Goal: Task Accomplishment & Management: Manage account settings

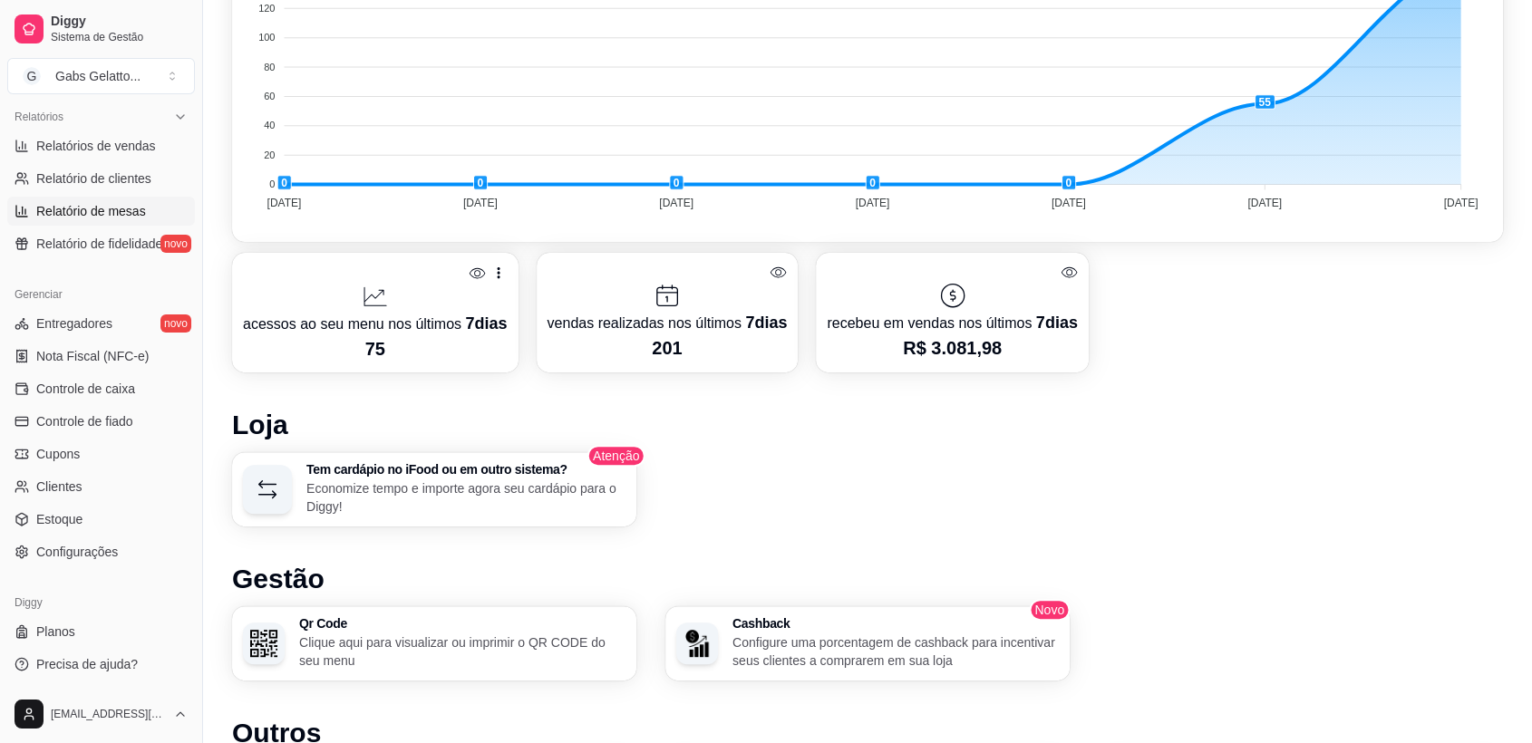
scroll to position [460, 0]
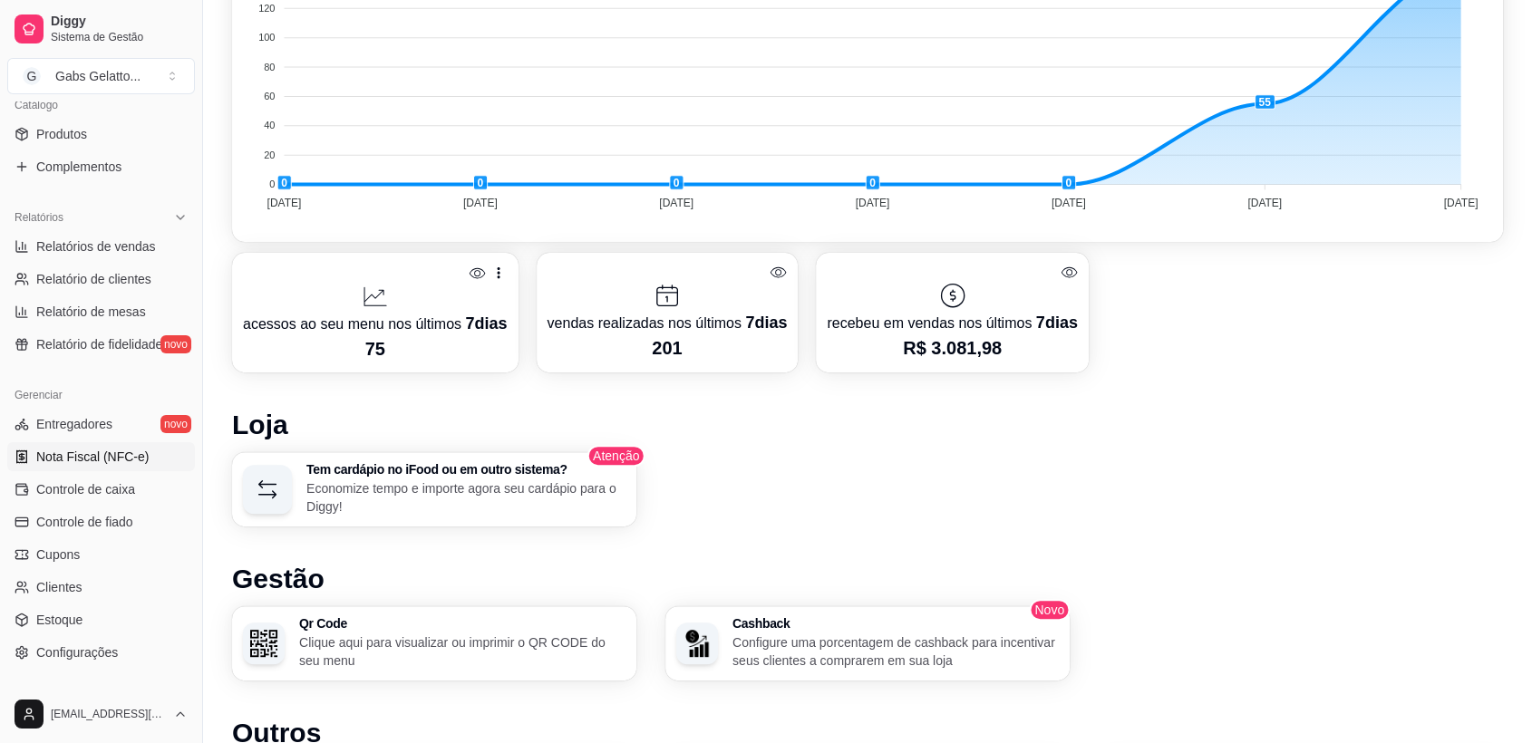
click at [97, 464] on span "Nota Fiscal (NFC-e)" at bounding box center [92, 457] width 112 height 18
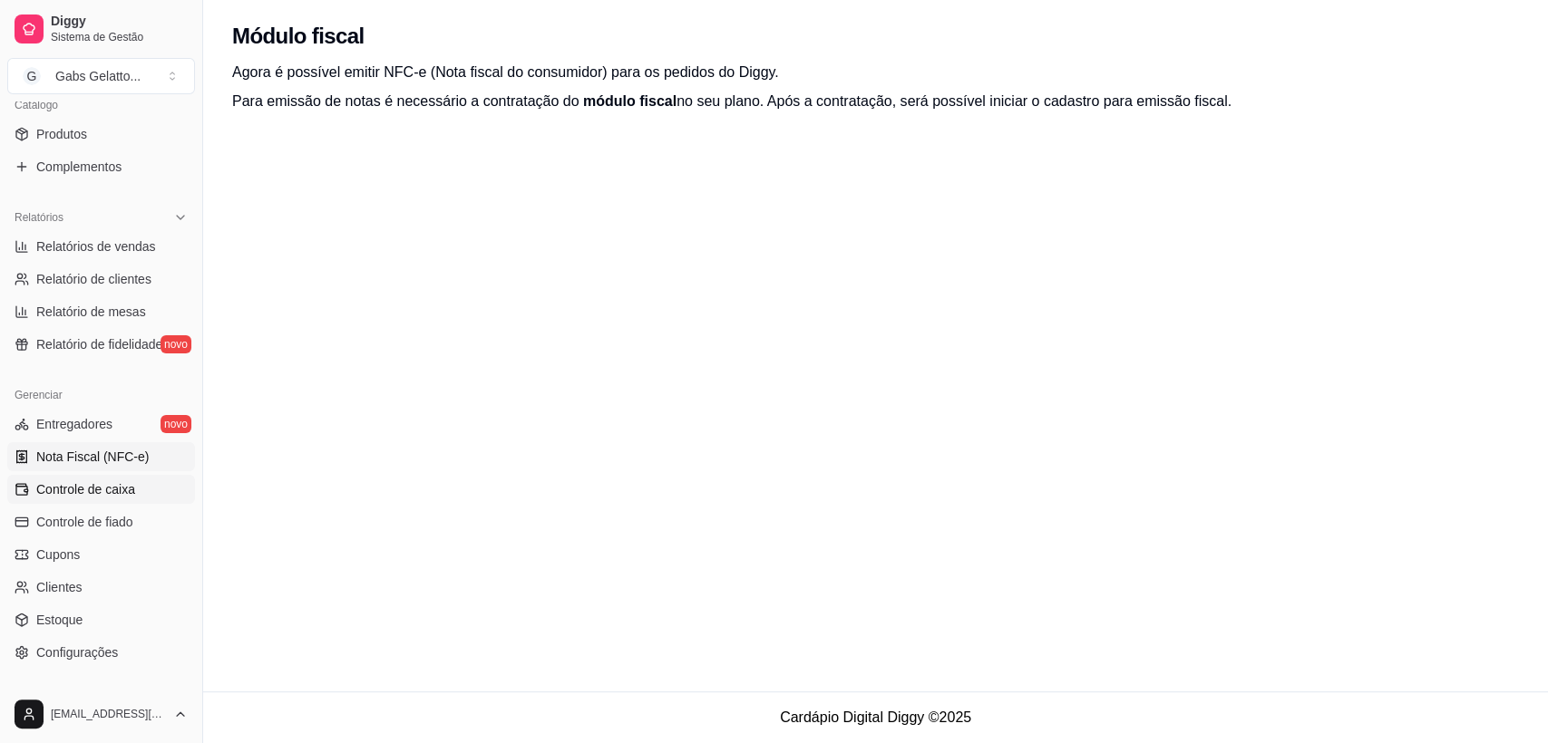
click at [132, 481] on span "Controle de caixa" at bounding box center [85, 490] width 99 height 18
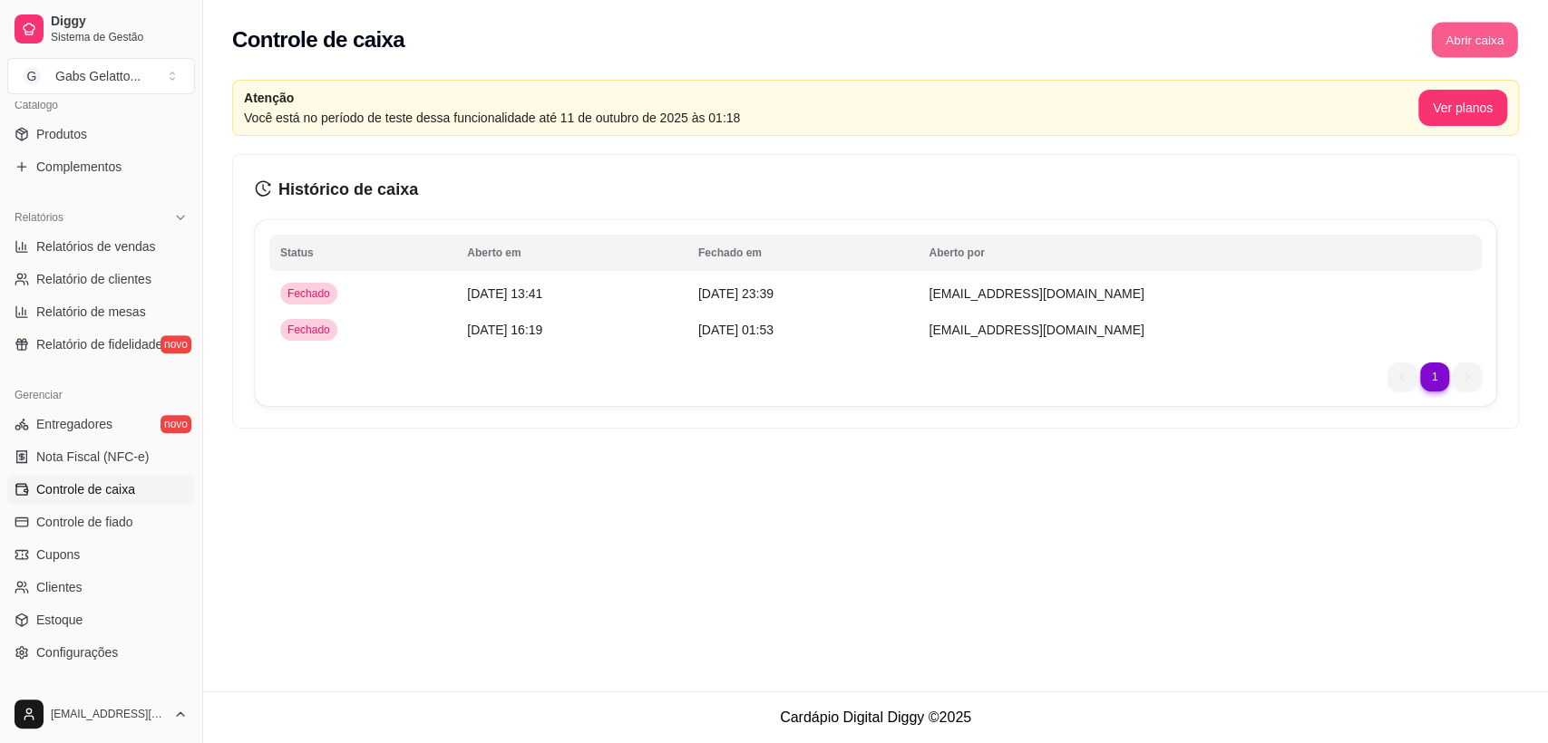
click at [1477, 36] on button "Abrir caixa" at bounding box center [1474, 40] width 86 height 35
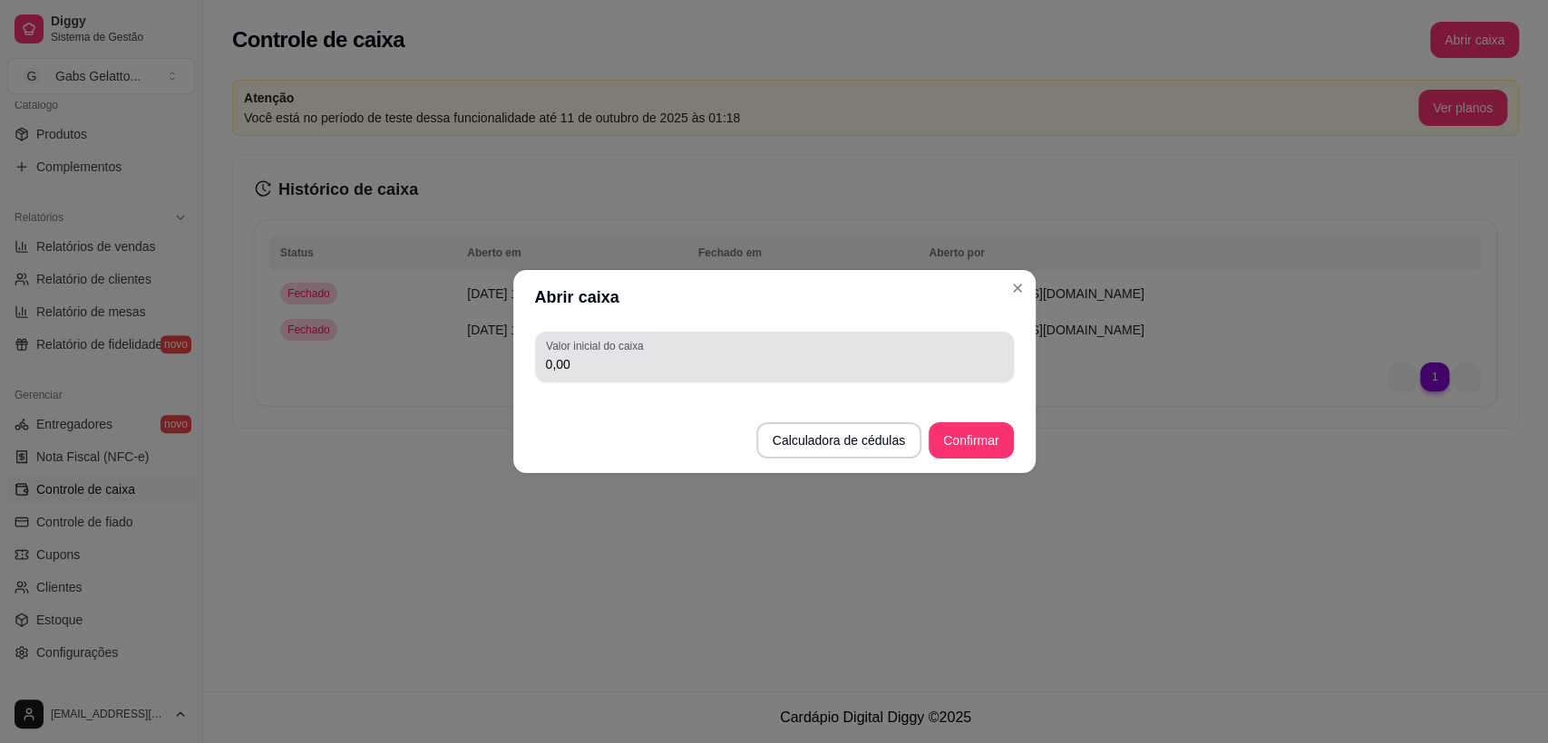
click at [687, 353] on div "0,00" at bounding box center [774, 357] width 457 height 36
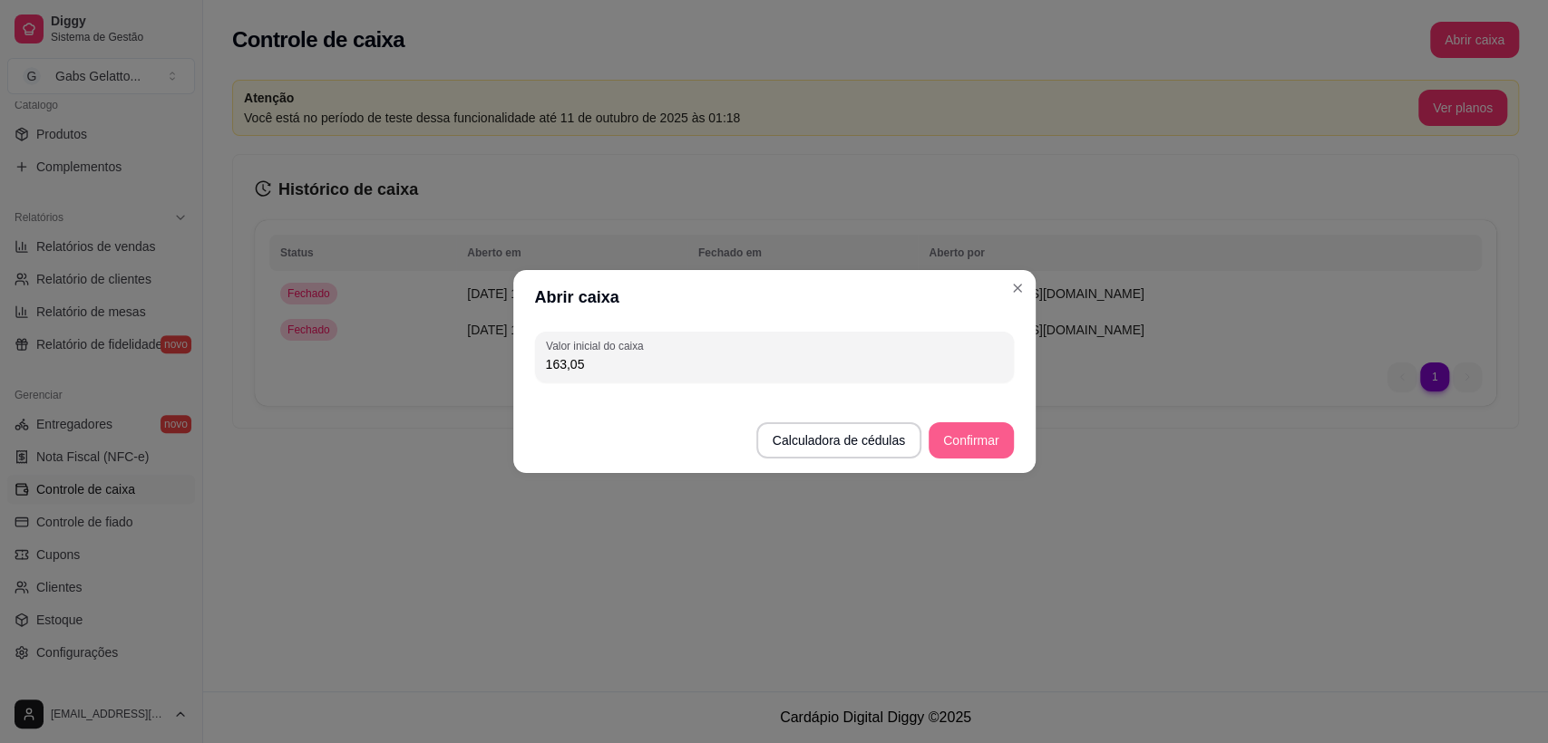
type input "163,05"
click at [977, 453] on button "Confirmar" at bounding box center [970, 440] width 83 height 35
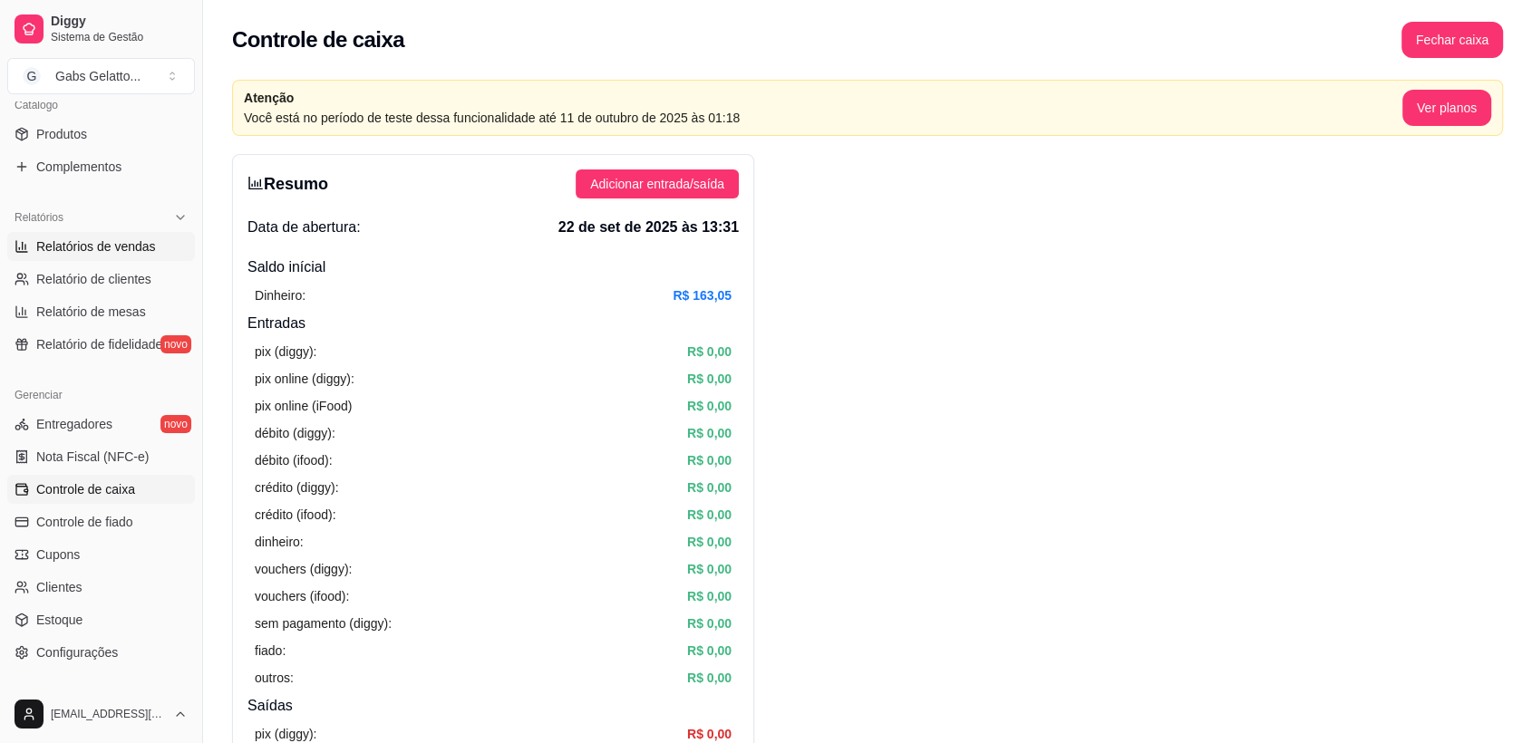
click at [113, 242] on span "Relatórios de vendas" at bounding box center [96, 247] width 120 height 18
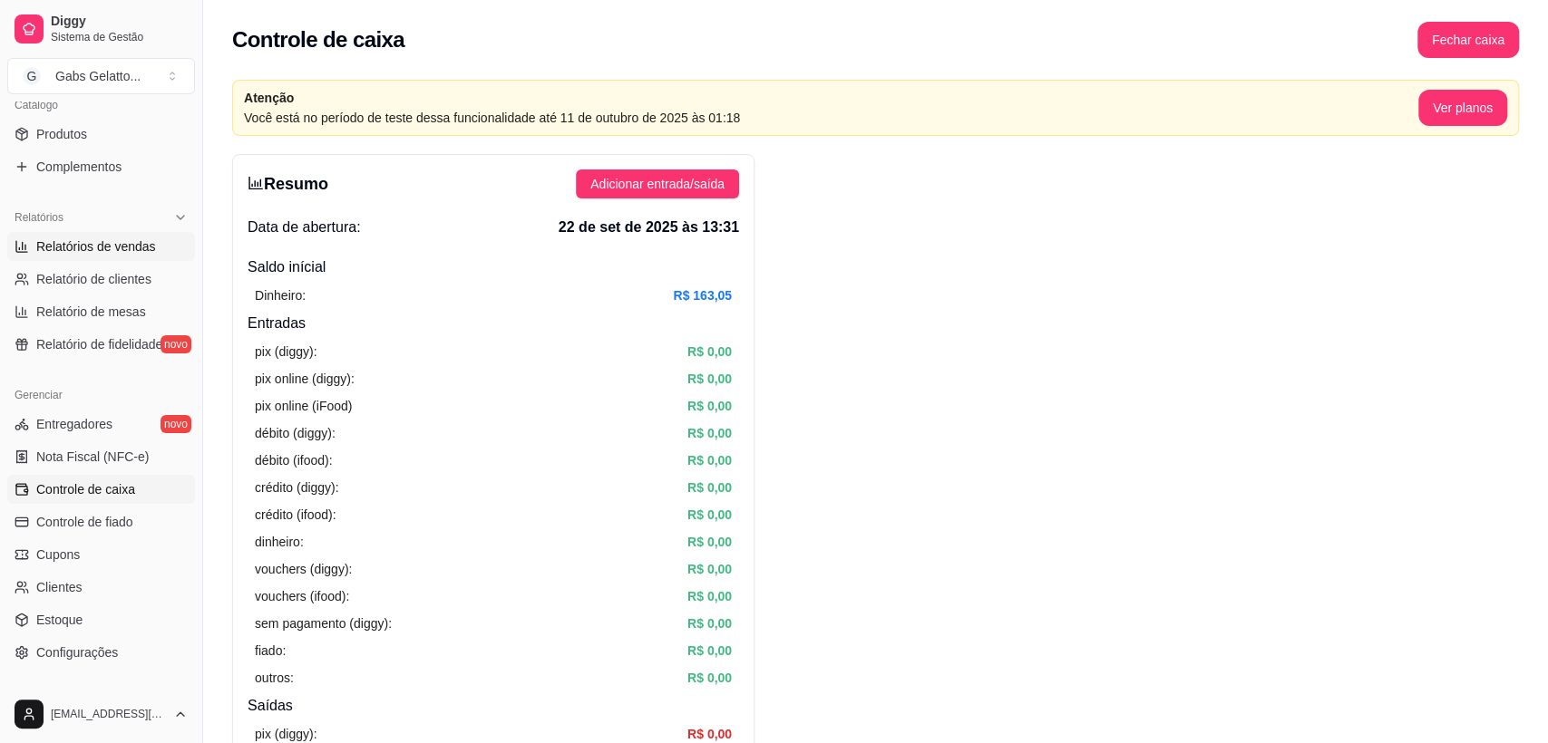
select select "ALL"
select select "0"
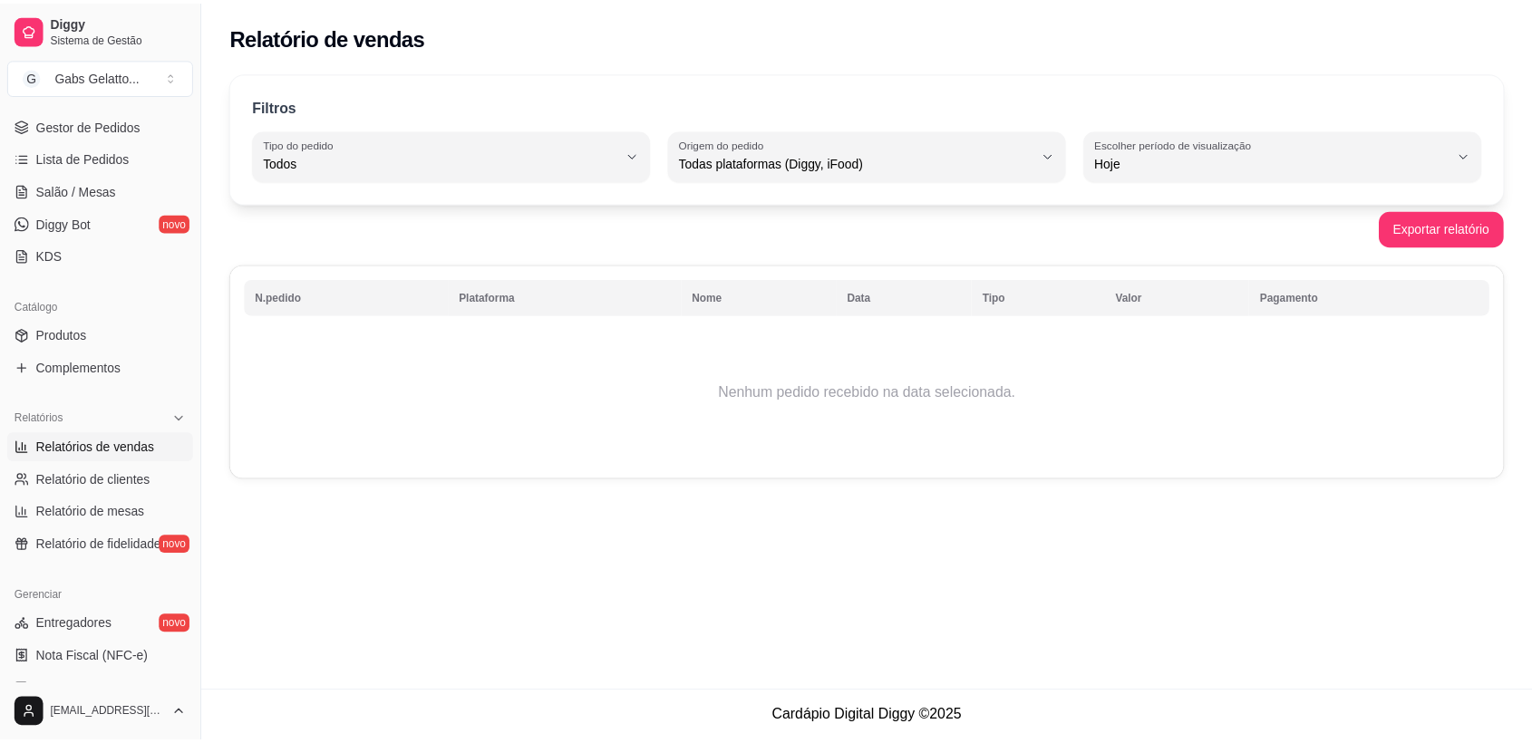
scroll to position [560, 0]
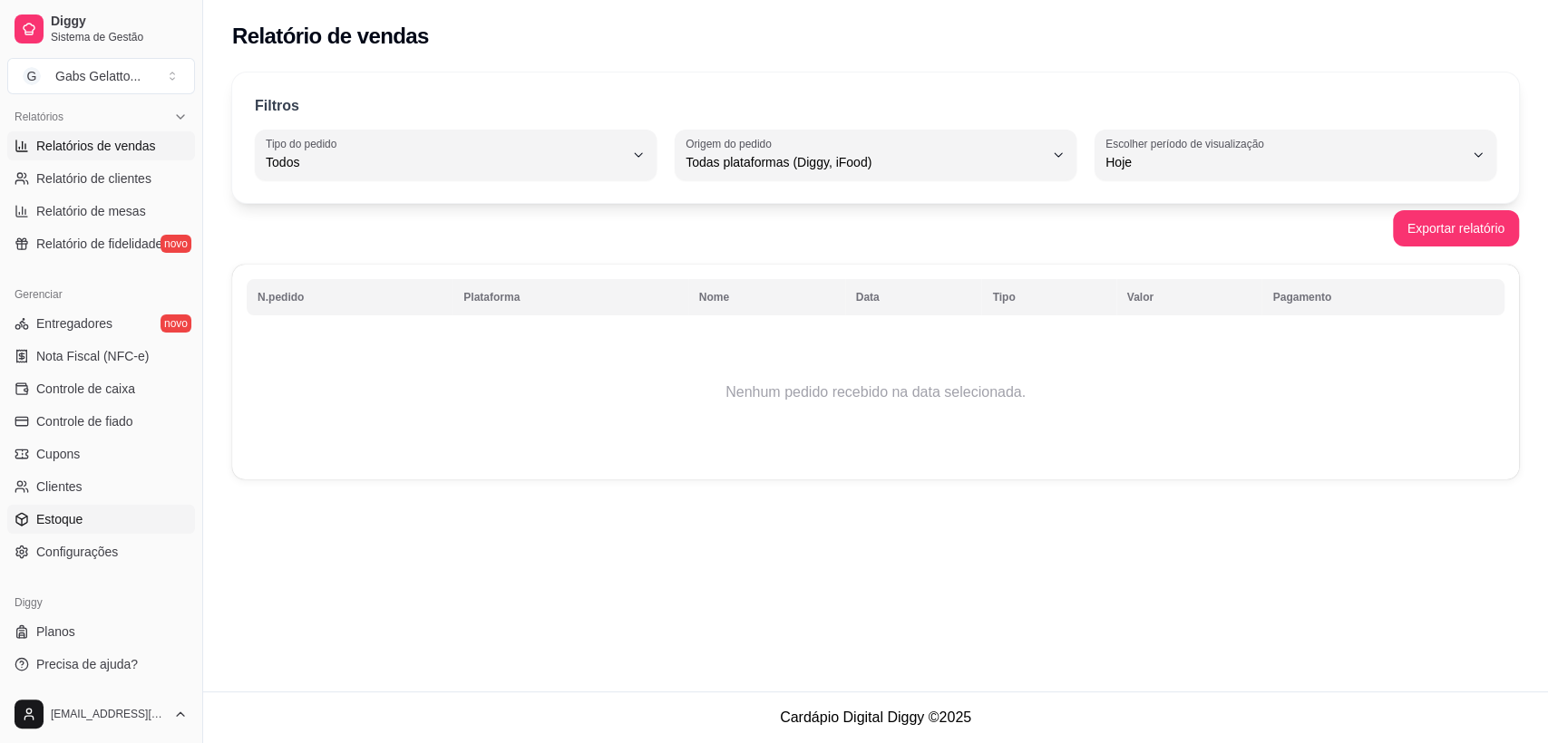
click at [120, 516] on link "Estoque" at bounding box center [101, 519] width 188 height 29
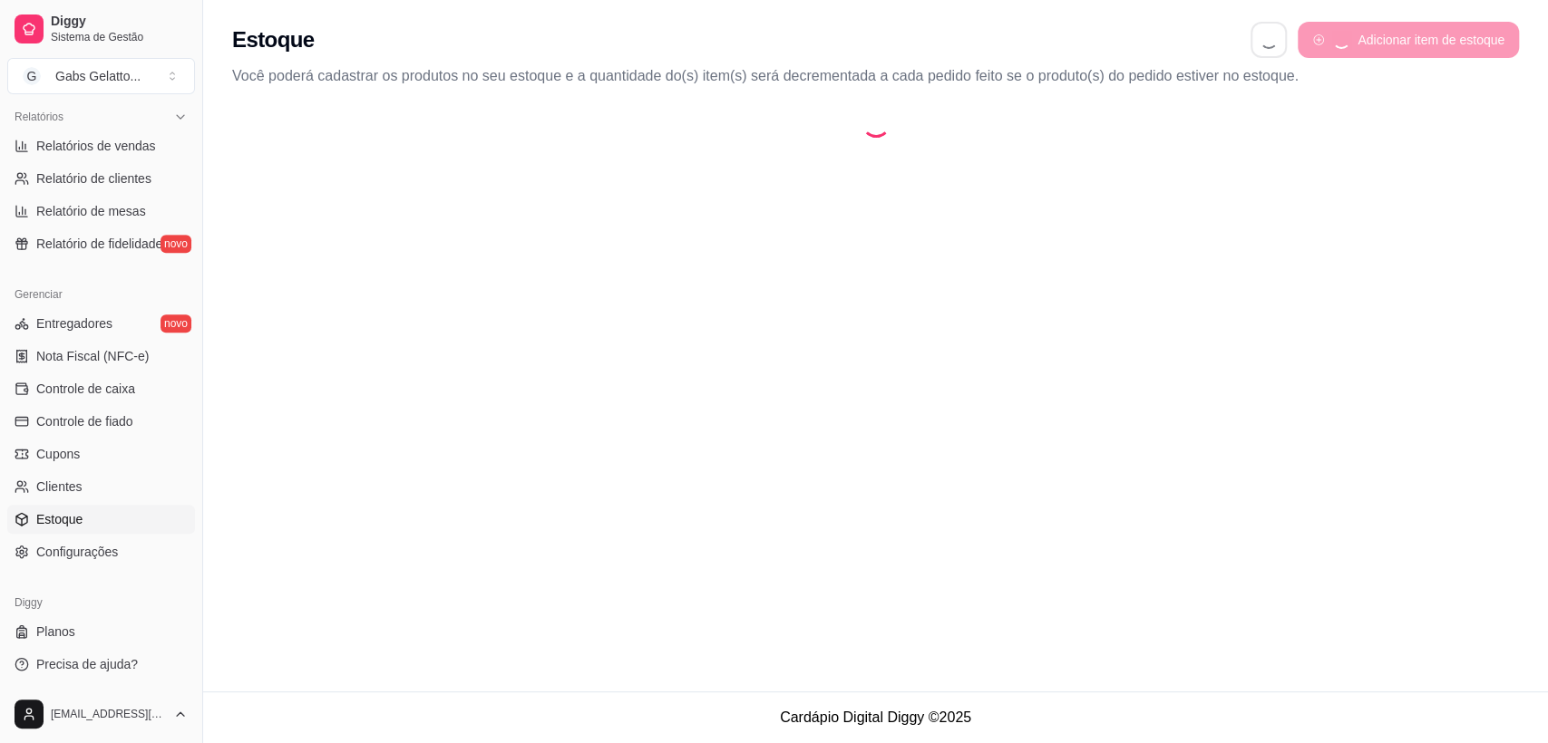
select select "QUANTITY_ORDER"
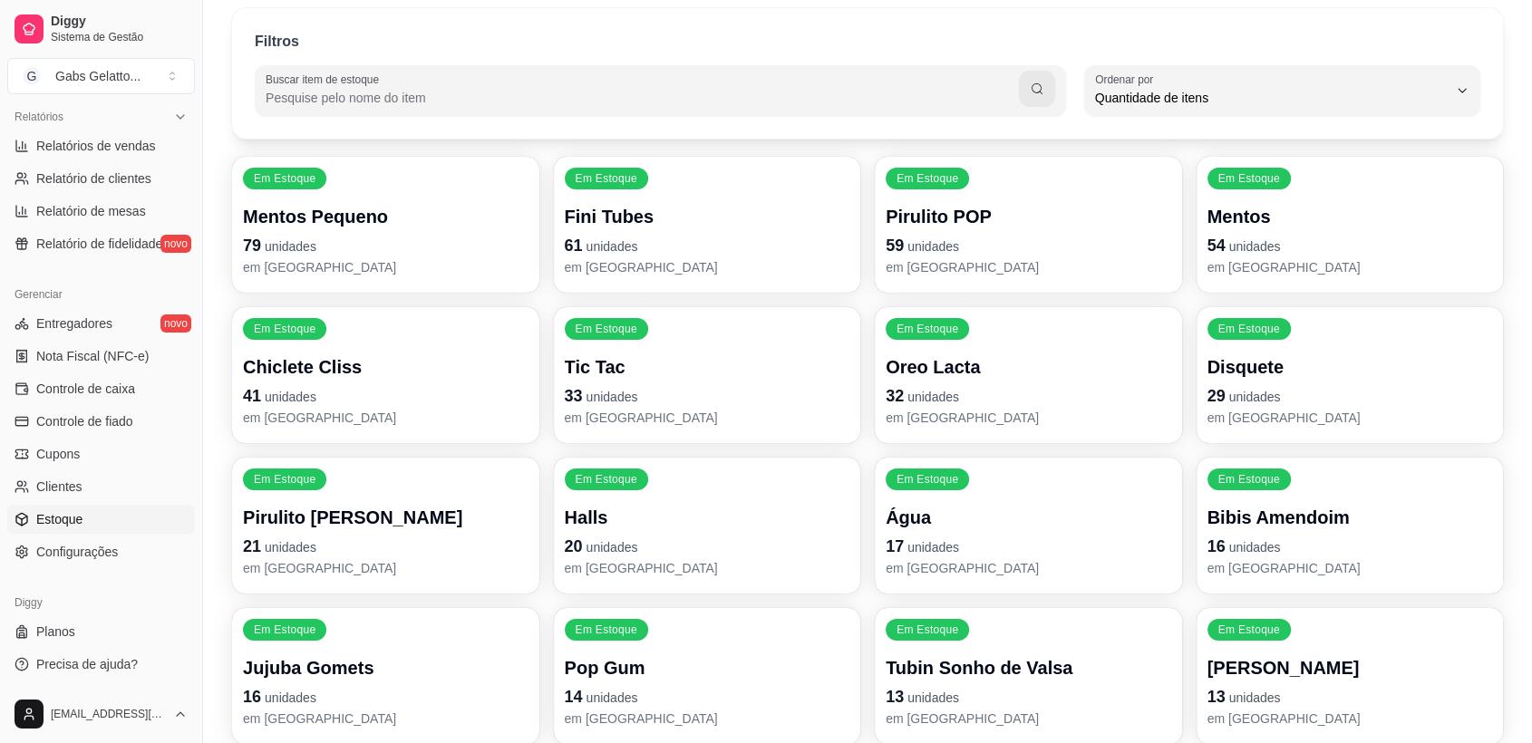
scroll to position [201, 0]
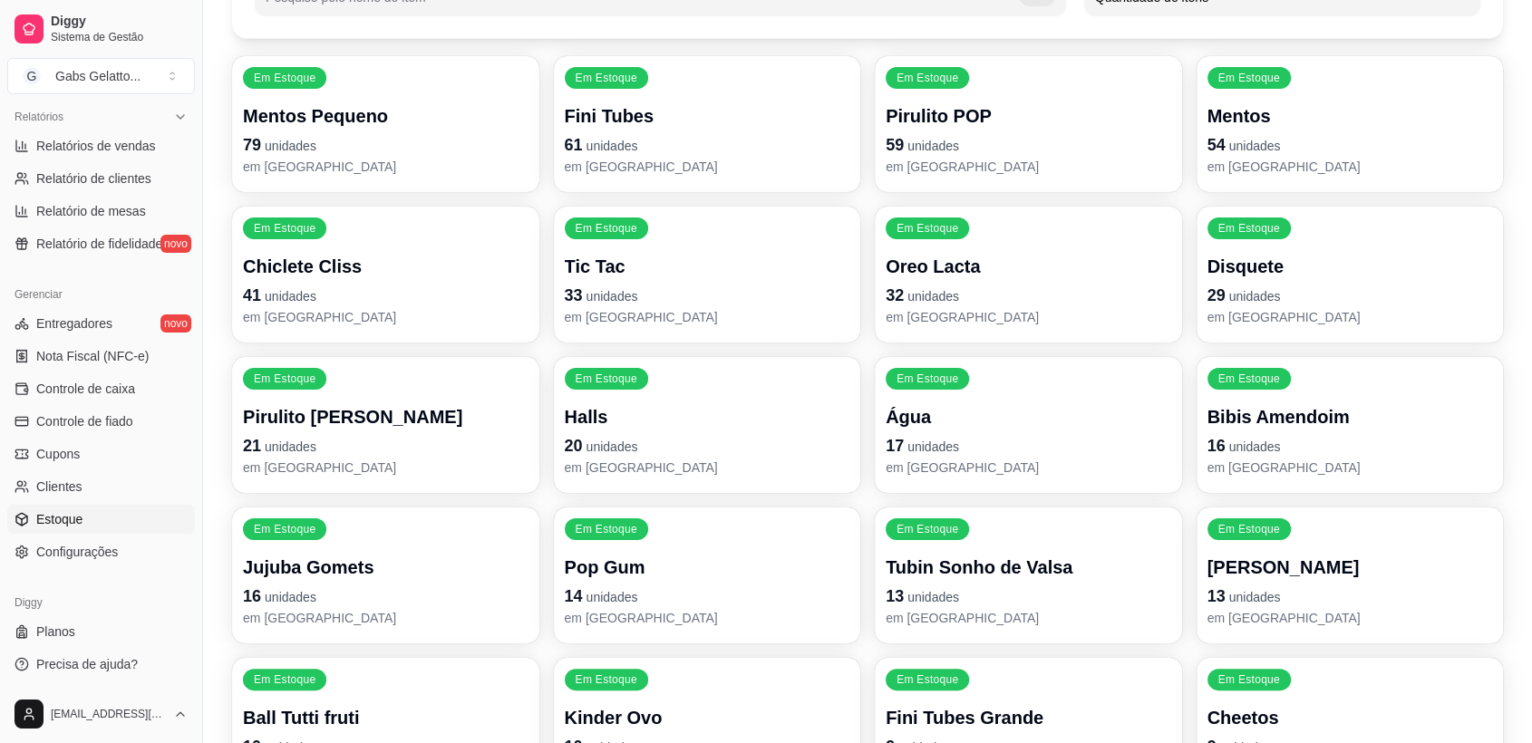
click at [1263, 283] on p "29 unidades" at bounding box center [1351, 295] width 286 height 25
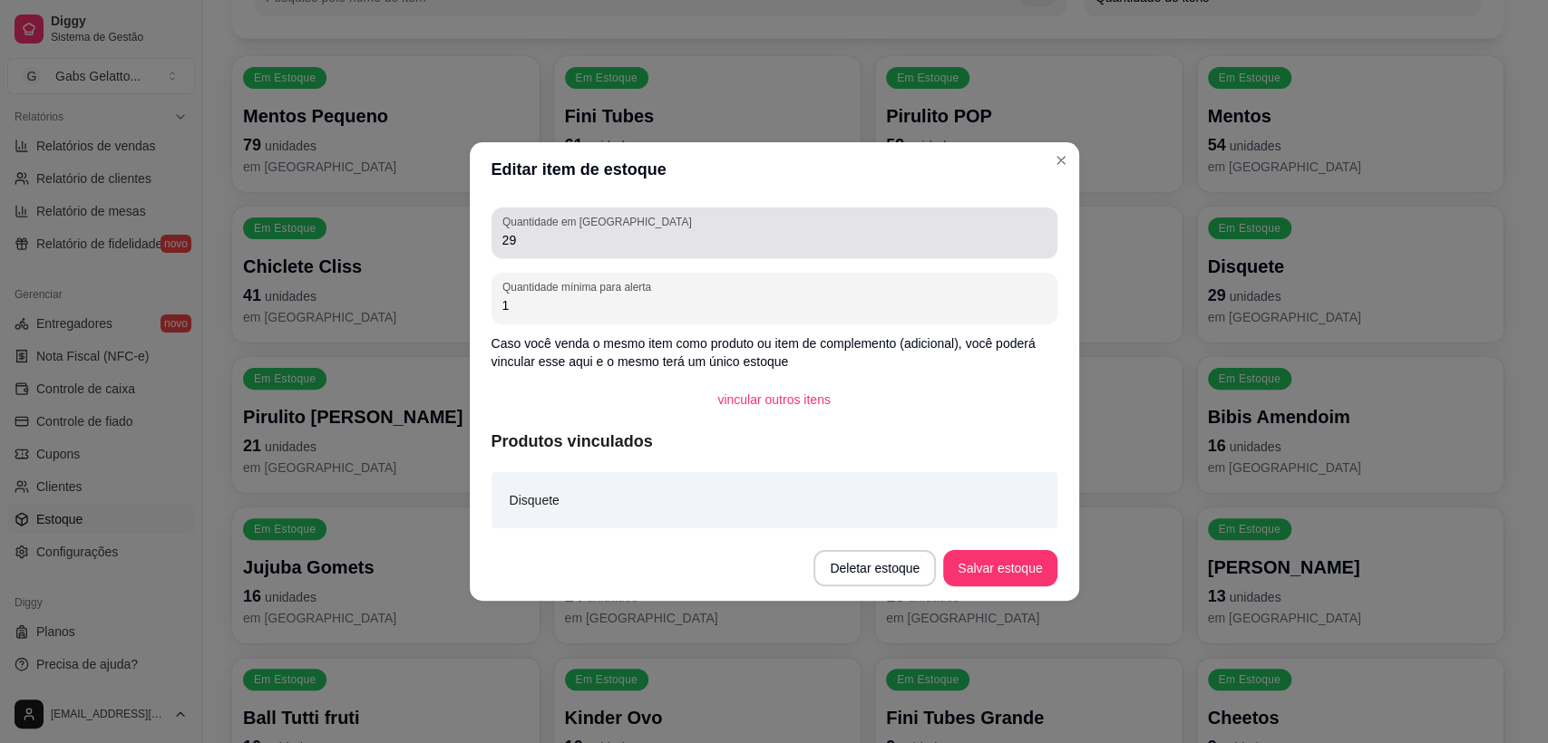
click at [551, 239] on input "29" at bounding box center [774, 240] width 544 height 18
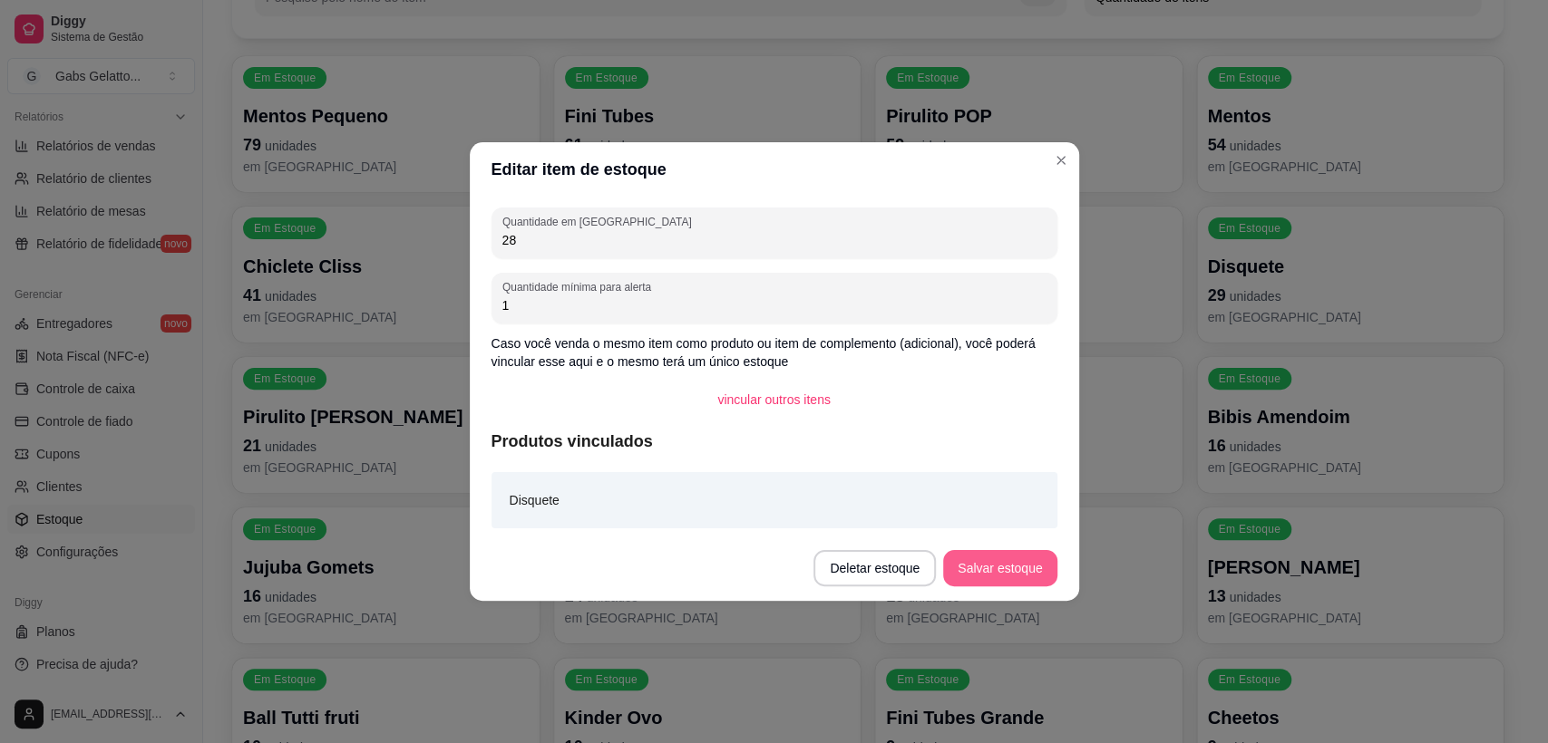
type input "28"
click at [973, 568] on button "Salvar estoque" at bounding box center [999, 568] width 113 height 36
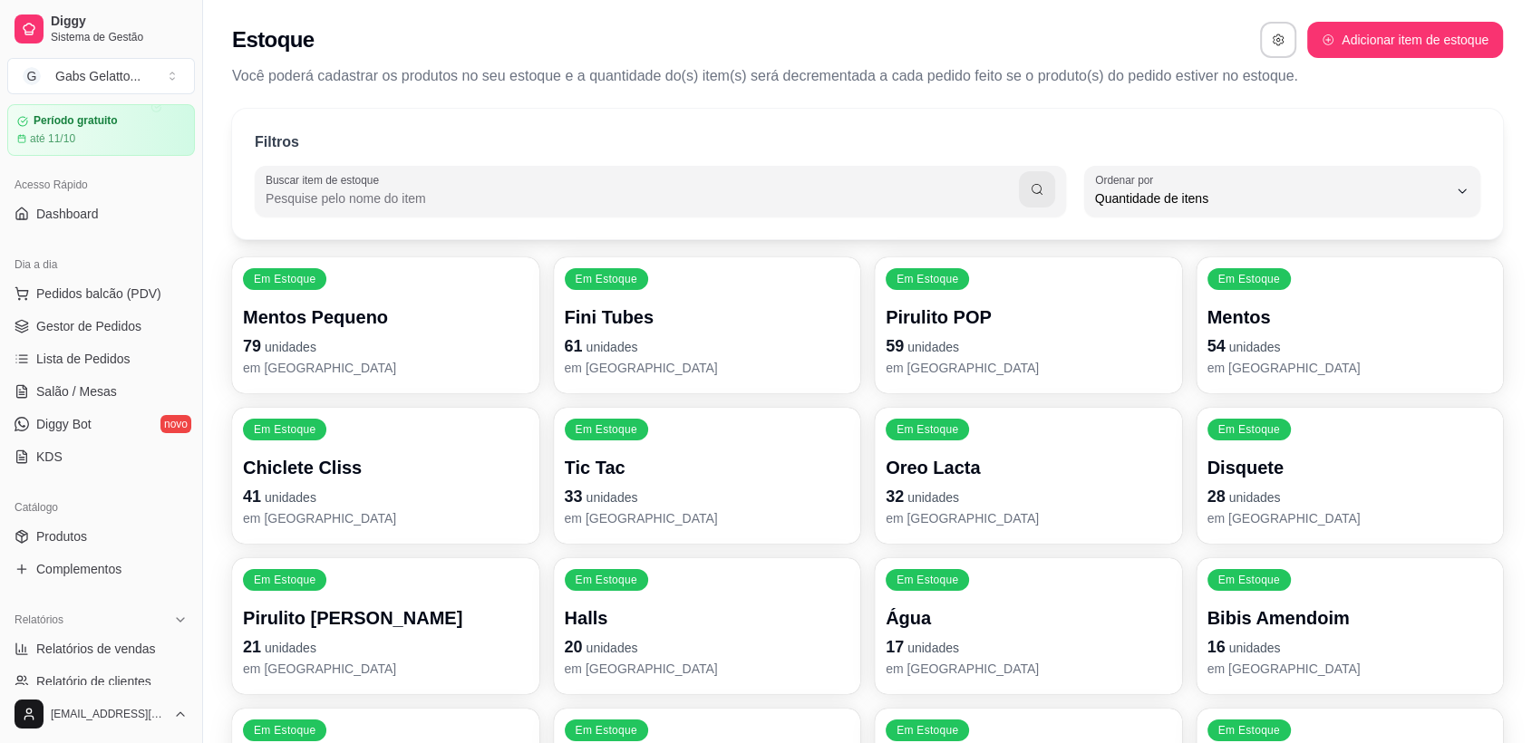
scroll to position [0, 0]
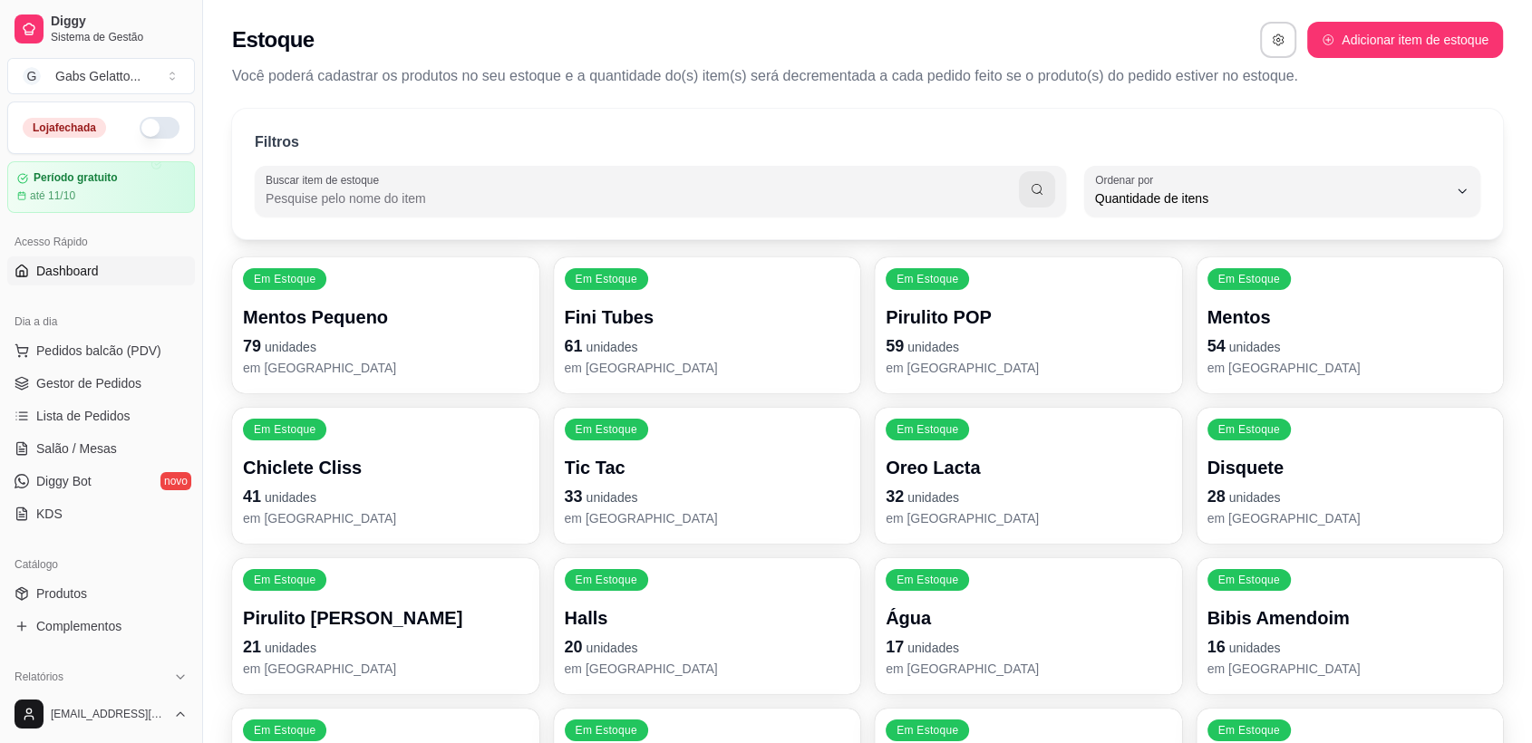
click at [80, 276] on span "Dashboard" at bounding box center [67, 271] width 63 height 18
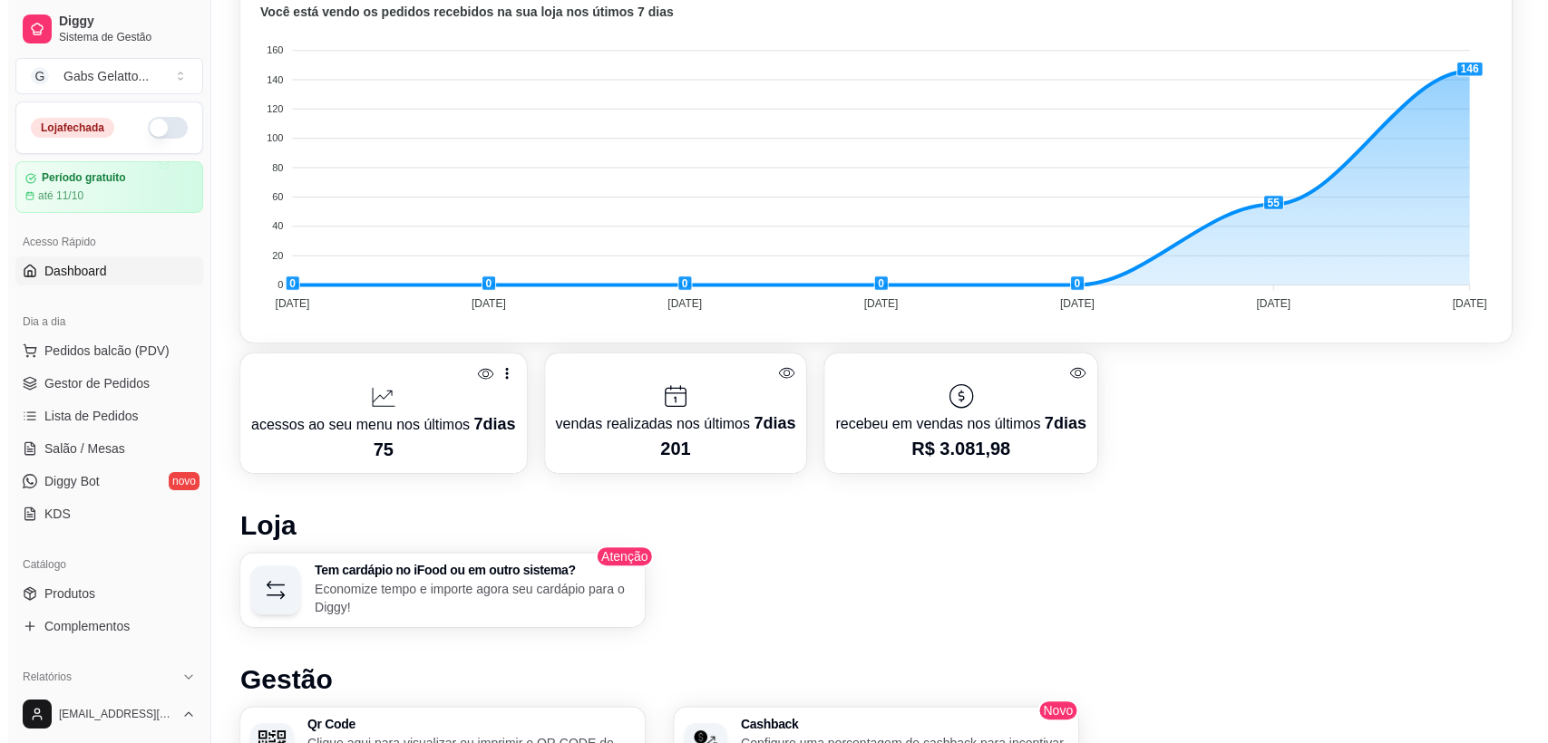
scroll to position [403, 0]
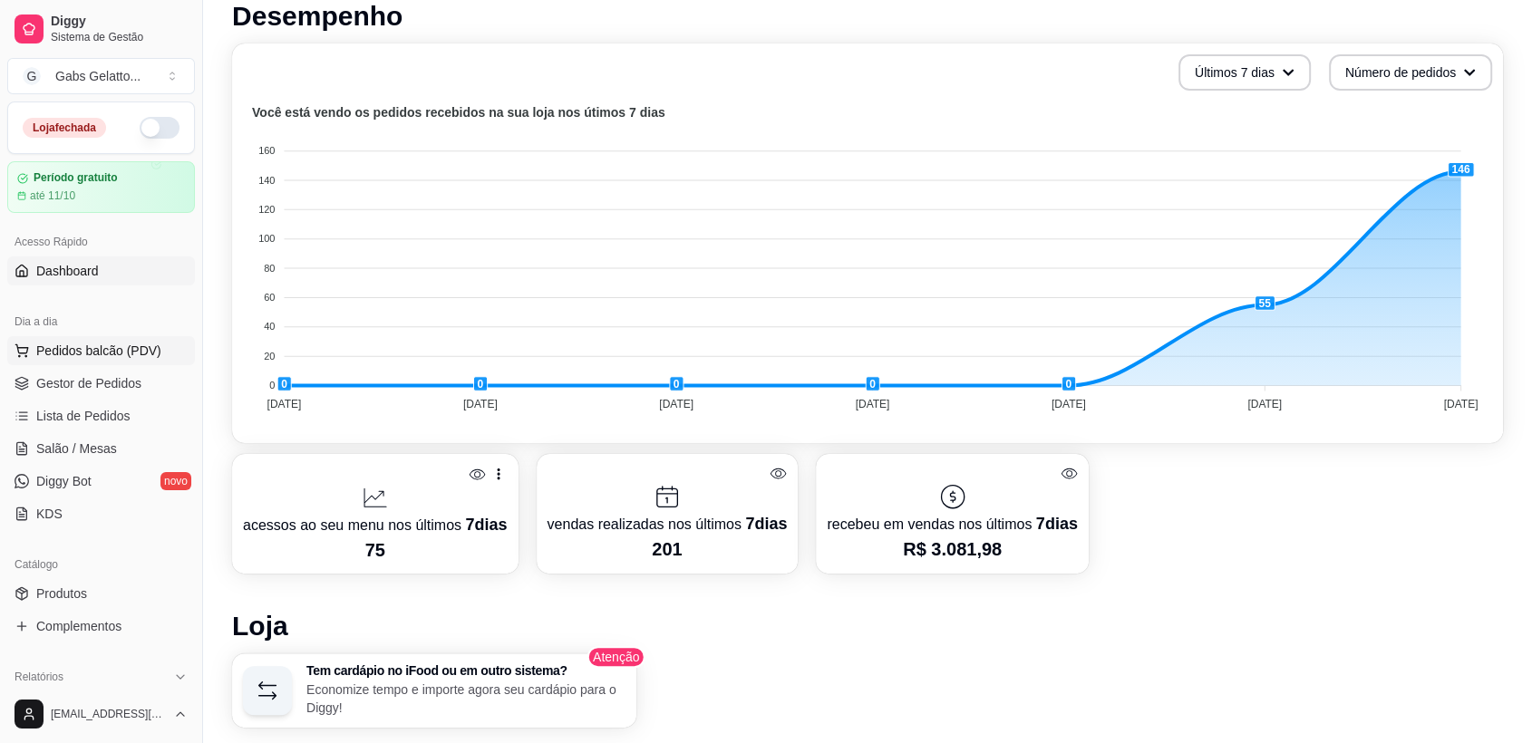
click at [117, 353] on span "Pedidos balcão (PDV)" at bounding box center [98, 351] width 125 height 18
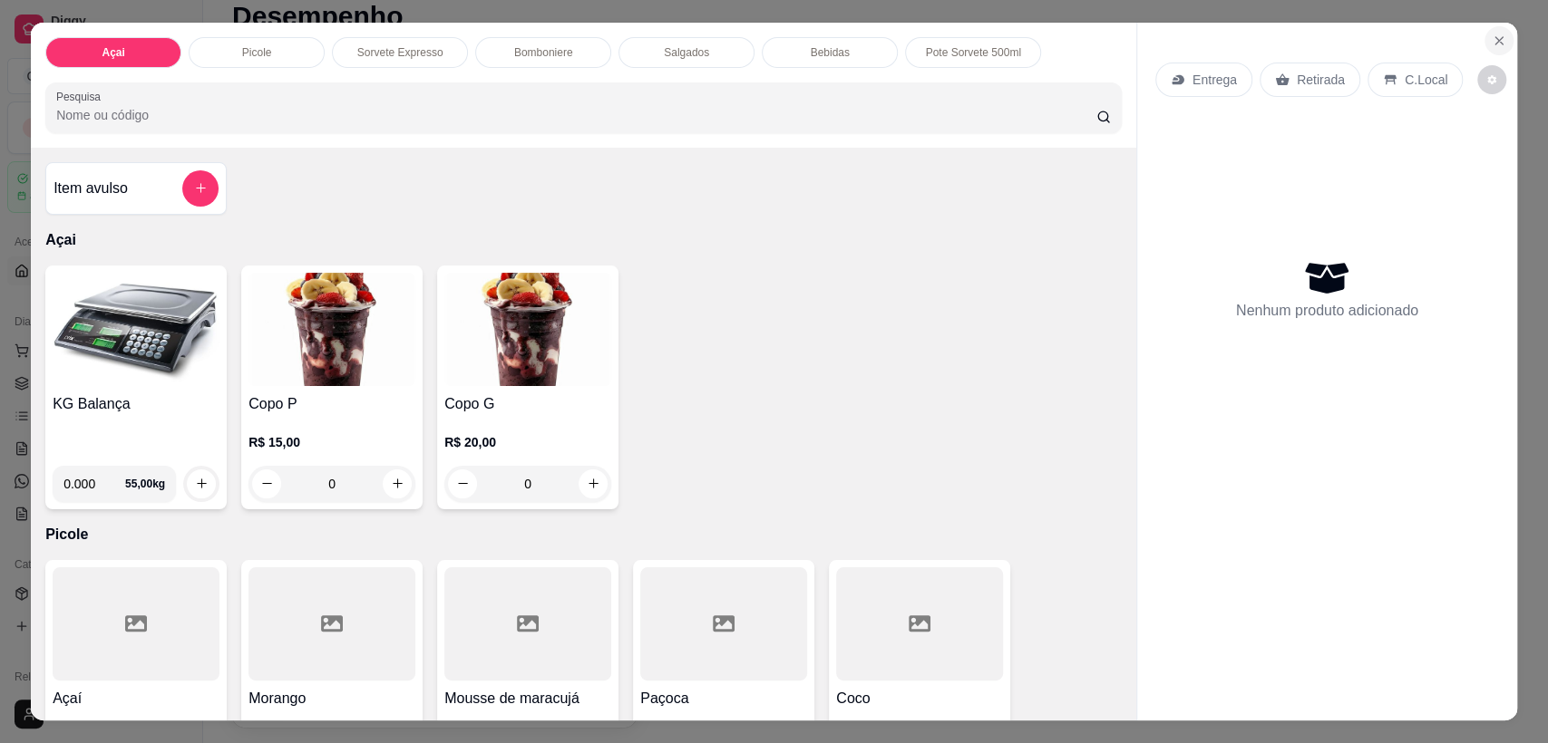
click at [1494, 38] on icon "Close" at bounding box center [1498, 41] width 15 height 15
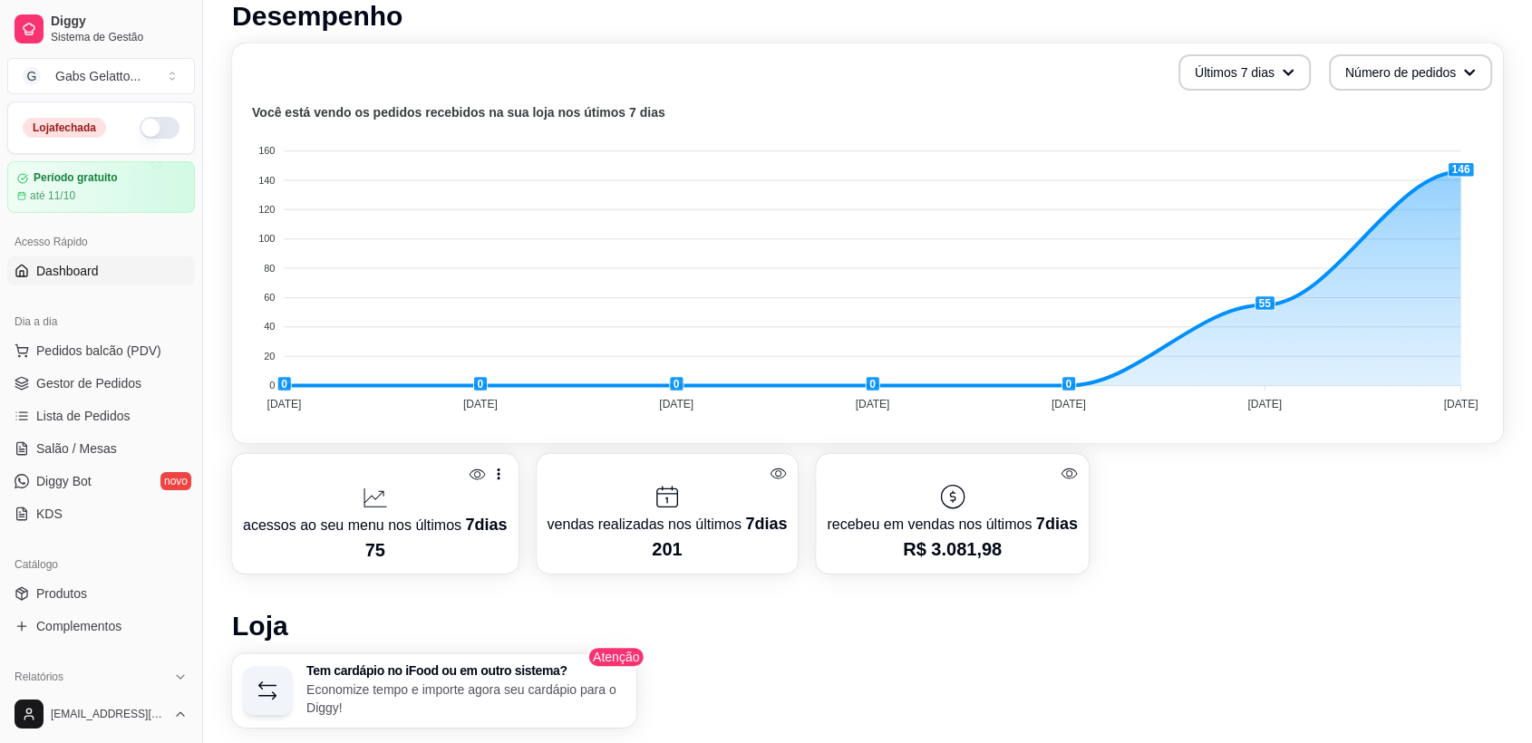
click at [151, 131] on button "button" at bounding box center [160, 128] width 40 height 22
click at [95, 364] on ul "Pedidos balcão (PDV) Gestor de Pedidos Lista de Pedidos Salão / Mesas Diggy Bot…" at bounding box center [101, 432] width 188 height 192
click at [97, 363] on button "Pedidos balcão (PDV)" at bounding box center [101, 350] width 188 height 29
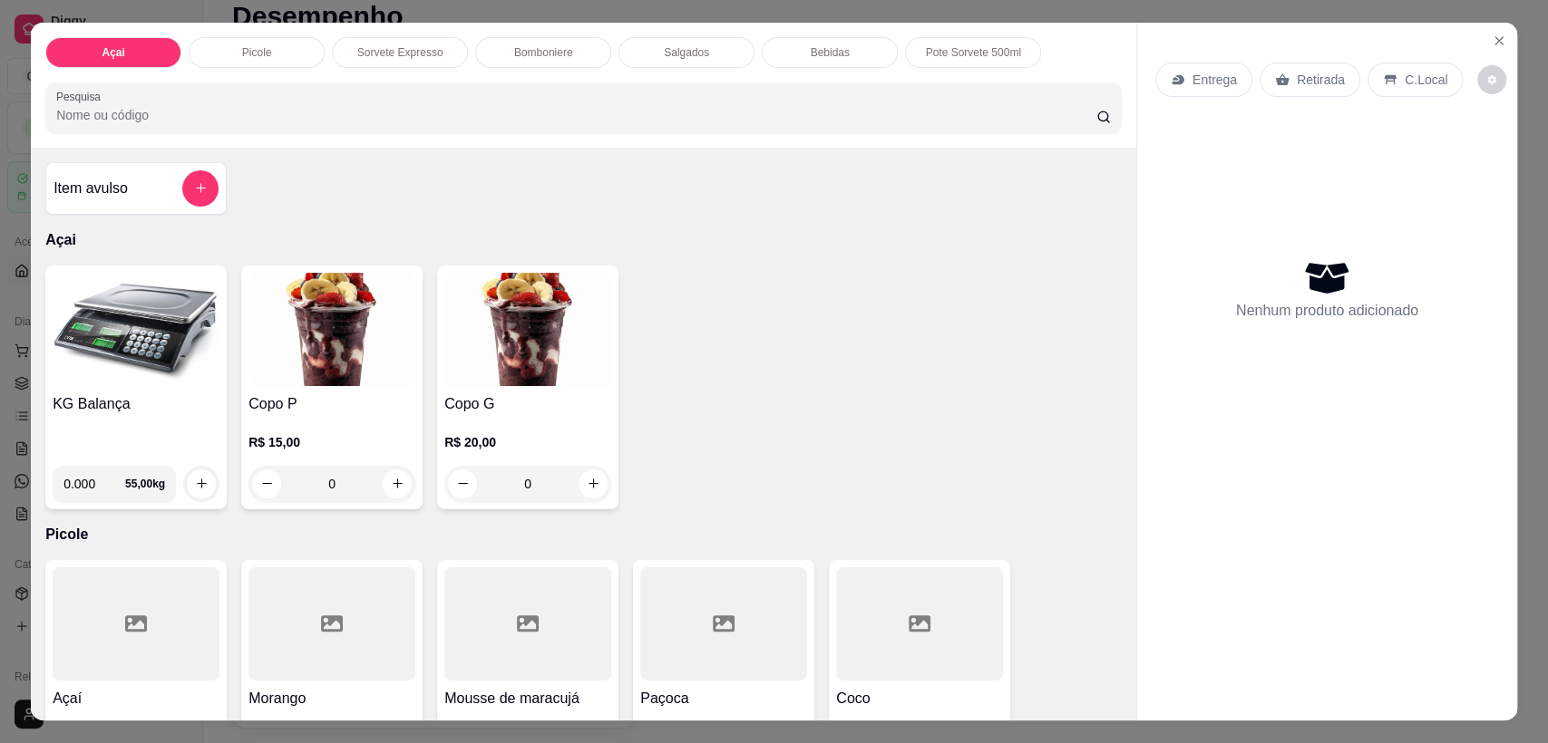
click at [662, 63] on div "Salgados" at bounding box center [686, 52] width 136 height 31
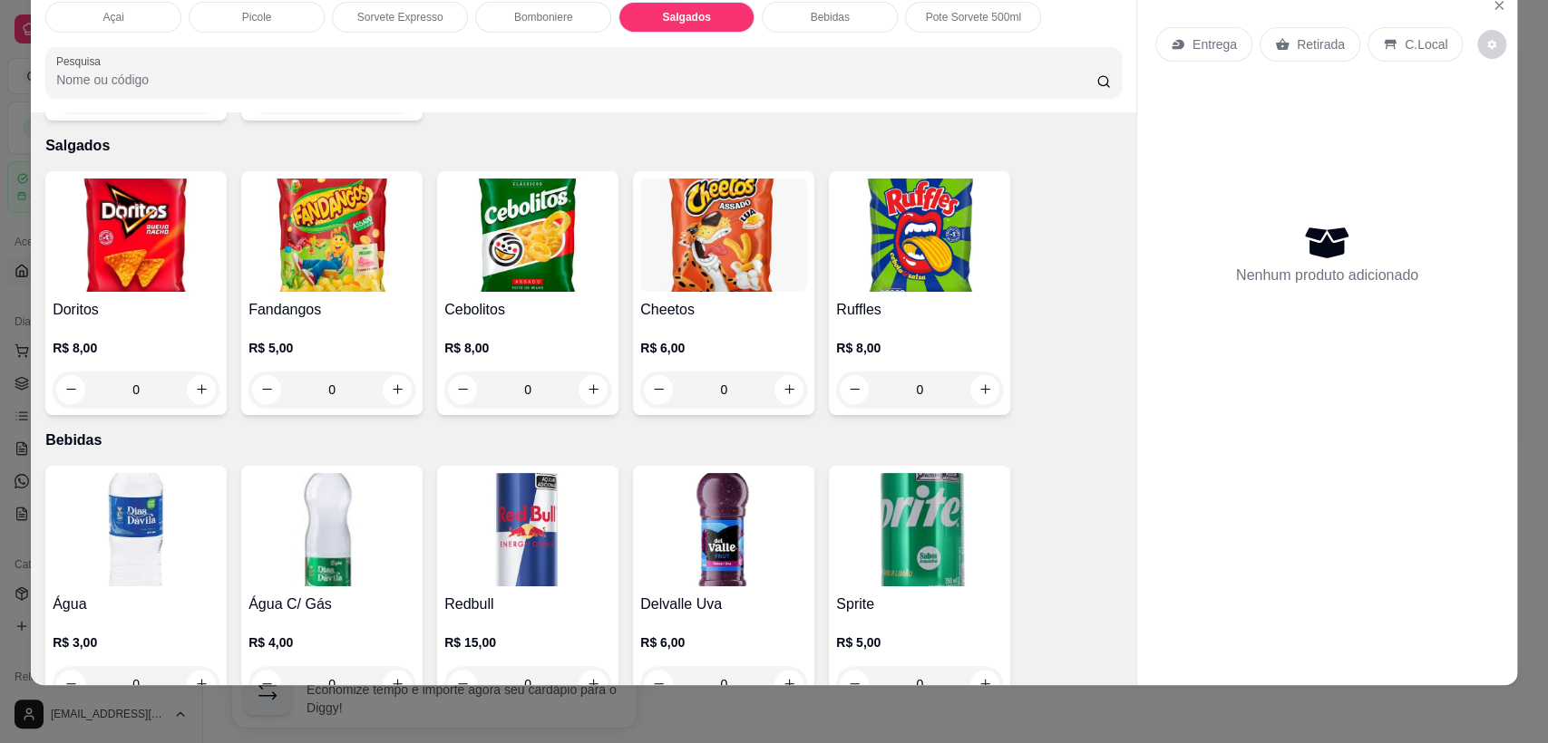
click at [827, 24] on div "Bebidas" at bounding box center [830, 17] width 136 height 31
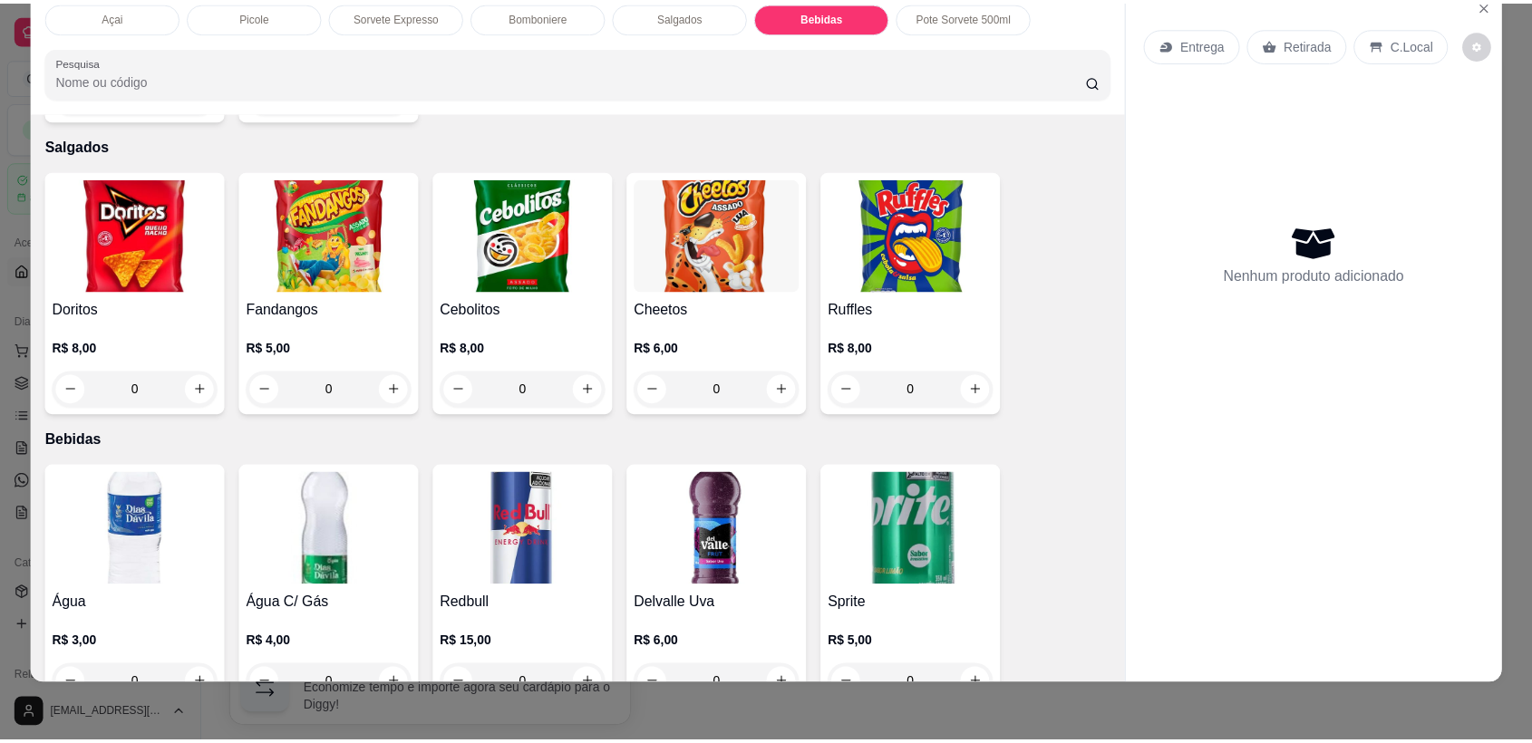
scroll to position [3126, 0]
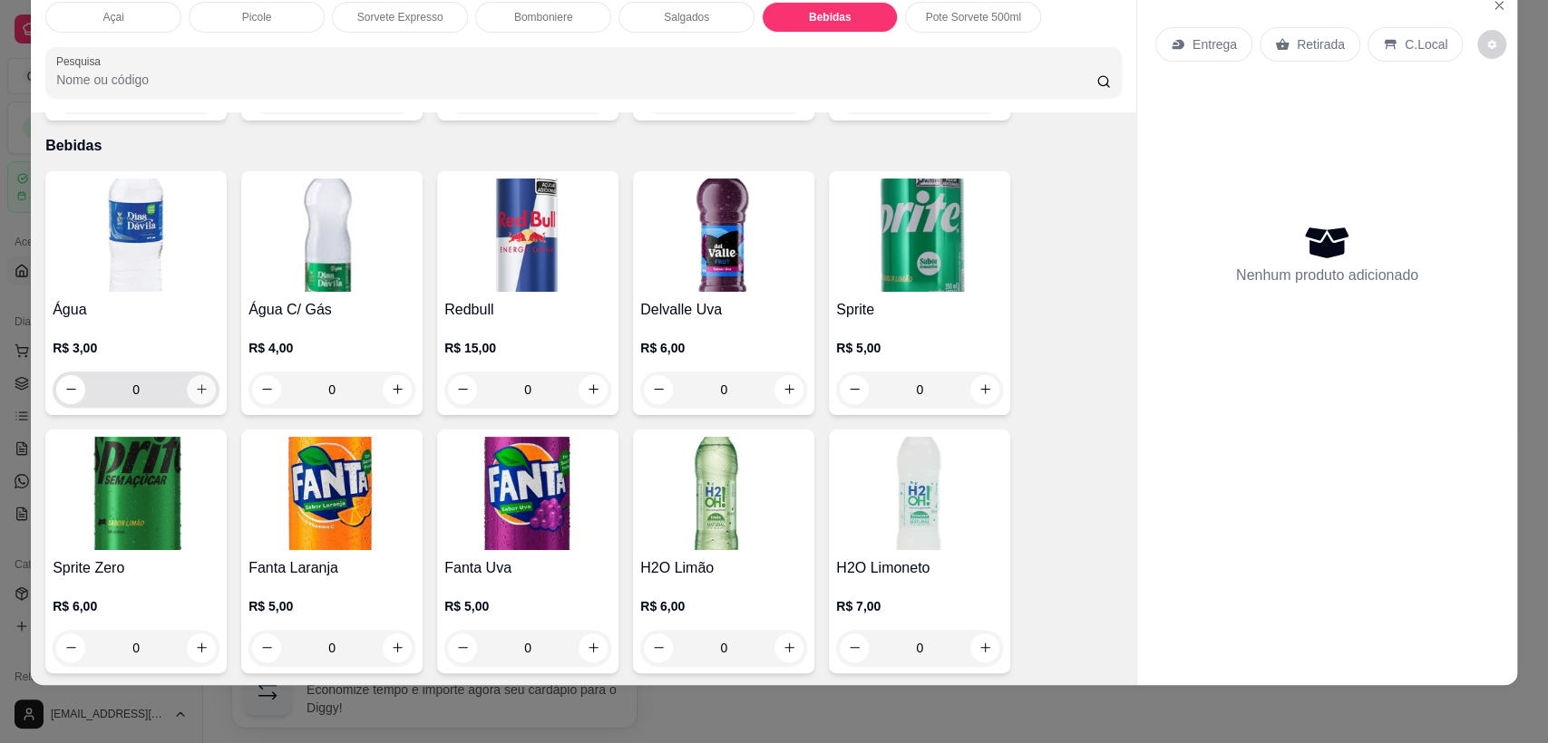
click at [195, 383] on icon "increase-product-quantity" at bounding box center [202, 390] width 14 height 14
type input "1"
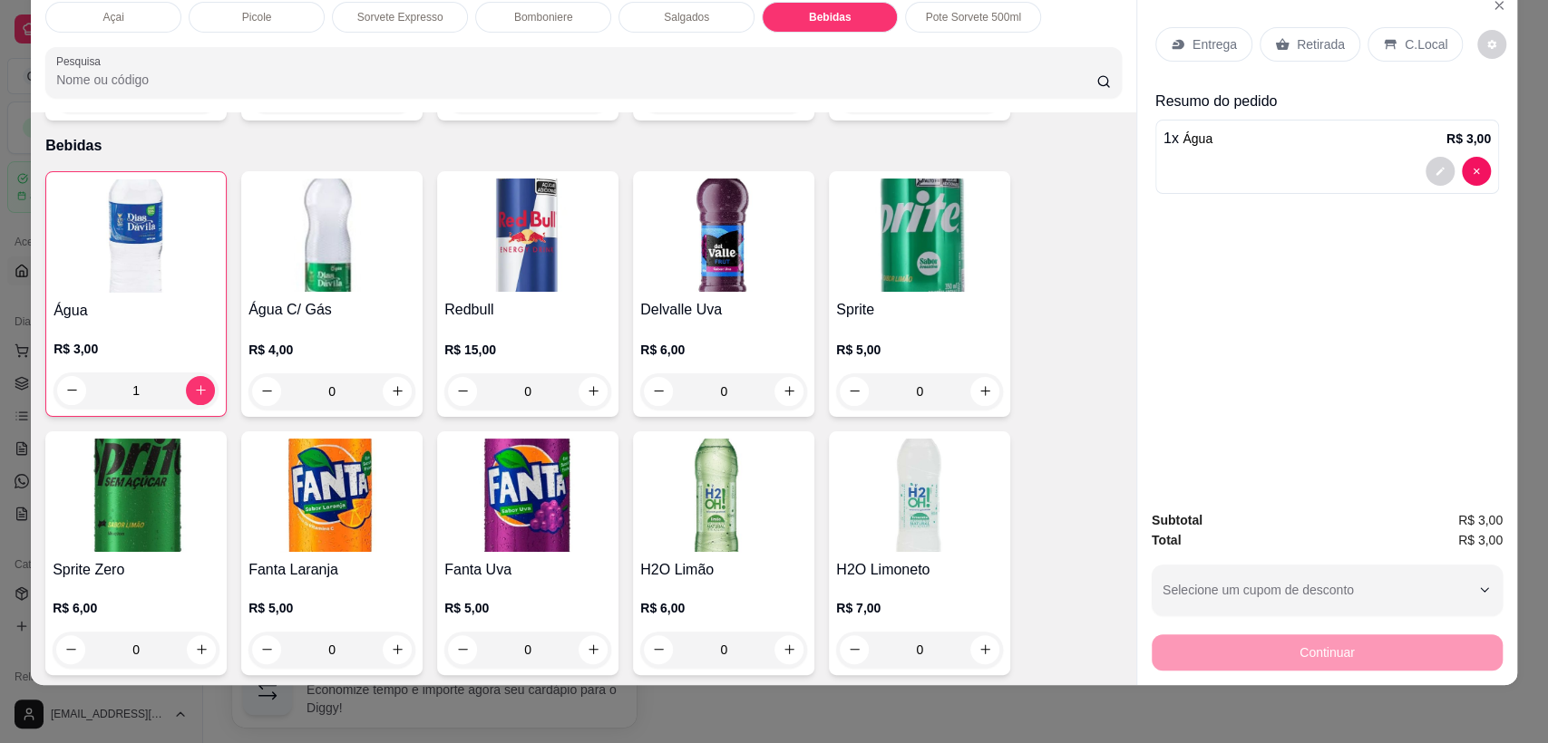
click at [1404, 40] on p "C.Local" at bounding box center [1425, 44] width 43 height 18
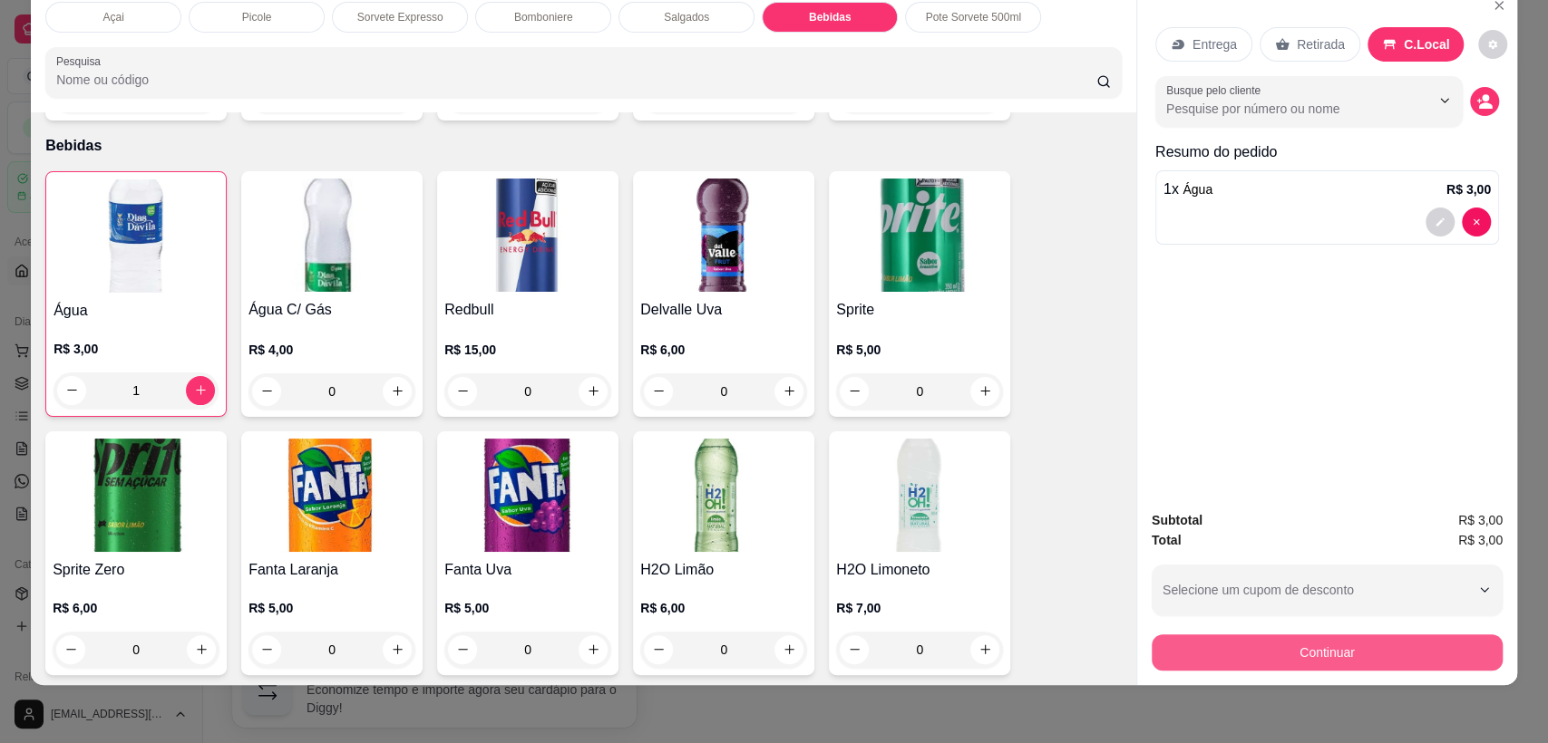
click at [1250, 655] on button "Continuar" at bounding box center [1326, 653] width 351 height 36
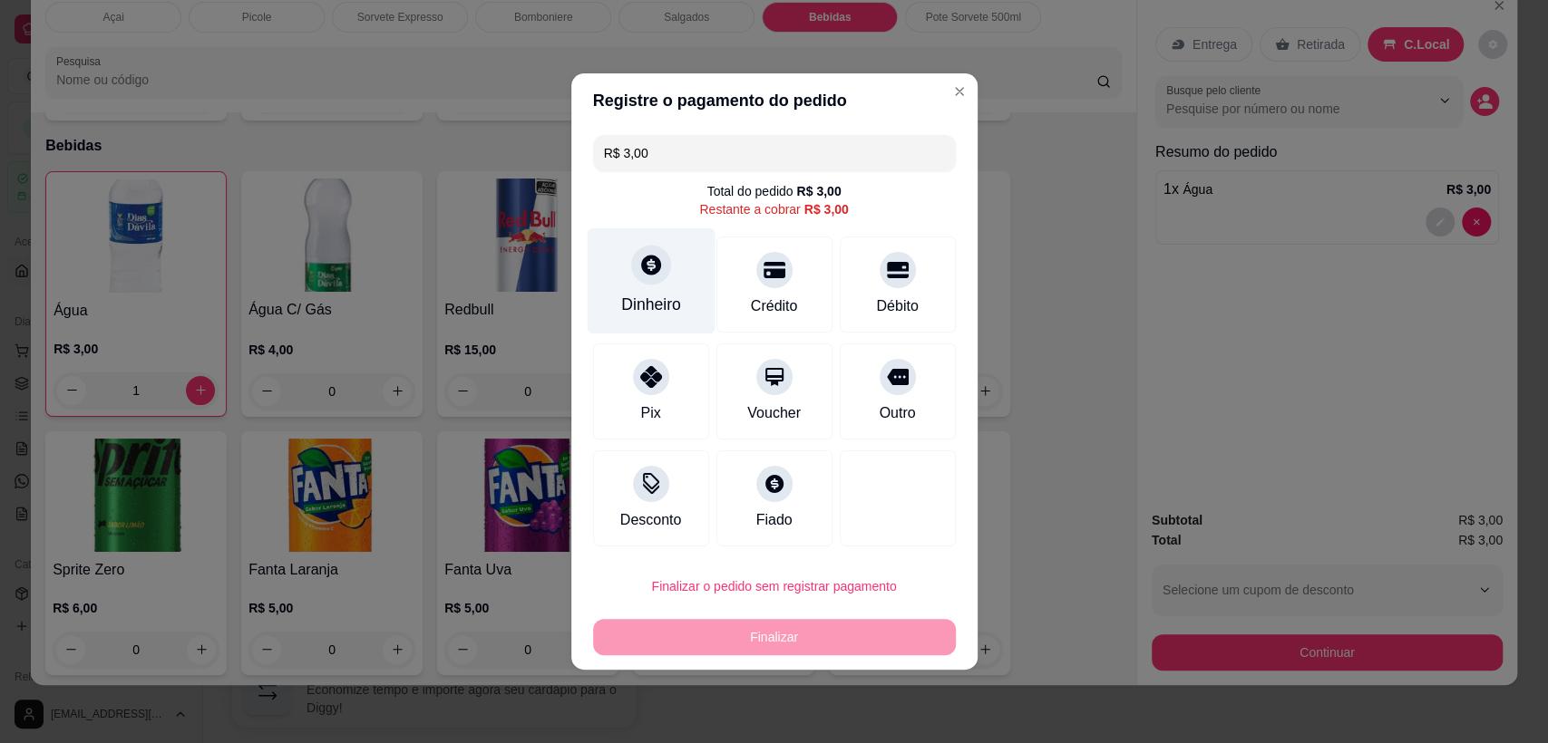
click at [659, 289] on div "Dinheiro" at bounding box center [651, 281] width 128 height 106
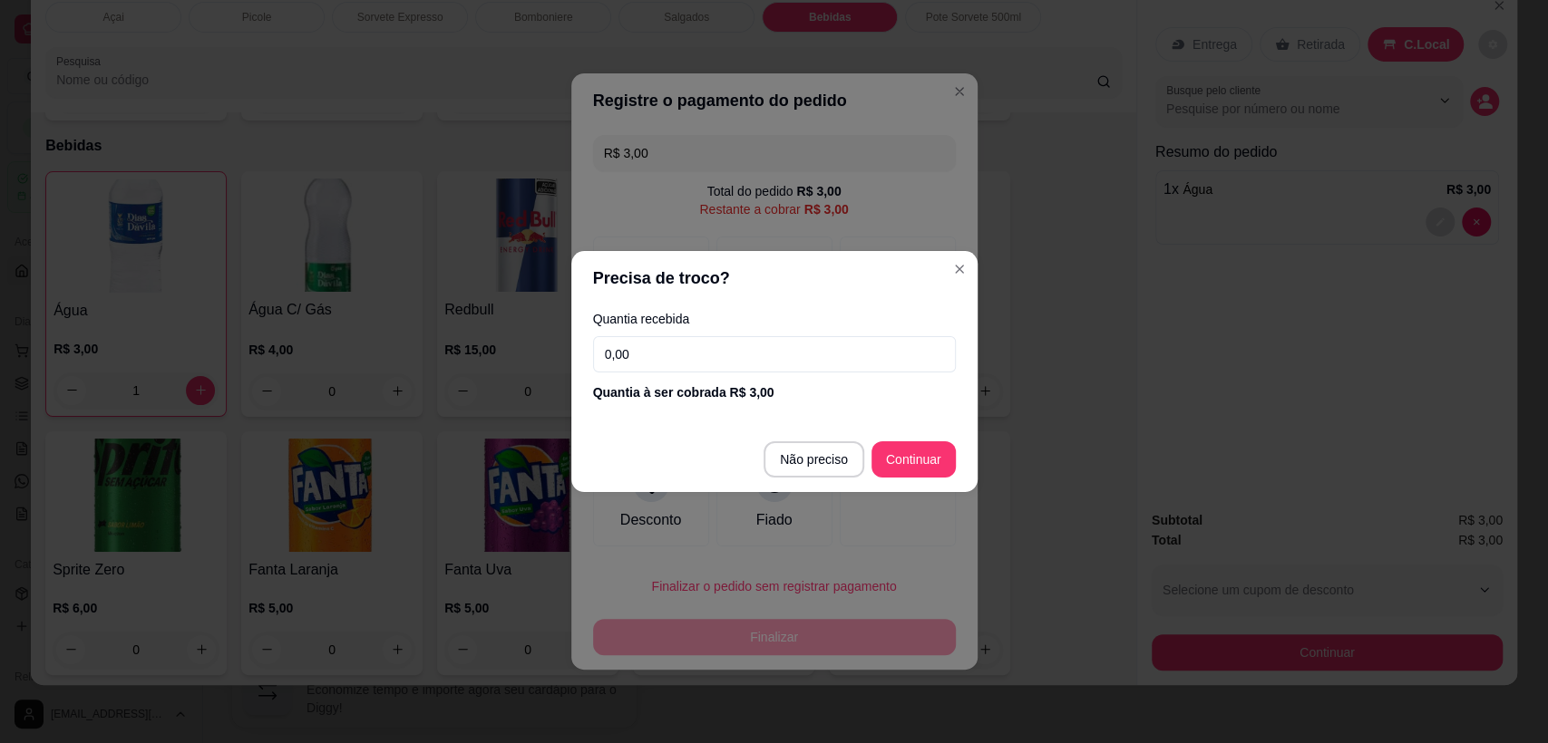
click at [791, 354] on input "0,00" at bounding box center [774, 354] width 363 height 36
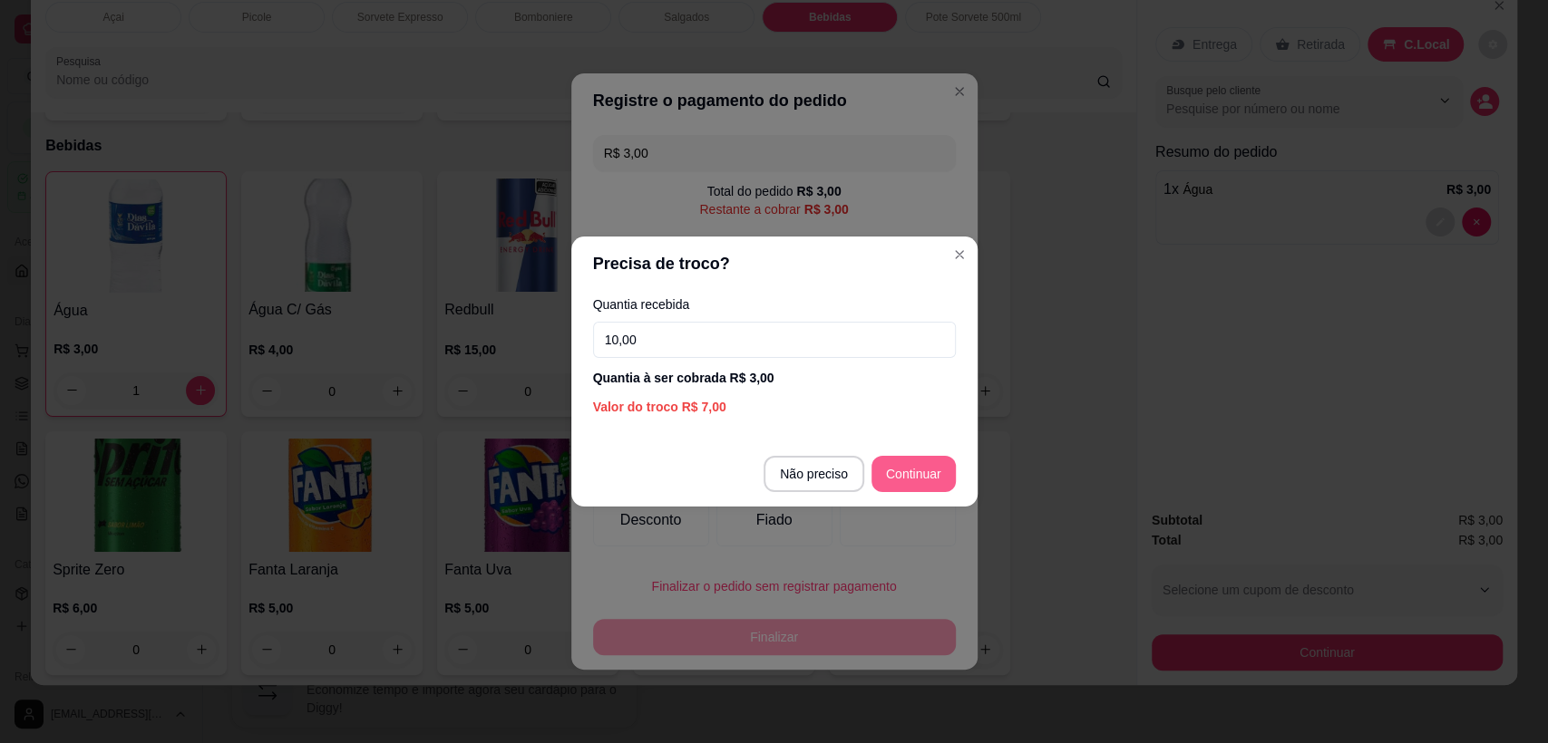
type input "10,00"
type input "R$ 0,00"
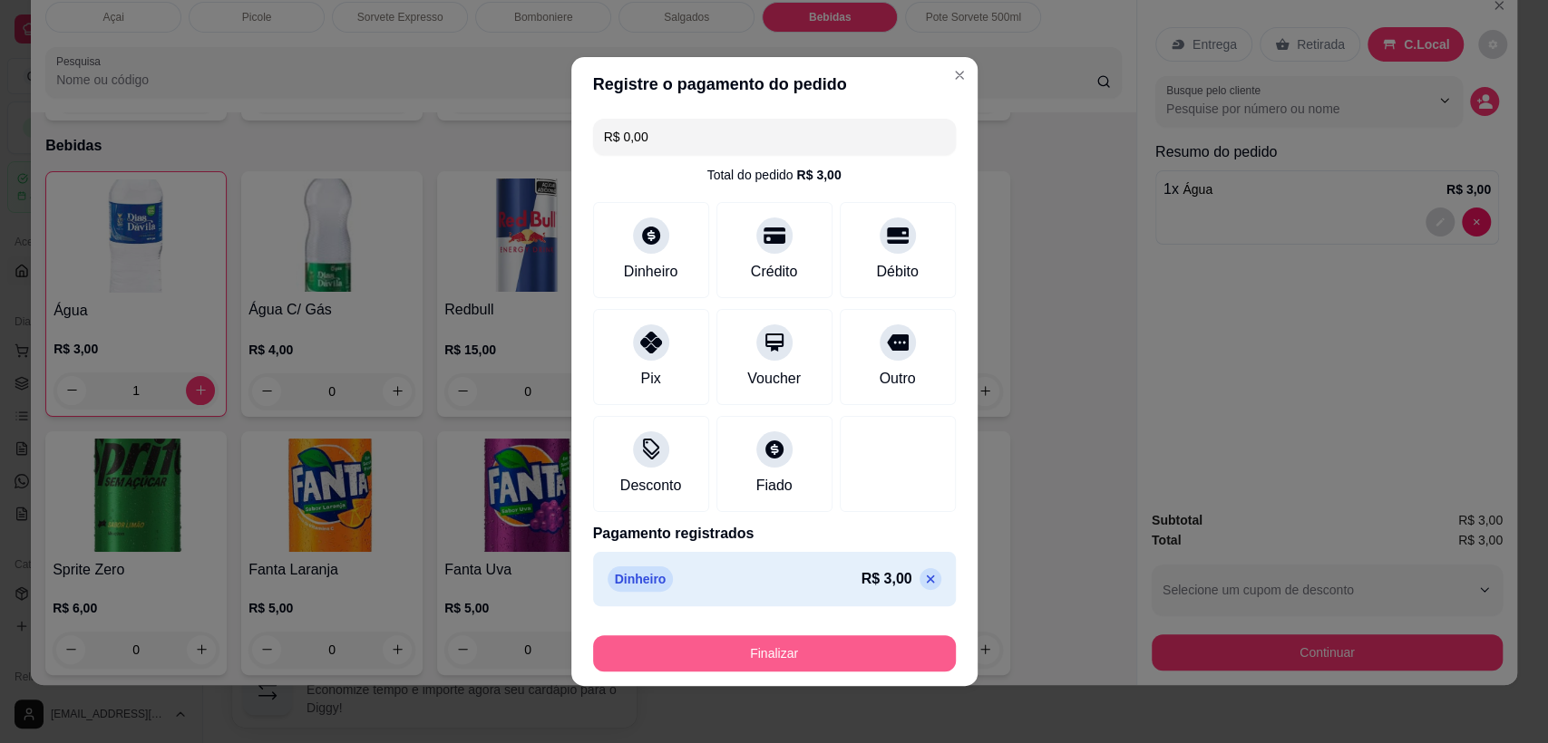
click at [806, 666] on button "Finalizar" at bounding box center [774, 654] width 363 height 36
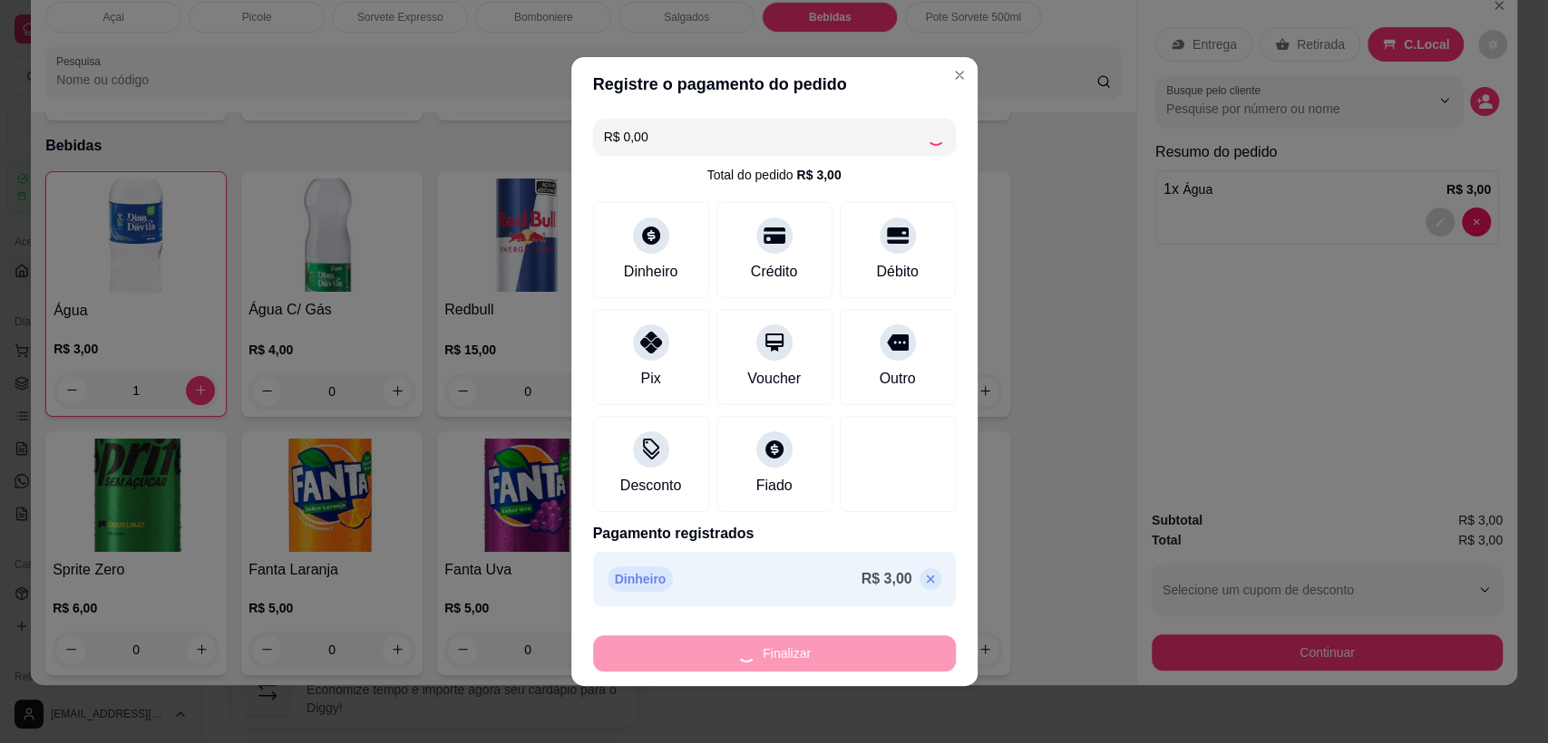
type input "0"
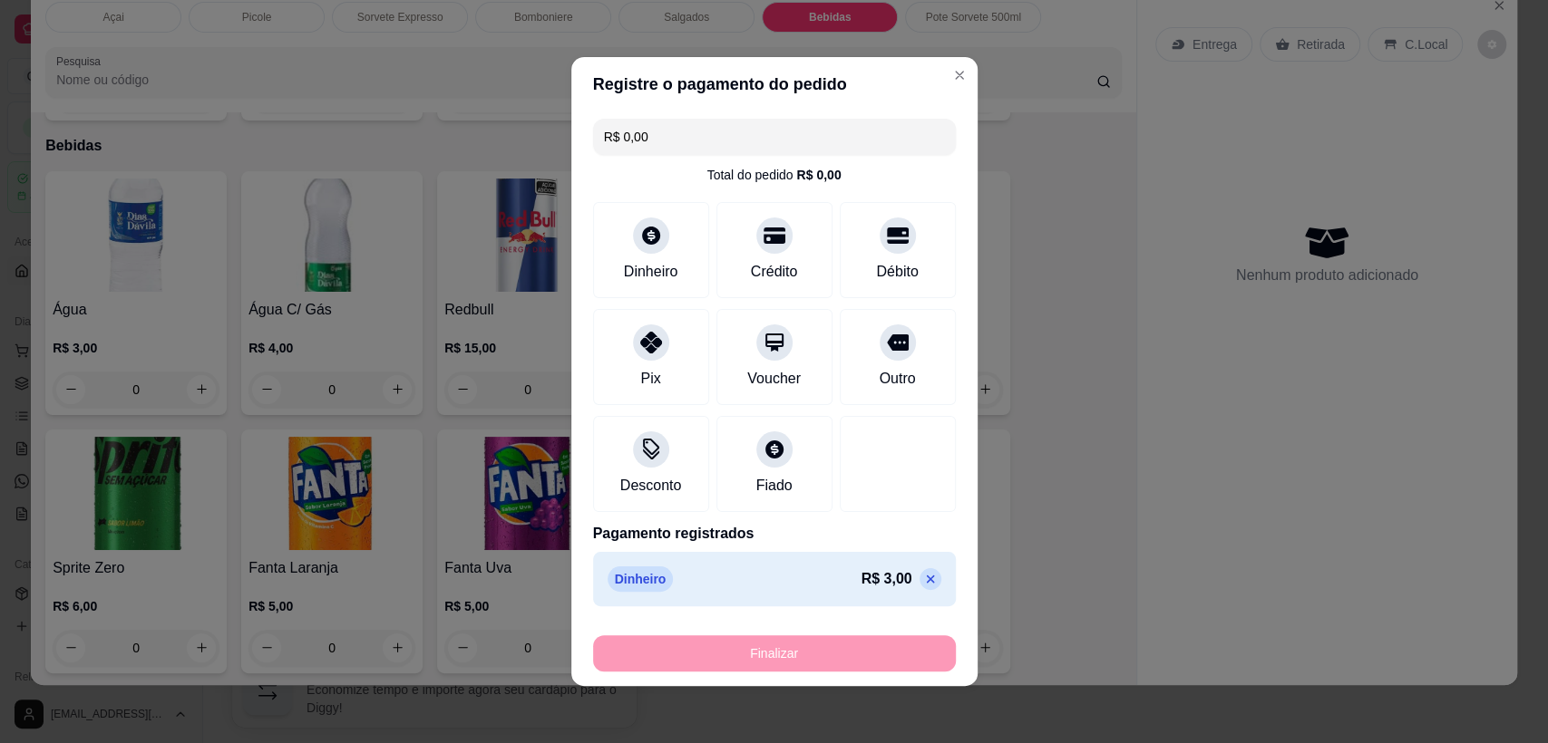
type input "-R$ 3,00"
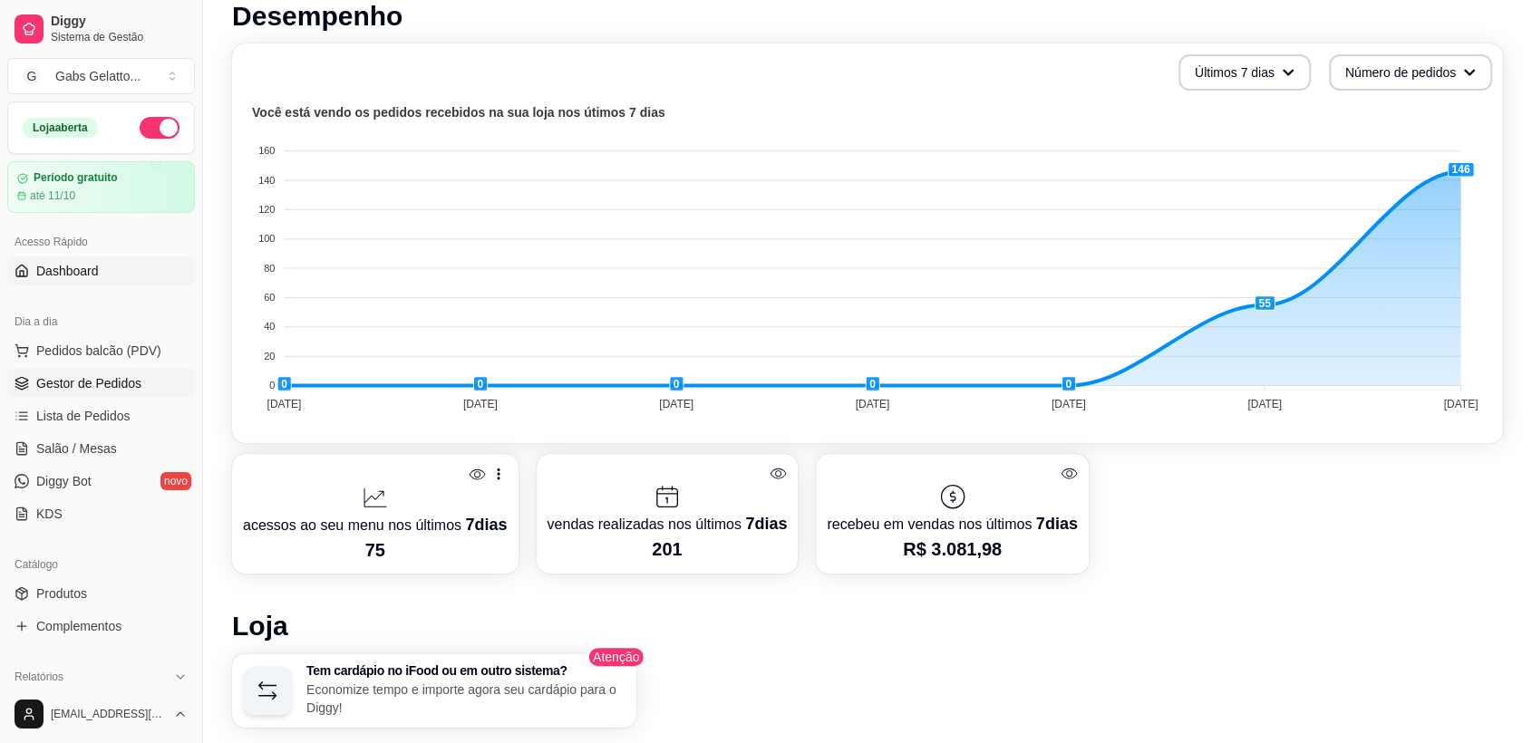
click at [98, 369] on link "Gestor de Pedidos" at bounding box center [101, 383] width 188 height 29
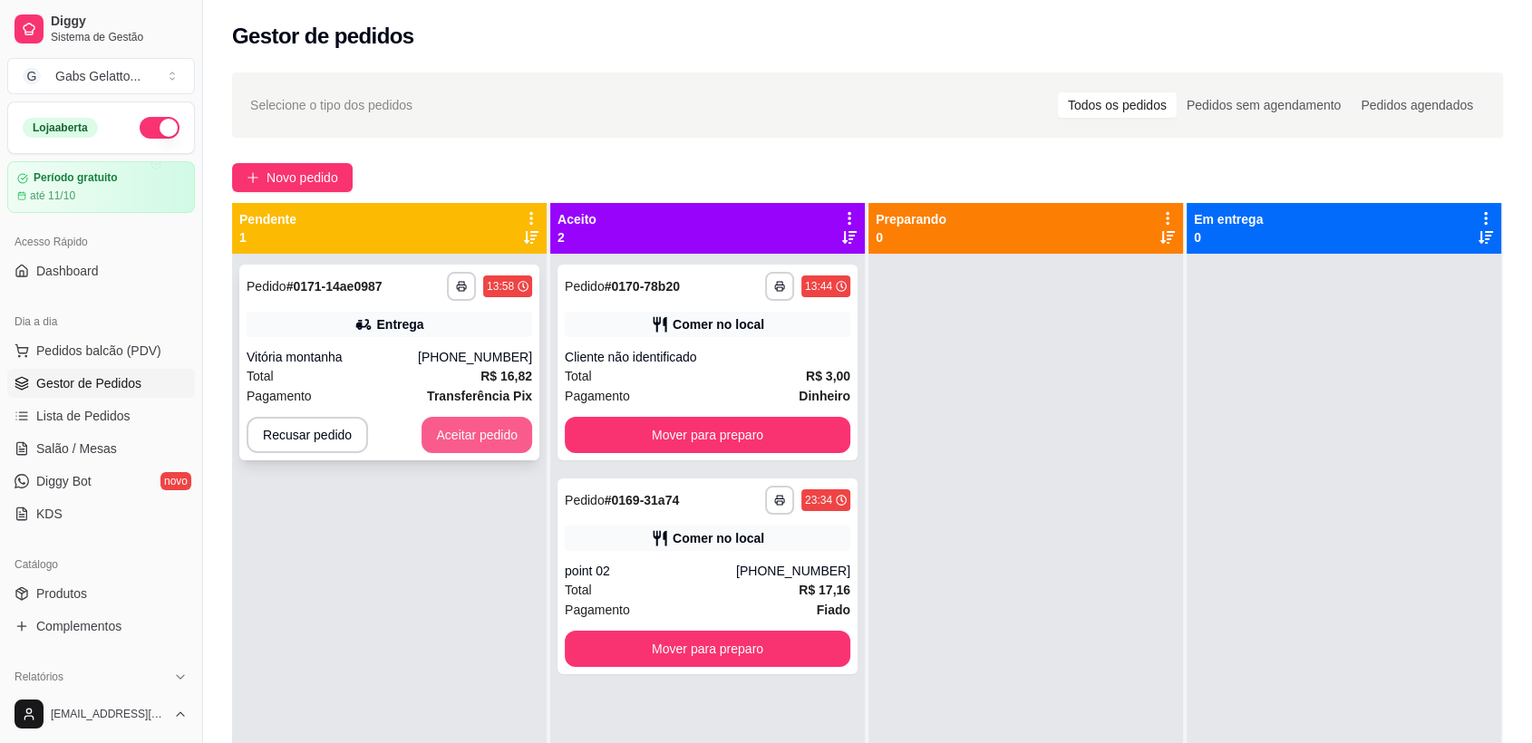
click at [491, 437] on button "Aceitar pedido" at bounding box center [477, 435] width 111 height 36
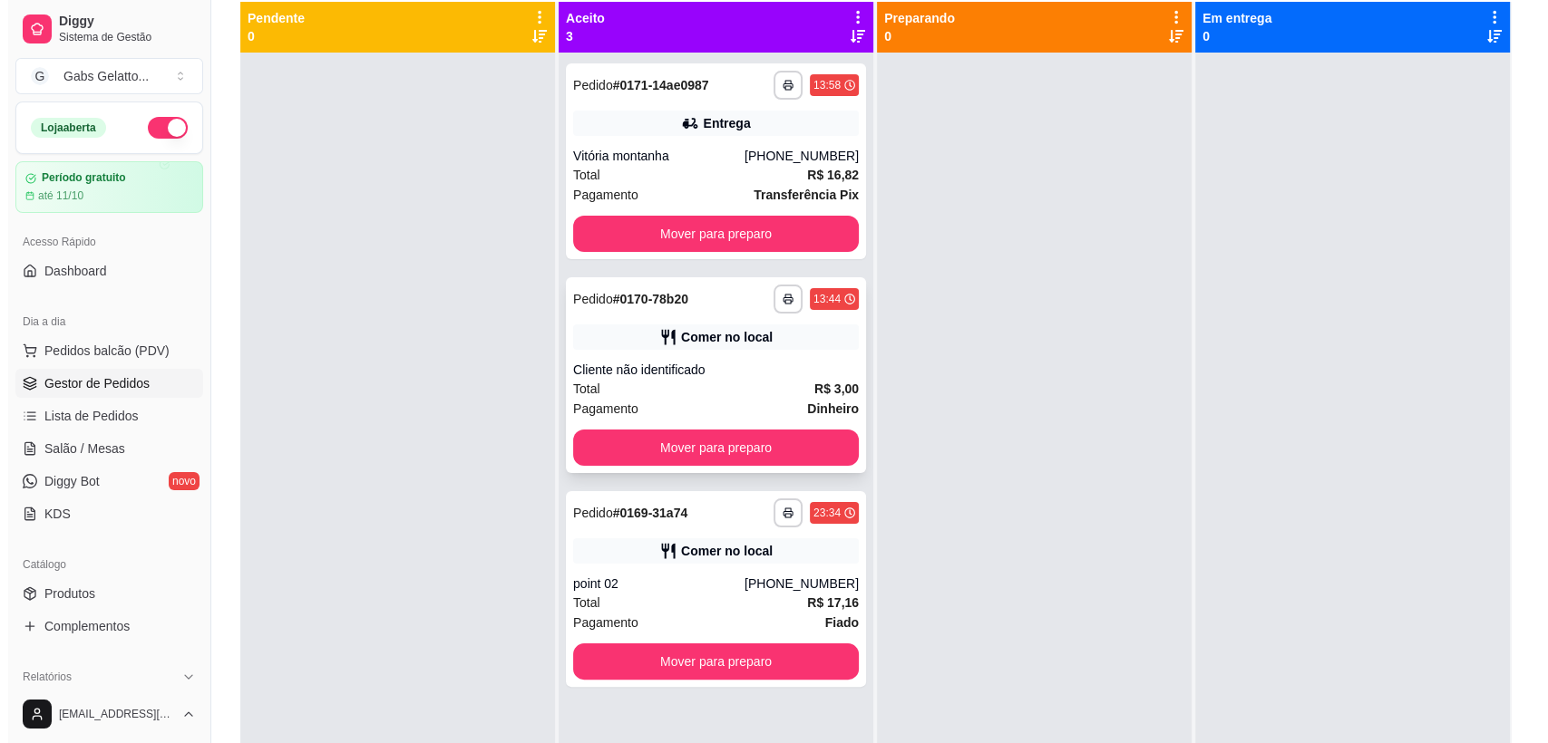
scroll to position [101, 0]
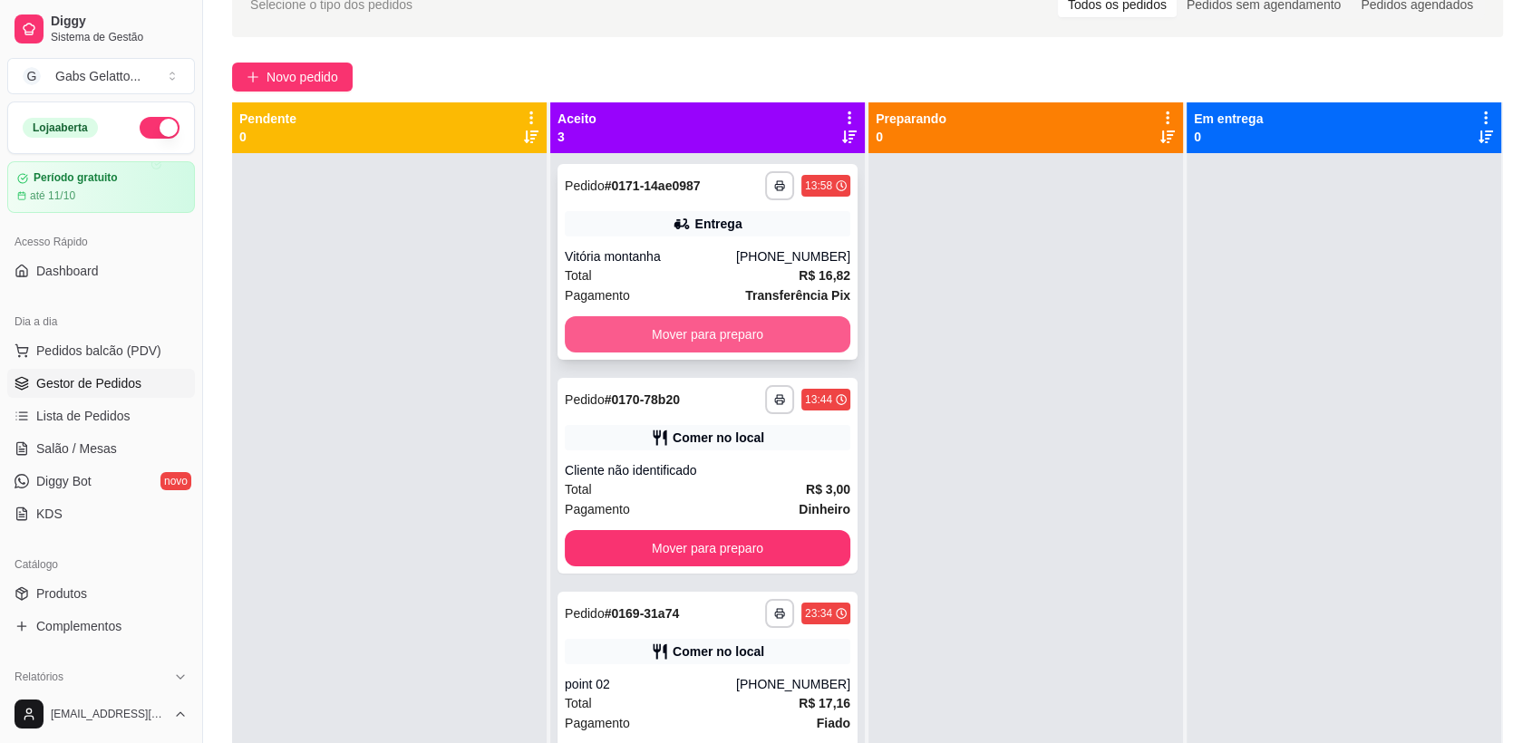
click at [722, 338] on button "Mover para preparo" at bounding box center [708, 334] width 286 height 36
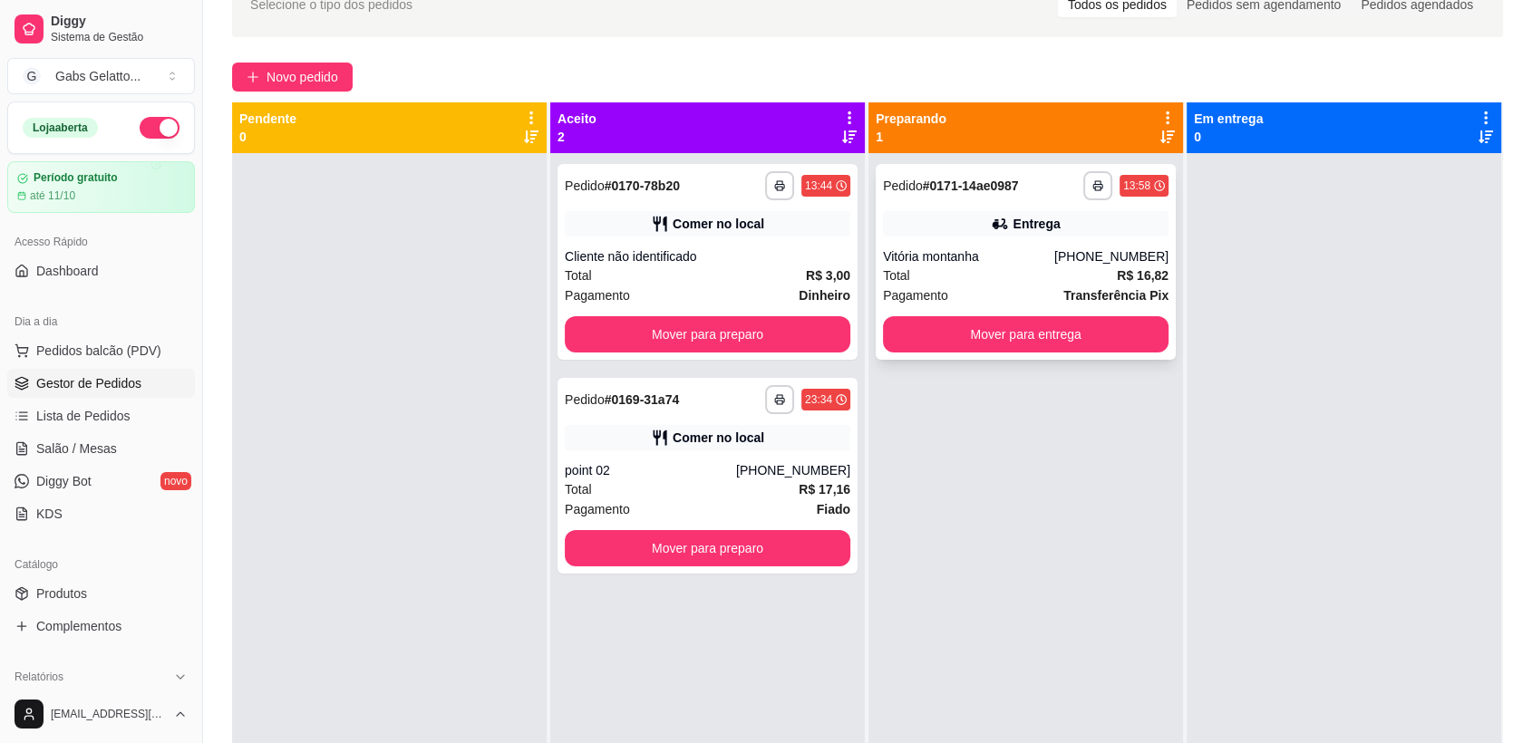
click at [994, 252] on div "Vitória montanha" at bounding box center [968, 257] width 171 height 18
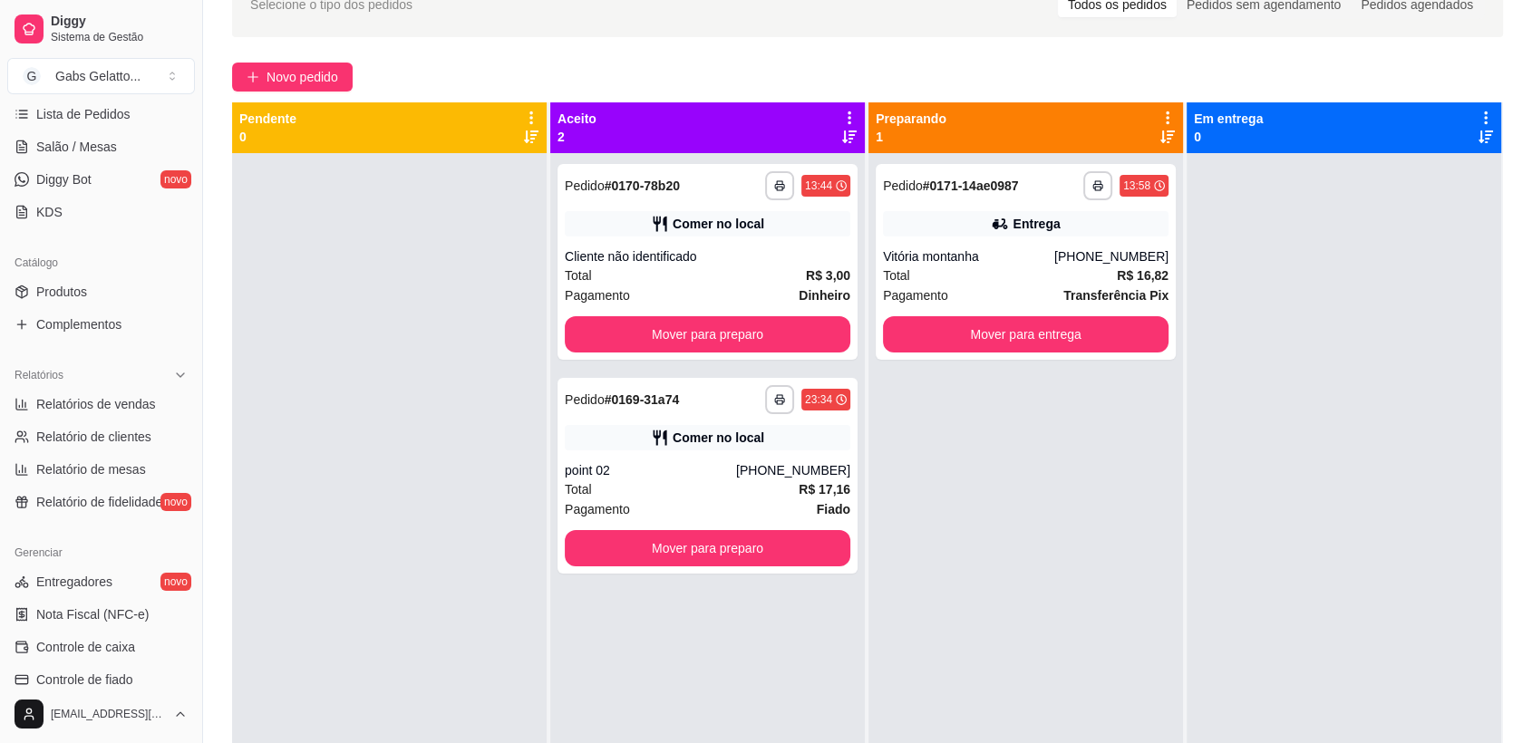
scroll to position [560, 0]
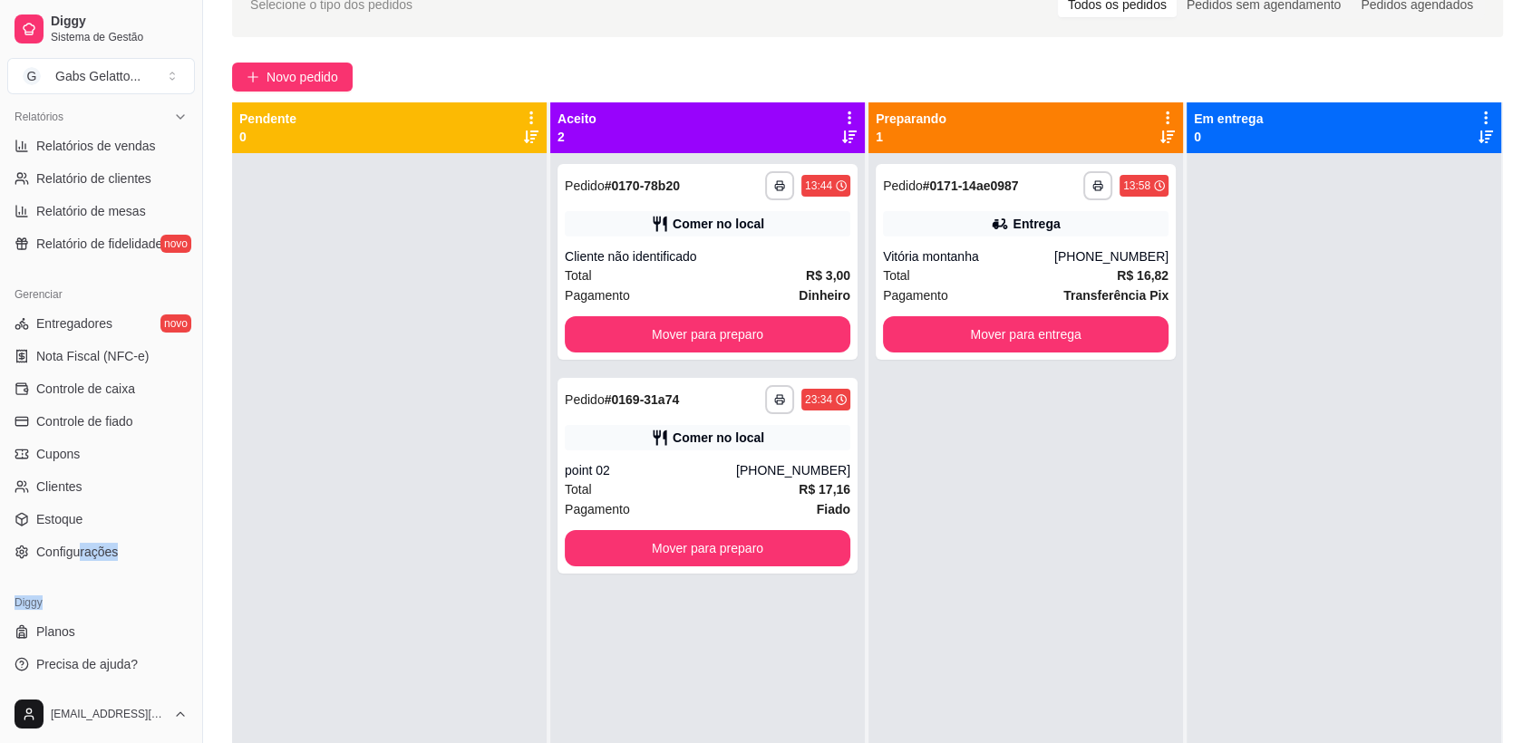
click at [78, 578] on div "Loja aberta Período gratuito até 11/10 Acesso Rápido Dashboard Dia a dia Pedido…" at bounding box center [101, 394] width 202 height 584
click at [87, 560] on link "Configurações" at bounding box center [101, 552] width 188 height 29
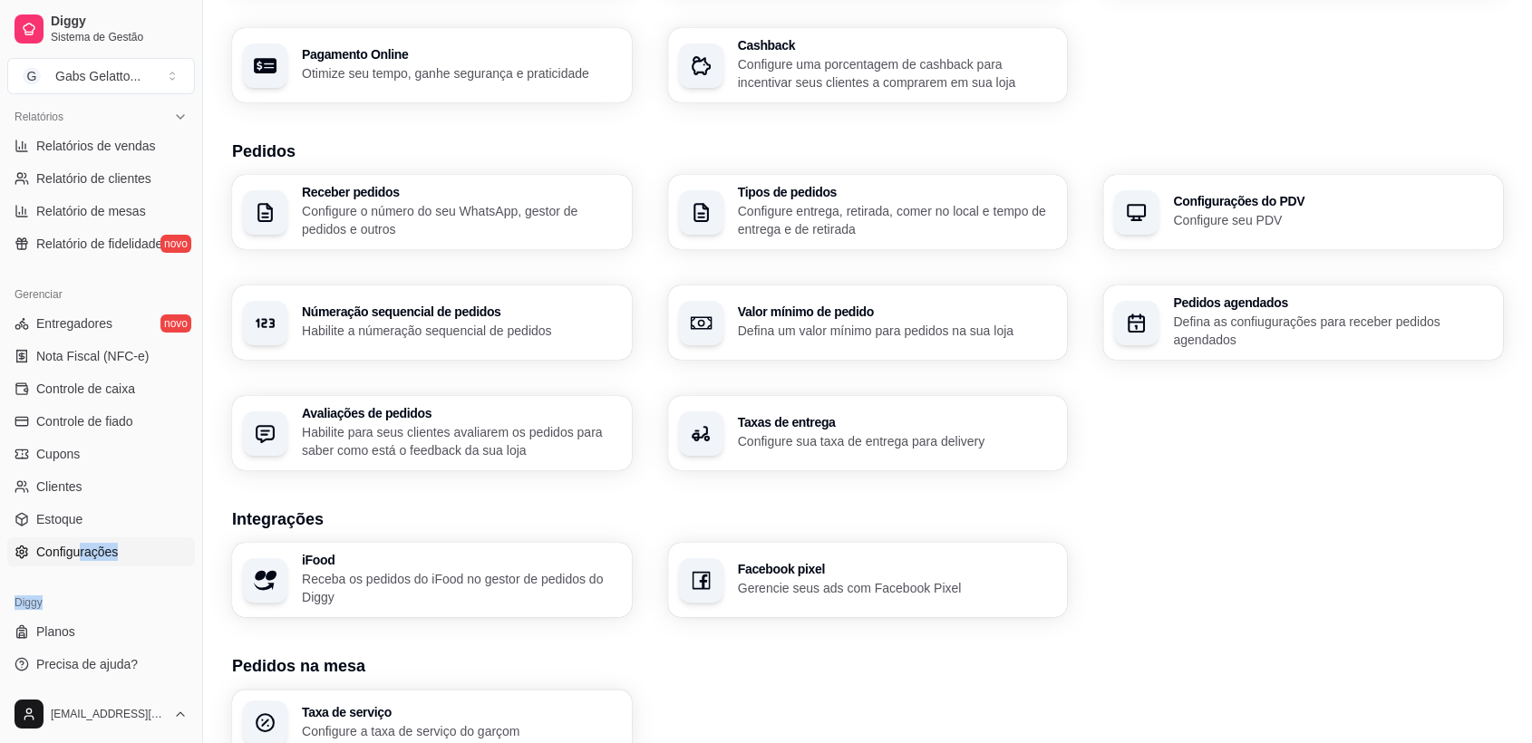
scroll to position [201, 0]
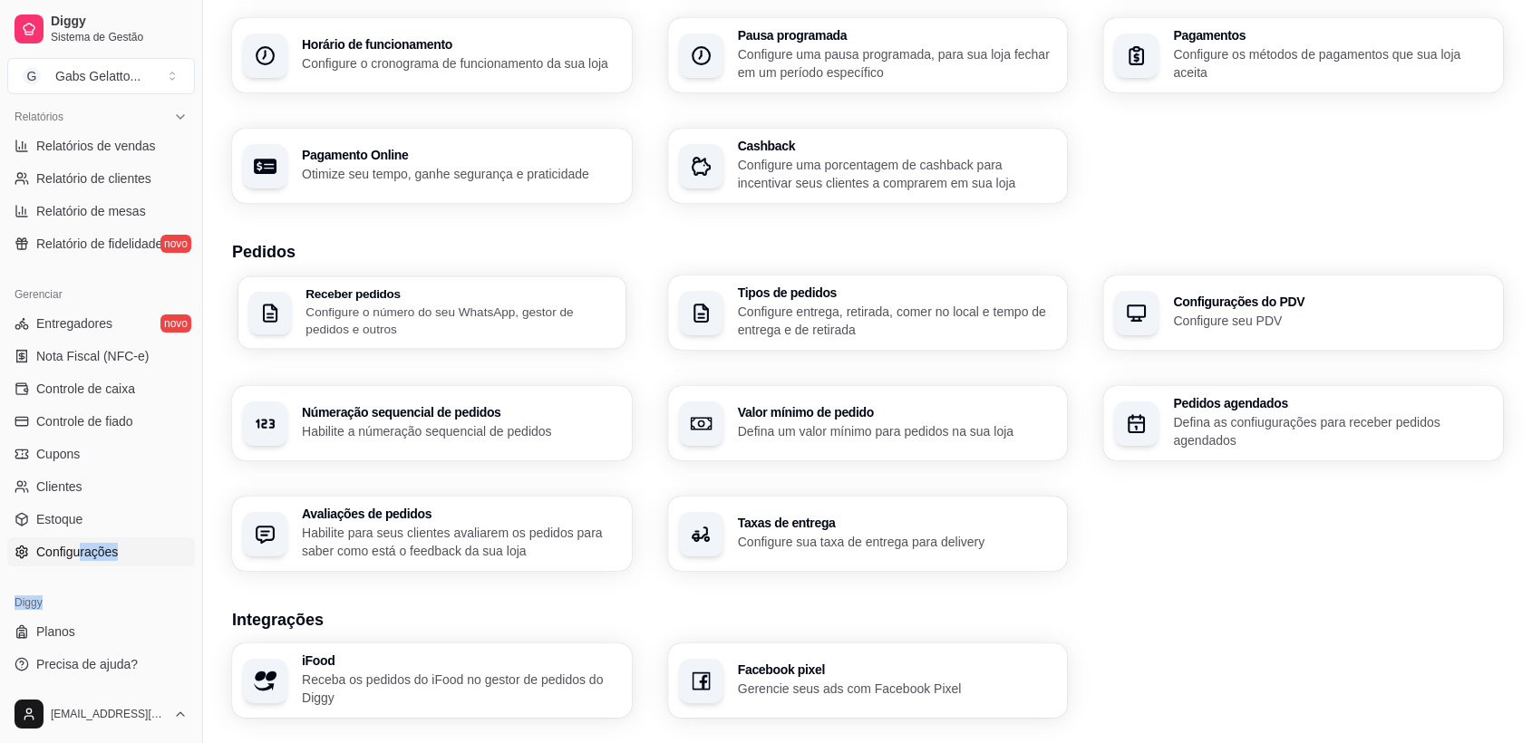
click at [451, 330] on p "Configure o número do seu WhatsApp, gestor de pedidos e outros" at bounding box center [460, 320] width 309 height 35
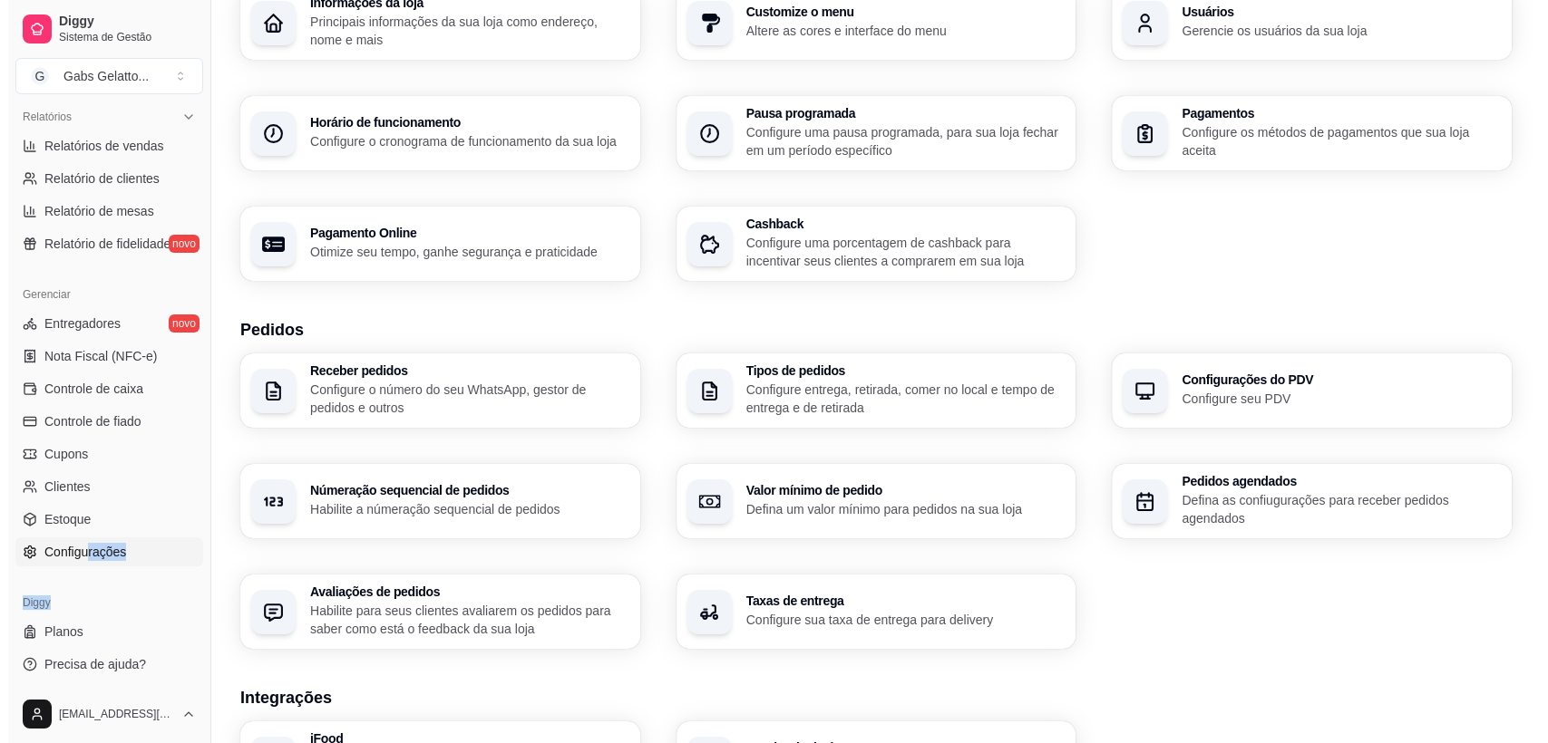
scroll to position [23, 0]
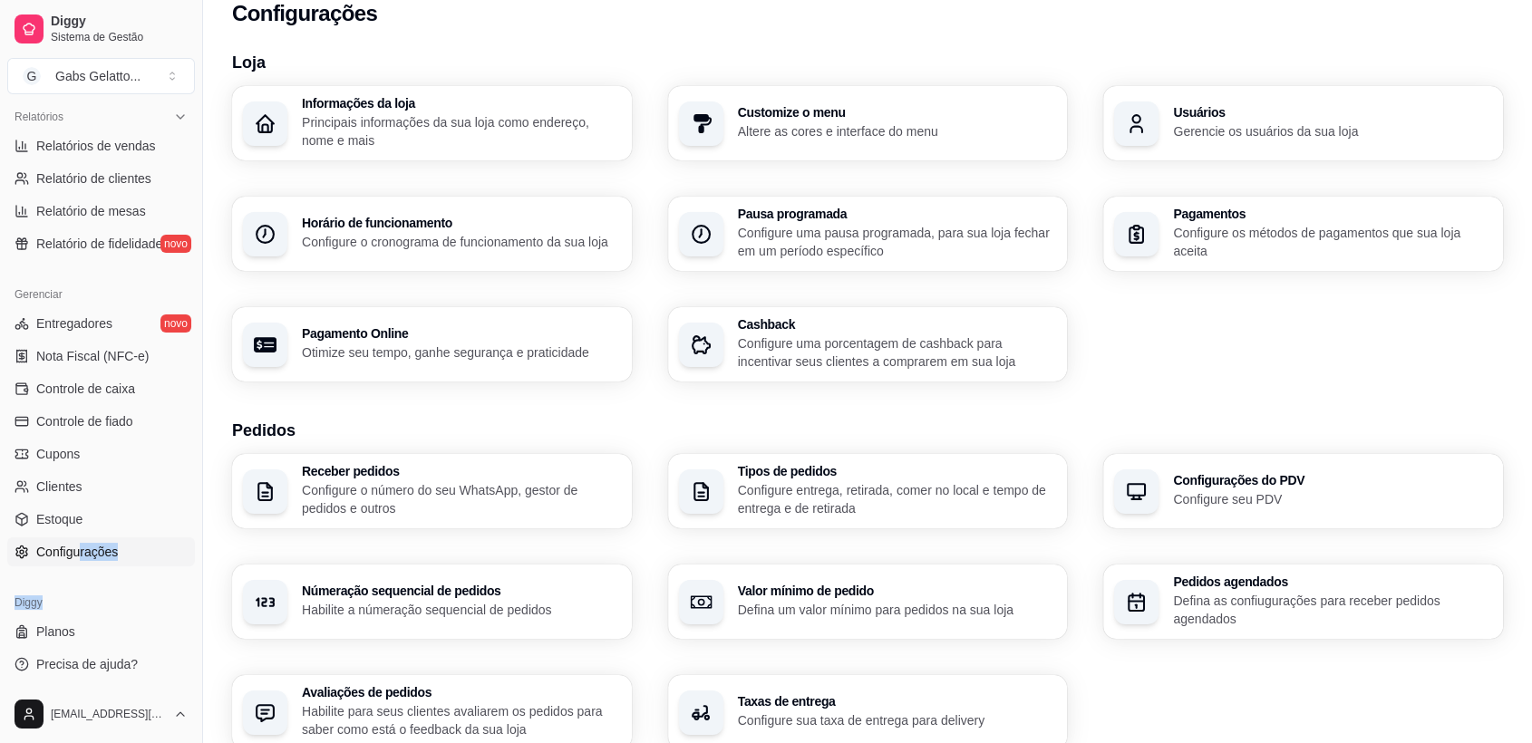
click at [1223, 216] on h3 "Pagamentos" at bounding box center [1332, 214] width 319 height 13
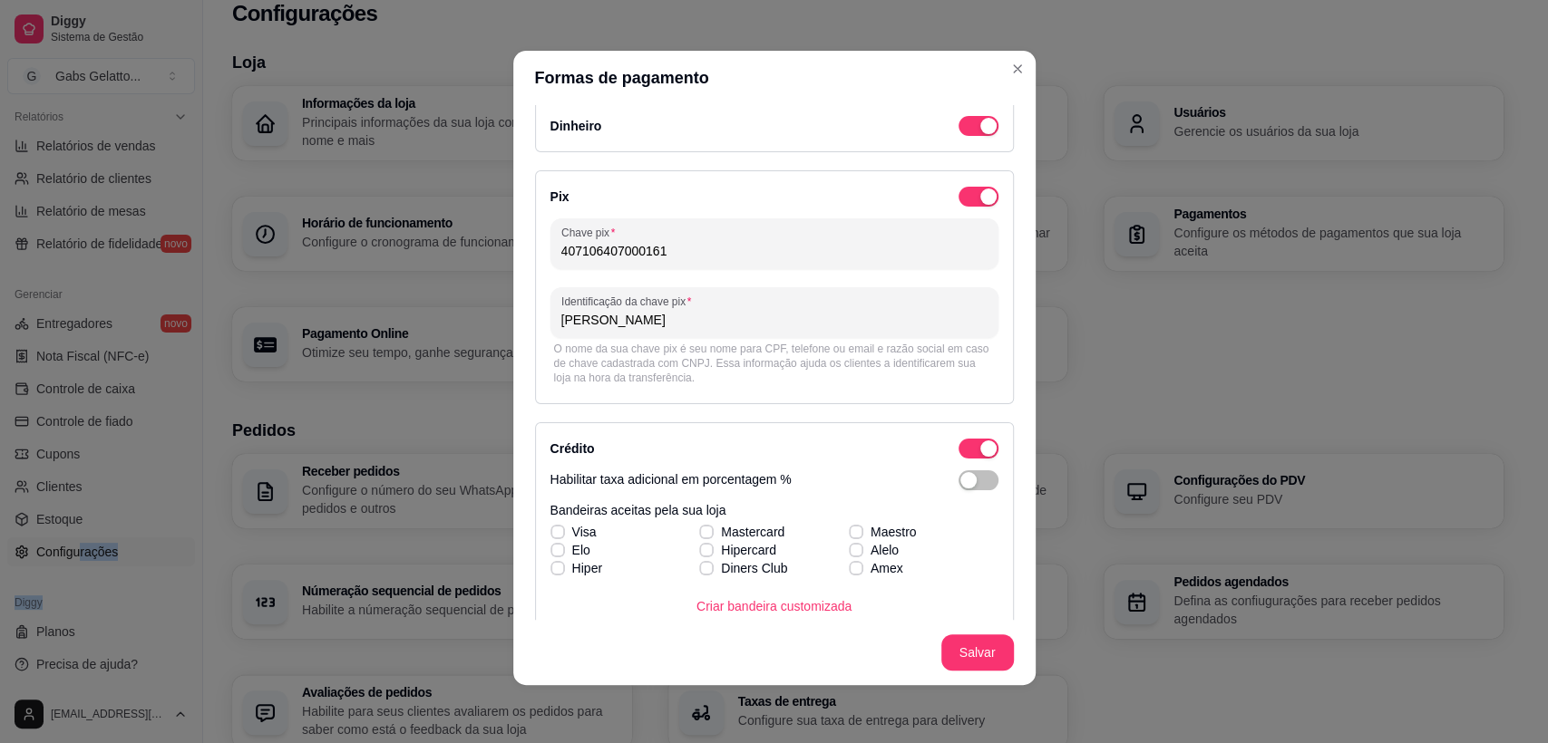
scroll to position [0, 0]
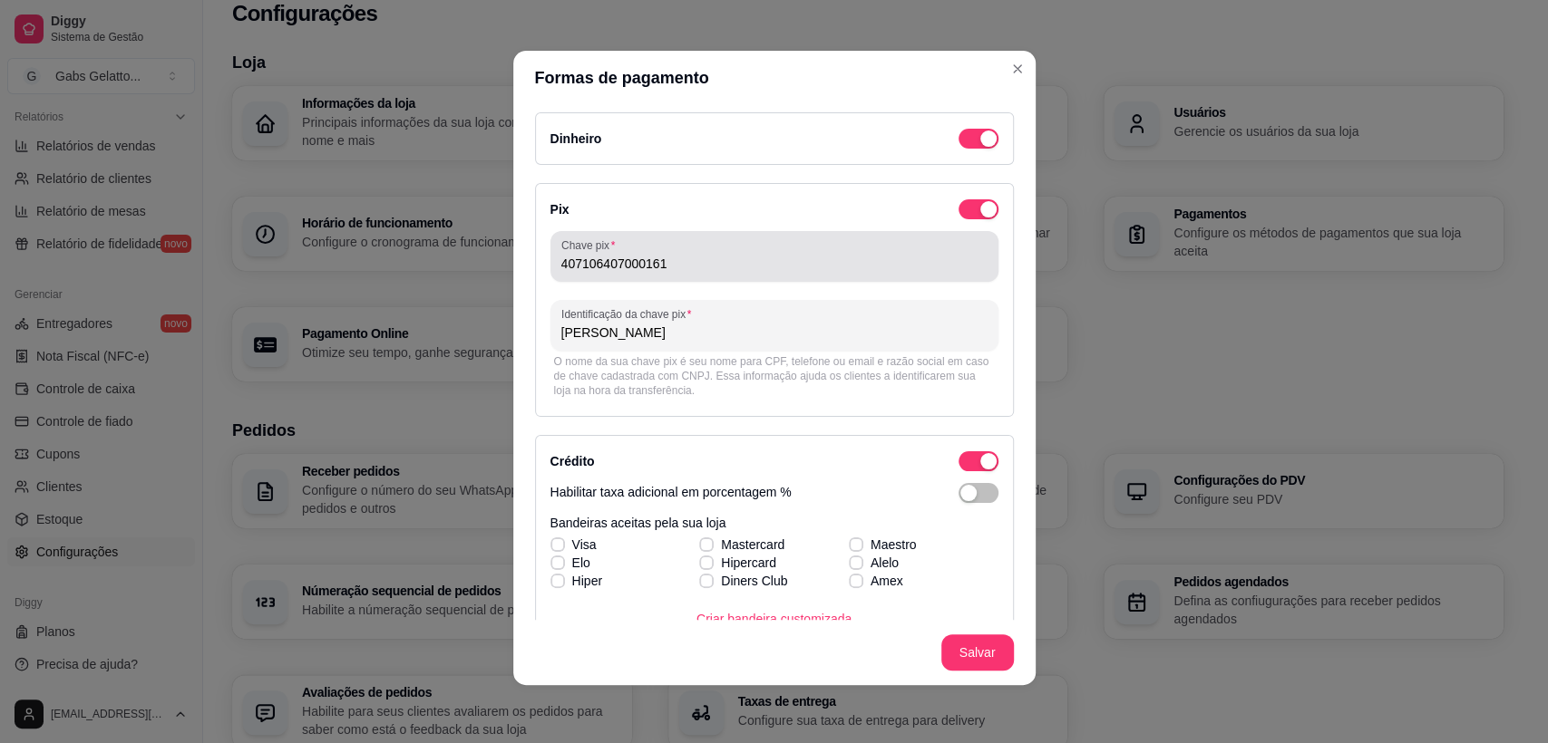
click at [564, 268] on input "407106407000161" at bounding box center [774, 264] width 426 height 18
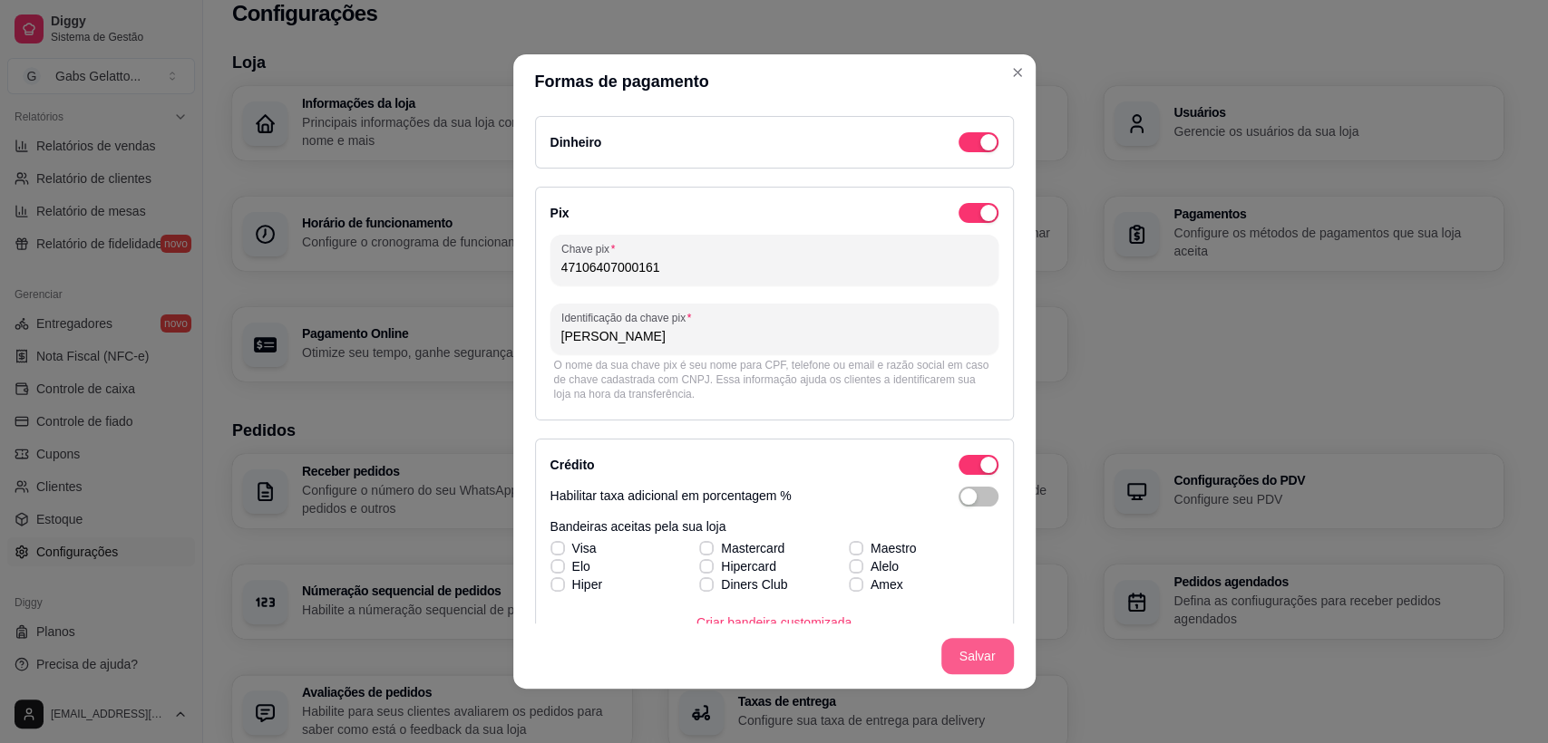
type input "47106407000161"
click at [947, 637] on footer "Salvar" at bounding box center [774, 656] width 522 height 65
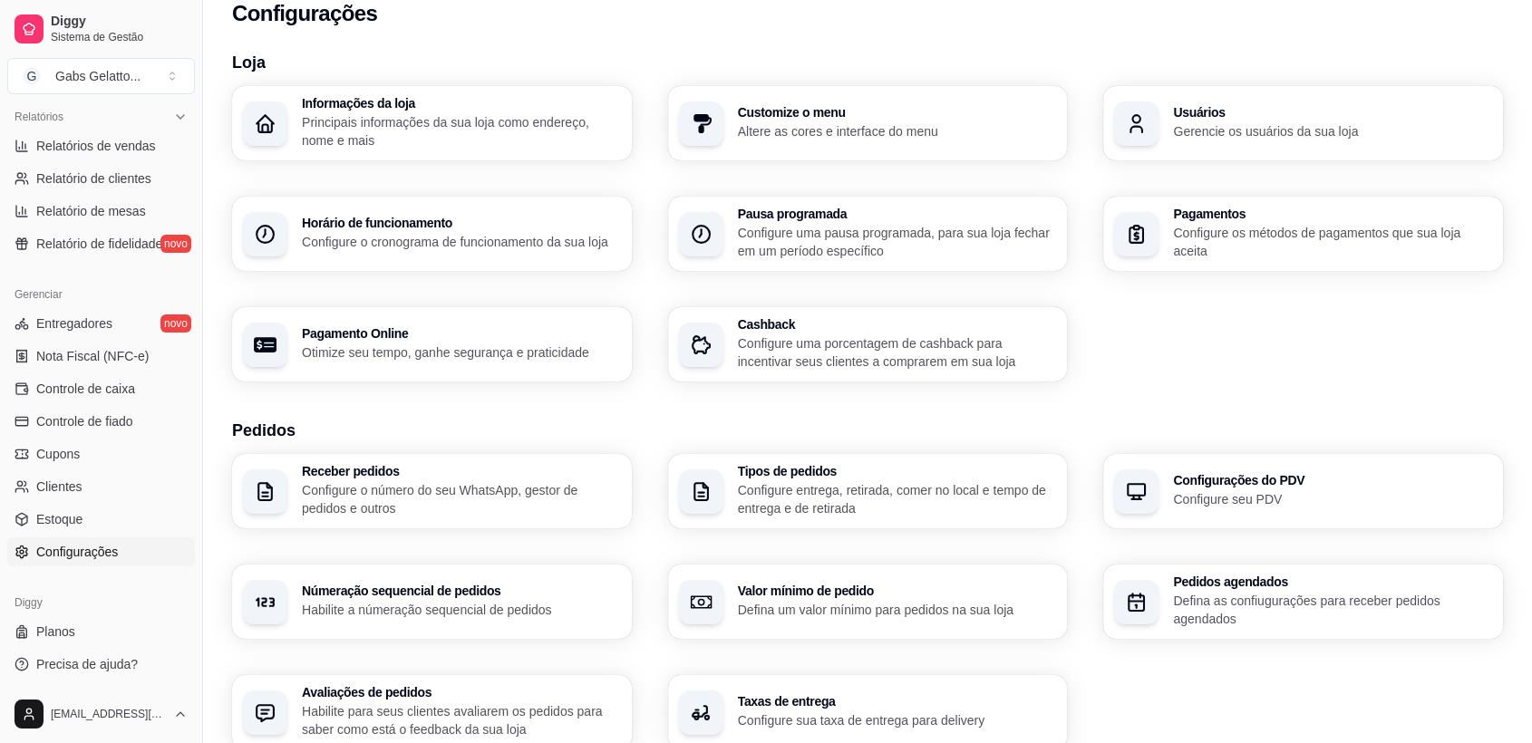
click at [1201, 109] on h3 "Usuários" at bounding box center [1332, 112] width 319 height 13
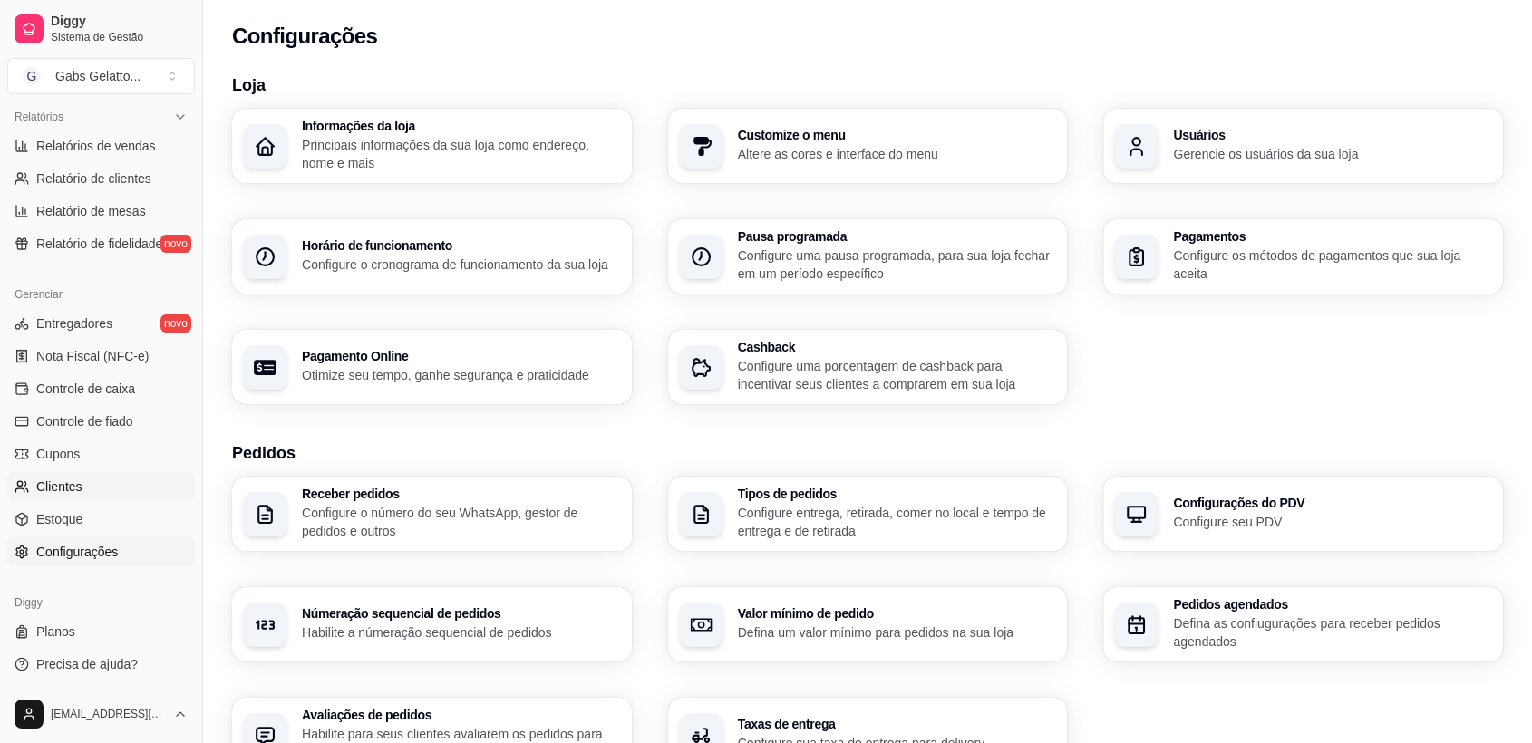
click at [85, 497] on link "Clientes" at bounding box center [101, 486] width 188 height 29
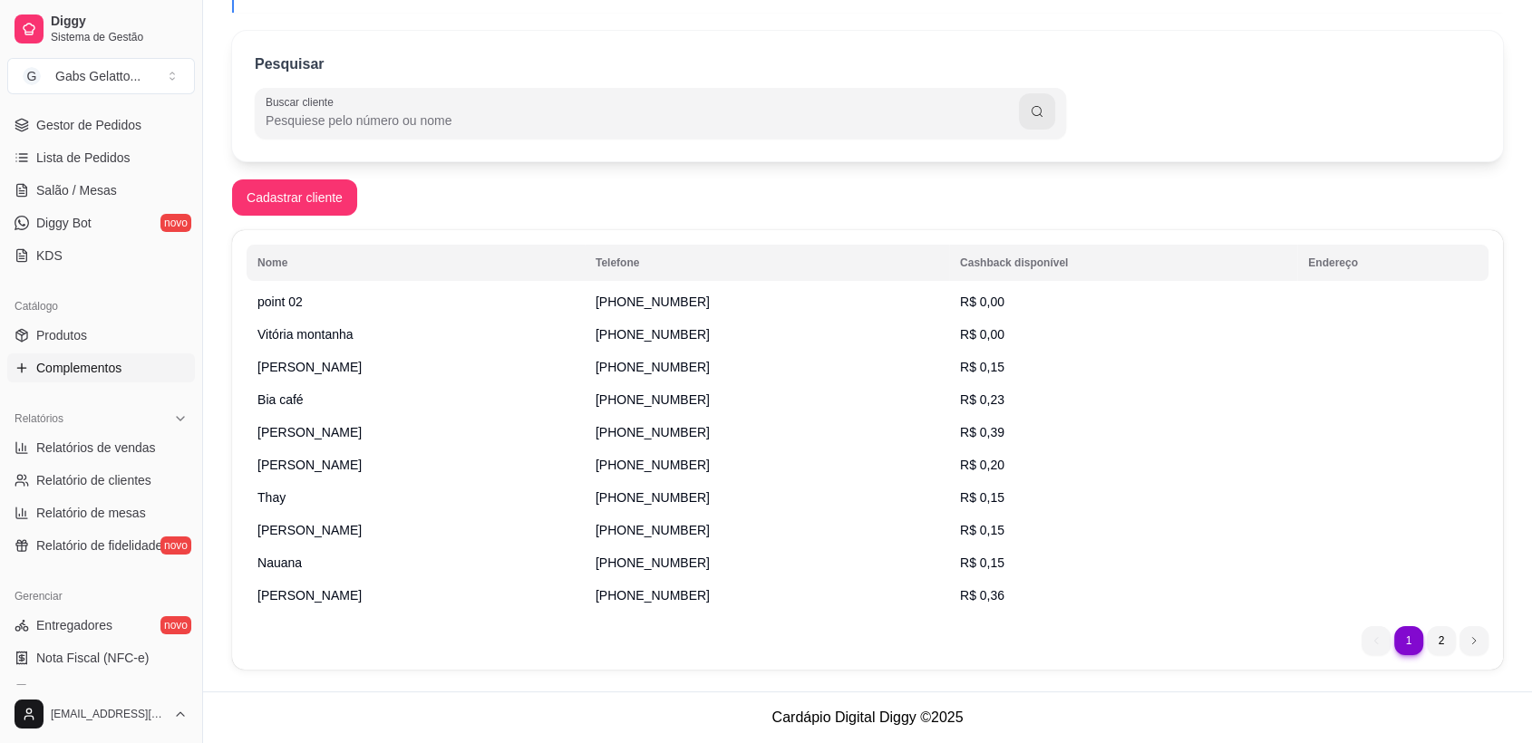
scroll to position [158, 0]
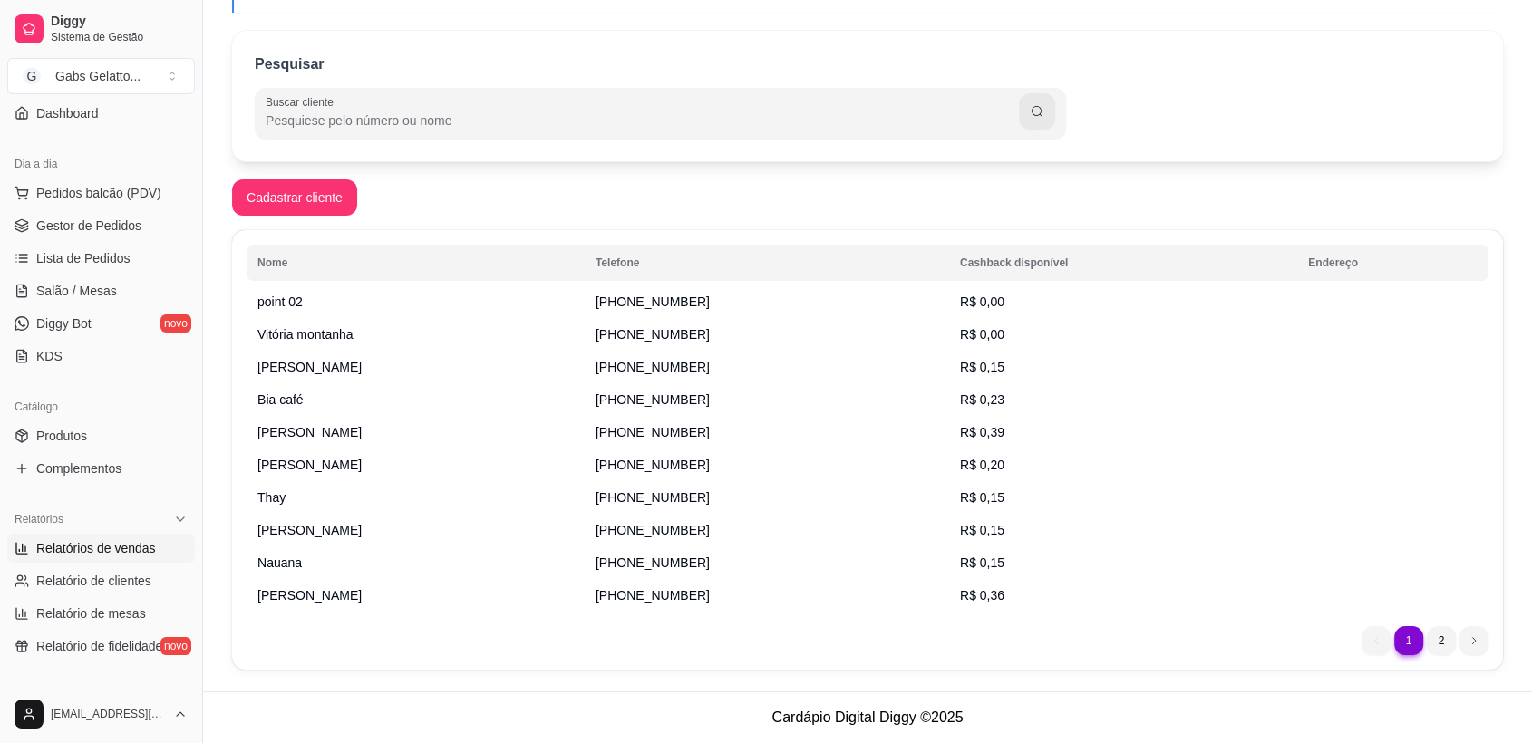
click at [82, 534] on link "Relatórios de vendas" at bounding box center [101, 548] width 188 height 29
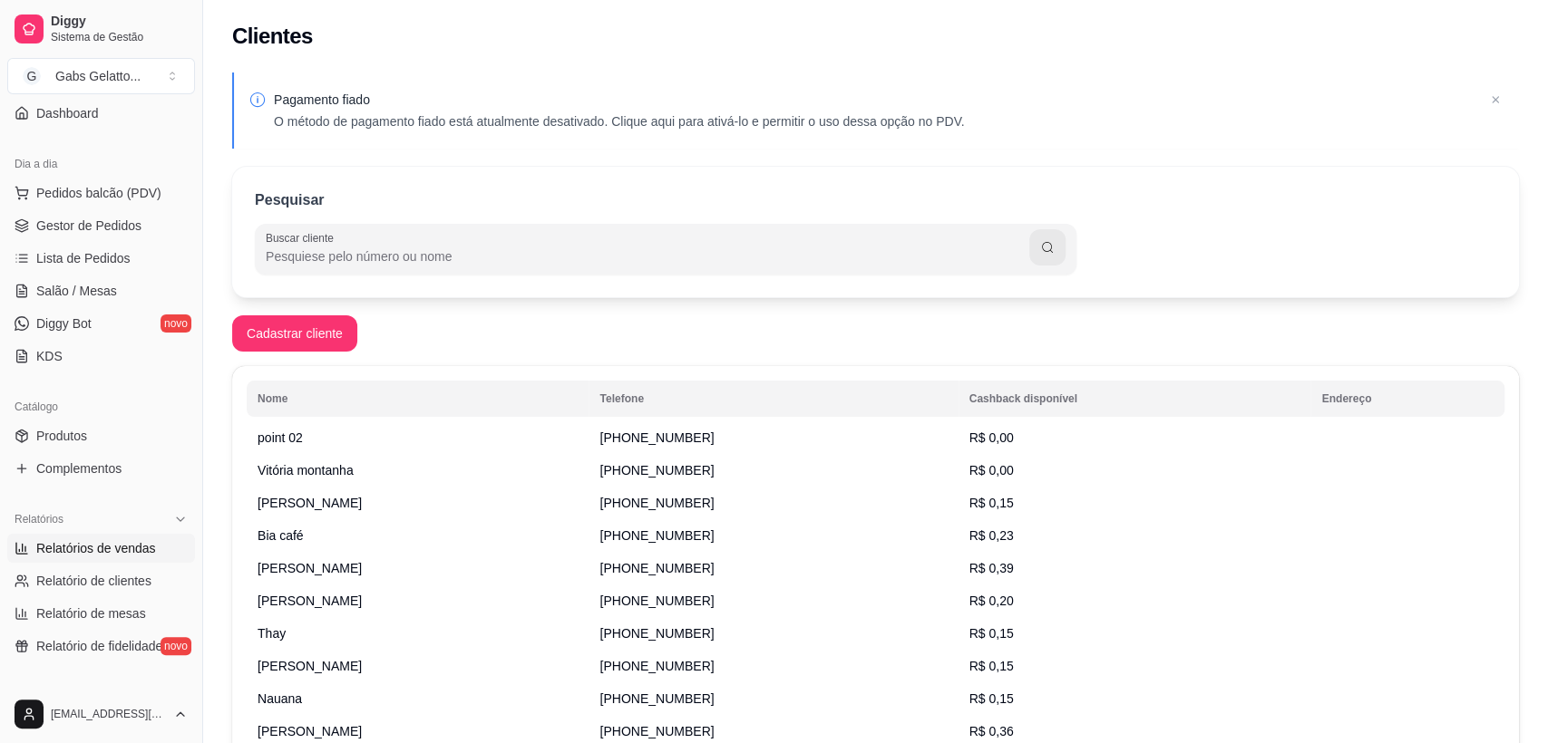
select select "ALL"
select select "0"
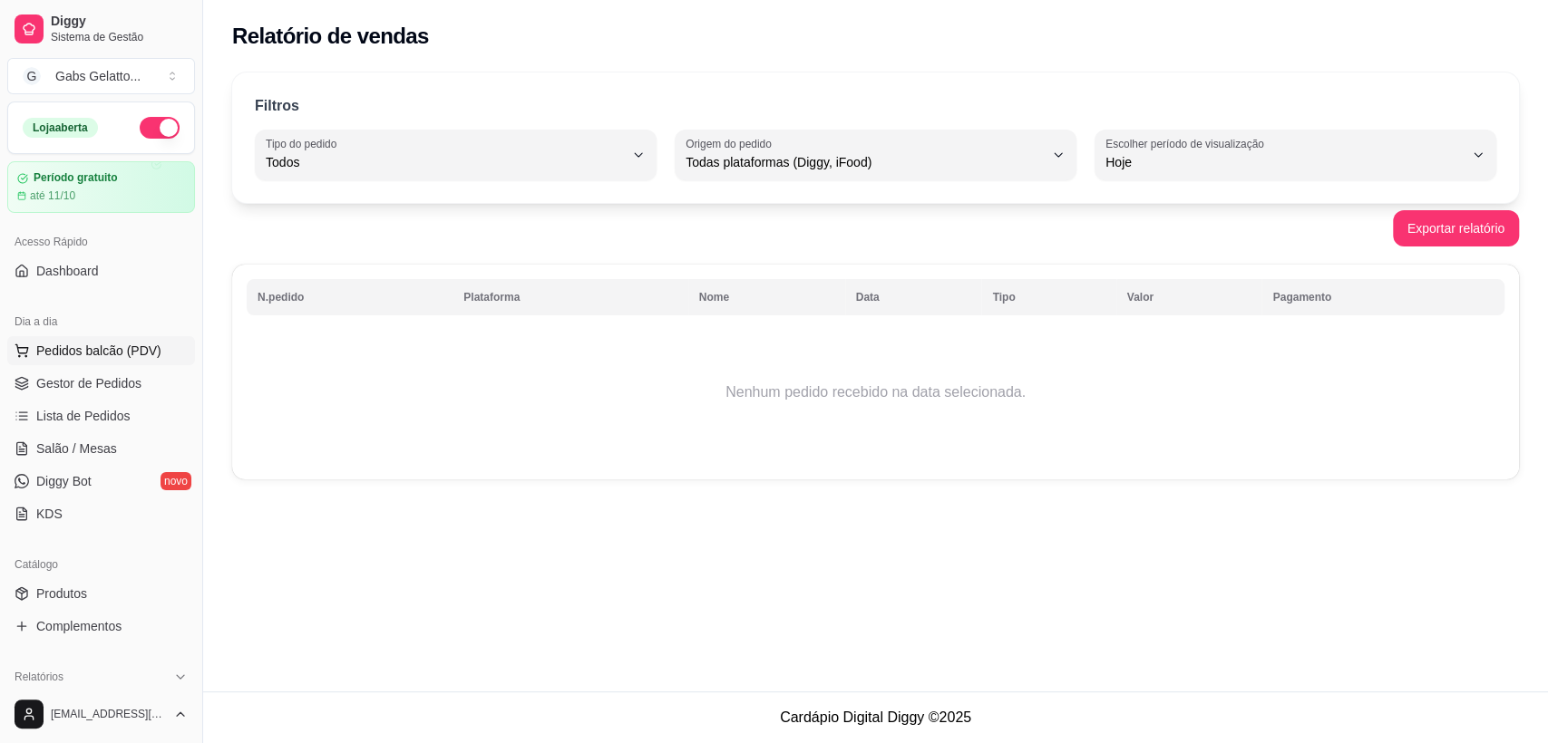
click at [83, 364] on button "Pedidos balcão (PDV)" at bounding box center [101, 350] width 188 height 29
click at [83, 386] on div "KG Balança 0.000 55,00 kg" at bounding box center [124, 387] width 185 height 248
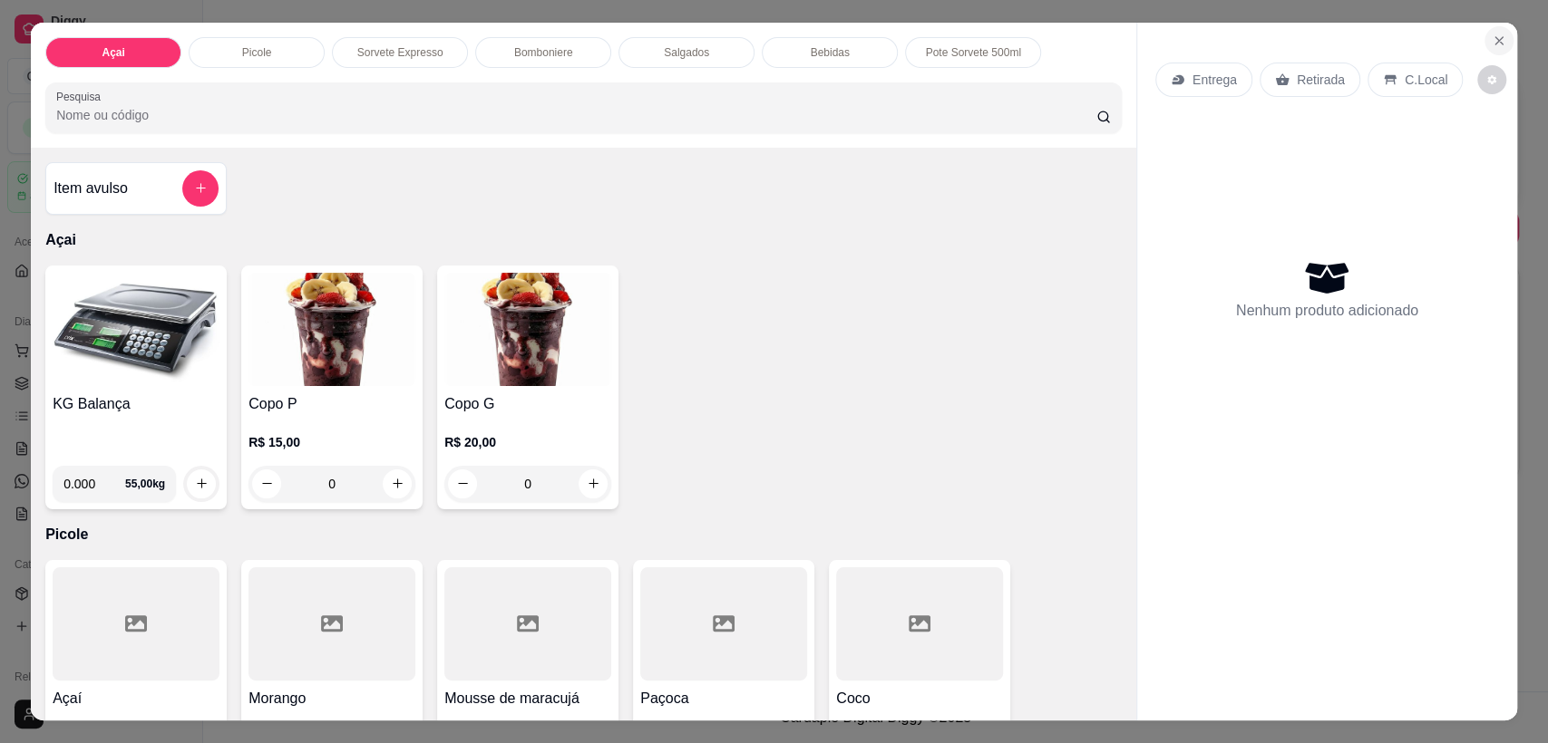
click at [1491, 36] on icon "Close" at bounding box center [1498, 41] width 15 height 15
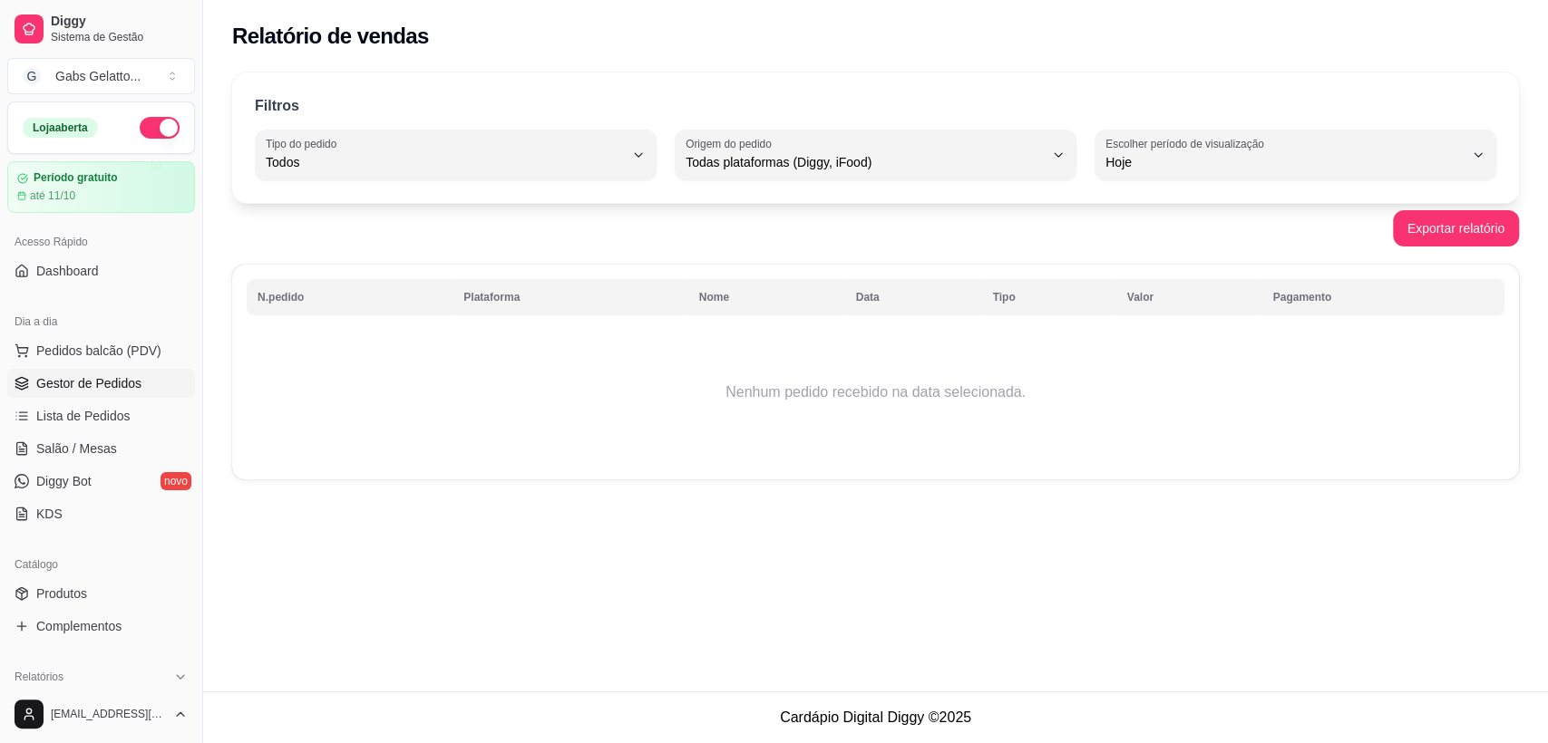
click at [111, 379] on span "Gestor de Pedidos" at bounding box center [88, 383] width 105 height 18
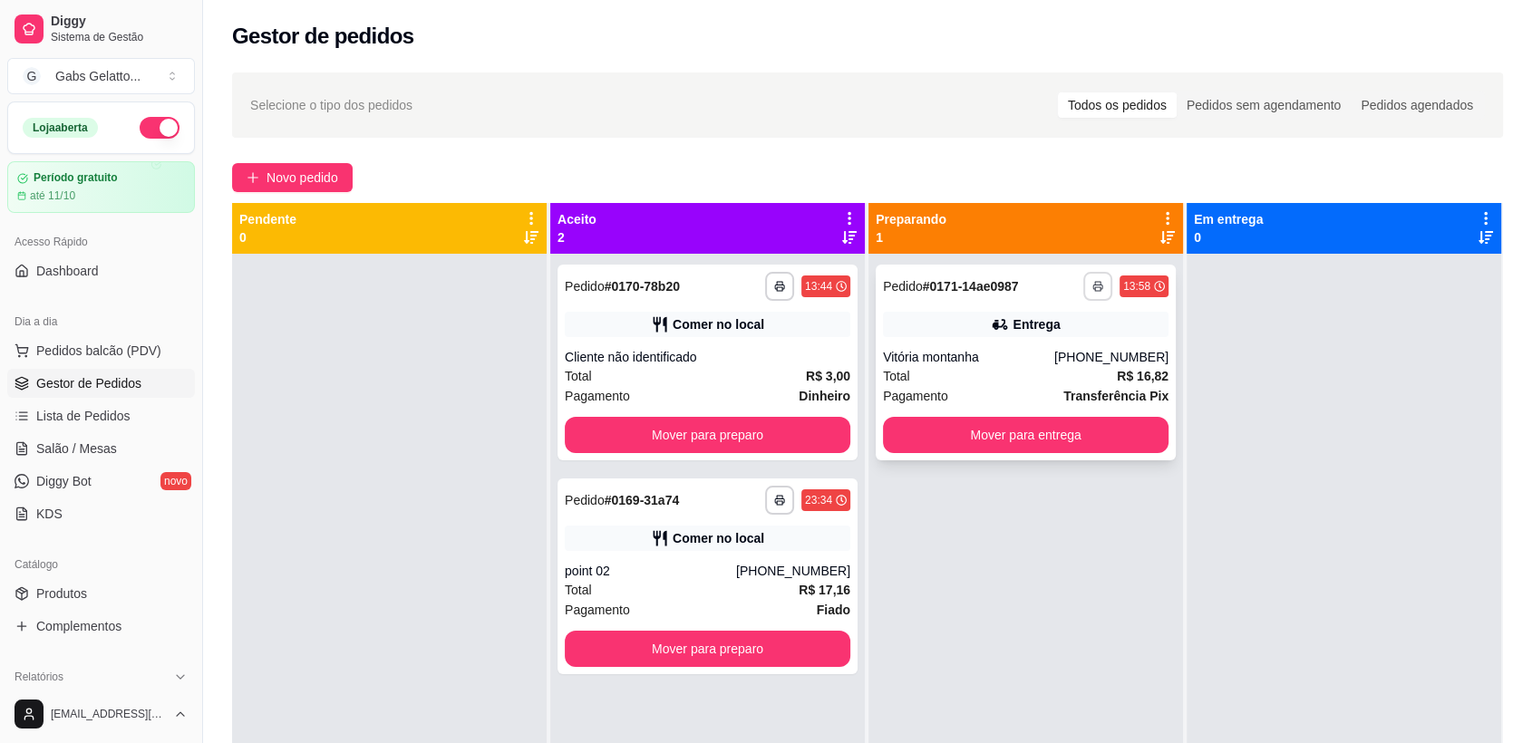
click at [1083, 279] on button "button" at bounding box center [1097, 286] width 29 height 29
click at [1047, 343] on button "IMPRESSORA" at bounding box center [1038, 349] width 131 height 29
click at [1061, 435] on button "Mover para entrega" at bounding box center [1026, 435] width 286 height 36
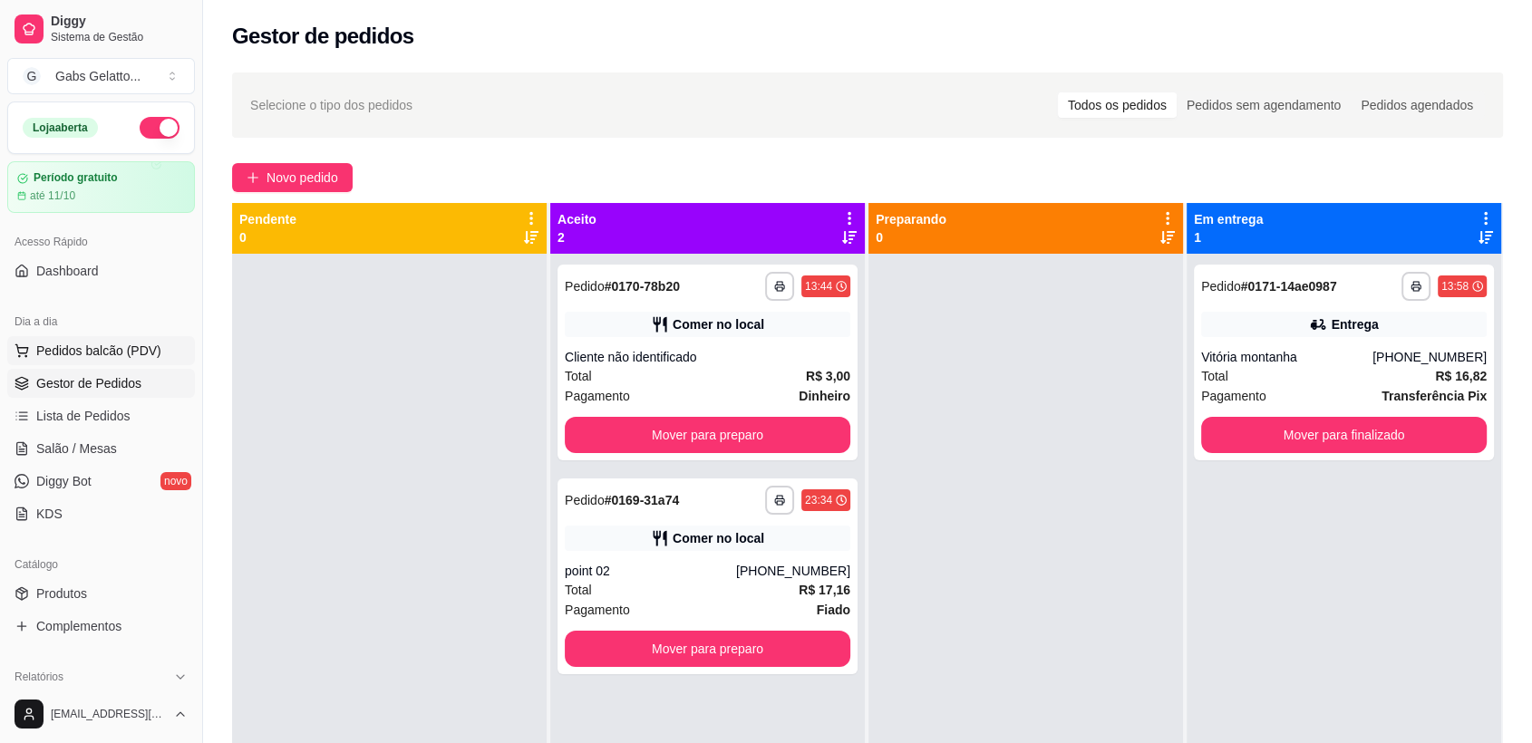
click at [96, 353] on span "Pedidos balcão (PDV)" at bounding box center [98, 351] width 125 height 18
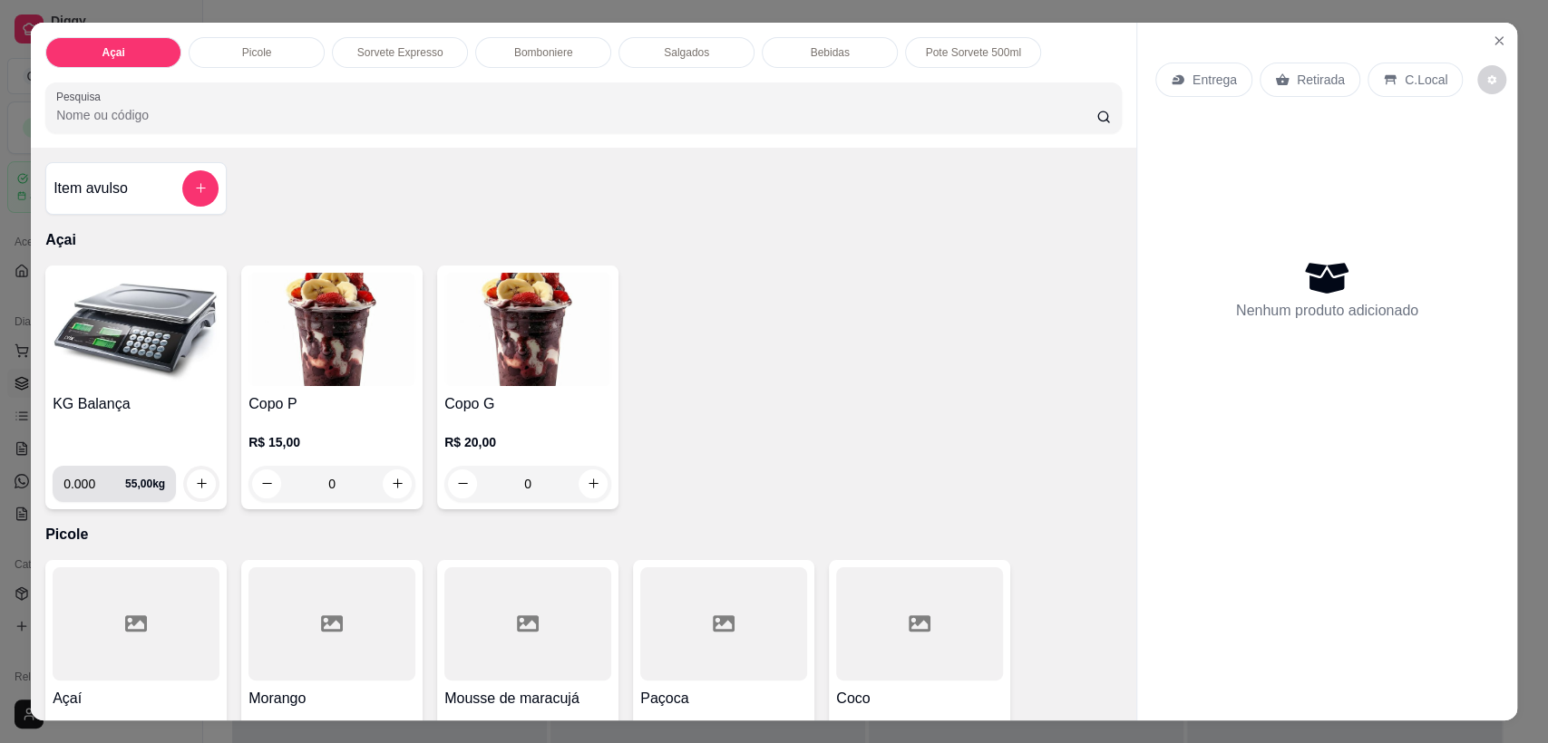
click at [87, 481] on input "0.000" at bounding box center [94, 484] width 62 height 36
type input "0.166"
click at [194, 475] on button "increase-product-quantity" at bounding box center [201, 484] width 29 height 29
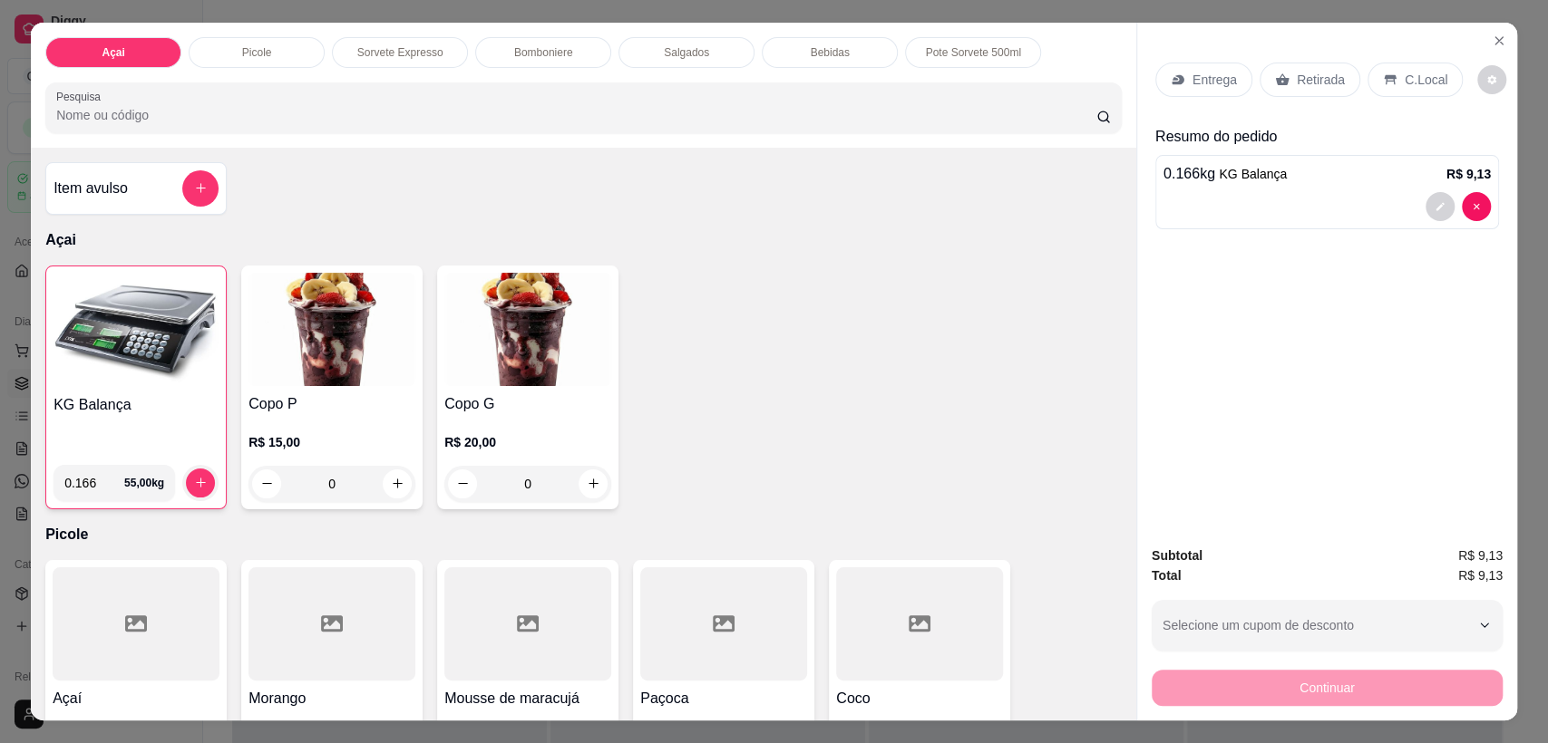
click at [1414, 81] on p "C.Local" at bounding box center [1425, 80] width 43 height 18
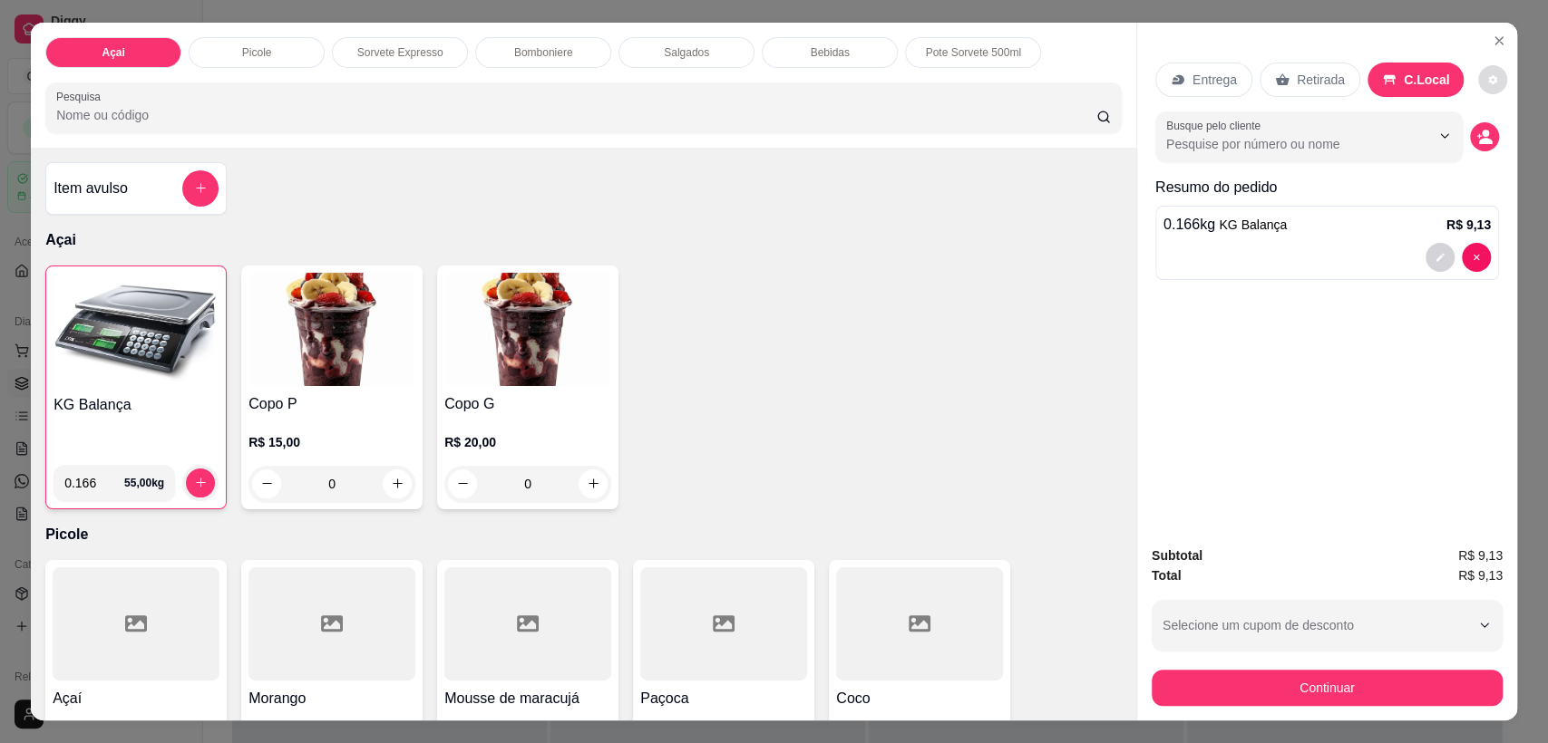
click at [1489, 79] on icon "decrease-product-quantity" at bounding box center [1493, 79] width 9 height 9
click at [1362, 282] on div "Resumo do pedido 0.166 kg KG Balança R$ 9,13" at bounding box center [1327, 232] width 344 height 111
click at [1470, 139] on button "decrease-product-quantity" at bounding box center [1484, 136] width 29 height 29
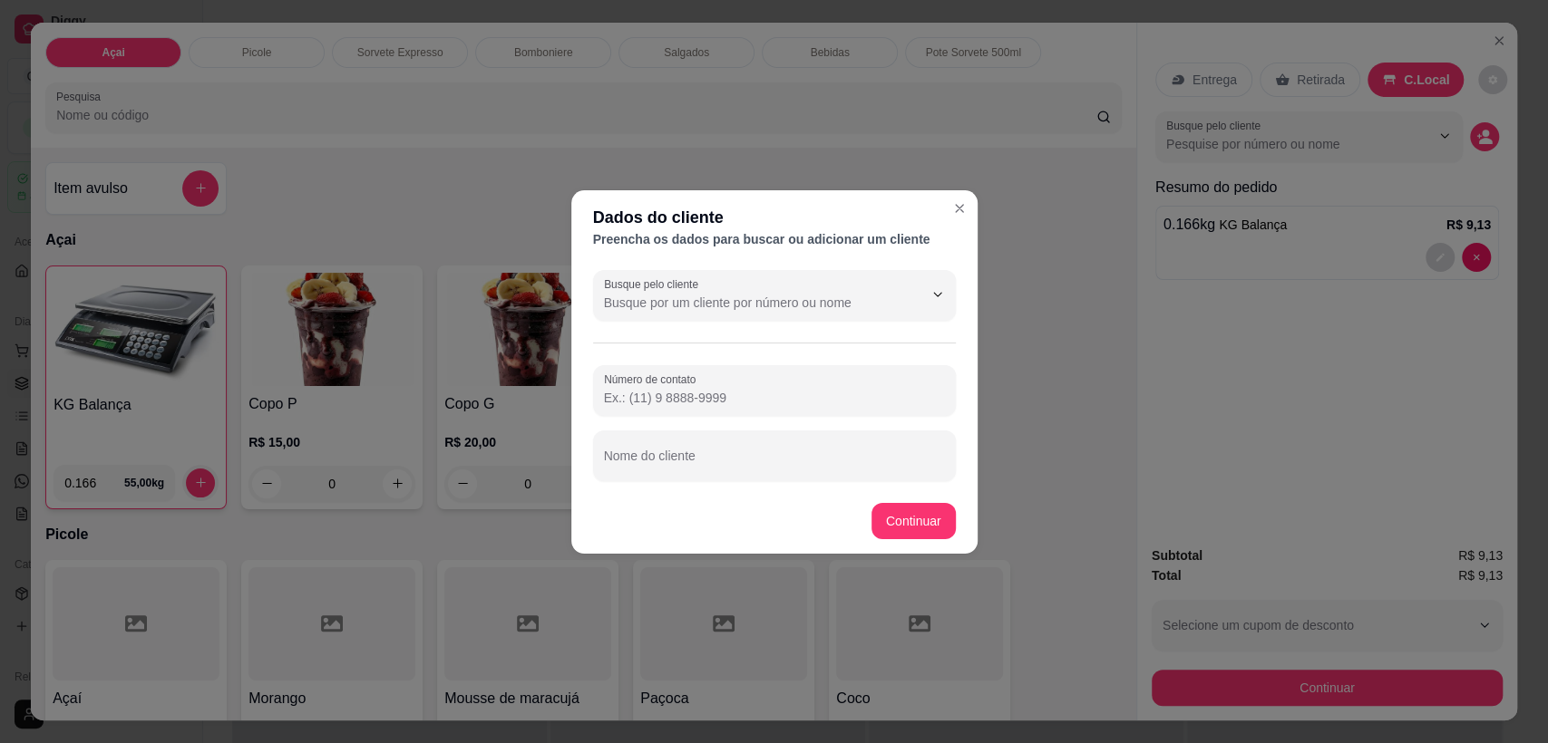
click at [713, 391] on input "Número de contato" at bounding box center [774, 398] width 341 height 18
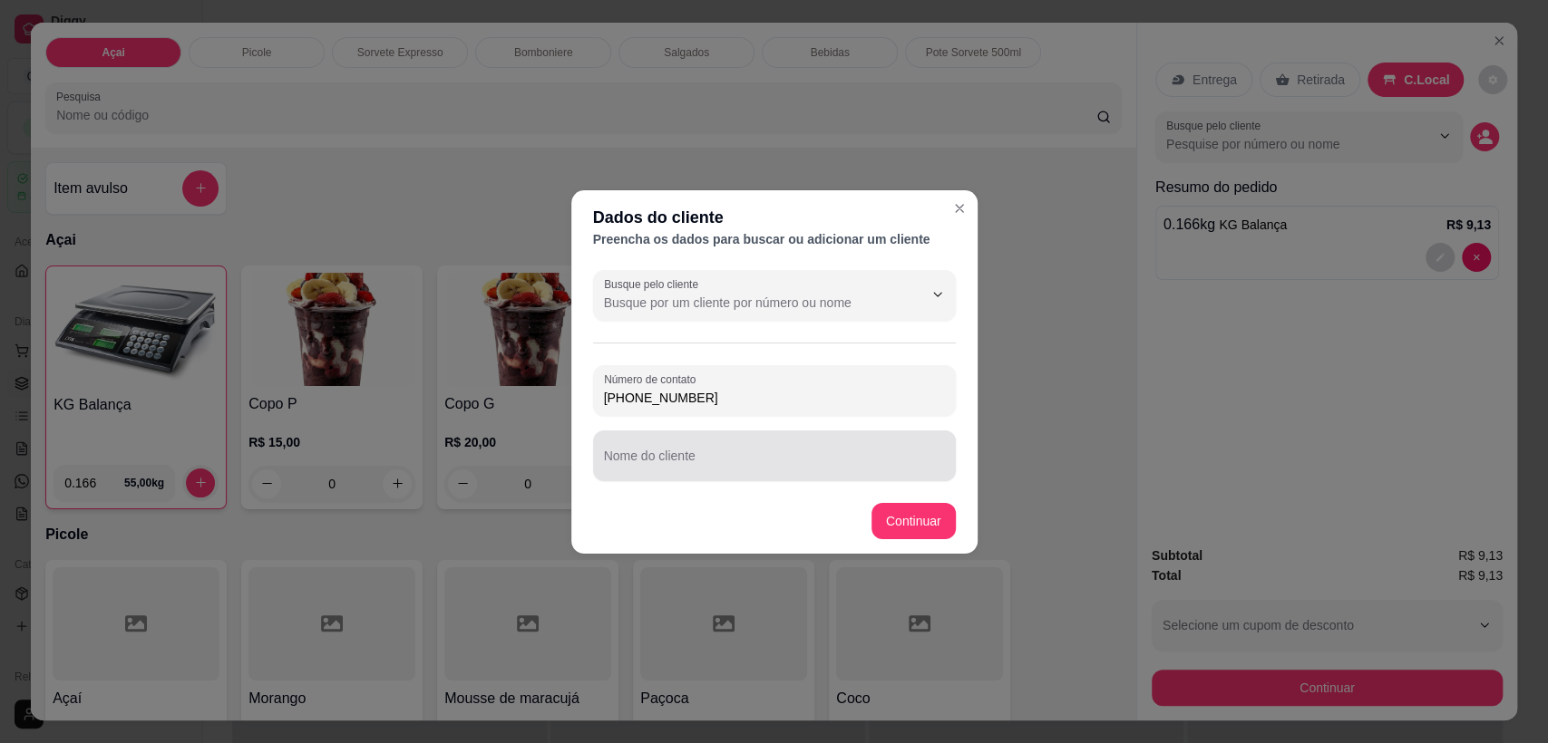
type input "(75) 99919-6068"
click at [694, 444] on div at bounding box center [774, 456] width 341 height 36
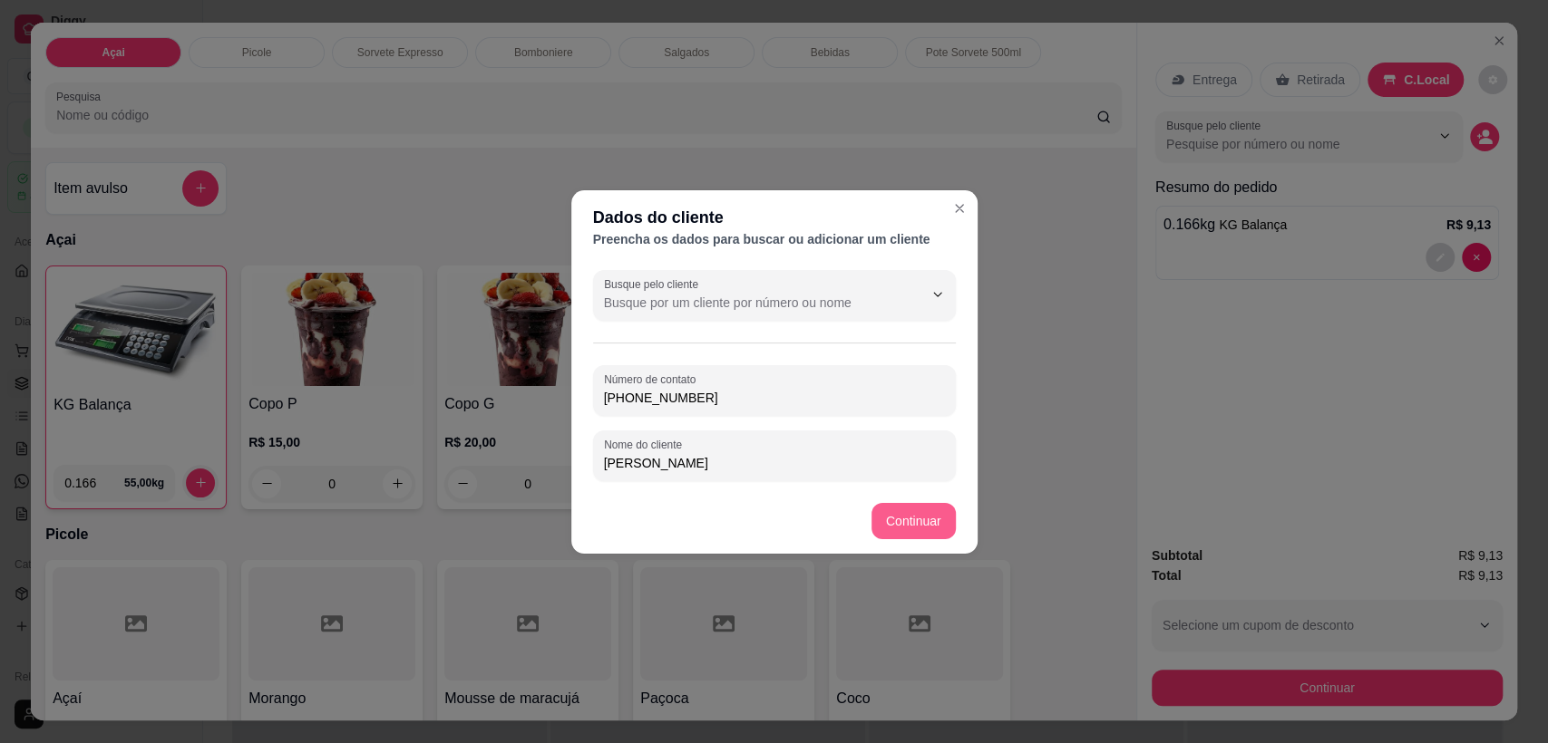
type input "Ray vestpé"
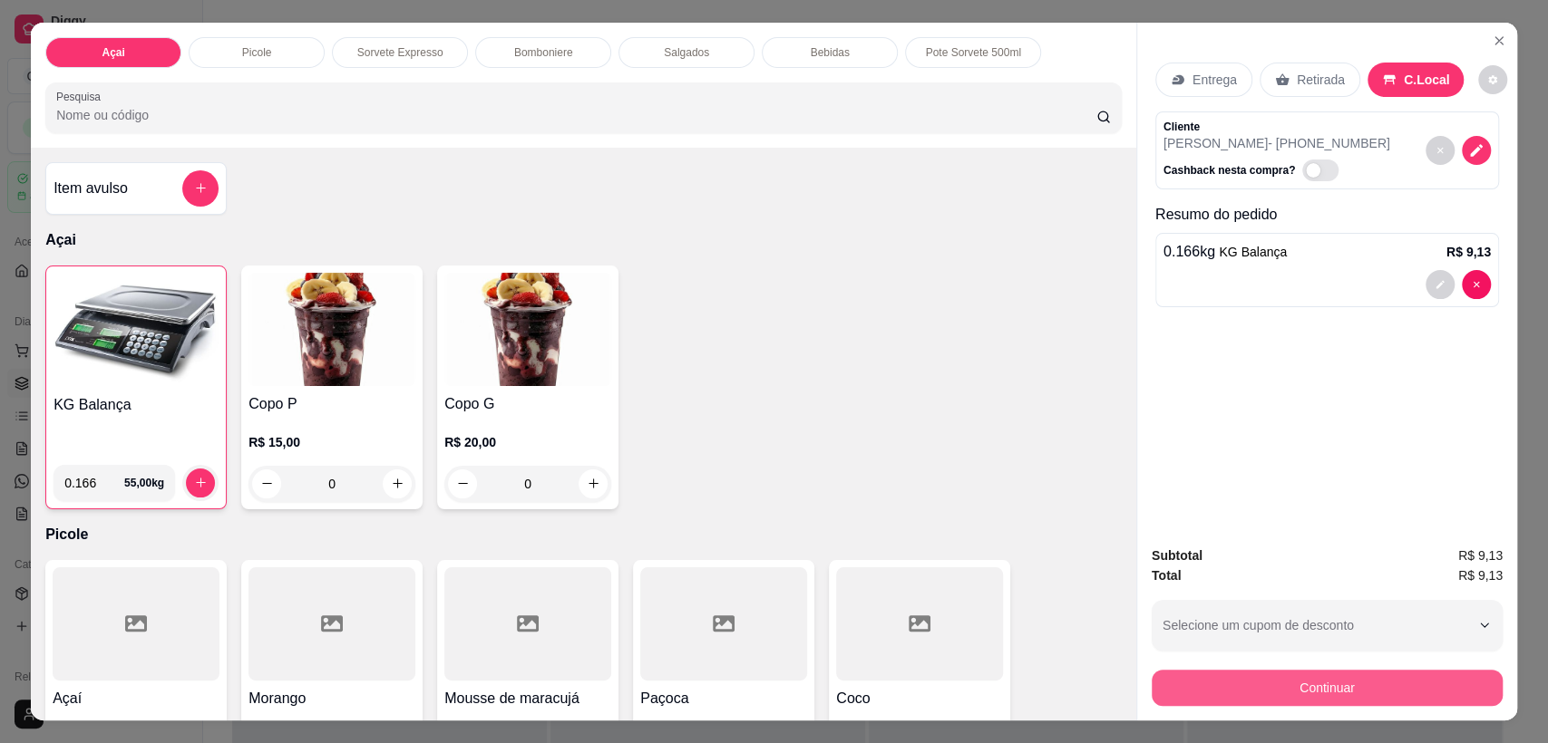
click at [1318, 690] on button "Continuar" at bounding box center [1326, 688] width 351 height 36
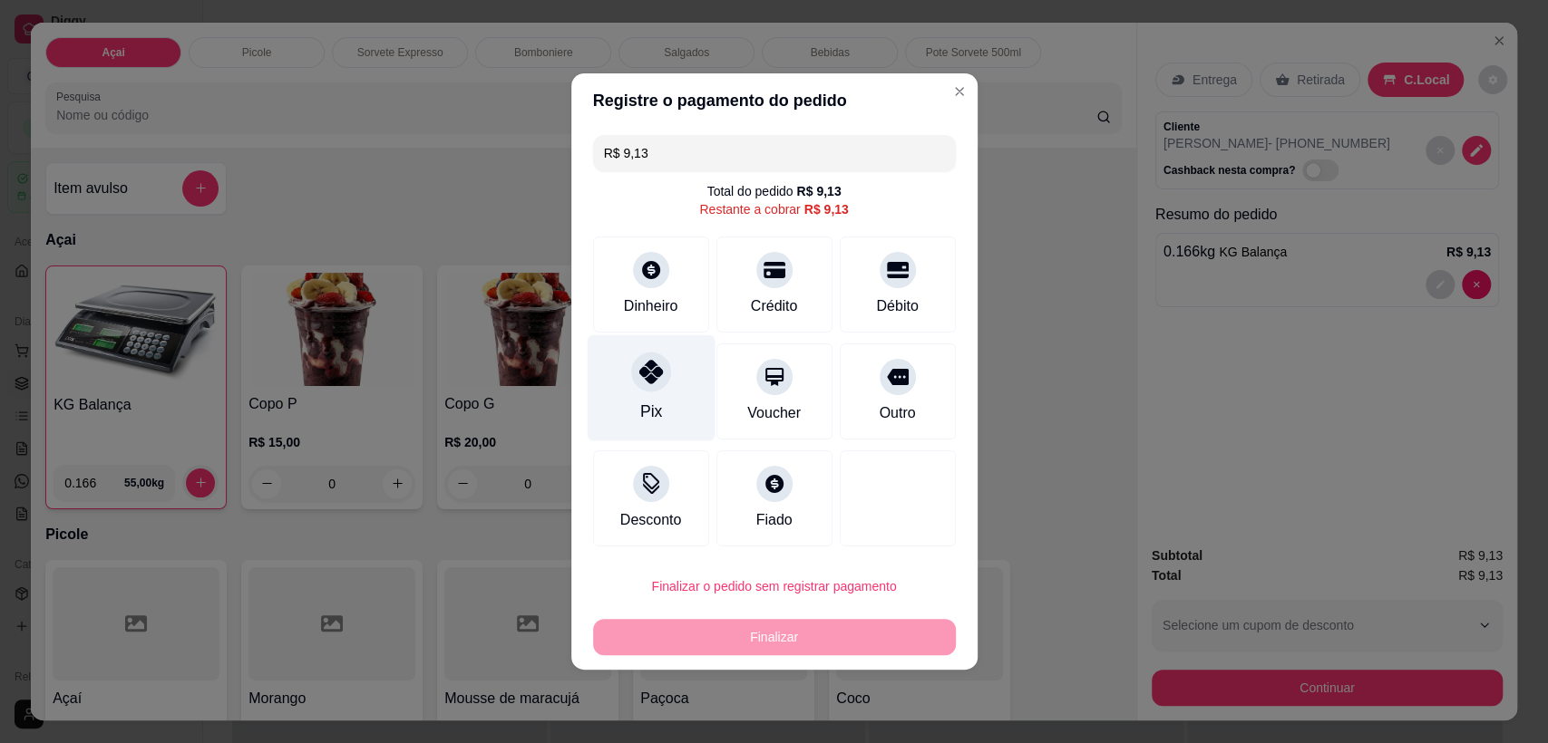
click at [659, 384] on div at bounding box center [651, 372] width 40 height 40
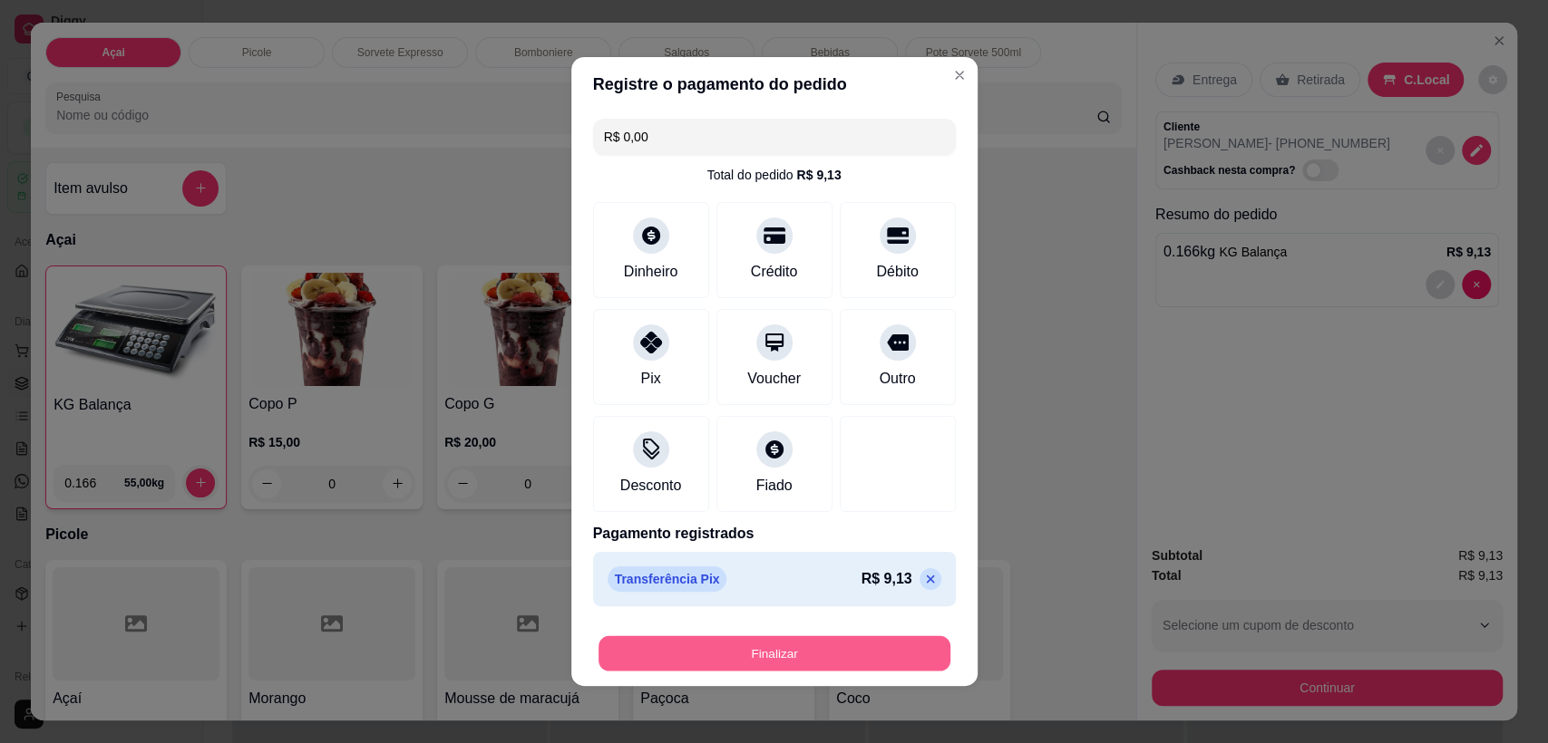
click at [723, 651] on button "Finalizar" at bounding box center [774, 653] width 352 height 35
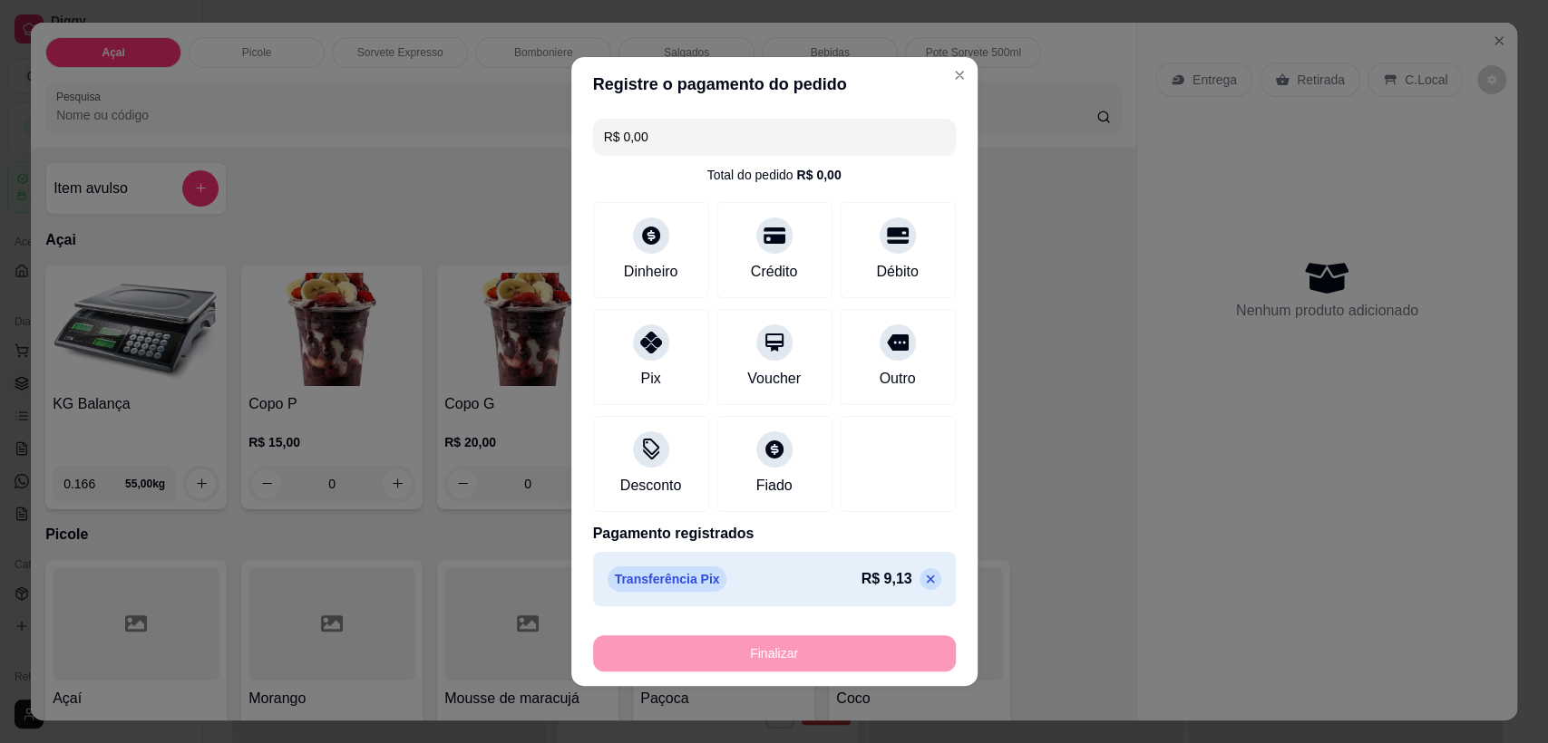
type input "-R$ 9,13"
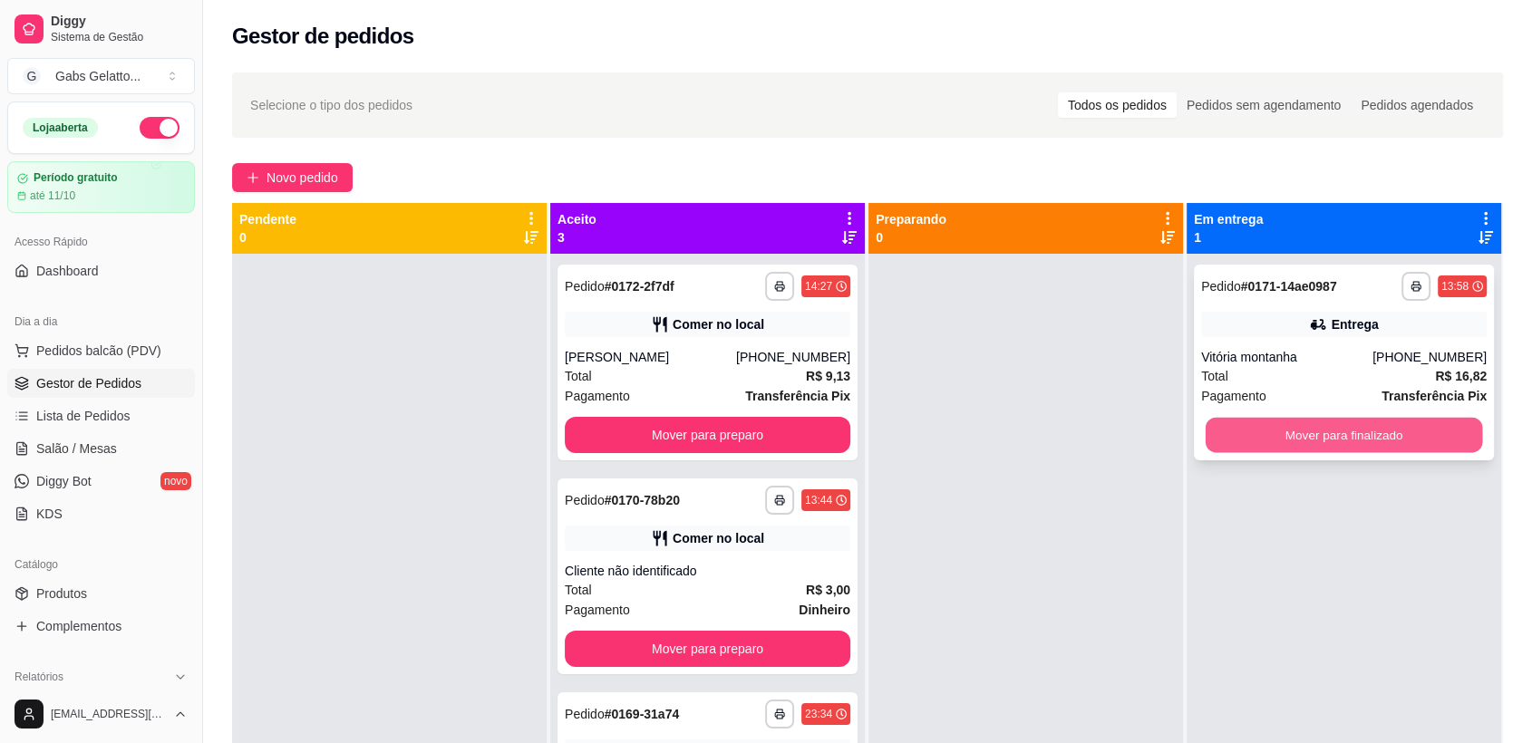
click at [1350, 429] on button "Mover para finalizado" at bounding box center [1344, 435] width 277 height 35
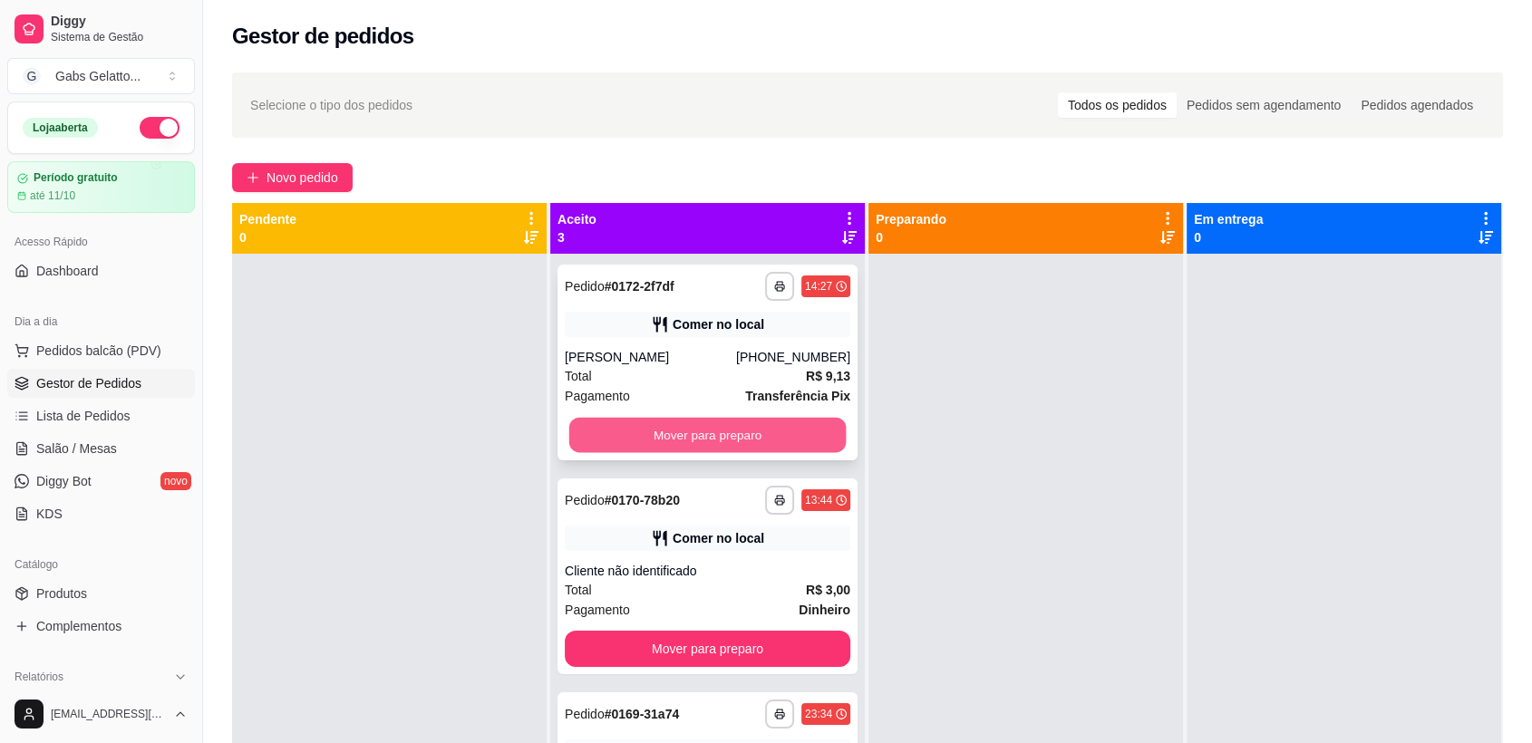
click at [754, 436] on button "Mover para preparo" at bounding box center [707, 435] width 277 height 35
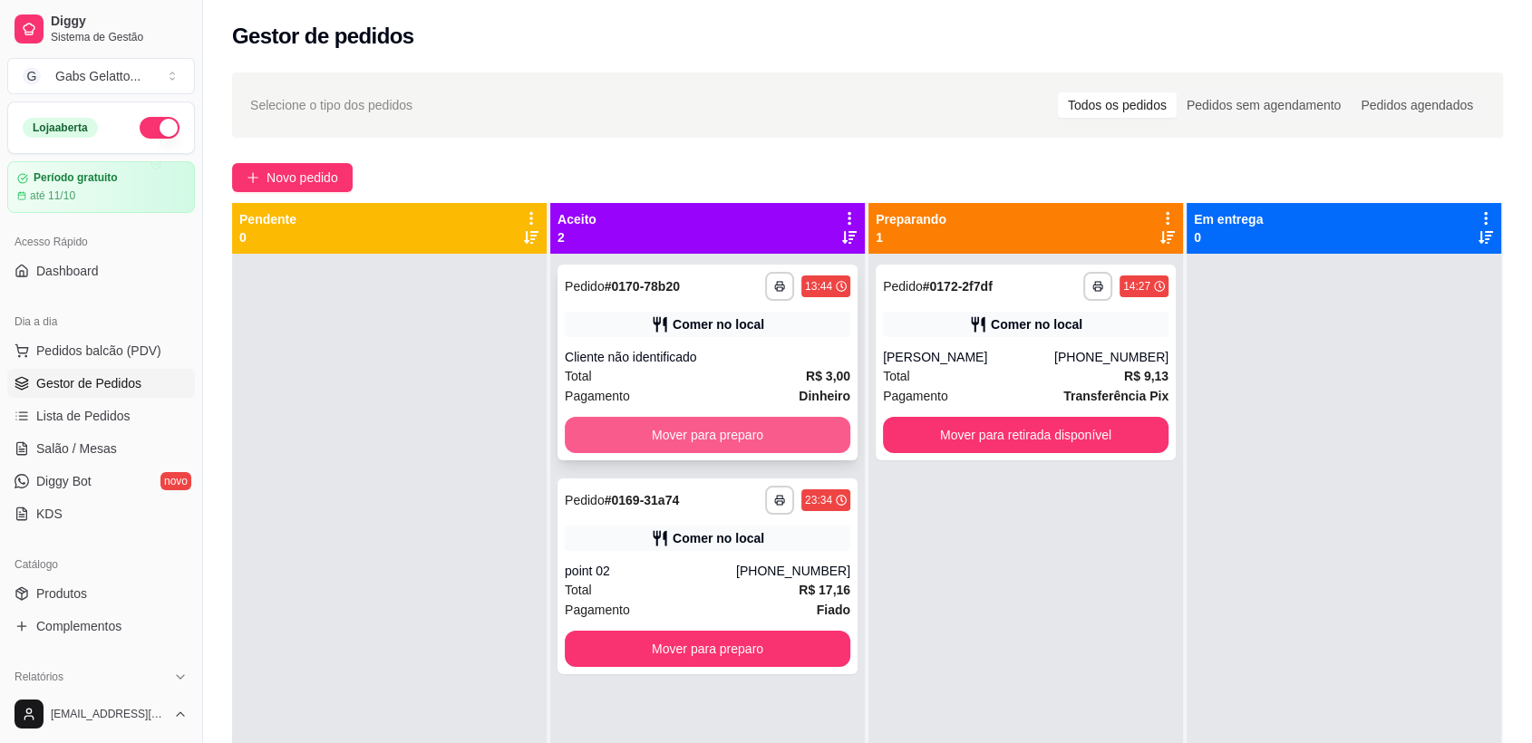
click at [756, 445] on button "Mover para preparo" at bounding box center [708, 435] width 286 height 36
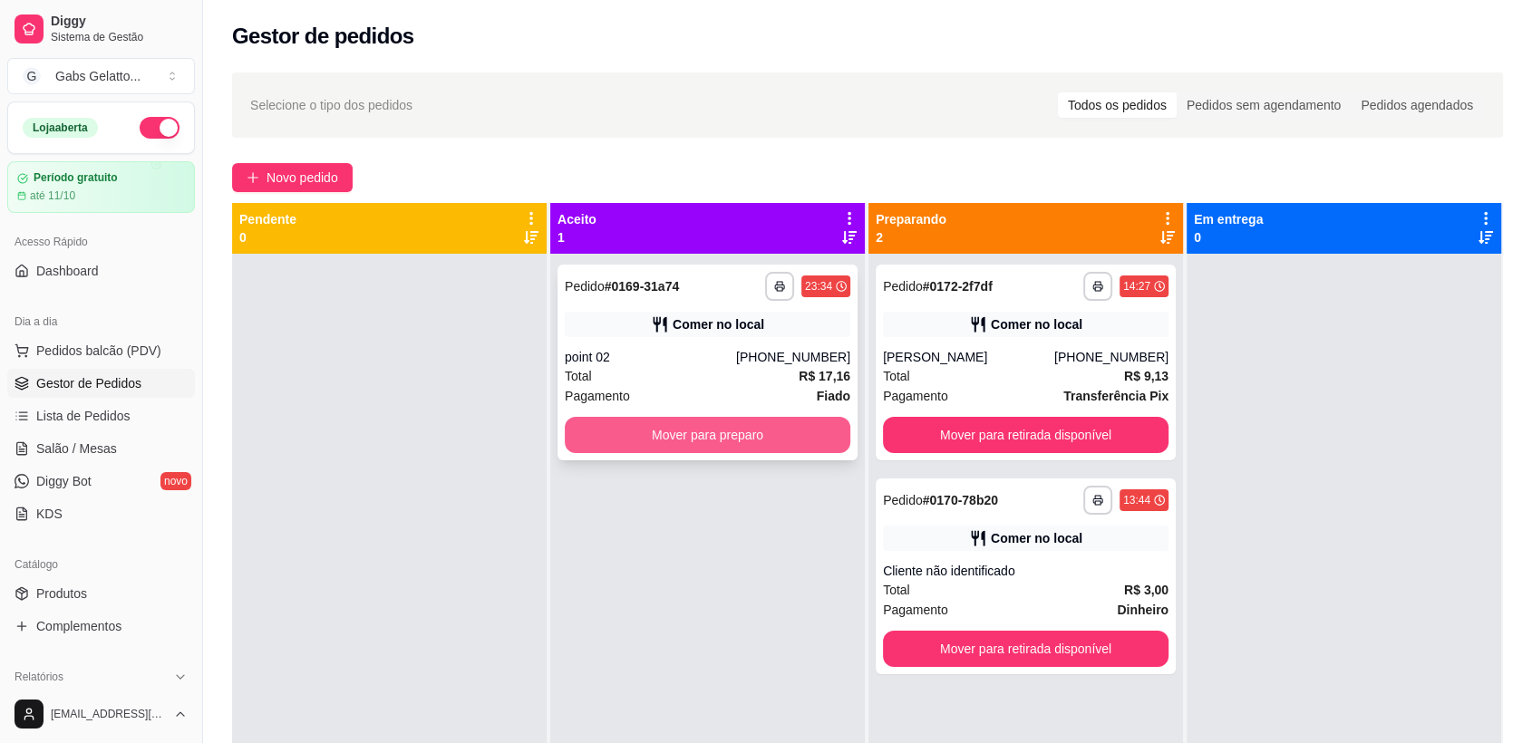
click at [772, 446] on button "Mover para preparo" at bounding box center [708, 435] width 286 height 36
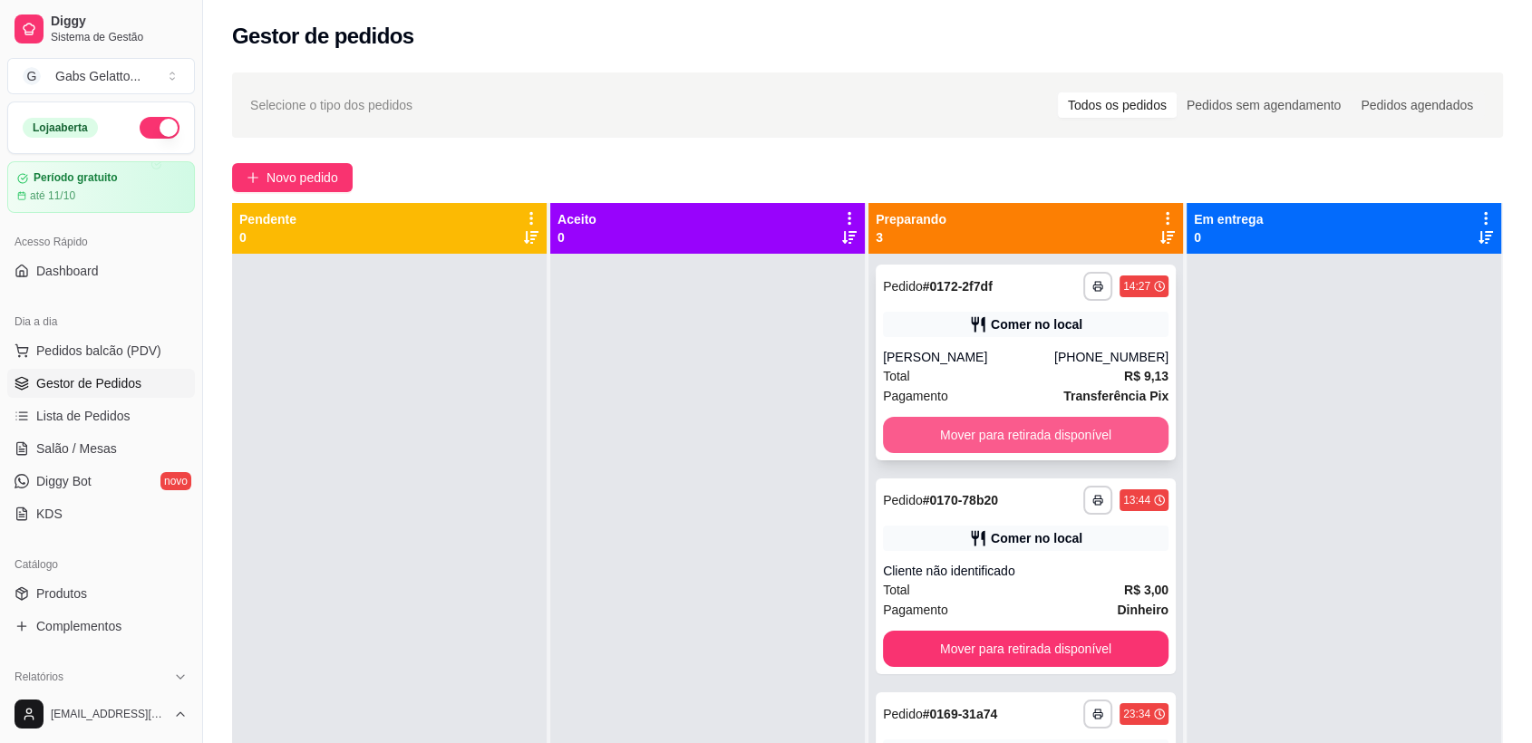
click at [1086, 437] on button "Mover para retirada disponível" at bounding box center [1026, 435] width 286 height 36
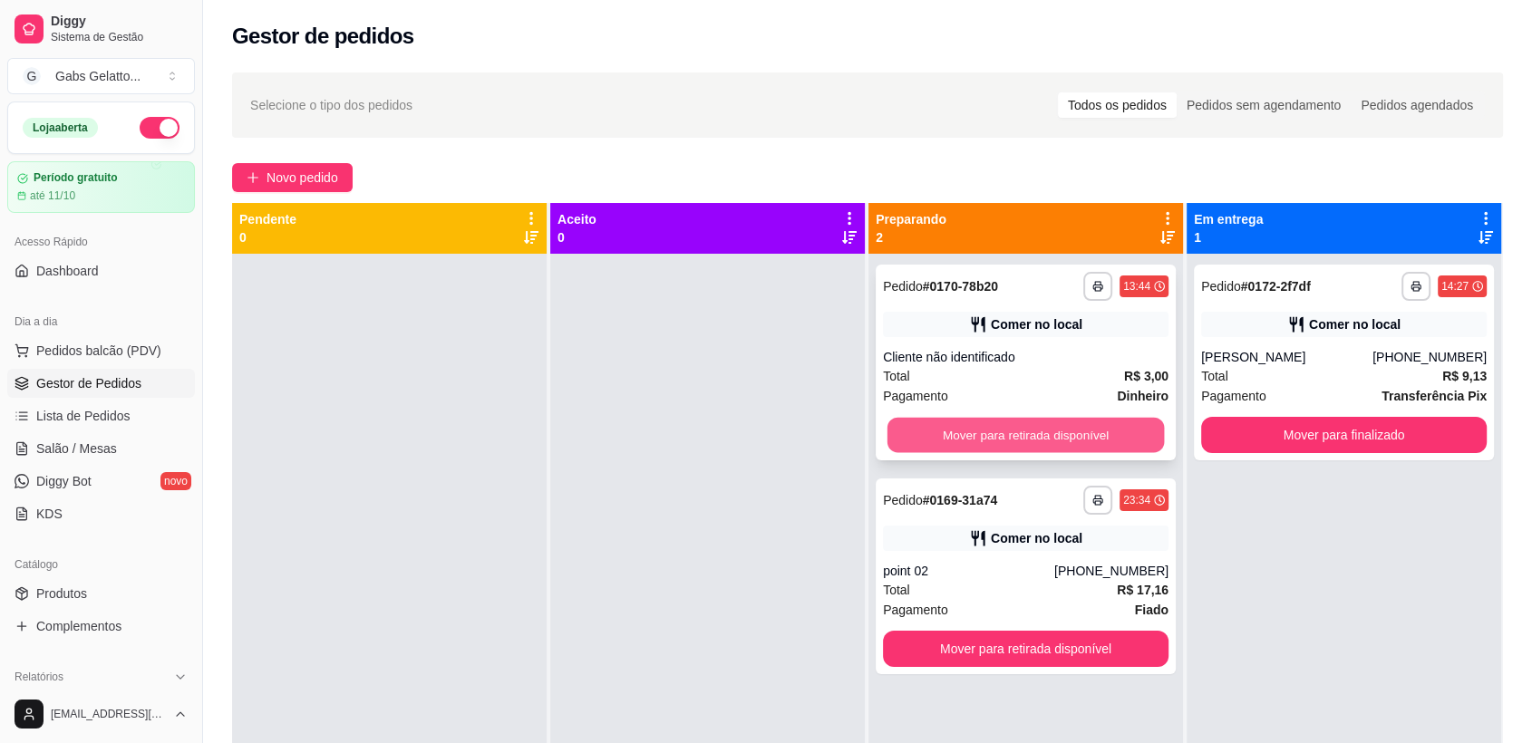
click at [1081, 437] on button "Mover para retirada disponível" at bounding box center [1026, 435] width 277 height 35
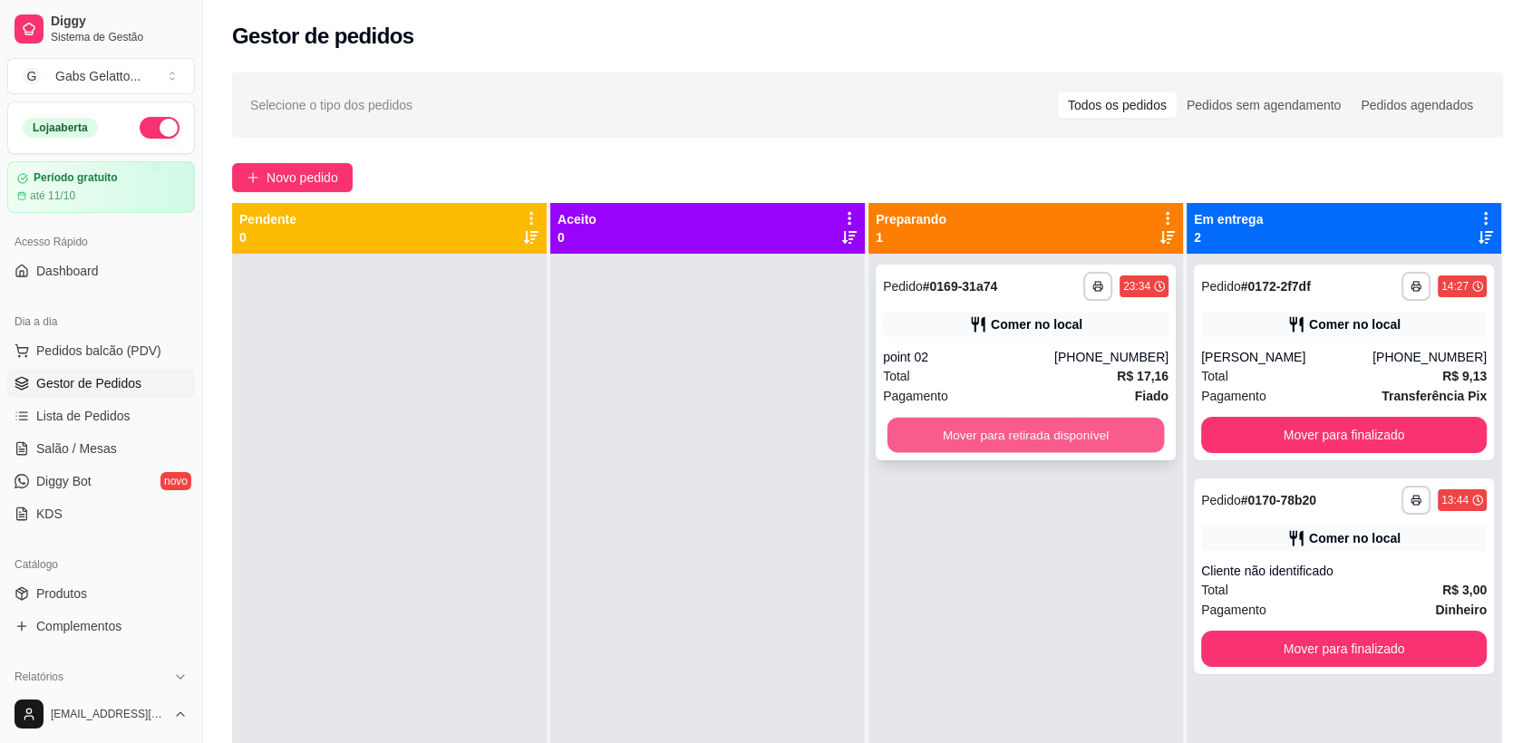
click at [1074, 441] on button "Mover para retirada disponível" at bounding box center [1026, 435] width 277 height 35
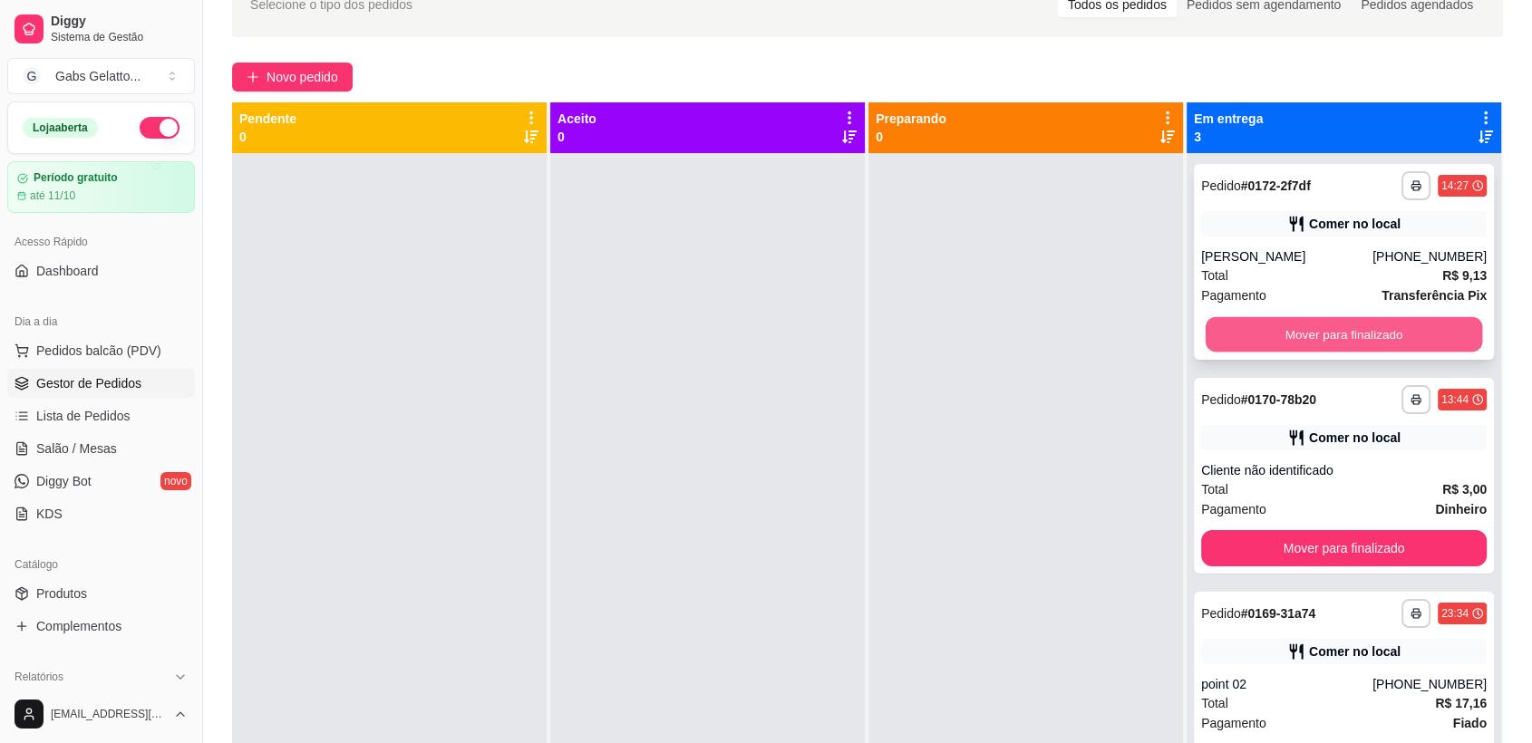
click at [1352, 340] on button "Mover para finalizado" at bounding box center [1344, 334] width 277 height 35
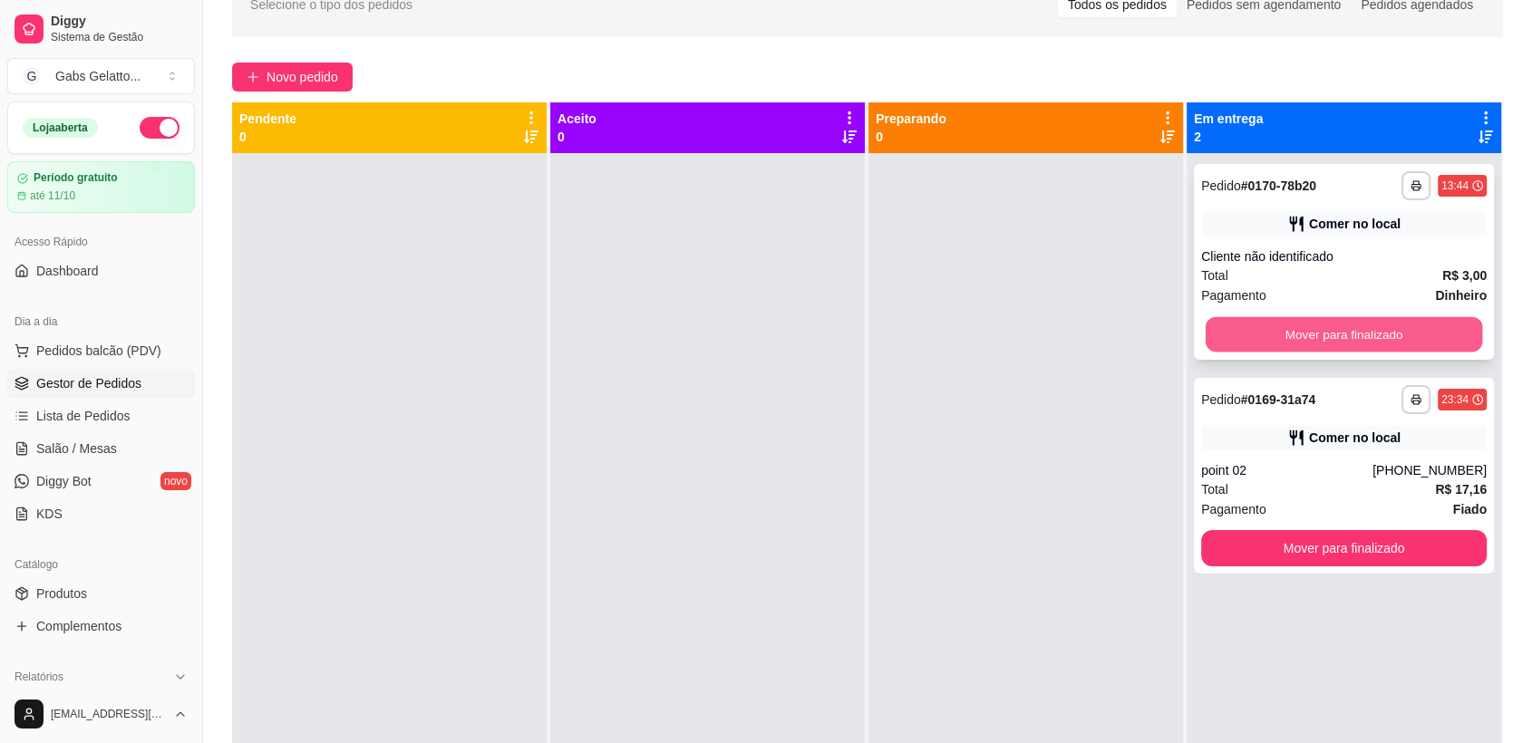
click at [1354, 338] on button "Mover para finalizado" at bounding box center [1344, 334] width 277 height 35
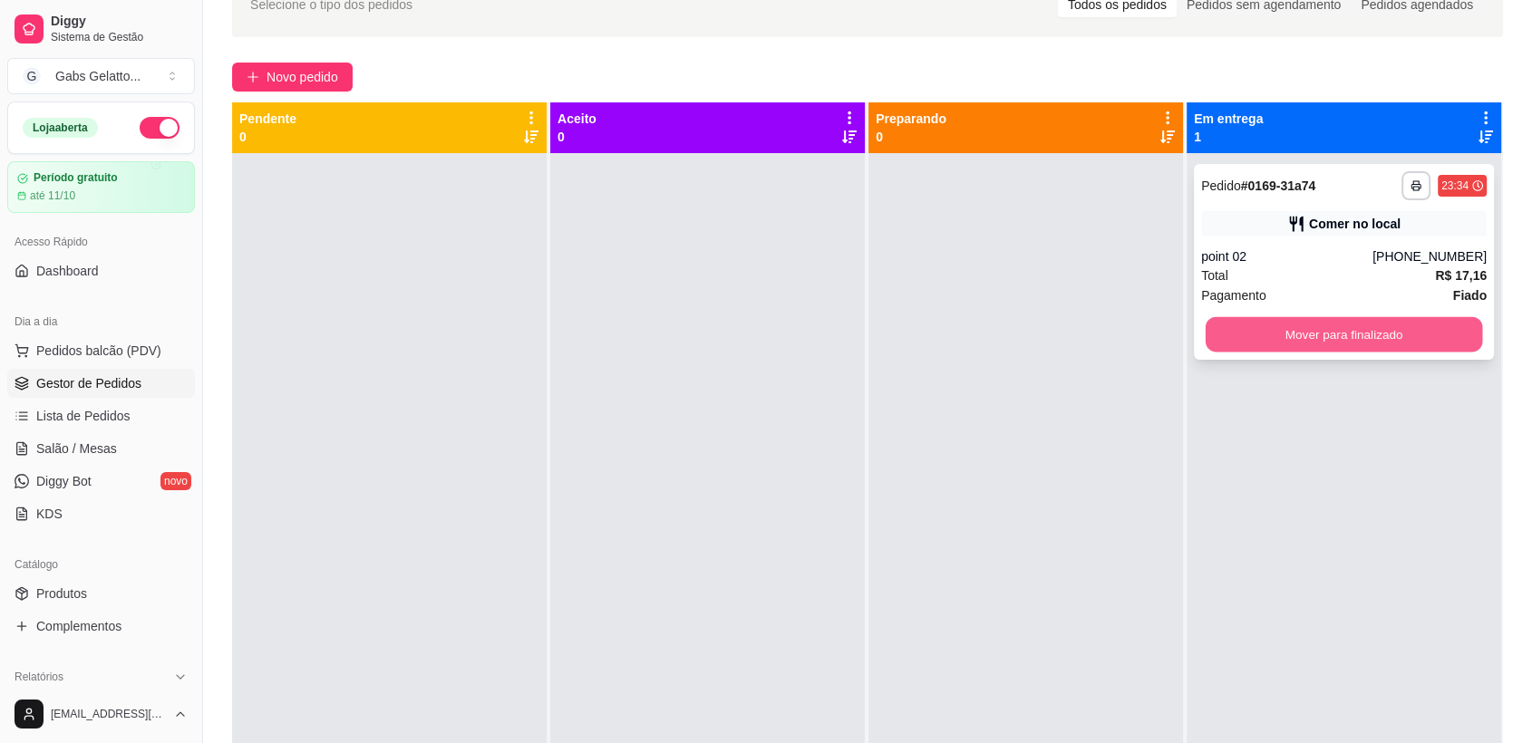
click at [1364, 329] on button "Mover para finalizado" at bounding box center [1344, 334] width 277 height 35
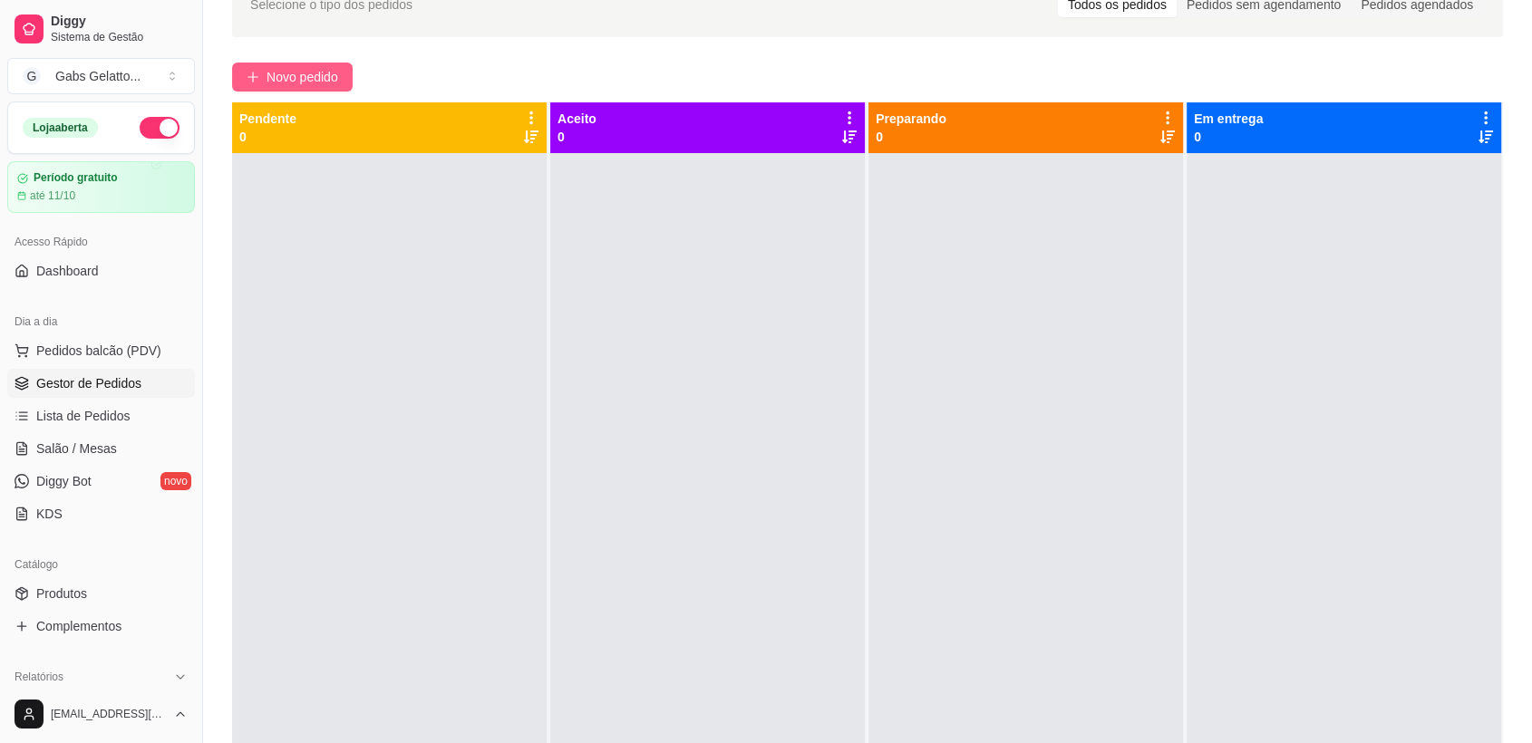
click at [328, 72] on span "Novo pedido" at bounding box center [303, 77] width 72 height 20
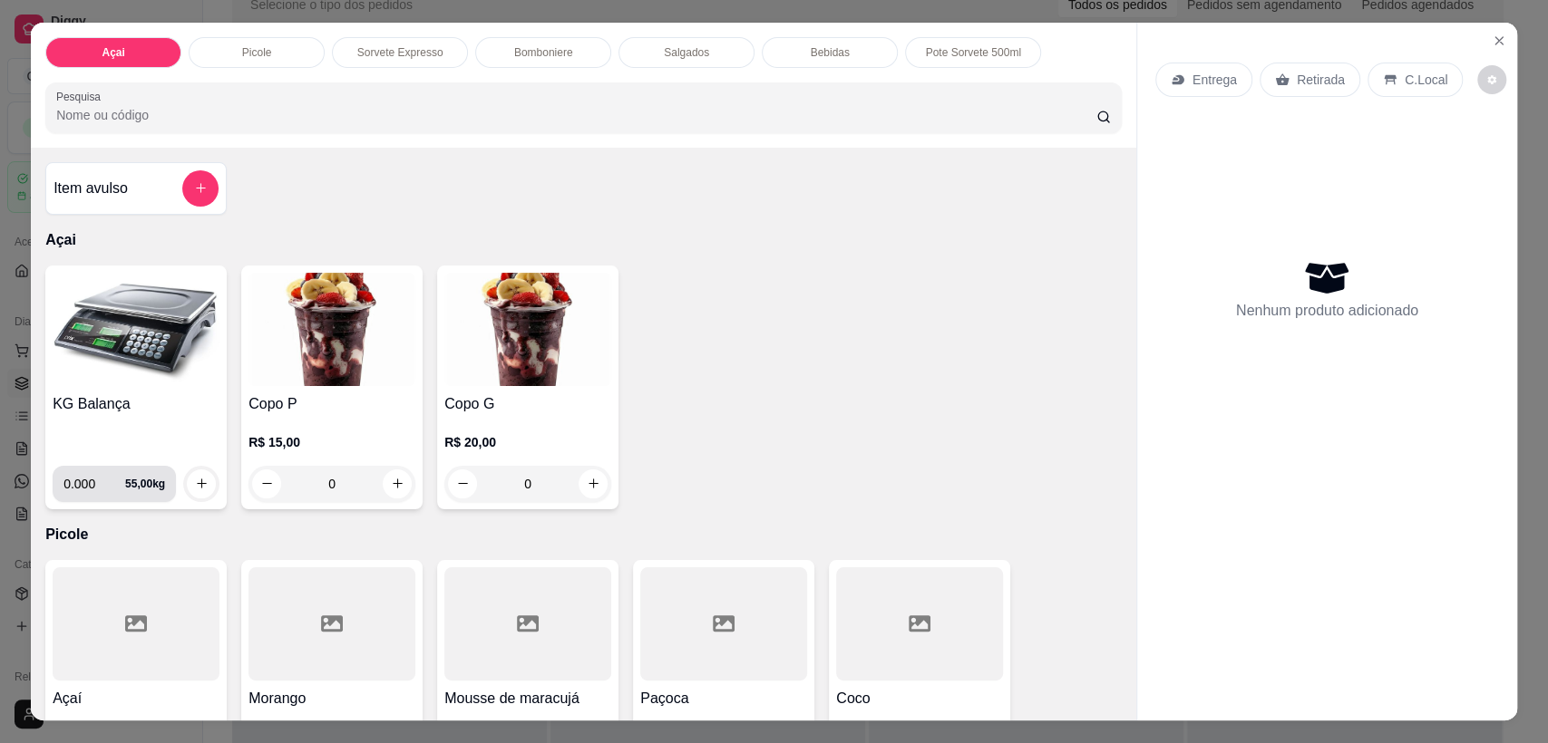
click at [81, 488] on input "0.000" at bounding box center [94, 484] width 62 height 36
click at [83, 488] on input "0.000" at bounding box center [94, 484] width 62 height 36
type input "0.084"
click at [195, 488] on icon "increase-product-quantity" at bounding box center [202, 484] width 14 height 14
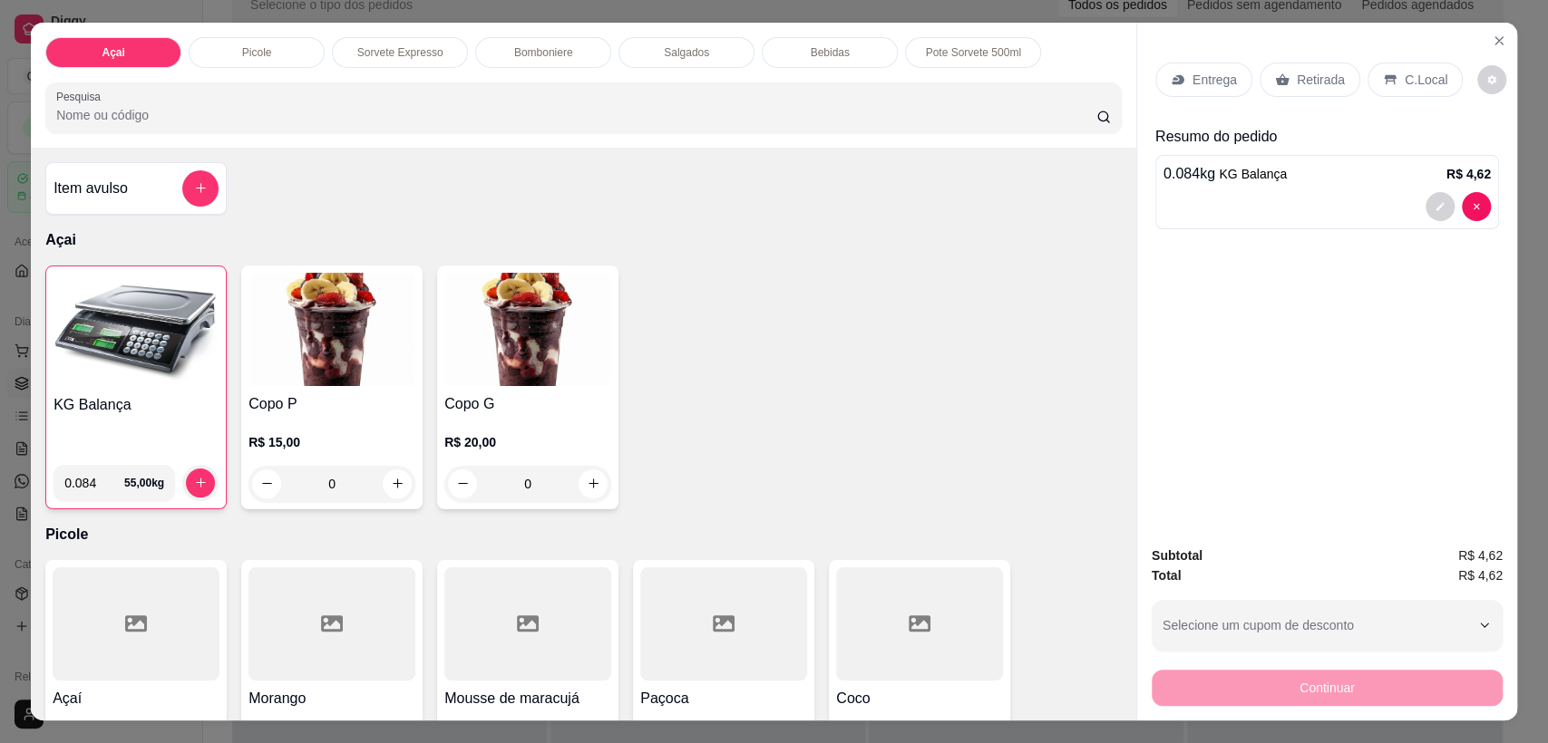
click at [1218, 213] on div at bounding box center [1326, 206] width 327 height 29
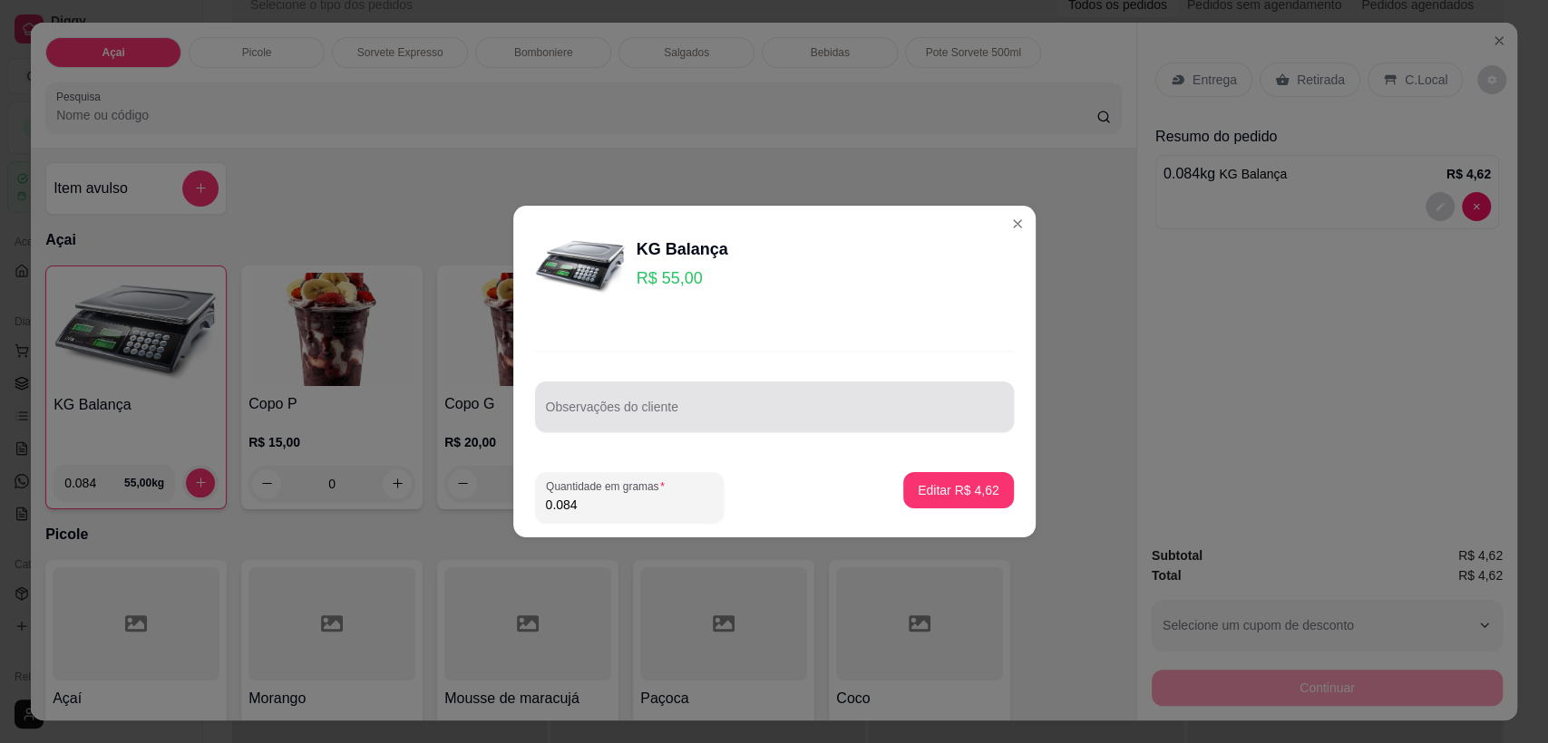
drag, startPoint x: 689, startPoint y: 426, endPoint x: 715, endPoint y: 415, distance: 28.5
click at [697, 419] on div "Observações do cliente" at bounding box center [774, 407] width 479 height 51
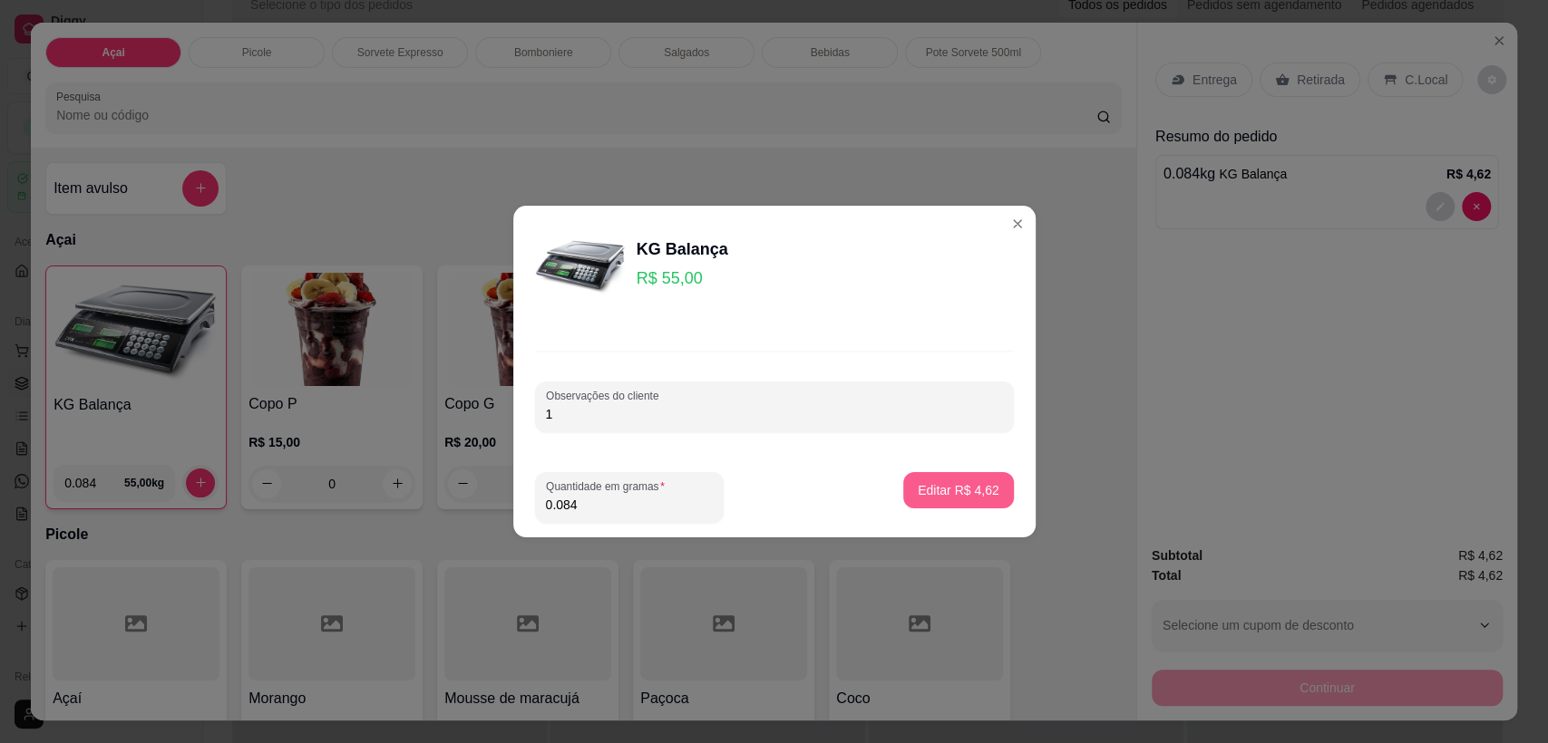
type input "1"
click at [943, 488] on p "Editar R$ 4,62" at bounding box center [959, 490] width 82 height 18
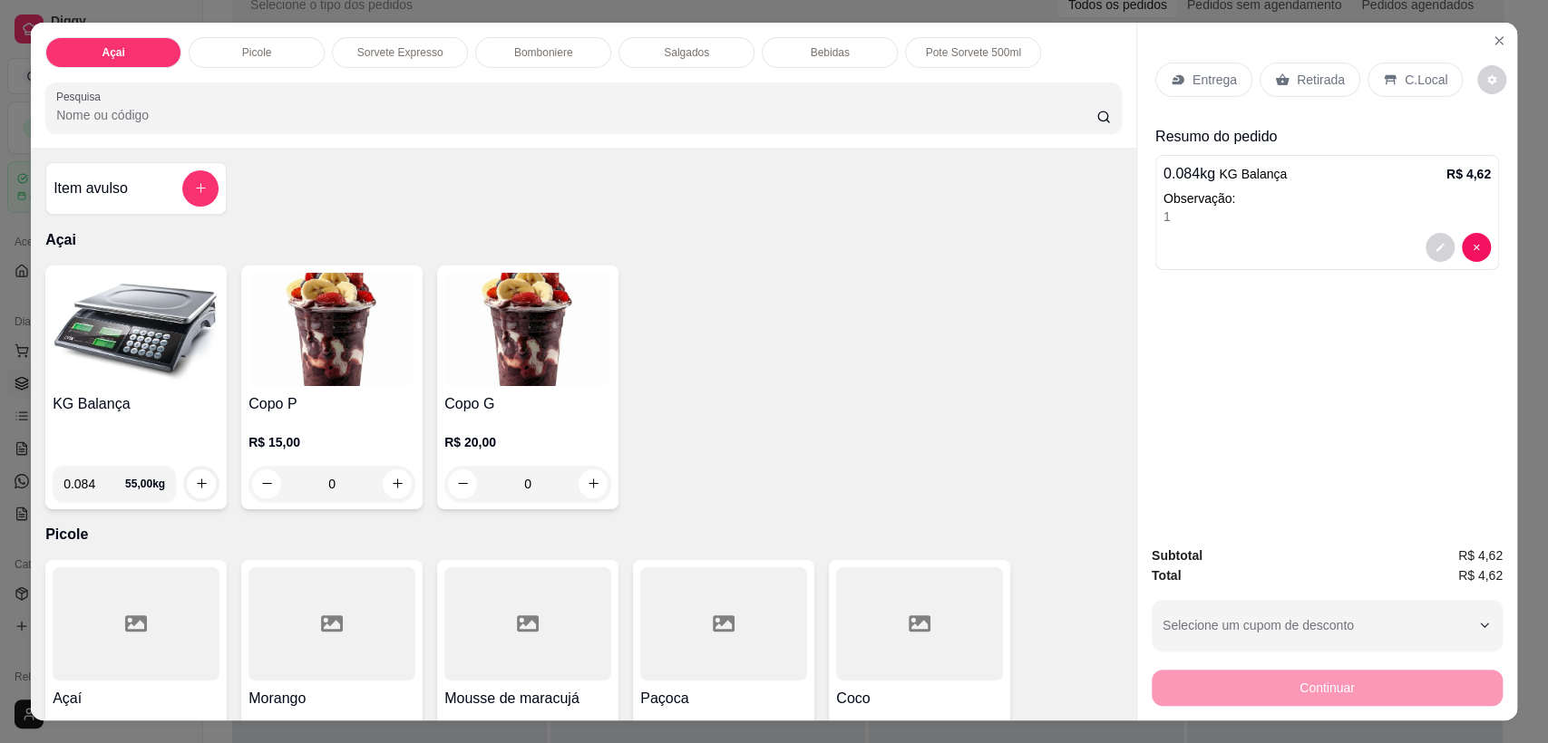
click at [90, 483] on input "0.084" at bounding box center [94, 484] width 62 height 36
type input "0.142"
click at [198, 478] on icon "increase-product-quantity" at bounding box center [202, 484] width 14 height 14
click at [1310, 305] on div "0.142 kg KG Balança R$ 7,81" at bounding box center [1326, 297] width 327 height 22
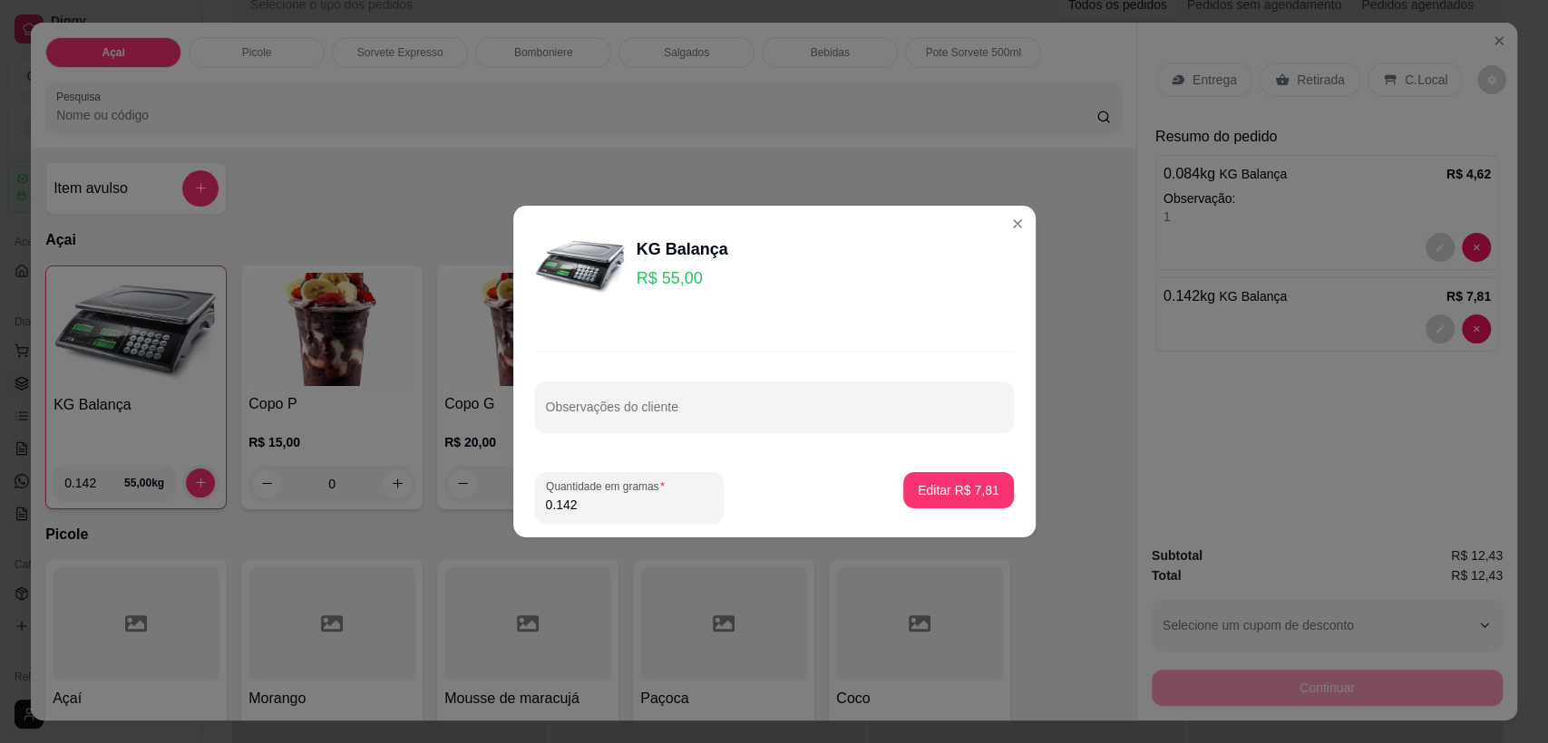
click at [628, 417] on input "Observações do cliente" at bounding box center [774, 414] width 457 height 18
type input "2"
click at [933, 481] on p "Editar R$ 7,81" at bounding box center [957, 489] width 79 height 17
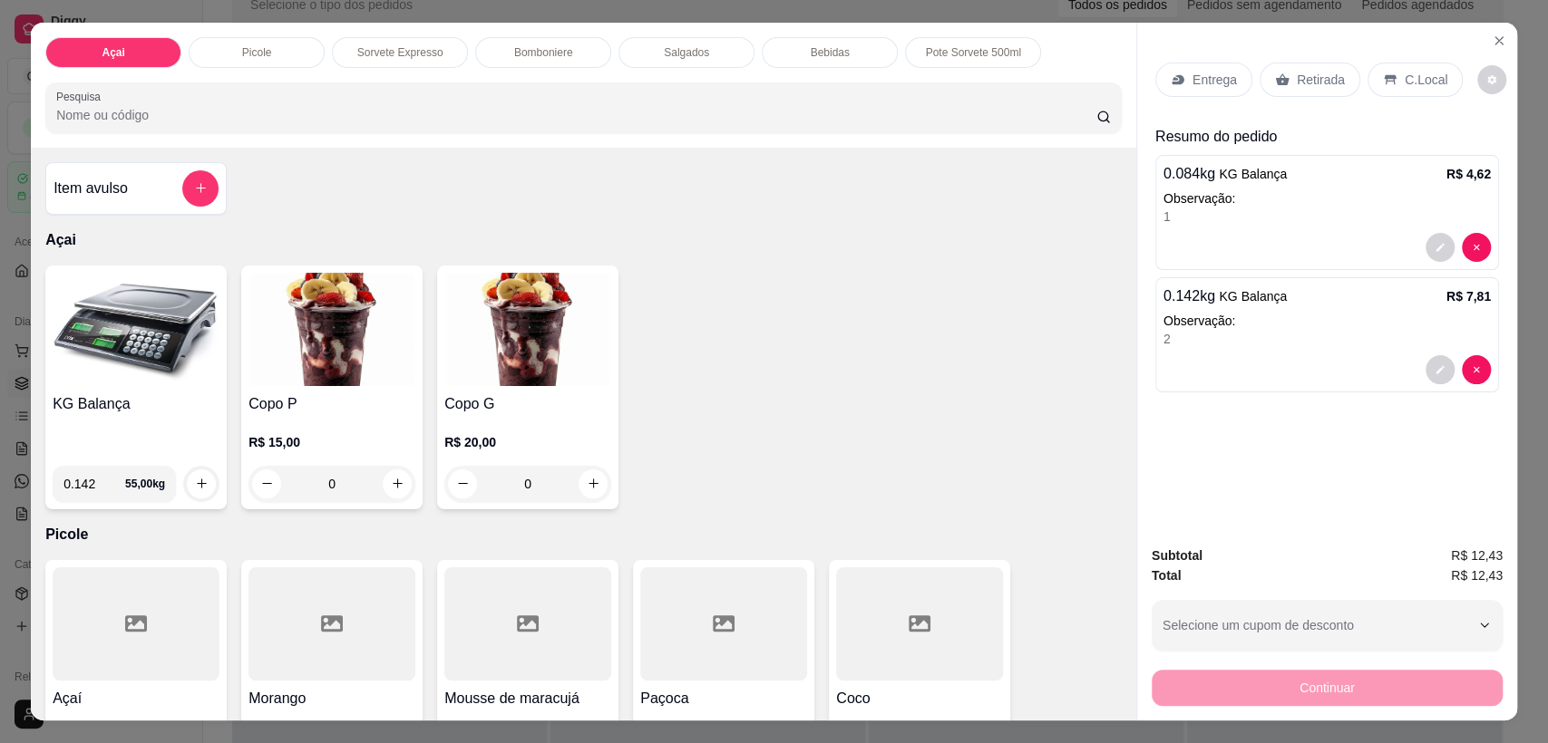
click at [515, 46] on p "Bomboniere" at bounding box center [543, 52] width 59 height 15
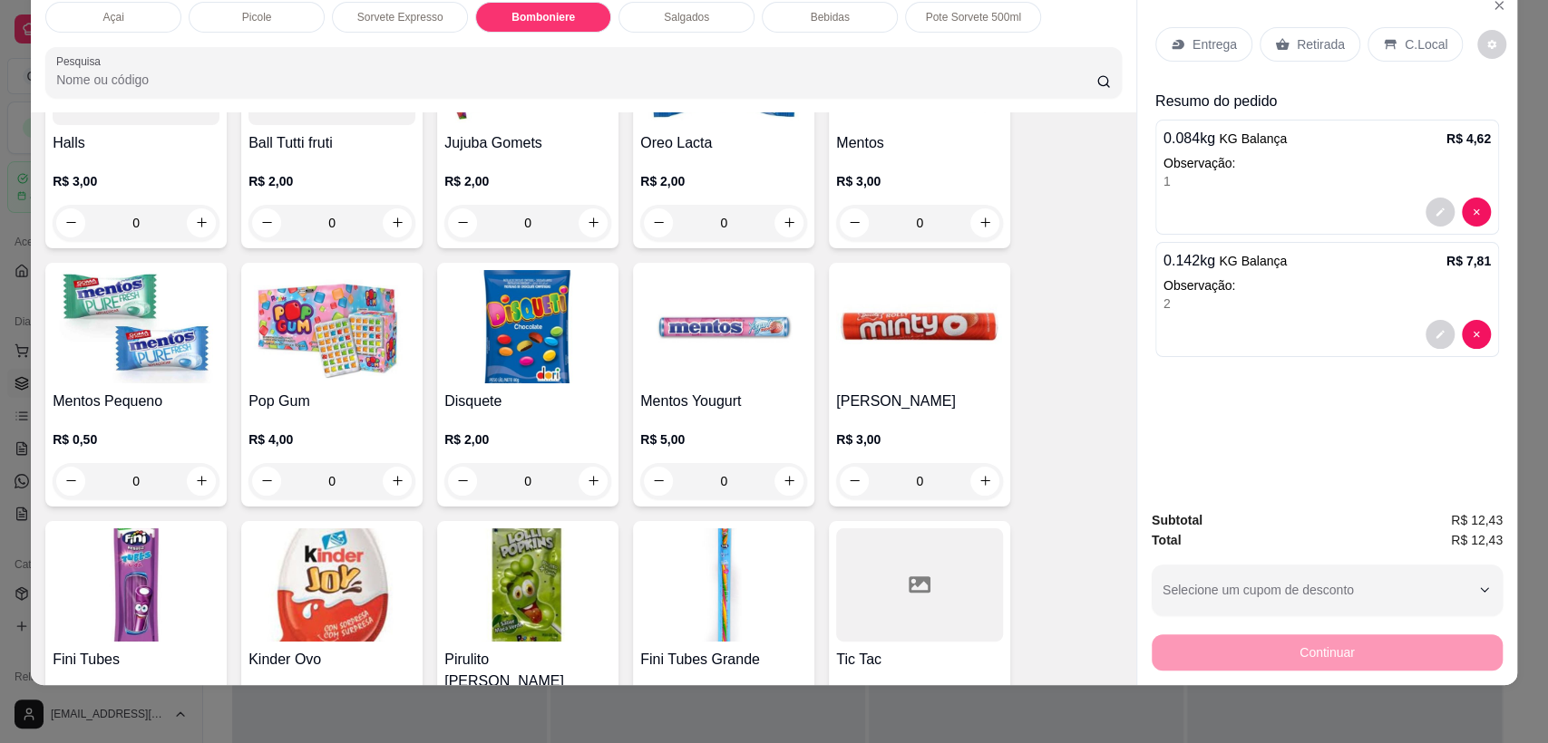
scroll to position [2108, 0]
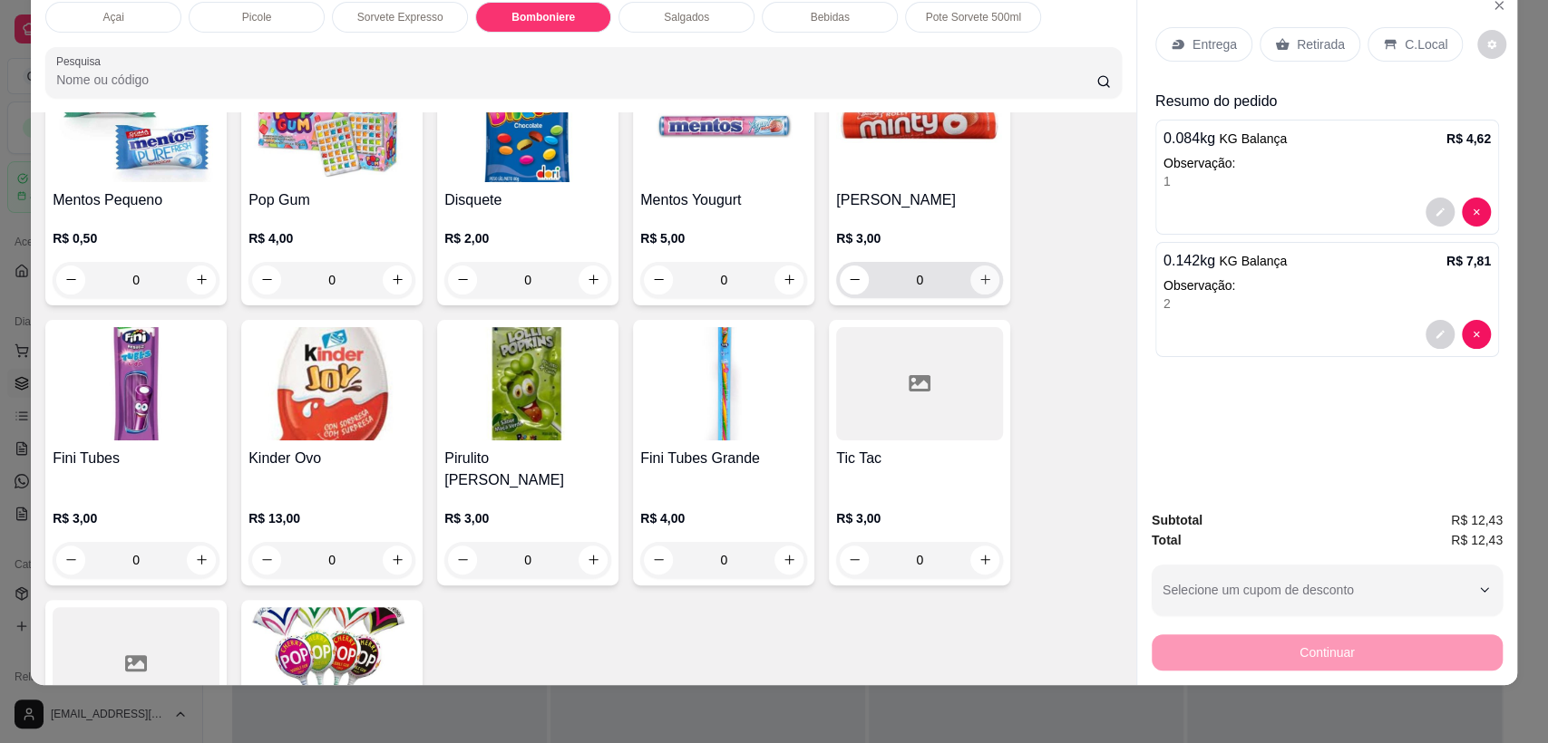
click at [983, 286] on button "increase-product-quantity" at bounding box center [984, 280] width 29 height 29
type input "1"
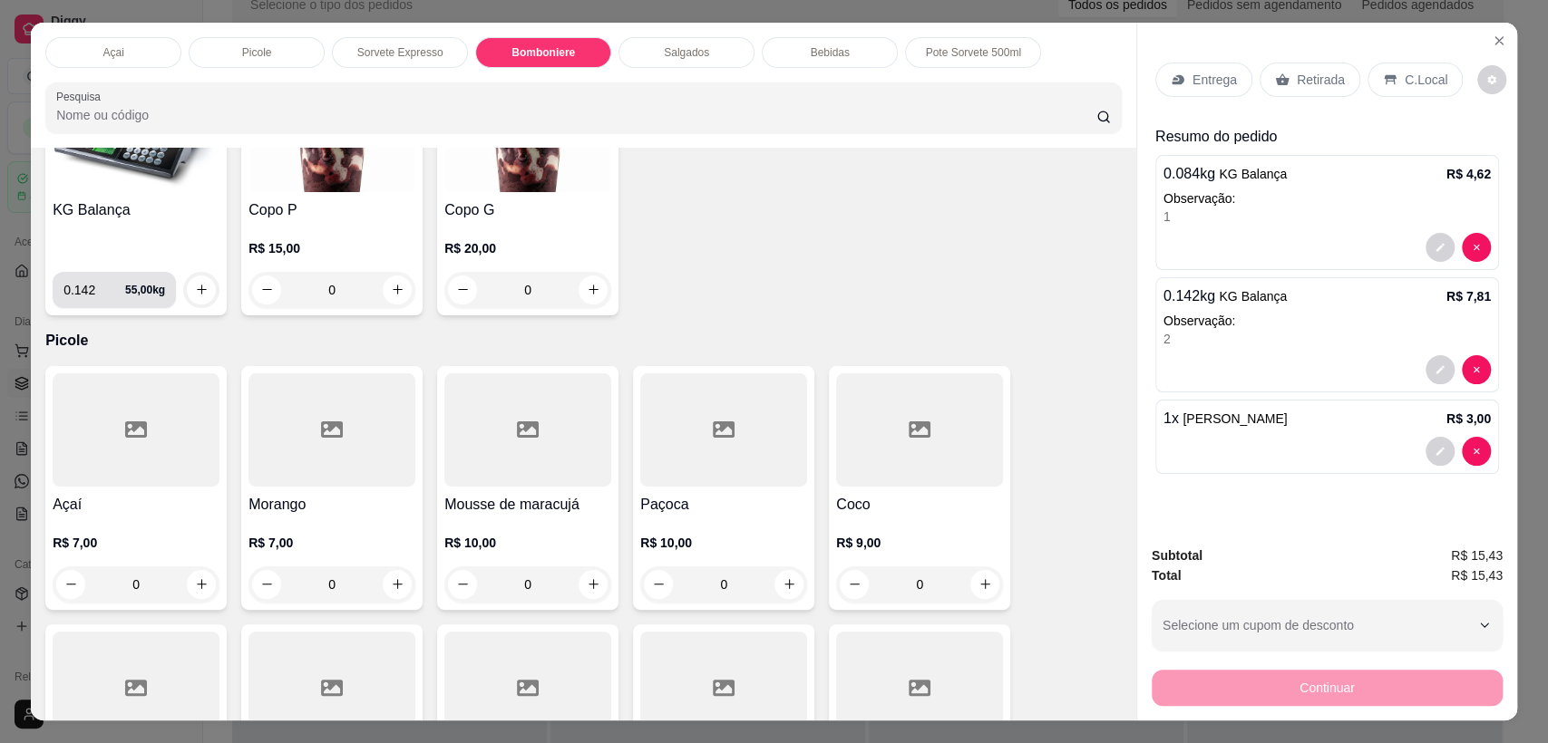
scroll to position [0, 0]
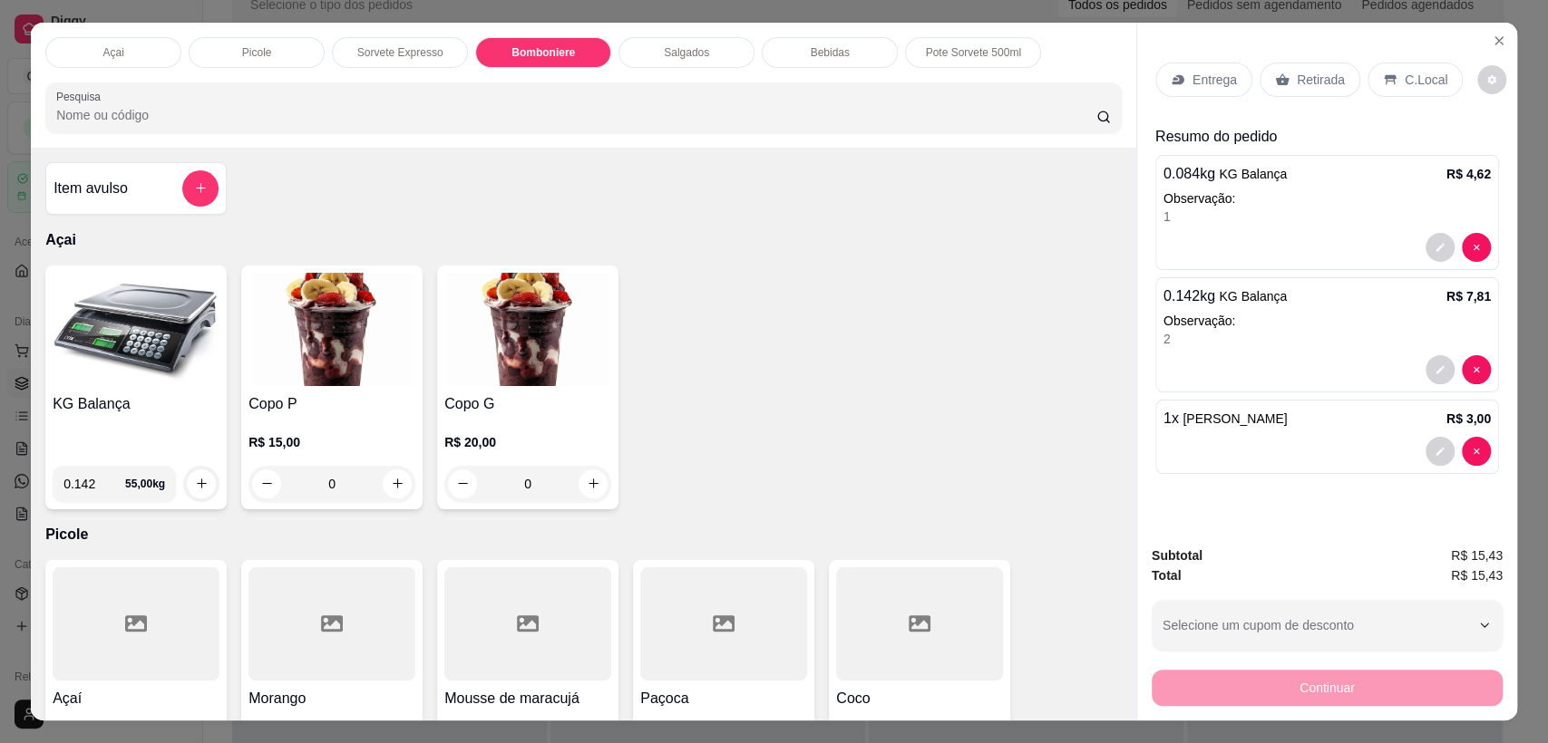
click at [92, 476] on input "0.142" at bounding box center [94, 484] width 62 height 36
type input "0.294"
click at [203, 483] on button "increase-product-quantity" at bounding box center [202, 484] width 28 height 28
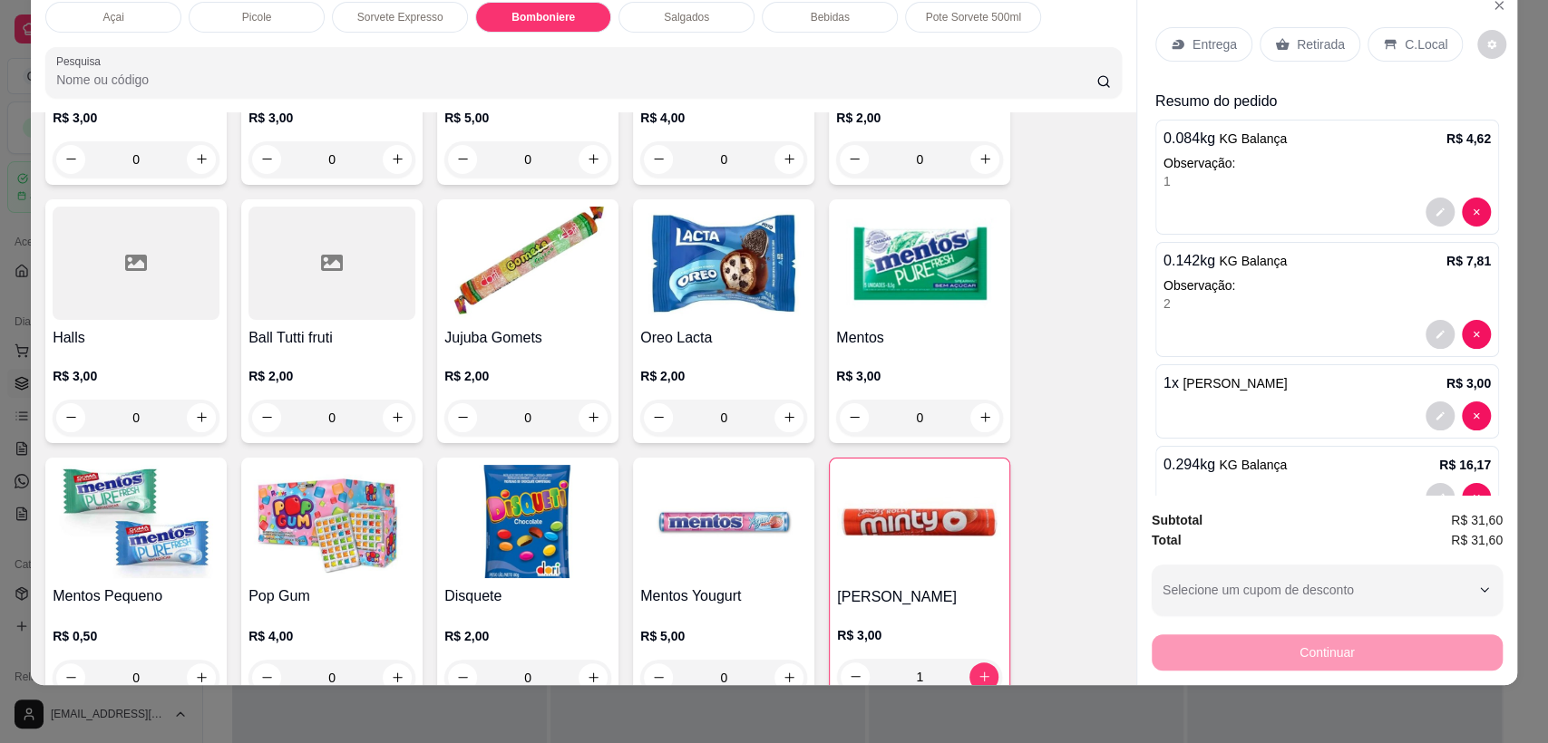
scroll to position [2015, 0]
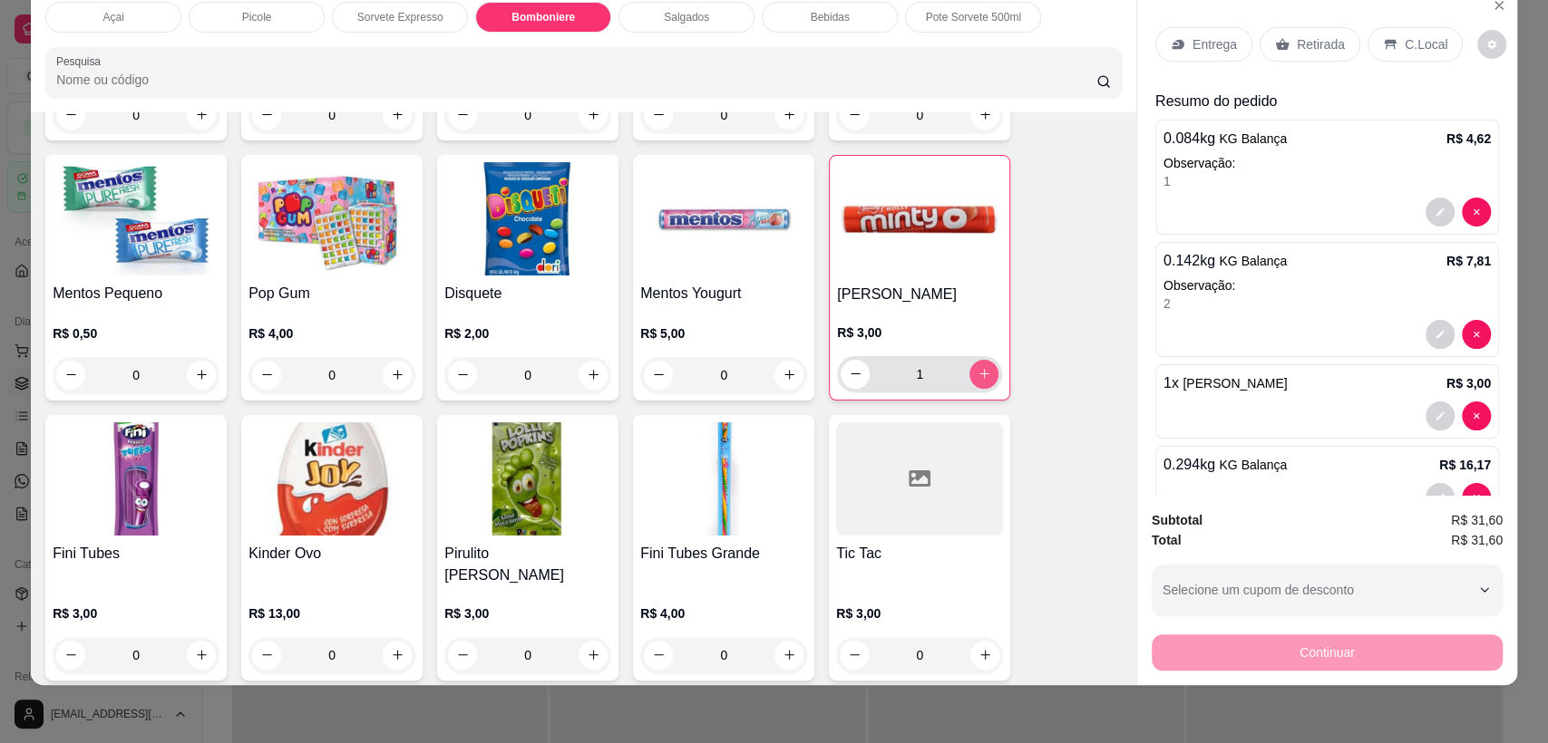
click at [979, 379] on icon "increase-product-quantity" at bounding box center [984, 374] width 14 height 14
type input "2"
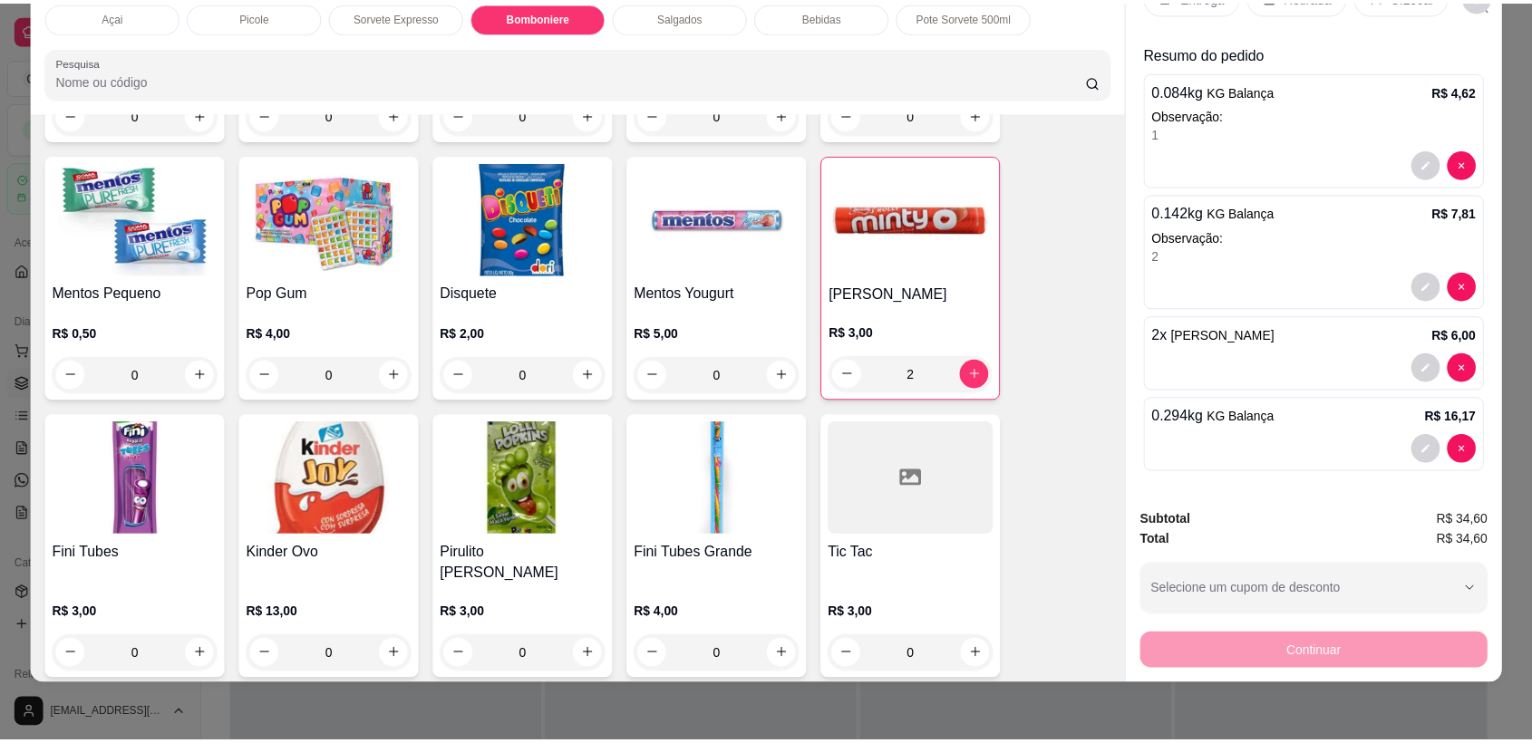
scroll to position [0, 0]
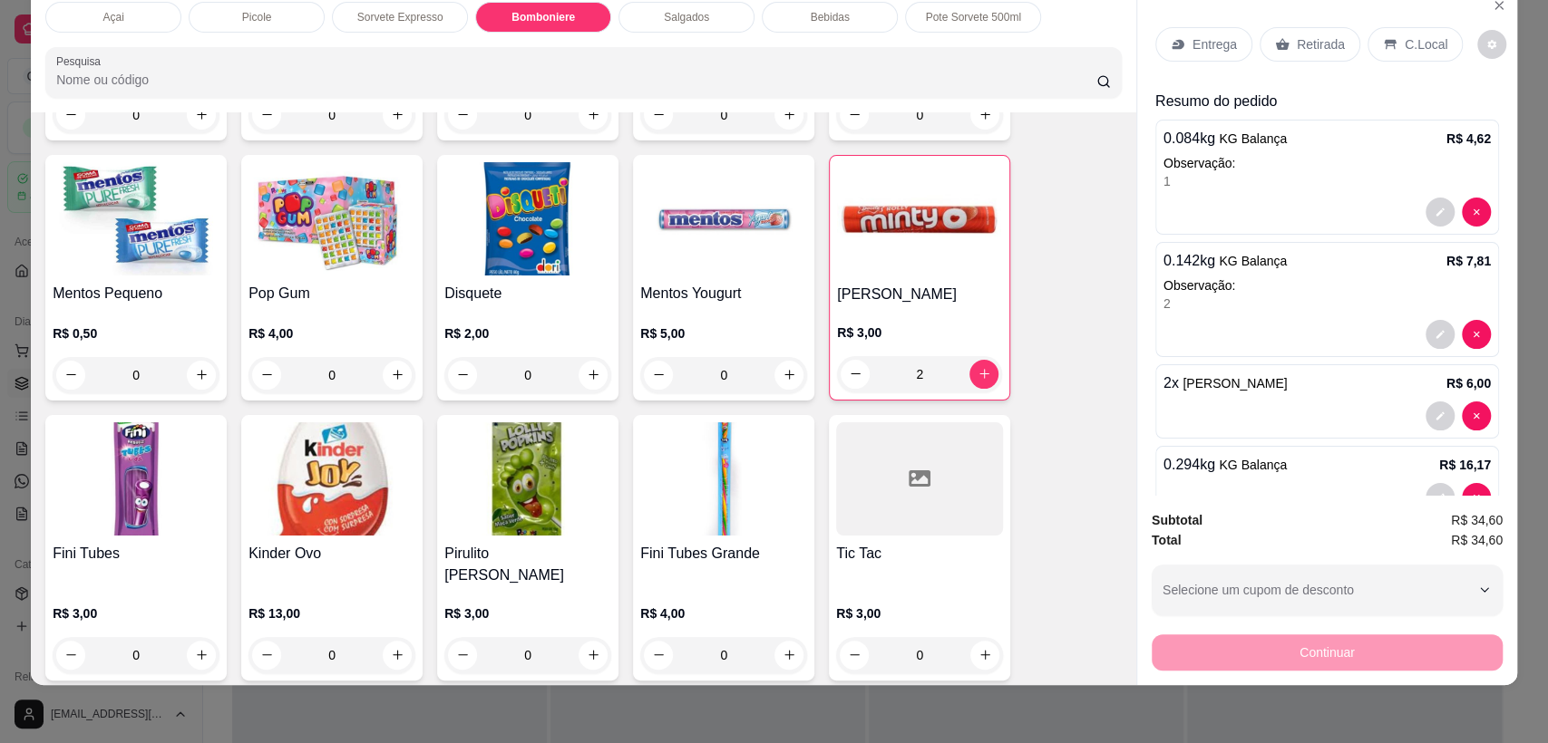
click at [1417, 45] on p "C.Local" at bounding box center [1425, 44] width 43 height 18
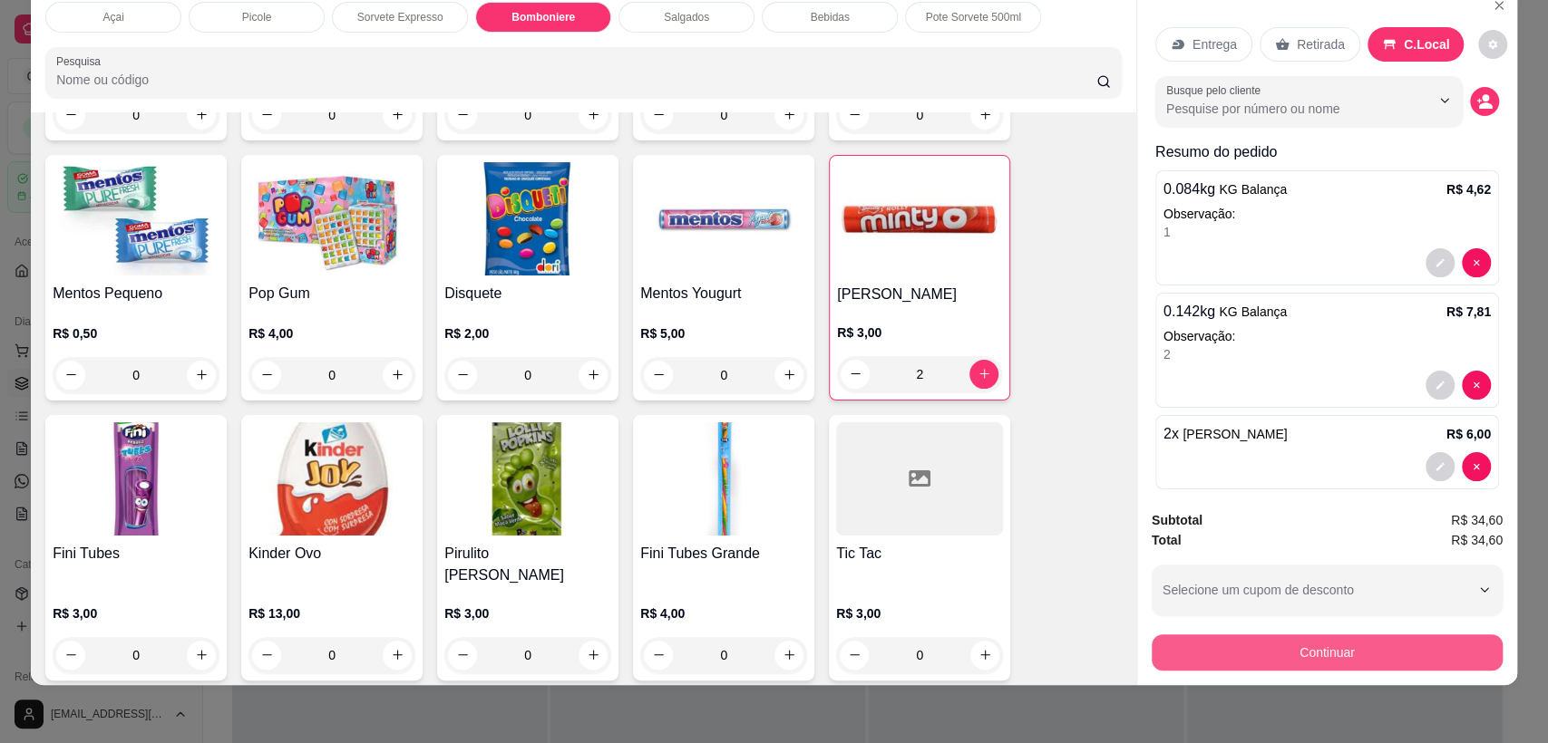
click at [1381, 649] on button "Continuar" at bounding box center [1326, 653] width 351 height 36
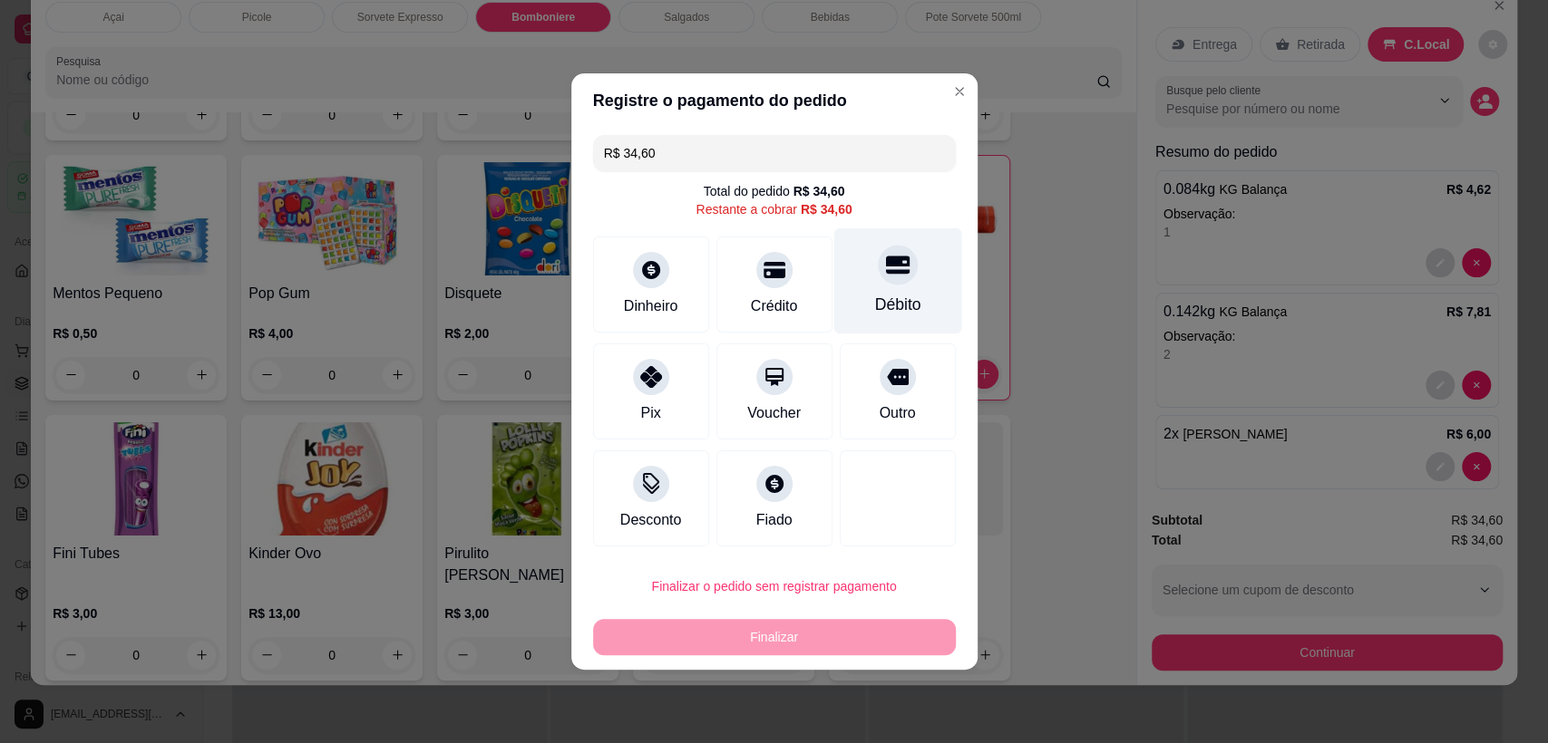
click at [895, 276] on icon at bounding box center [897, 265] width 24 height 24
type input "R$ 0,00"
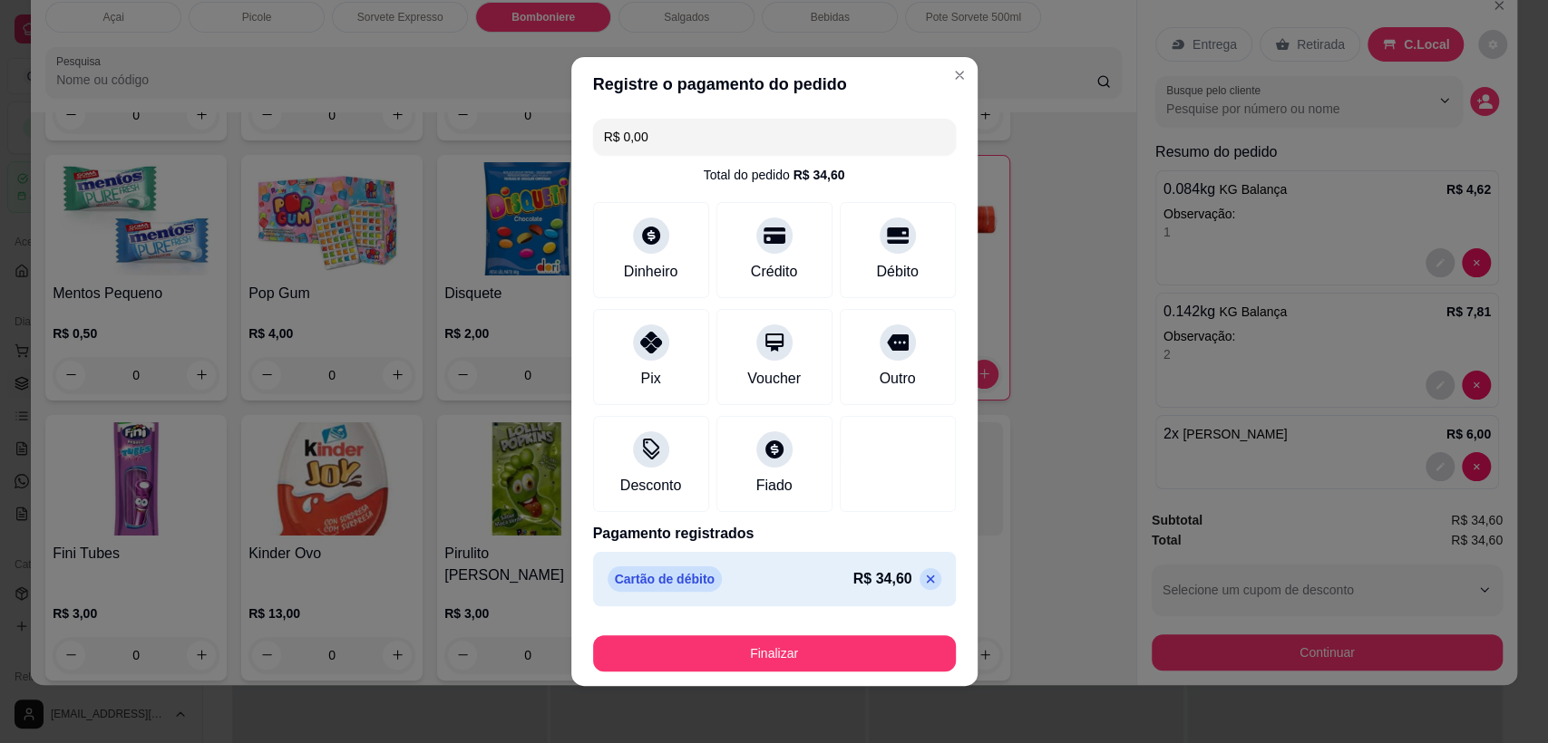
click at [797, 659] on button "Finalizar" at bounding box center [774, 654] width 363 height 36
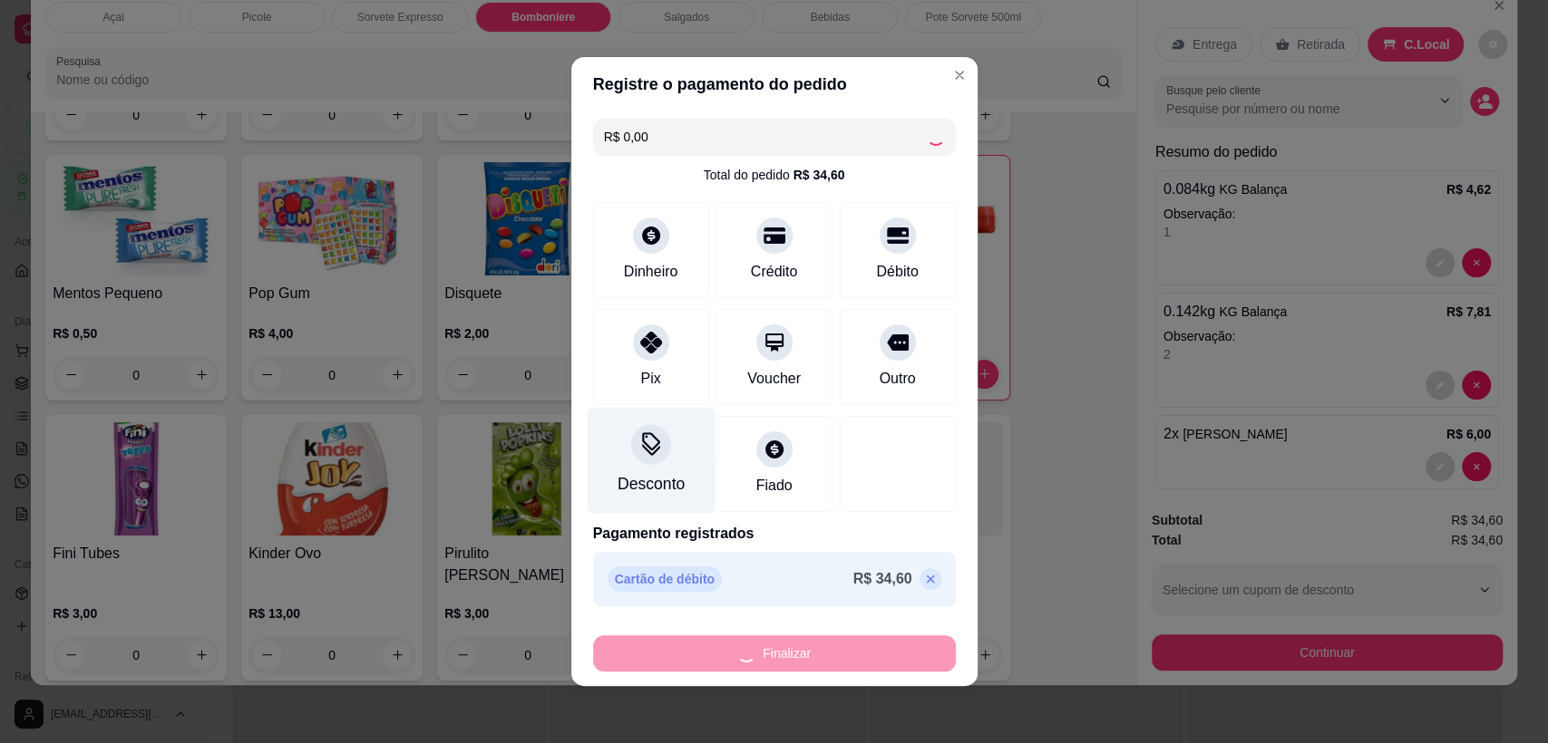
type input "0"
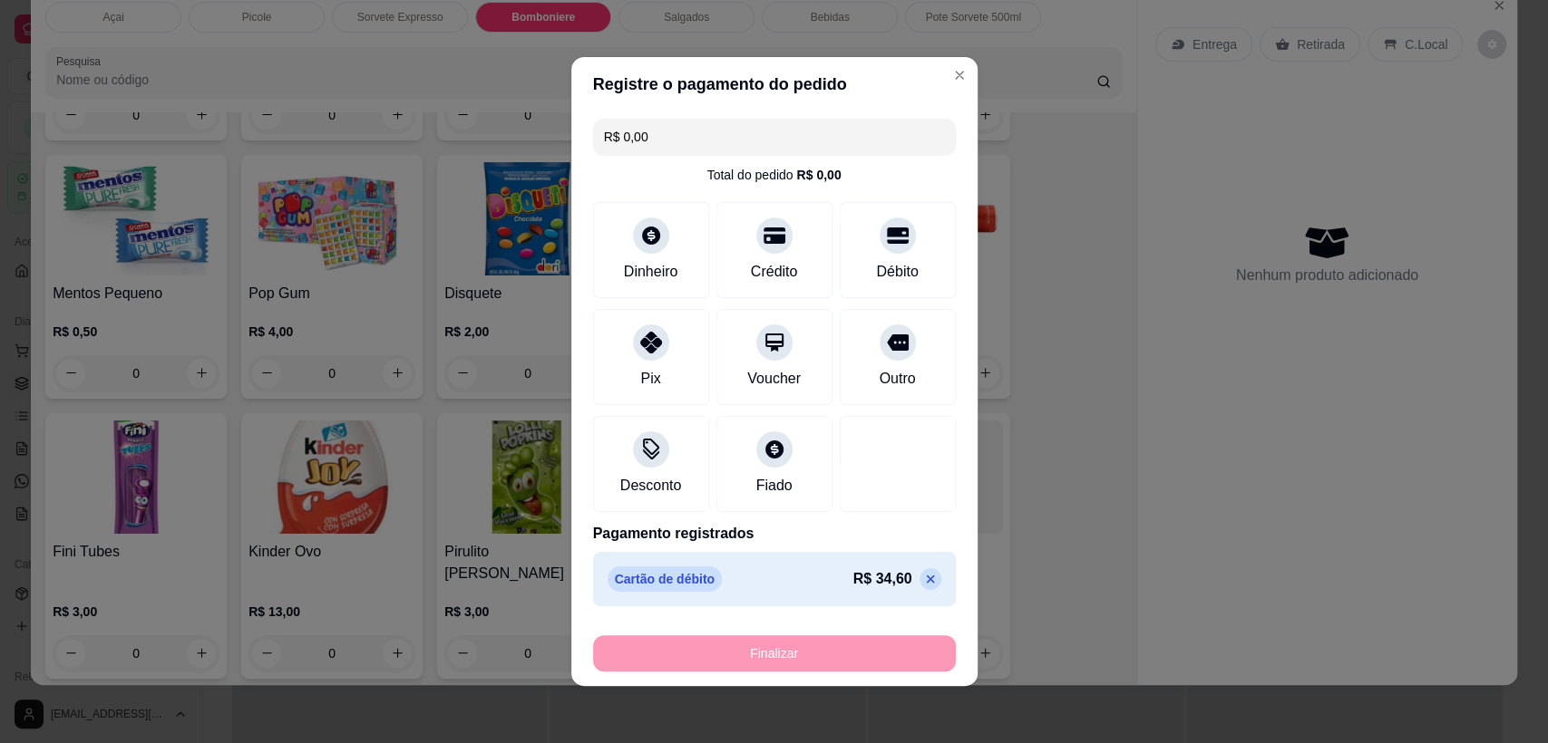
type input "-R$ 34,60"
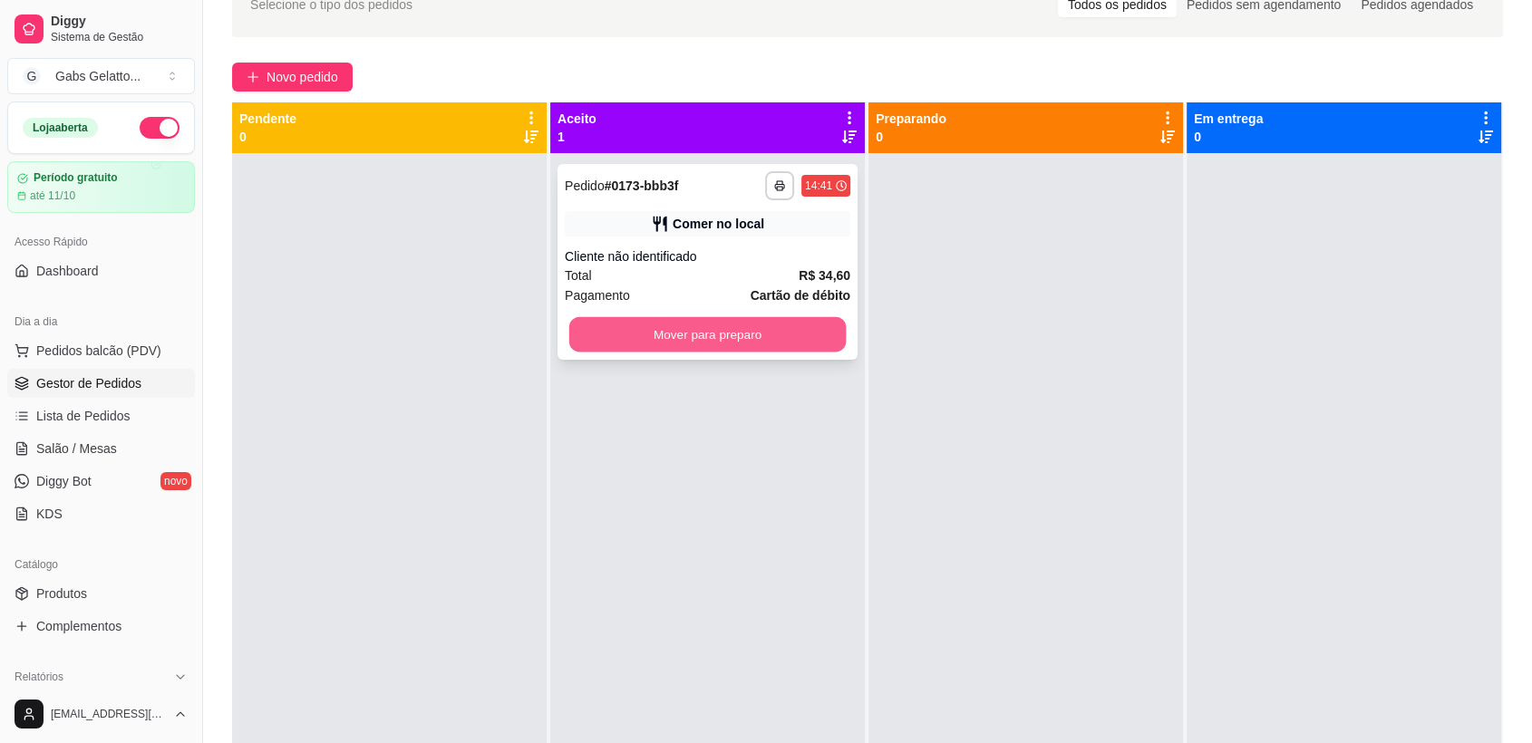
click at [773, 336] on button "Mover para preparo" at bounding box center [707, 334] width 277 height 35
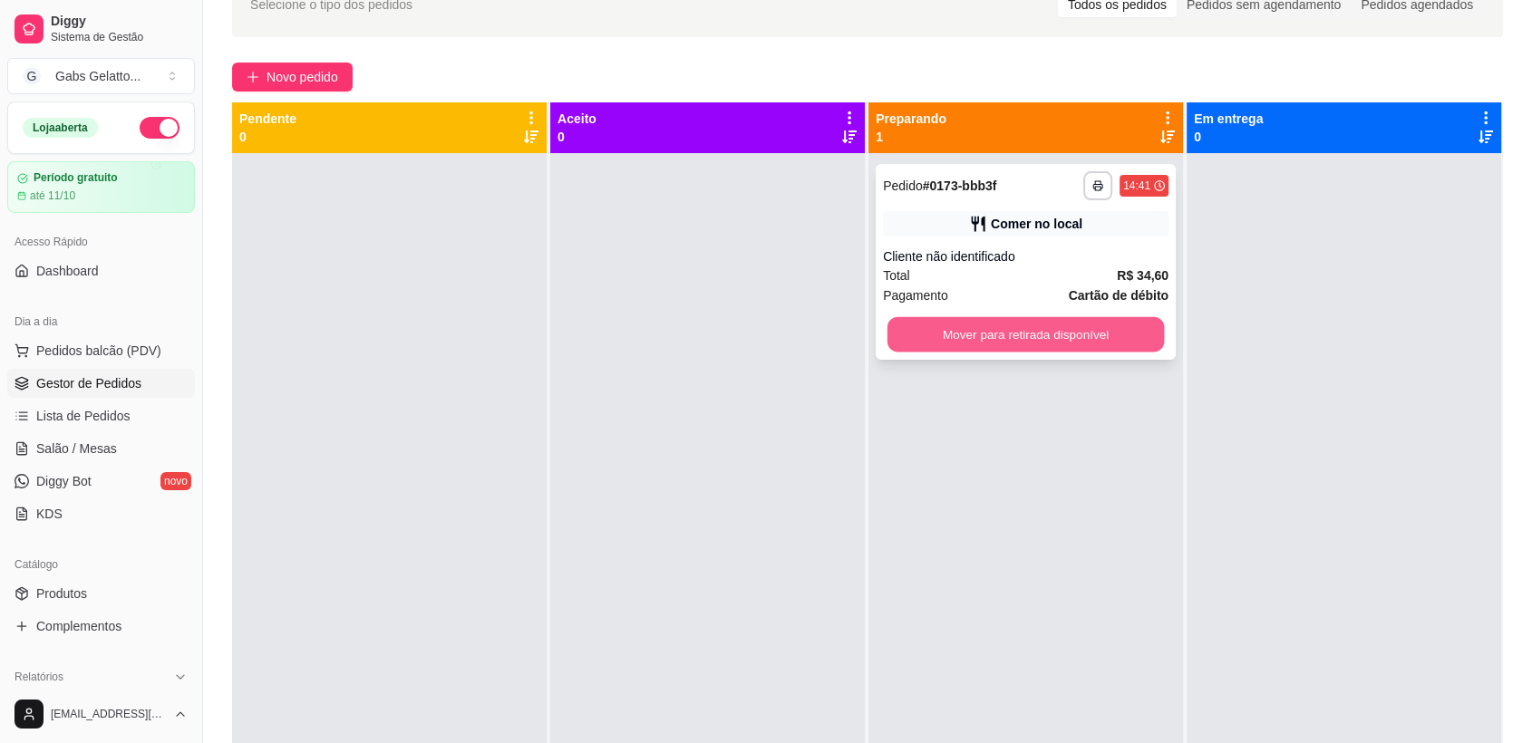
click at [934, 342] on button "Mover para retirada disponível" at bounding box center [1026, 334] width 277 height 35
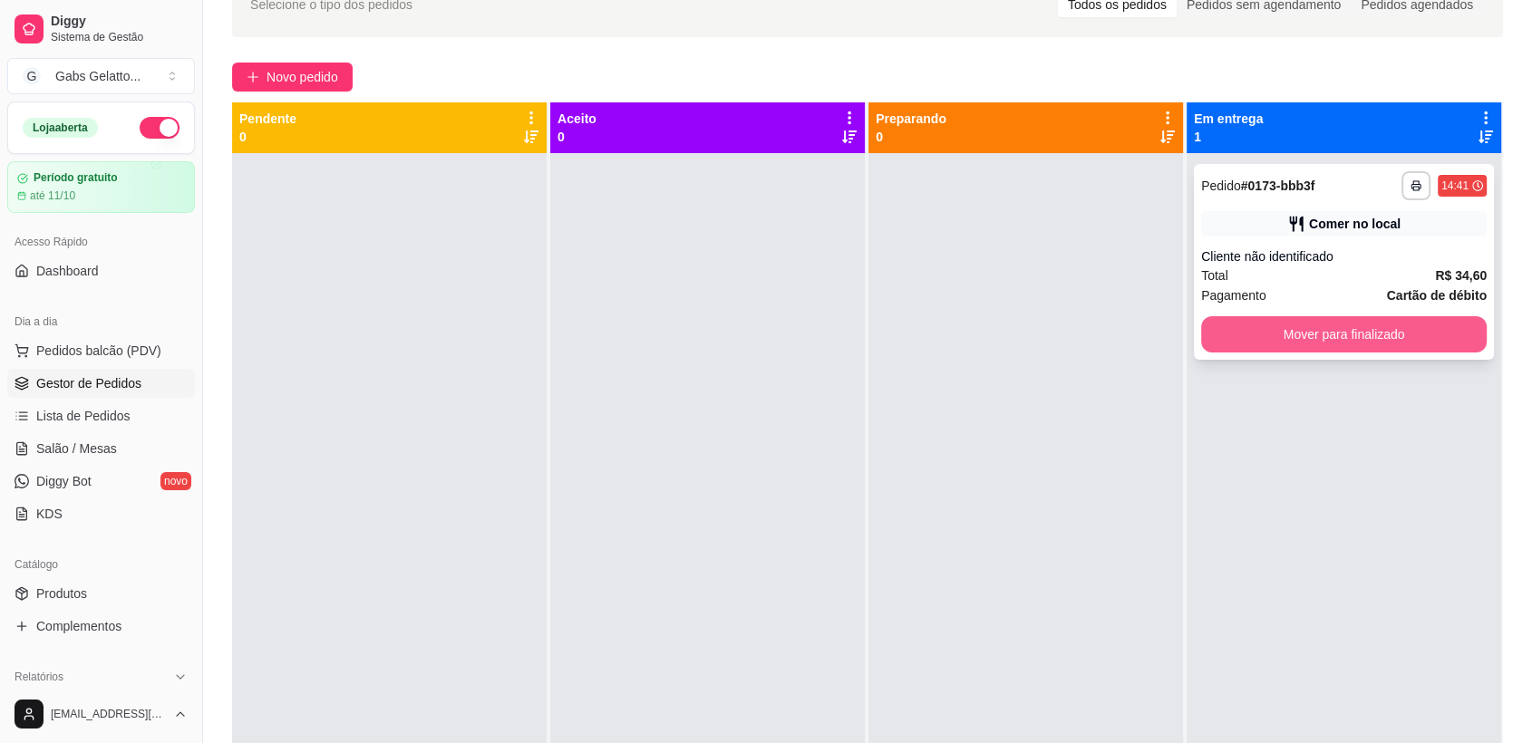
click at [1335, 348] on button "Mover para finalizado" at bounding box center [1344, 334] width 286 height 36
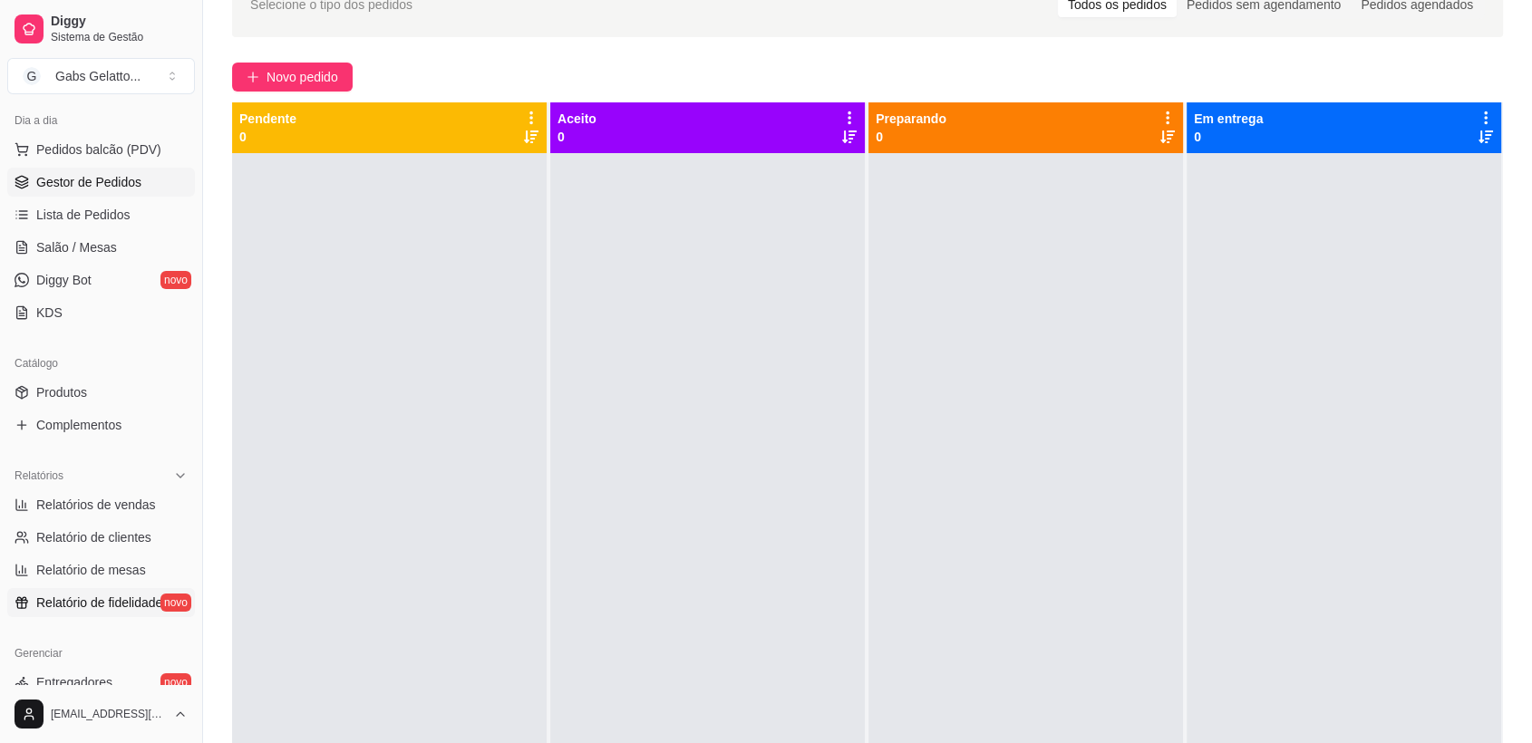
scroll to position [302, 0]
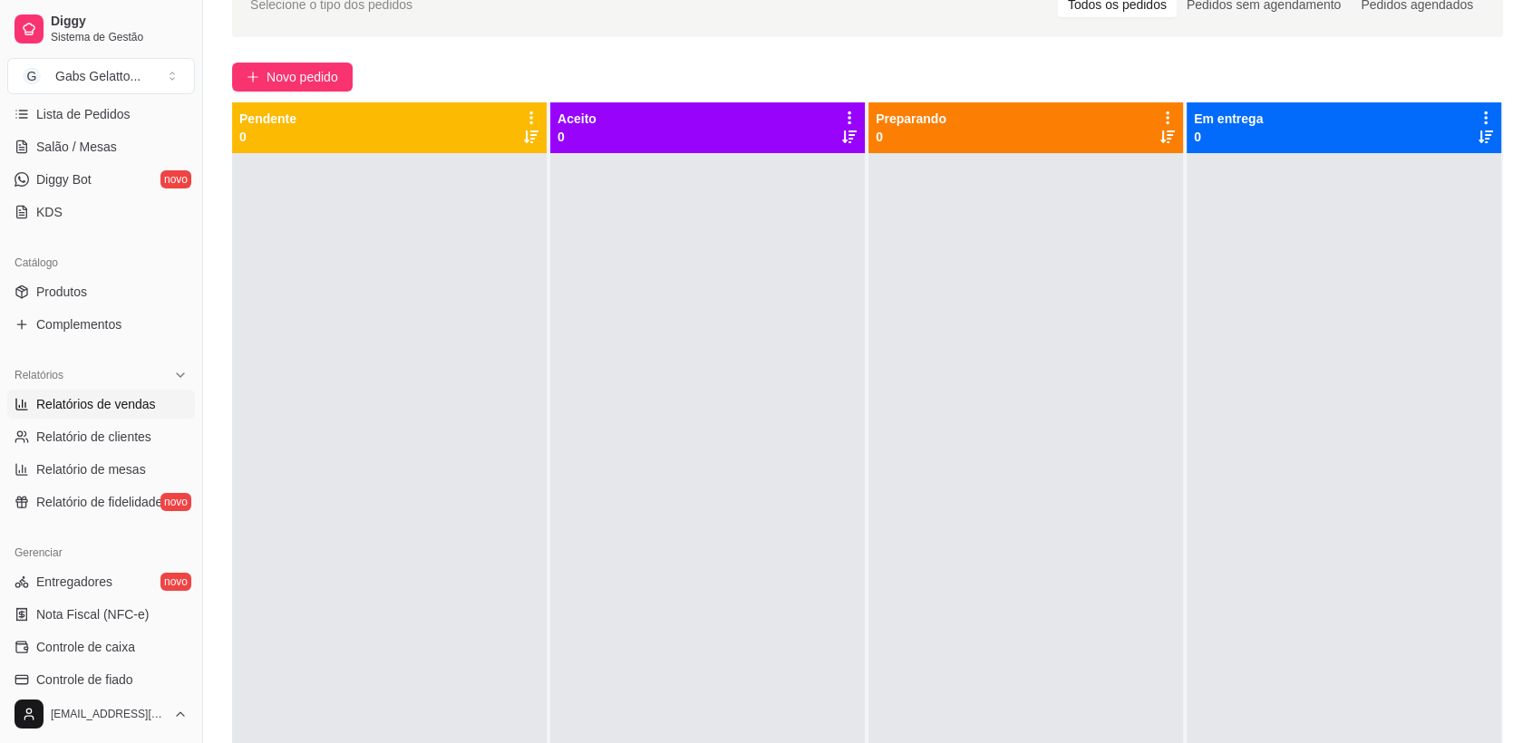
click at [107, 413] on link "Relatórios de vendas" at bounding box center [101, 404] width 188 height 29
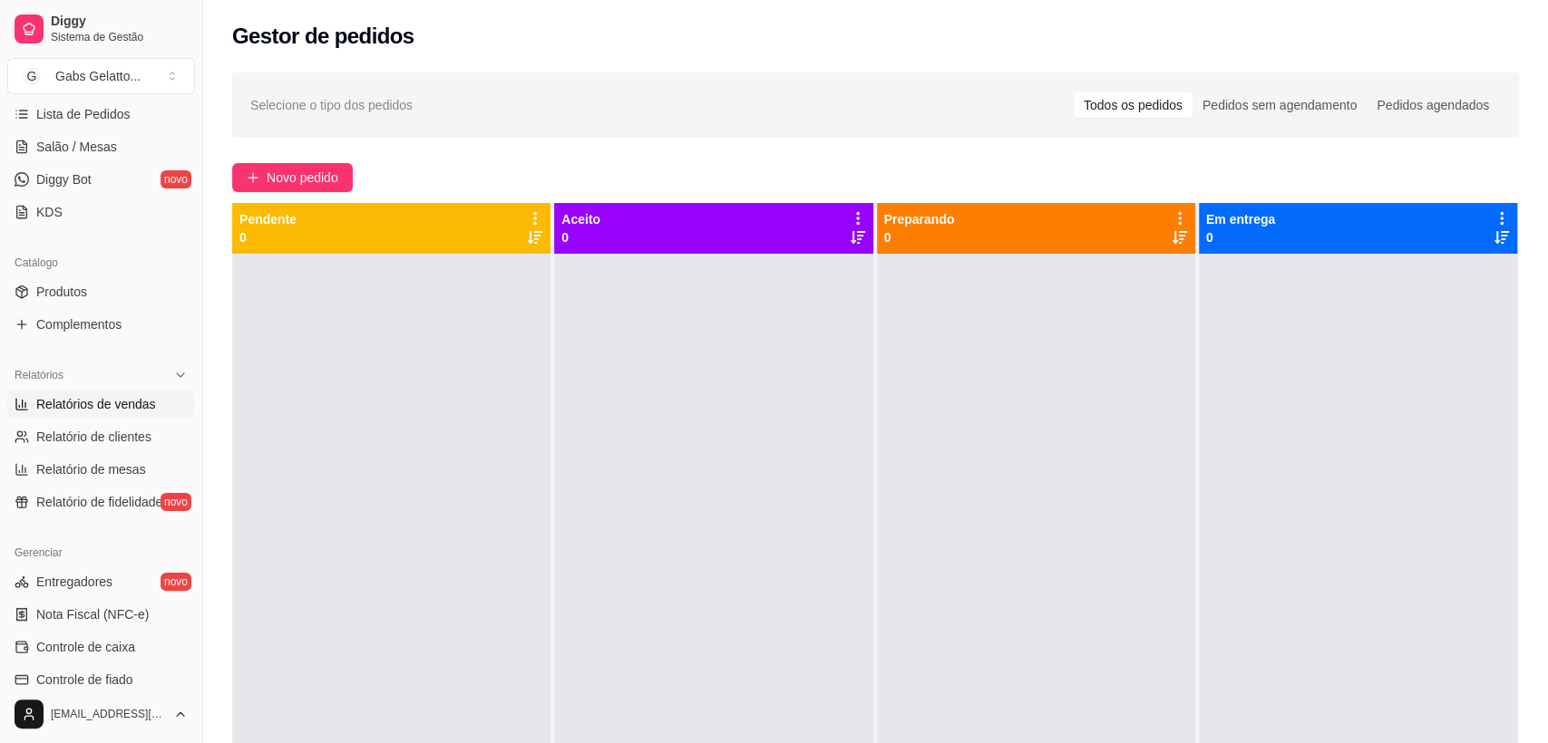
select select "ALL"
select select "0"
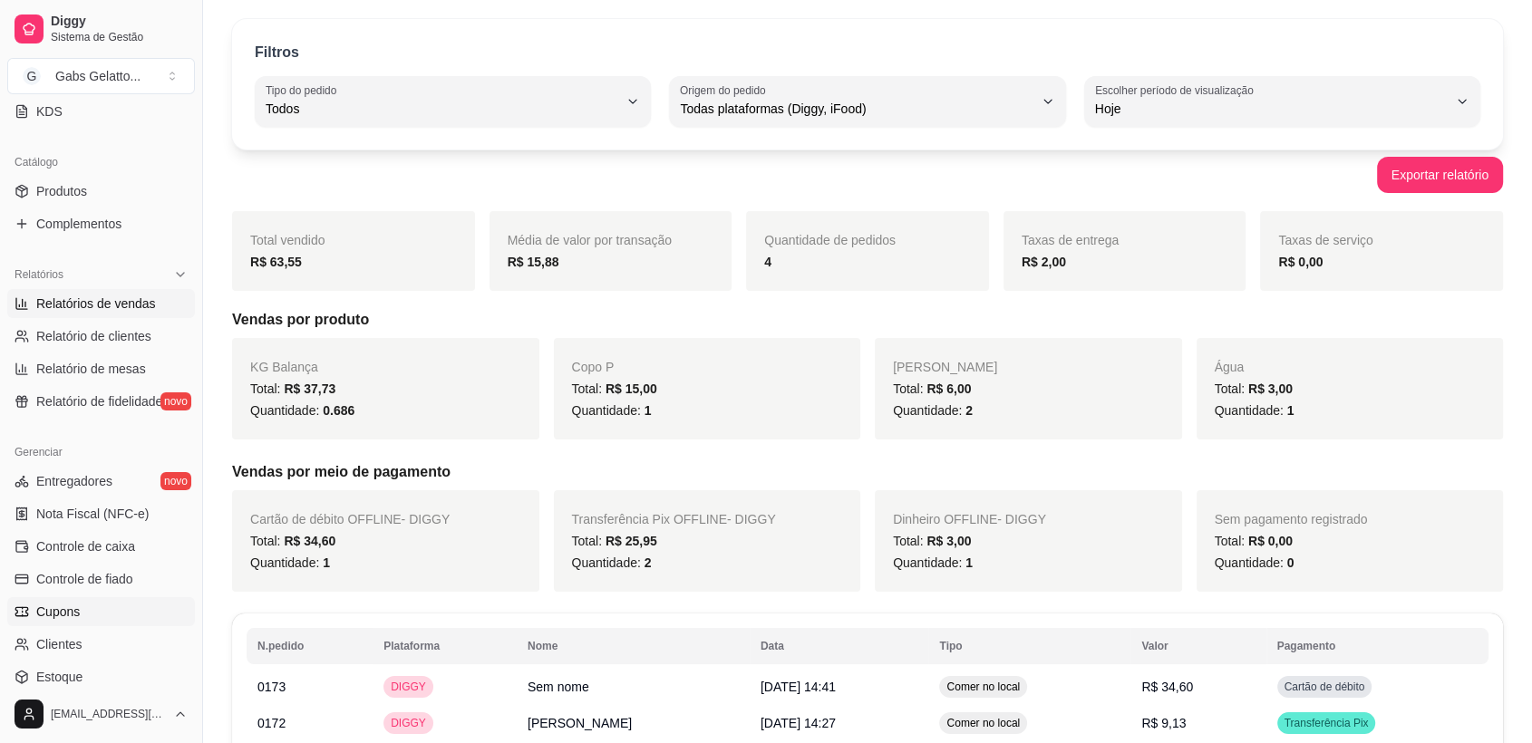
scroll to position [503, 0]
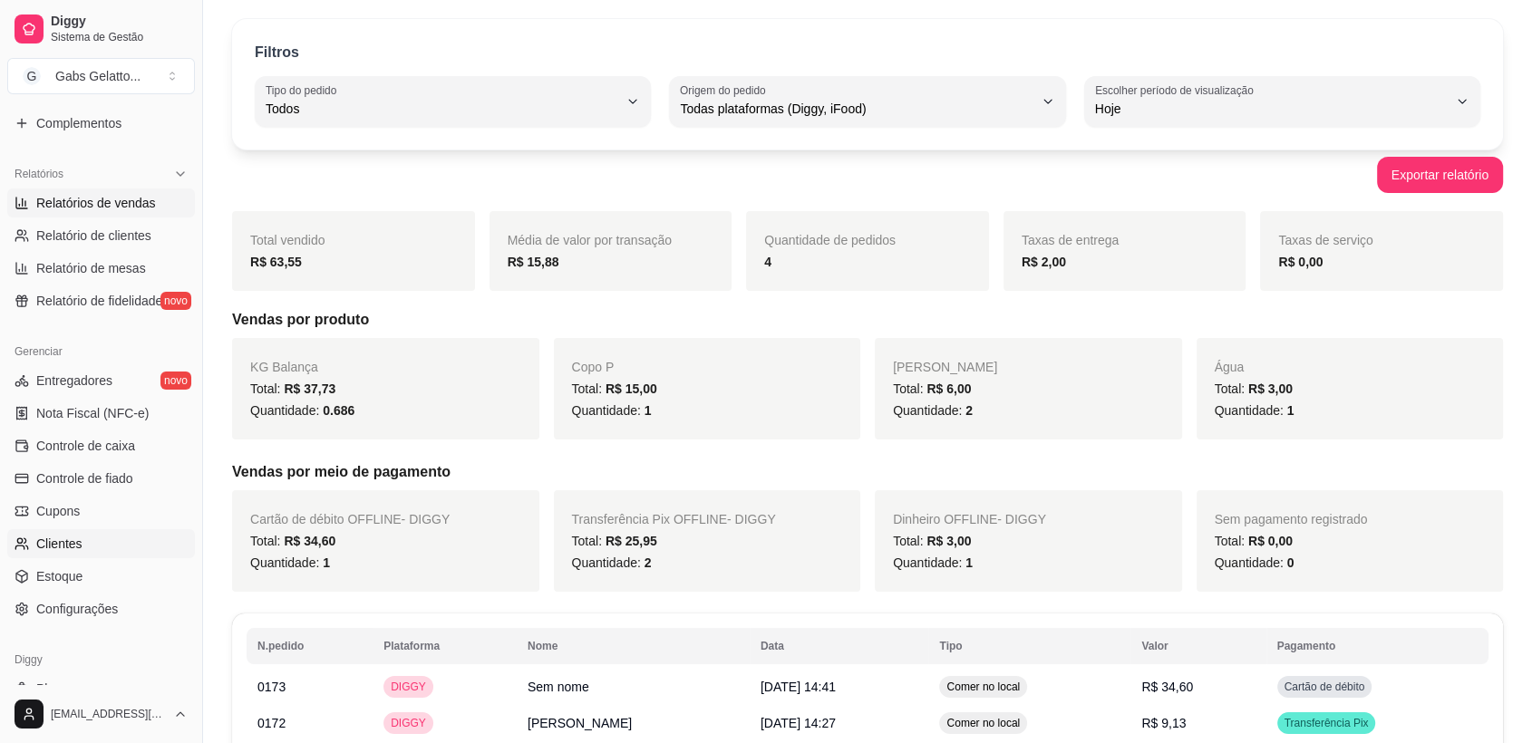
click at [81, 537] on link "Clientes" at bounding box center [101, 543] width 188 height 29
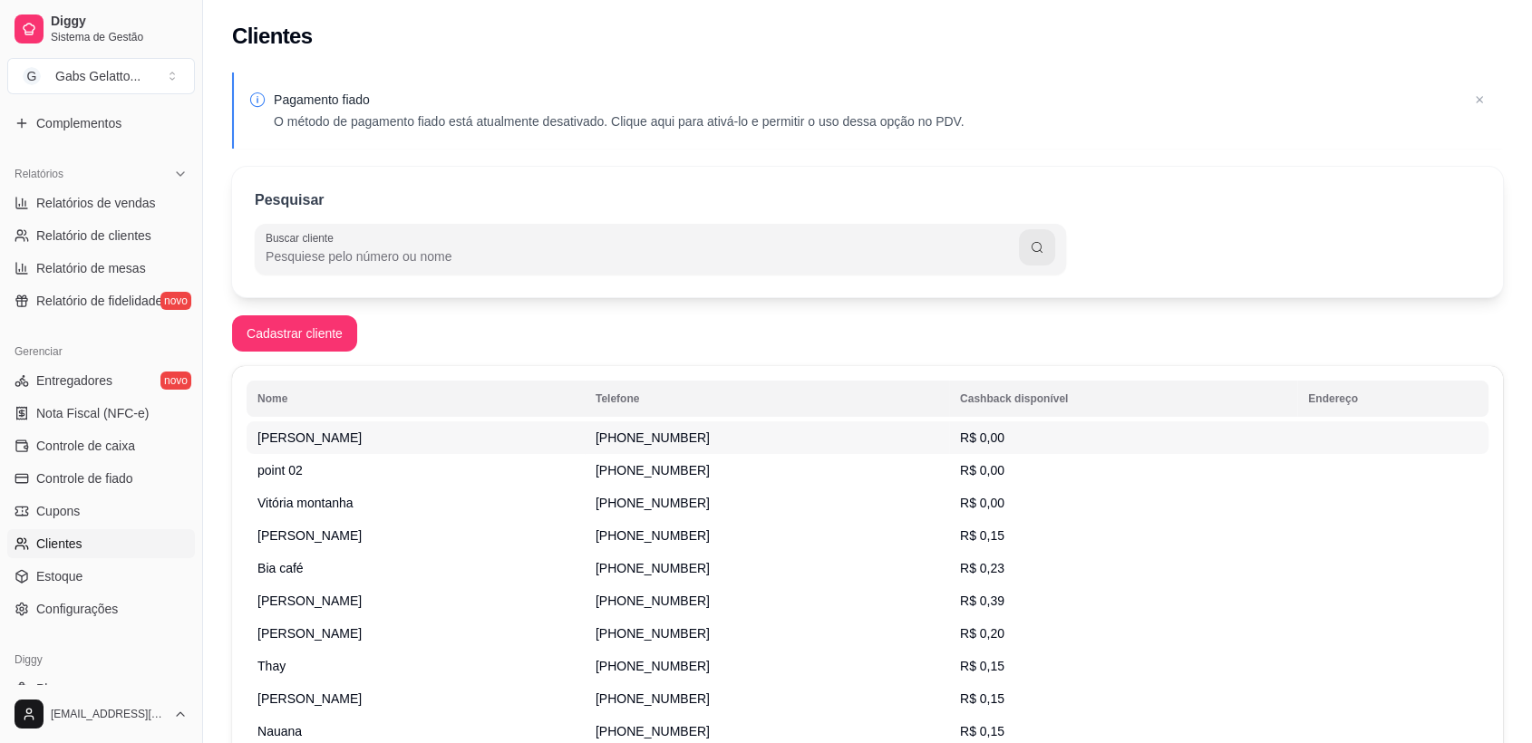
click at [345, 439] on td "Ray vestpé" at bounding box center [416, 438] width 338 height 33
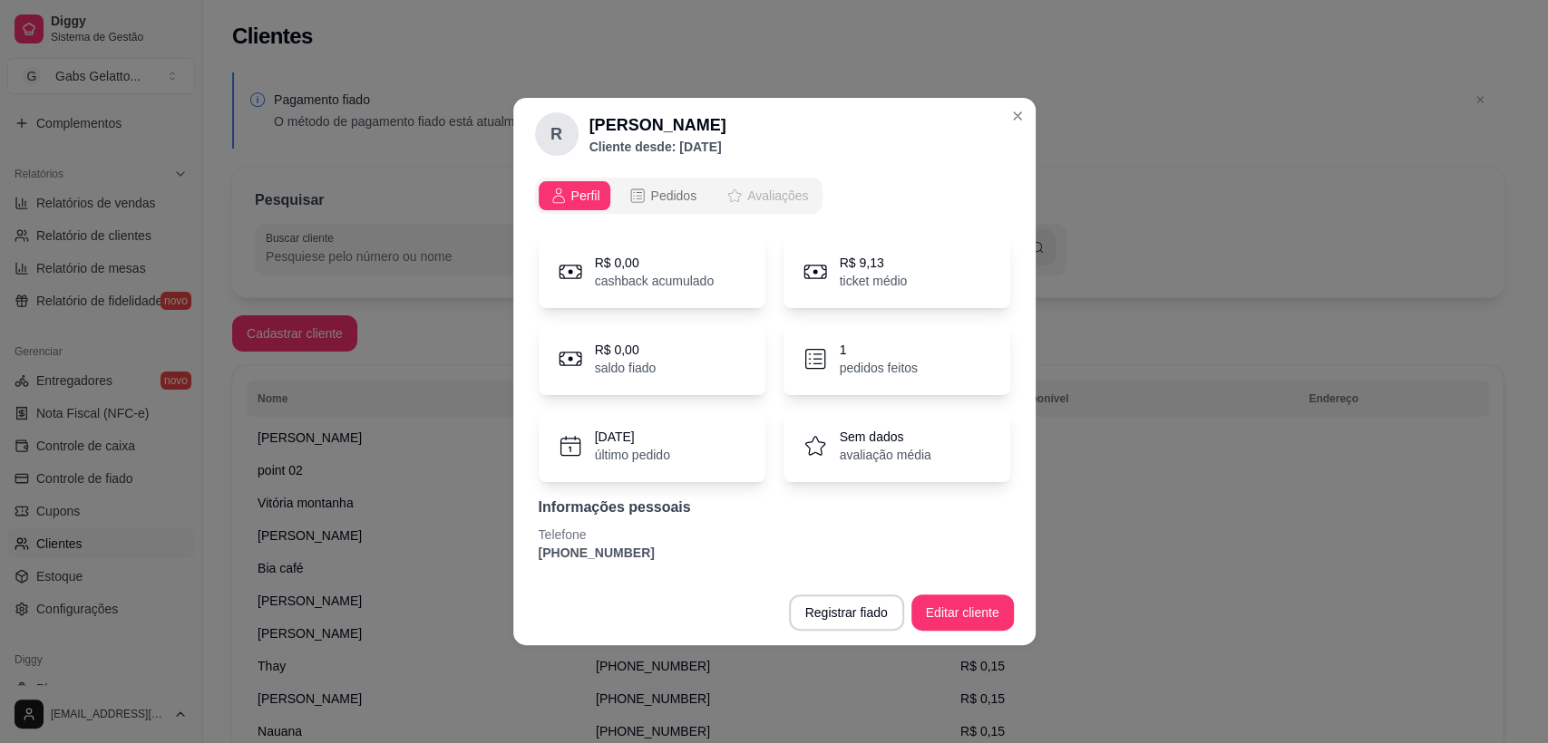
click at [767, 188] on span "Avaliações" at bounding box center [777, 196] width 61 height 18
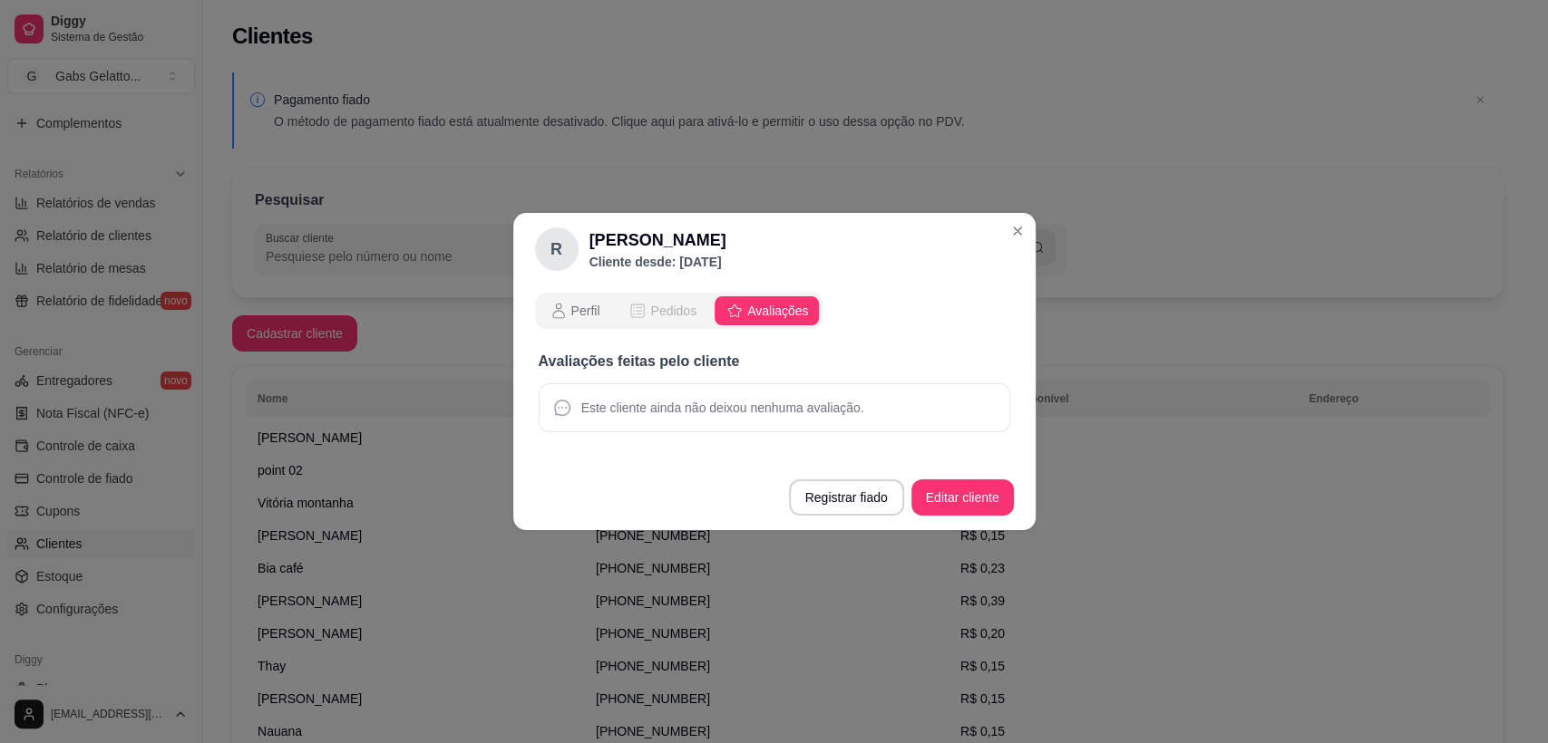
click at [665, 306] on span "Pedidos" at bounding box center [673, 311] width 46 height 18
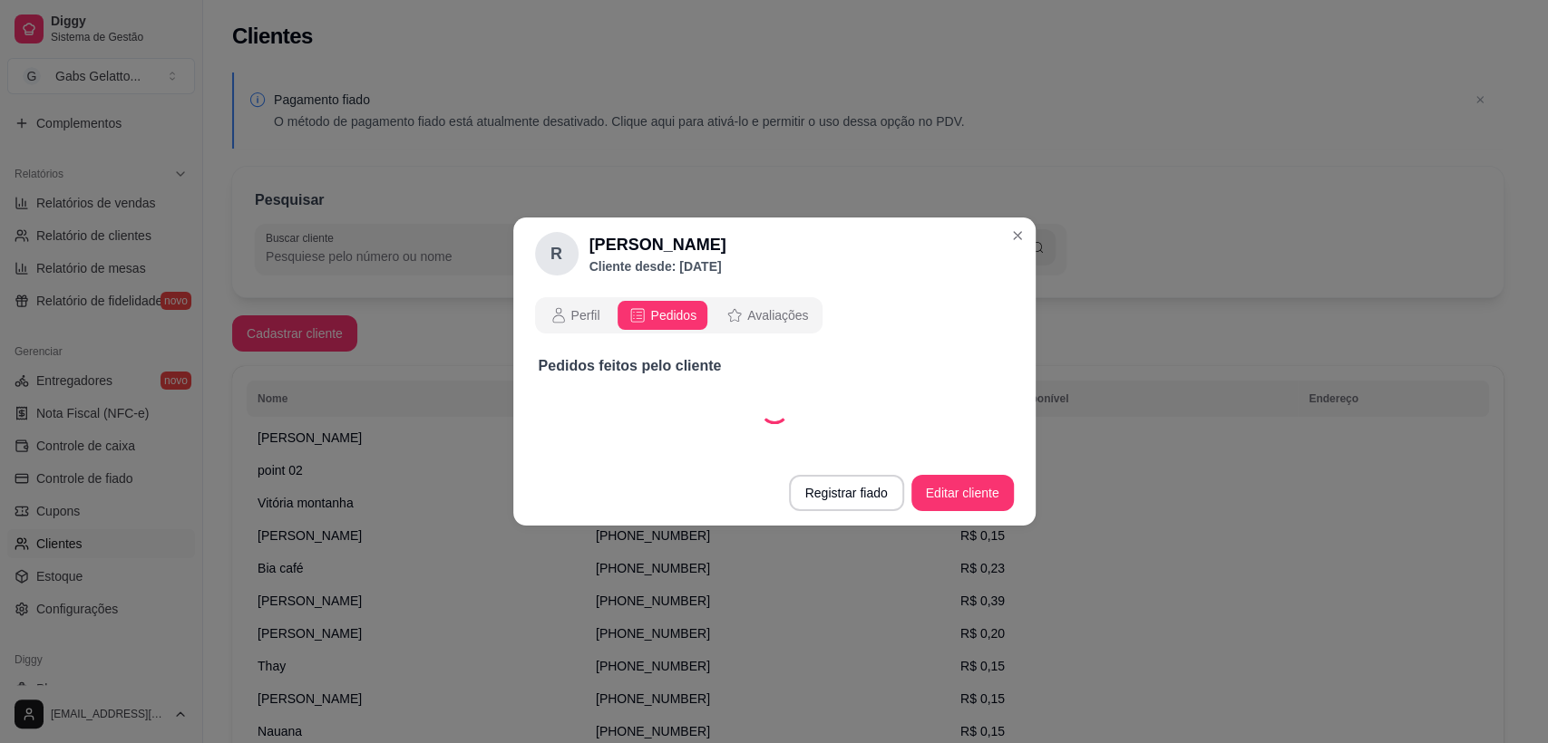
select select "30"
select select "ALL"
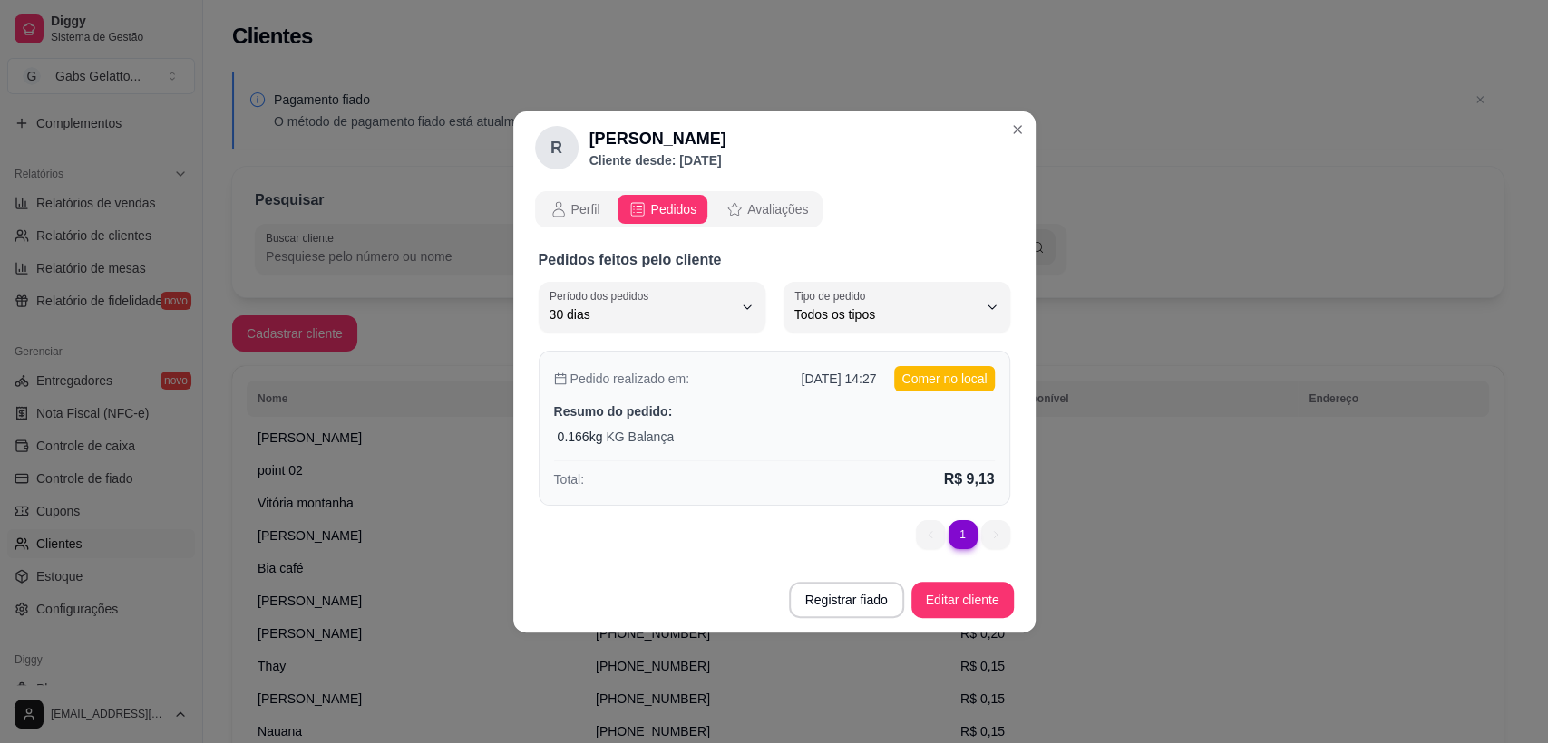
click at [766, 437] on div "0.166 kg KG Balança" at bounding box center [776, 437] width 437 height 18
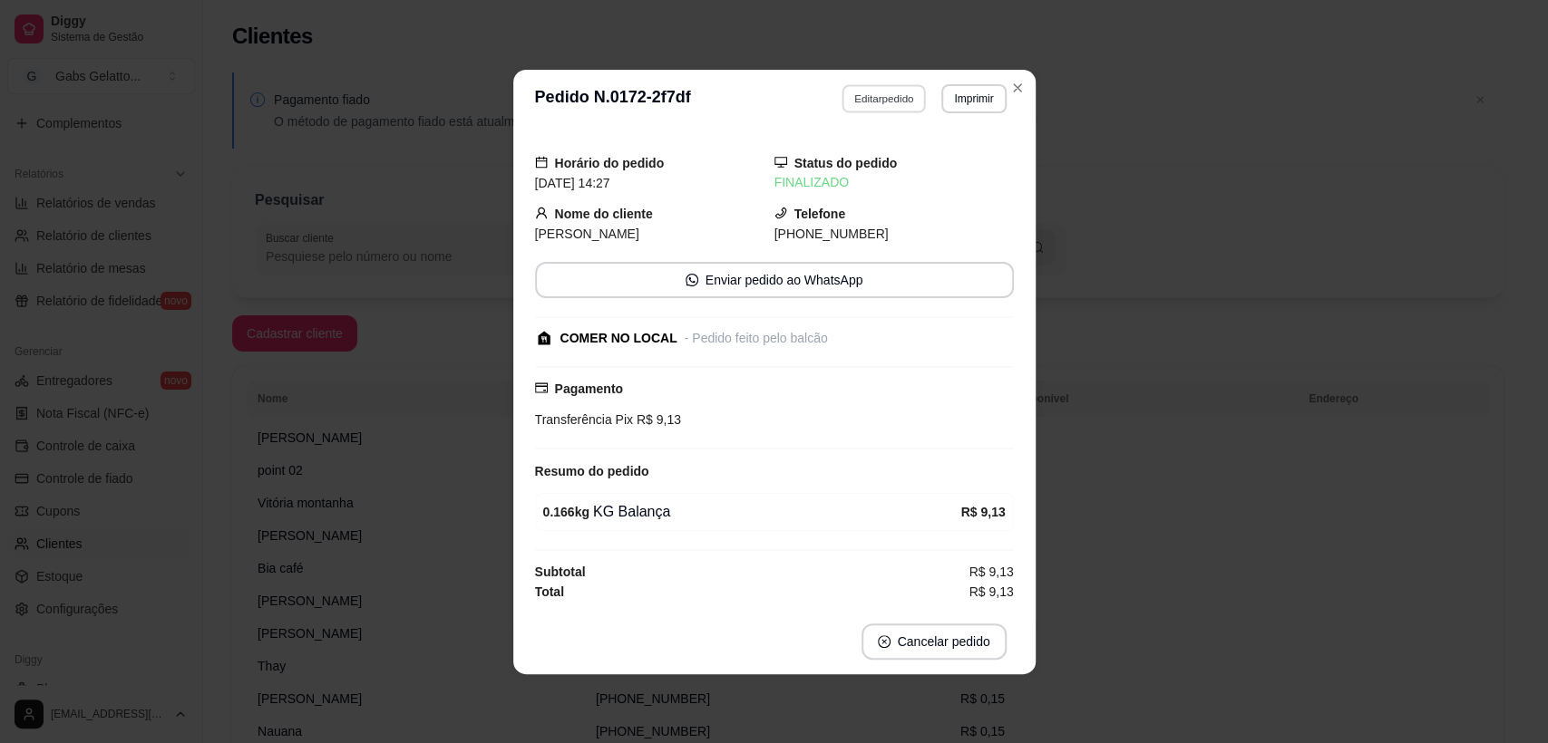
click at [873, 107] on button "Editar pedido" at bounding box center [883, 98] width 84 height 28
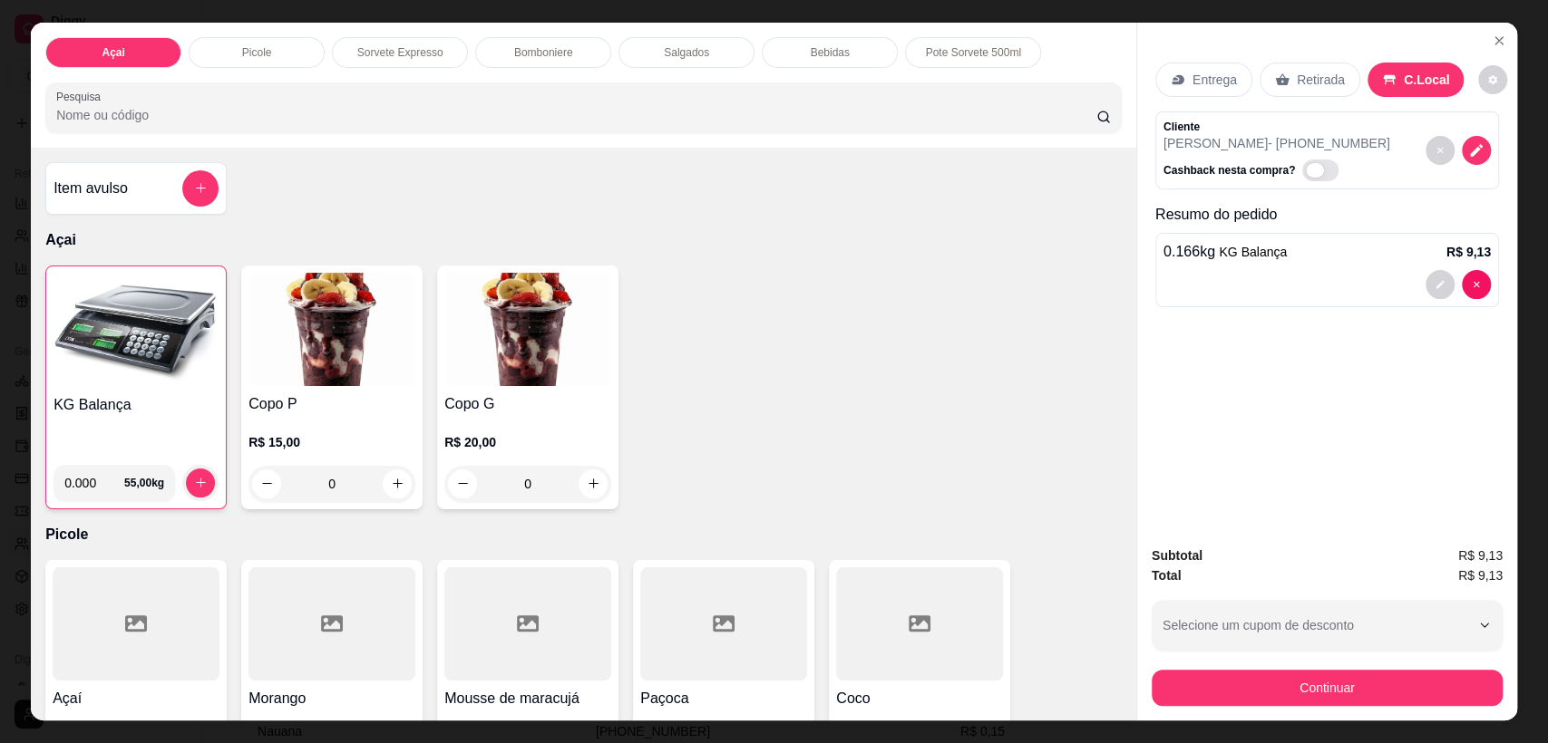
click at [1306, 170] on span "Automatic updates" at bounding box center [1315, 170] width 18 height 15
click at [1301, 173] on input "Automatic updates" at bounding box center [1307, 179] width 12 height 12
checkbox input "true"
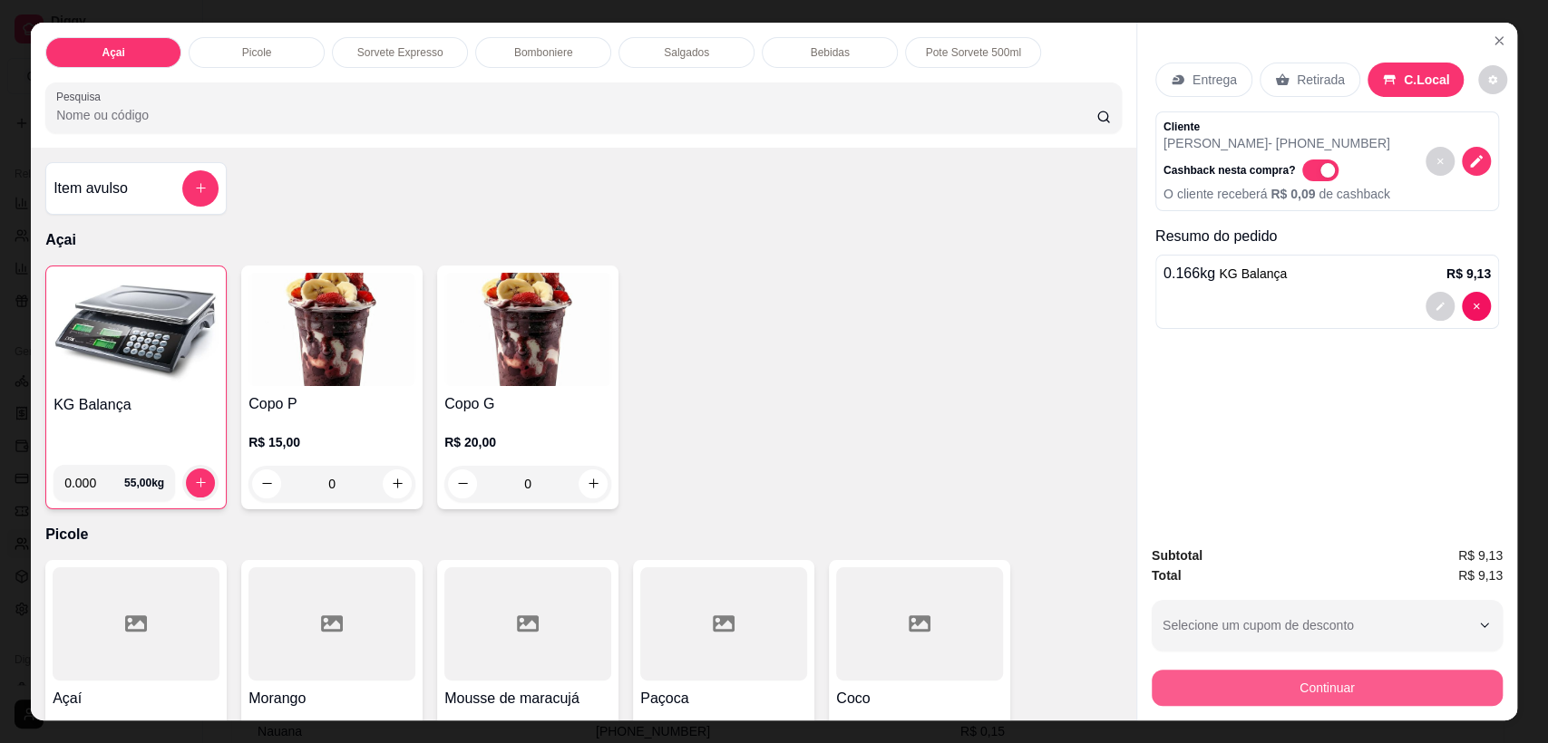
click at [1345, 684] on button "Continuar" at bounding box center [1326, 688] width 351 height 36
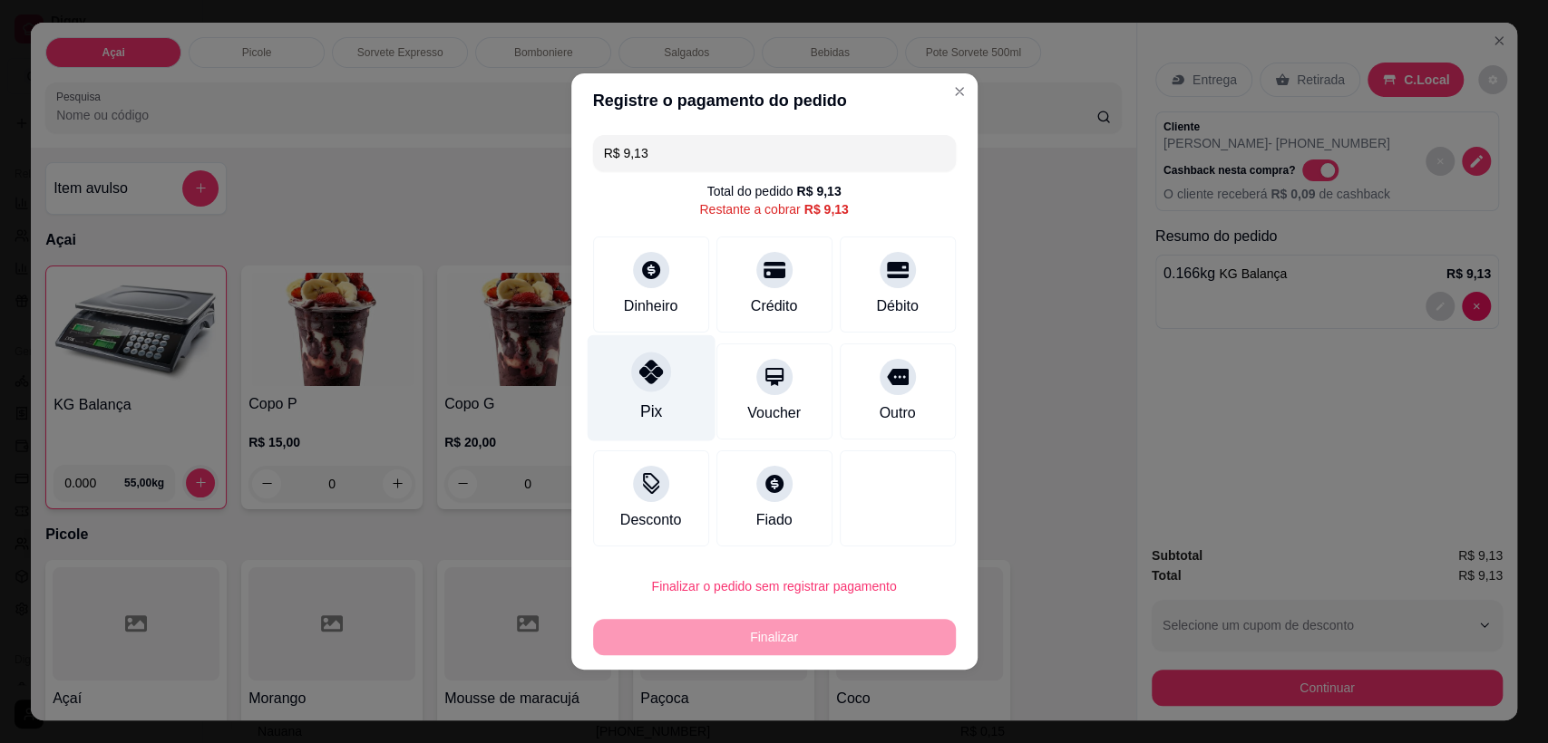
click at [639, 393] on div "Pix" at bounding box center [651, 388] width 128 height 106
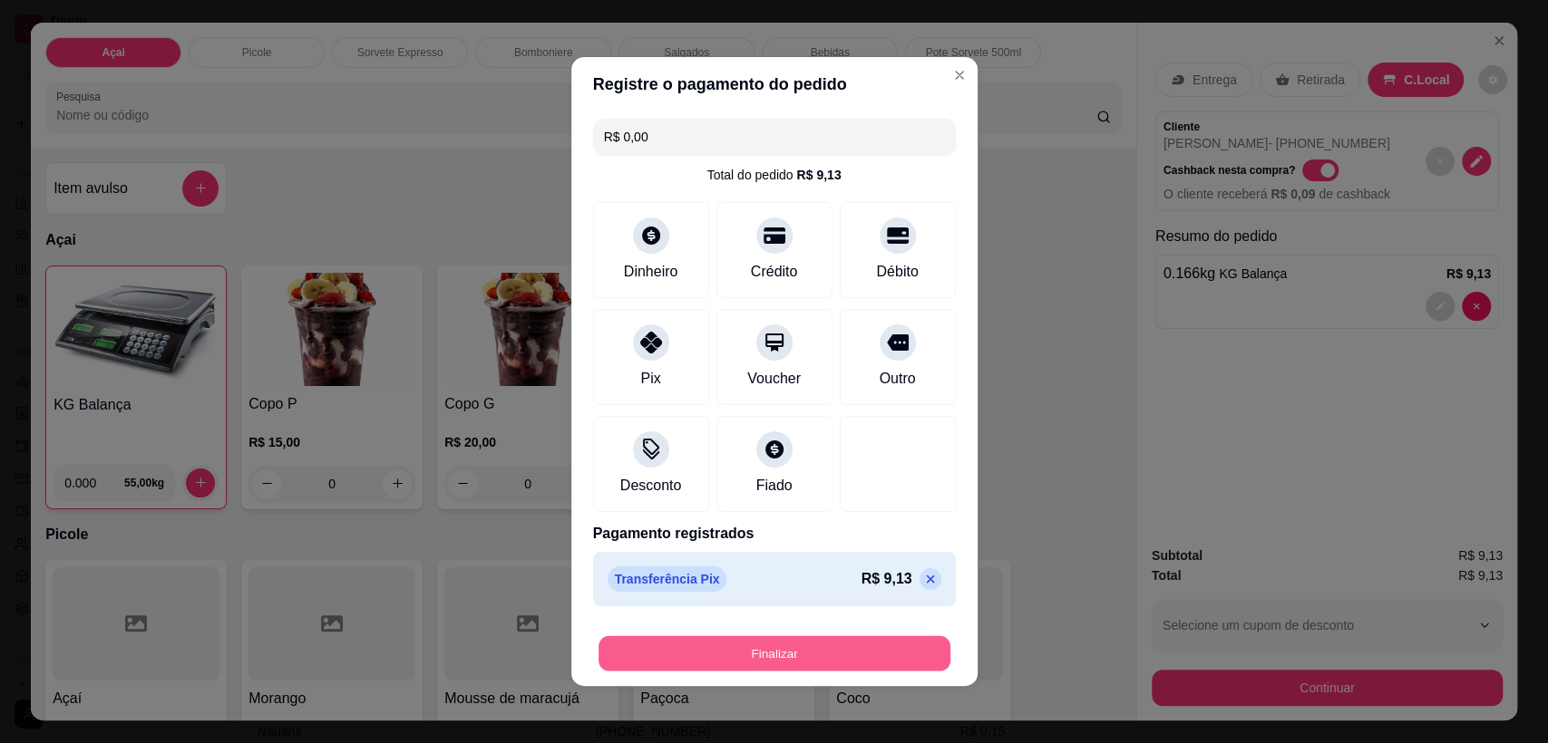
click at [769, 646] on button "Finalizar" at bounding box center [774, 653] width 352 height 35
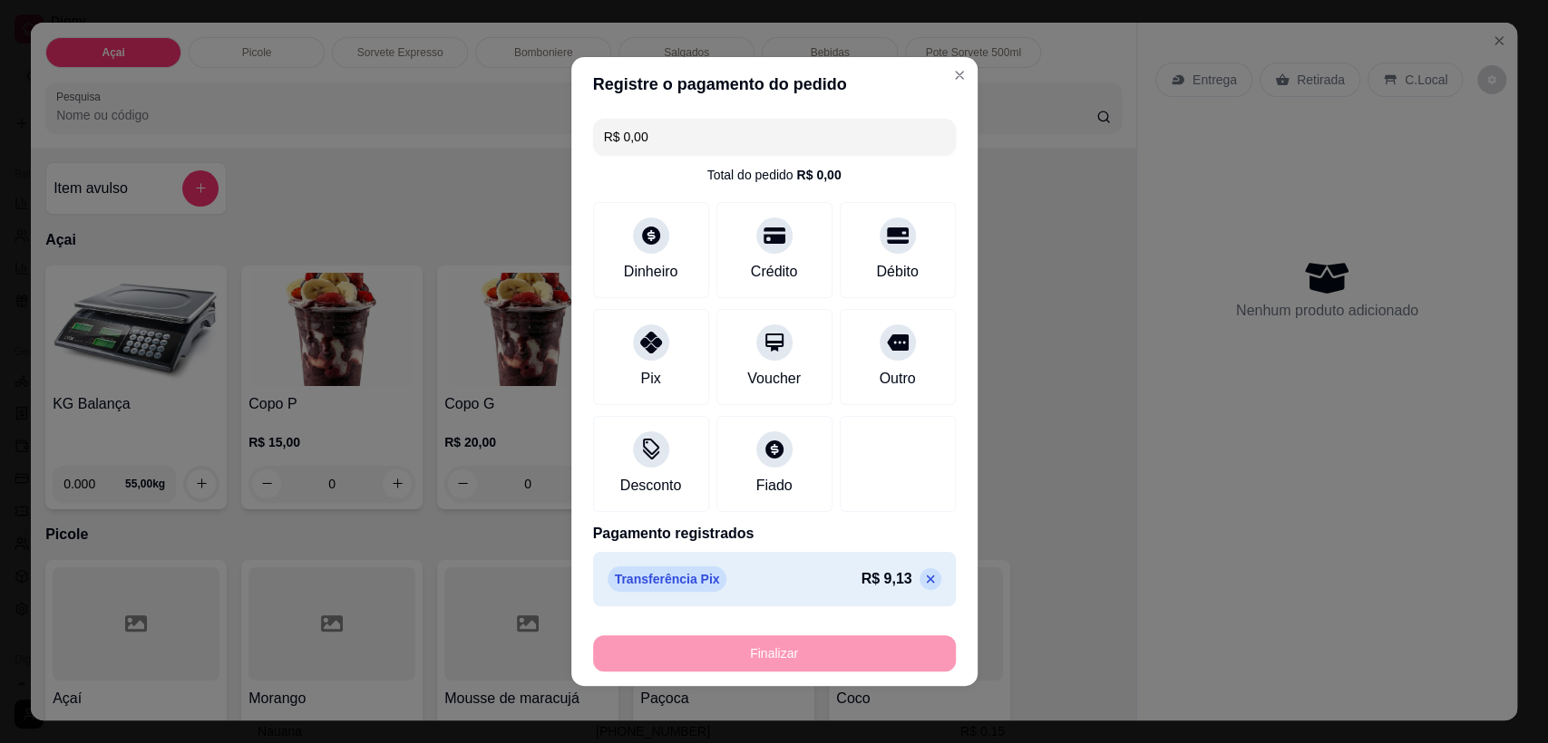
type input "-R$ 9,13"
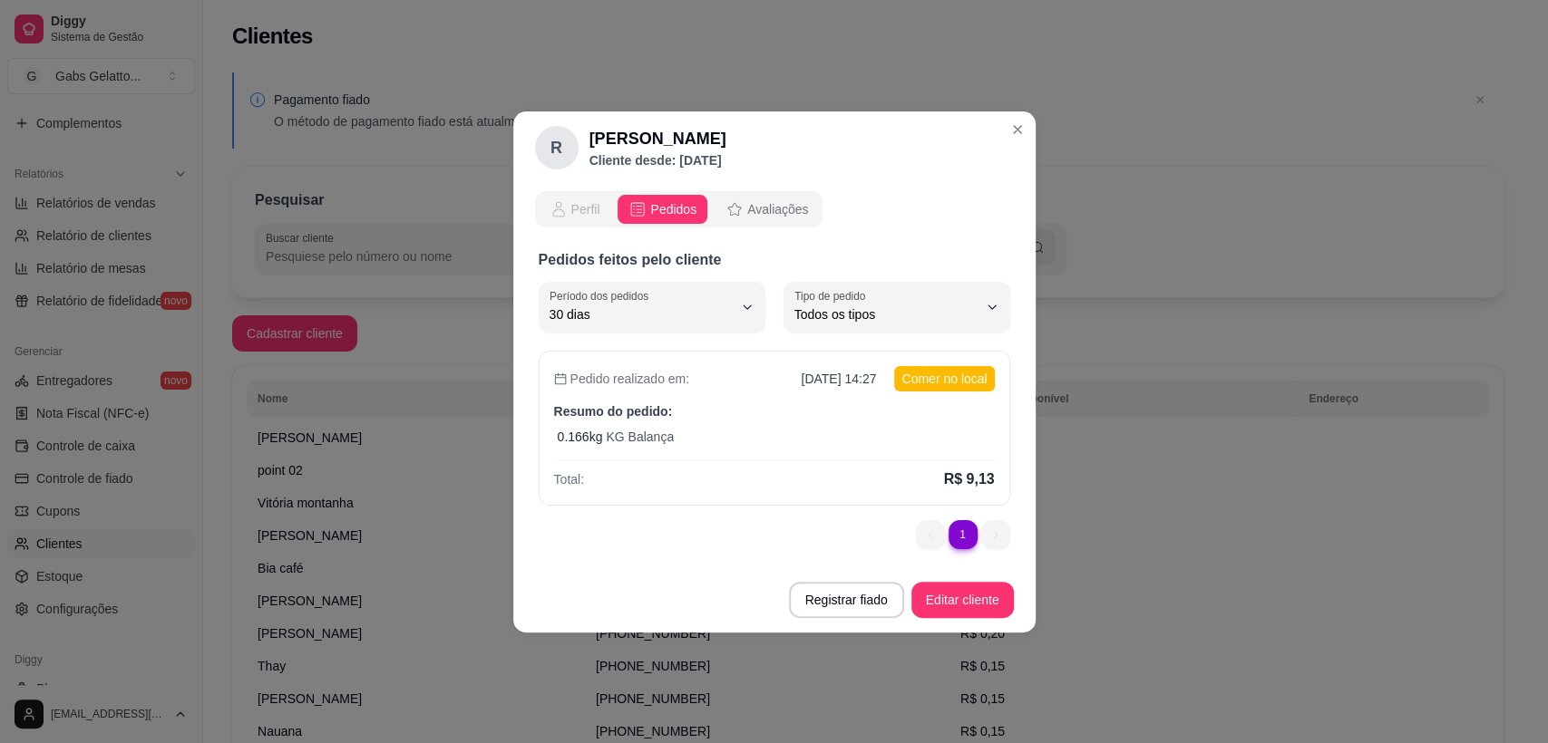
click at [596, 220] on button "Perfil" at bounding box center [575, 209] width 73 height 29
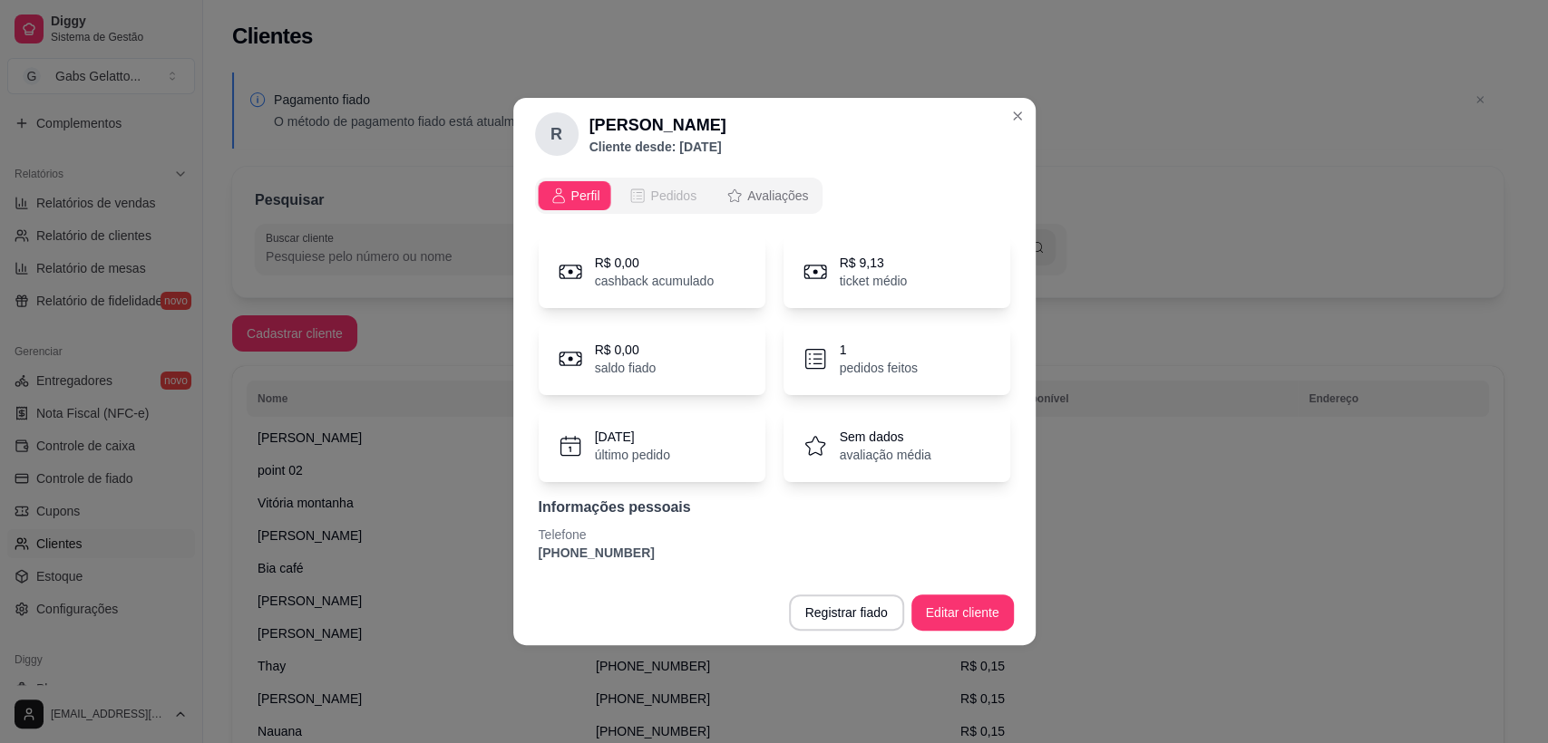
click at [649, 205] on button "Pedidos" at bounding box center [662, 195] width 90 height 29
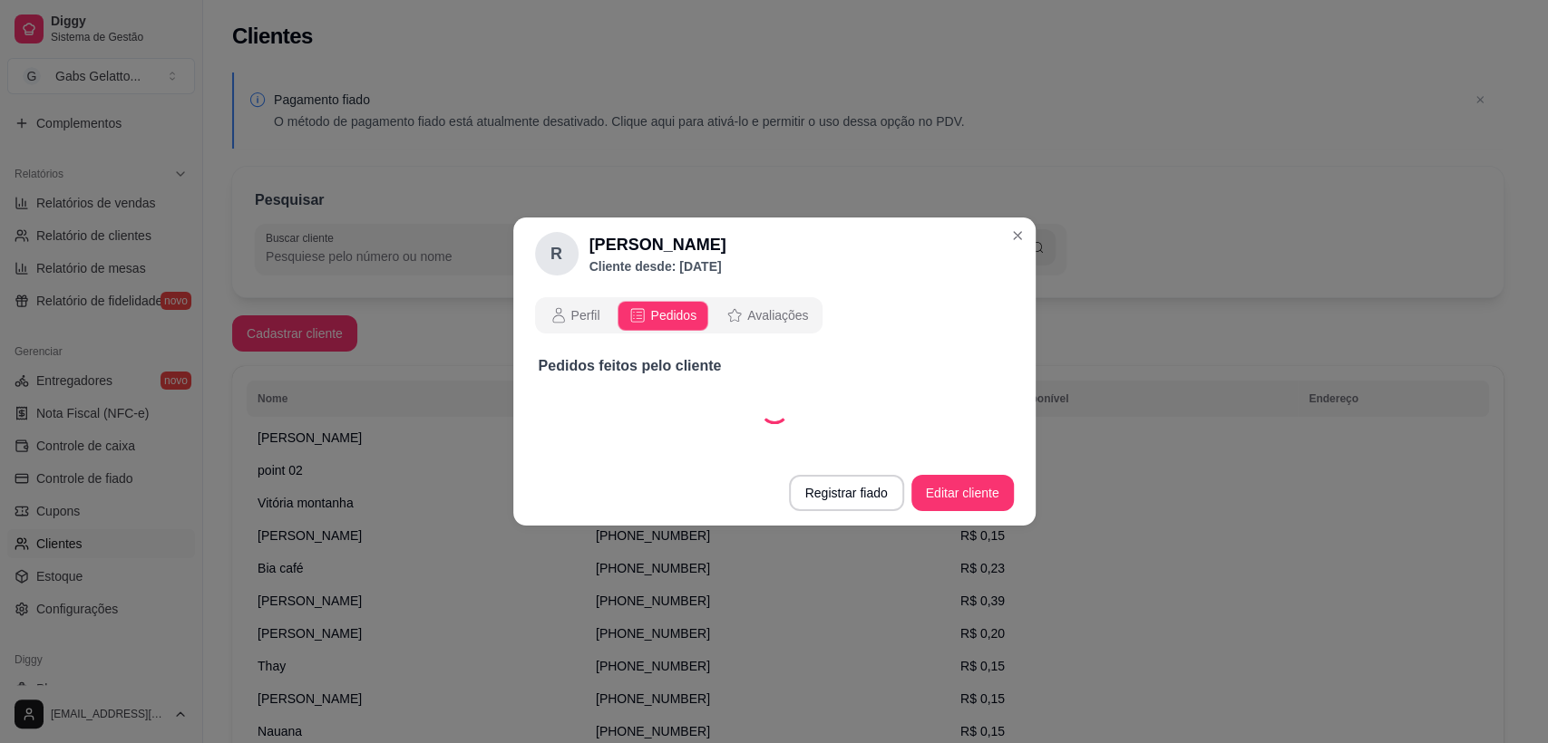
select select "30"
select select "ALL"
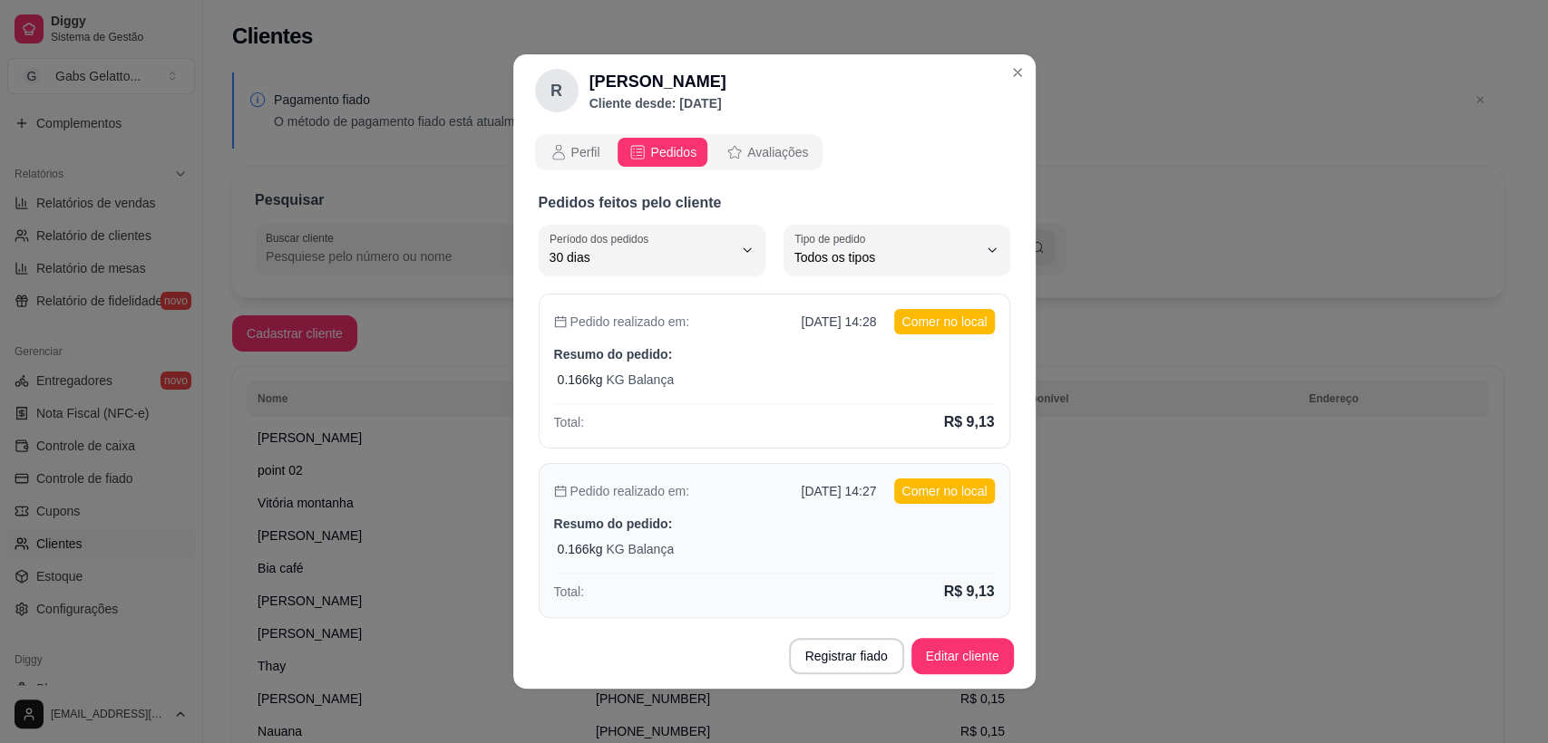
scroll to position [55, 0]
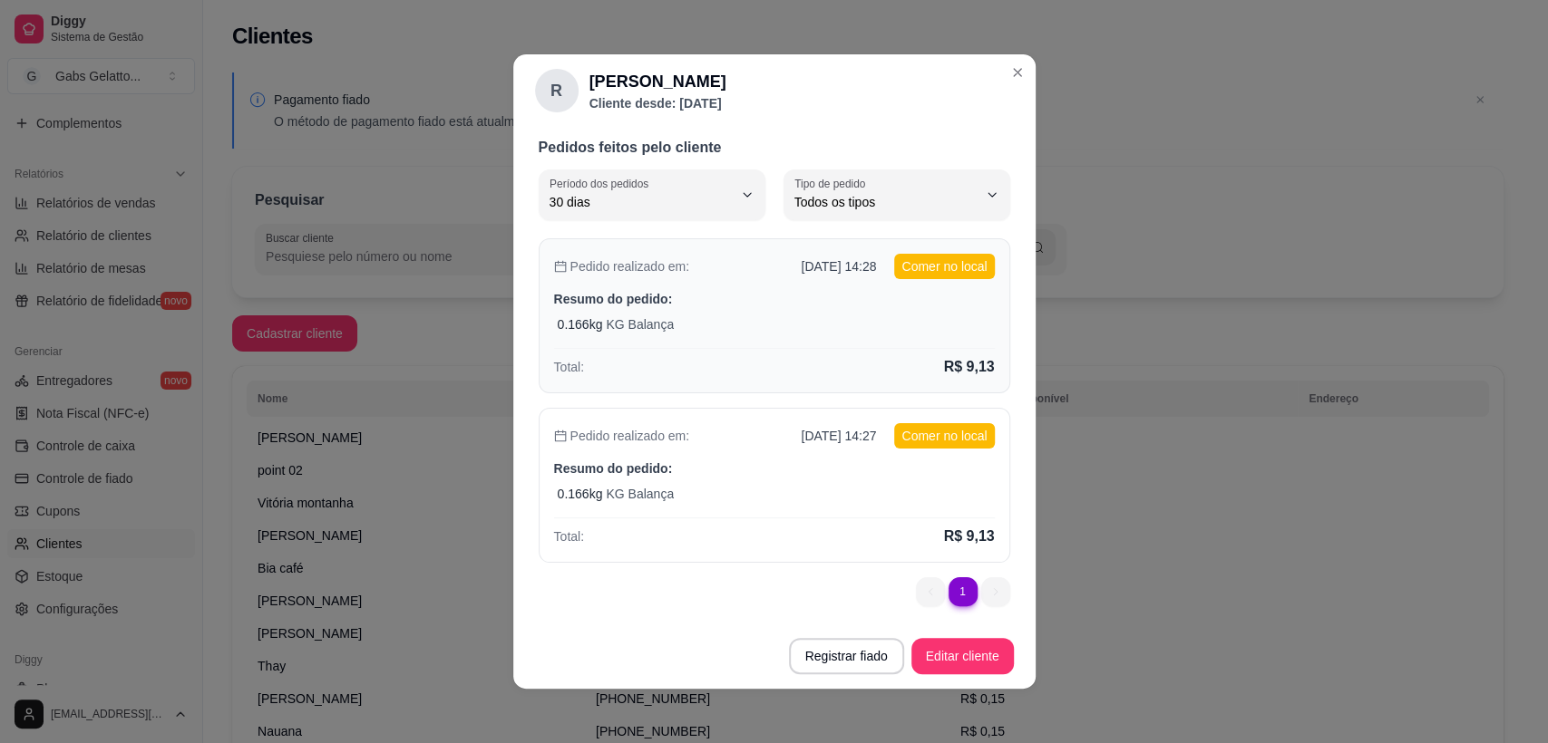
click at [766, 335] on div "Pedido realizado em: 22/09/2025 14:28 Comer no local Resumo do pedido: 0.166 kg…" at bounding box center [774, 315] width 471 height 155
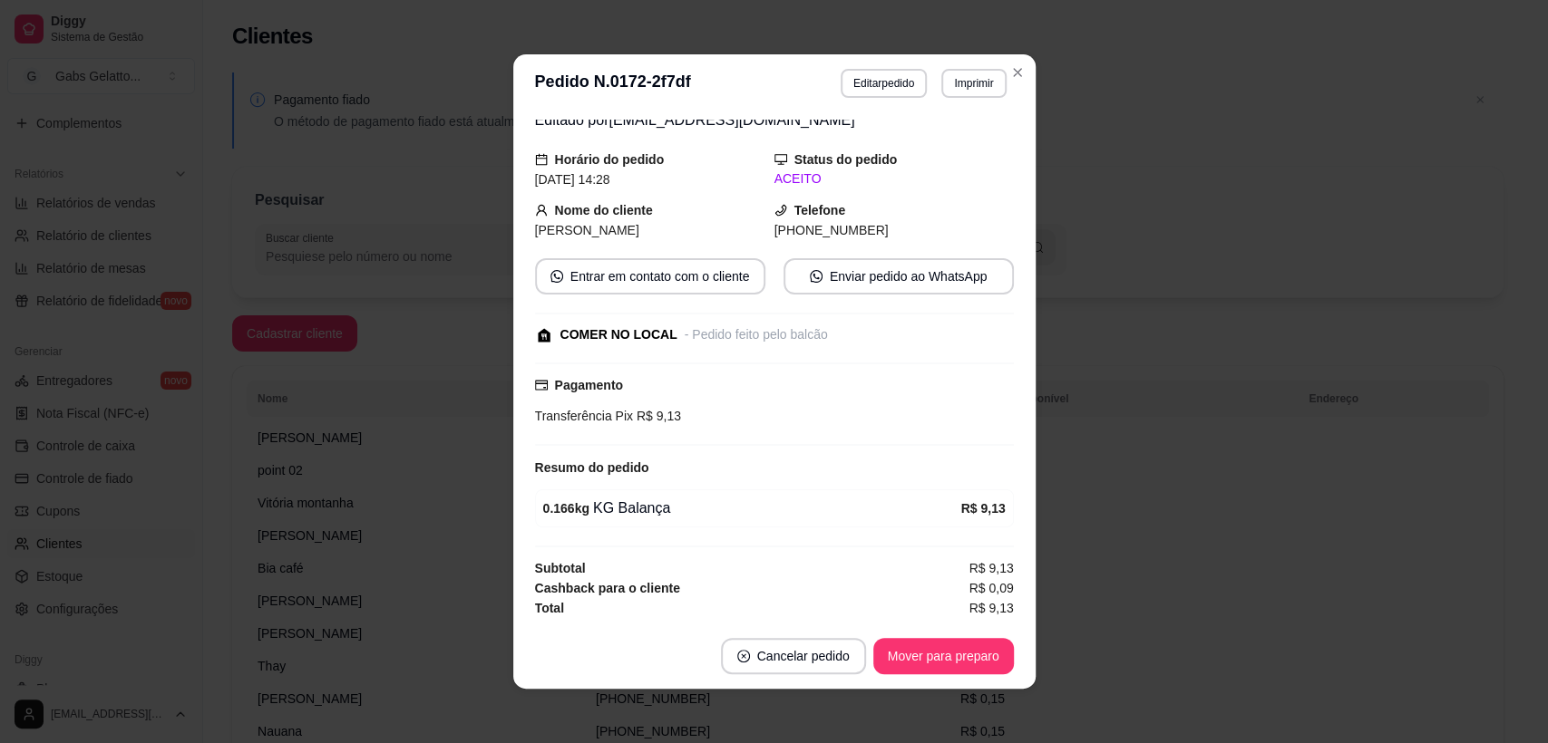
scroll to position [0, 0]
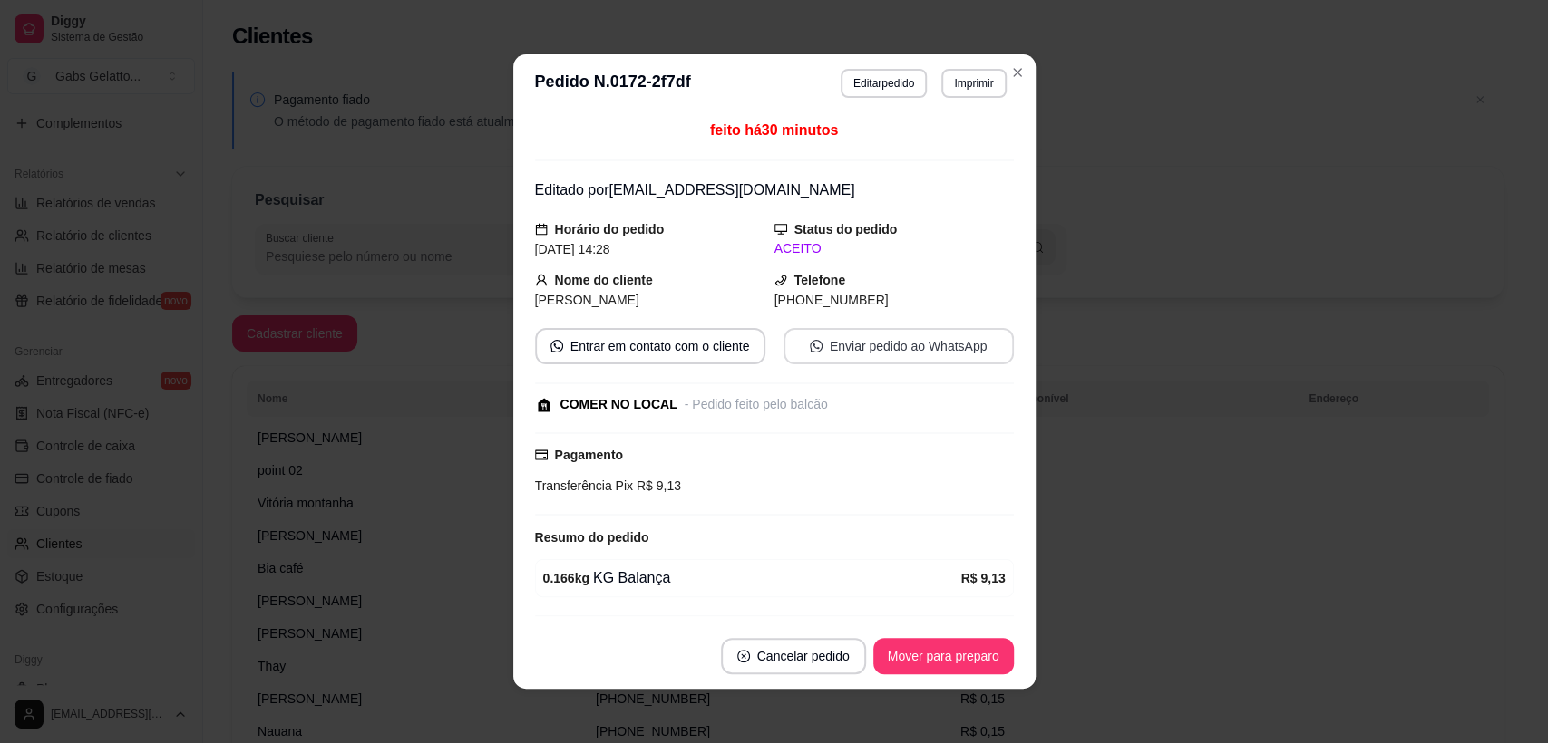
click at [830, 362] on button "Enviar pedido ao WhatsApp" at bounding box center [898, 346] width 230 height 36
select select "30"
select select "ALL"
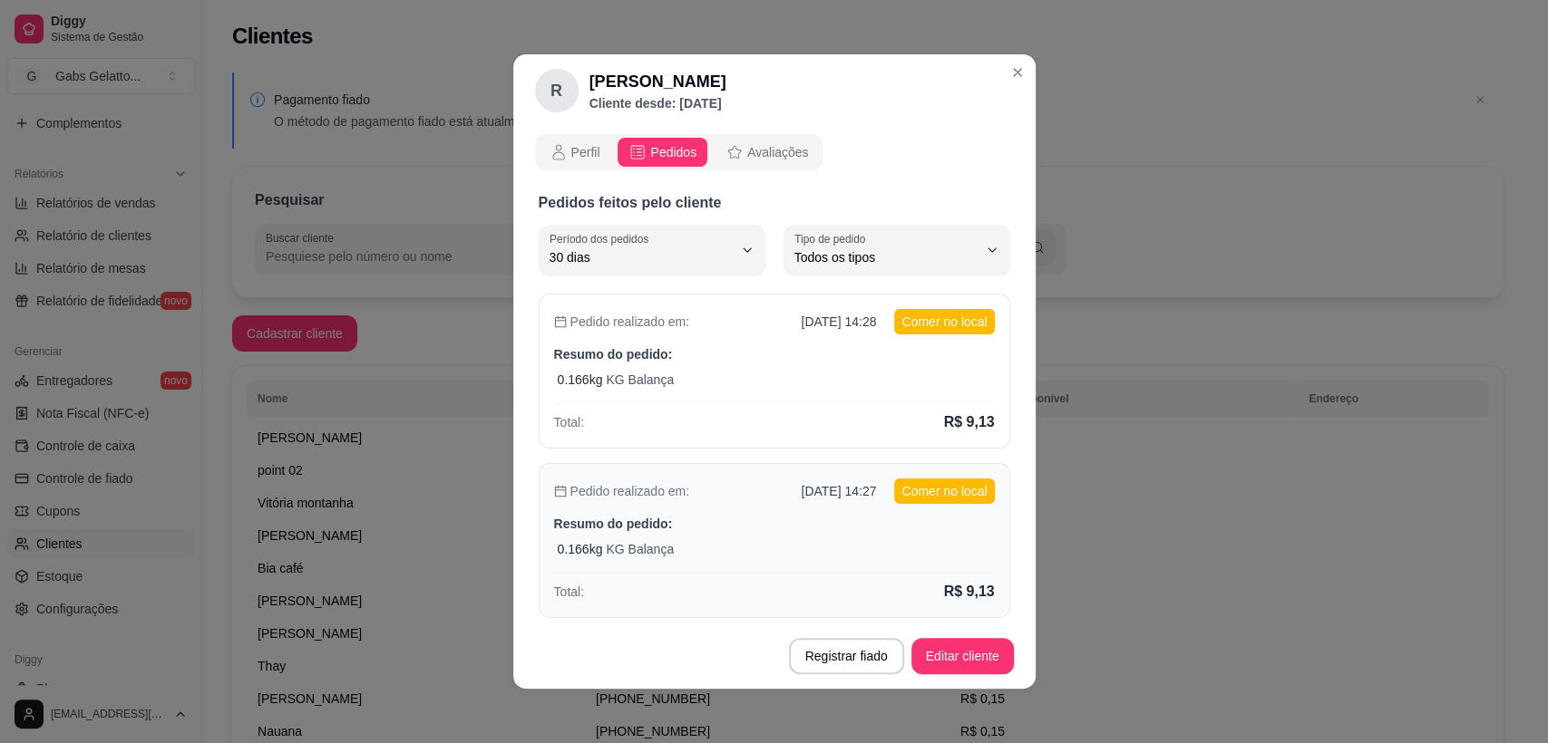
scroll to position [55, 0]
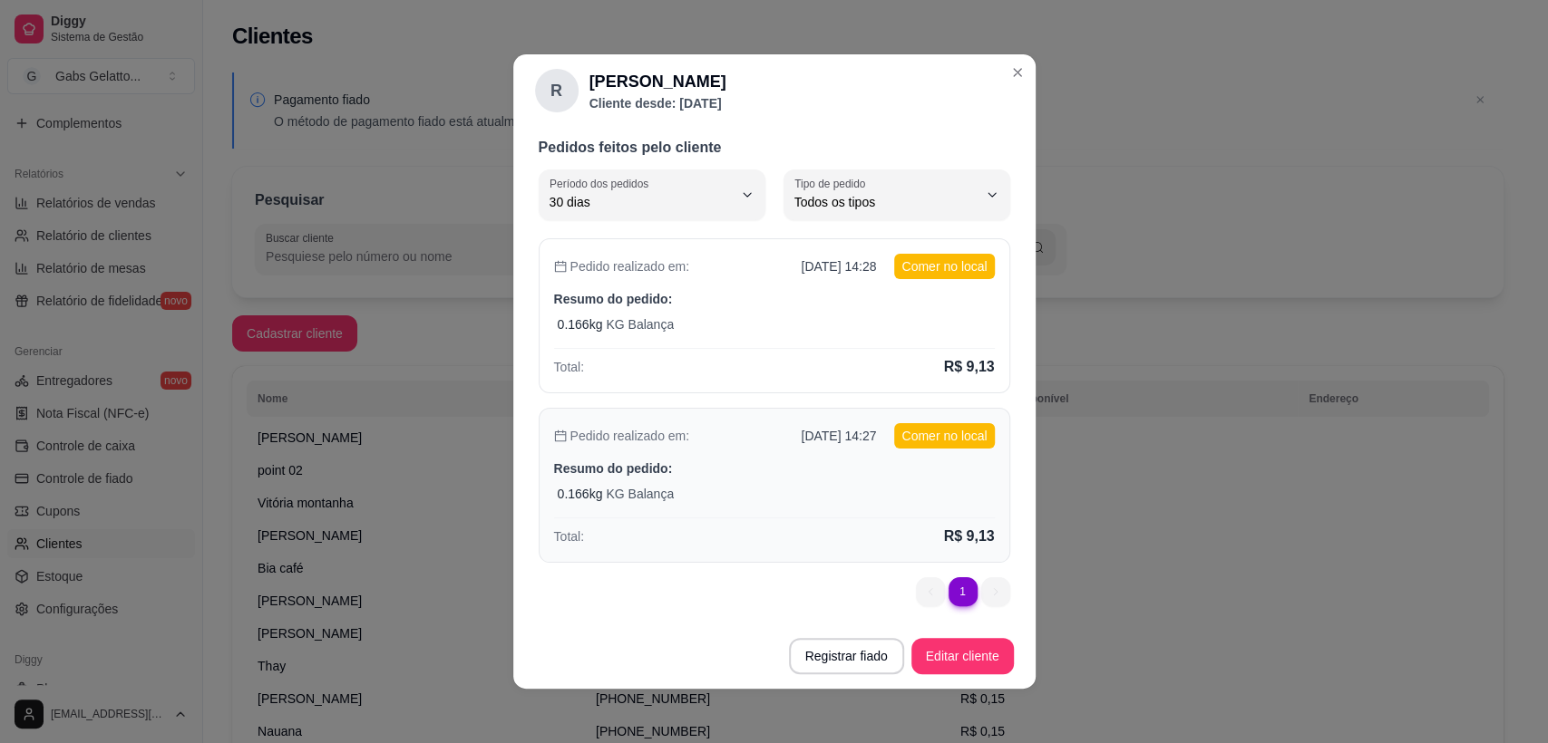
click at [771, 455] on div "Pedido realizado em: 22/09/2025 14:27 Comer no local Resumo do pedido: 0.166 kg…" at bounding box center [774, 485] width 471 height 155
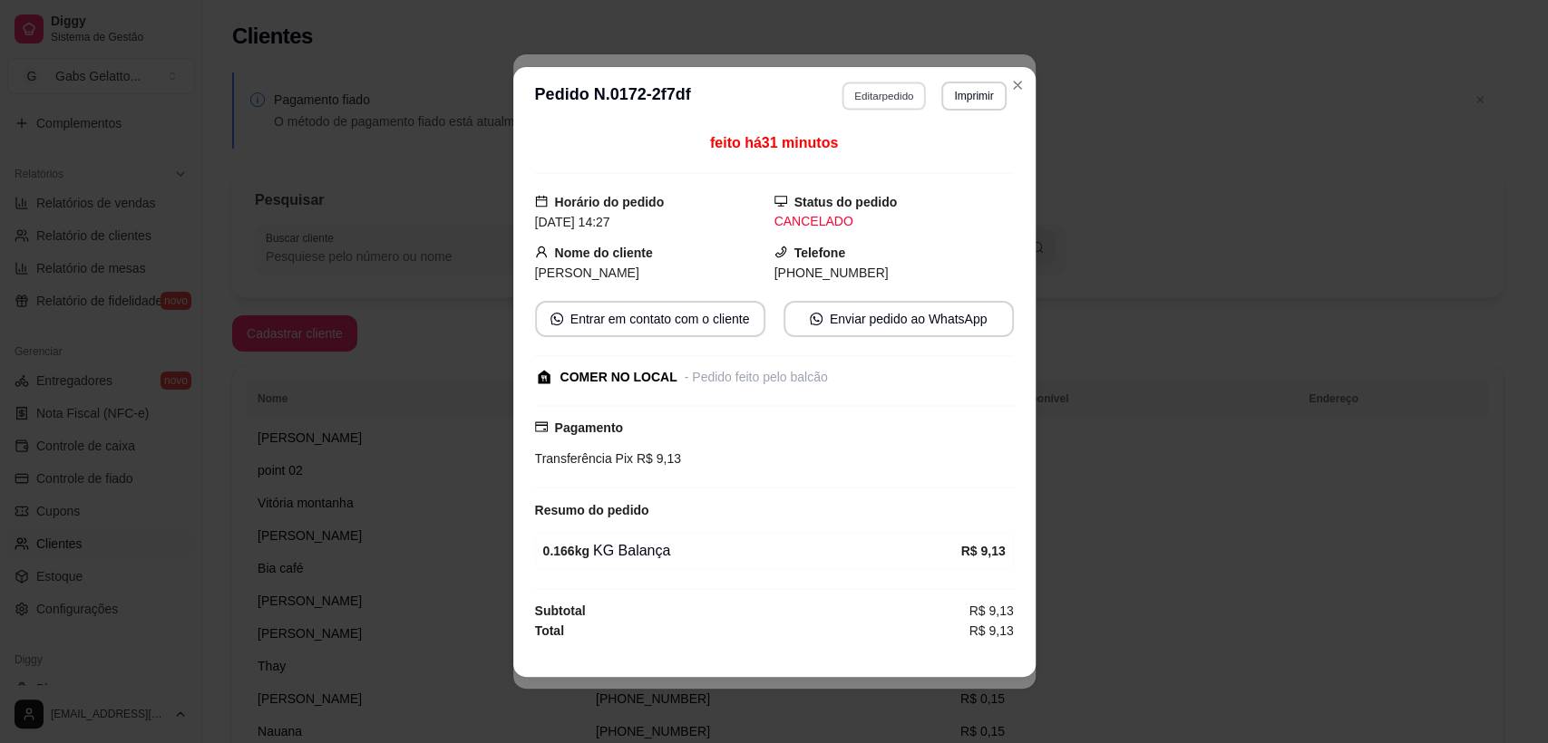
click at [878, 101] on button "Editar pedido" at bounding box center [883, 96] width 84 height 28
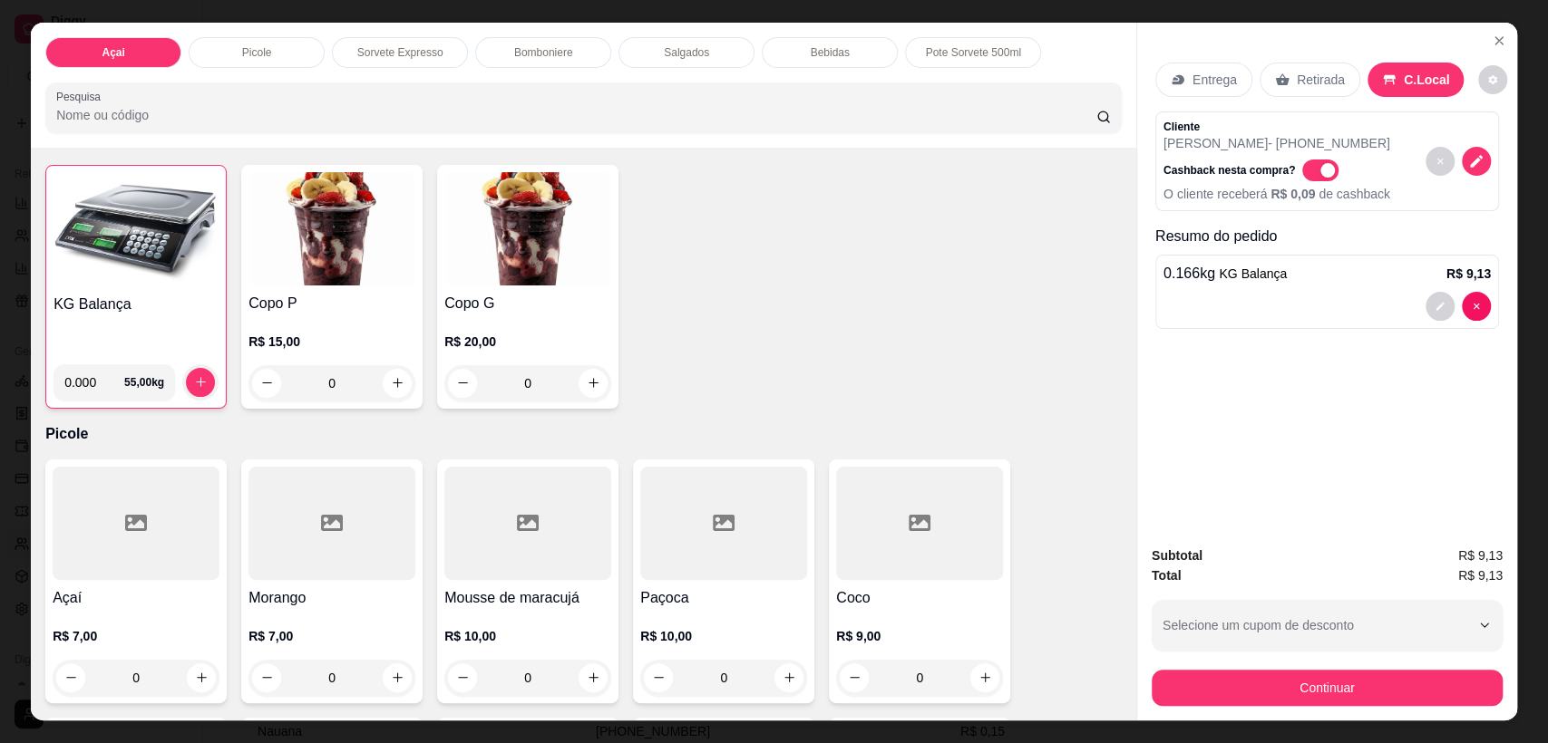
scroll to position [201, 0]
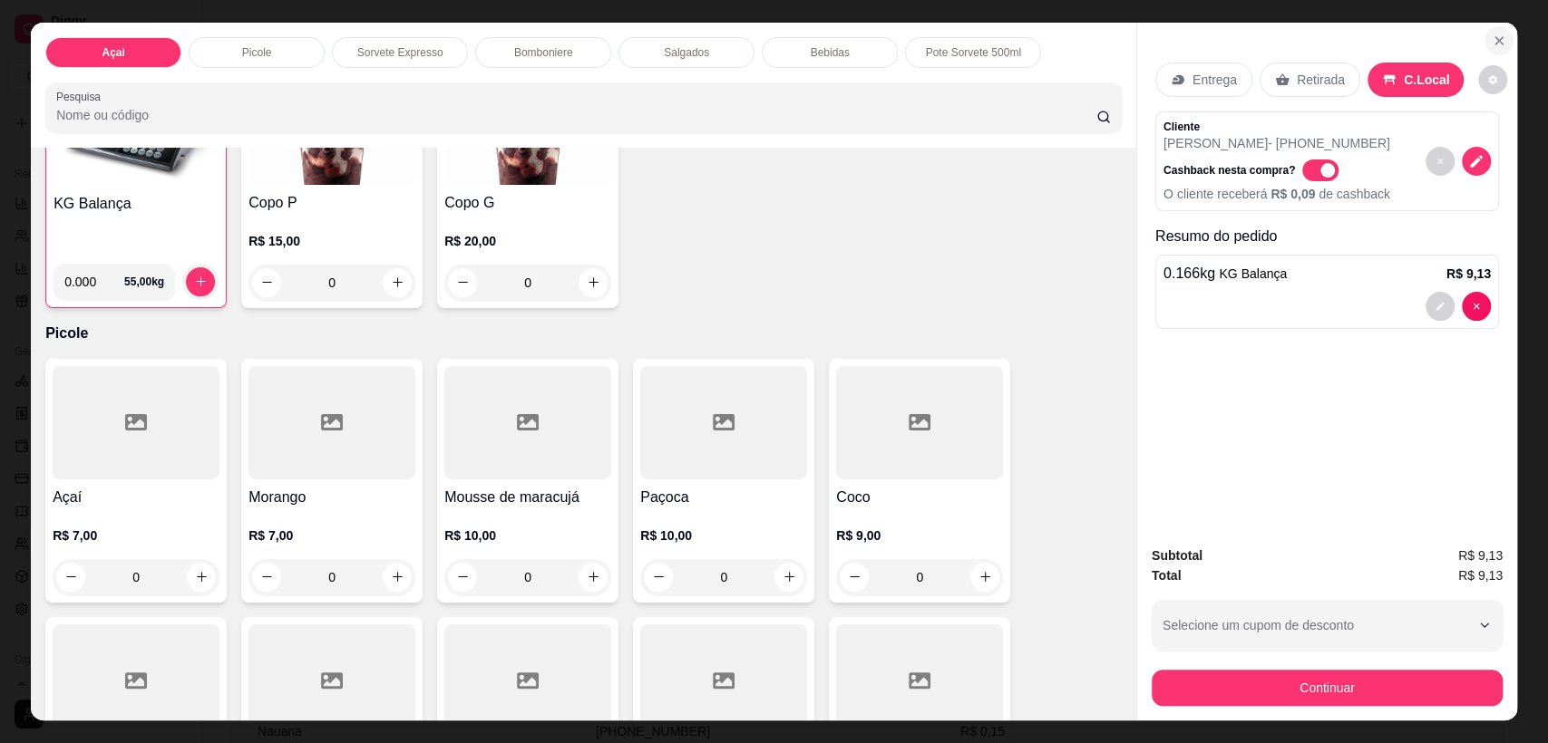
click at [1491, 42] on icon "Close" at bounding box center [1498, 41] width 15 height 15
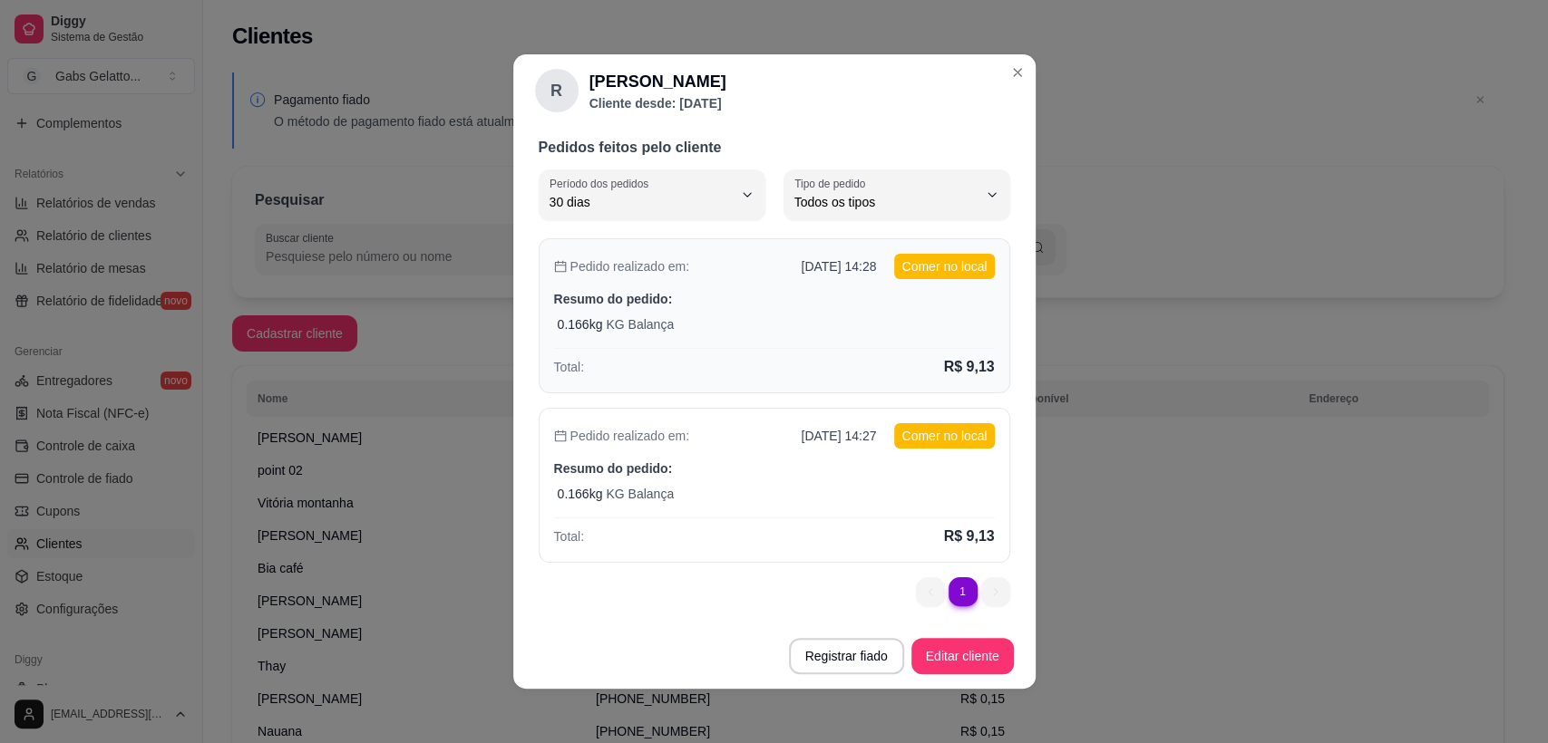
click at [867, 322] on div "0.166 kg KG Balança" at bounding box center [776, 325] width 437 height 18
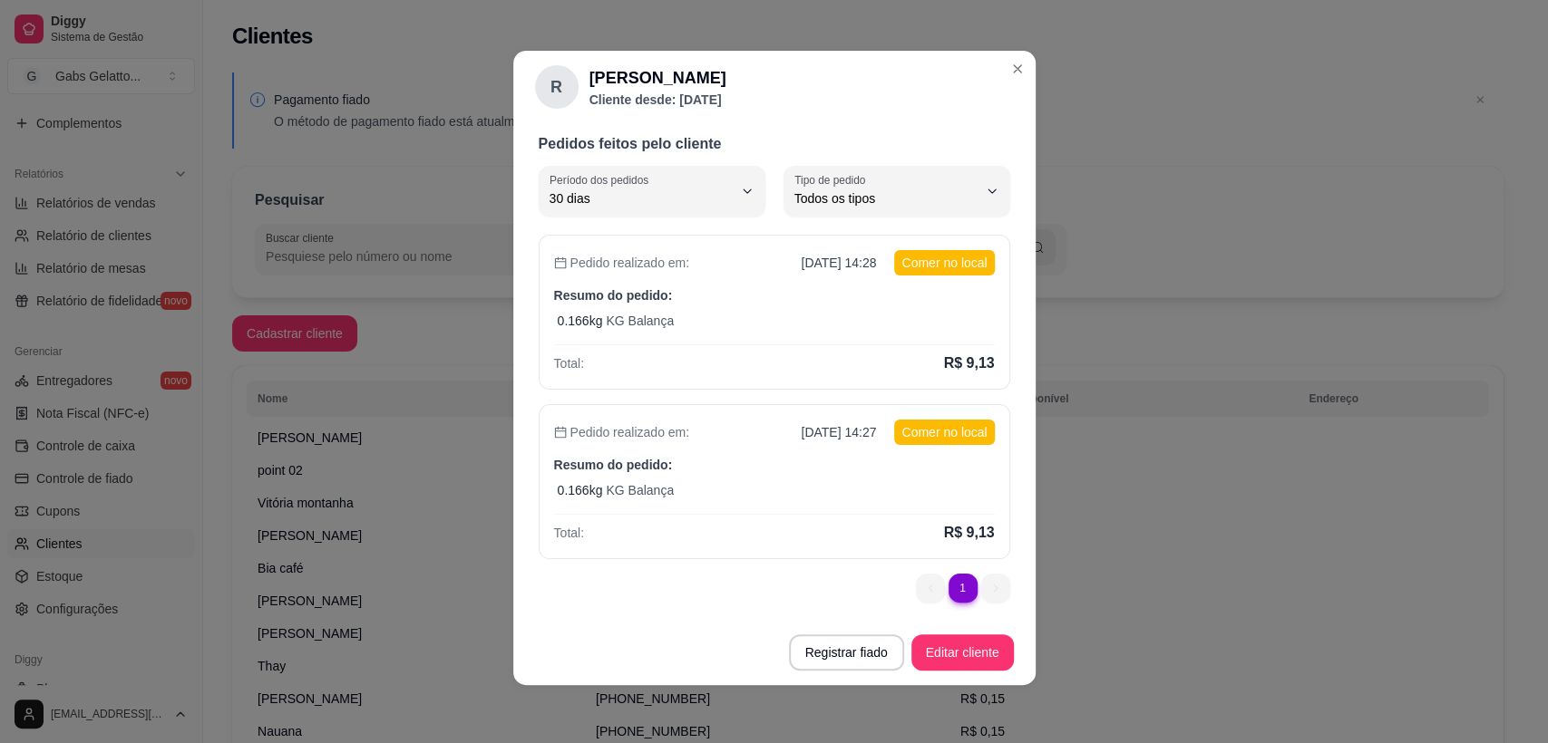
click at [948, 582] on li "1" at bounding box center [962, 588] width 29 height 29
click at [948, 580] on li "1" at bounding box center [962, 588] width 28 height 28
click at [849, 207] on div "Todos os tipos" at bounding box center [885, 191] width 183 height 36
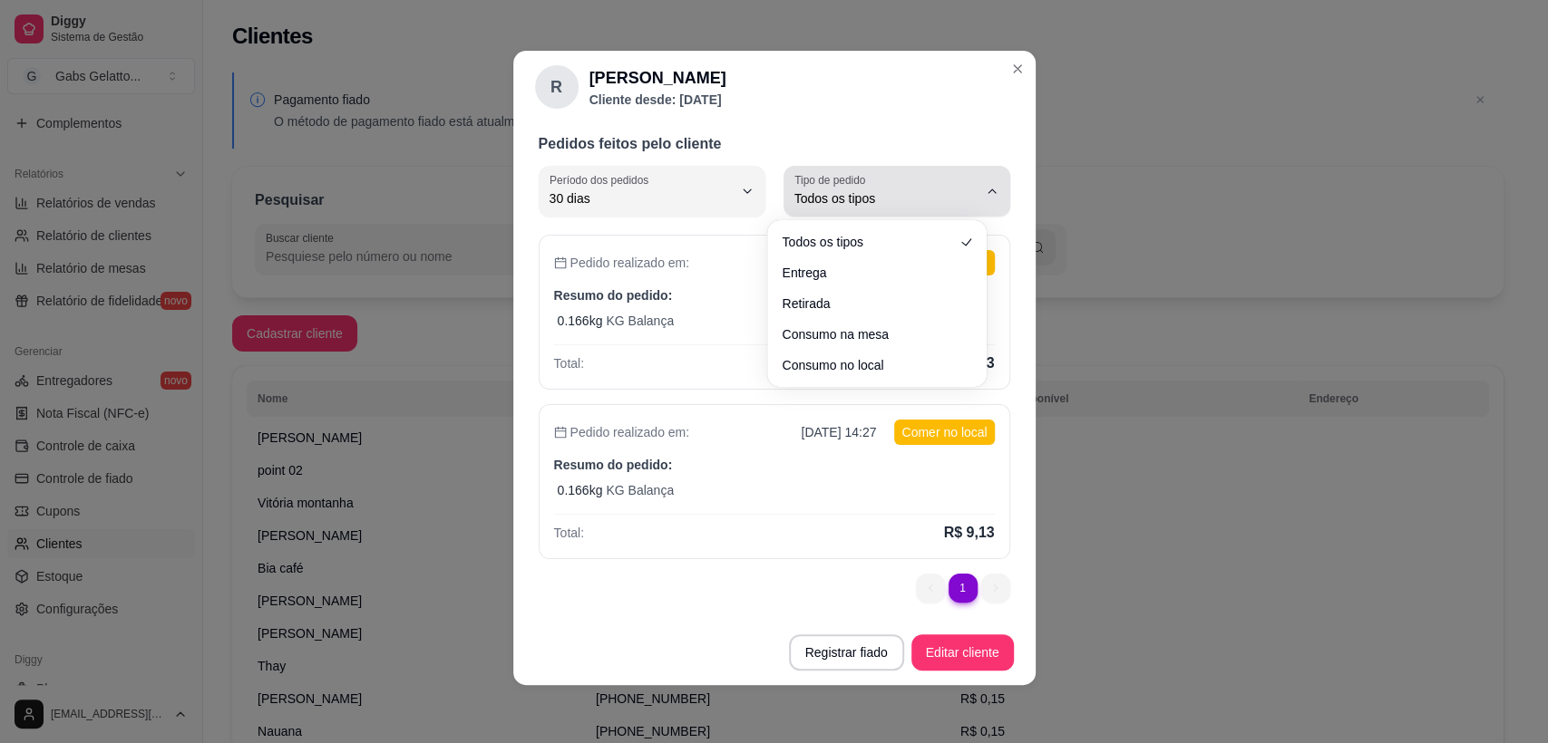
click at [858, 198] on span "Todos os tipos" at bounding box center [885, 198] width 183 height 18
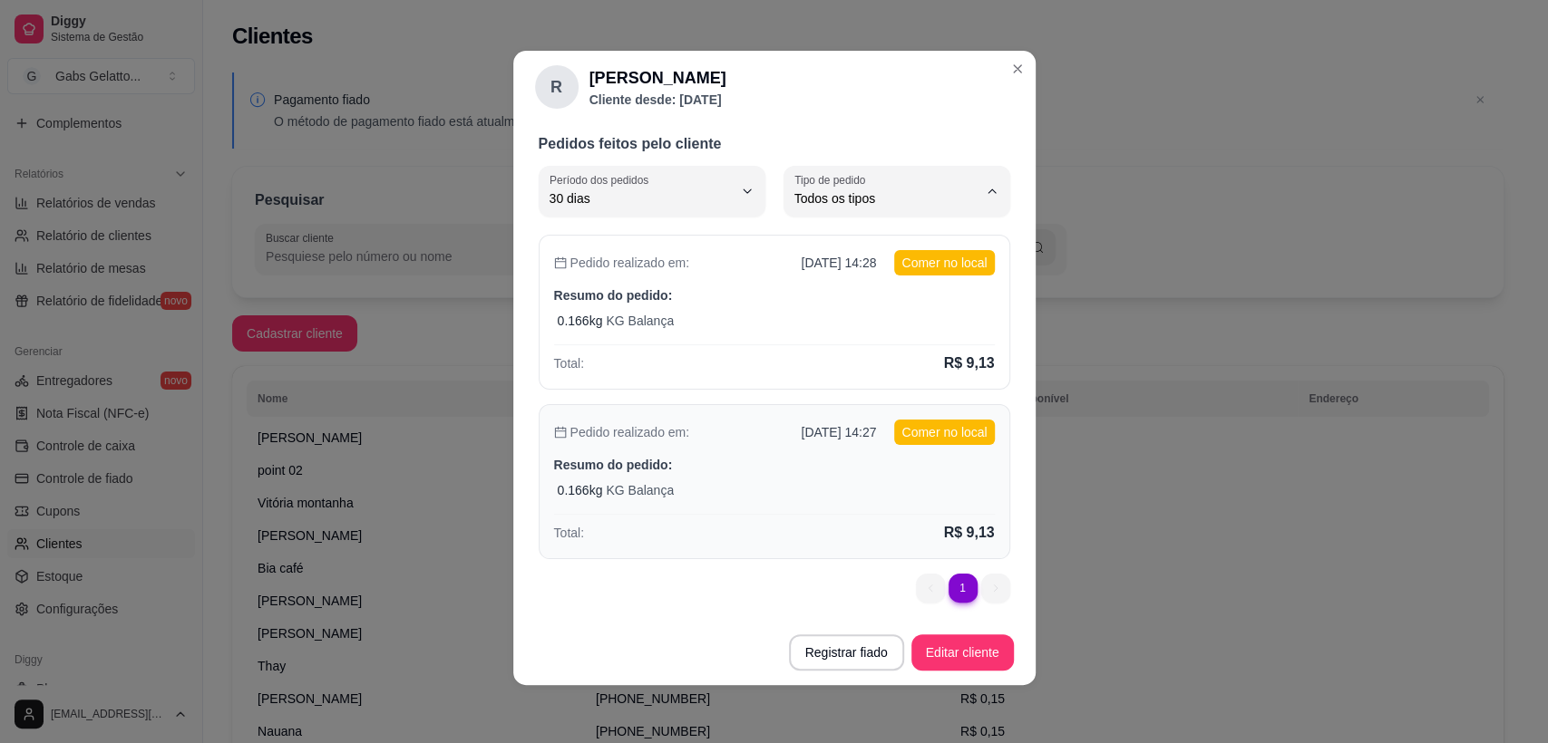
click at [763, 525] on div "Total: R$ 9,13" at bounding box center [774, 529] width 441 height 30
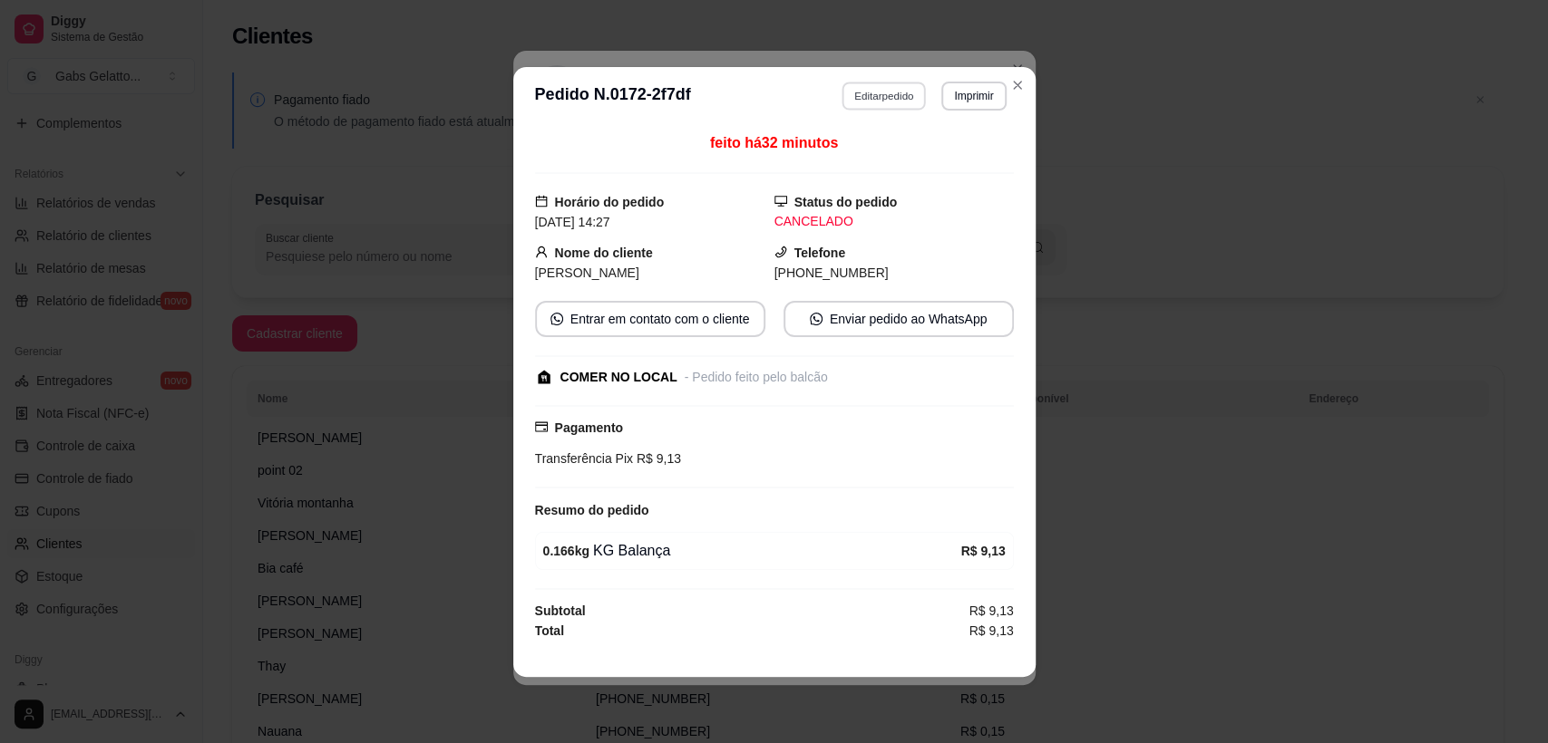
click at [872, 104] on button "Editar pedido" at bounding box center [883, 96] width 84 height 28
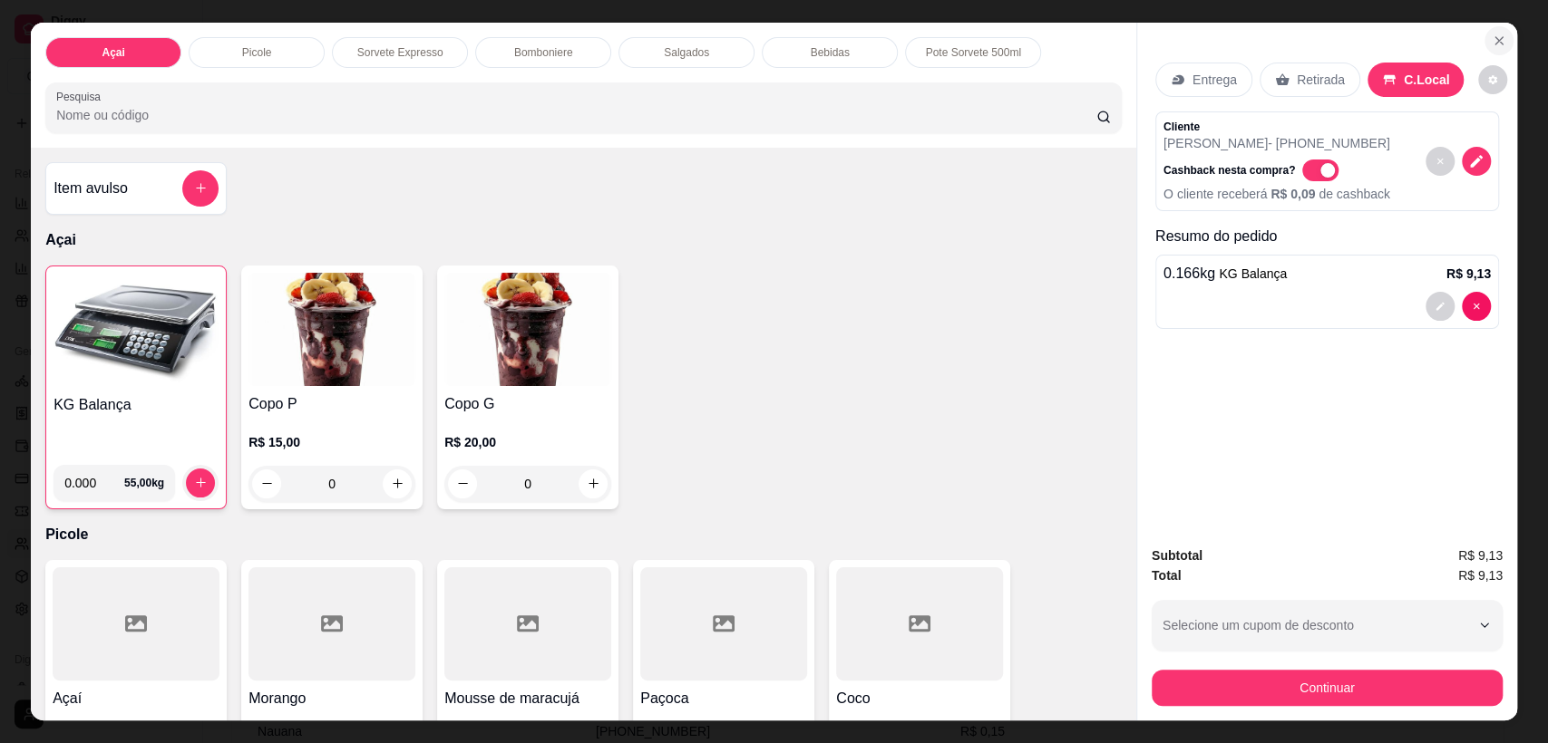
click at [1491, 42] on icon "Close" at bounding box center [1498, 41] width 15 height 15
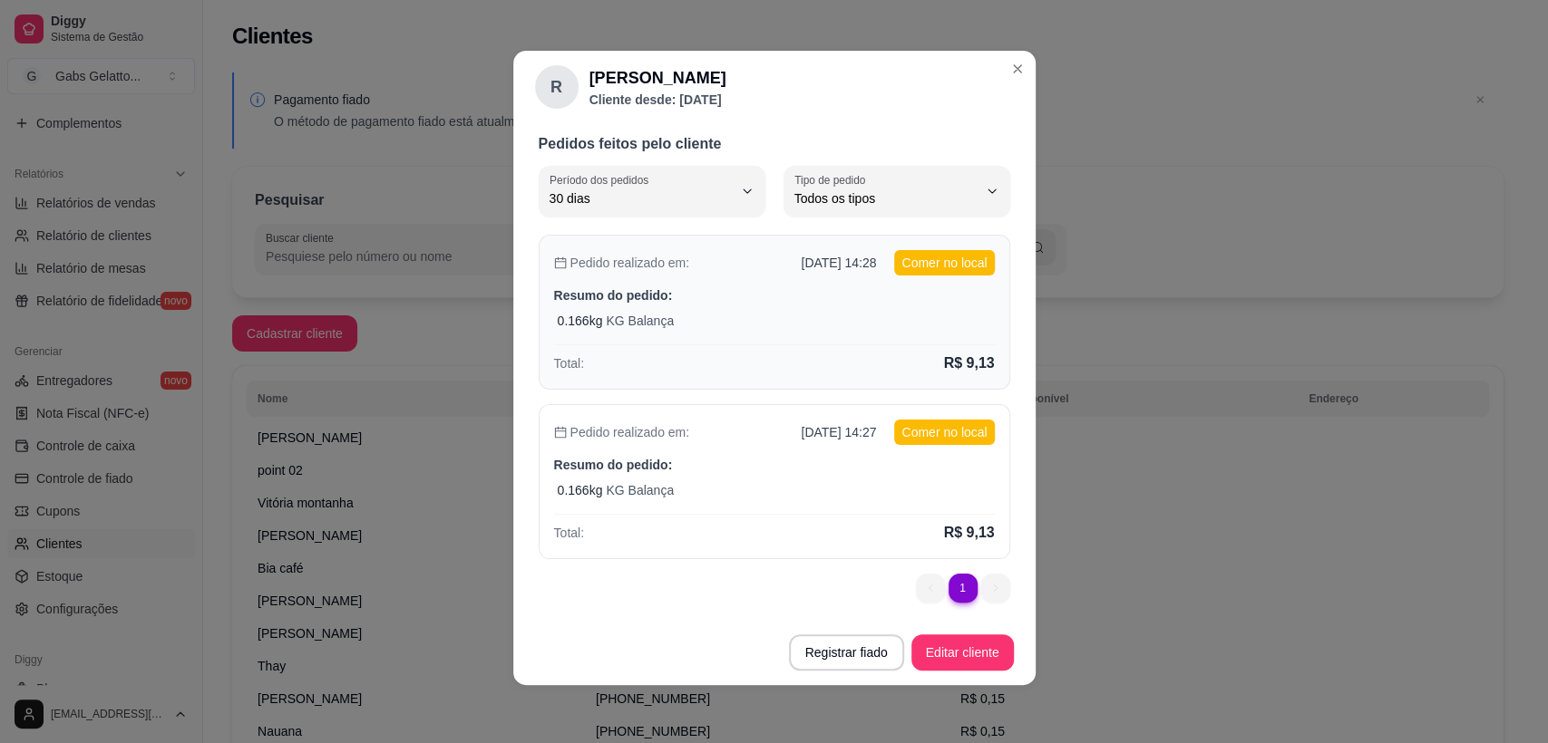
click at [866, 282] on div "Pedido realizado em: 22/09/2025 14:28 Comer no local Resumo do pedido: 0.166 kg…" at bounding box center [774, 312] width 471 height 155
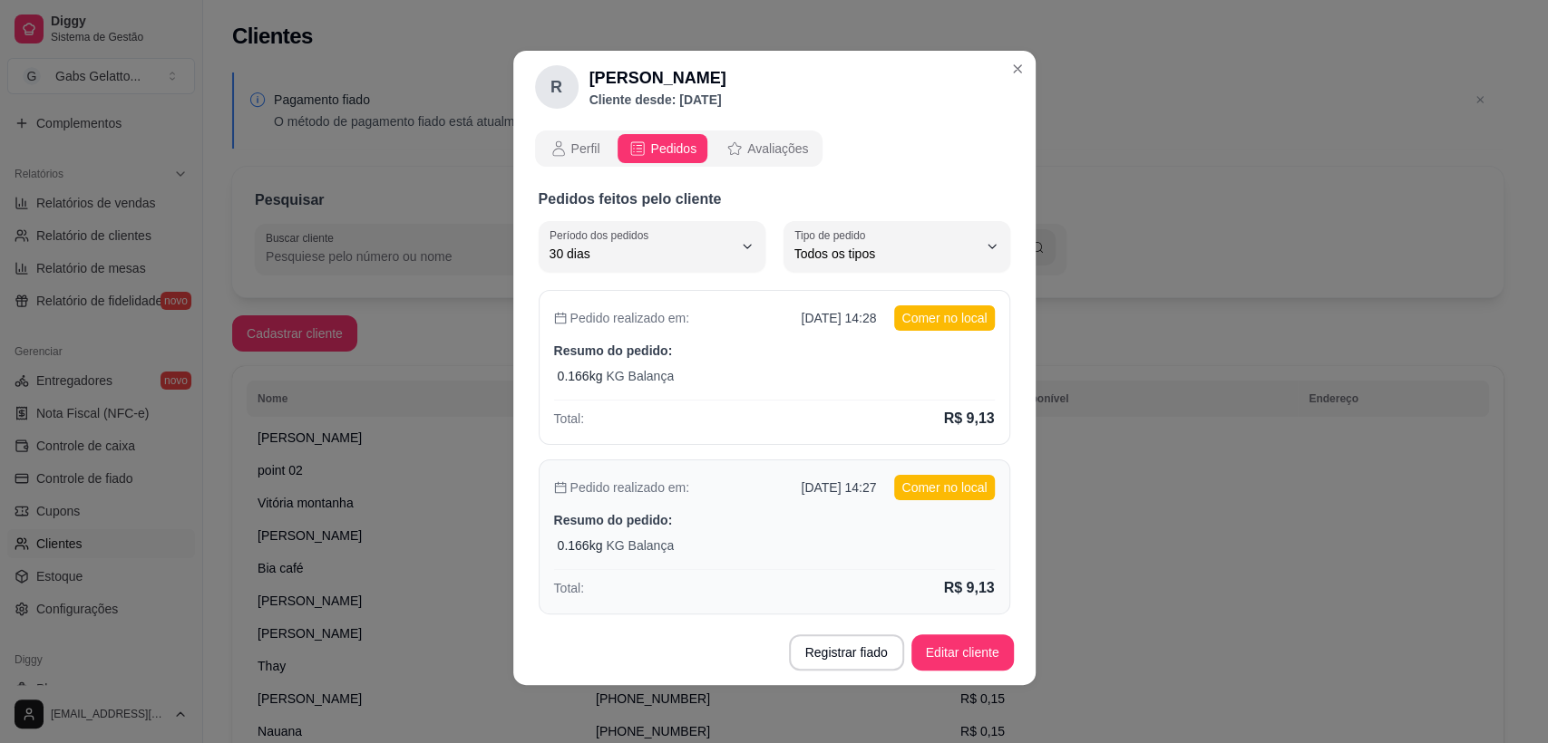
click at [771, 532] on div "Pedido realizado em: 22/09/2025 14:27 Comer no local Resumo do pedido: 0.166 kg…" at bounding box center [774, 537] width 471 height 155
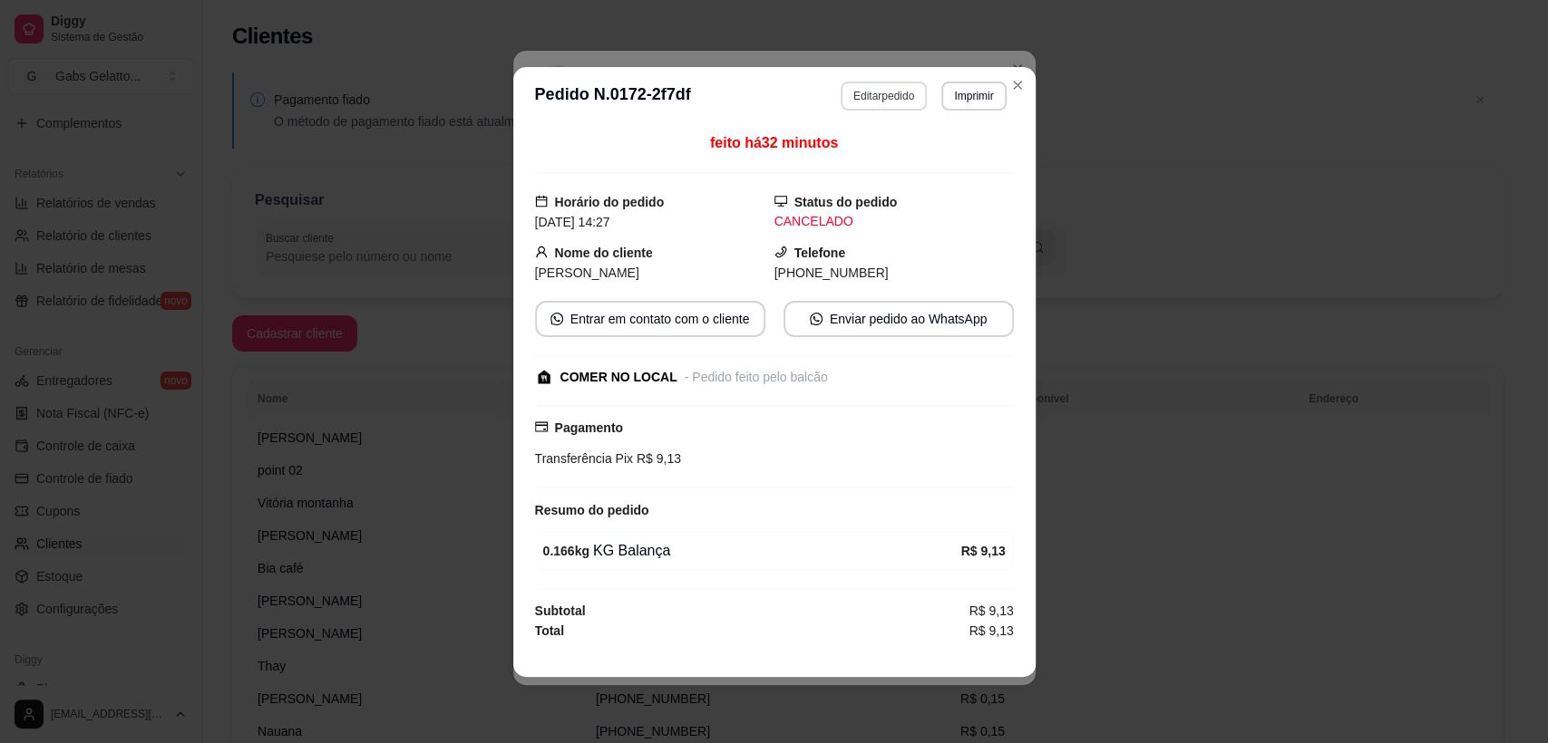
click at [911, 107] on button "Editar pedido" at bounding box center [883, 96] width 86 height 29
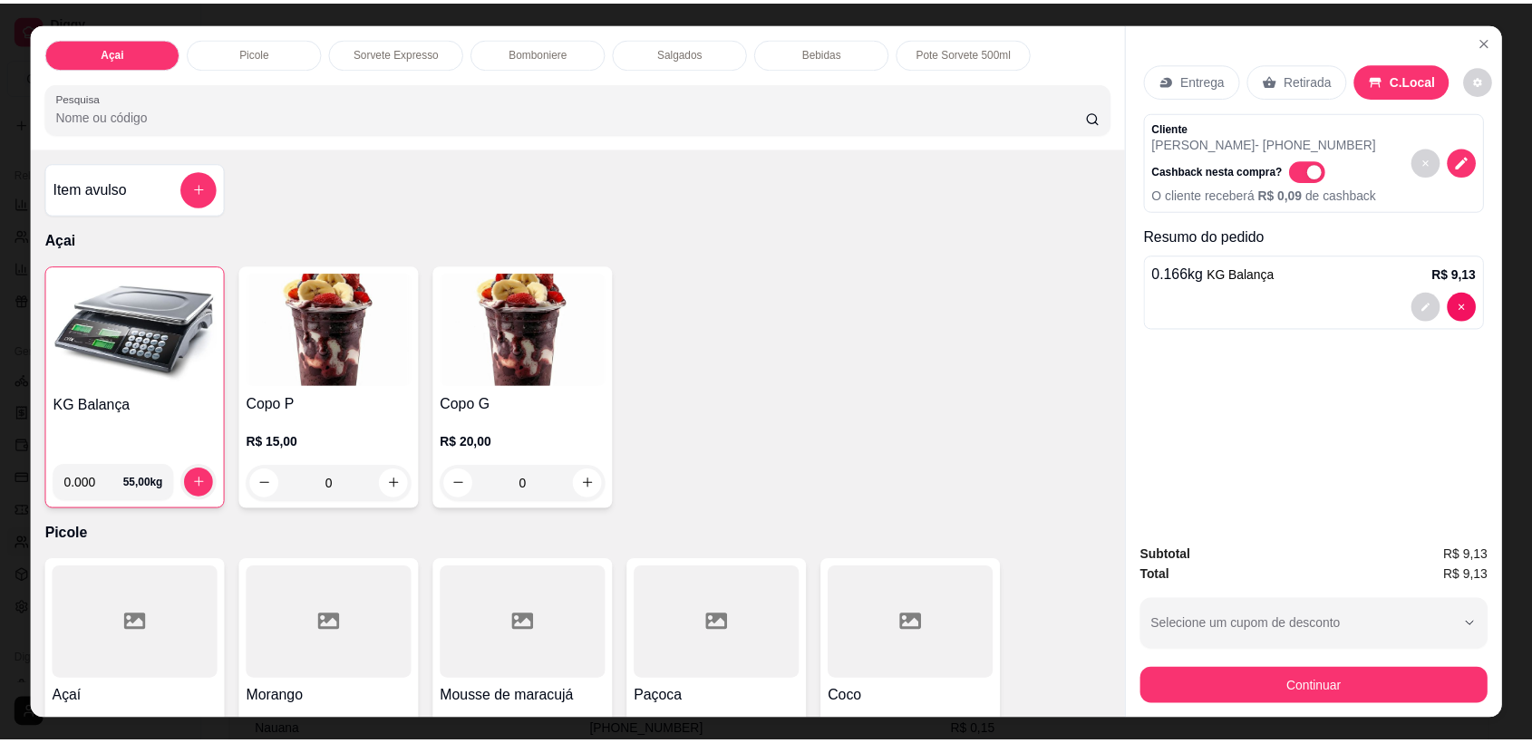
scroll to position [35, 0]
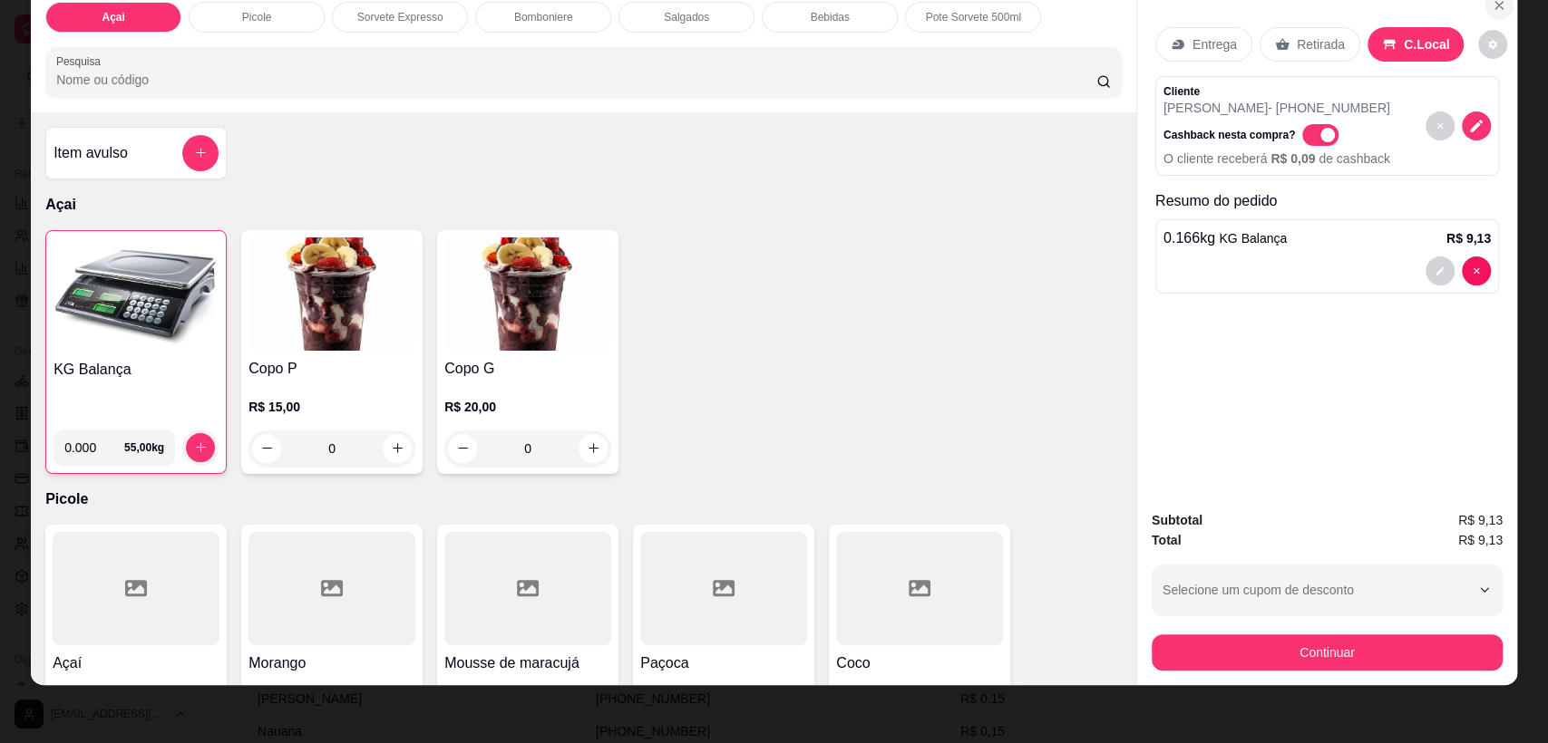
click at [1496, 9] on icon "Close" at bounding box center [1498, 5] width 15 height 15
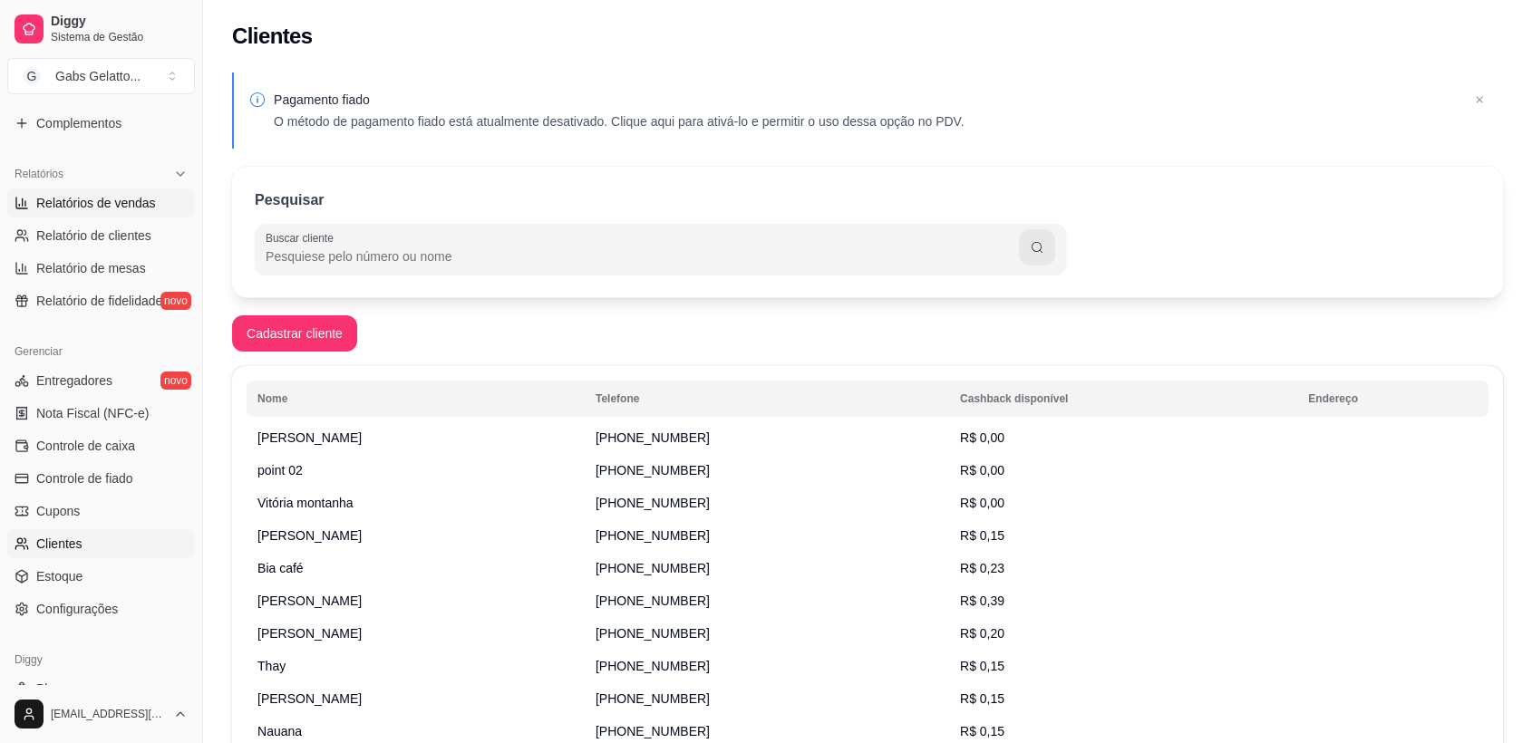
click at [135, 207] on span "Relatórios de vendas" at bounding box center [96, 203] width 120 height 18
select select "ALL"
select select "0"
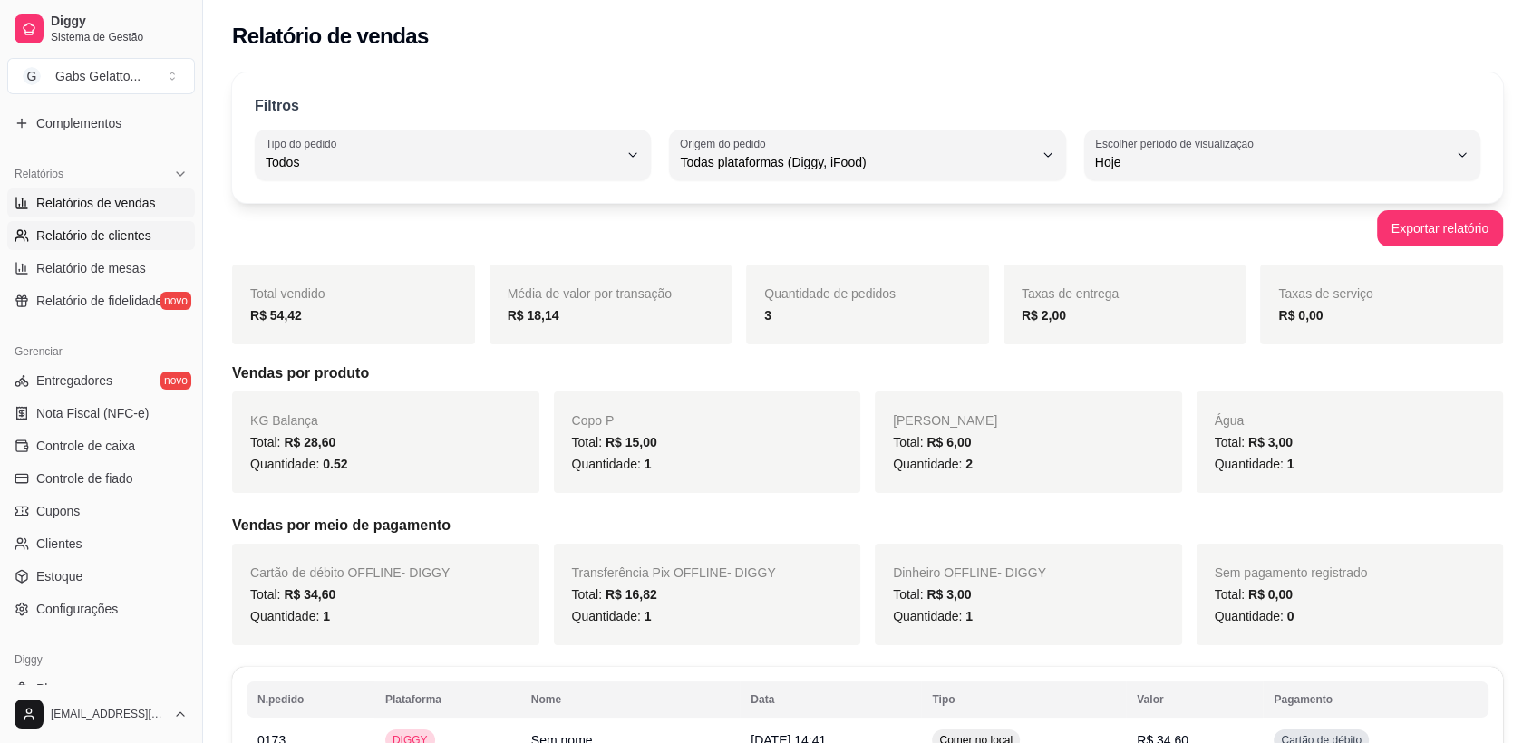
click at [138, 241] on span "Relatório de clientes" at bounding box center [93, 236] width 115 height 18
select select "30"
select select "HIGHEST_TOTAL_SPENT_WITH_ORDERS"
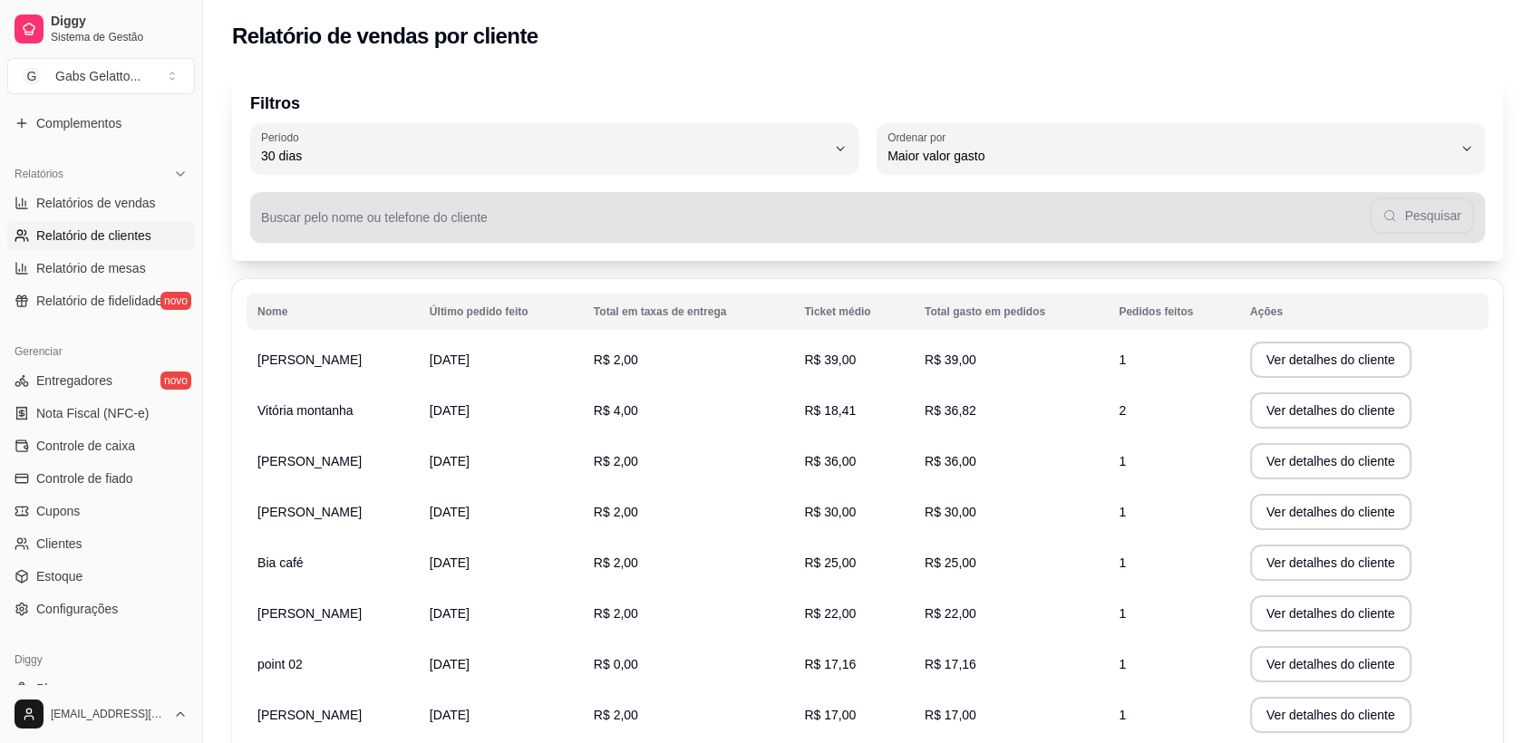
click at [1417, 232] on div "Pesquisar" at bounding box center [867, 217] width 1213 height 36
click at [1406, 225] on div "Pesquisar" at bounding box center [867, 217] width 1213 height 36
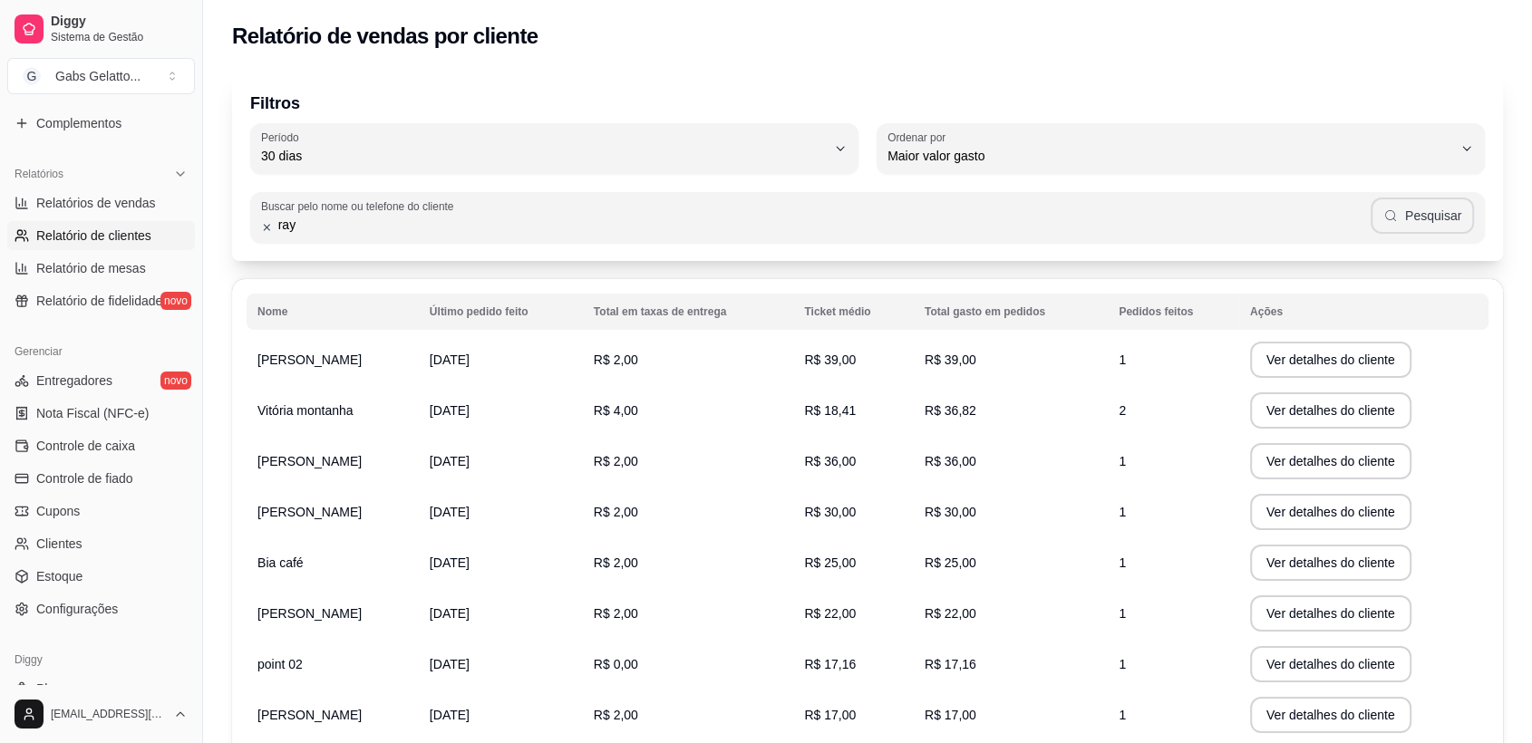
type input "ray"
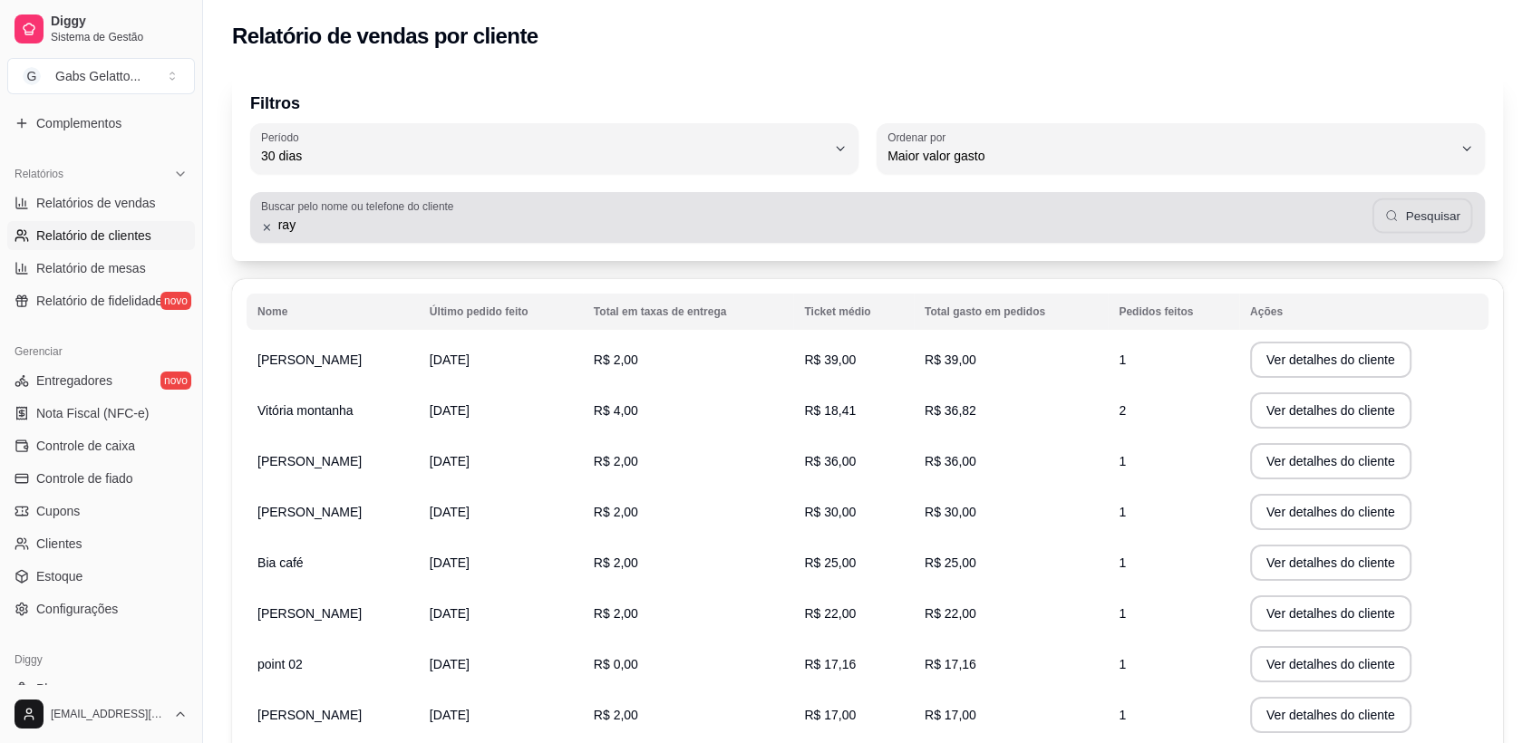
click at [1401, 227] on button "Pesquisar" at bounding box center [1423, 216] width 101 height 35
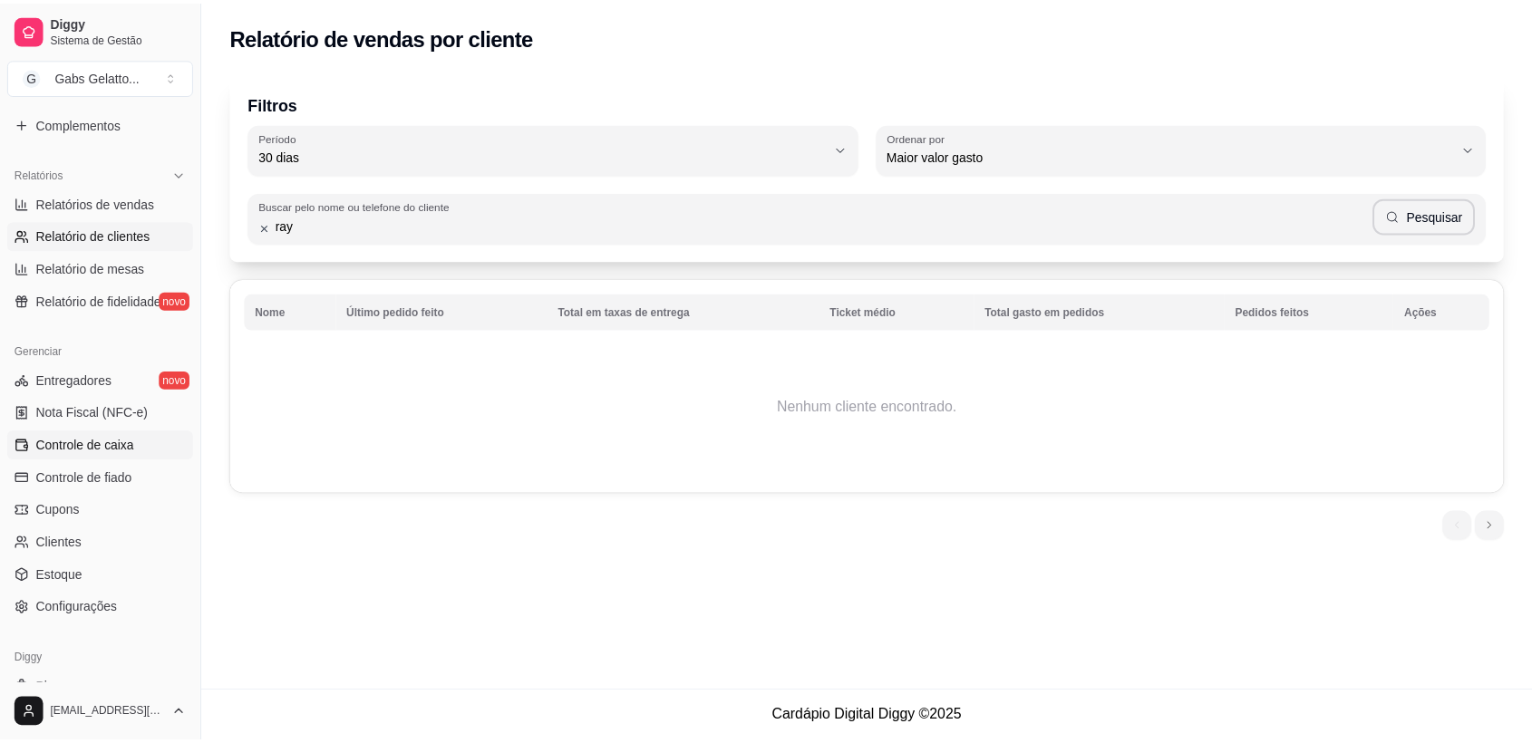
scroll to position [560, 0]
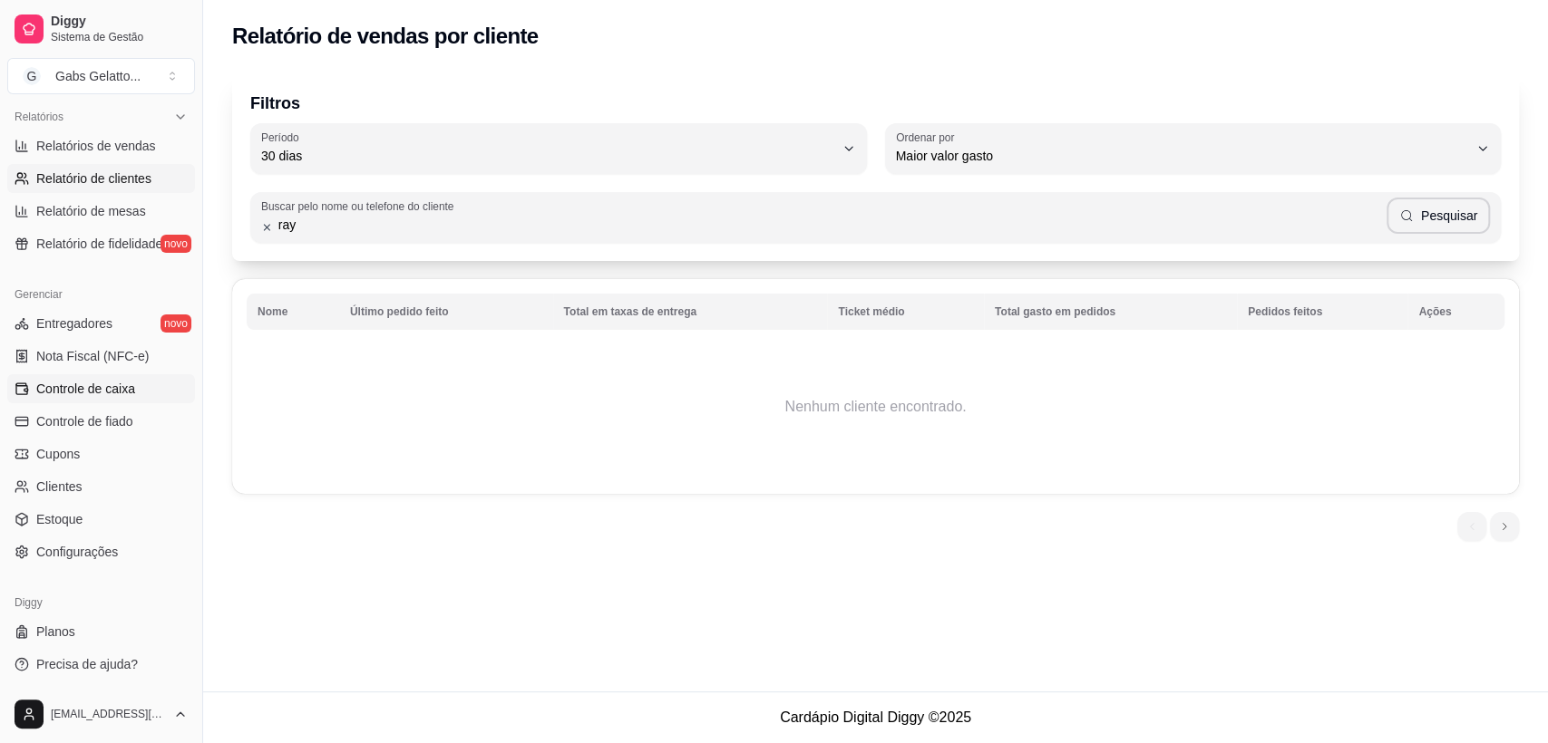
click at [90, 393] on span "Controle de caixa" at bounding box center [85, 389] width 99 height 18
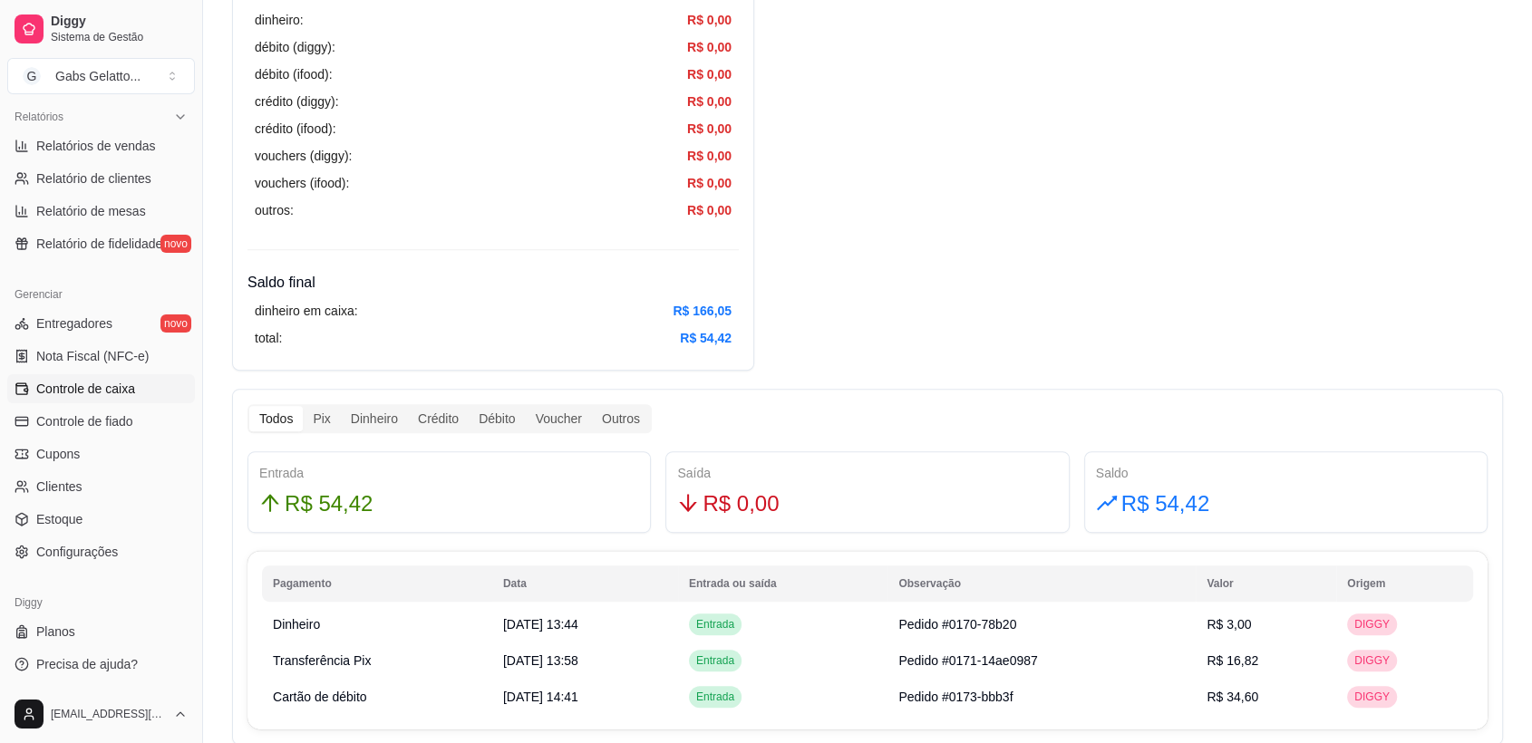
scroll to position [641, 0]
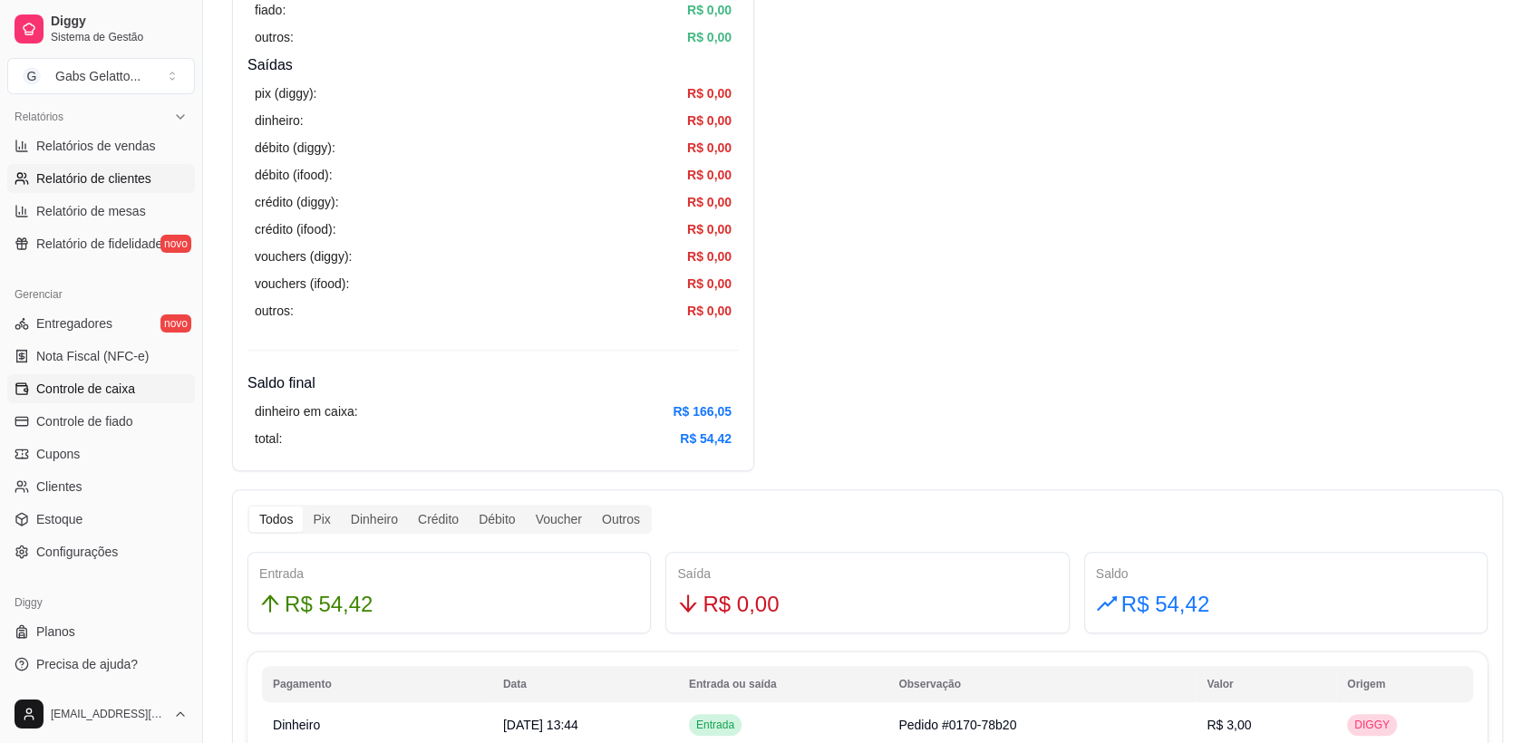
click at [139, 187] on link "Relatório de clientes" at bounding box center [101, 178] width 188 height 29
select select "30"
select select "HIGHEST_TOTAL_SPENT_WITH_ORDERS"
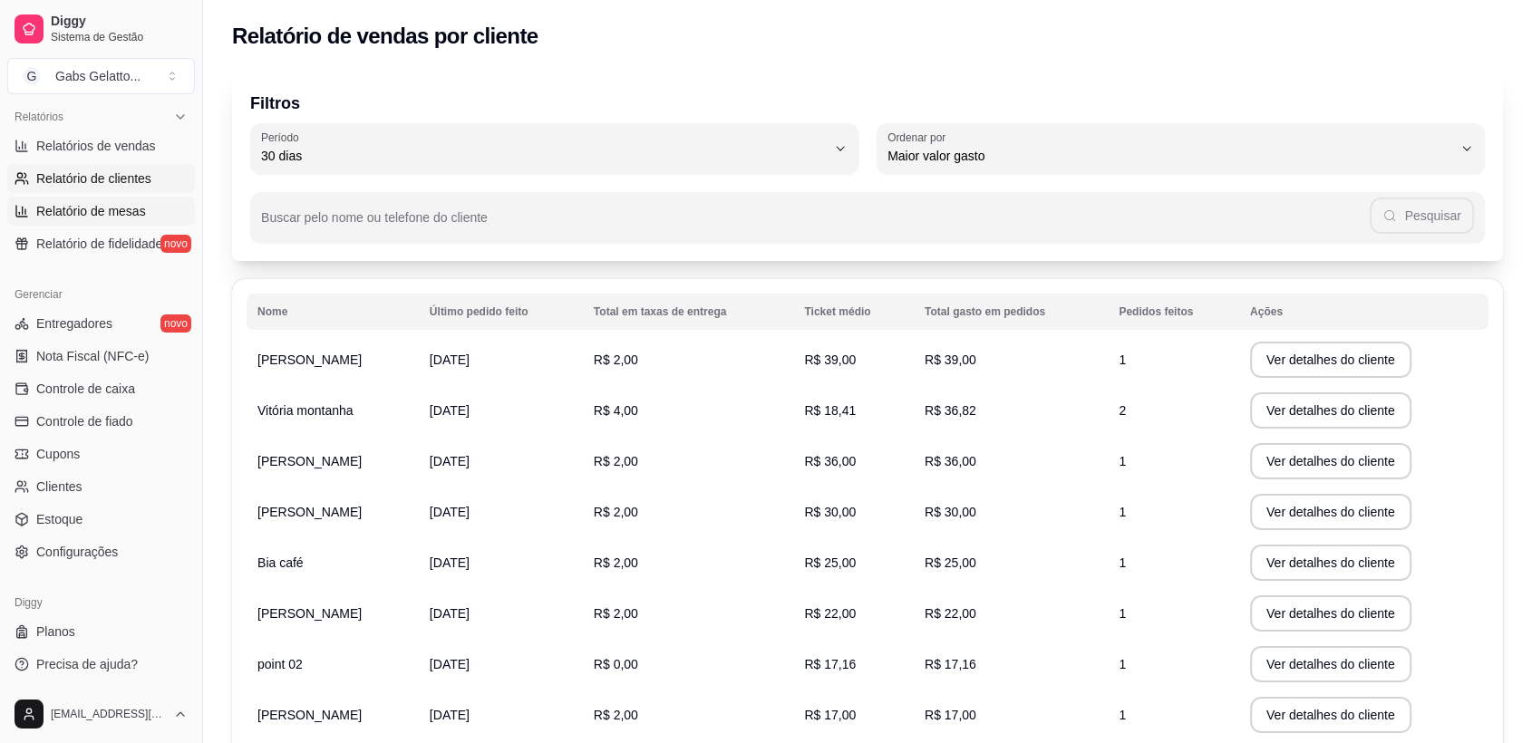
click at [123, 220] on link "Relatório de mesas" at bounding box center [101, 211] width 188 height 29
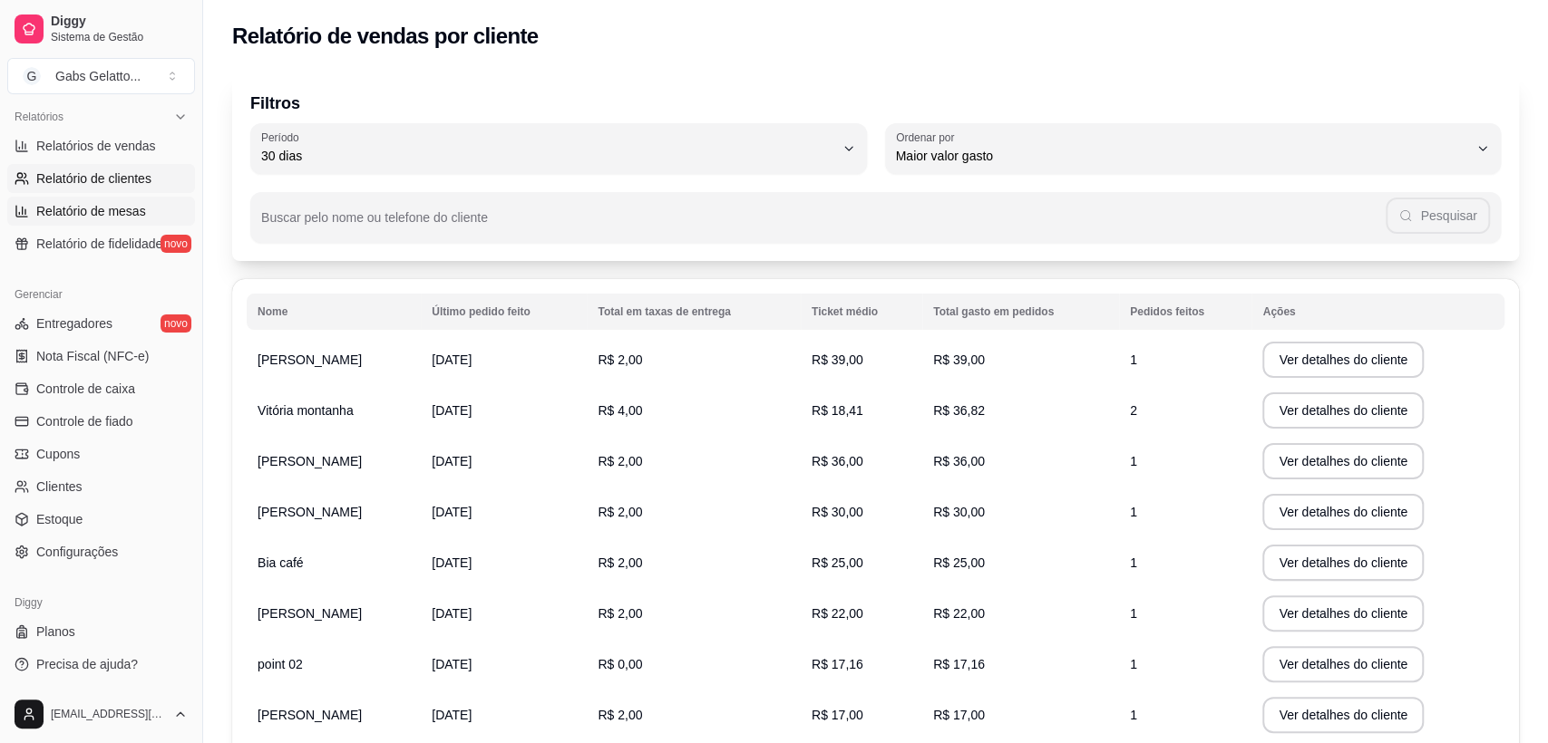
select select "TOTAL_OF_ORDERS"
select select "7"
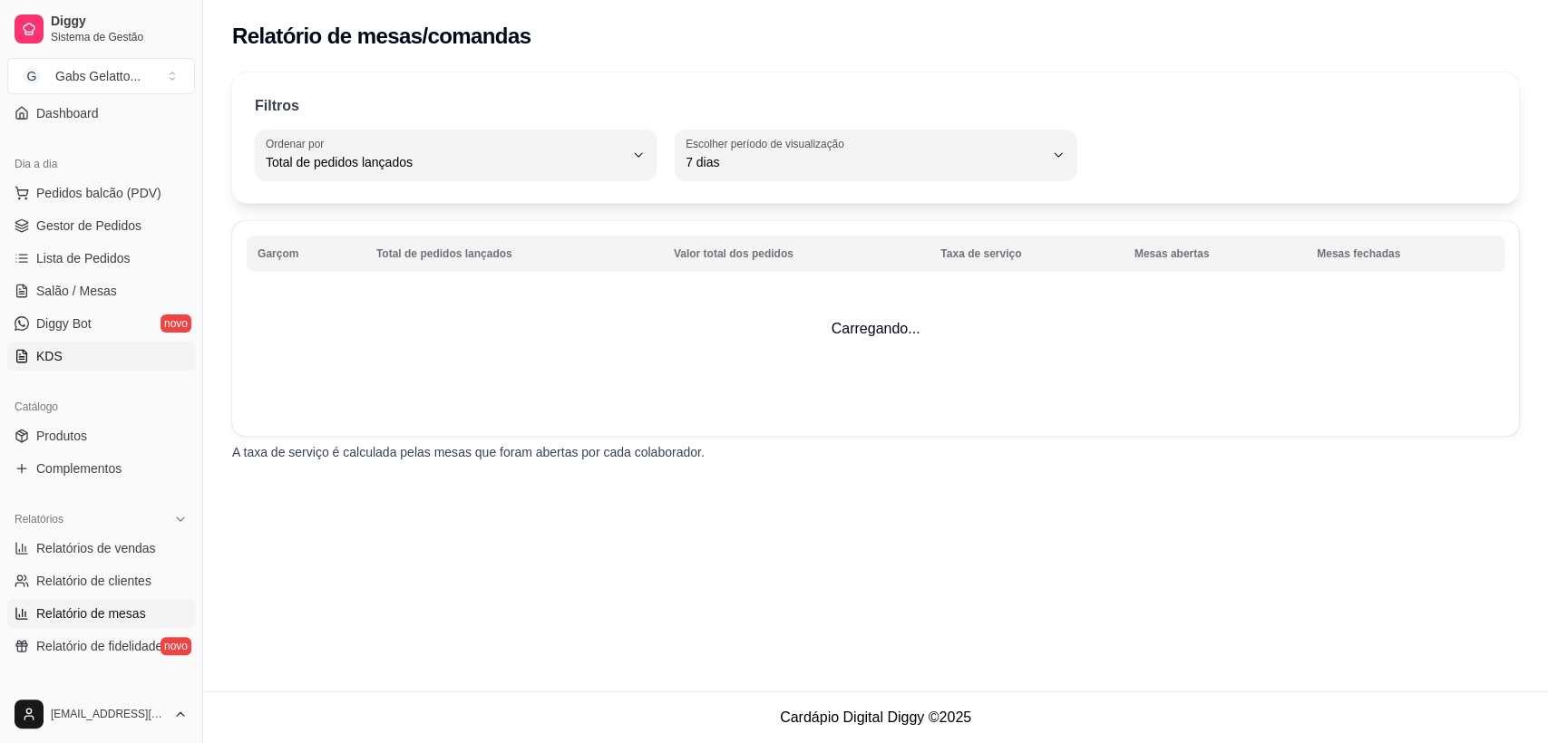
scroll to position [57, 0]
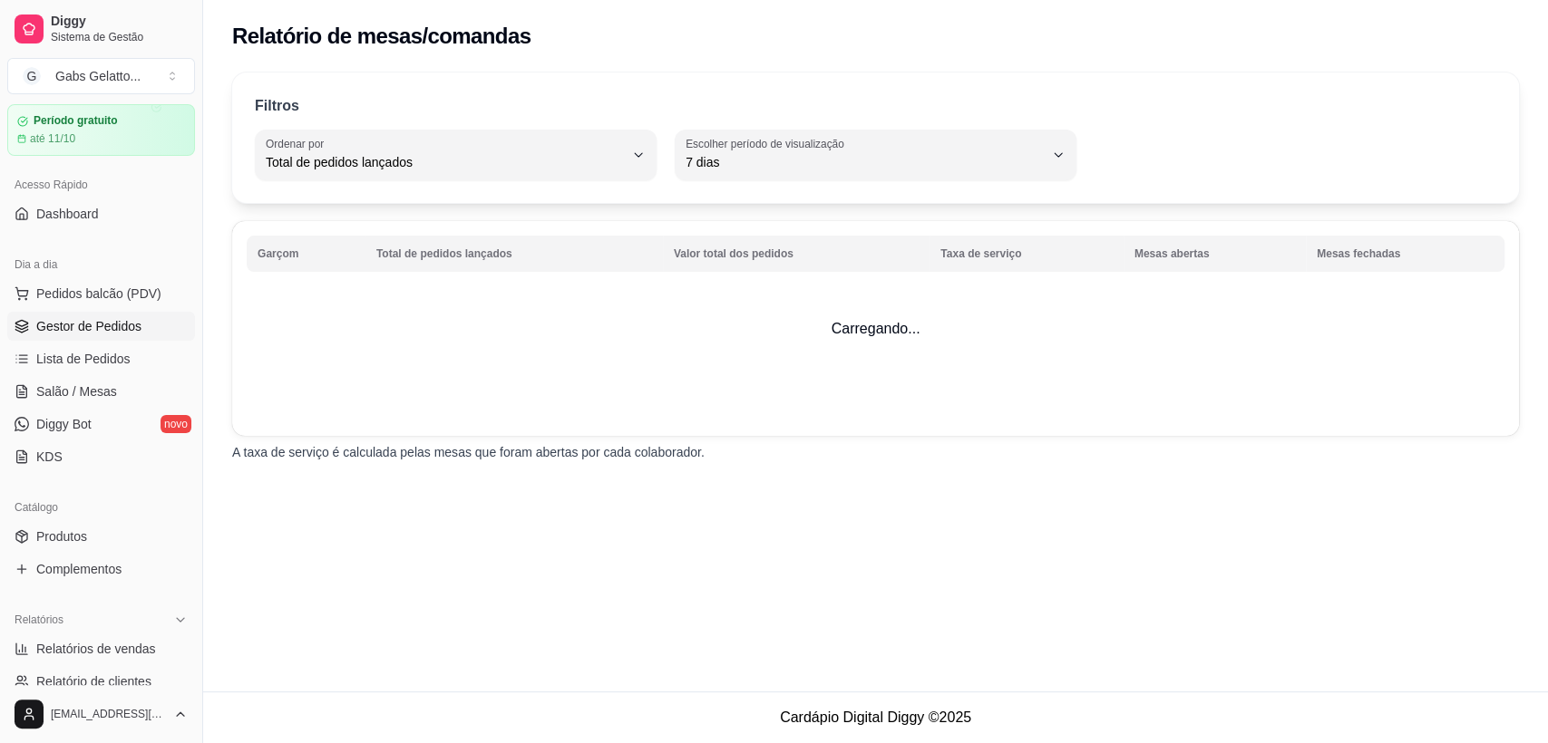
click at [116, 314] on link "Gestor de Pedidos" at bounding box center [101, 326] width 188 height 29
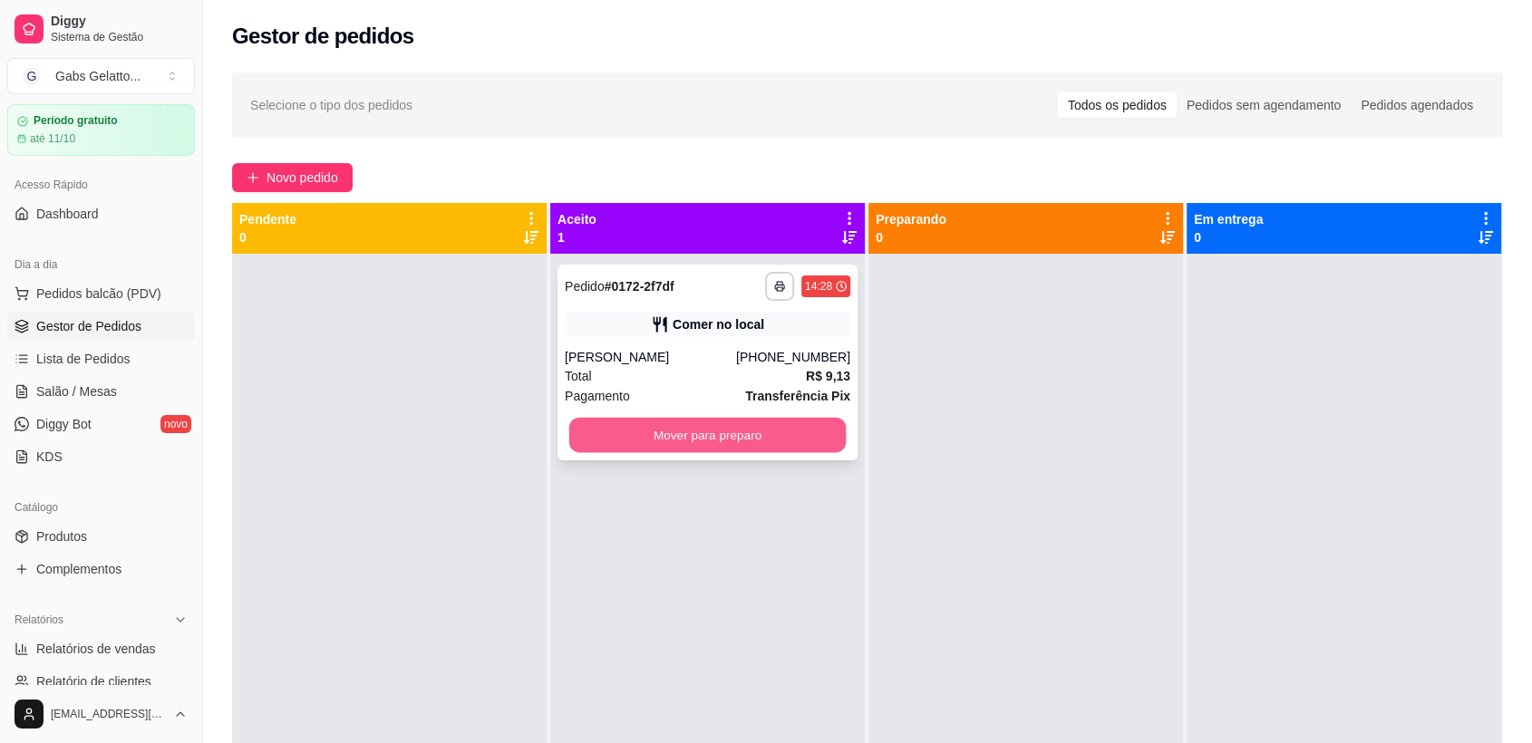
click at [715, 439] on button "Mover para preparo" at bounding box center [707, 435] width 277 height 35
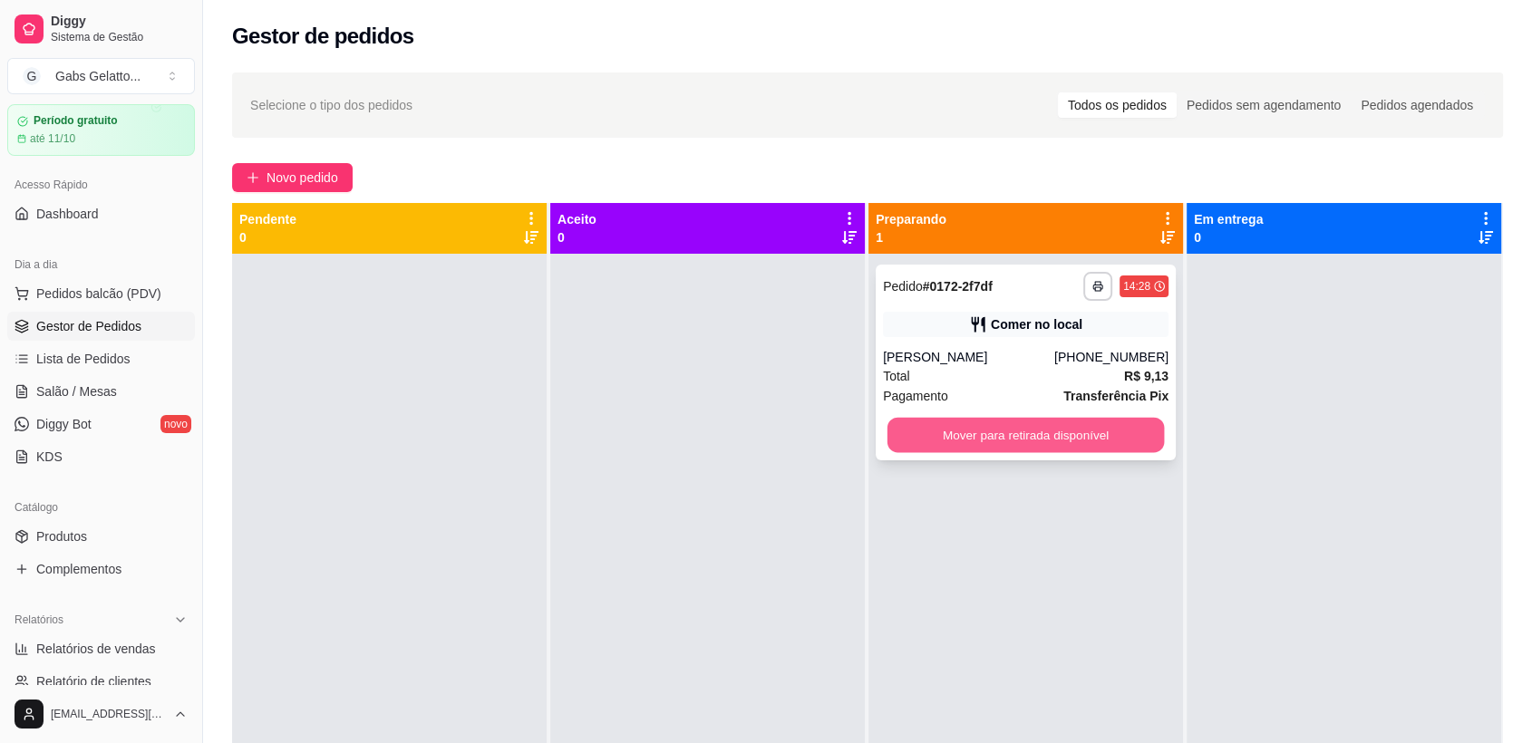
click at [997, 433] on button "Mover para retirada disponível" at bounding box center [1026, 435] width 277 height 35
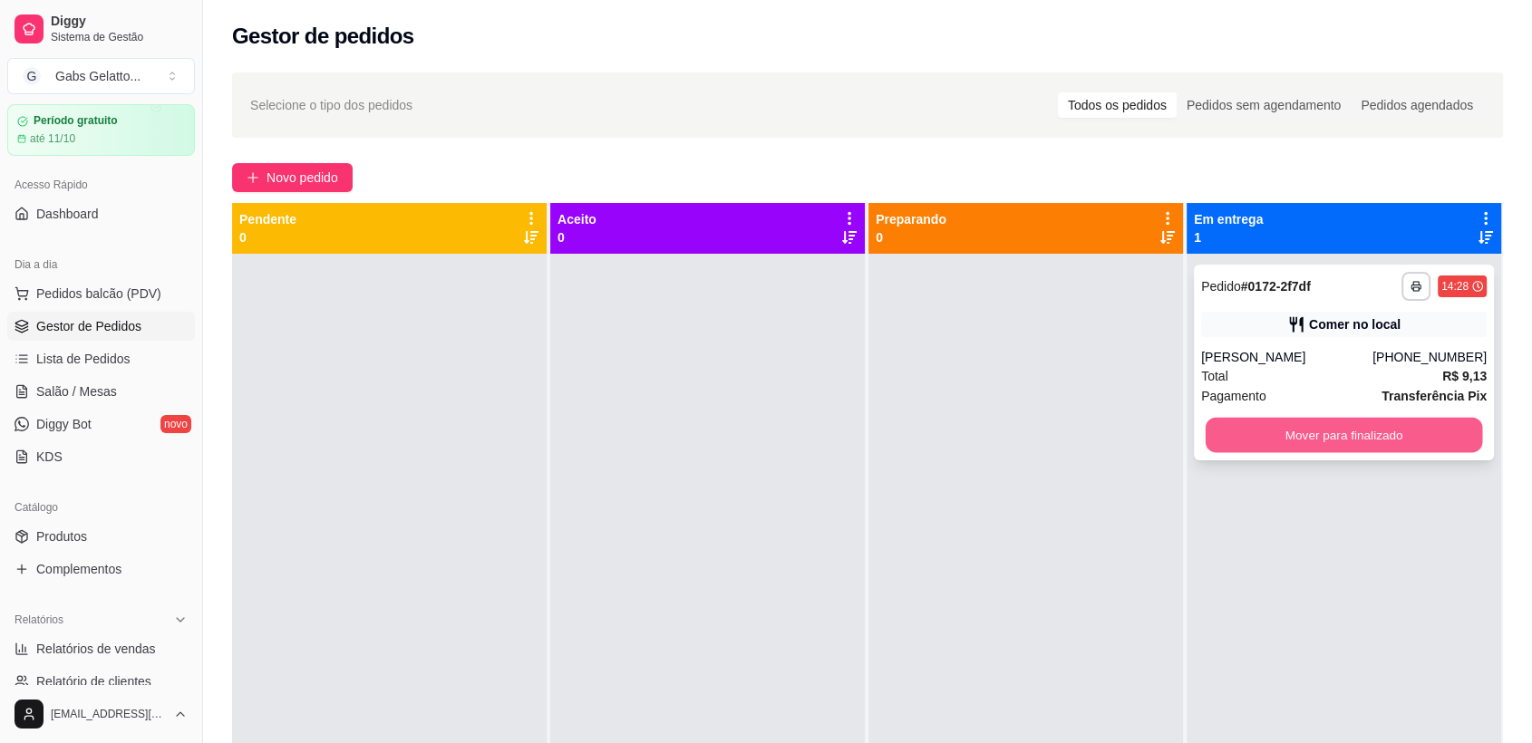
click at [1268, 447] on button "Mover para finalizado" at bounding box center [1344, 435] width 277 height 35
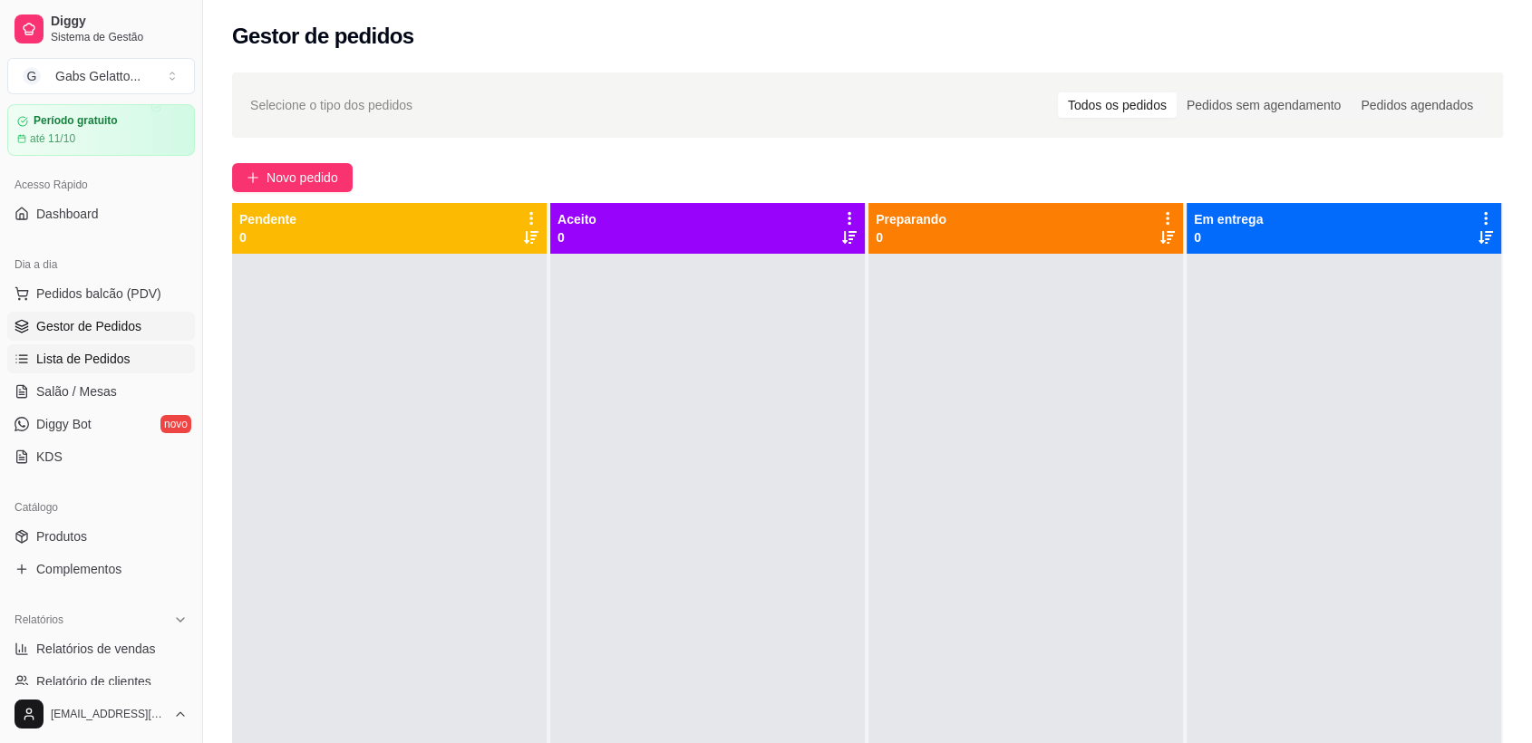
click at [142, 351] on link "Lista de Pedidos" at bounding box center [101, 359] width 188 height 29
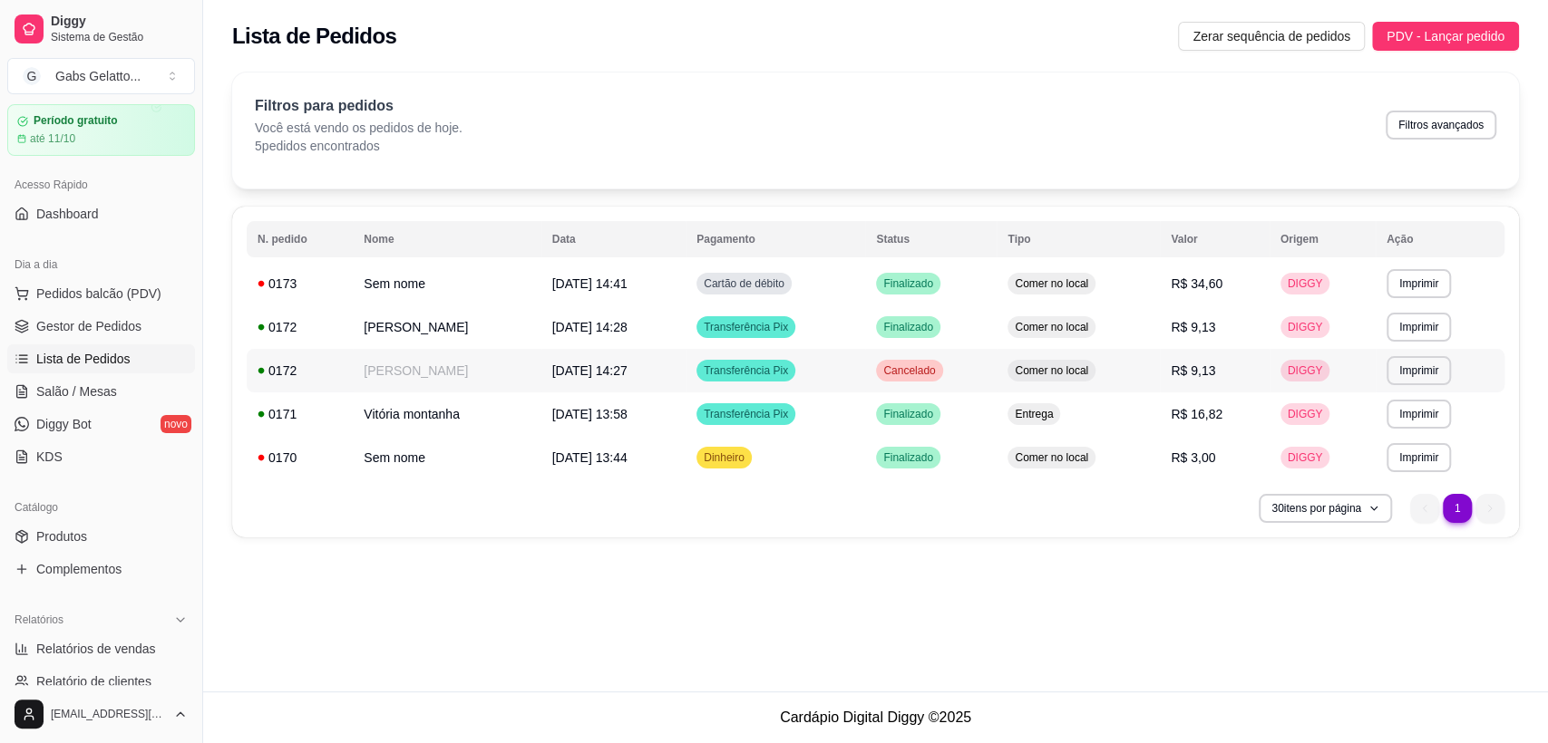
click at [464, 364] on td "Ray vestpé" at bounding box center [447, 371] width 188 height 44
click at [488, 376] on td "Ray vestpé" at bounding box center [447, 371] width 188 height 44
click at [558, 335] on td "[DATE] às 14:28" at bounding box center [613, 328] width 144 height 44
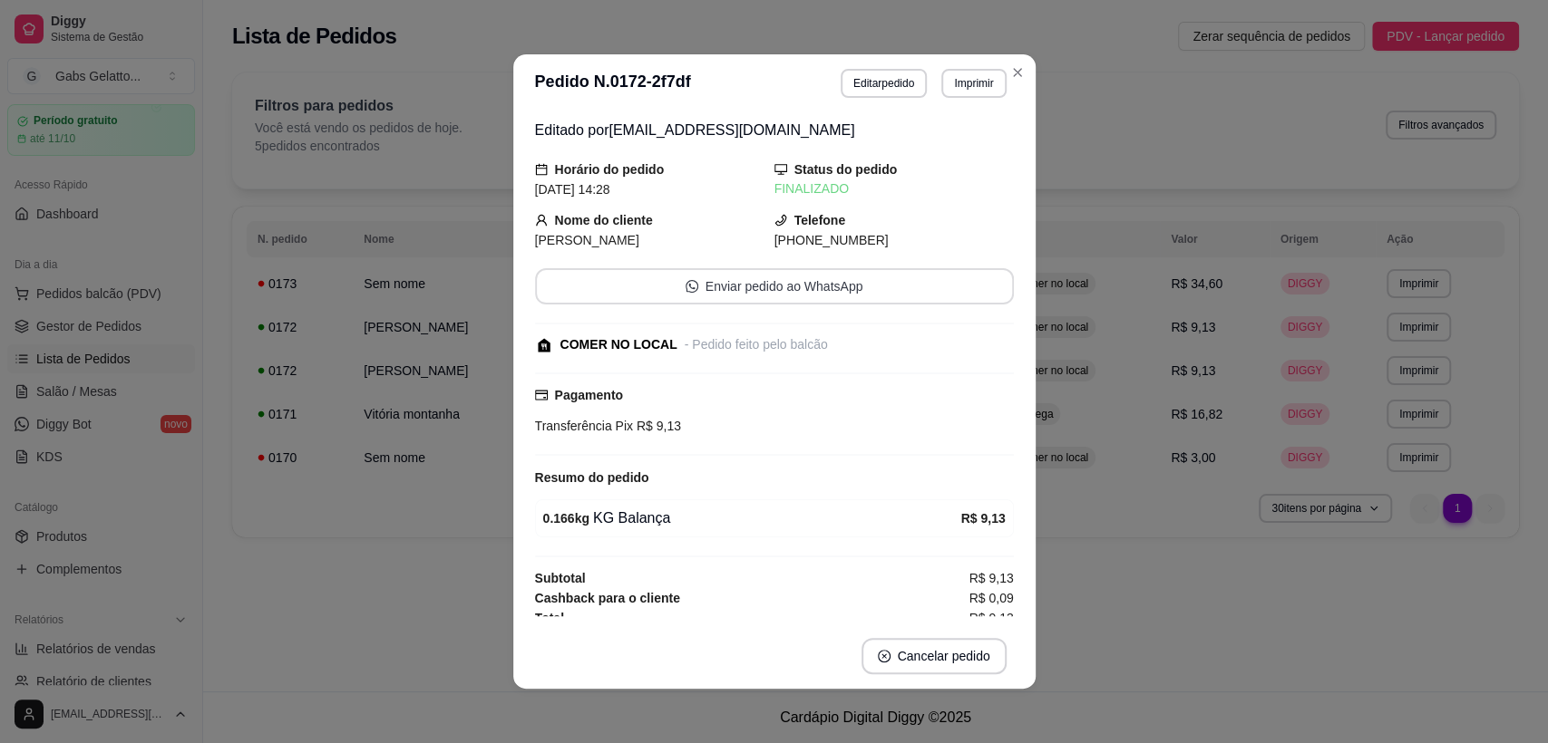
click at [835, 294] on button "Enviar pedido ao WhatsApp" at bounding box center [774, 286] width 479 height 36
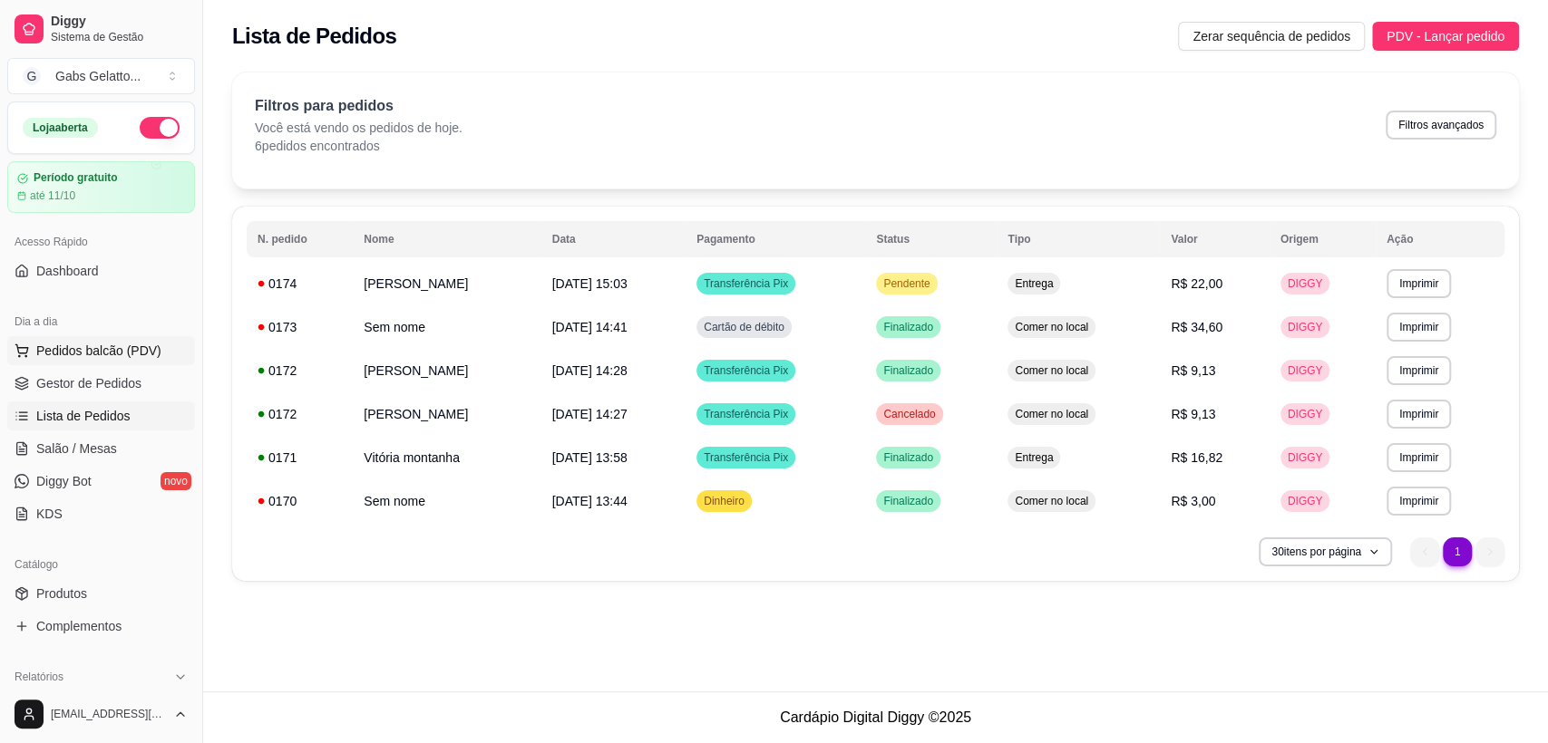
click at [91, 345] on span "Pedidos balcão (PDV)" at bounding box center [98, 351] width 125 height 18
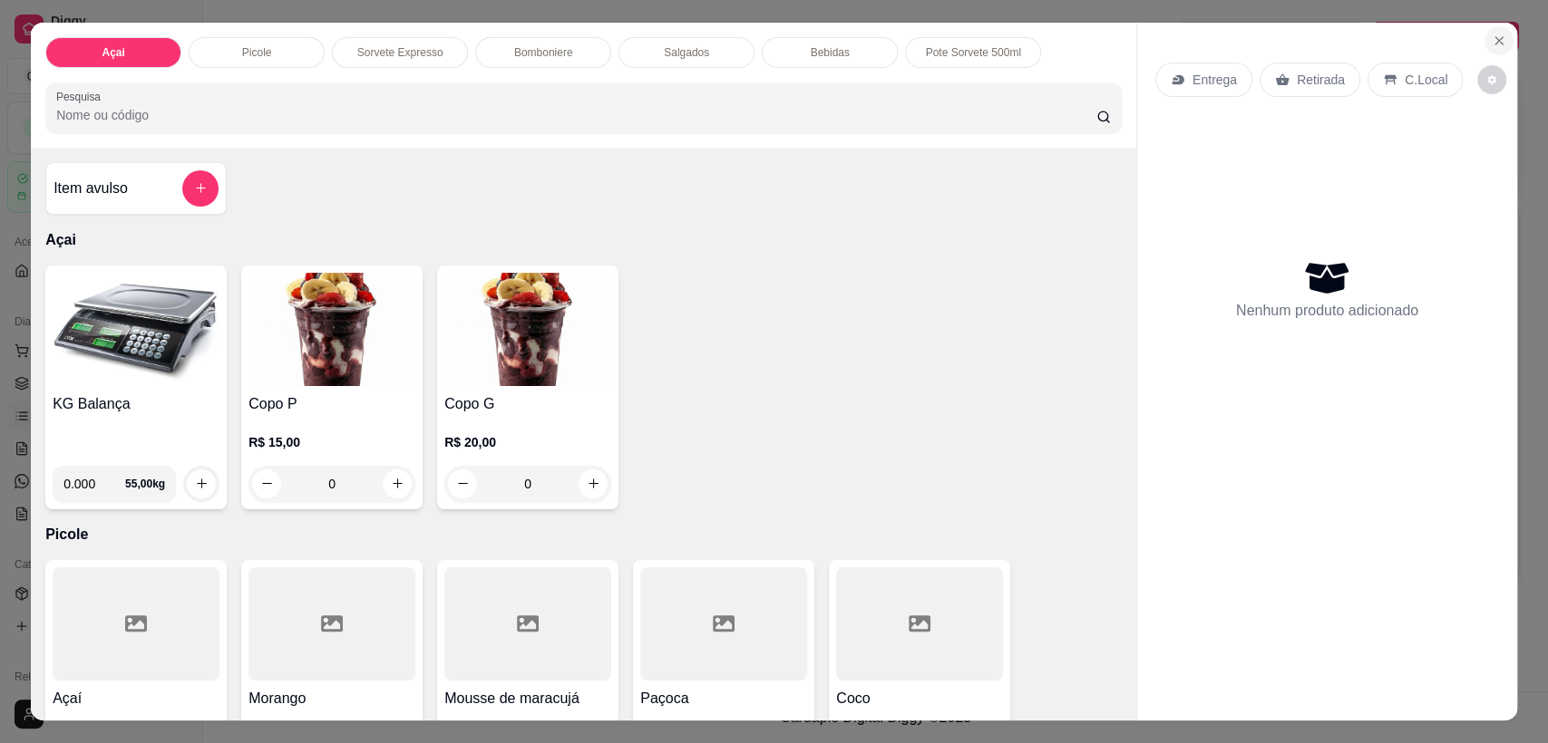
click at [1491, 45] on icon "Close" at bounding box center [1498, 41] width 15 height 15
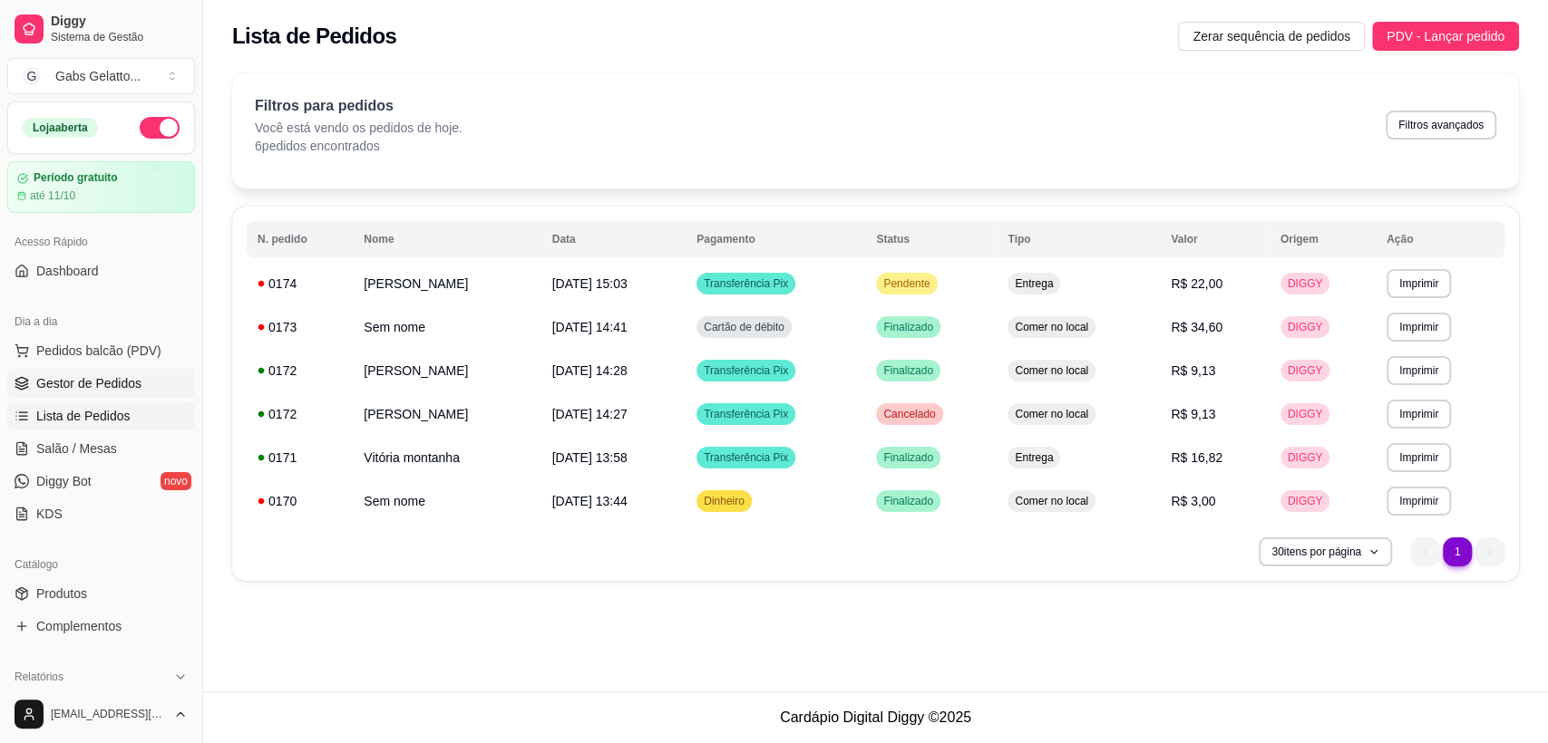
click at [103, 393] on link "Gestor de Pedidos" at bounding box center [101, 383] width 188 height 29
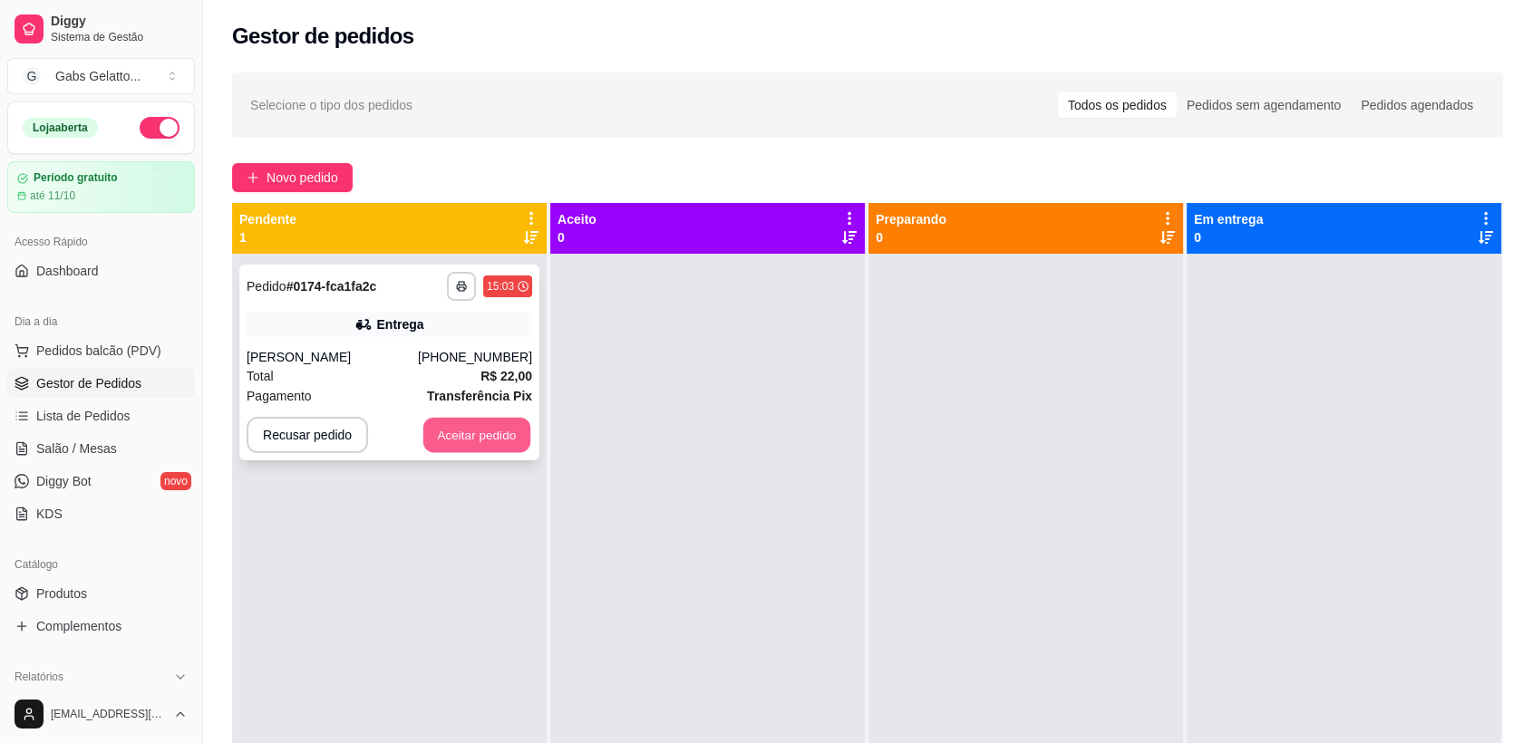
click at [505, 440] on button "Aceitar pedido" at bounding box center [476, 435] width 107 height 35
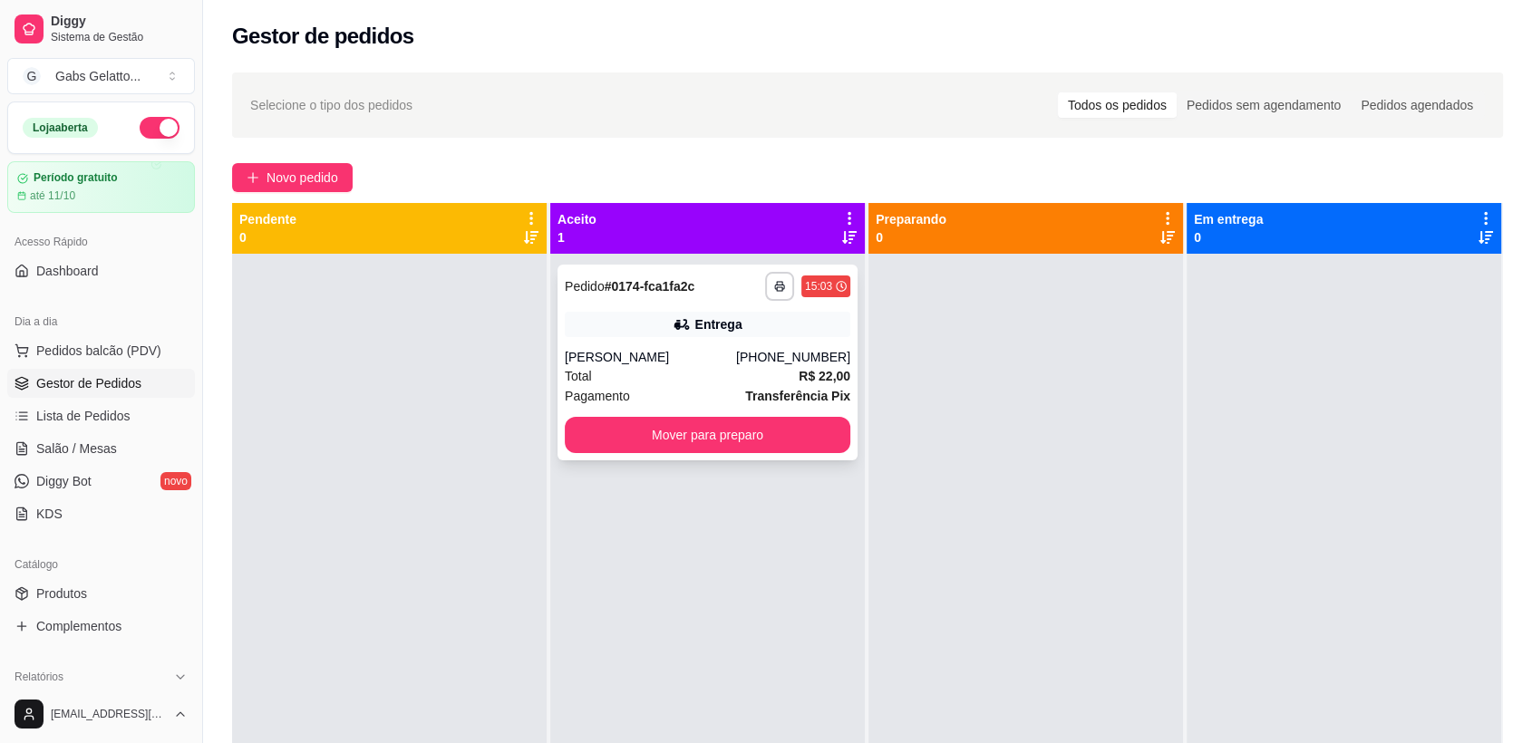
click at [696, 345] on div "**********" at bounding box center [708, 363] width 300 height 196
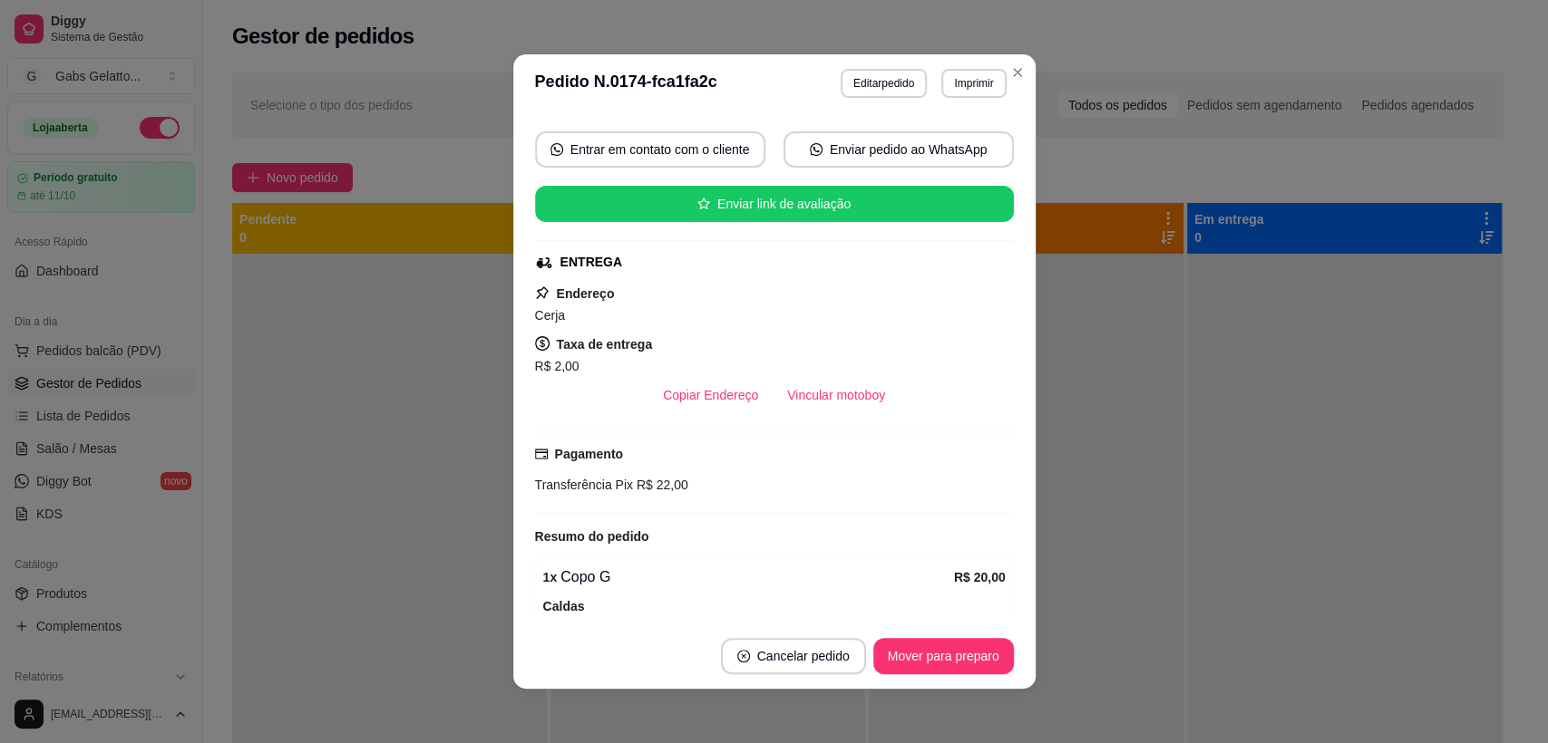
scroll to position [56, 0]
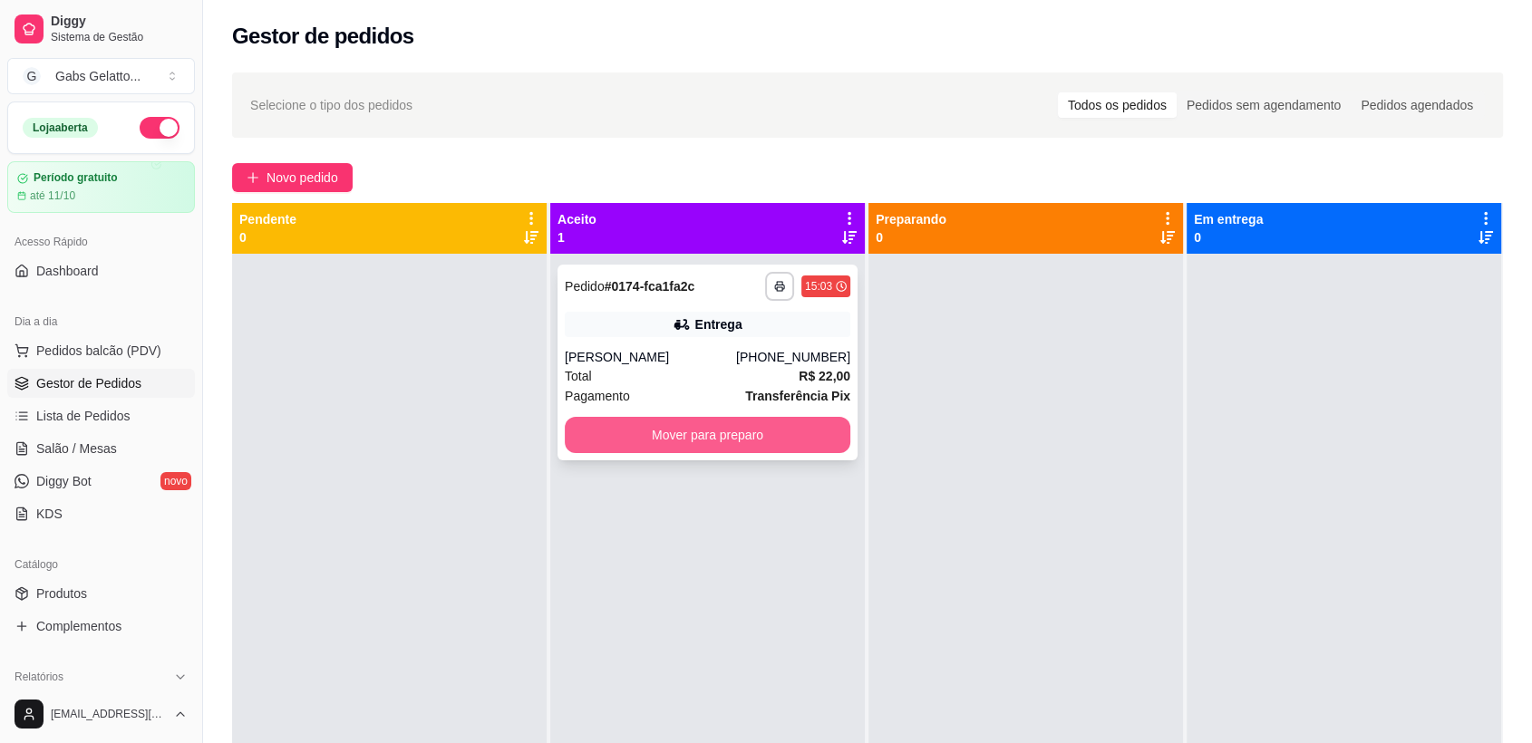
click at [694, 442] on button "Mover para preparo" at bounding box center [708, 435] width 286 height 36
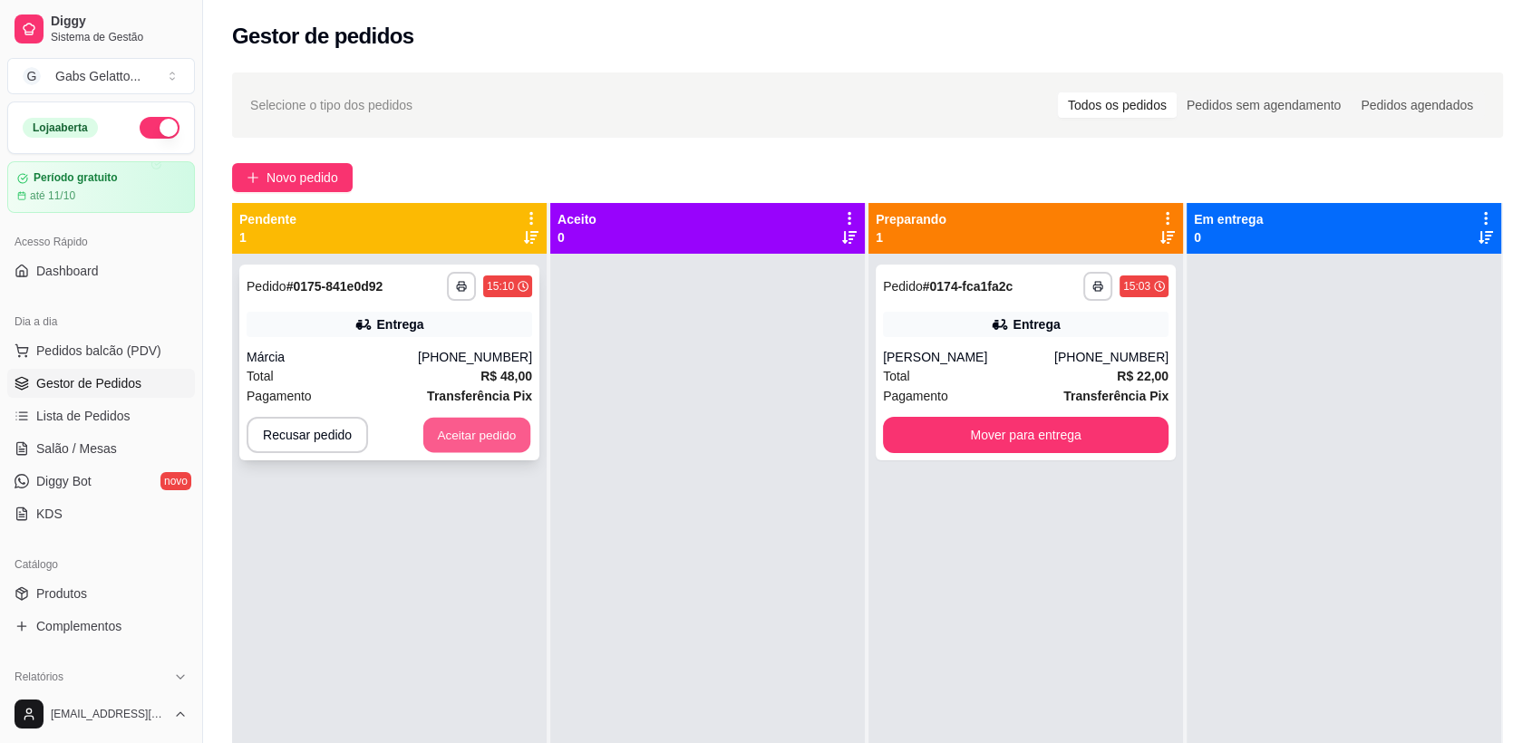
click at [450, 446] on button "Aceitar pedido" at bounding box center [476, 435] width 107 height 35
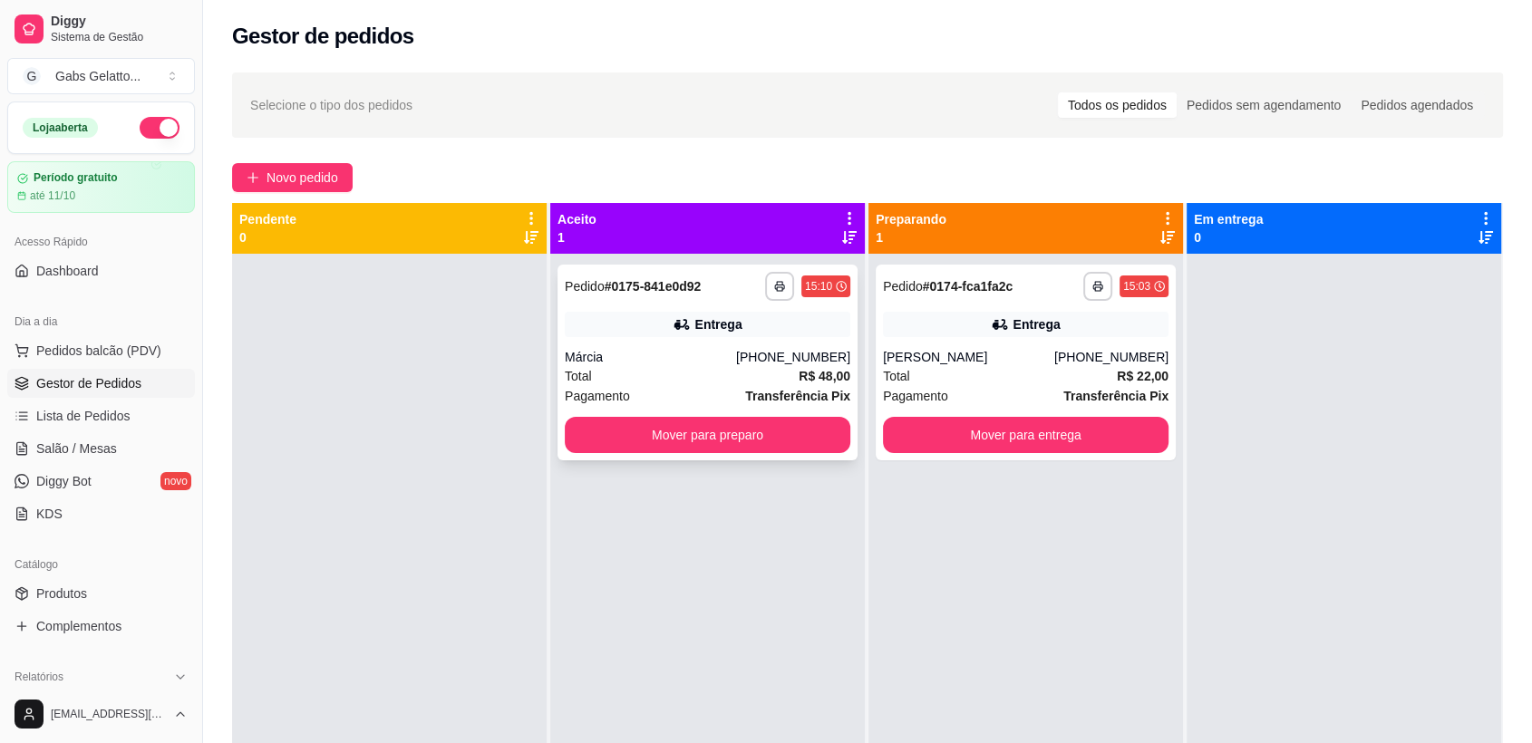
click at [715, 360] on div "Márcia" at bounding box center [650, 357] width 171 height 18
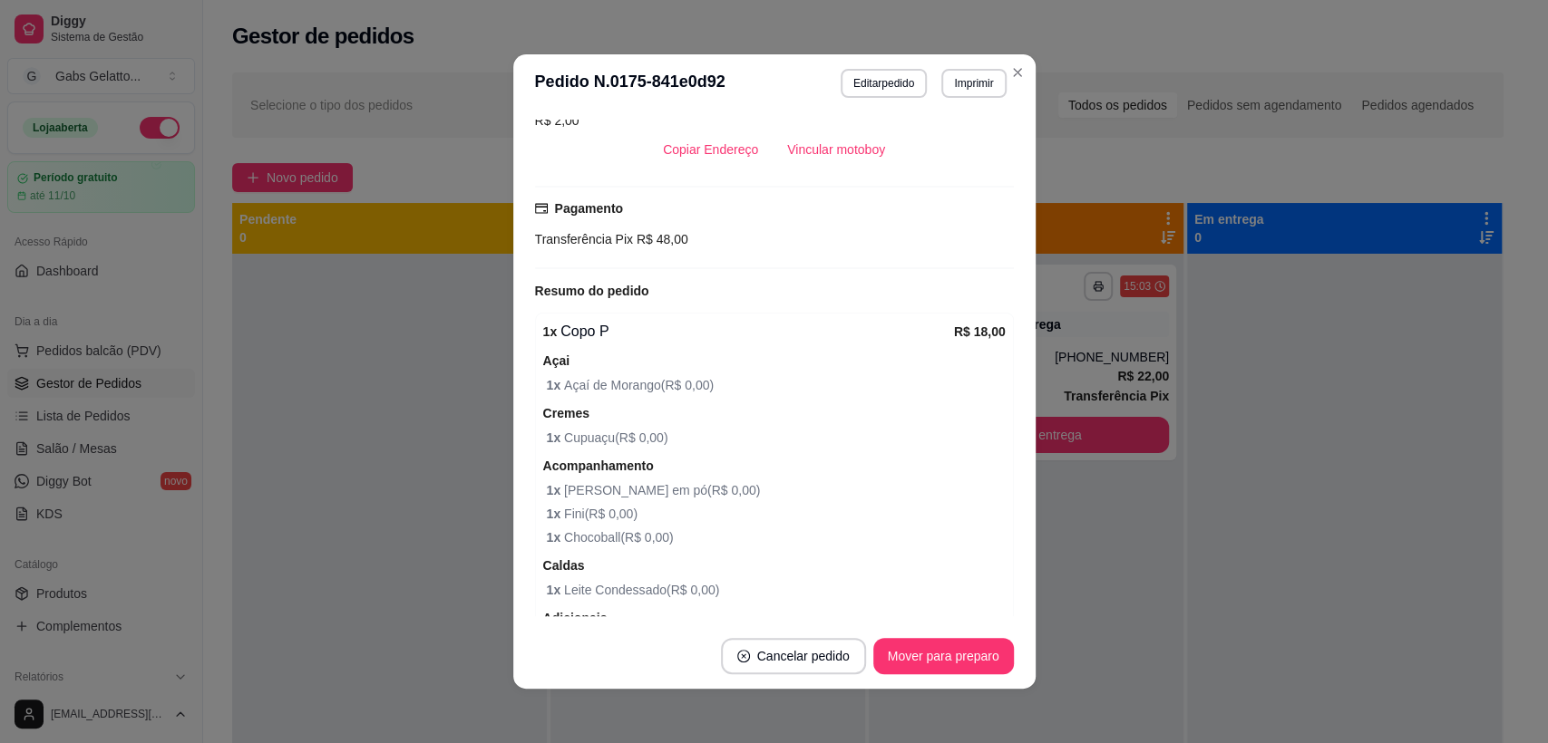
scroll to position [503, 0]
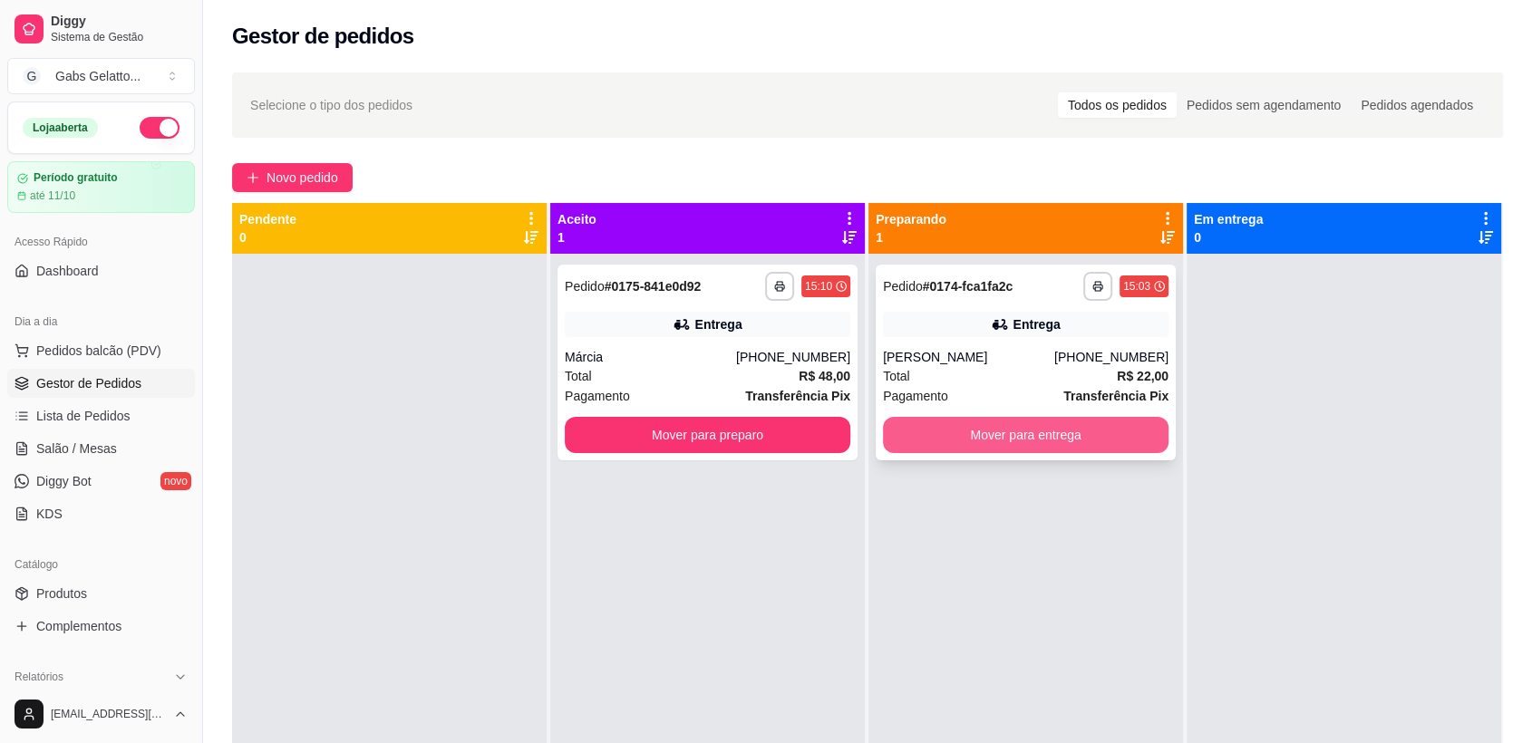
click at [998, 440] on button "Mover para entrega" at bounding box center [1026, 435] width 286 height 36
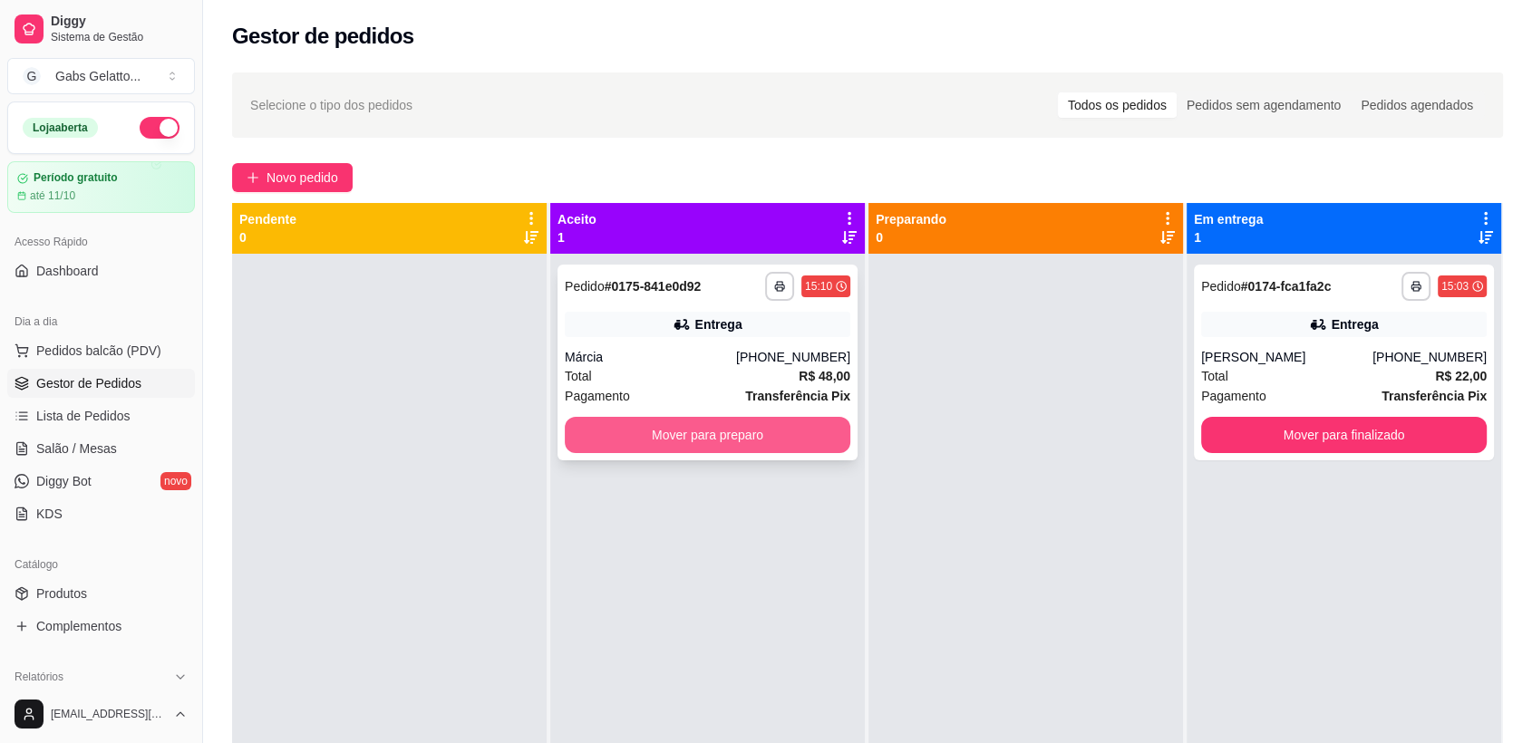
click at [776, 434] on button "Mover para preparo" at bounding box center [708, 435] width 286 height 36
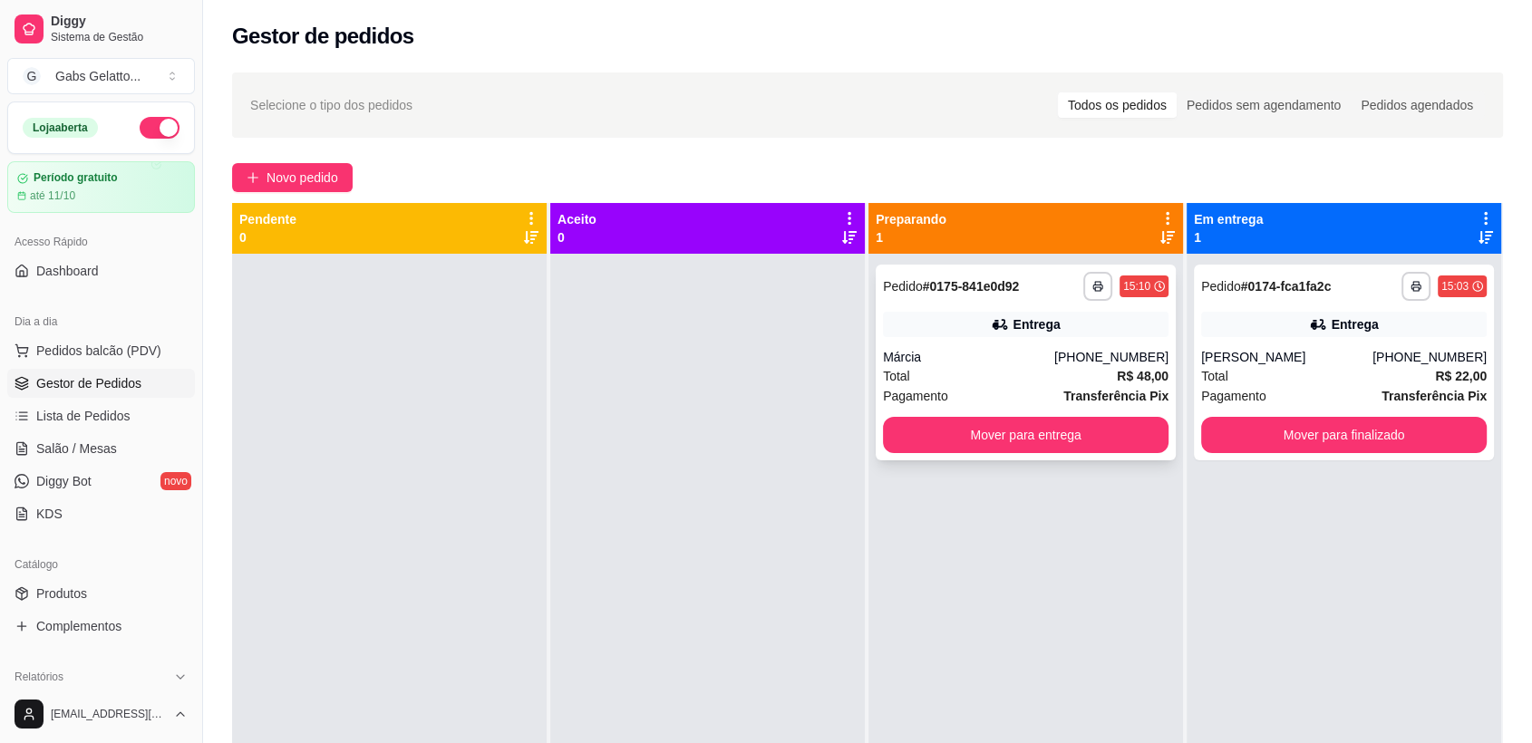
click at [950, 361] on div "Márcia" at bounding box center [968, 357] width 171 height 18
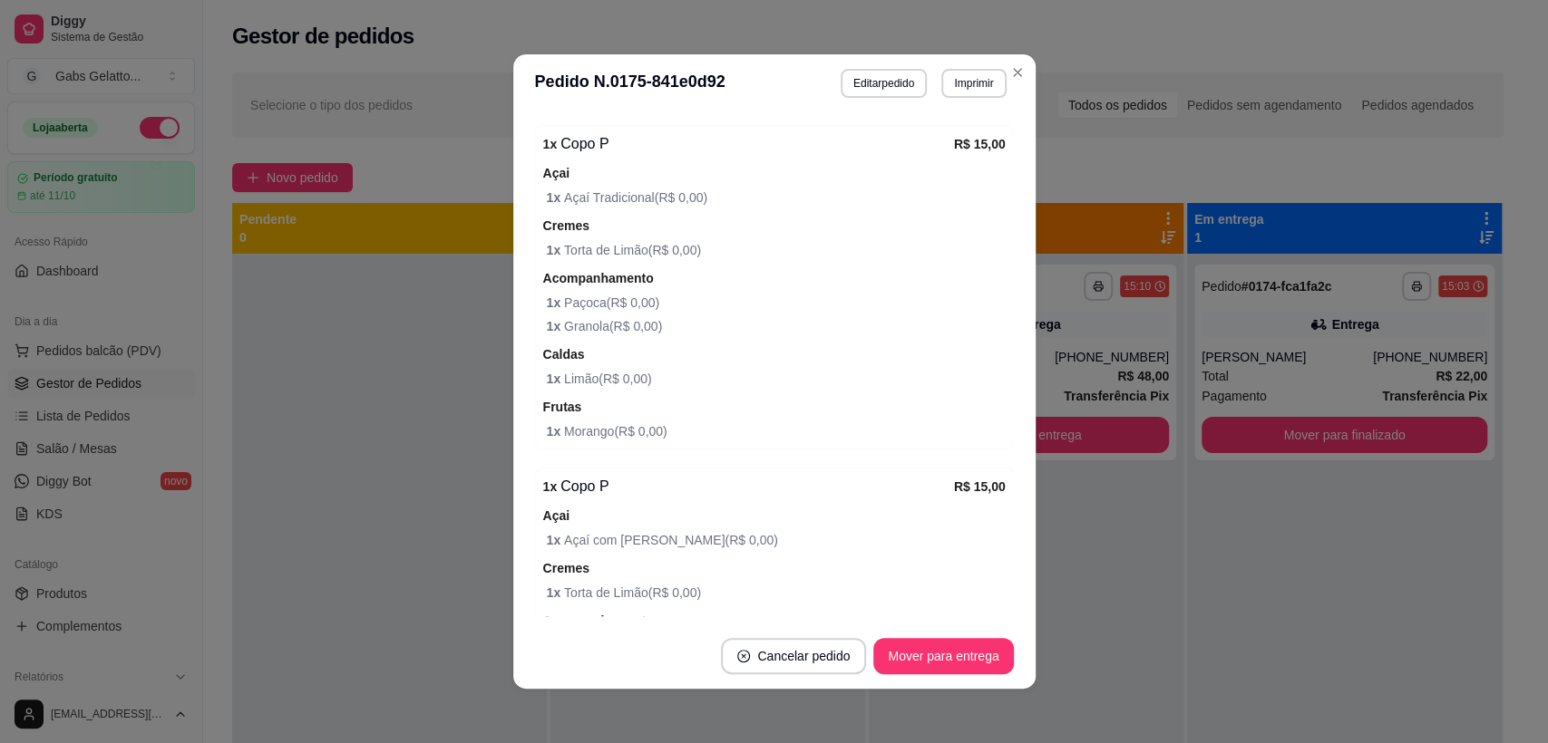
scroll to position [856, 0]
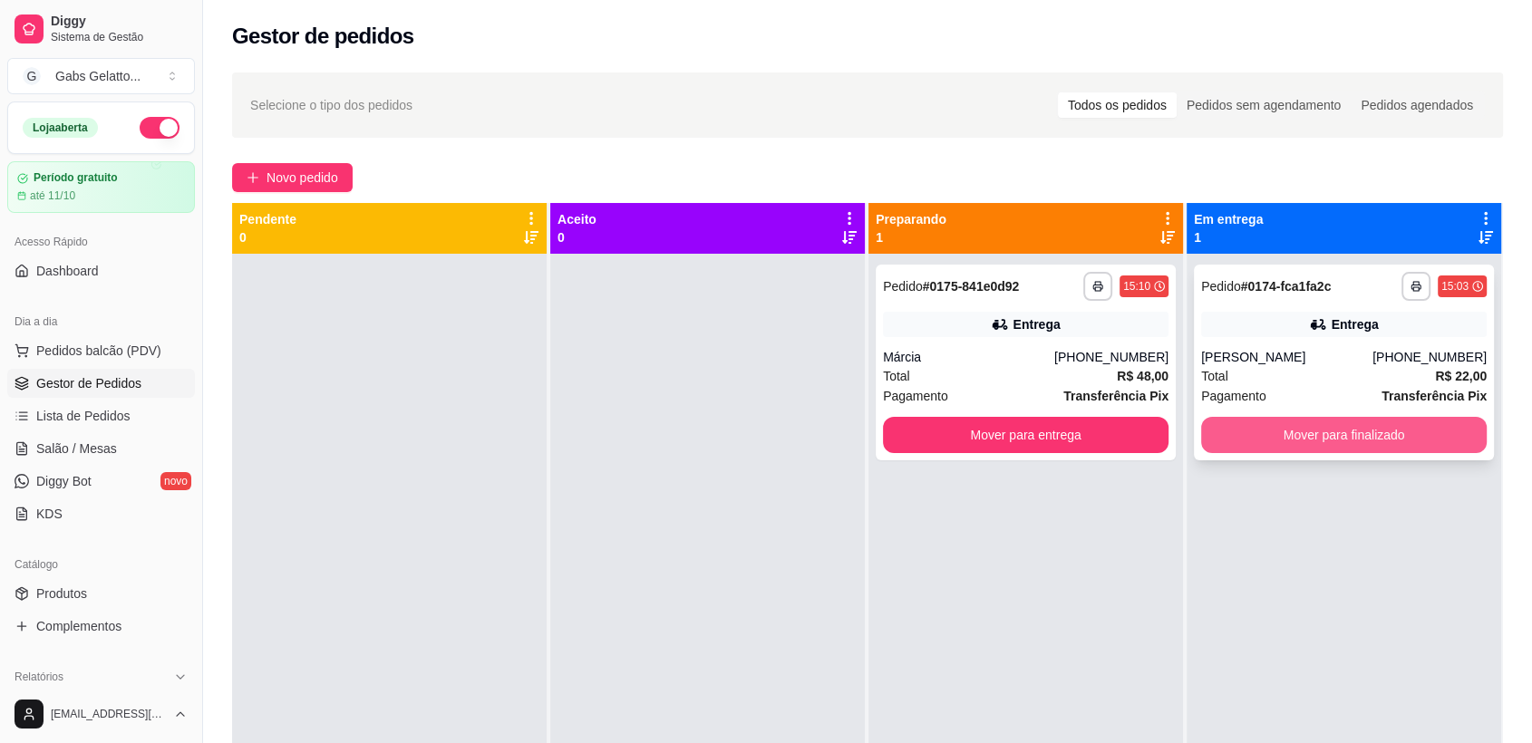
click at [1294, 440] on button "Mover para finalizado" at bounding box center [1344, 435] width 286 height 36
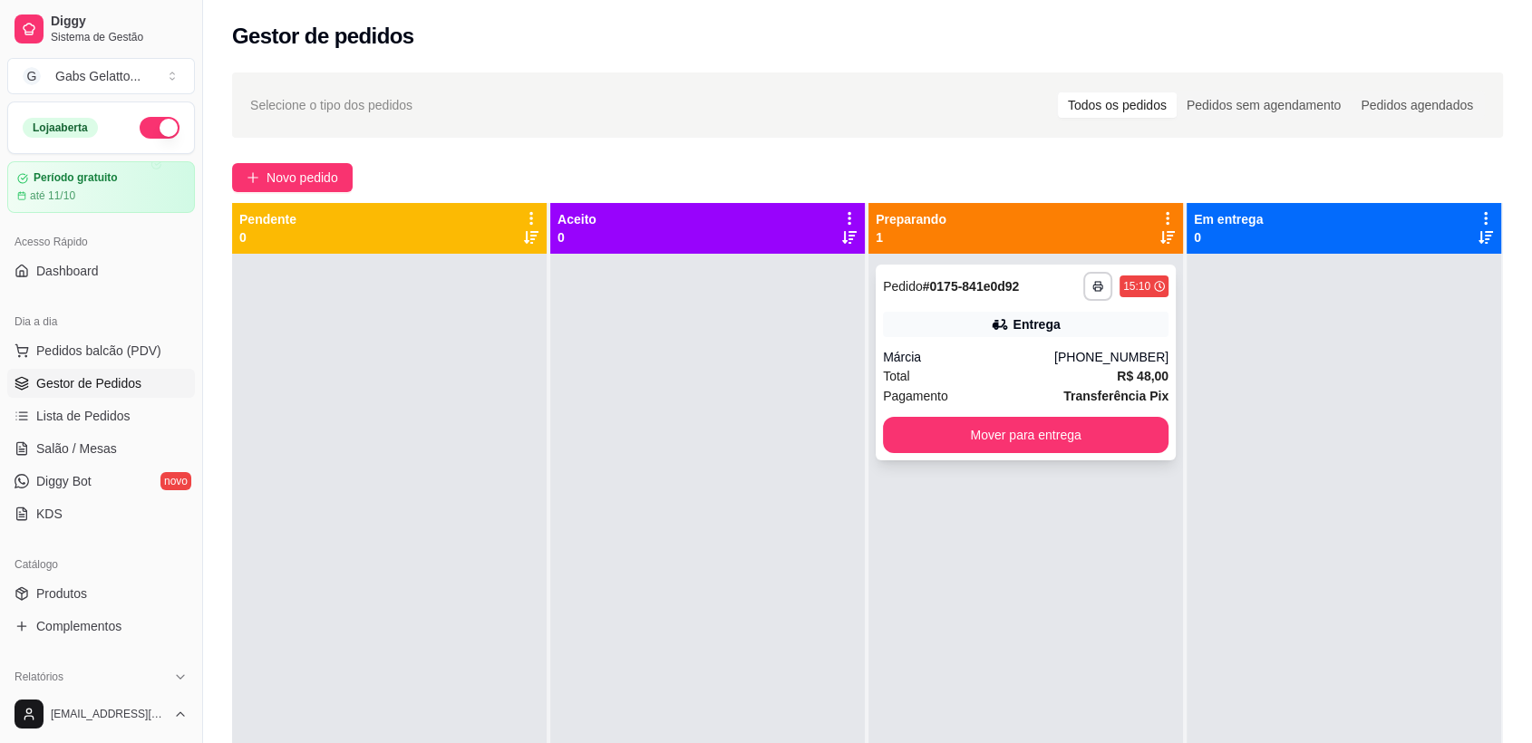
click at [1082, 385] on div "Total R$ 48,00" at bounding box center [1026, 376] width 286 height 20
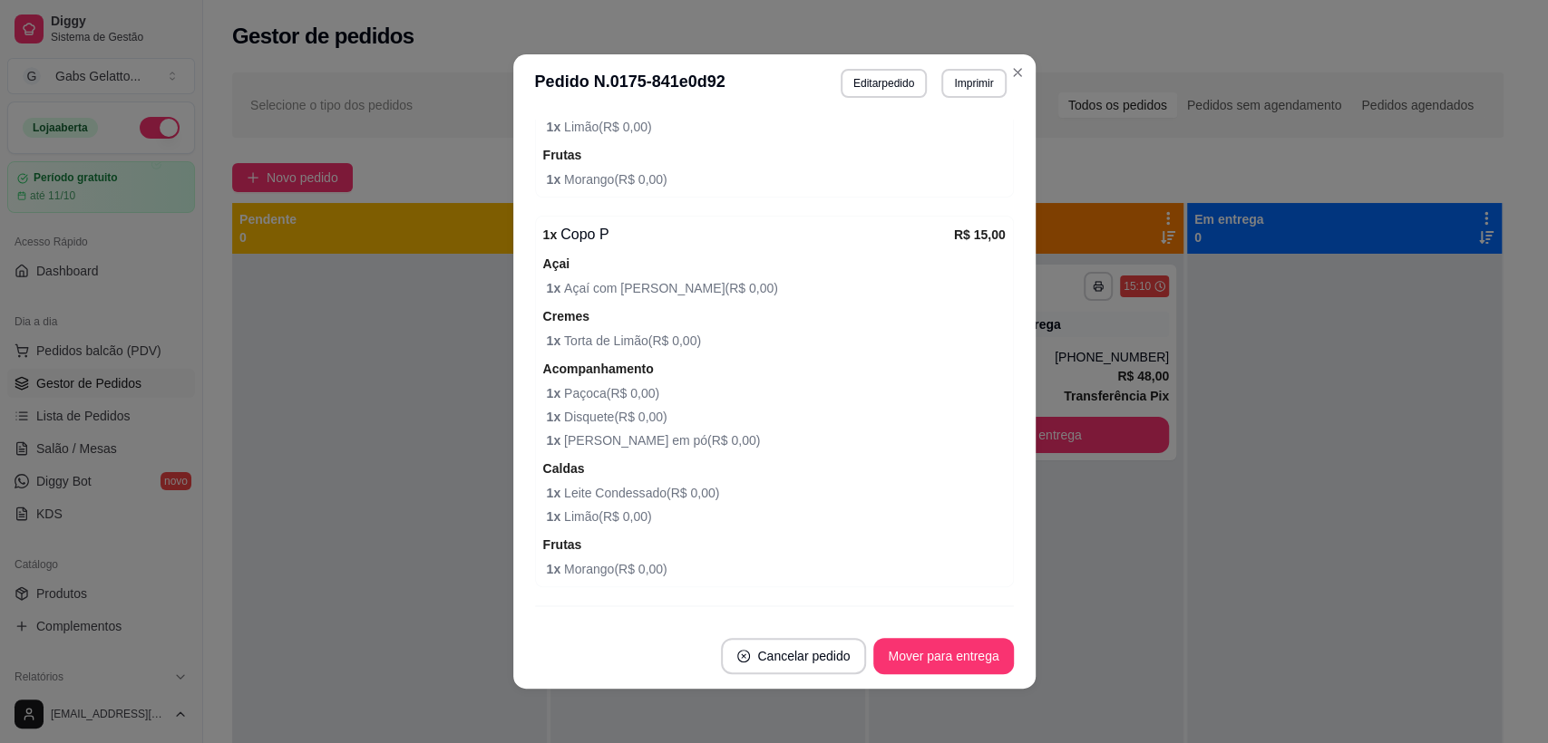
scroll to position [1007, 0]
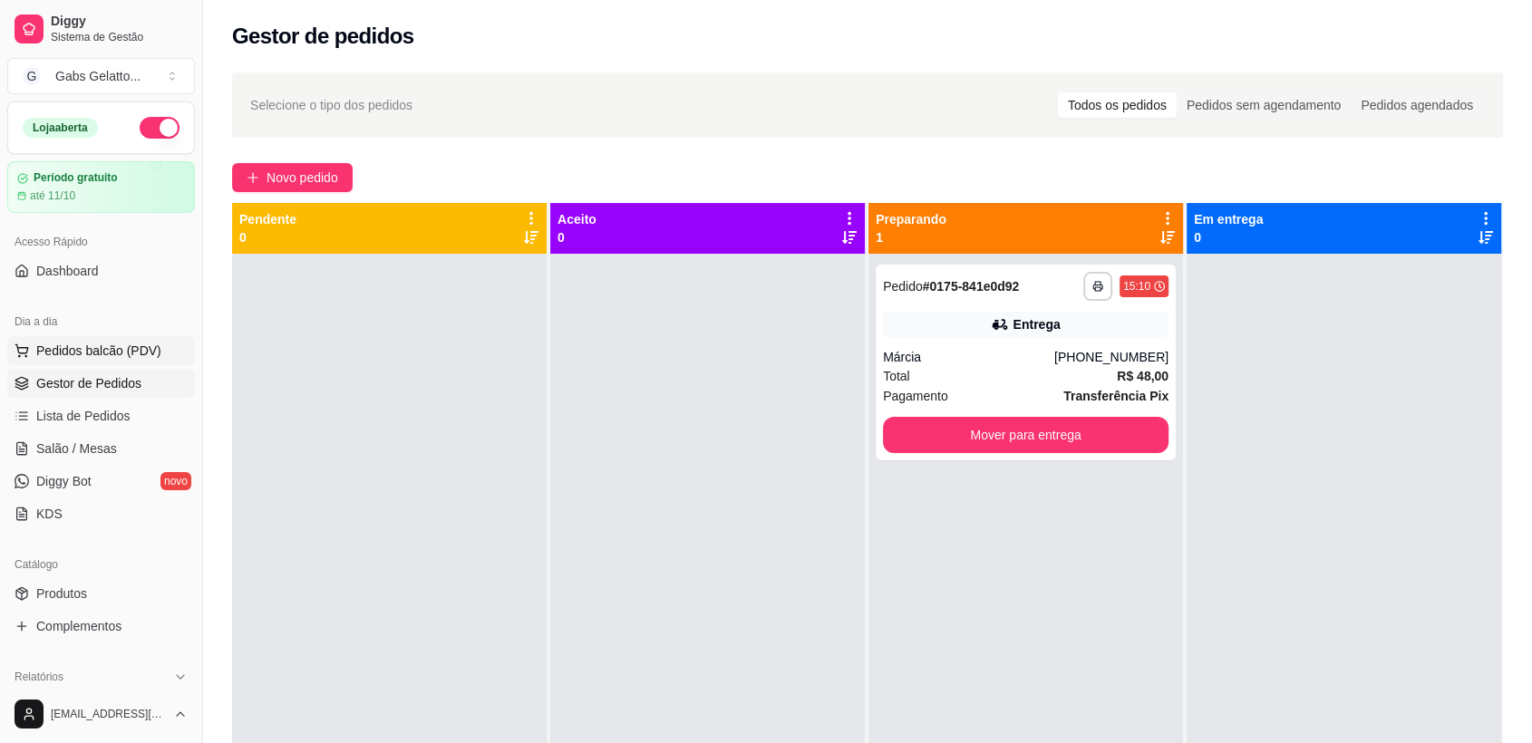
click at [164, 355] on button "Pedidos balcão (PDV)" at bounding box center [101, 350] width 188 height 29
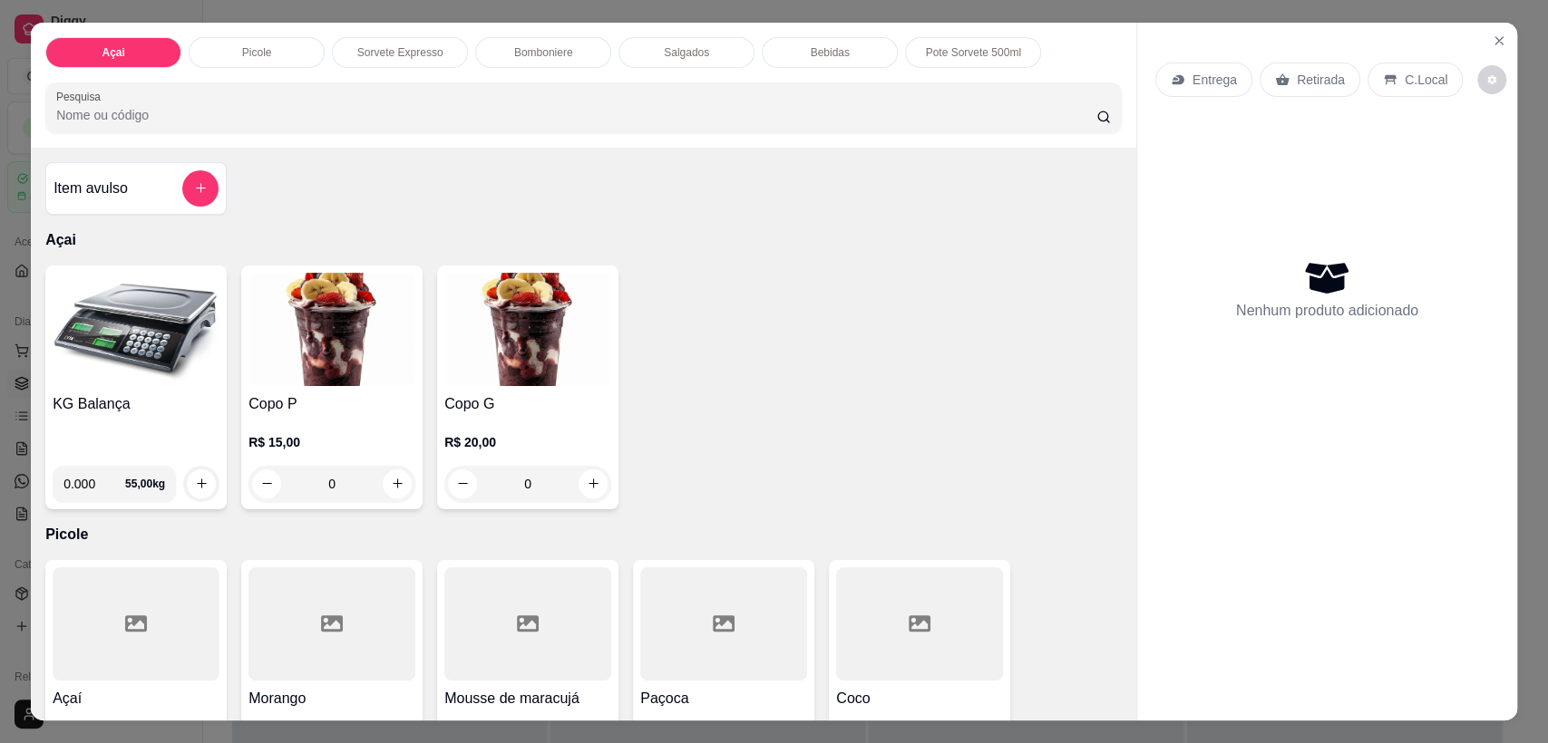
click at [173, 336] on img at bounding box center [136, 329] width 167 height 113
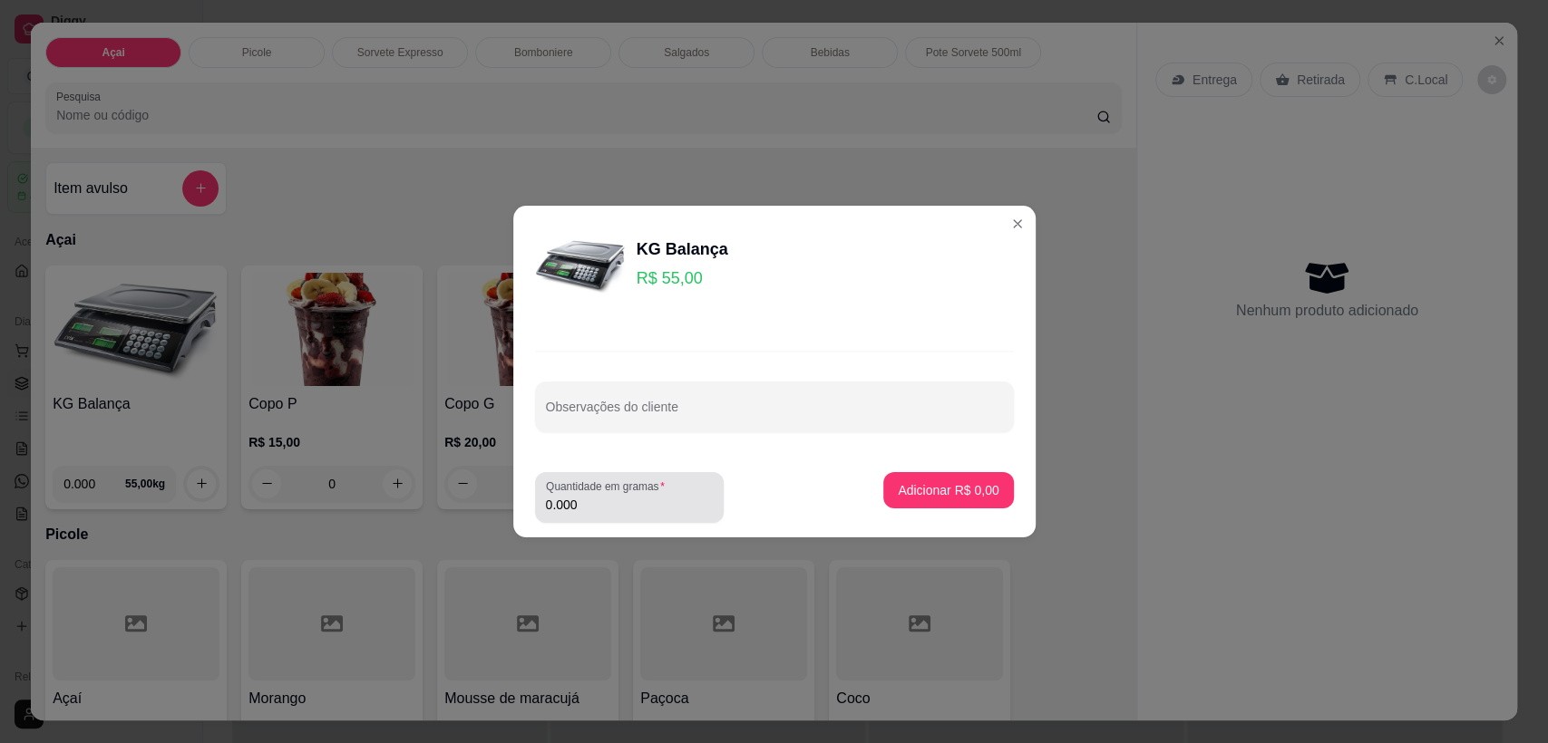
click at [603, 502] on input "0.000" at bounding box center [629, 505] width 167 height 18
type input "0.260"
click at [892, 504] on button "Adicionar R$ 14,30" at bounding box center [944, 490] width 137 height 36
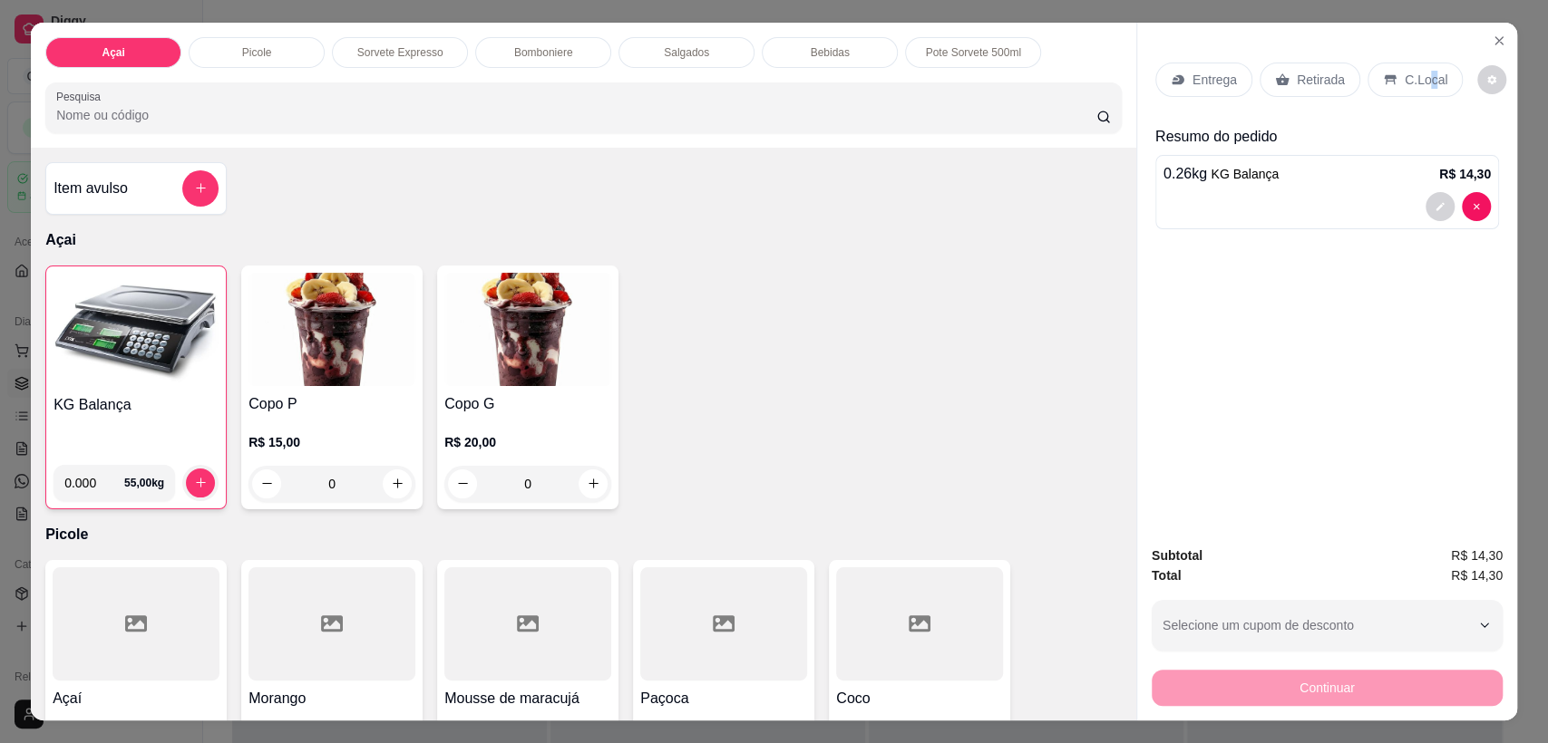
click at [1422, 95] on div "C.Local" at bounding box center [1414, 80] width 95 height 34
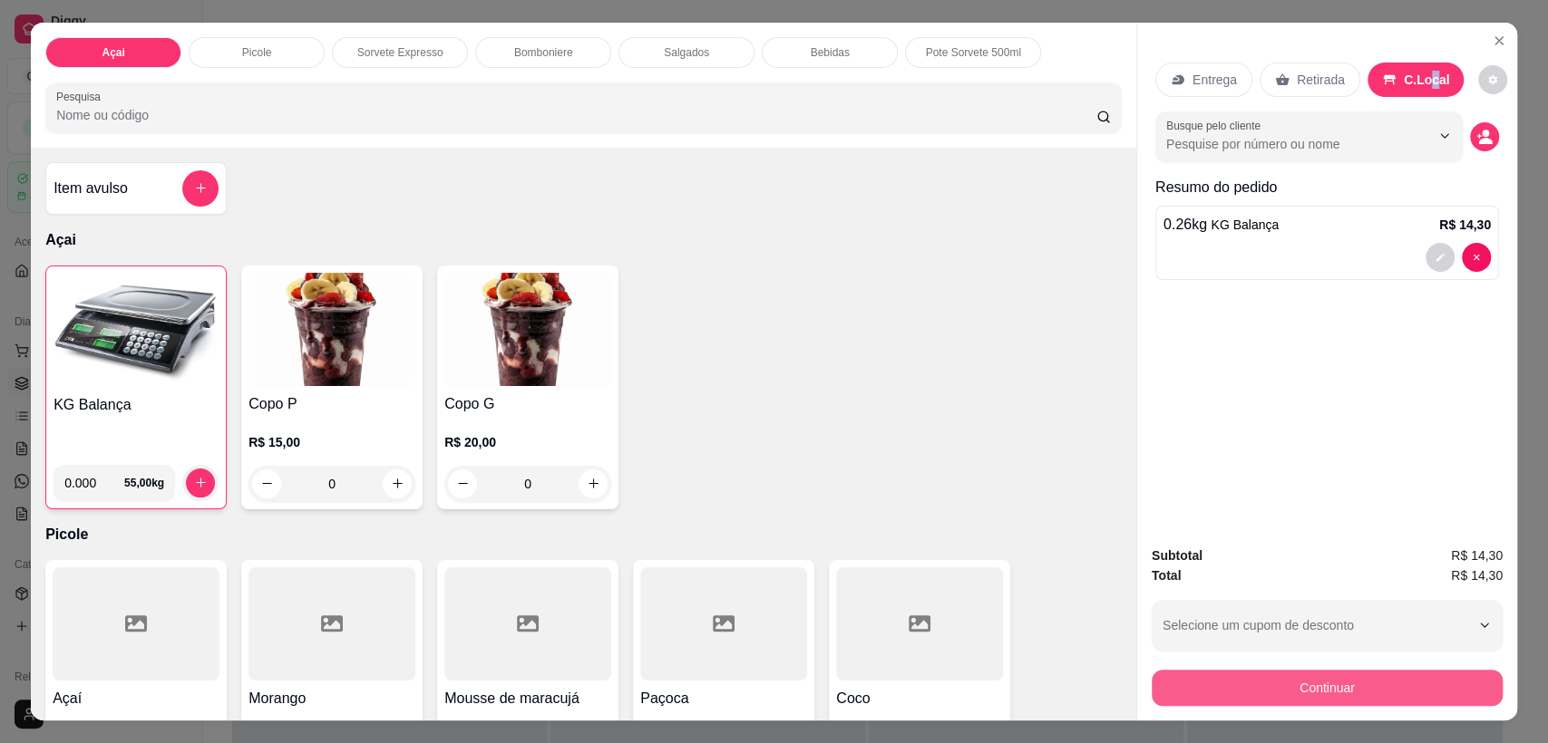
click at [1332, 691] on button "Continuar" at bounding box center [1326, 688] width 351 height 36
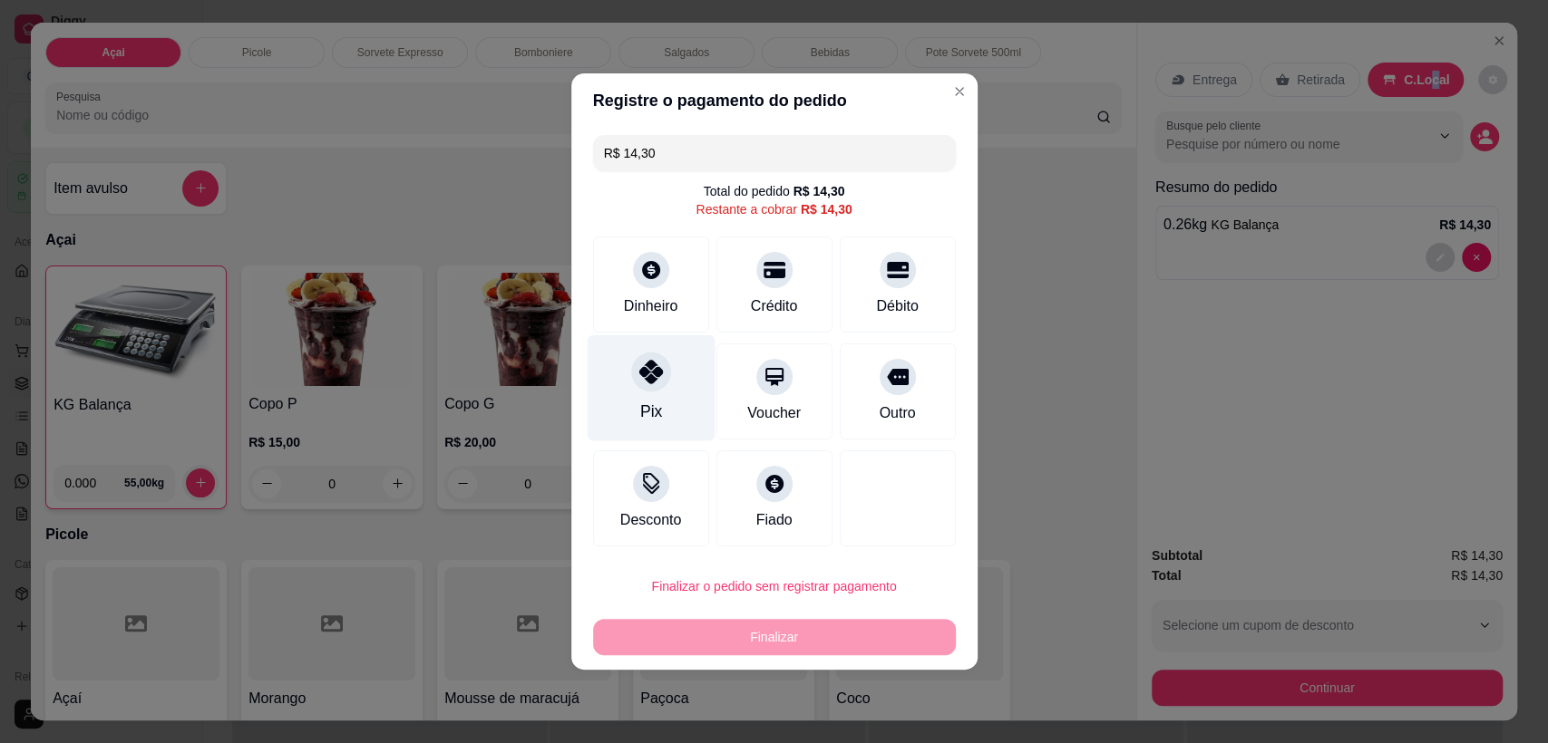
click at [675, 374] on div "Pix" at bounding box center [651, 388] width 128 height 106
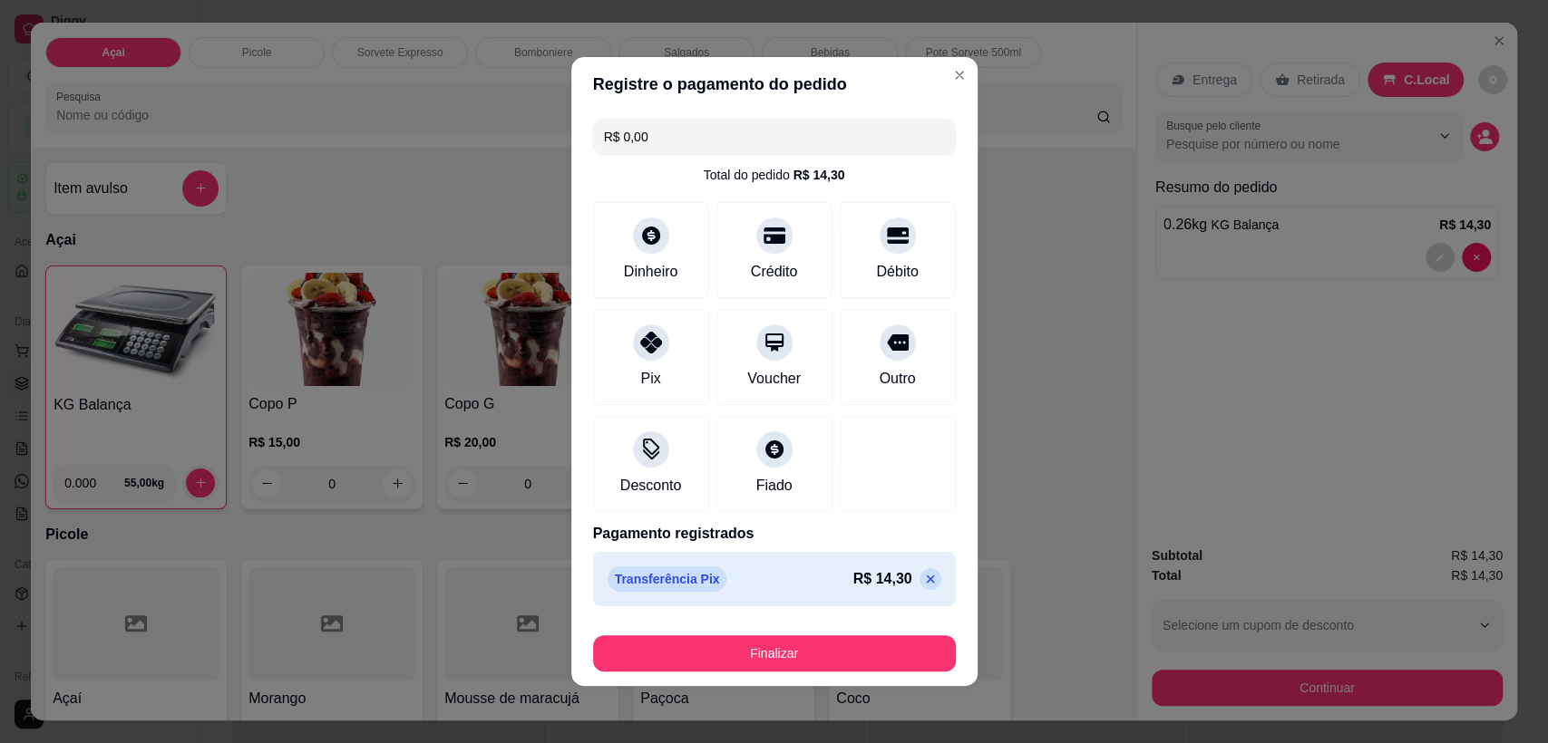
click at [783, 674] on footer "Finalizar" at bounding box center [774, 650] width 406 height 73
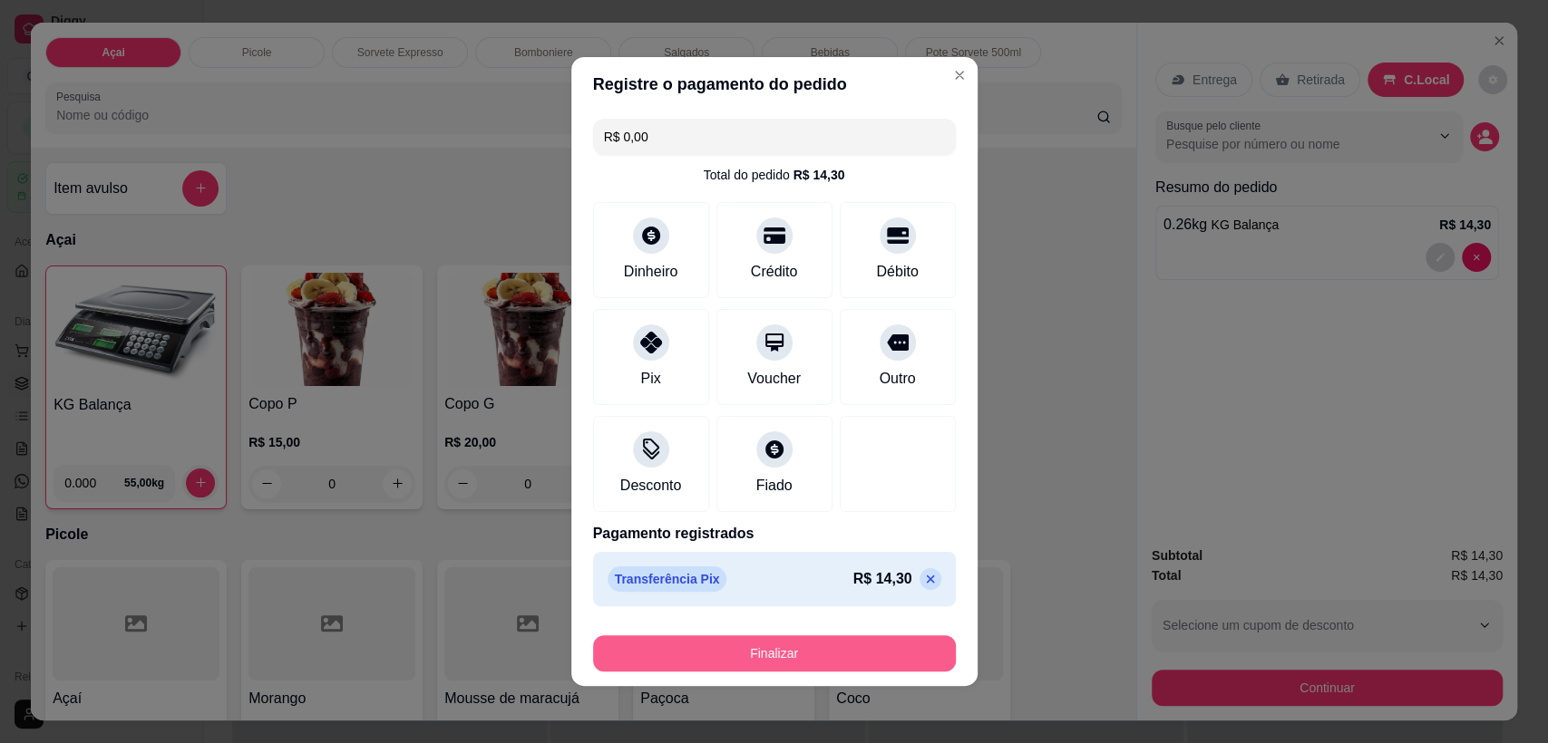
click at [798, 653] on button "Finalizar" at bounding box center [774, 654] width 363 height 36
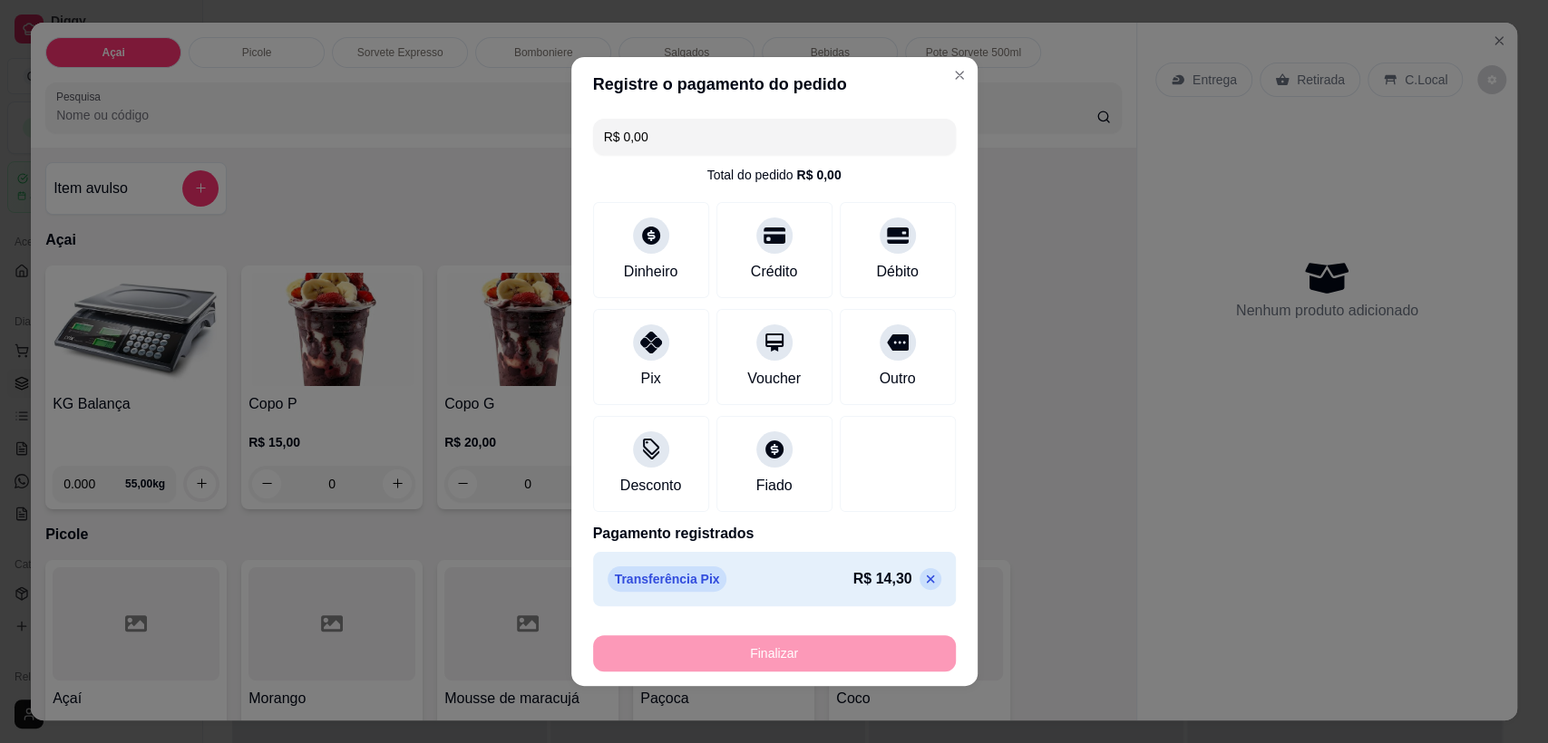
type input "-R$ 14,30"
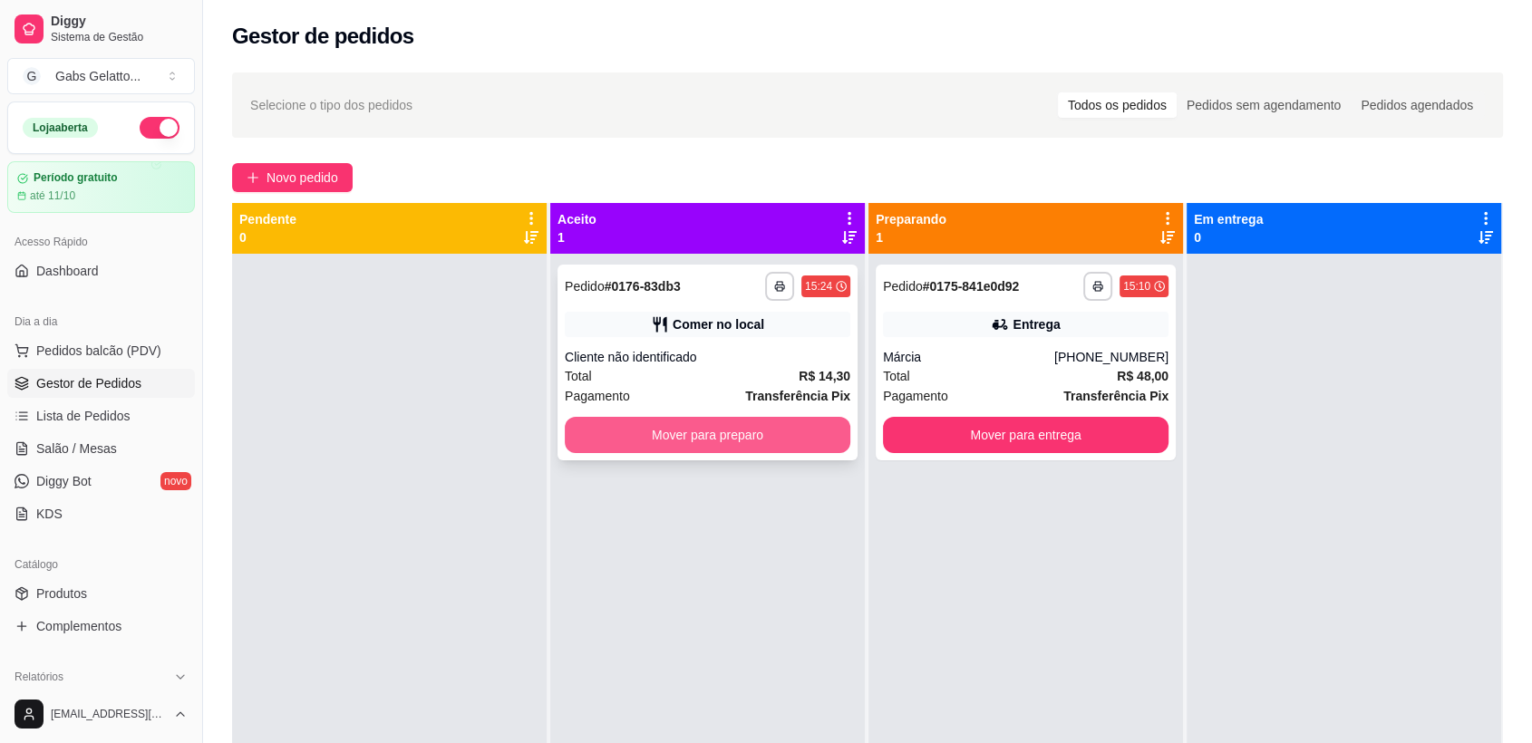
click at [742, 443] on button "Mover para preparo" at bounding box center [708, 435] width 286 height 36
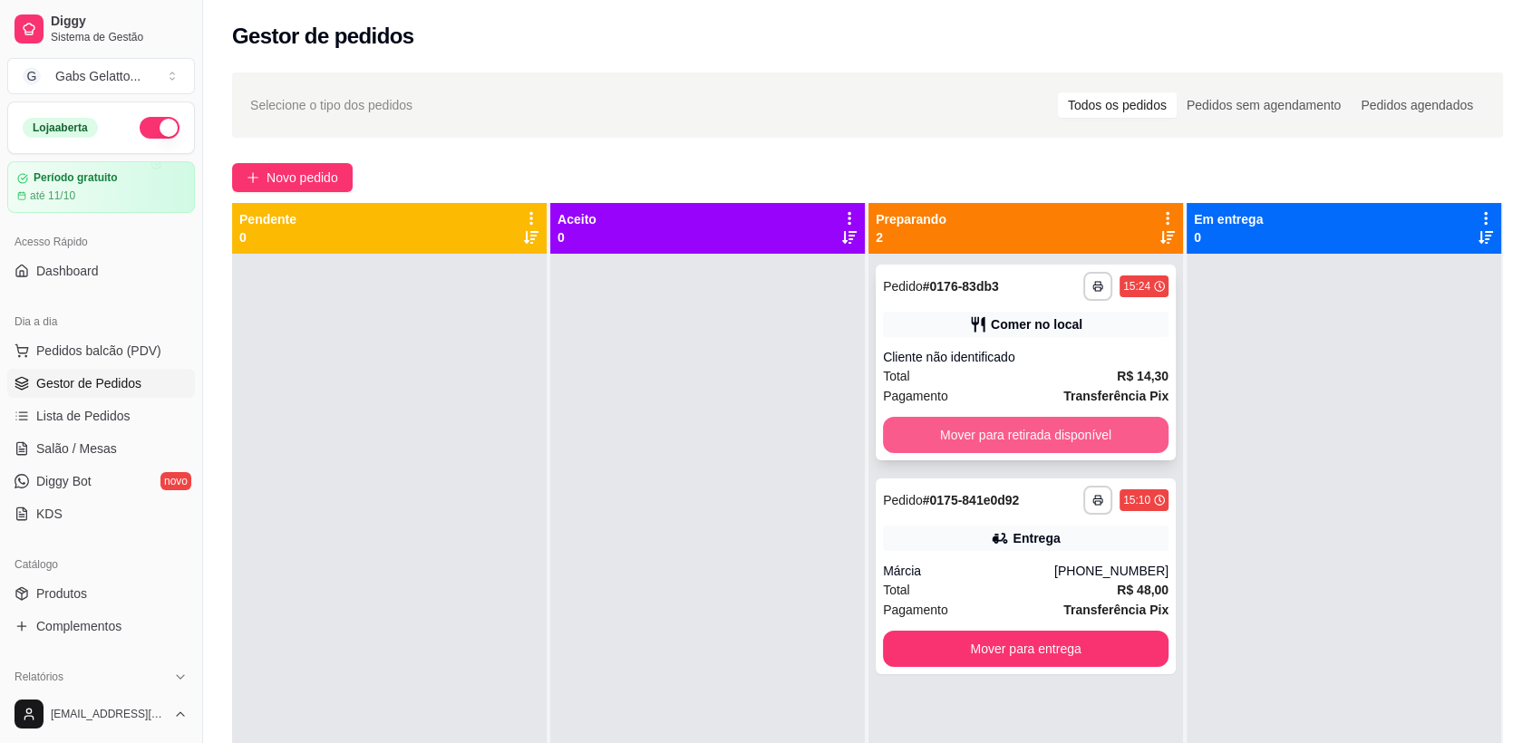
click at [1075, 431] on button "Mover para retirada disponível" at bounding box center [1026, 435] width 286 height 36
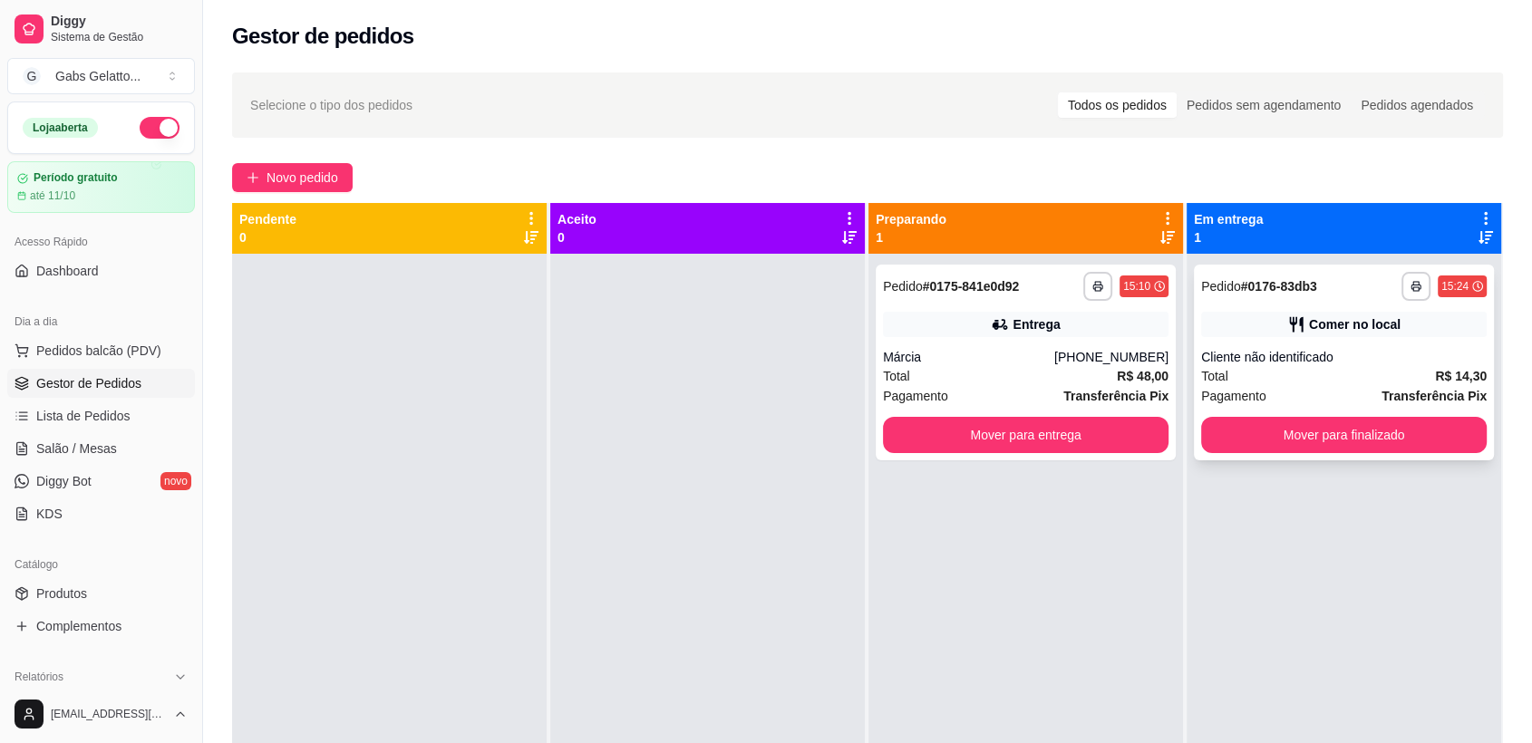
click at [1310, 656] on div "**********" at bounding box center [1344, 625] width 315 height 743
click at [1344, 447] on button "Mover para finalizado" at bounding box center [1344, 435] width 277 height 35
click at [1344, 447] on div "Mover para finalizado" at bounding box center [1344, 435] width 286 height 36
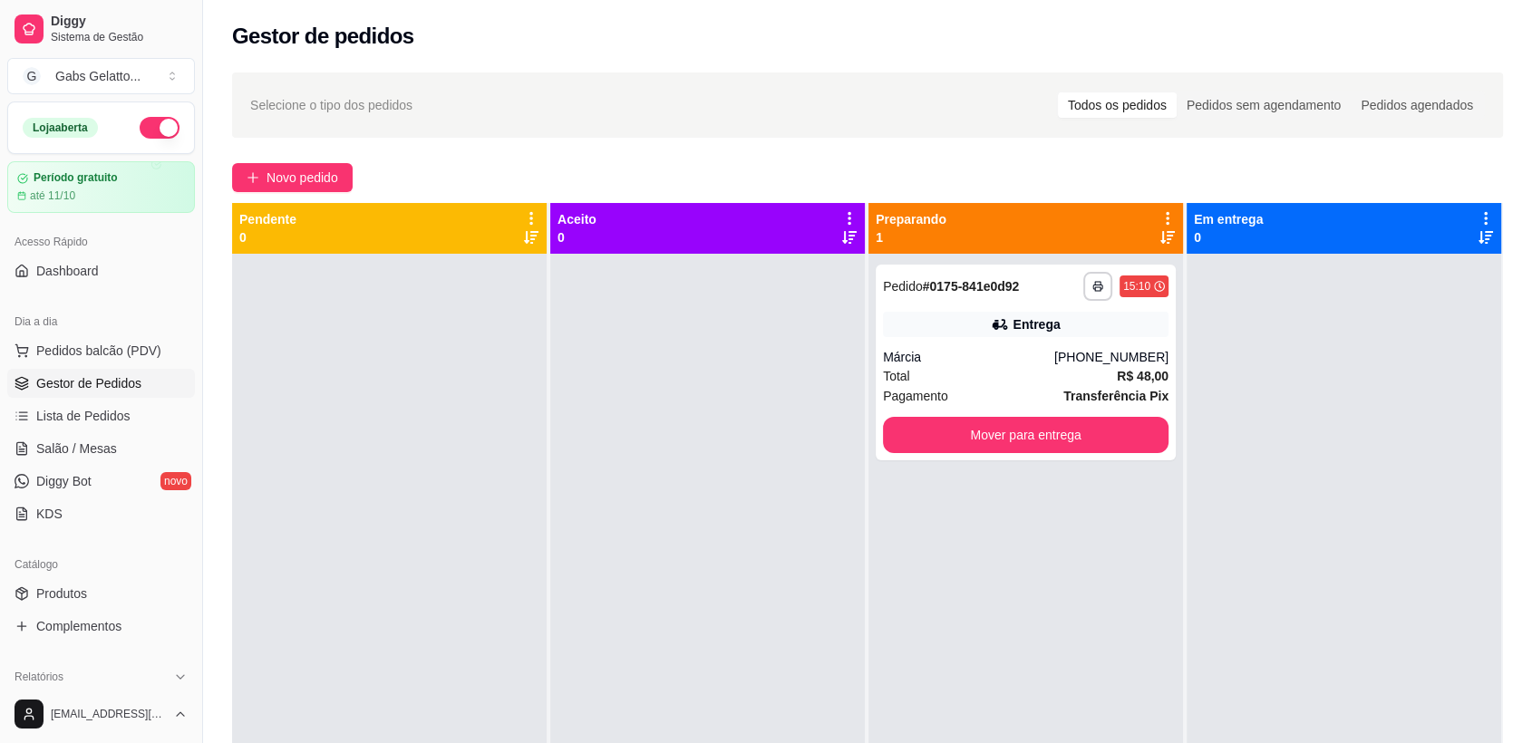
click at [1320, 389] on div at bounding box center [1344, 625] width 315 height 743
click at [1016, 321] on div "Entrega" at bounding box center [1036, 325] width 47 height 18
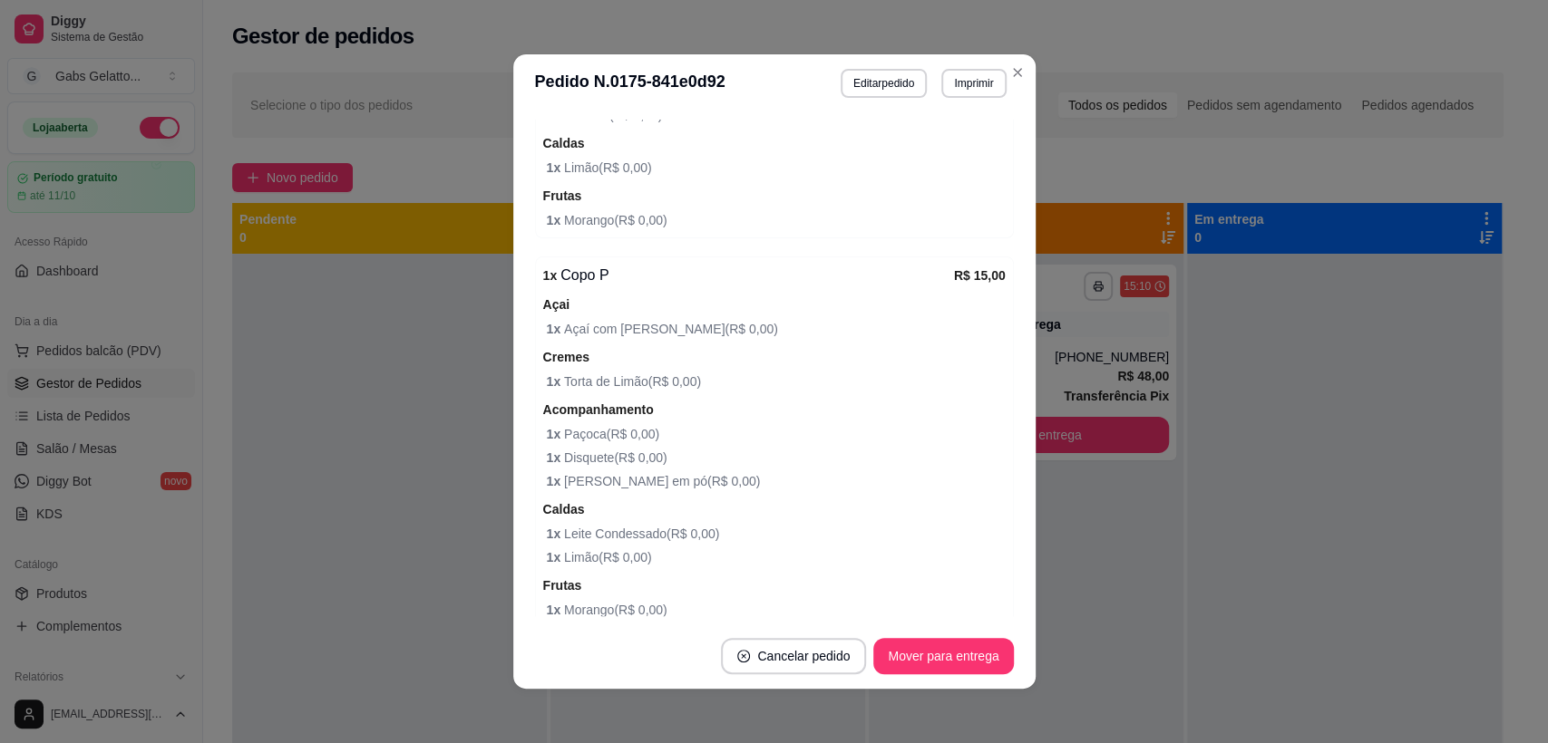
scroll to position [764, 0]
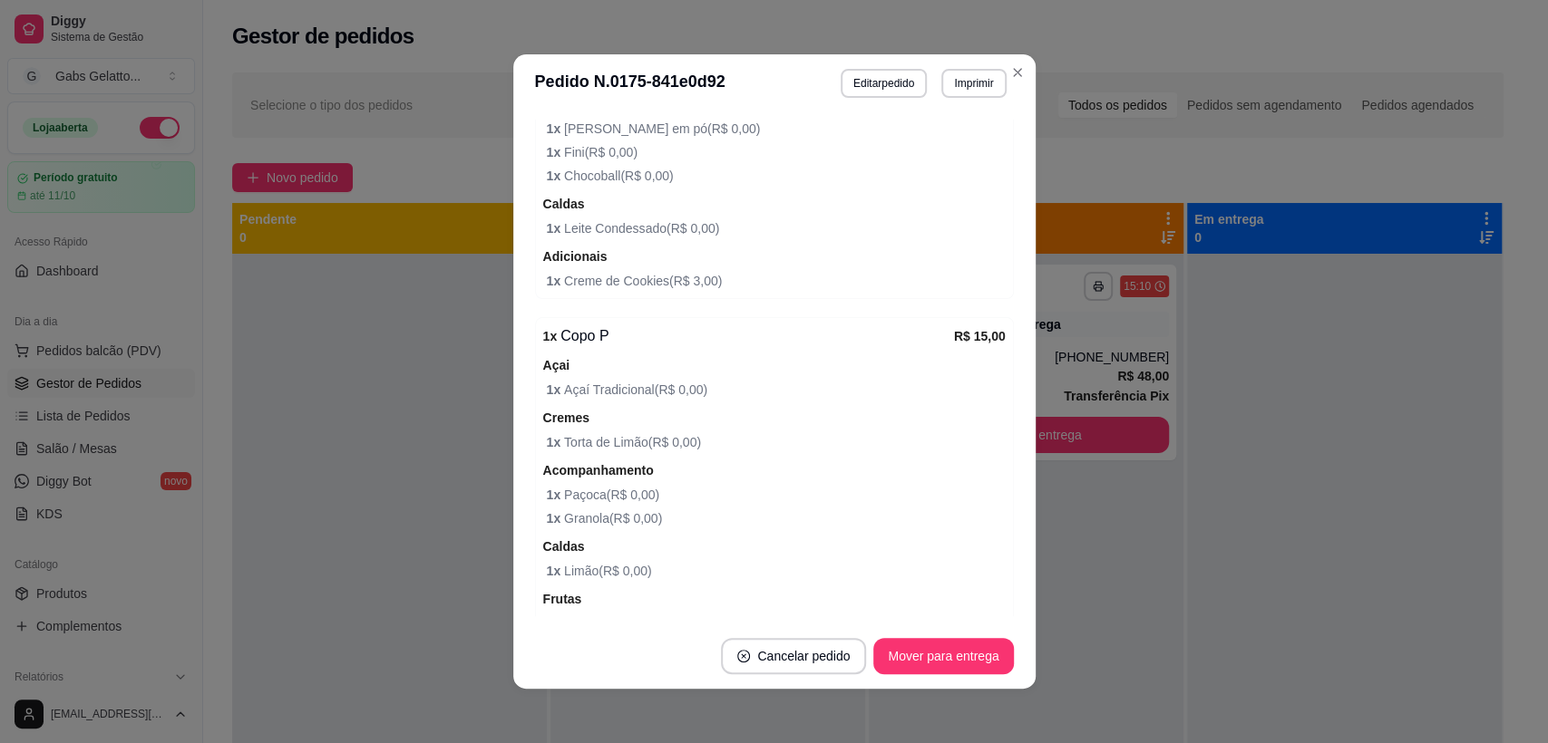
click at [969, 99] on header "**********" at bounding box center [774, 83] width 522 height 58
click at [973, 94] on button "Imprimir" at bounding box center [973, 83] width 64 height 29
click at [927, 149] on button "IMPRESSORA" at bounding box center [934, 146] width 131 height 29
click at [1023, 69] on header "**********" at bounding box center [774, 83] width 522 height 58
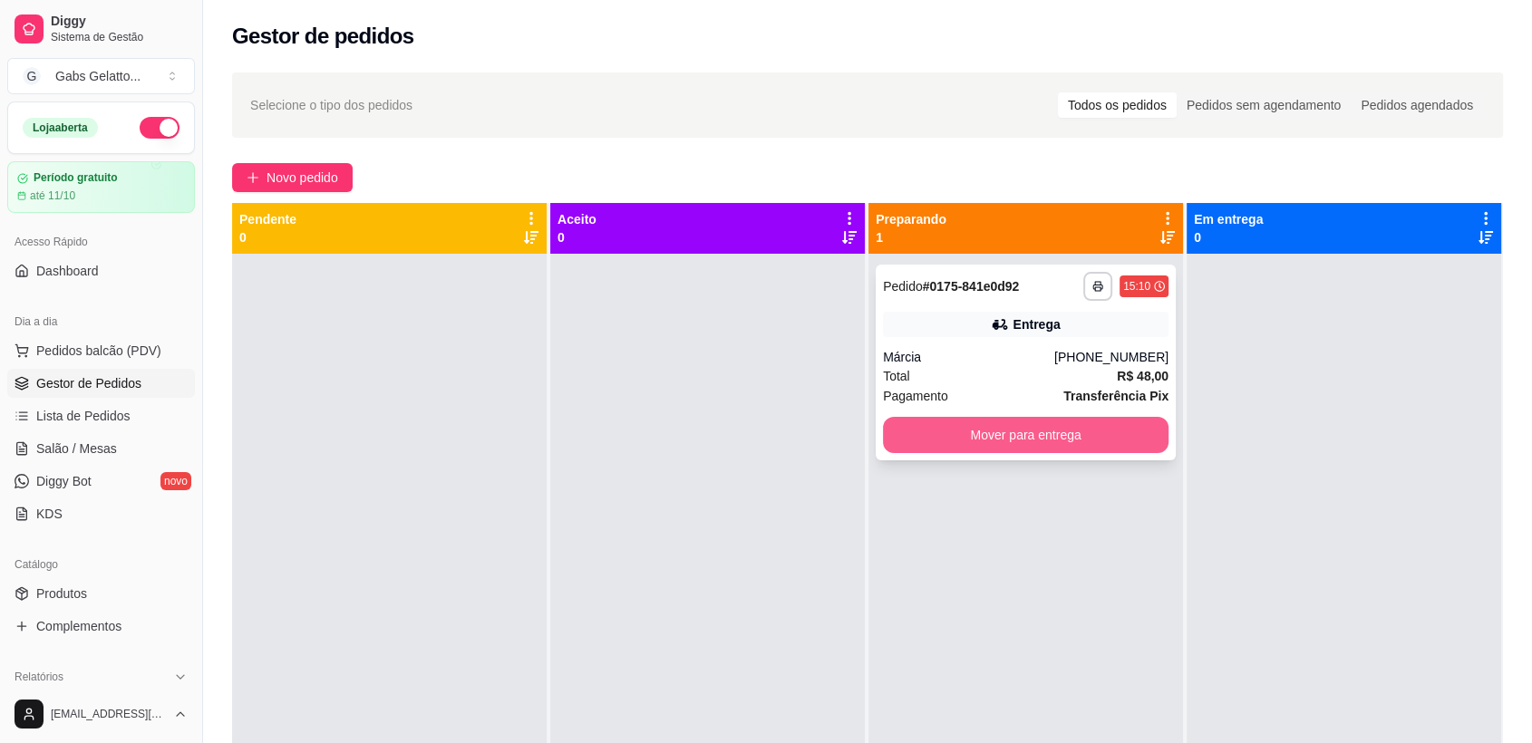
click at [1037, 441] on button "Mover para entrega" at bounding box center [1026, 435] width 286 height 36
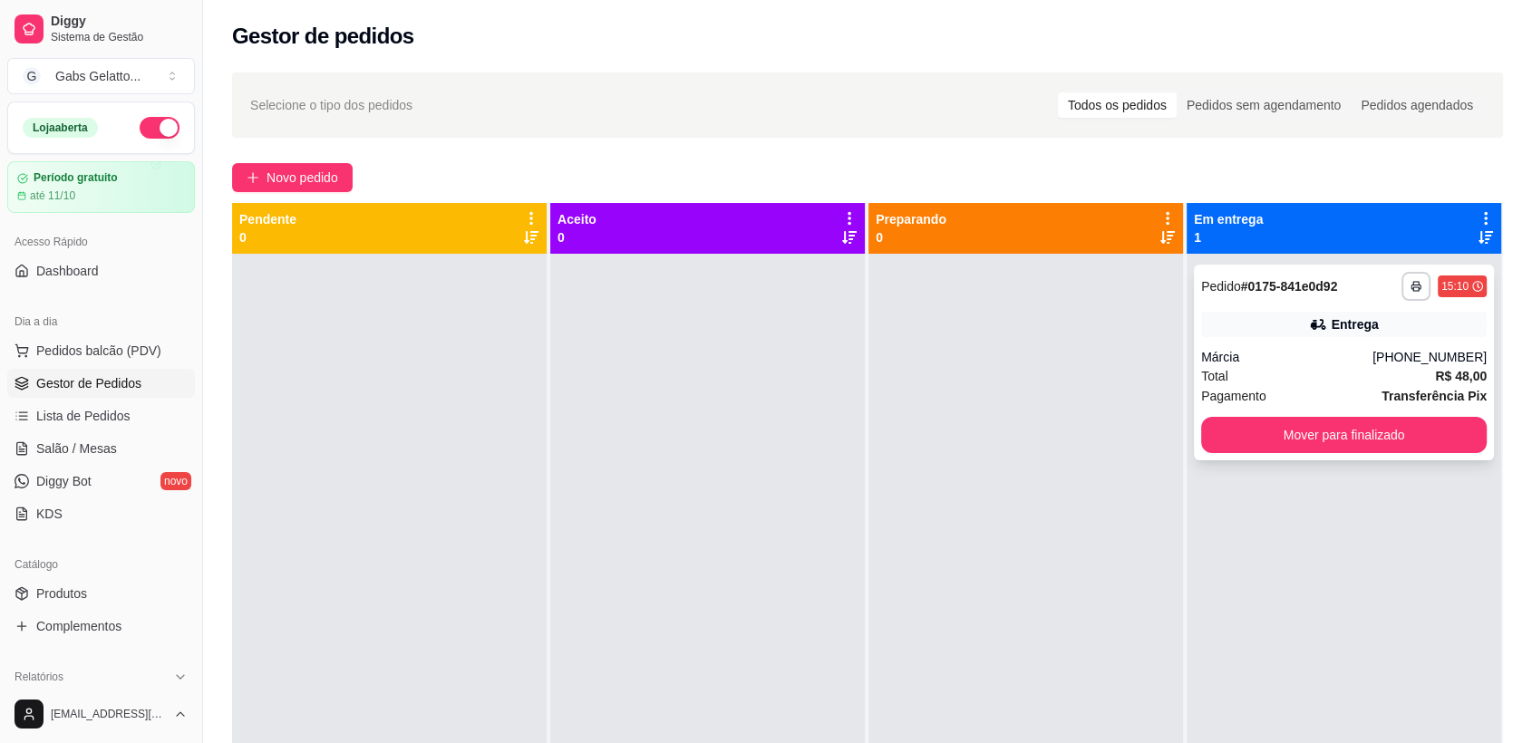
click at [1259, 354] on div "Márcia" at bounding box center [1286, 357] width 171 height 18
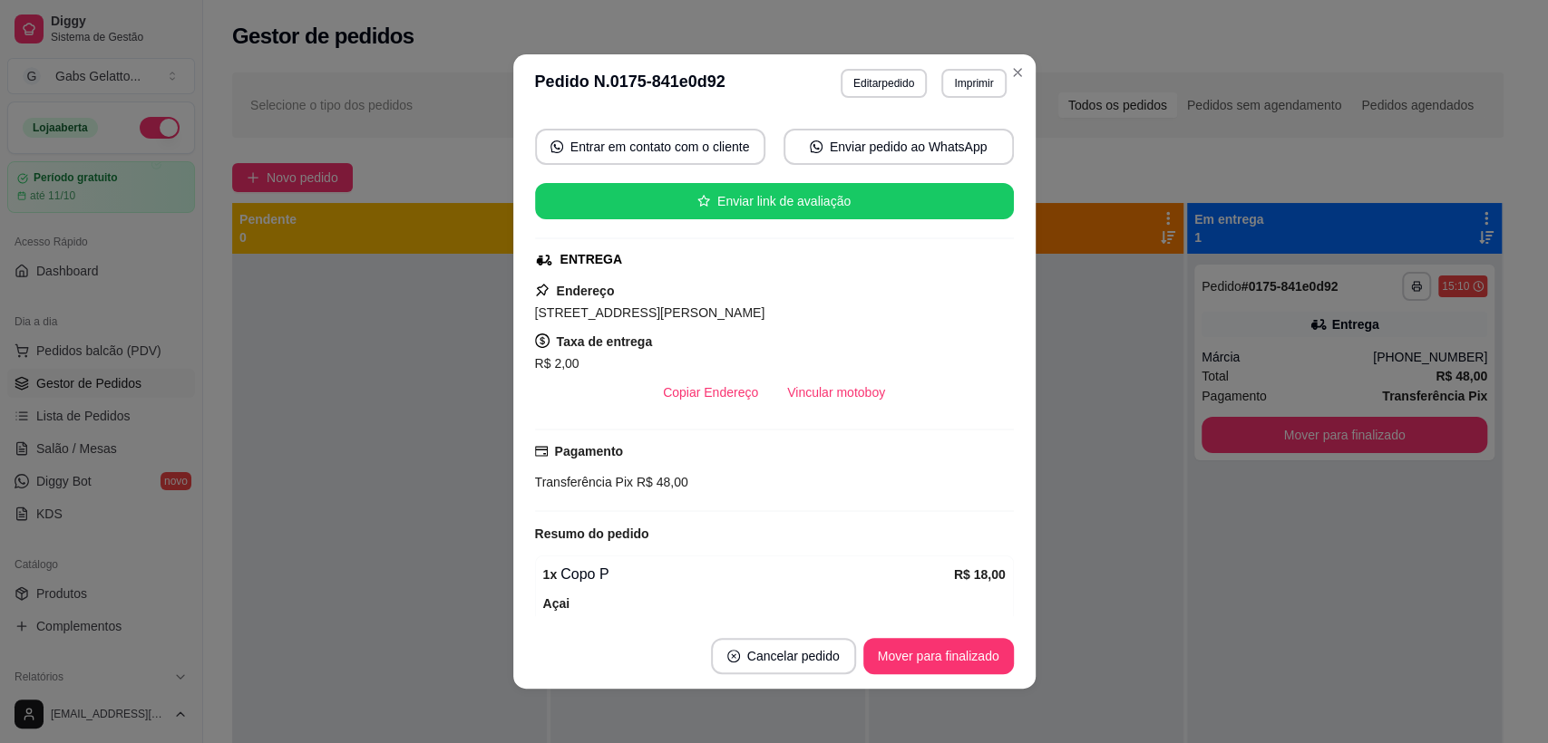
scroll to position [0, 0]
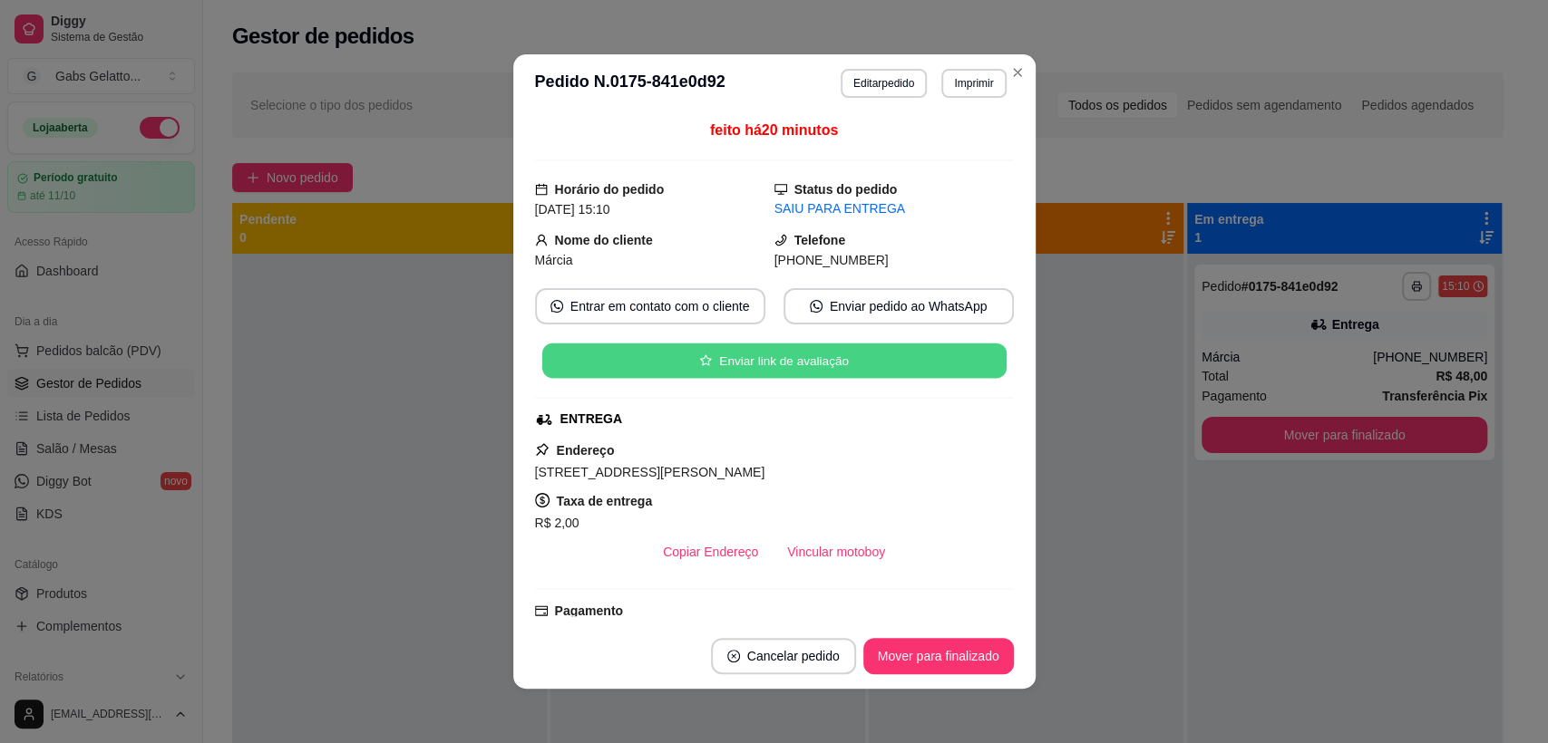
click at [847, 373] on button "Enviar link de avaliação" at bounding box center [773, 361] width 464 height 35
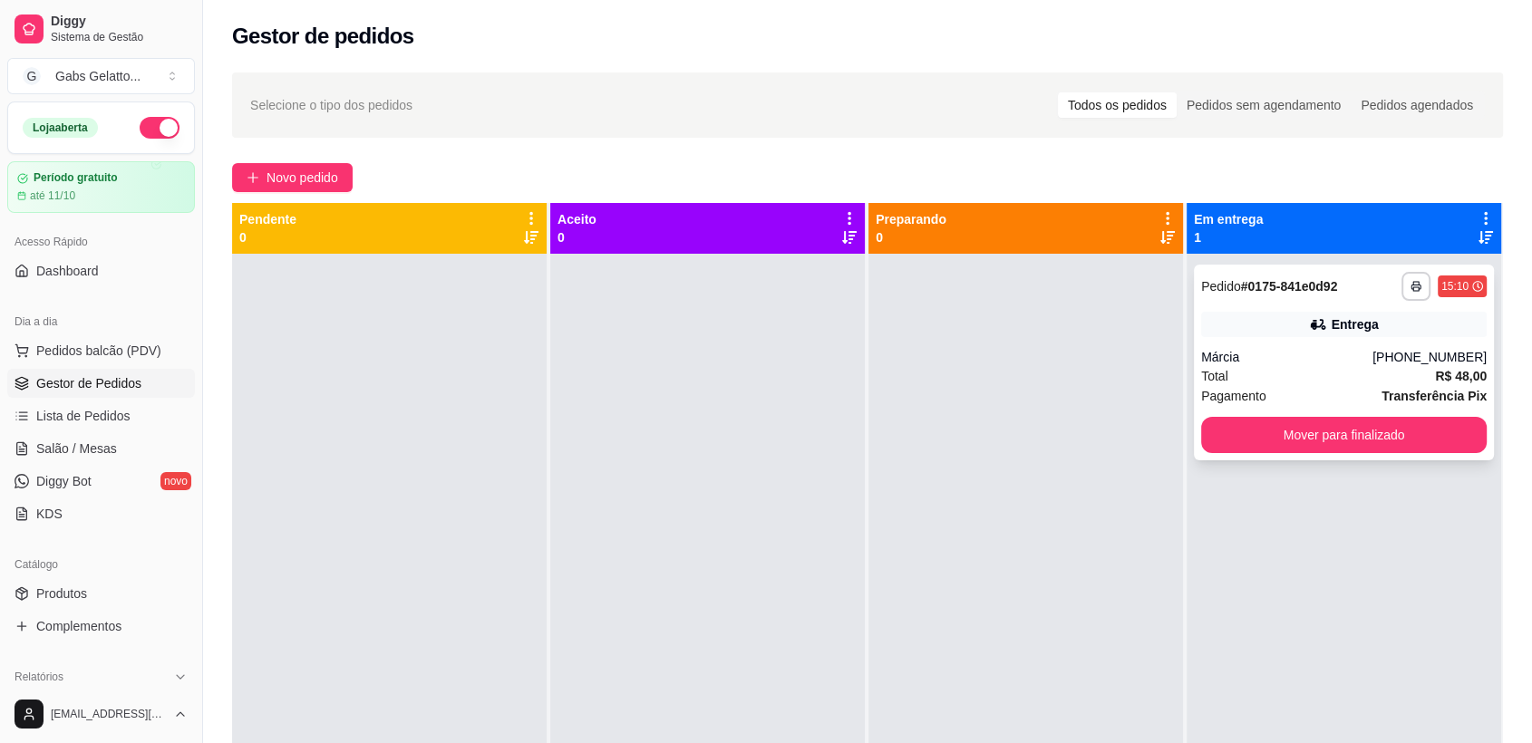
click at [1360, 309] on div "**********" at bounding box center [1344, 363] width 300 height 196
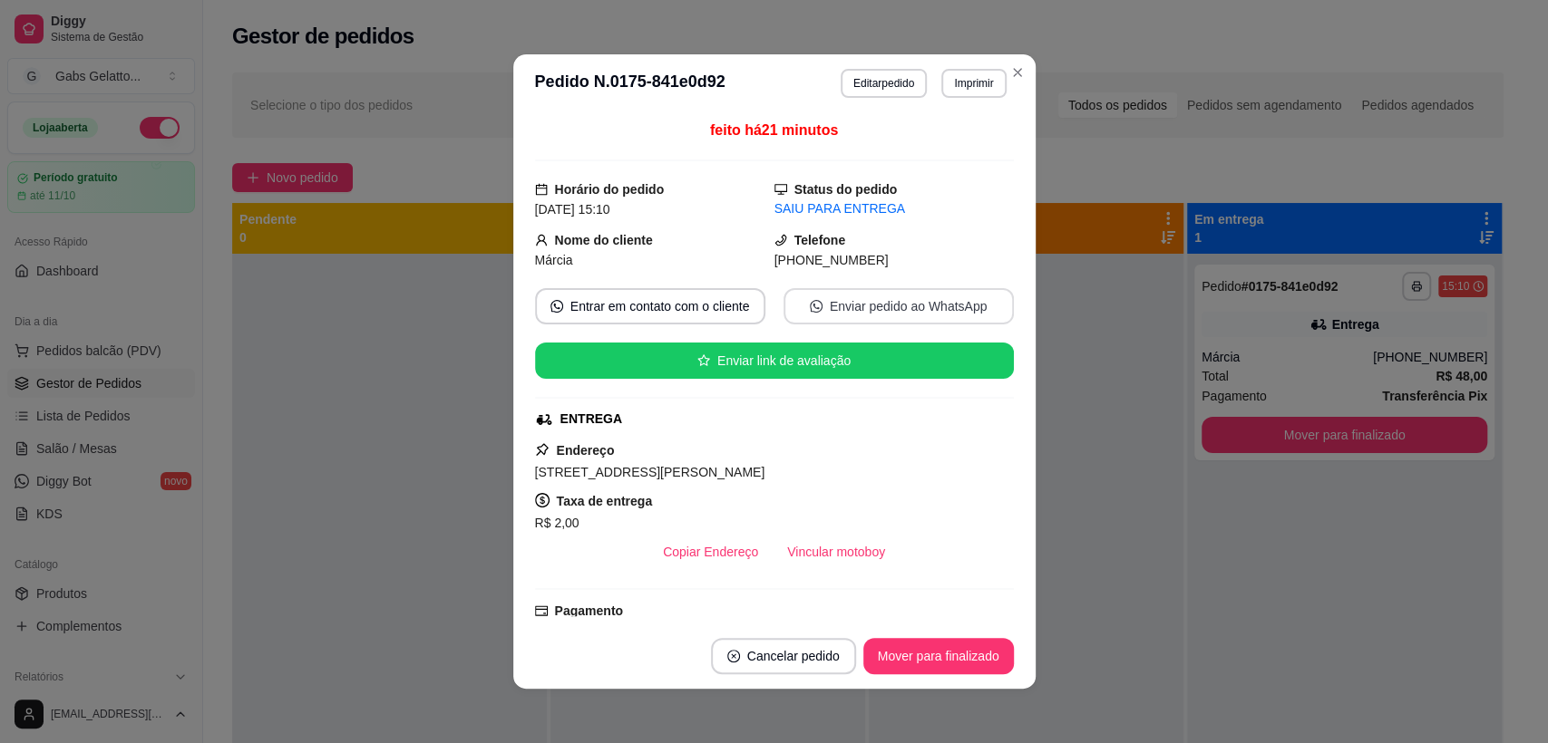
click at [814, 312] on button "Enviar pedido ao WhatsApp" at bounding box center [898, 306] width 230 height 36
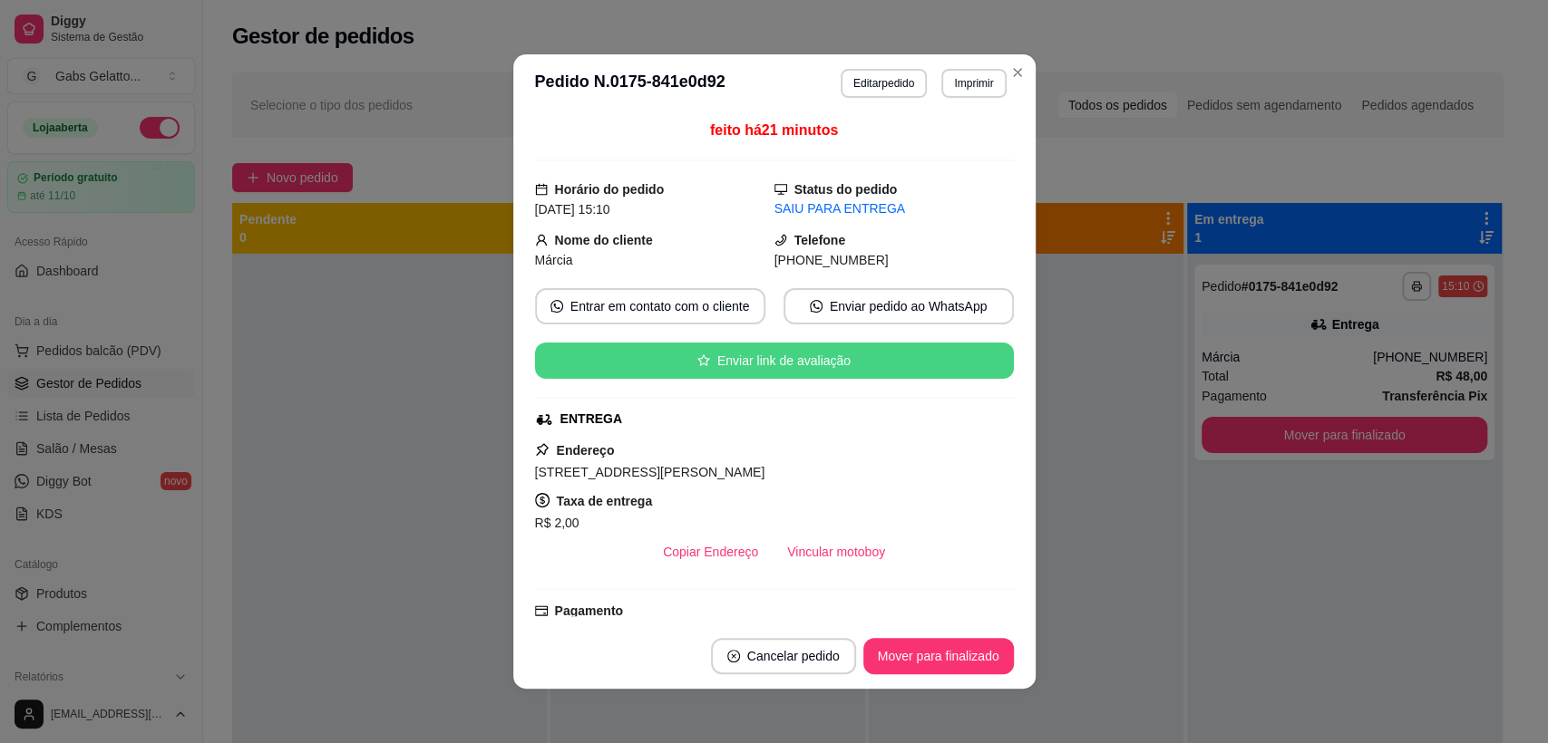
click at [783, 369] on button "Enviar link de avaliação" at bounding box center [774, 361] width 479 height 36
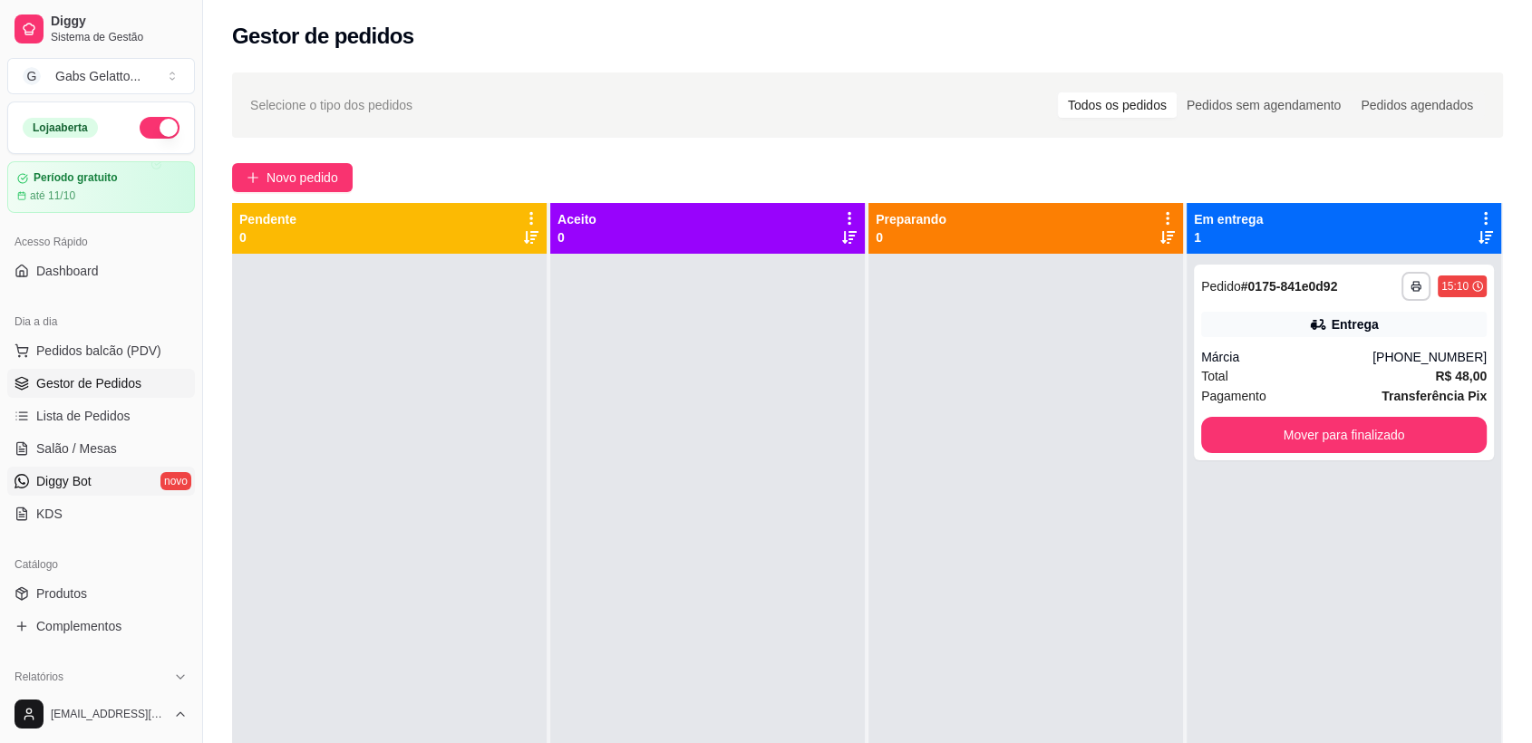
click at [102, 488] on link "Diggy Bot novo" at bounding box center [101, 481] width 188 height 29
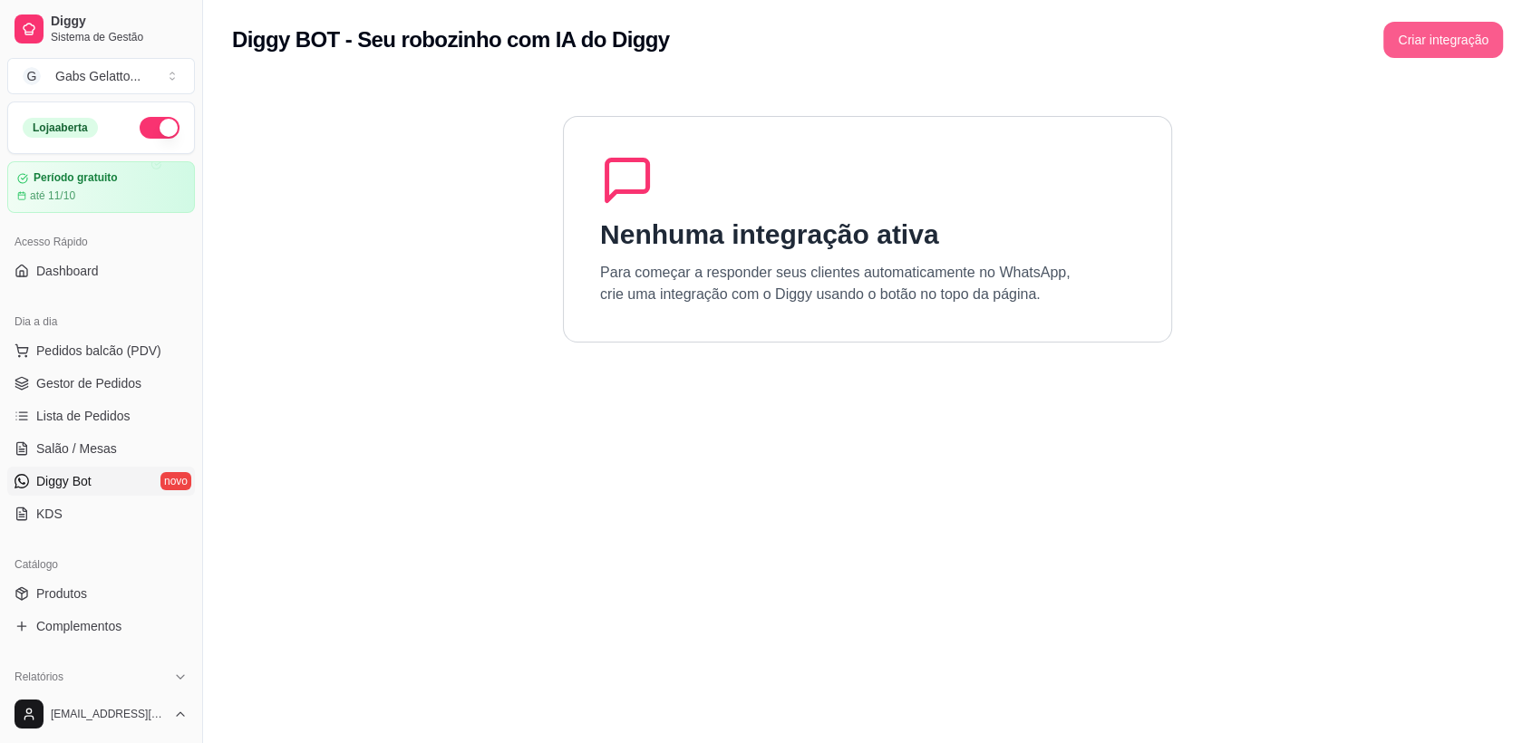
click at [1455, 45] on button "Criar integração" at bounding box center [1444, 40] width 120 height 36
click at [49, 510] on span "KDS" at bounding box center [49, 514] width 26 height 18
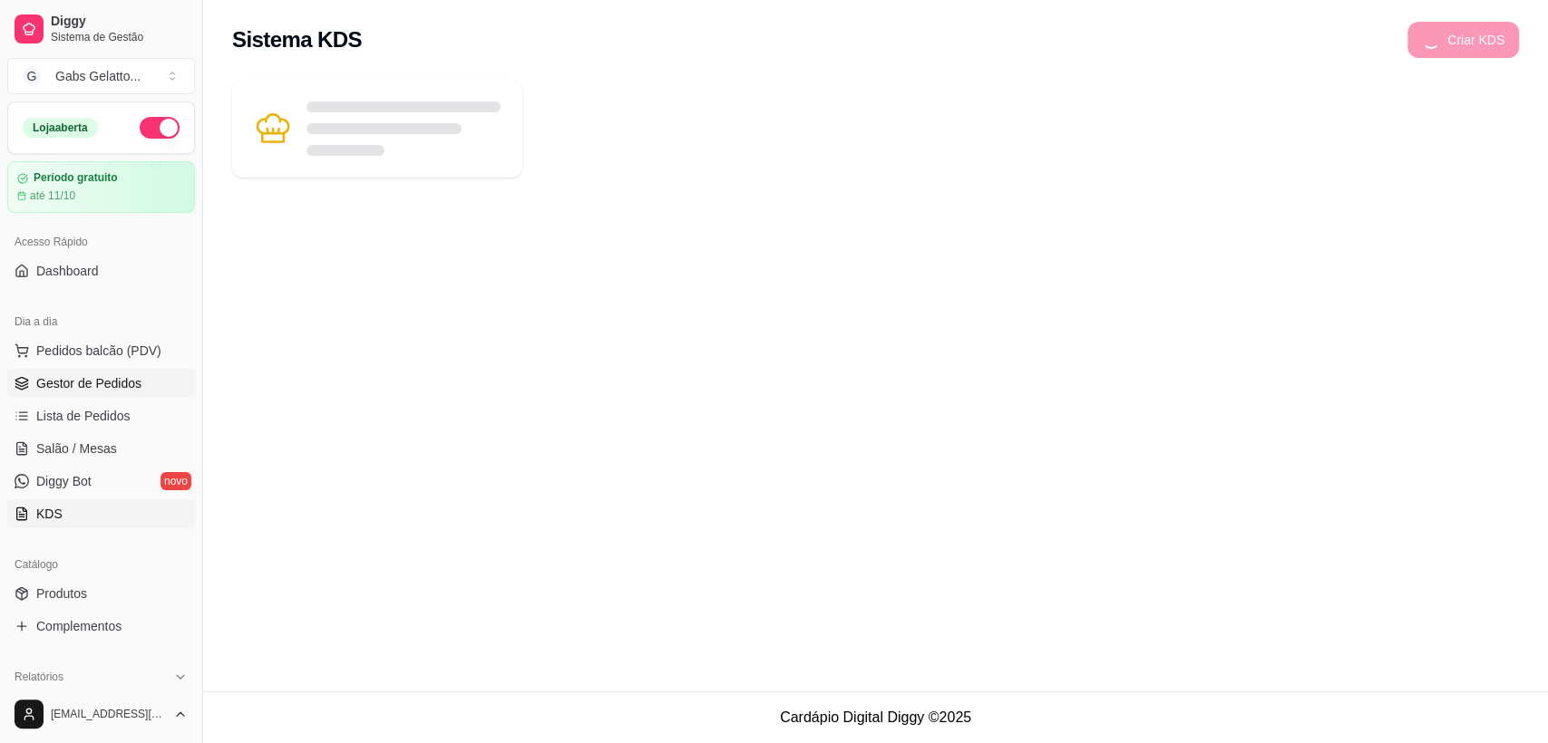
click at [61, 375] on span "Gestor de Pedidos" at bounding box center [88, 383] width 105 height 18
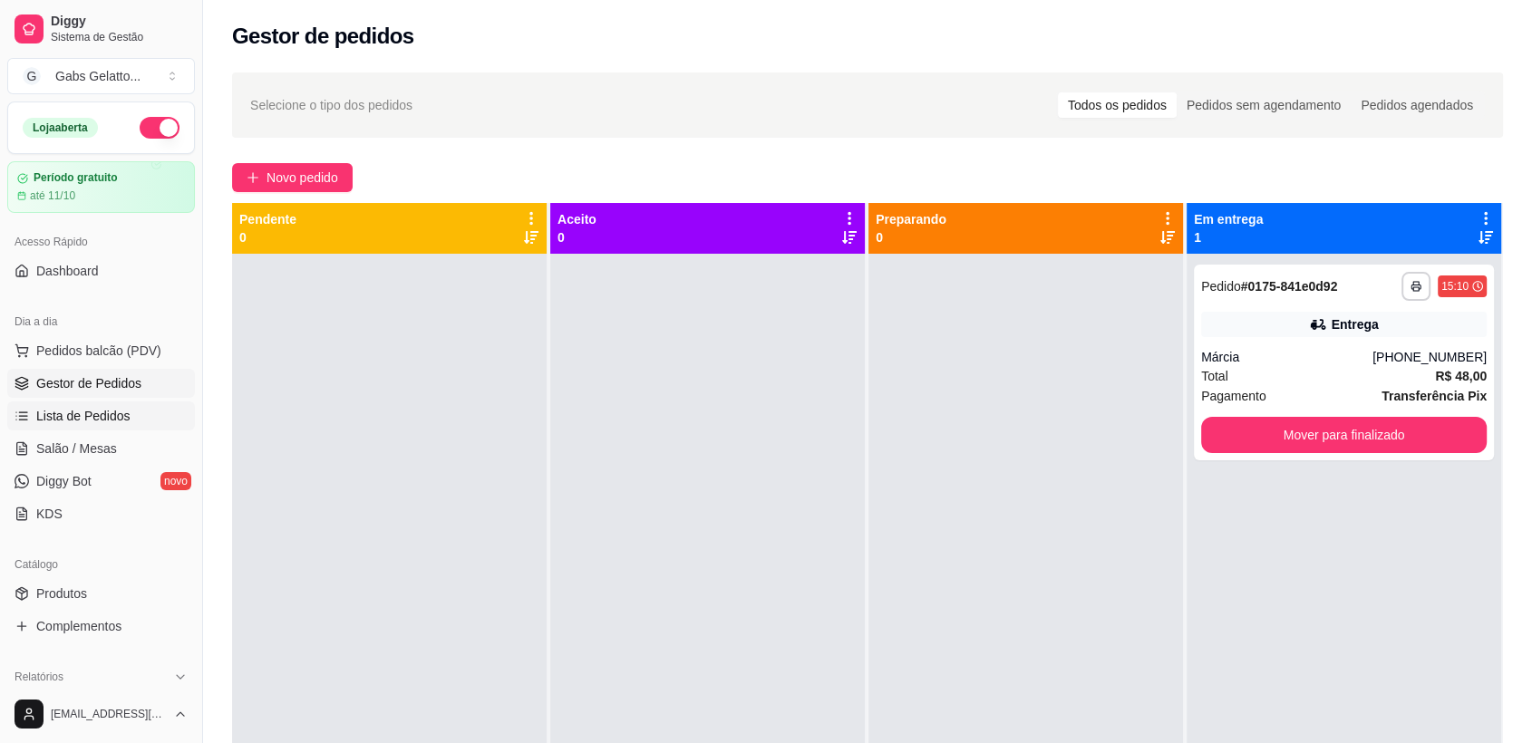
click at [87, 413] on span "Lista de Pedidos" at bounding box center [83, 416] width 94 height 18
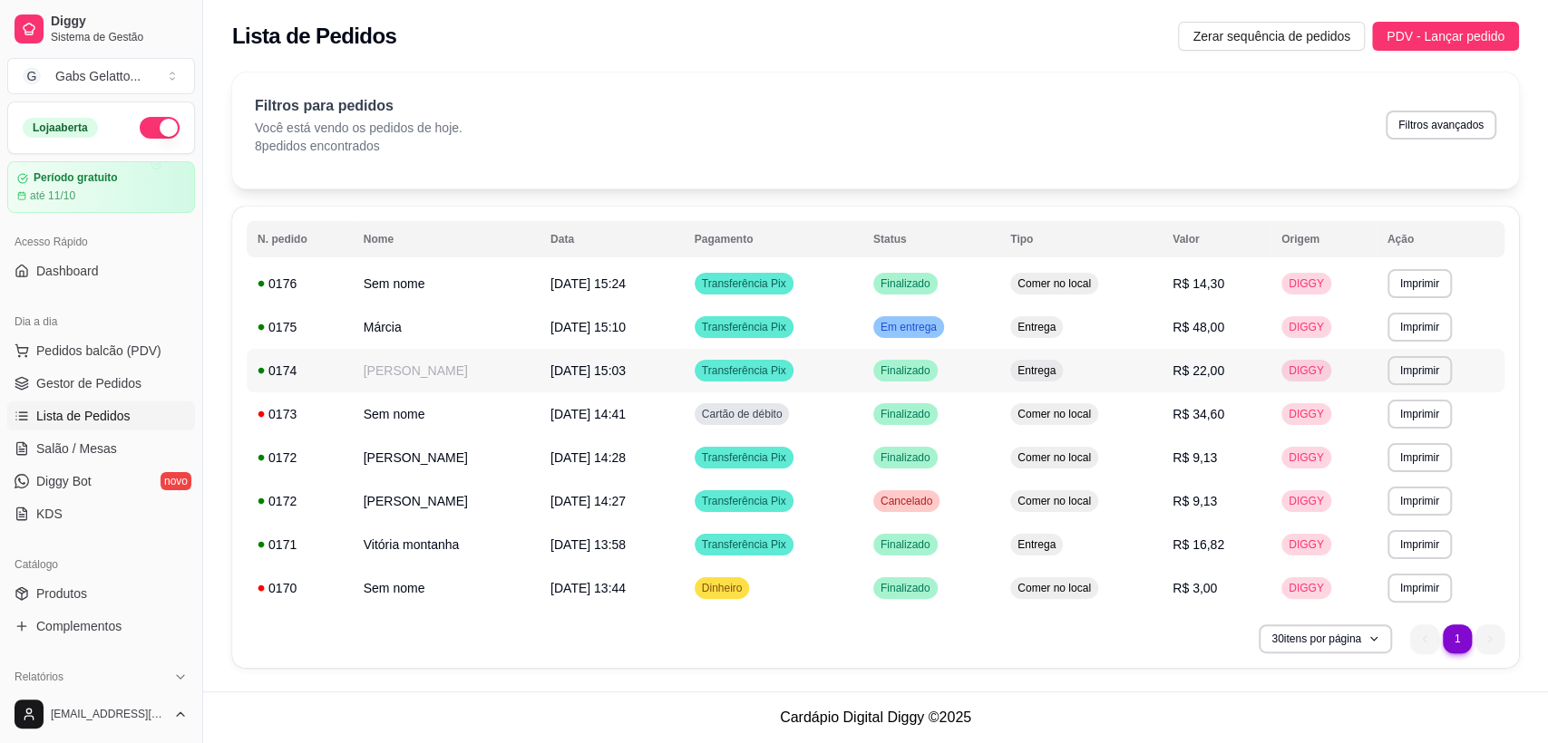
click at [626, 372] on span "[DATE] às 15:03" at bounding box center [587, 371] width 75 height 15
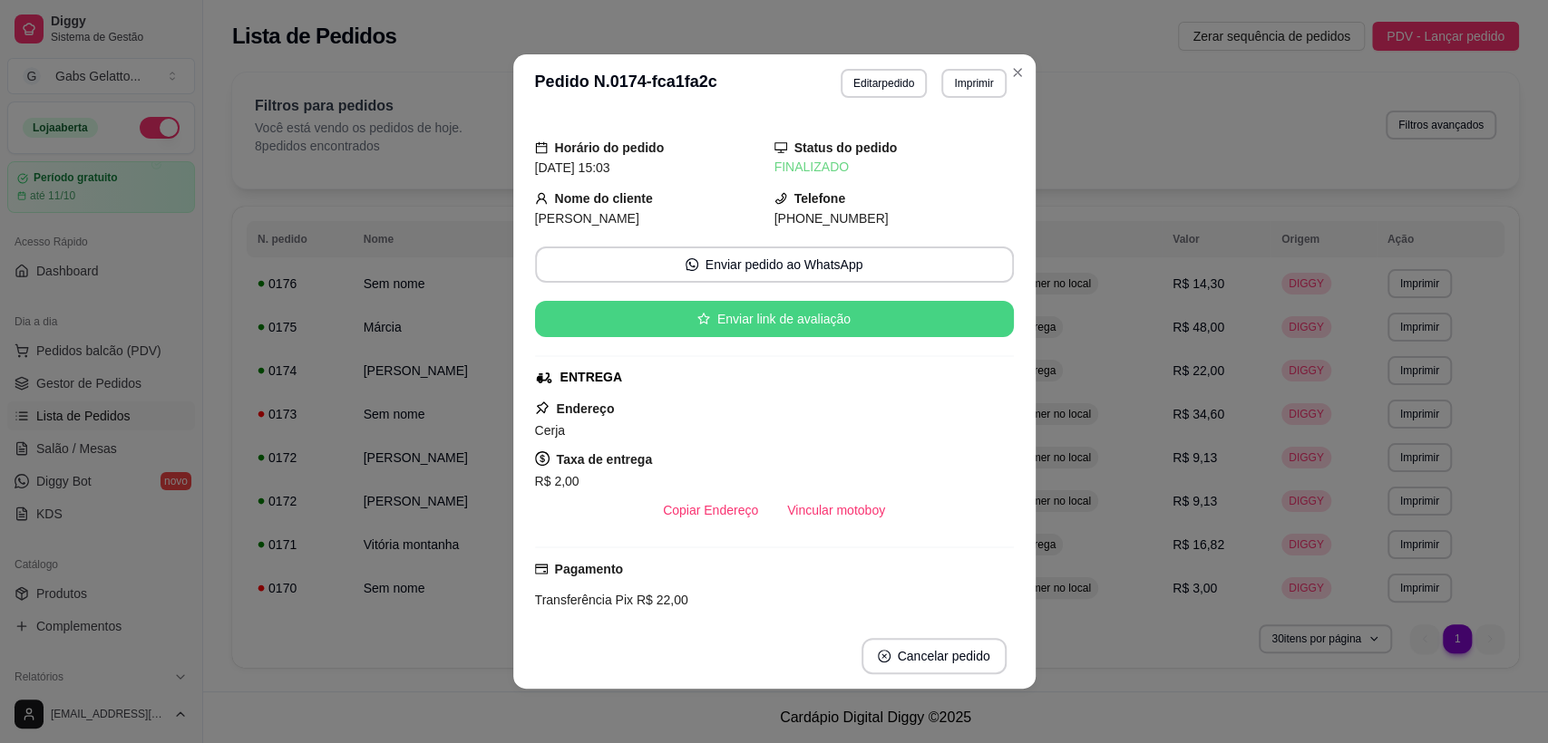
click at [805, 328] on button "Enviar link de avaliação" at bounding box center [774, 319] width 479 height 36
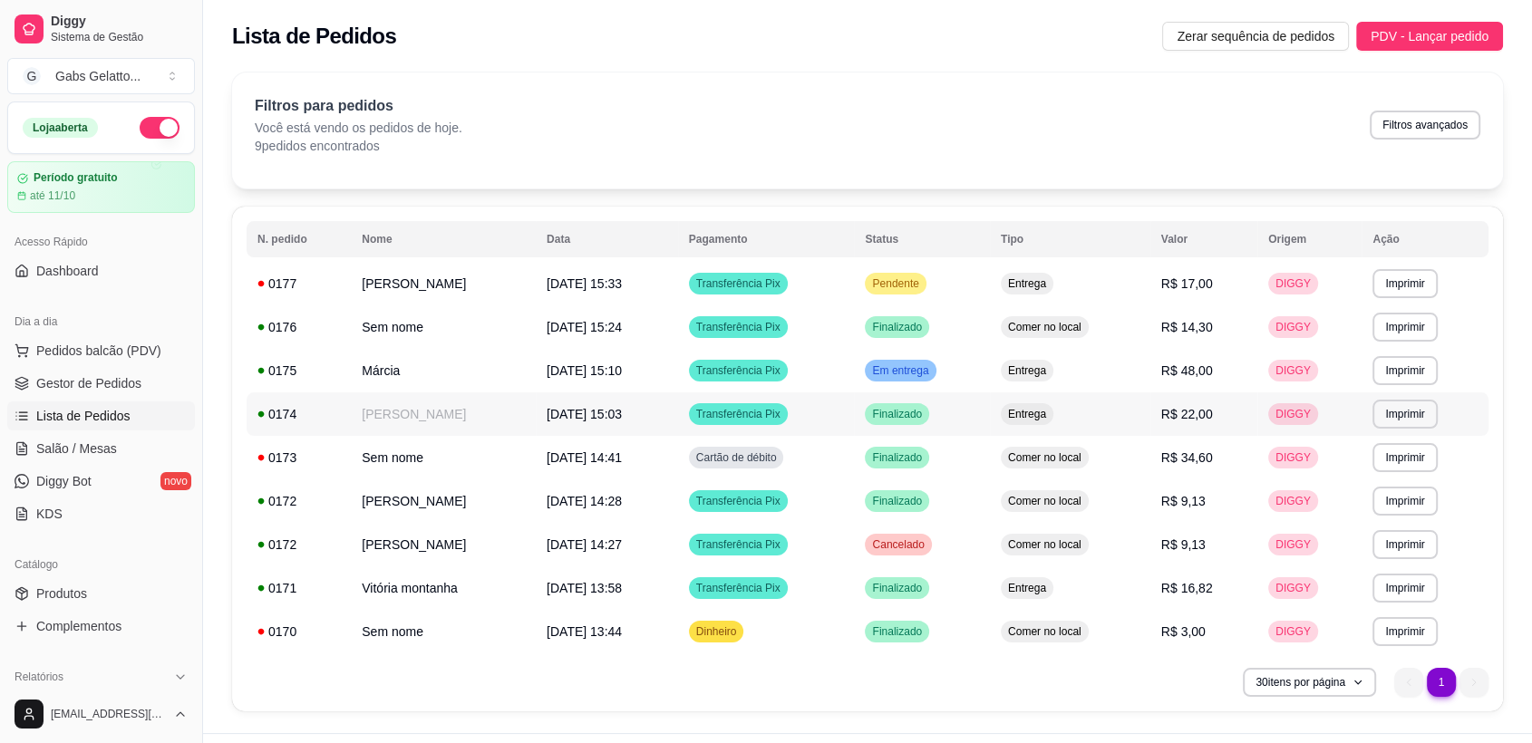
click at [512, 411] on td "Kauanny Nunes" at bounding box center [443, 415] width 185 height 44
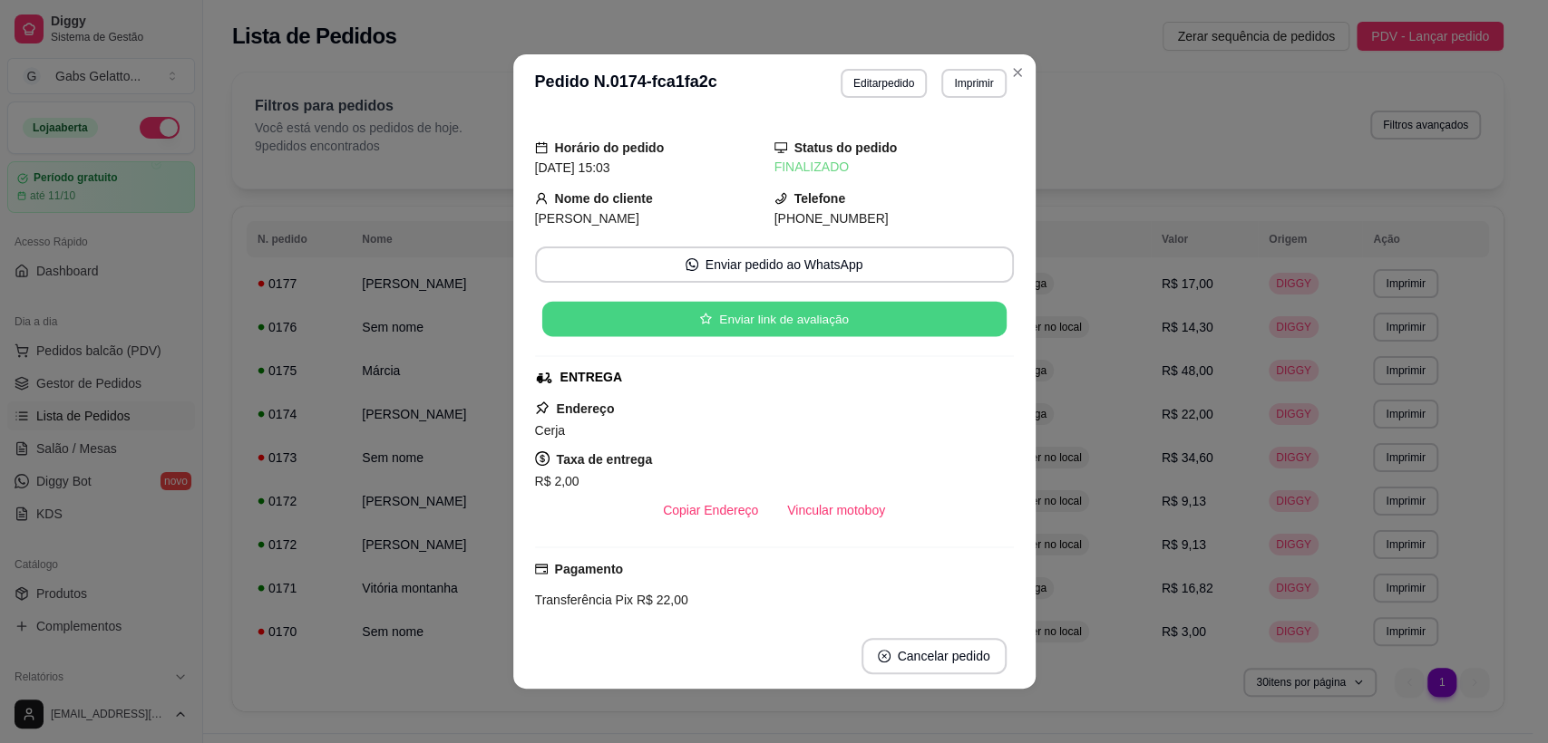
click at [794, 316] on button "Enviar link de avaliação" at bounding box center [773, 319] width 464 height 35
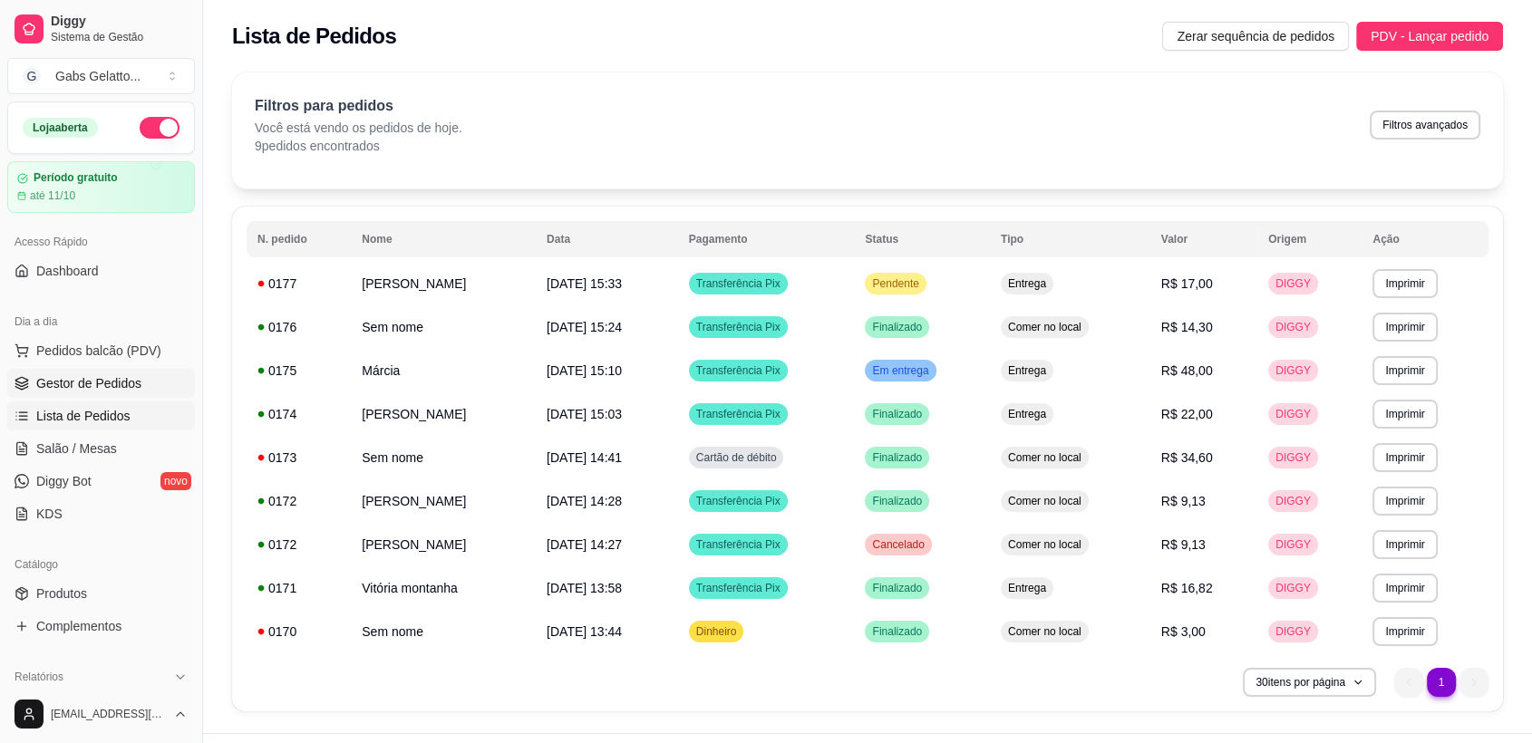
click at [87, 379] on span "Gestor de Pedidos" at bounding box center [88, 383] width 105 height 18
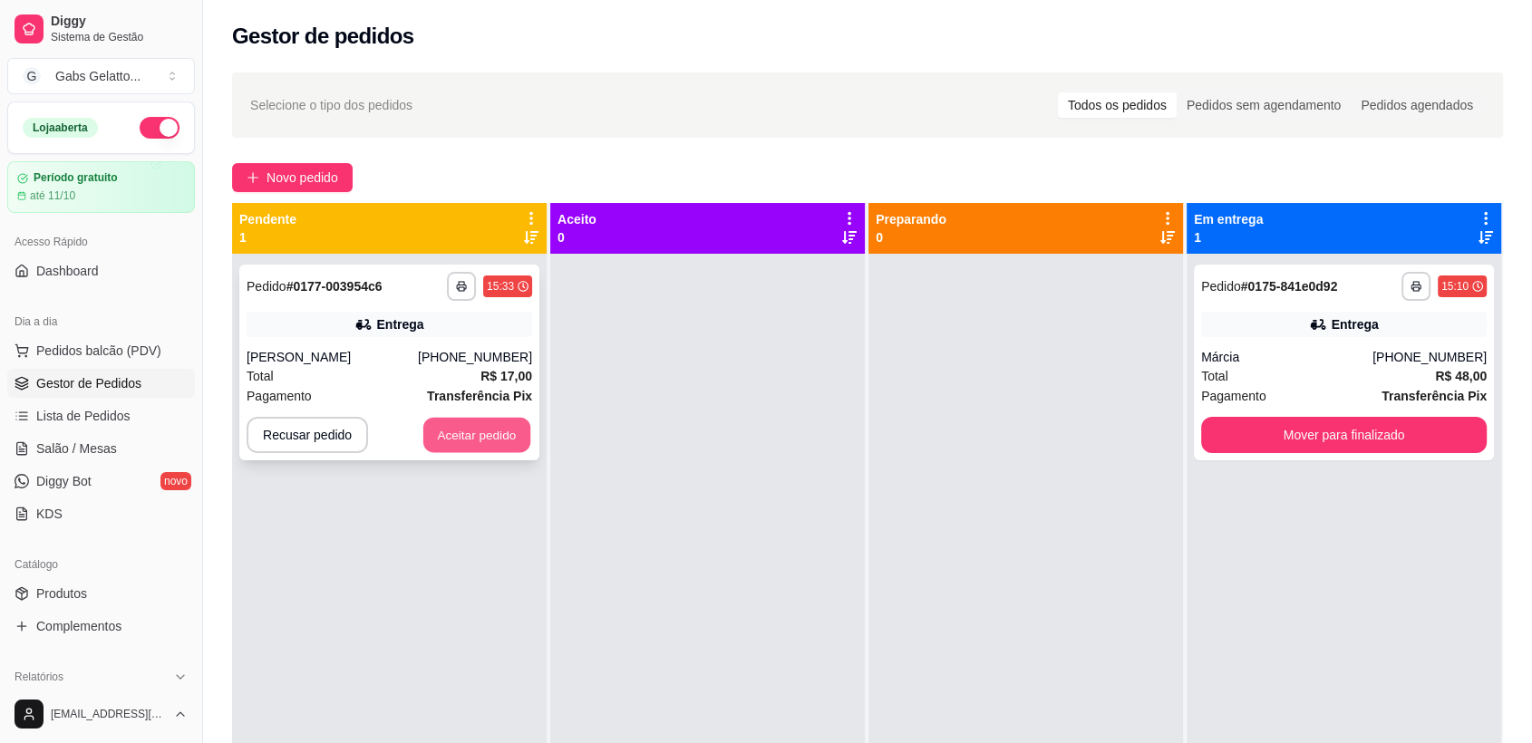
click at [452, 440] on button "Aceitar pedido" at bounding box center [476, 435] width 107 height 35
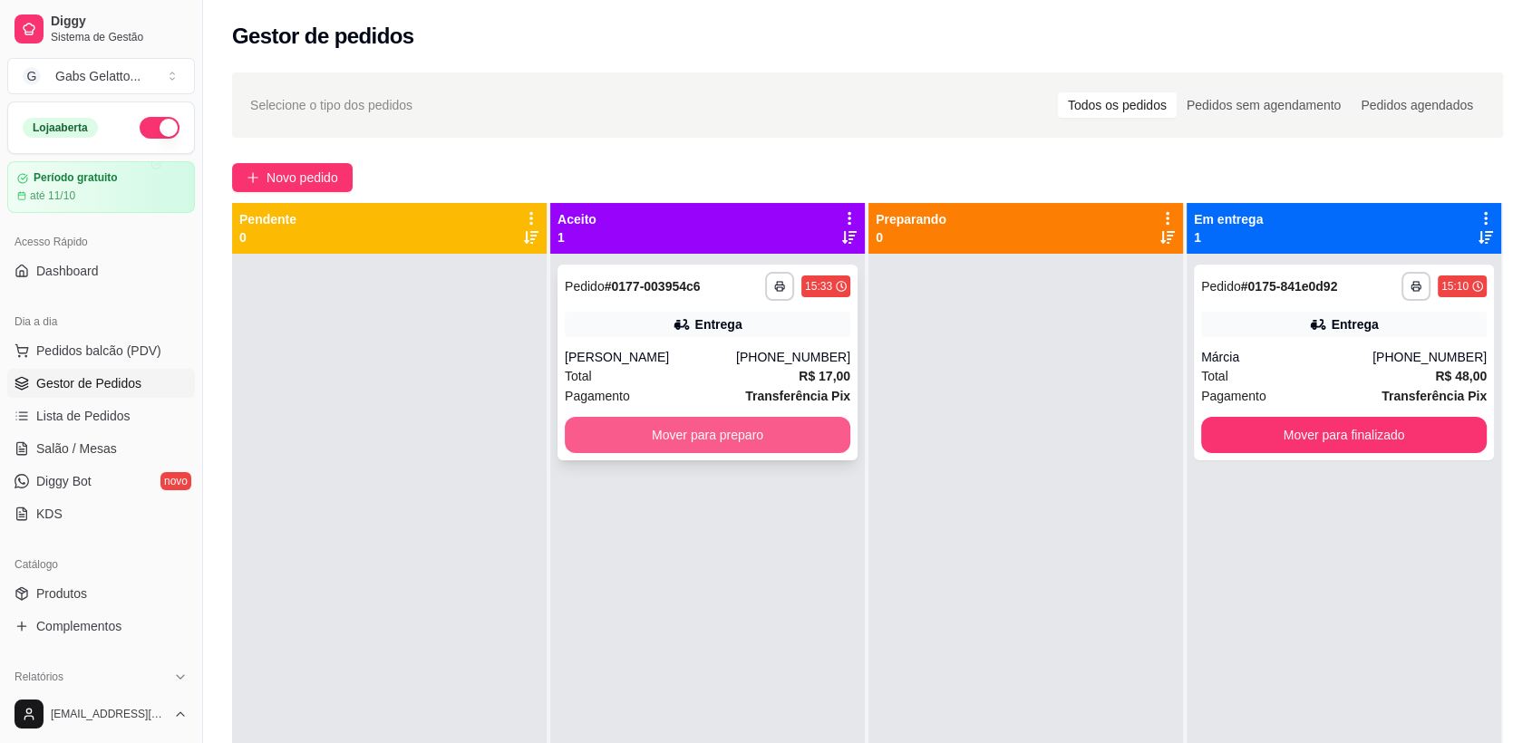
click at [728, 437] on button "Mover para preparo" at bounding box center [708, 435] width 286 height 36
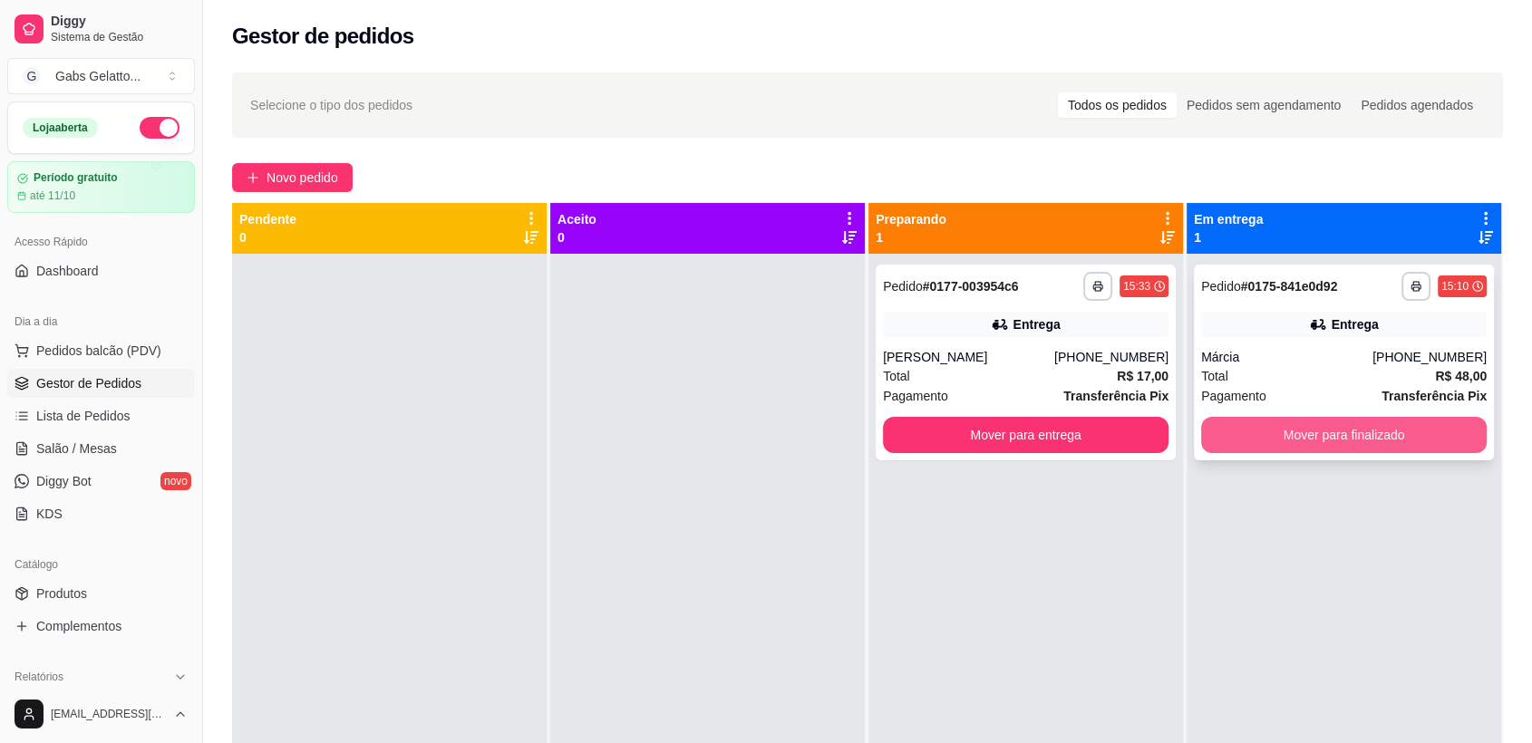
click at [1296, 441] on button "Mover para finalizado" at bounding box center [1344, 435] width 286 height 36
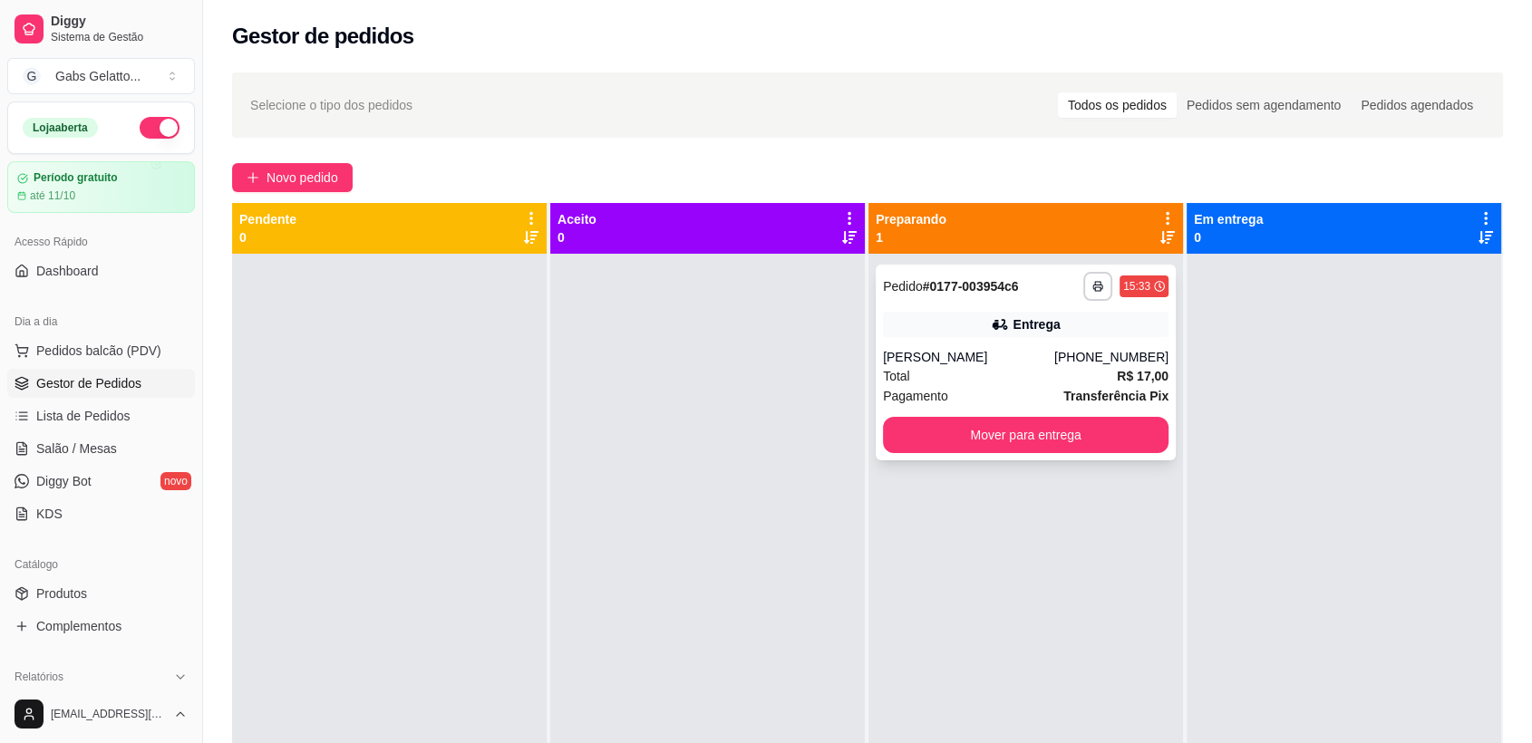
click at [1032, 335] on div "Entrega" at bounding box center [1026, 324] width 286 height 25
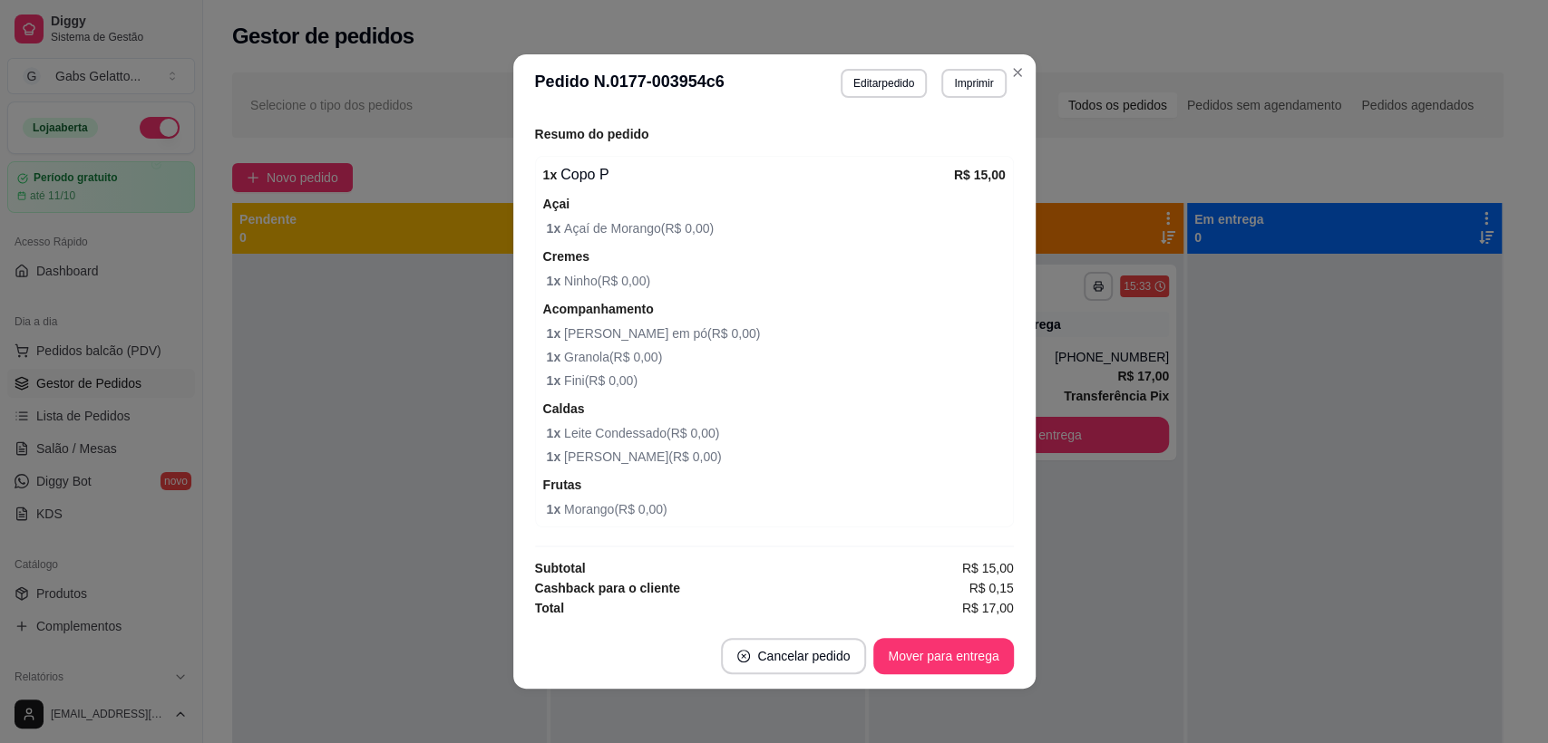
scroll to position [4, 0]
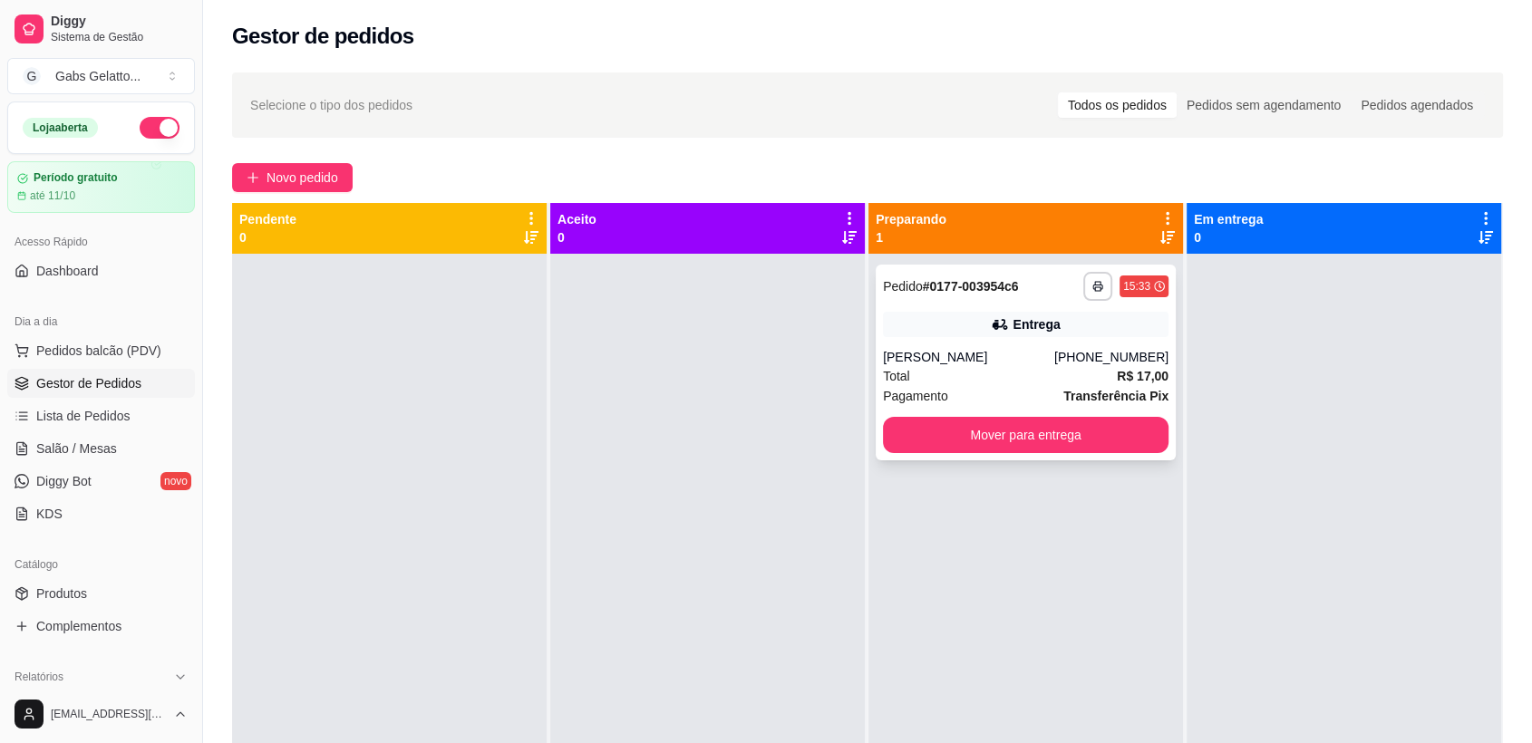
click at [957, 307] on div "**********" at bounding box center [1026, 363] width 300 height 196
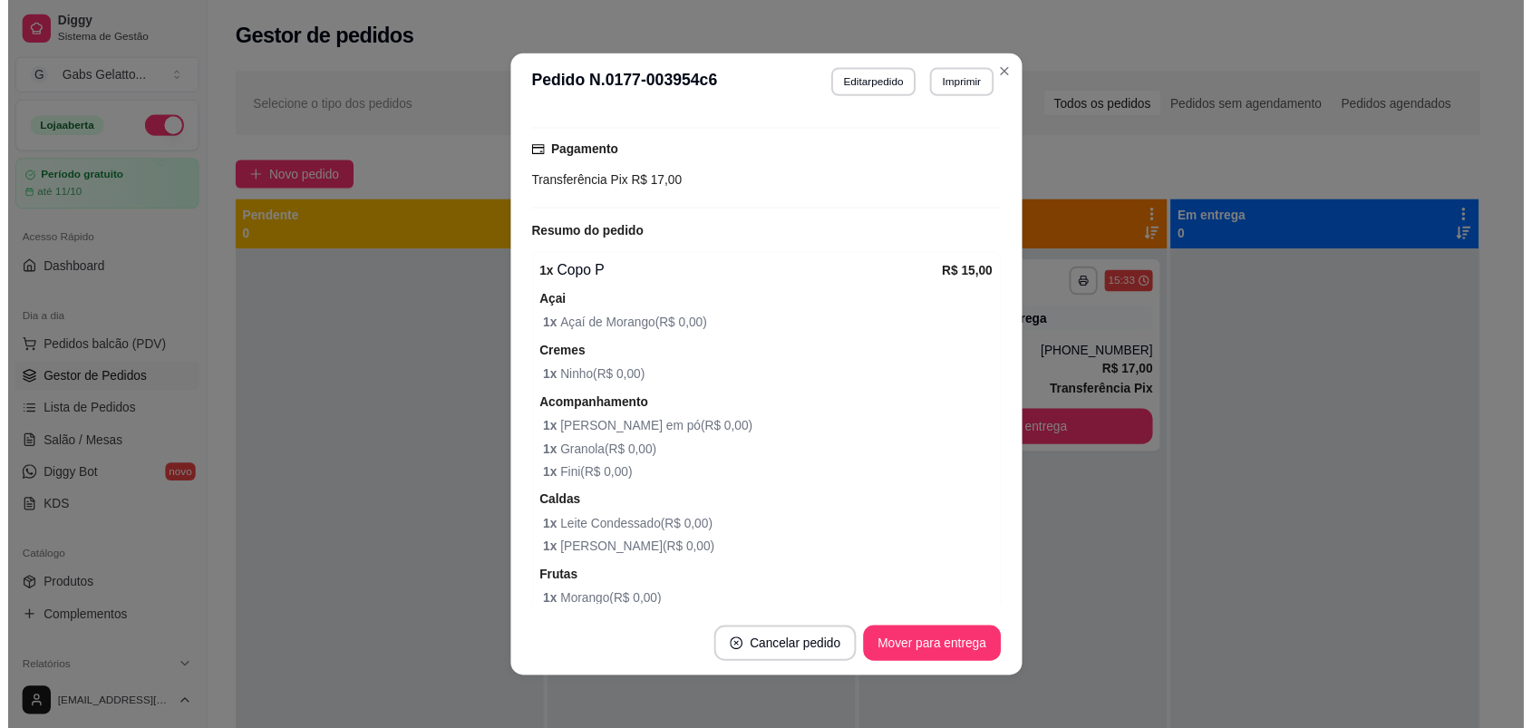
scroll to position [559, 0]
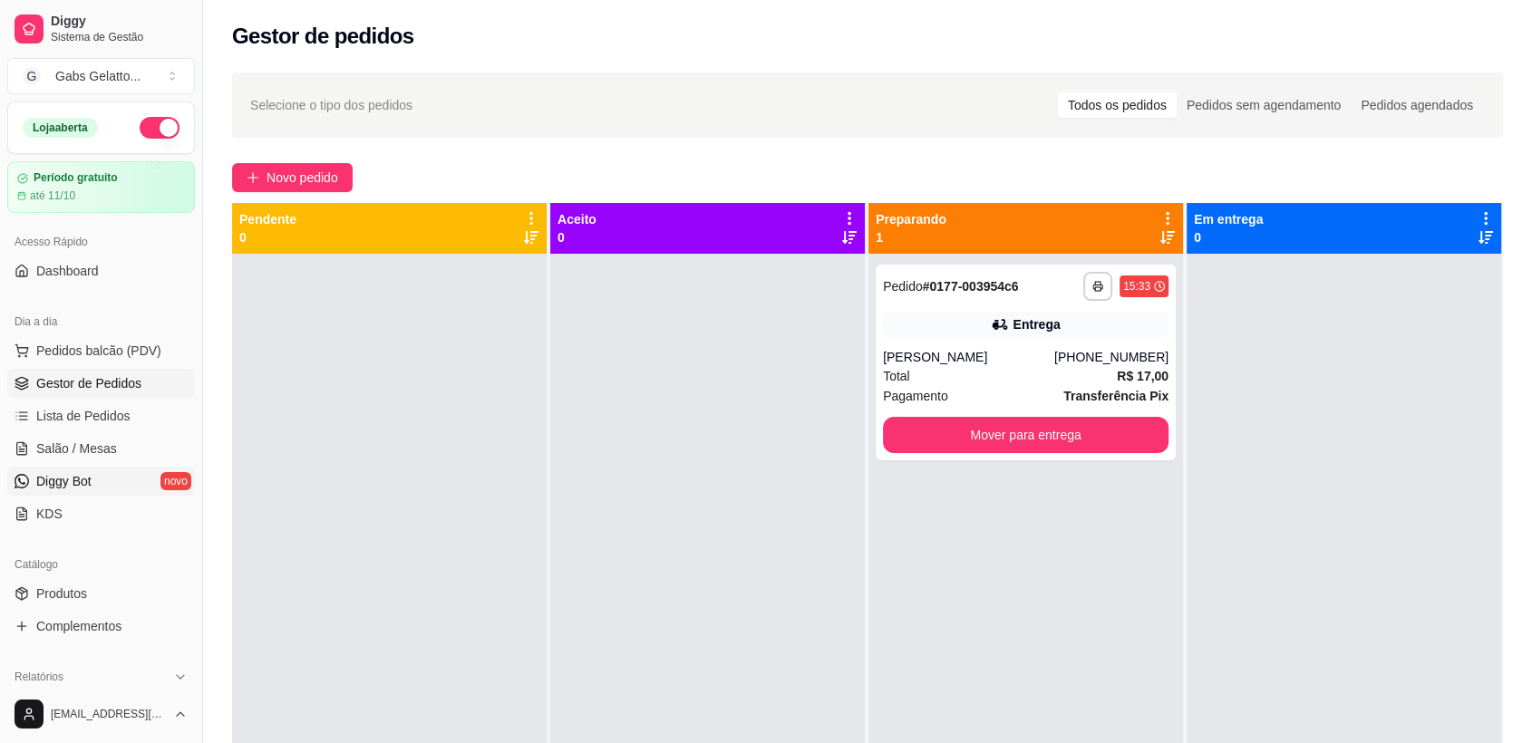
click at [120, 473] on link "Diggy Bot novo" at bounding box center [101, 481] width 188 height 29
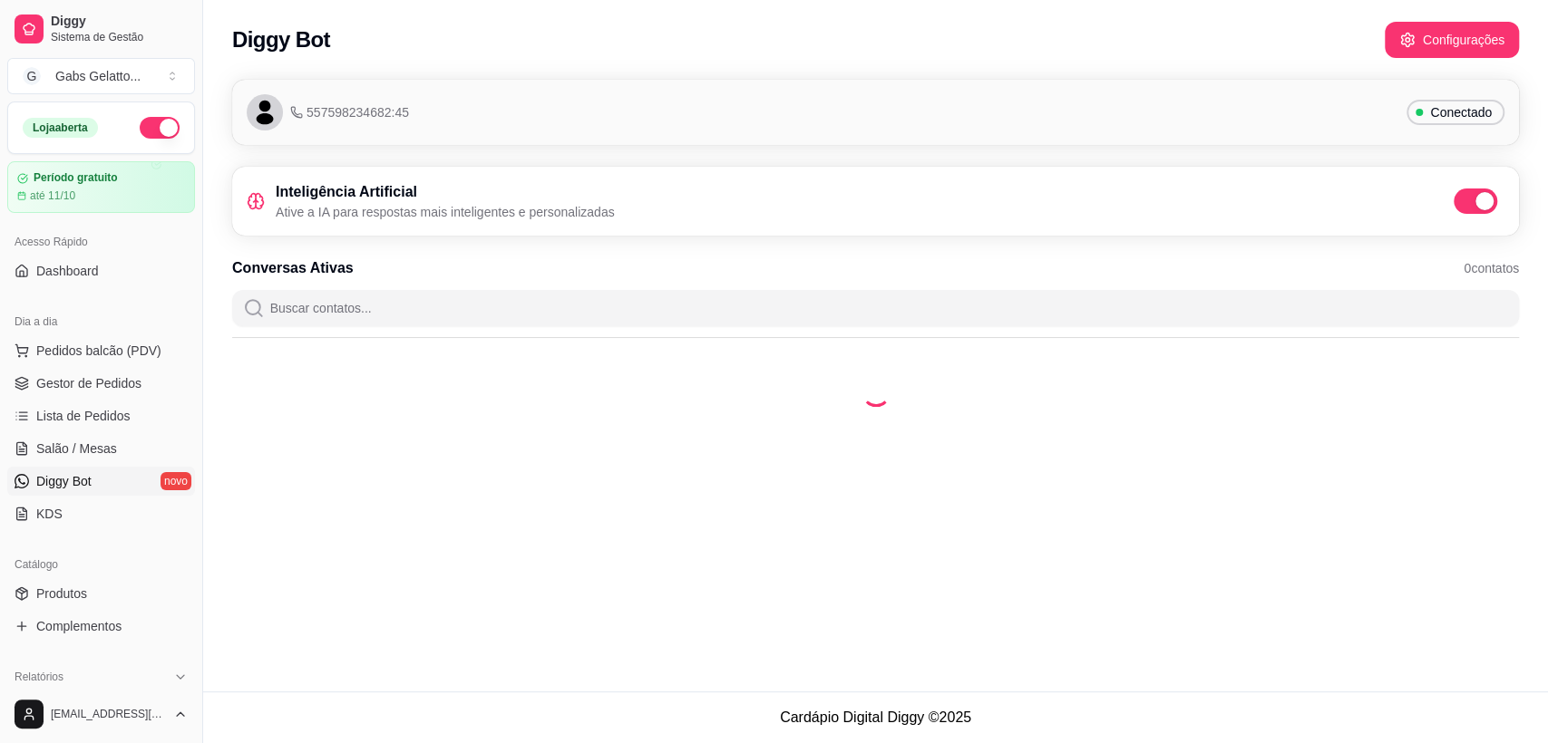
click at [102, 490] on link "Diggy Bot novo" at bounding box center [101, 481] width 188 height 29
click at [112, 464] on ul "Pedidos balcão (PDV) Gestor de Pedidos Lista de Pedidos Salão / Mesas Diggy Bot…" at bounding box center [101, 432] width 188 height 192
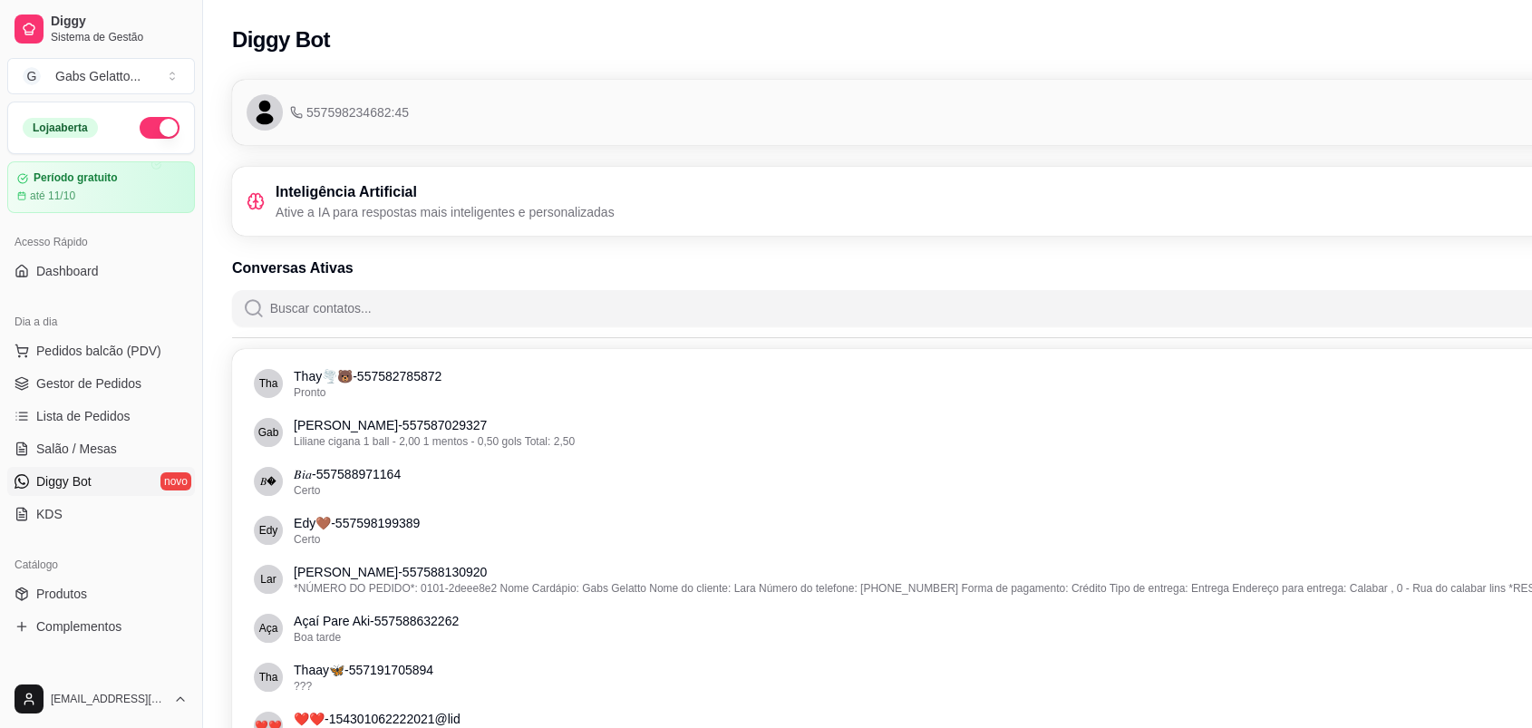
click at [87, 479] on span "Diggy Bot" at bounding box center [63, 481] width 55 height 18
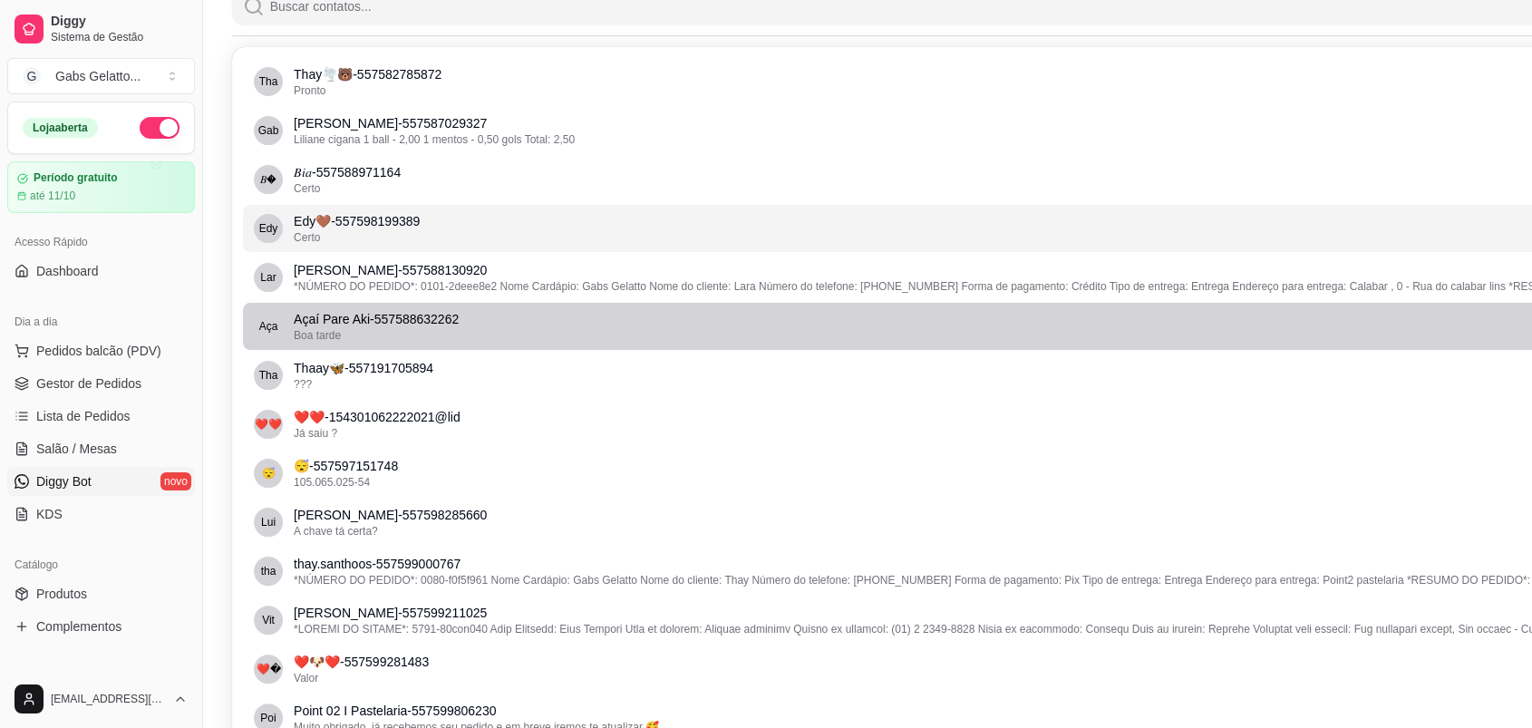
scroll to position [201, 0]
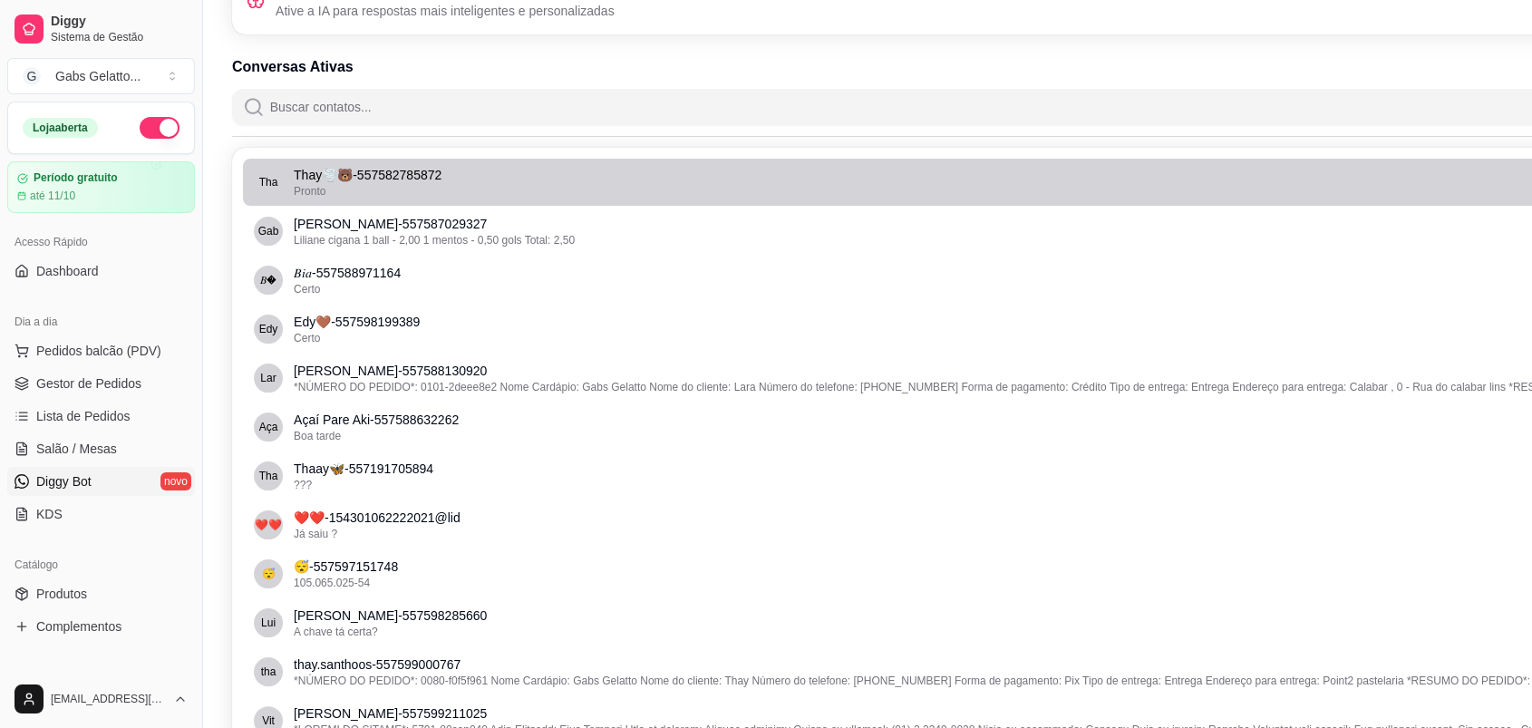
click at [465, 190] on div "Pronto" at bounding box center [971, 191] width 1354 height 15
click at [451, 180] on p "Thay🌪️🐻 - 557582785872" at bounding box center [971, 175] width 1354 height 18
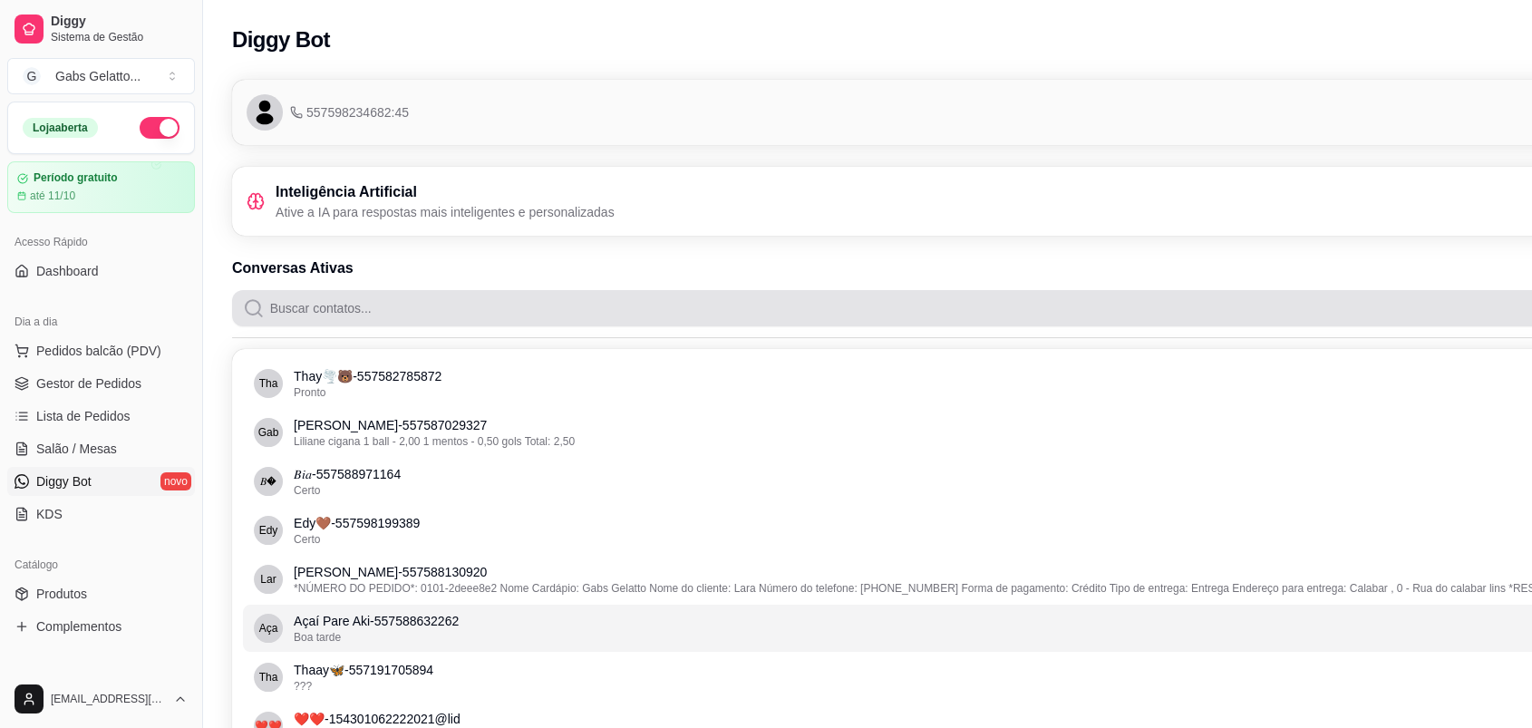
scroll to position [399, 0]
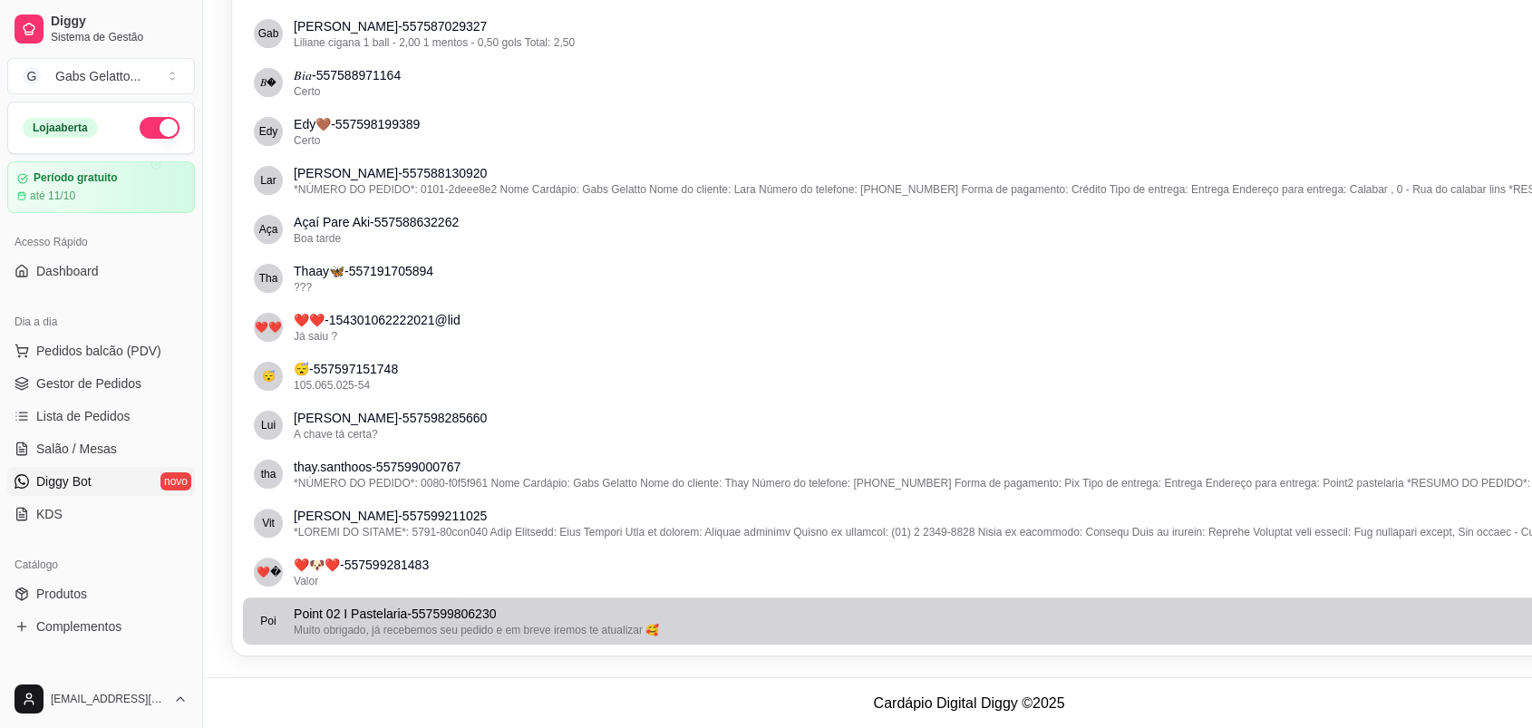
click at [442, 624] on span "Muito obrigado, já recebemos seu pedido e em breve iremos te atualizar 🥰" at bounding box center [476, 630] width 365 height 13
click at [470, 632] on span "Muito obrigado, já recebemos seu pedido e em breve iremos te atualizar 🥰" at bounding box center [476, 630] width 365 height 13
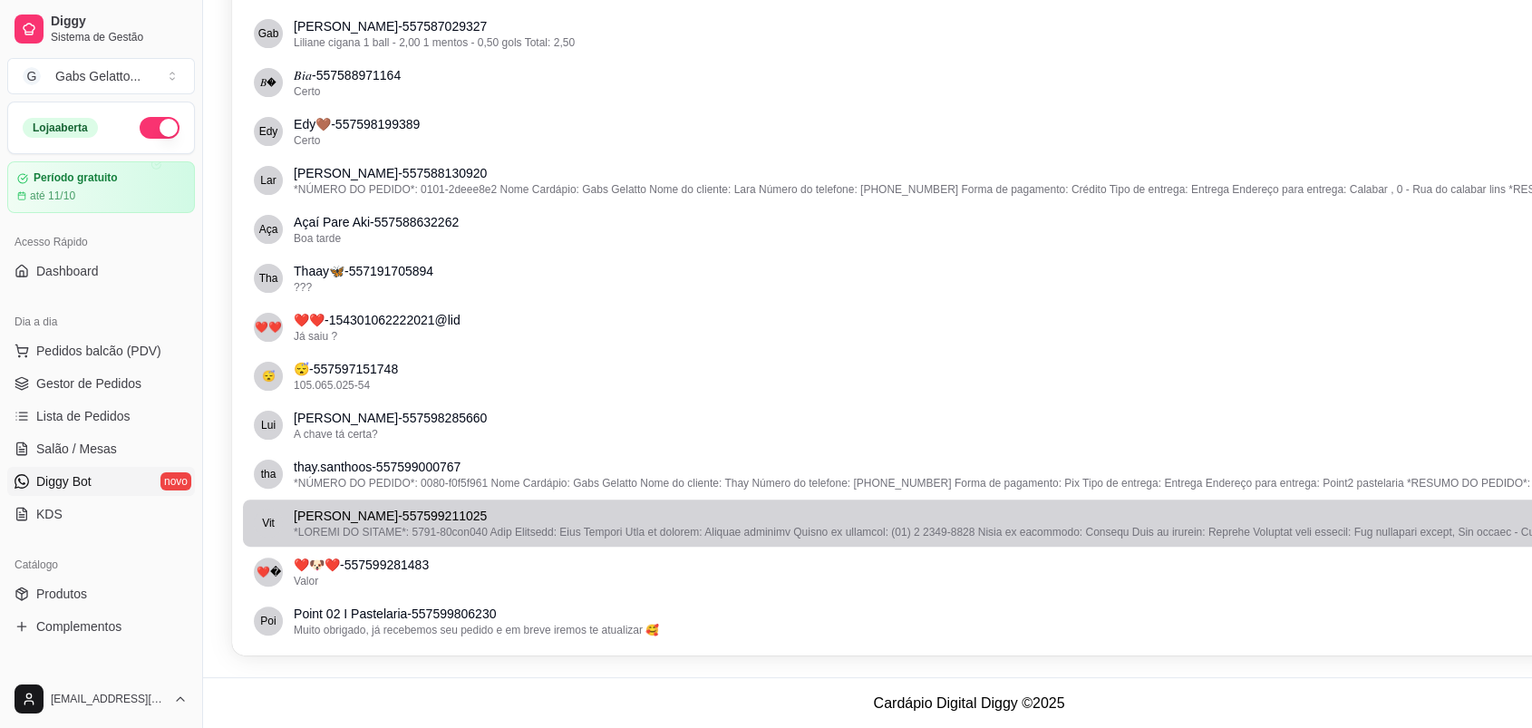
click at [460, 512] on p "Vitória Montanha - 557599211025" at bounding box center [971, 516] width 1354 height 18
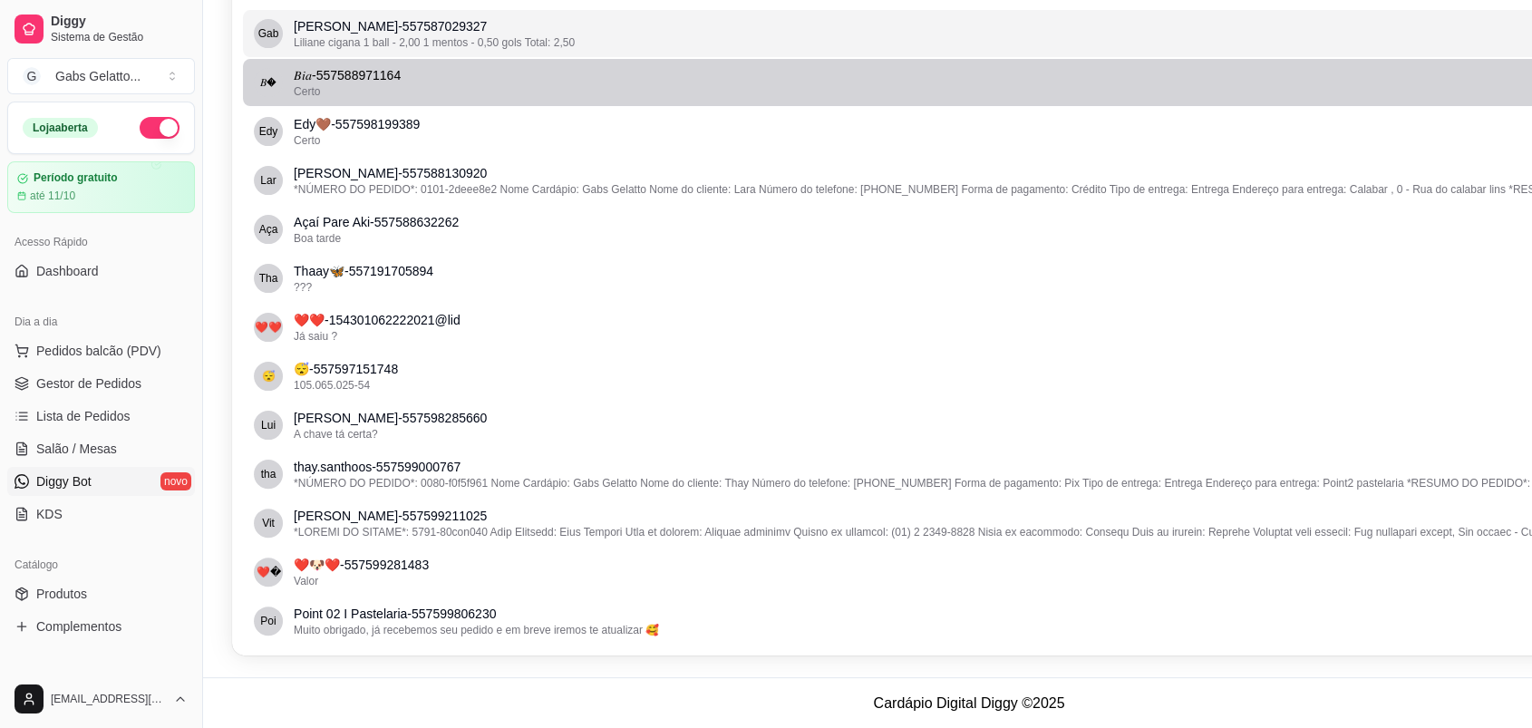
scroll to position [0, 0]
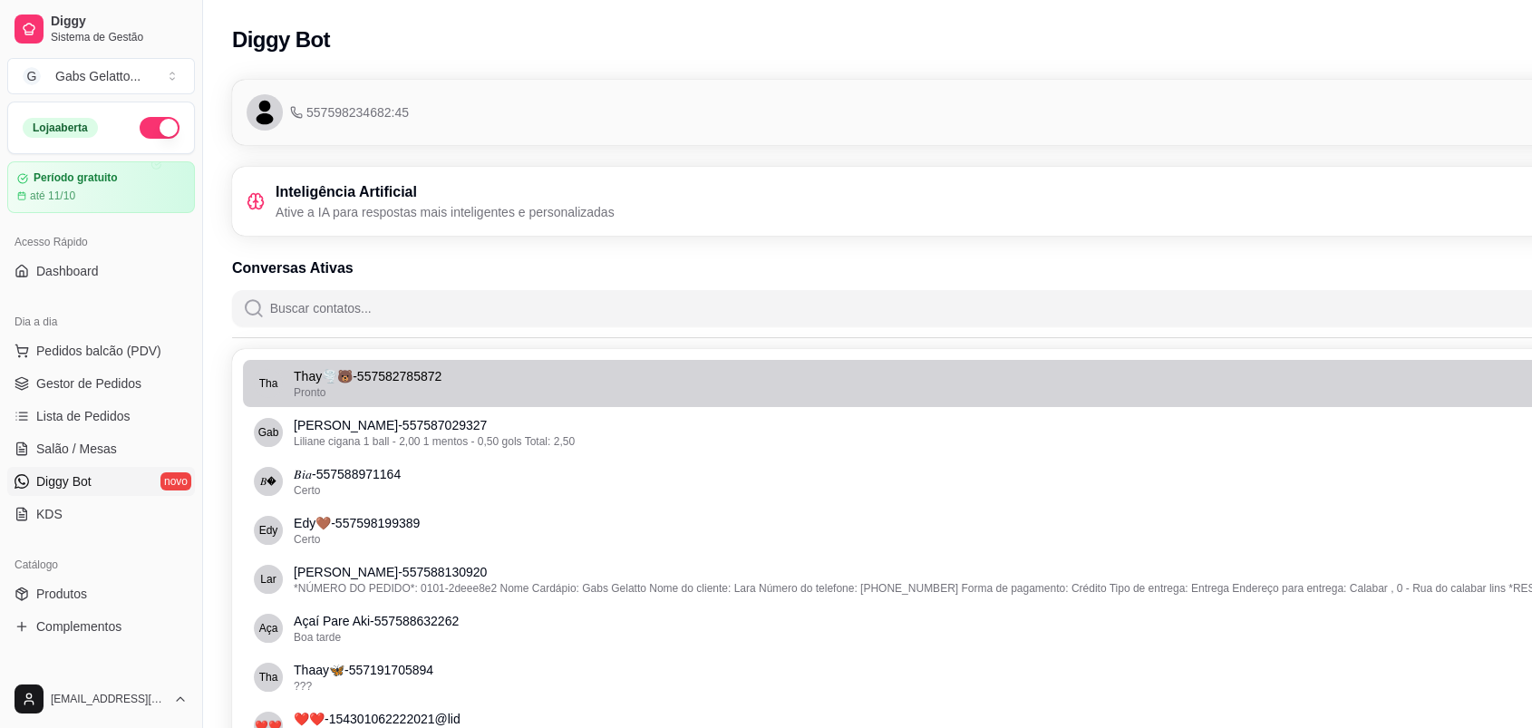
click at [377, 402] on li "Tha Thay🌪️🐻 - 557582785872 Pronto" at bounding box center [969, 383] width 1452 height 47
click at [385, 389] on div "Pronto" at bounding box center [971, 392] width 1354 height 15
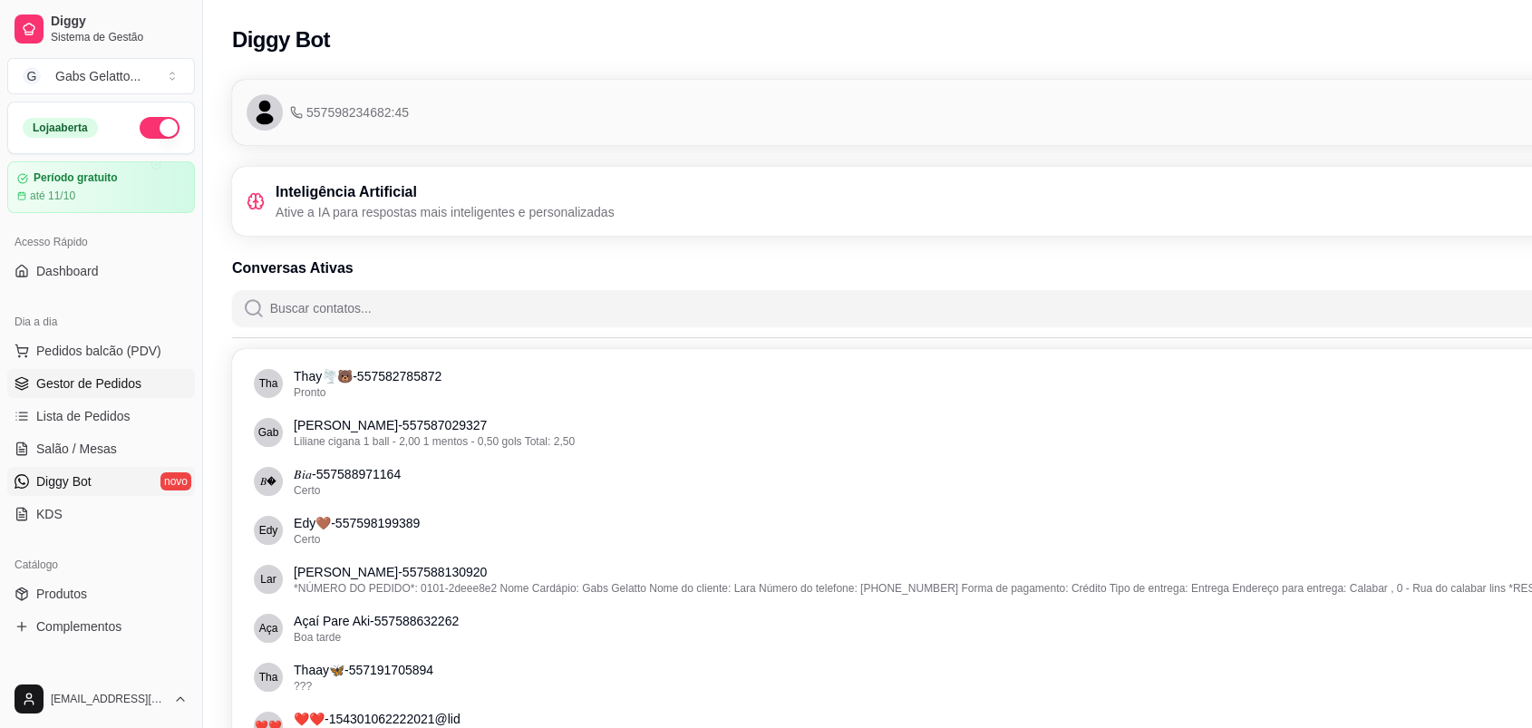
click at [91, 378] on span "Gestor de Pedidos" at bounding box center [88, 383] width 105 height 18
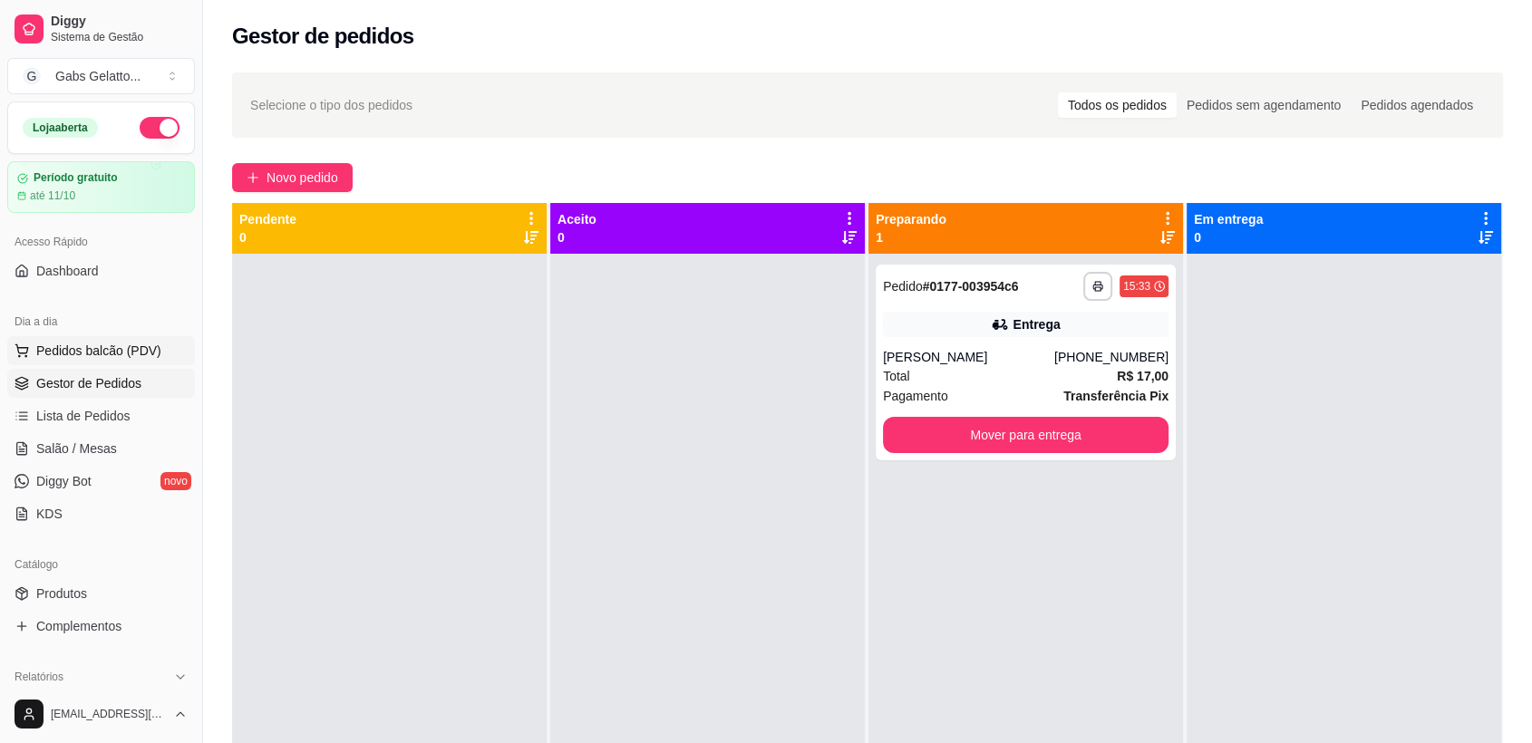
click at [124, 353] on span "Pedidos balcão (PDV)" at bounding box center [98, 351] width 125 height 18
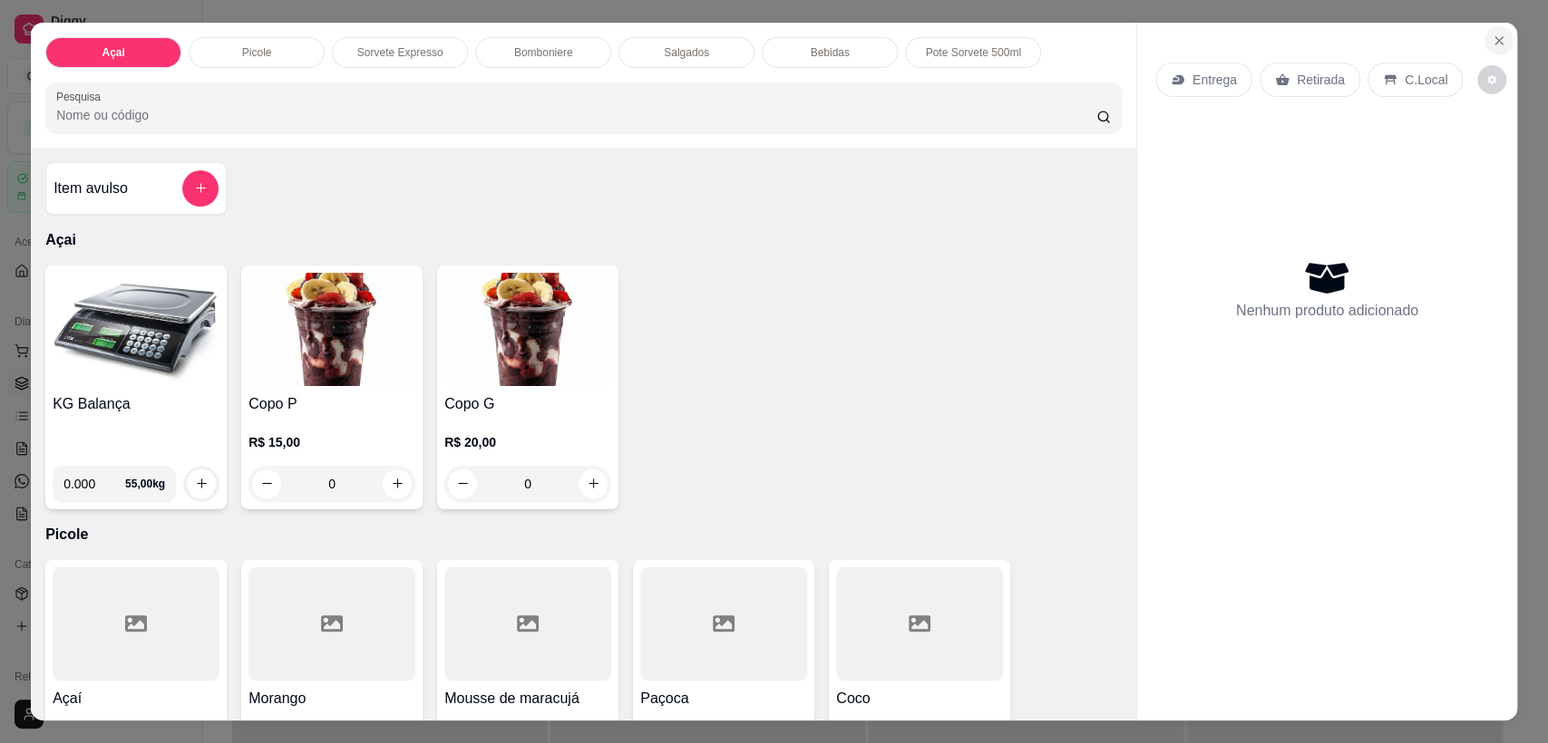
click at [1495, 37] on icon "Close" at bounding box center [1498, 40] width 7 height 7
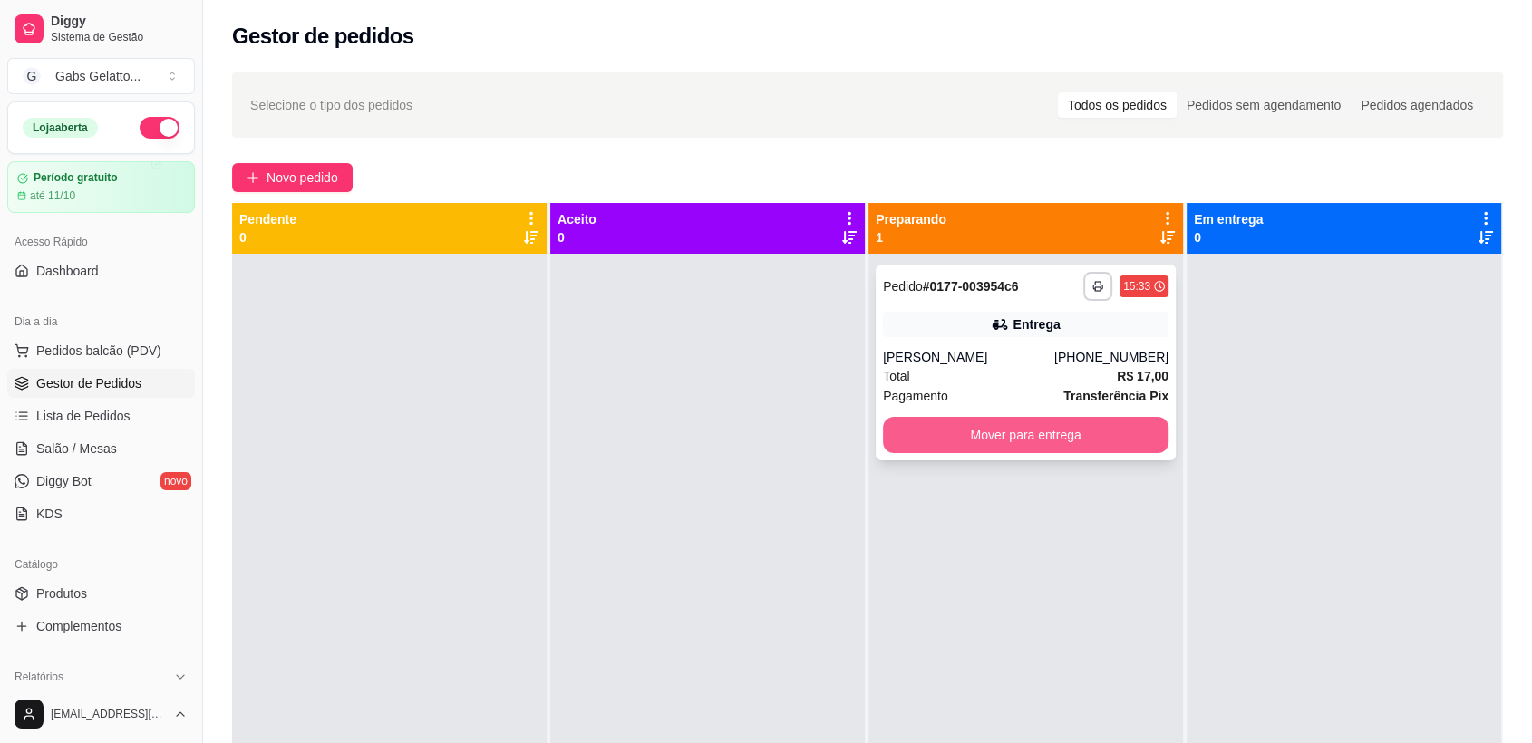
click at [1040, 437] on button "Mover para entrega" at bounding box center [1026, 435] width 286 height 36
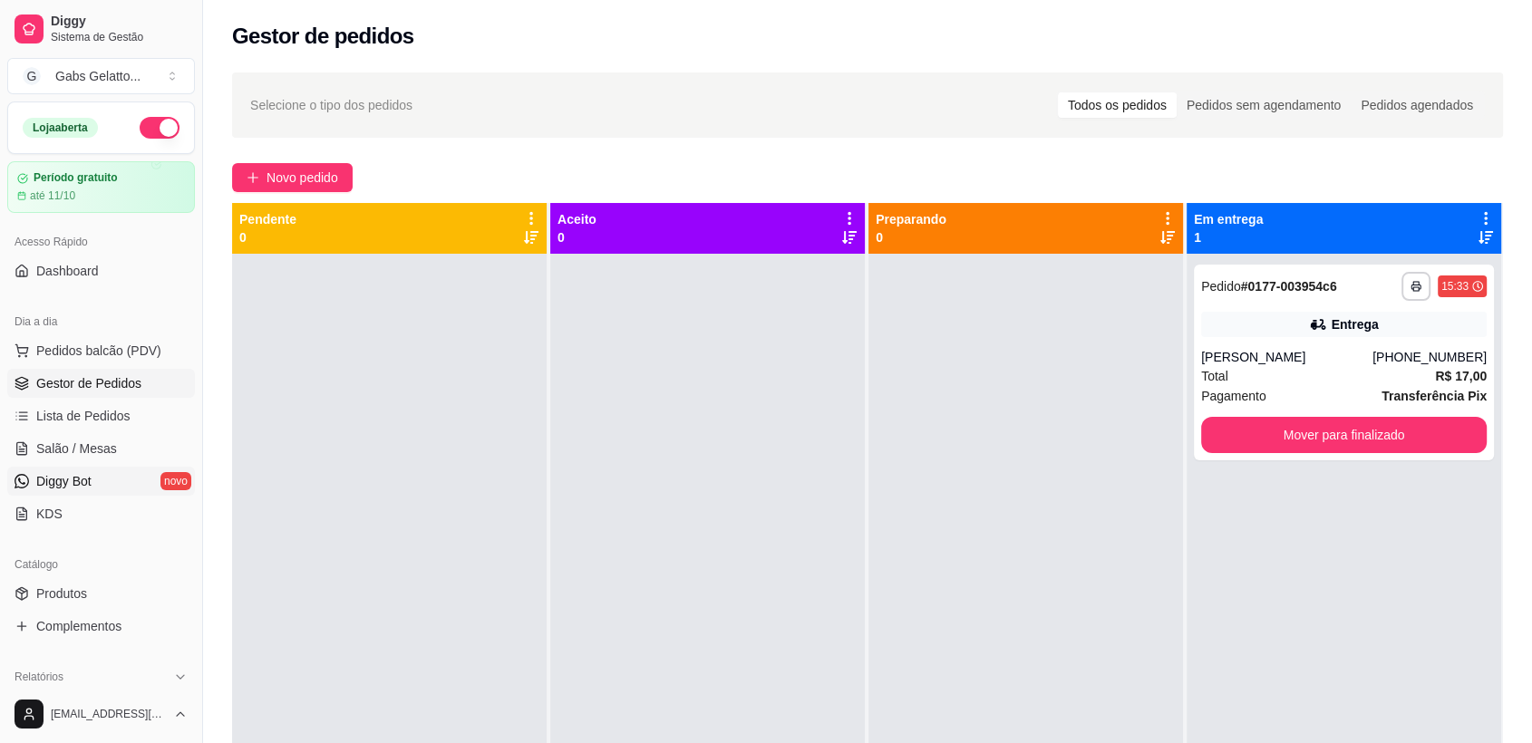
click at [116, 474] on link "Diggy Bot novo" at bounding box center [101, 481] width 188 height 29
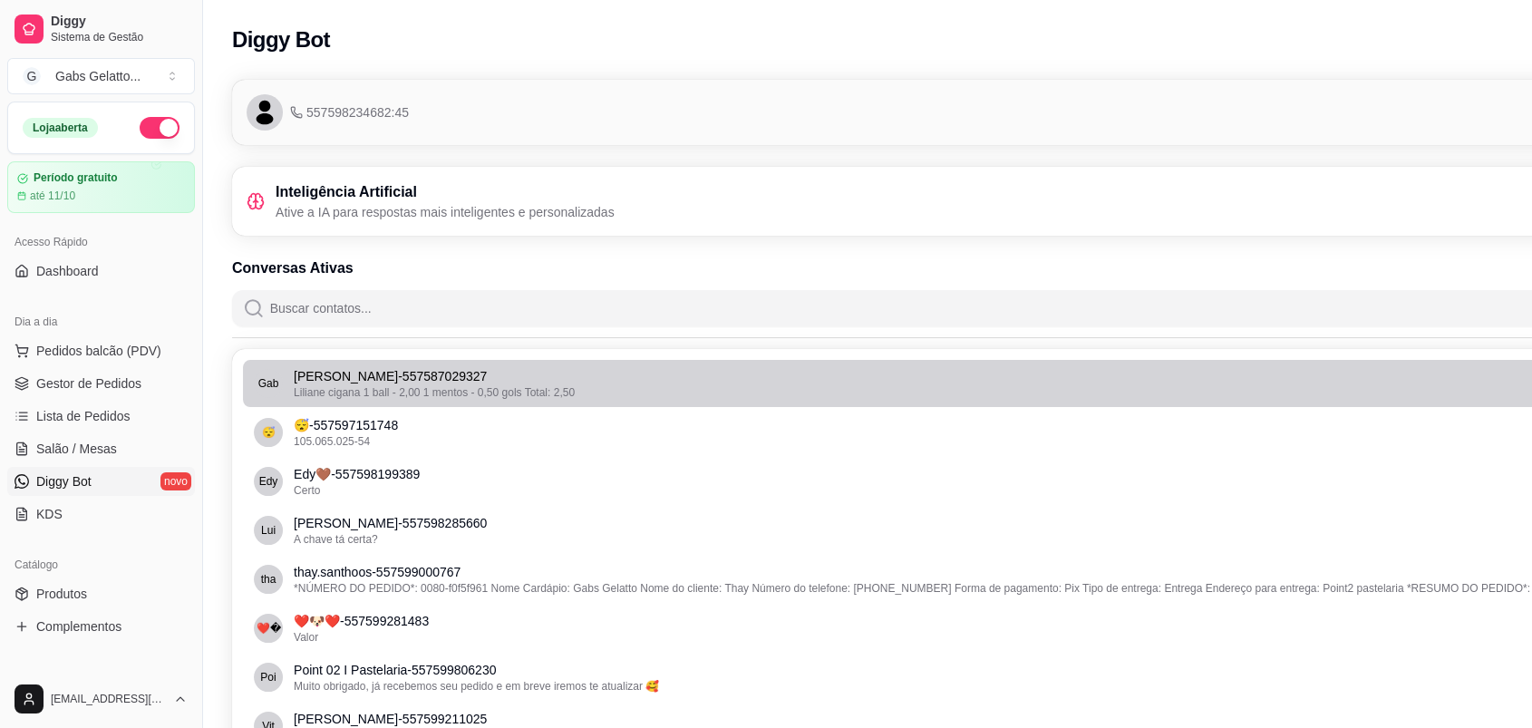
click at [472, 389] on span "Liliane cigana 1 ball - 2,00 1 mentos - 0,50 gols Total: 2,50" at bounding box center [434, 392] width 281 height 13
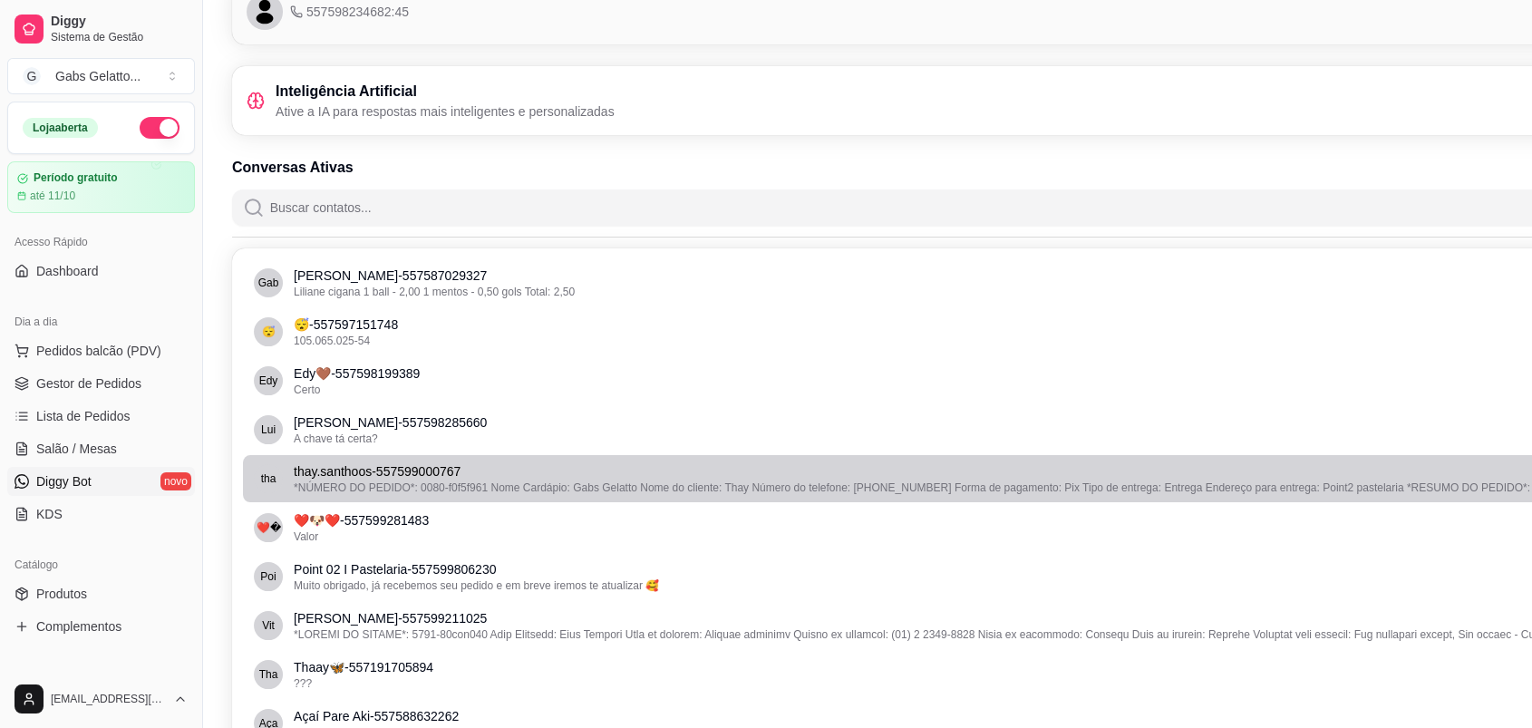
scroll to position [201, 0]
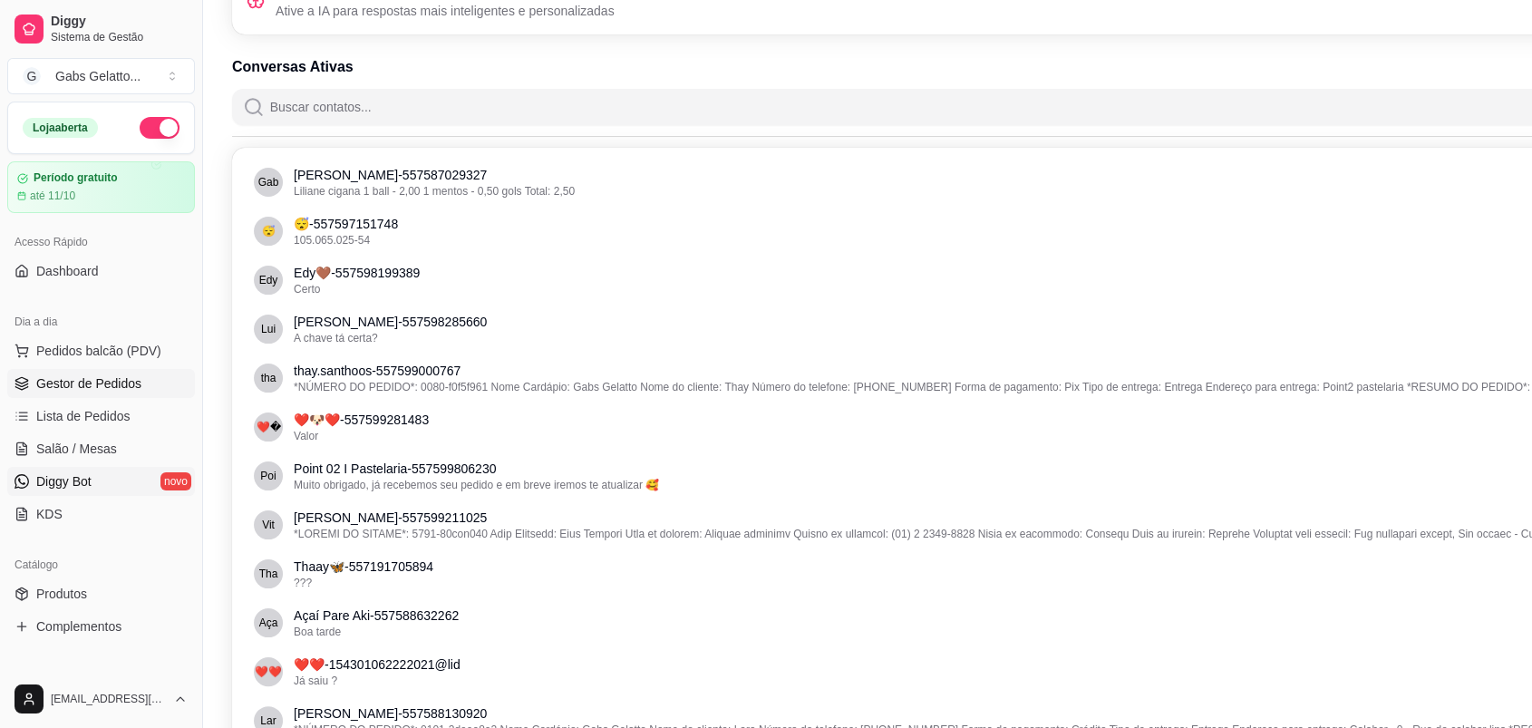
click at [91, 380] on span "Gestor de Pedidos" at bounding box center [88, 383] width 105 height 18
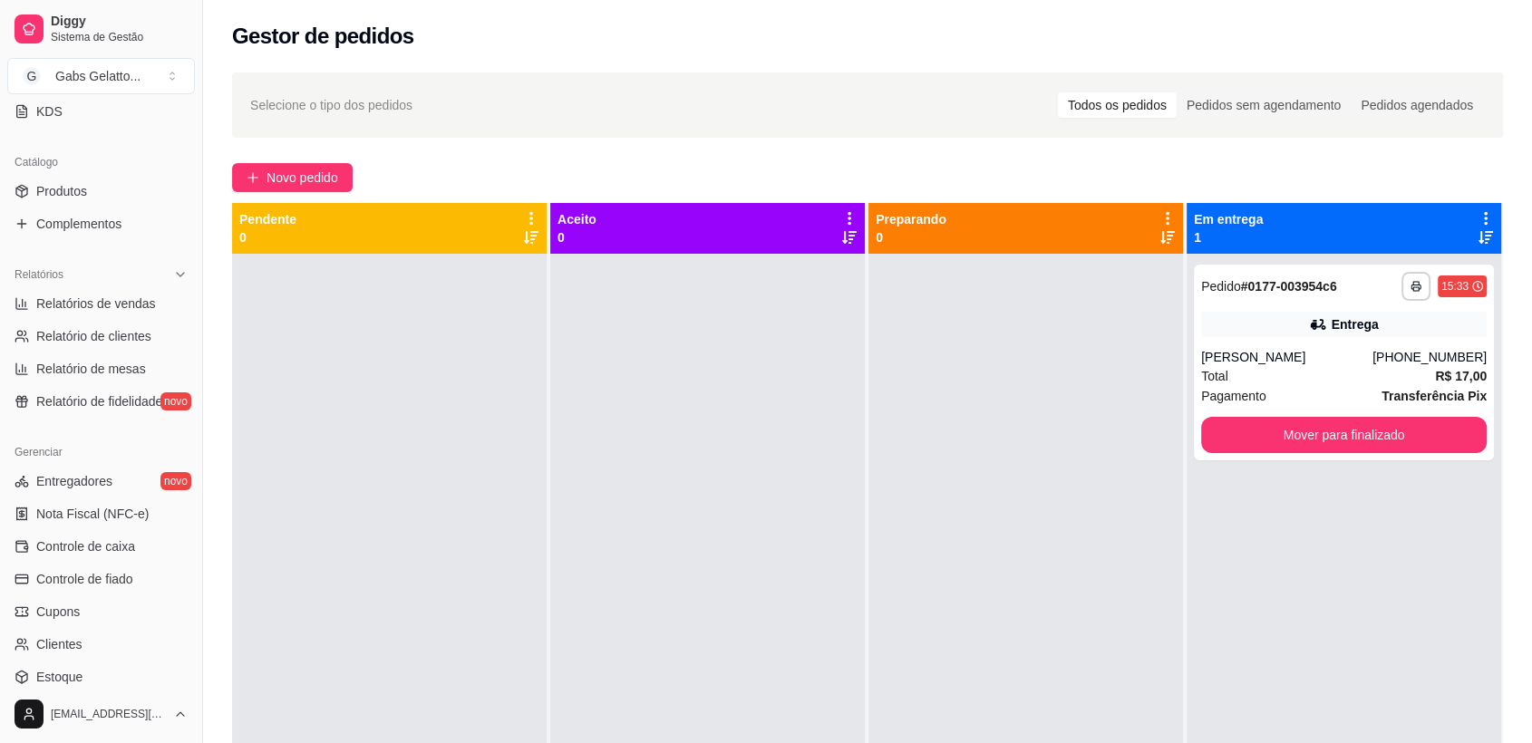
scroll to position [560, 0]
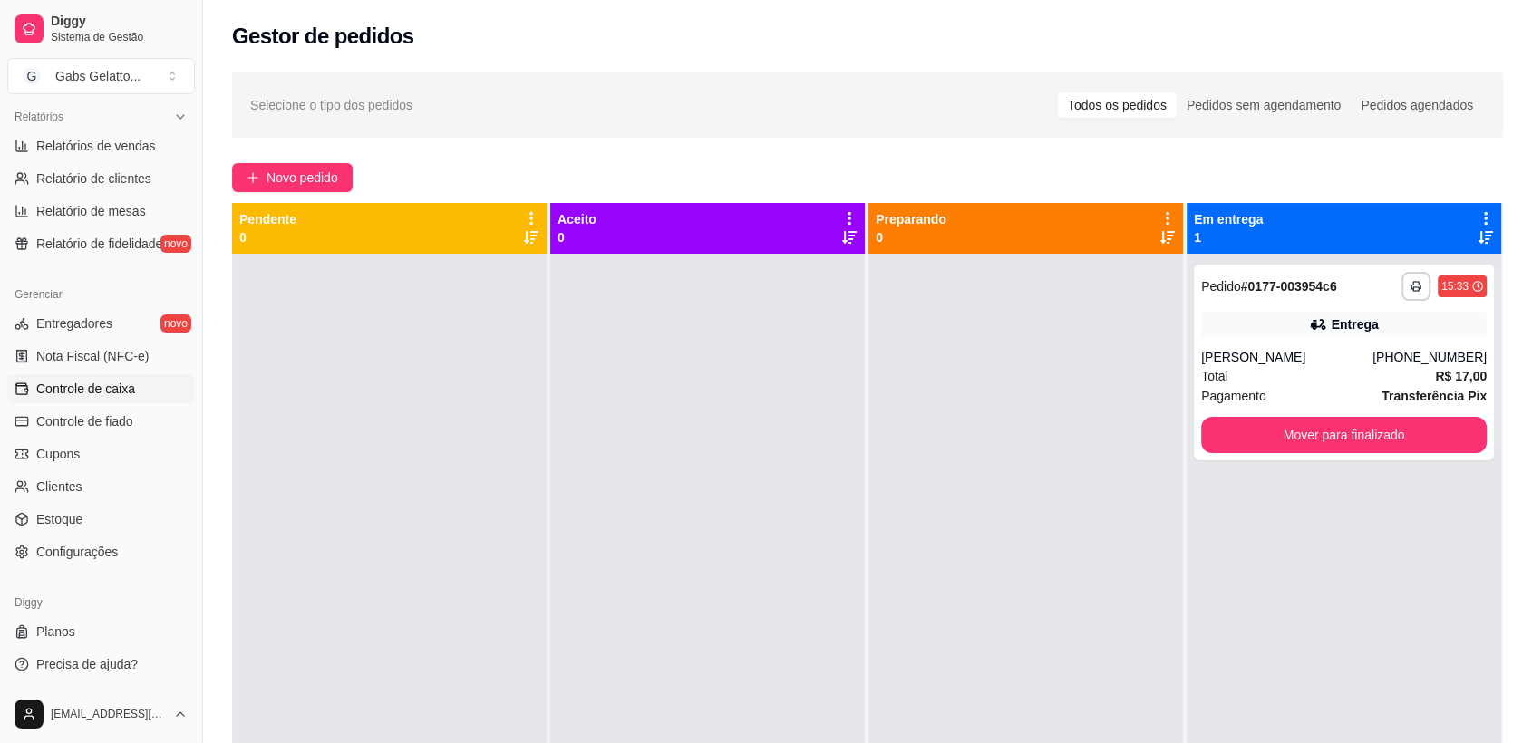
click at [102, 393] on span "Controle de caixa" at bounding box center [85, 389] width 99 height 18
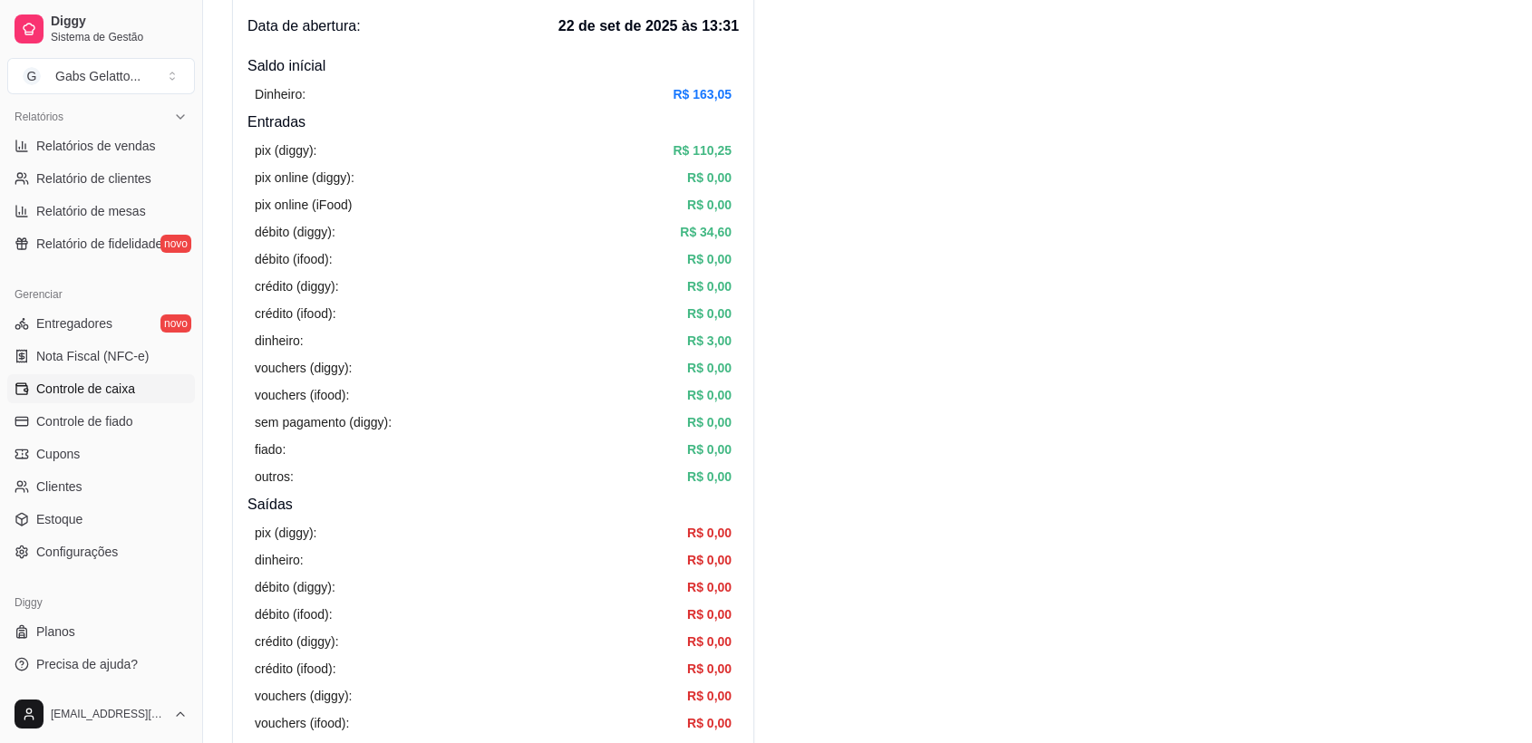
scroll to position [101, 0]
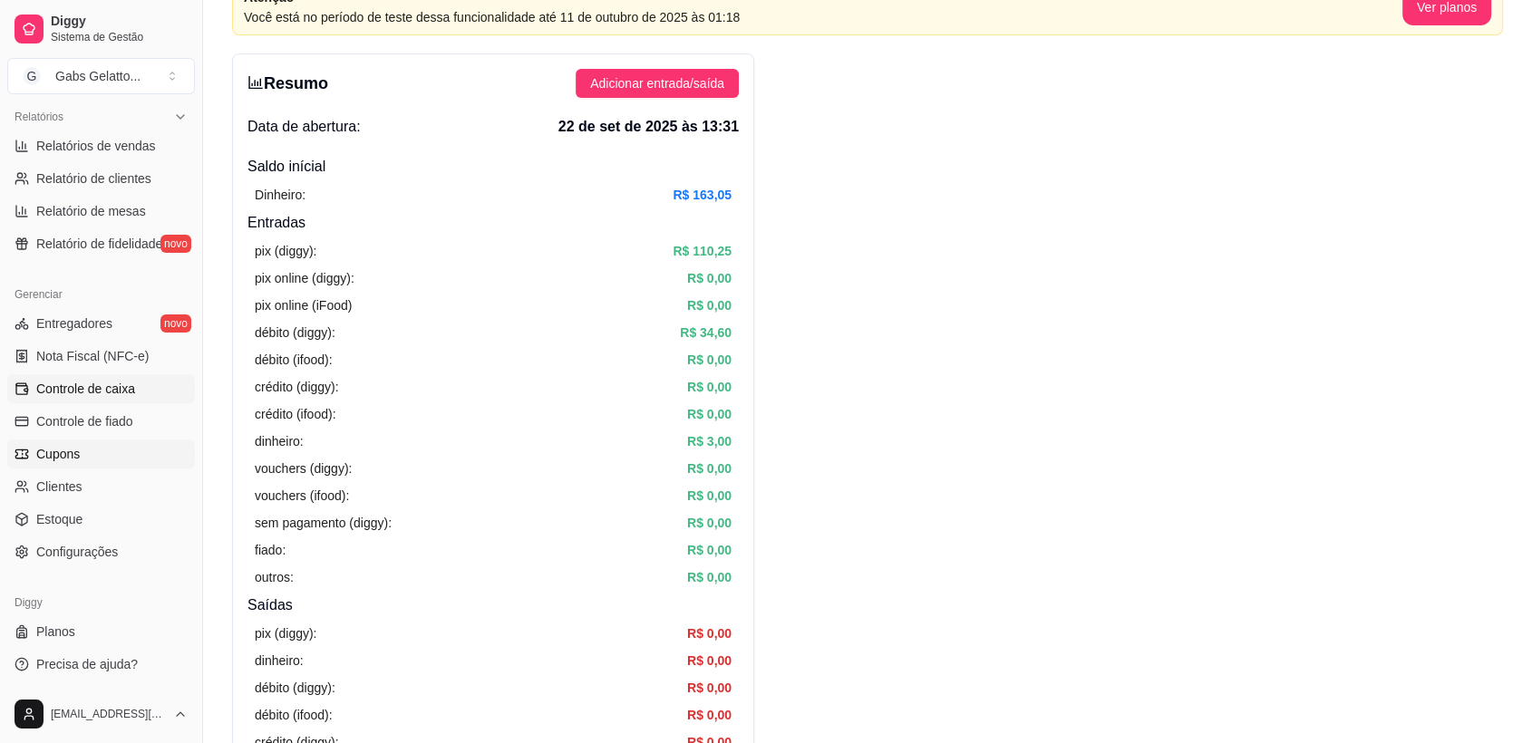
click at [145, 444] on link "Cupons" at bounding box center [101, 454] width 188 height 29
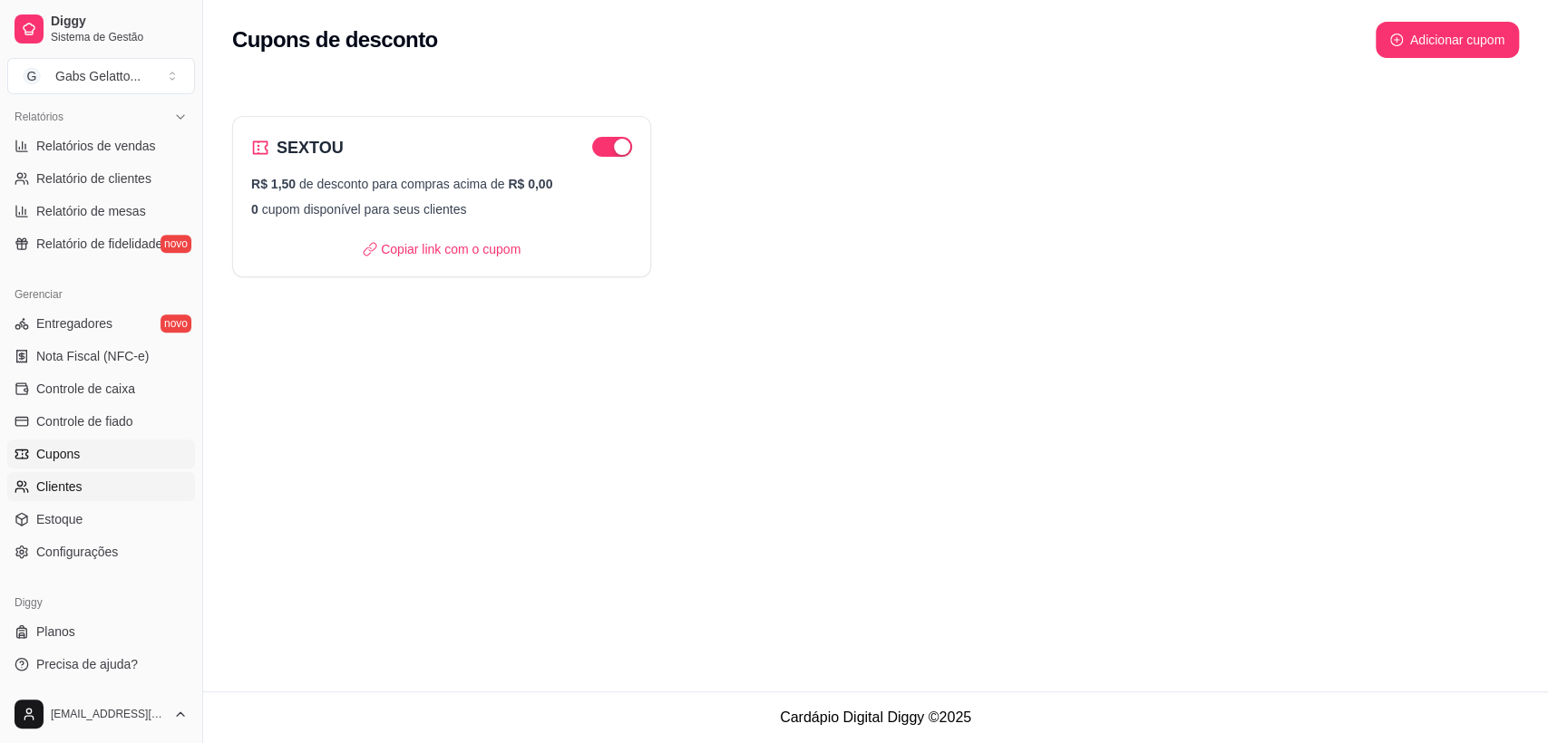
click at [116, 488] on link "Clientes" at bounding box center [101, 486] width 188 height 29
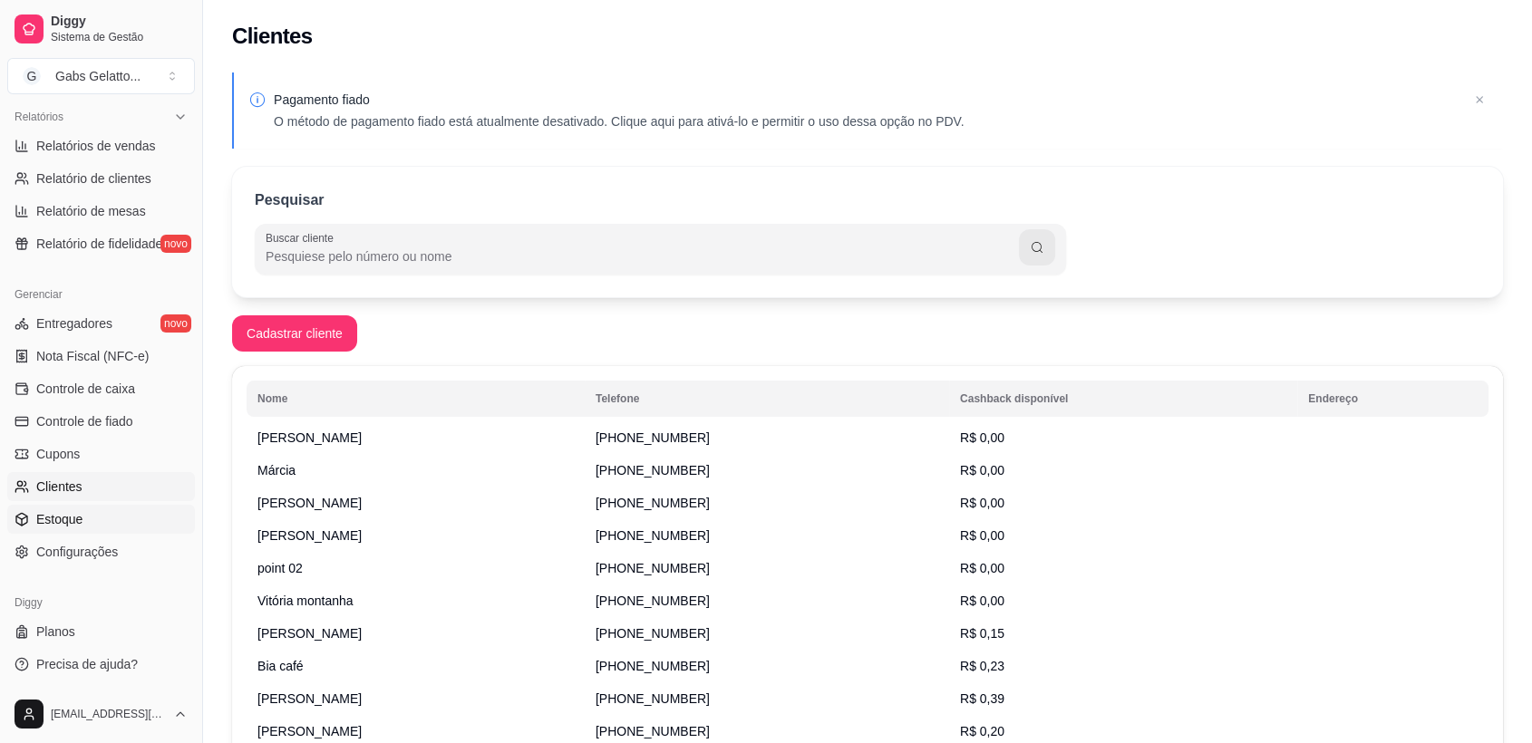
click at [112, 512] on link "Estoque" at bounding box center [101, 519] width 188 height 29
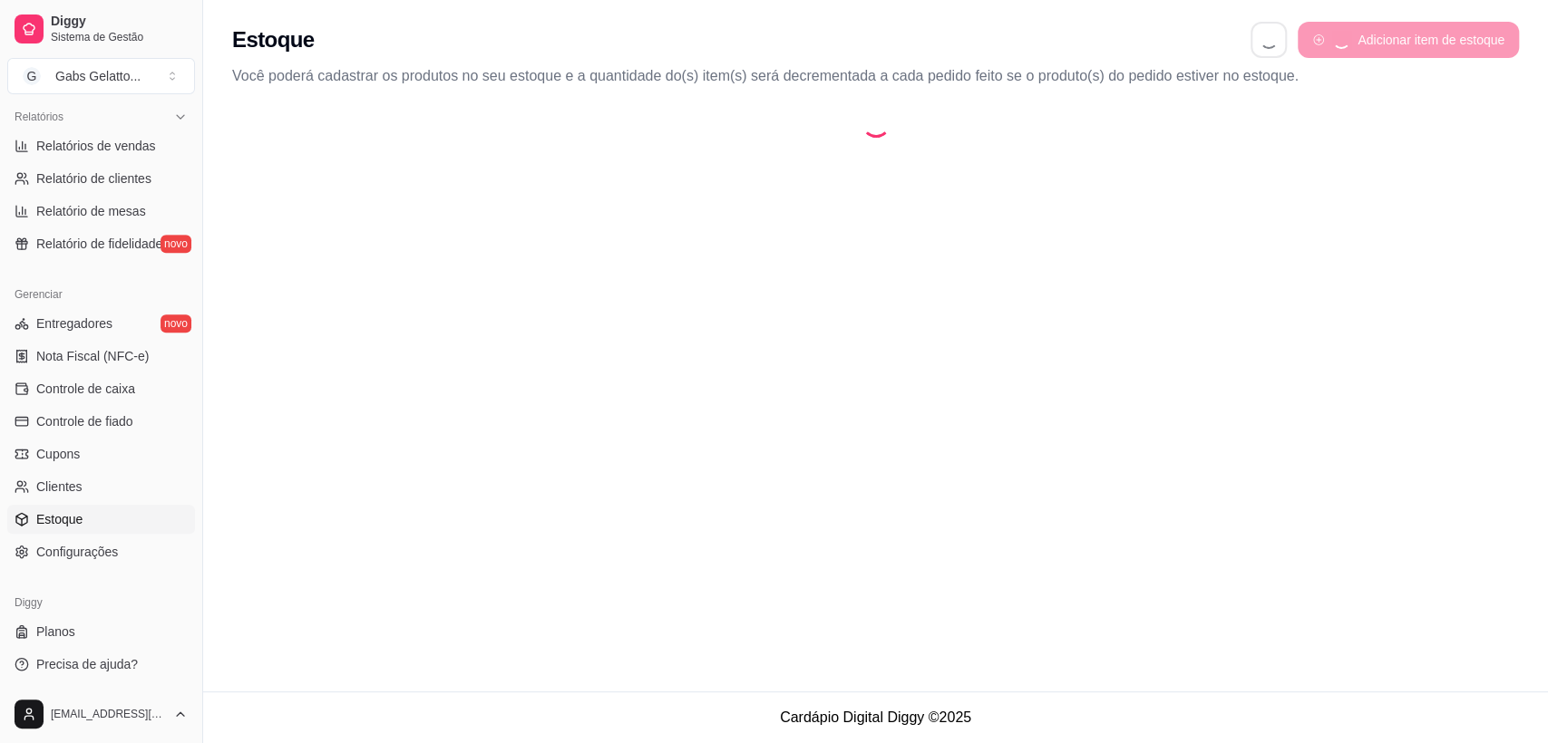
select select "QUANTITY_ORDER"
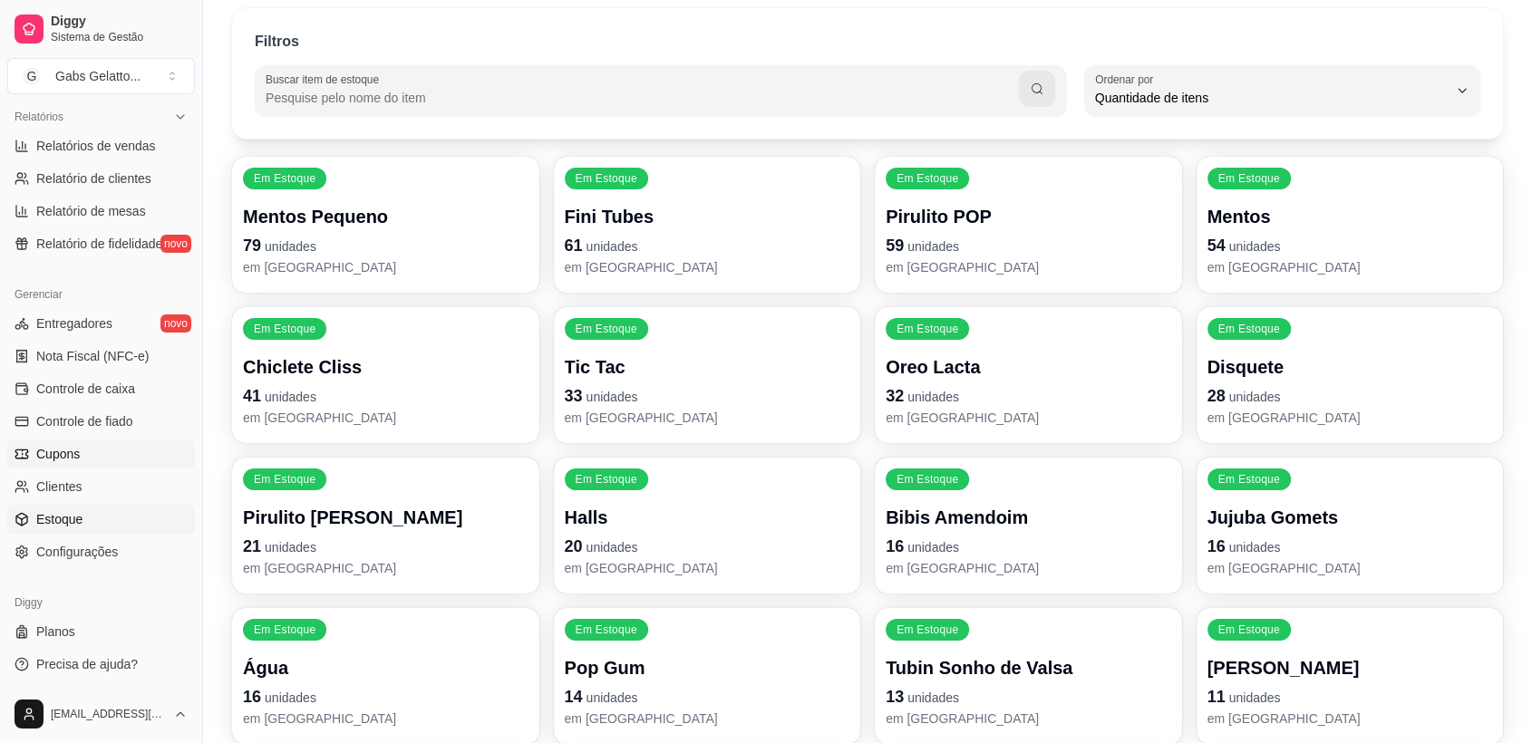
scroll to position [201, 0]
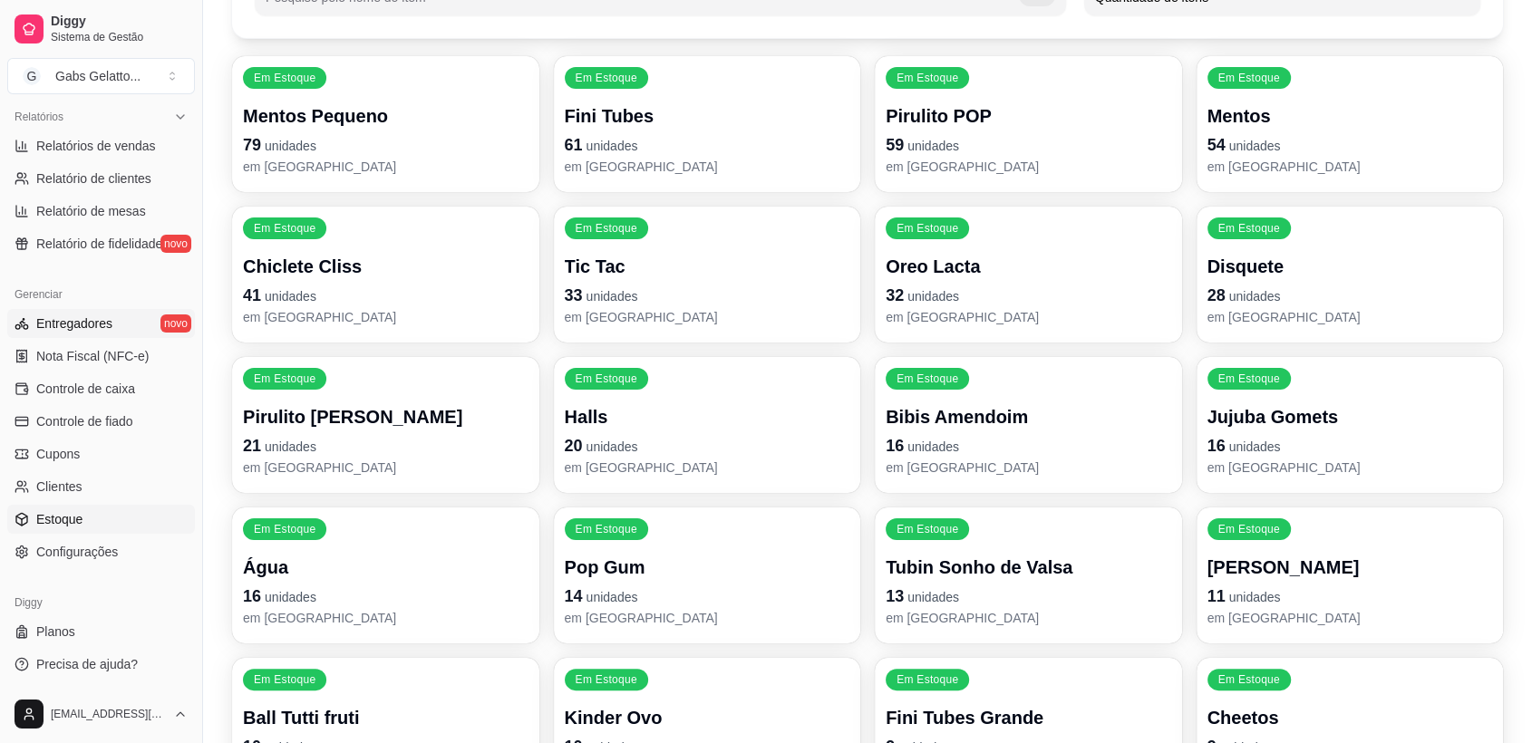
click at [107, 329] on span "Entregadores" at bounding box center [74, 324] width 76 height 18
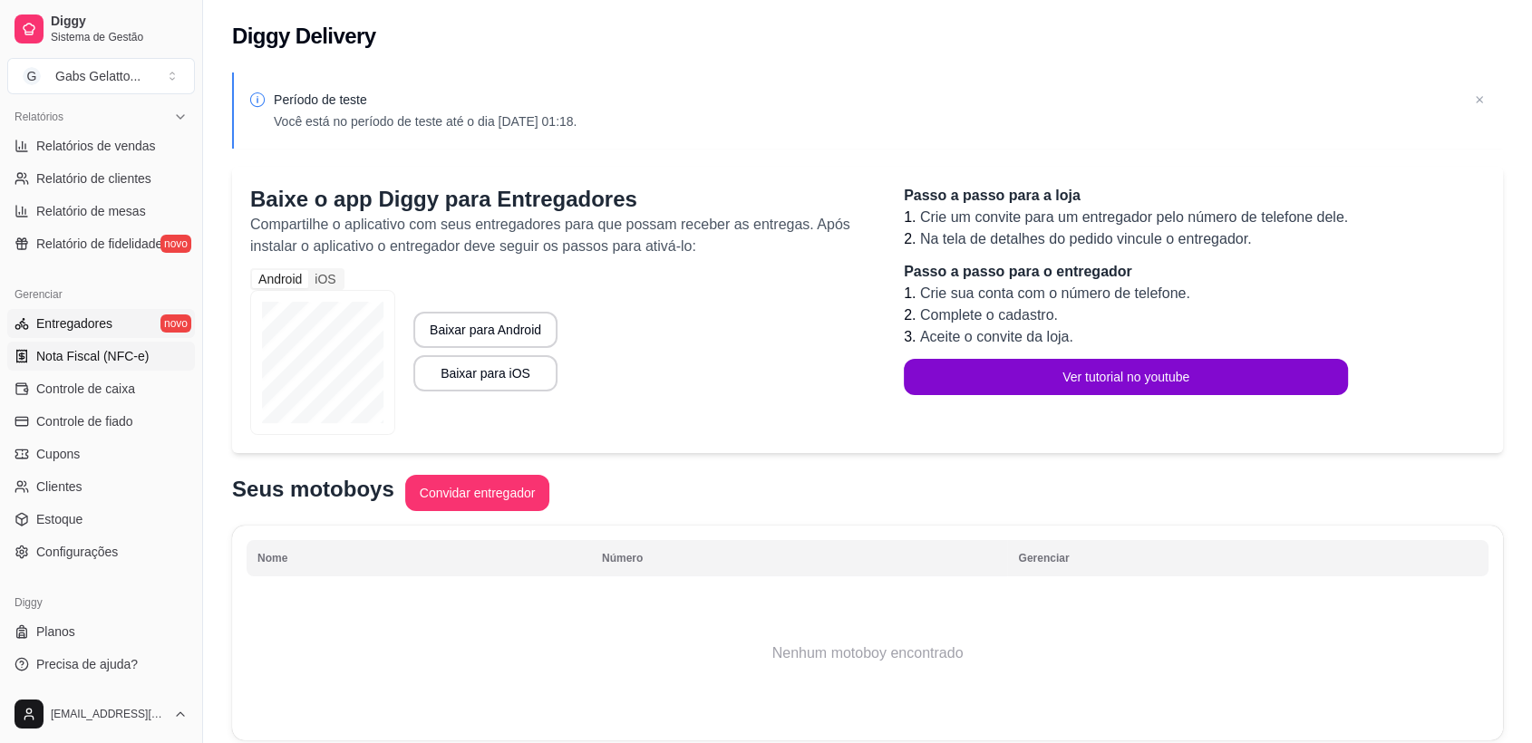
click at [102, 358] on span "Nota Fiscal (NFC-e)" at bounding box center [92, 356] width 112 height 18
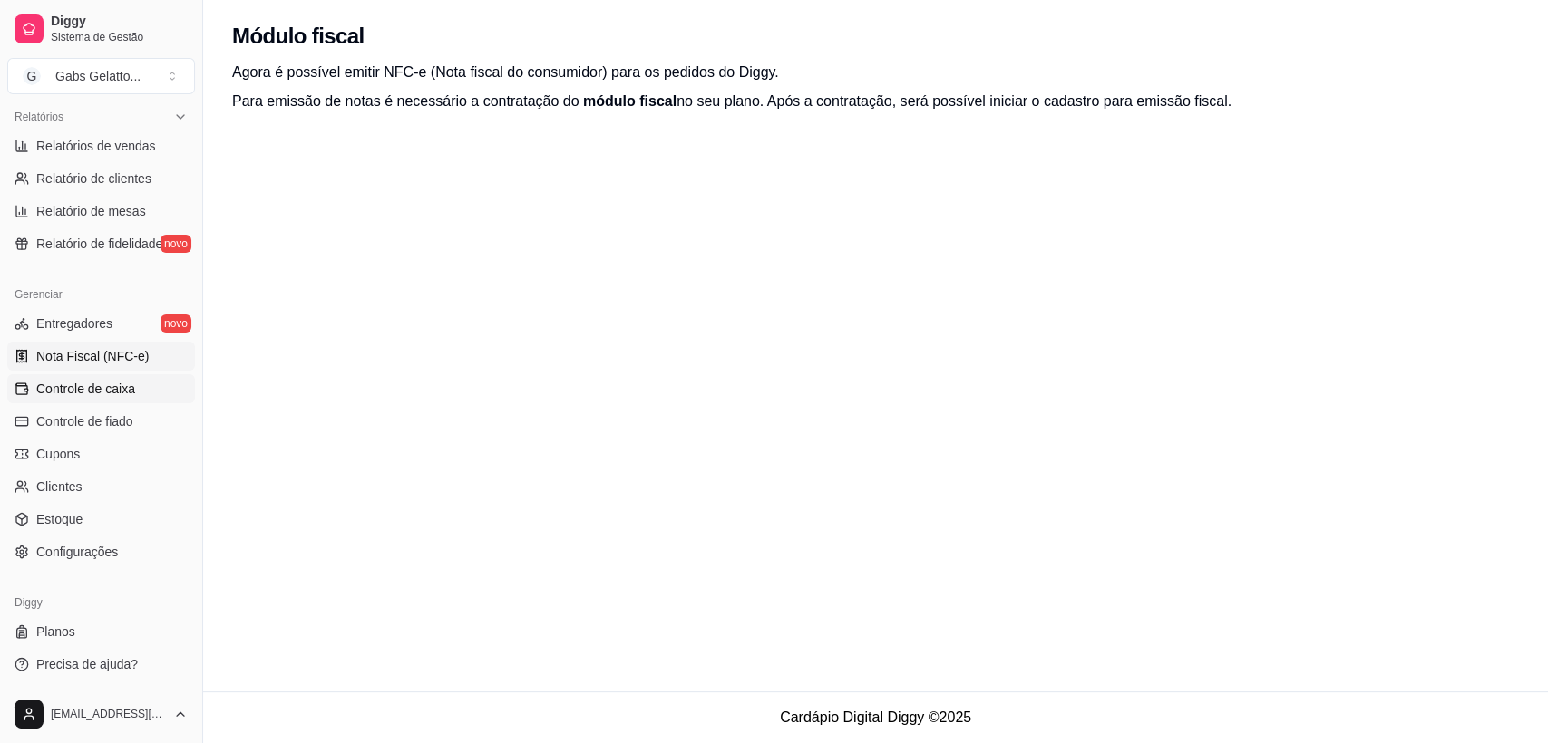
click at [102, 390] on span "Controle de caixa" at bounding box center [85, 389] width 99 height 18
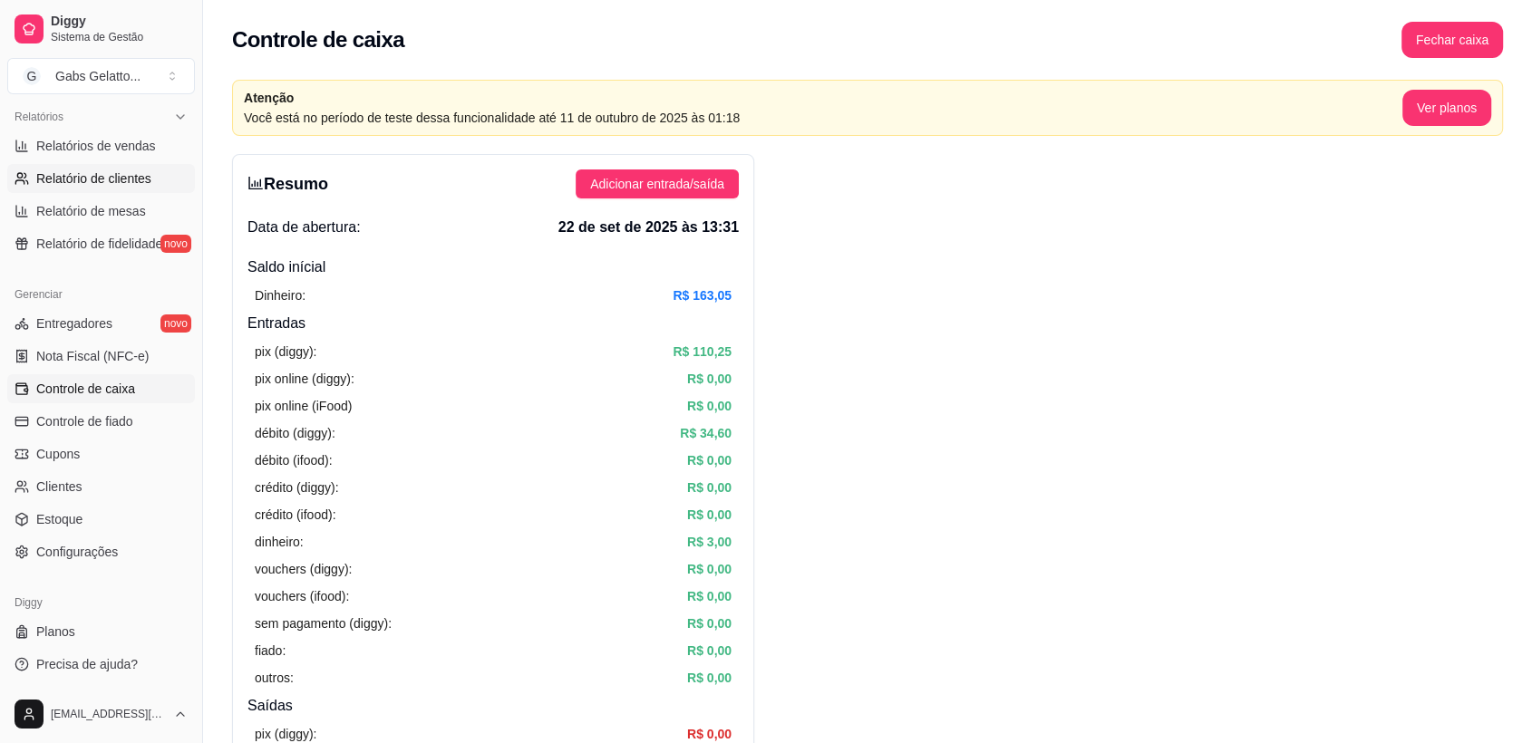
click at [102, 179] on span "Relatório de clientes" at bounding box center [93, 179] width 115 height 18
select select "30"
select select "HIGHEST_TOTAL_SPENT_WITH_ORDERS"
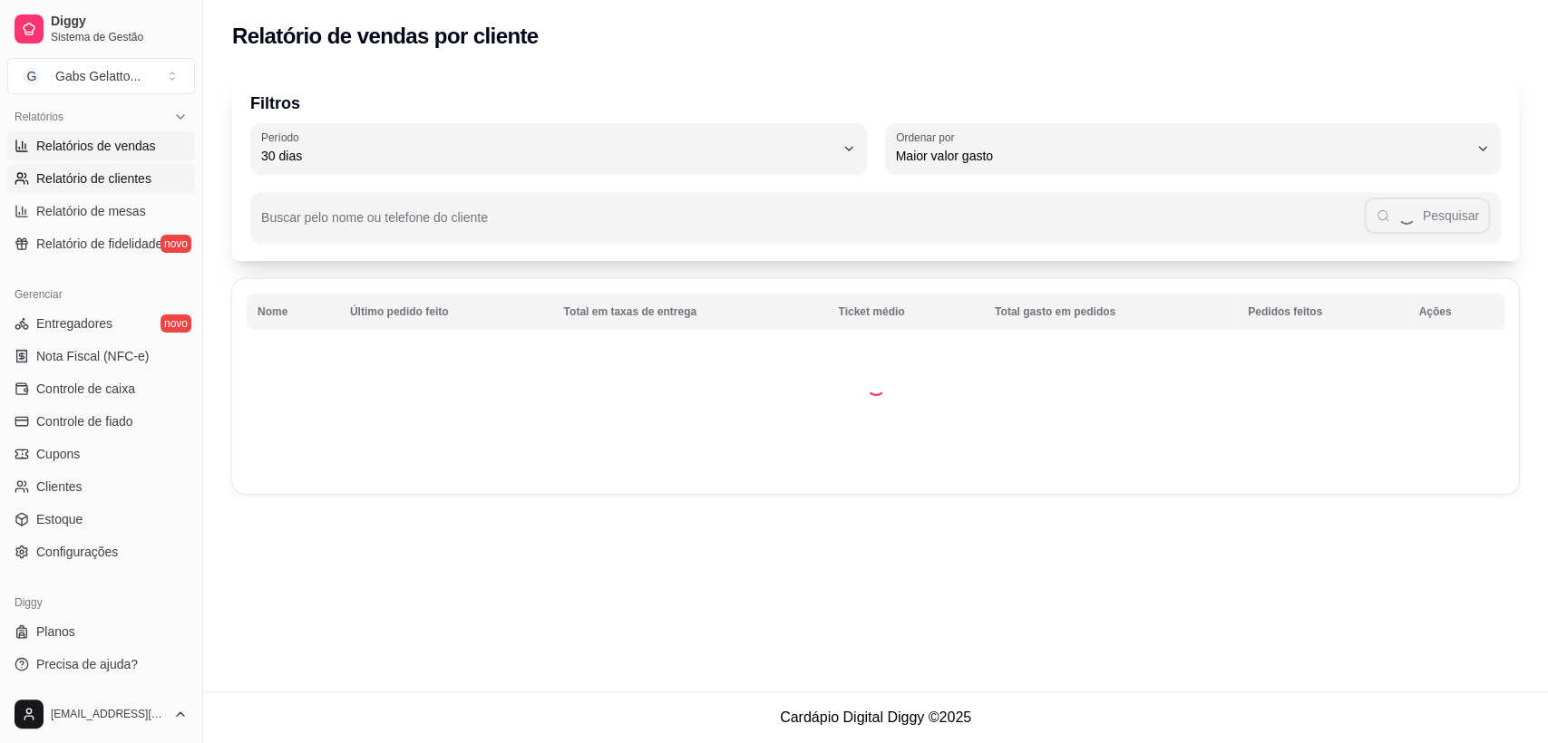
click at [126, 146] on span "Relatórios de vendas" at bounding box center [96, 146] width 120 height 18
select select "ALL"
select select "0"
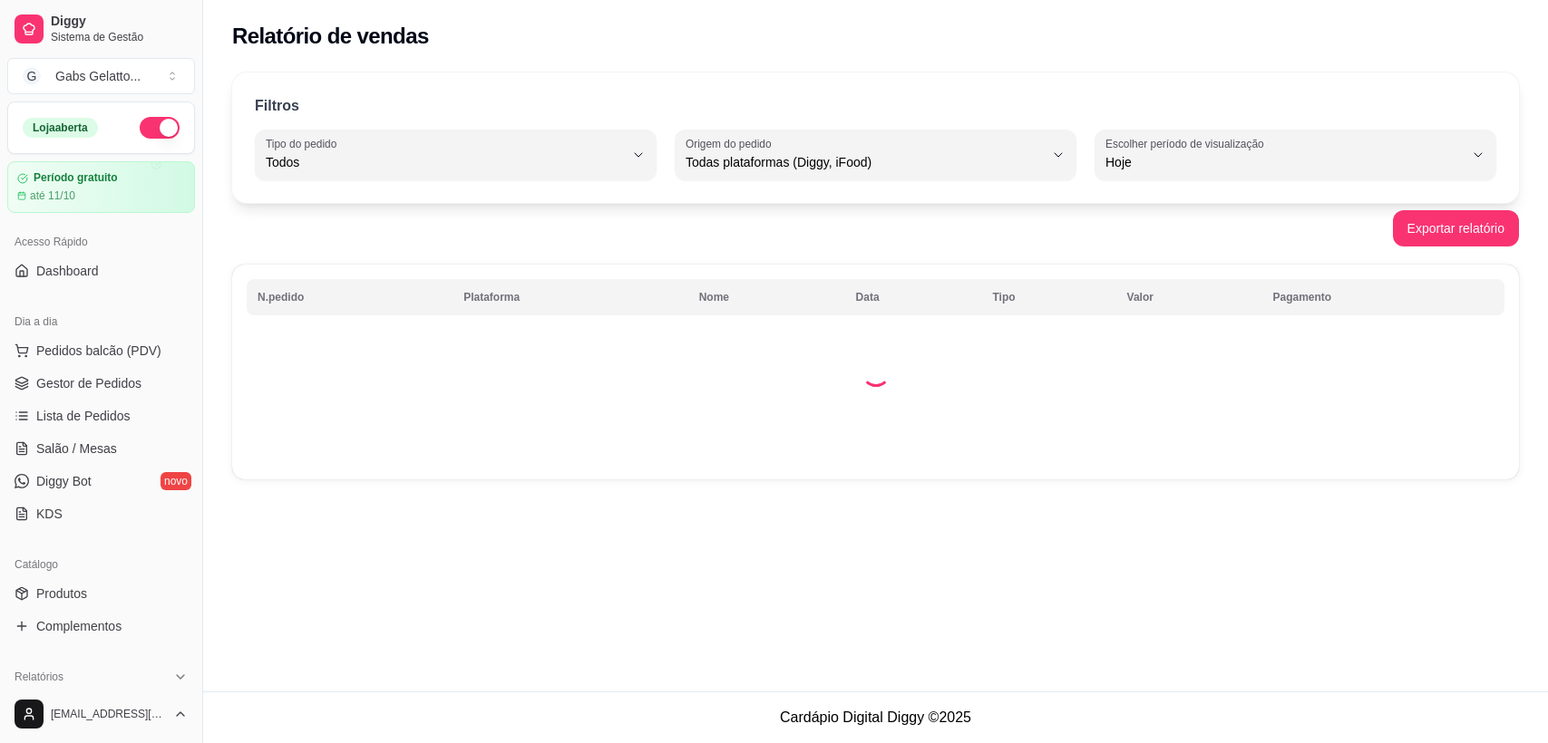
select select "ALL"
select select "0"
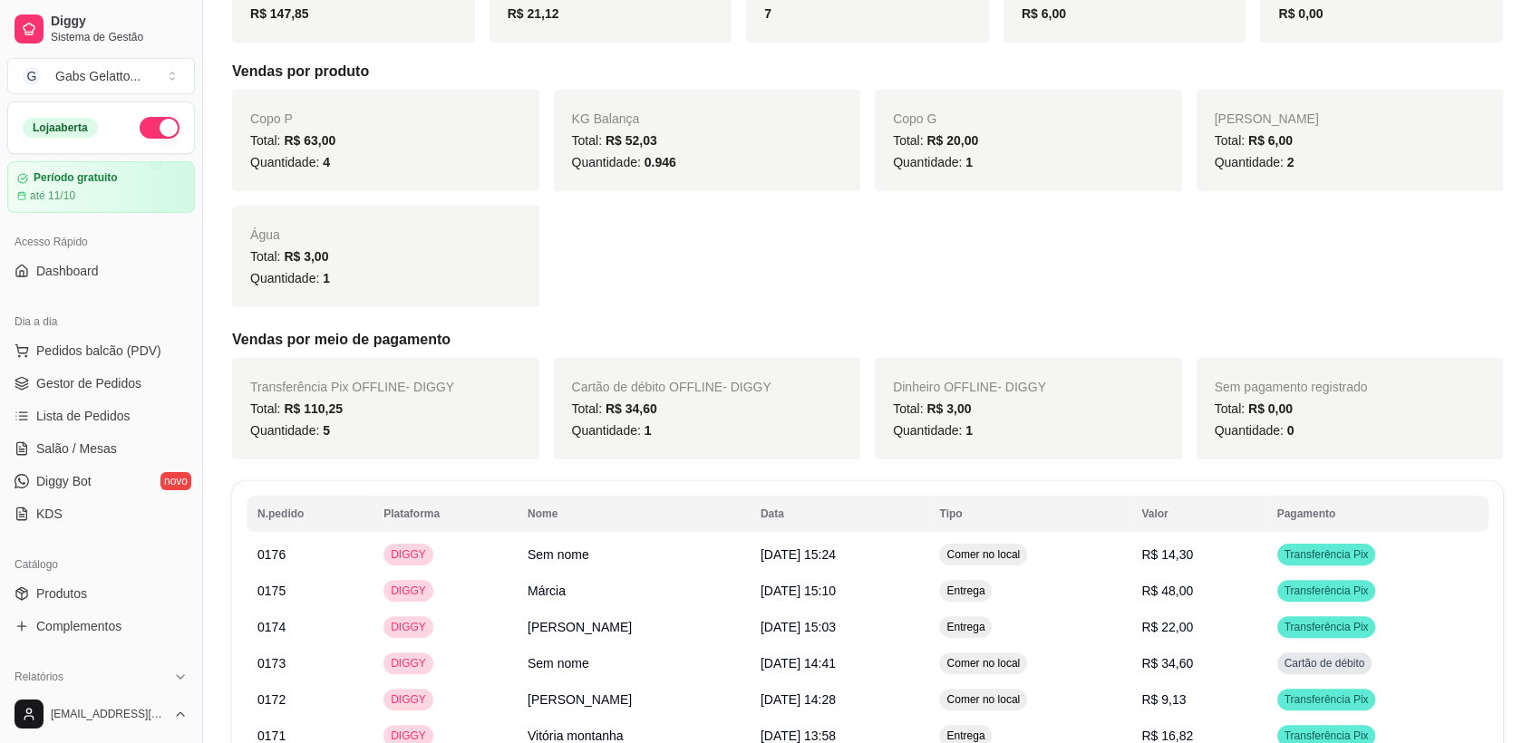
scroll to position [480, 0]
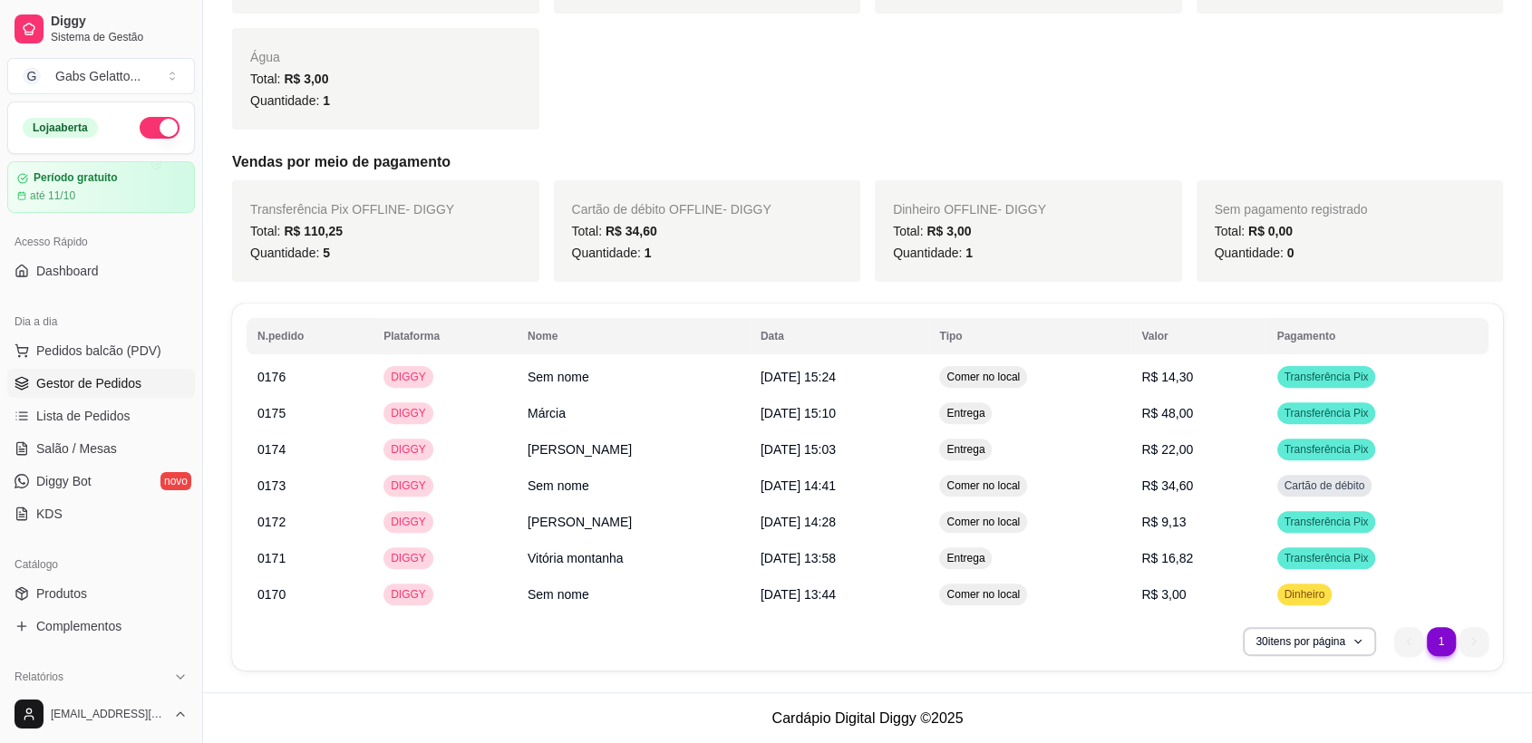
click at [66, 386] on span "Gestor de Pedidos" at bounding box center [88, 383] width 105 height 18
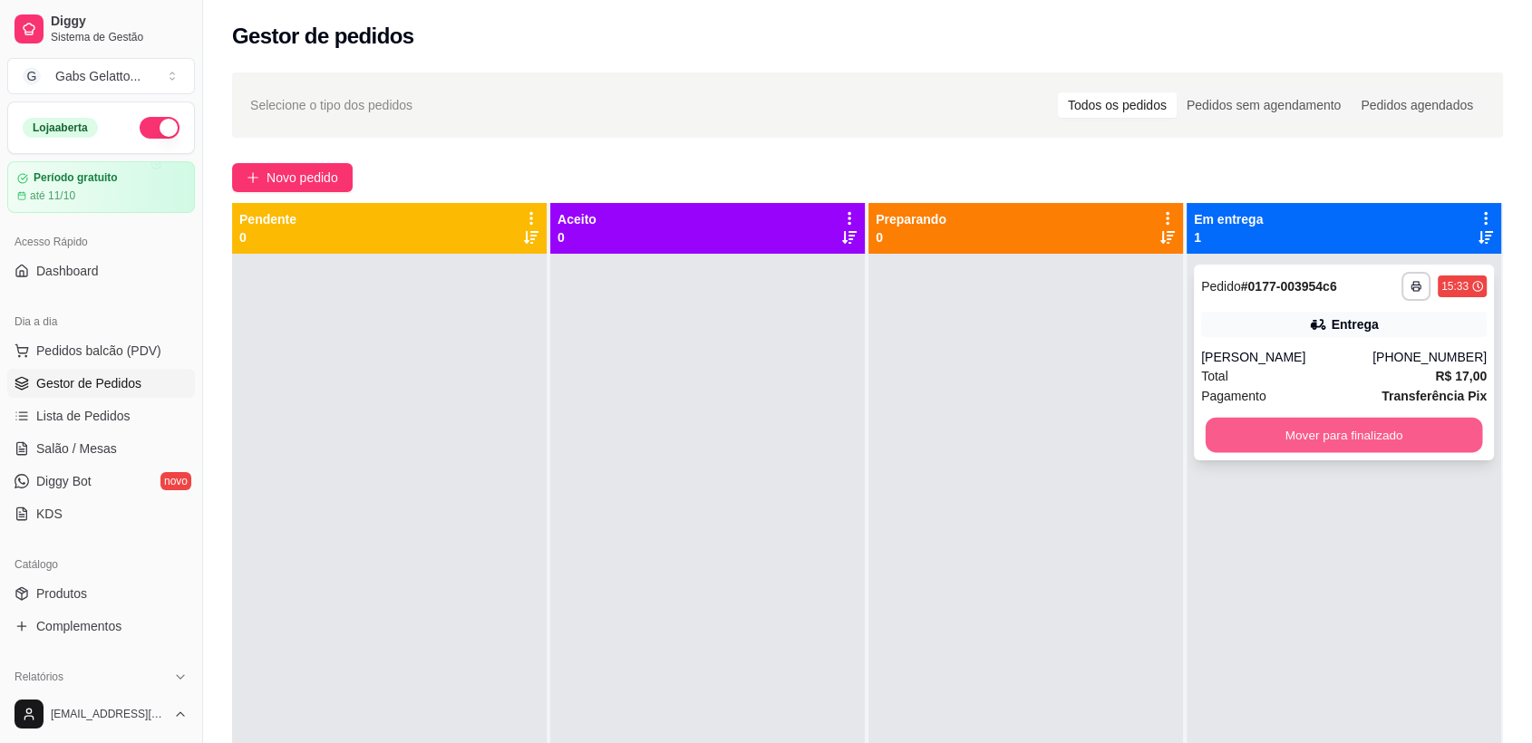
click at [1298, 437] on button "Mover para finalizado" at bounding box center [1344, 435] width 277 height 35
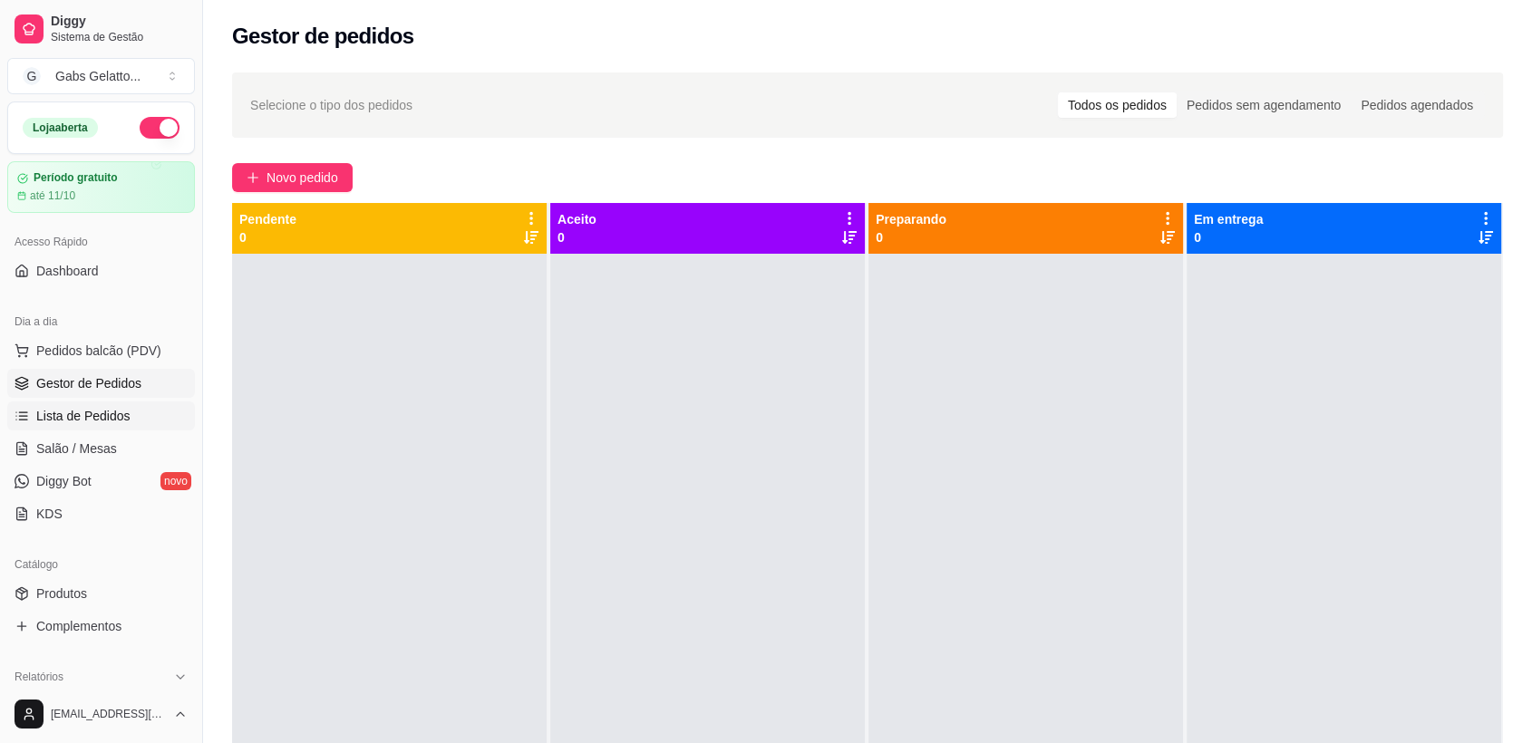
click at [107, 425] on link "Lista de Pedidos" at bounding box center [101, 416] width 188 height 29
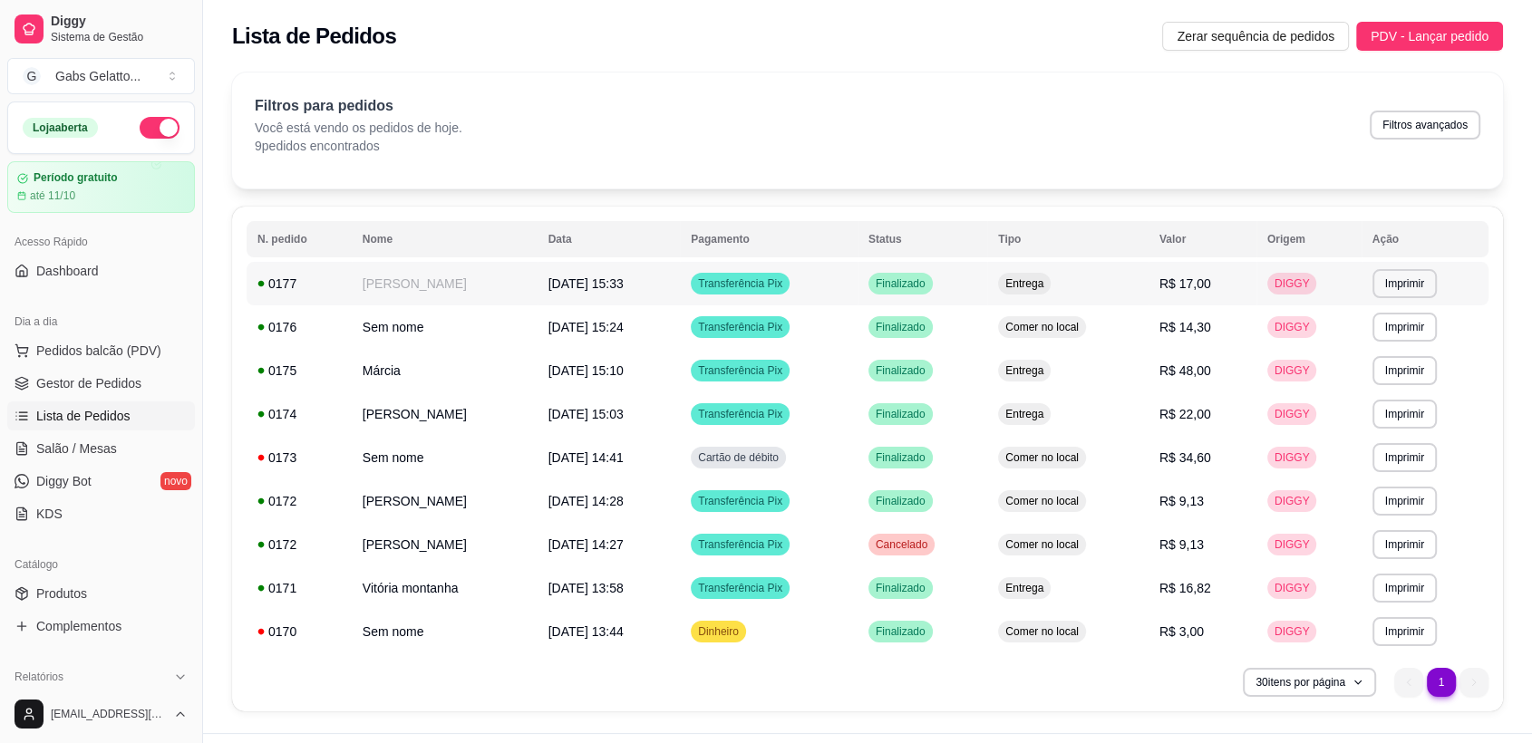
click at [676, 278] on td "[DATE] às 15:33" at bounding box center [609, 284] width 143 height 44
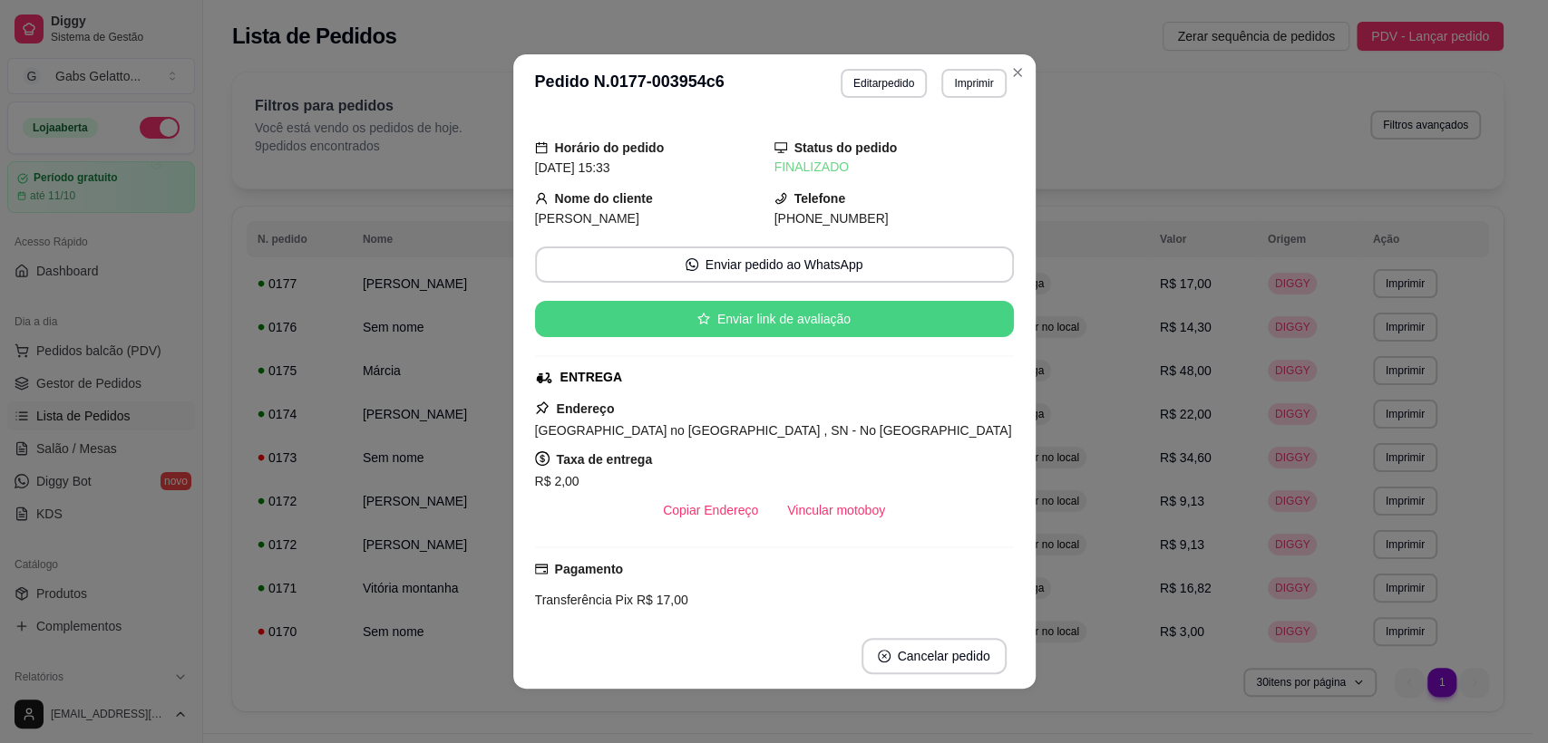
click at [745, 326] on button "Enviar link de avaliação" at bounding box center [774, 319] width 479 height 36
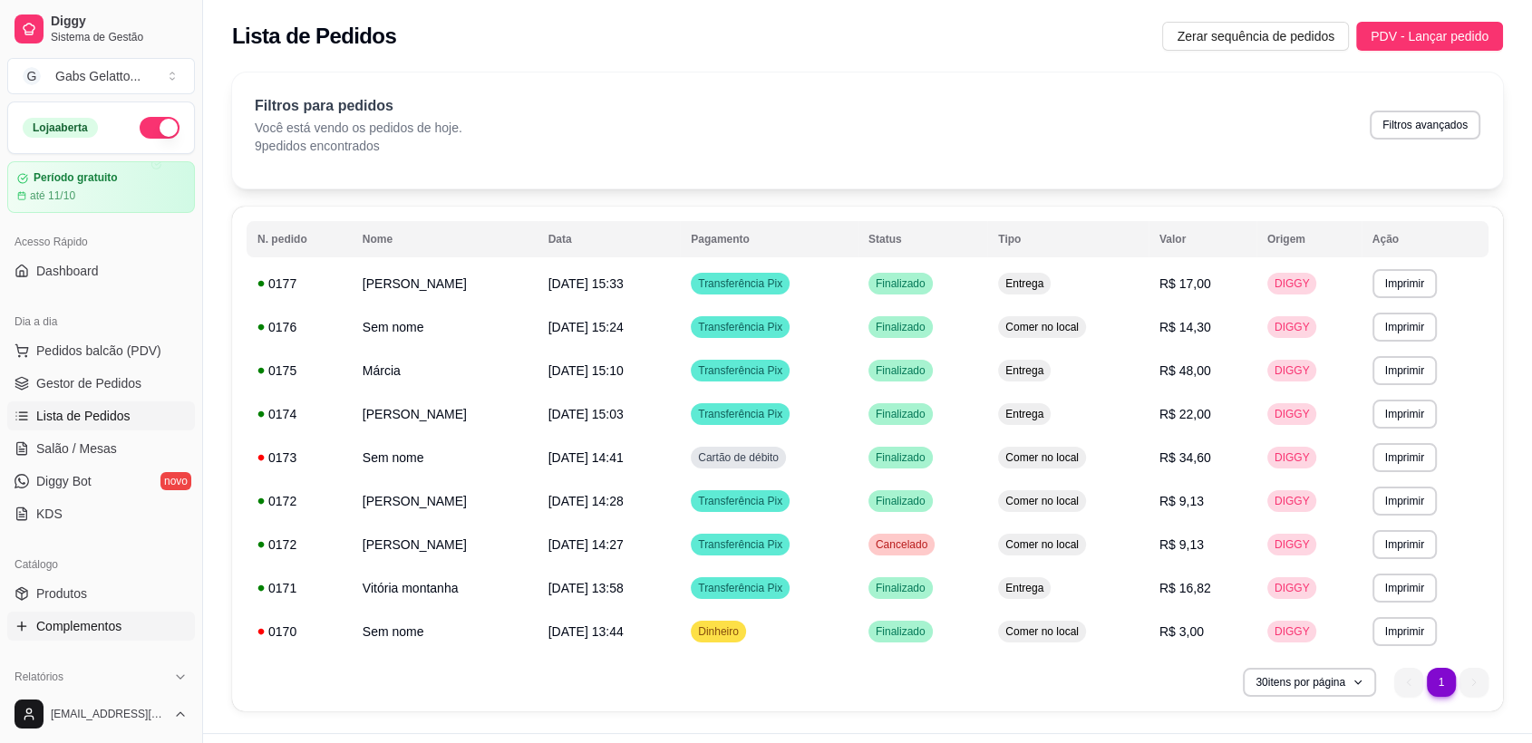
scroll to position [403, 0]
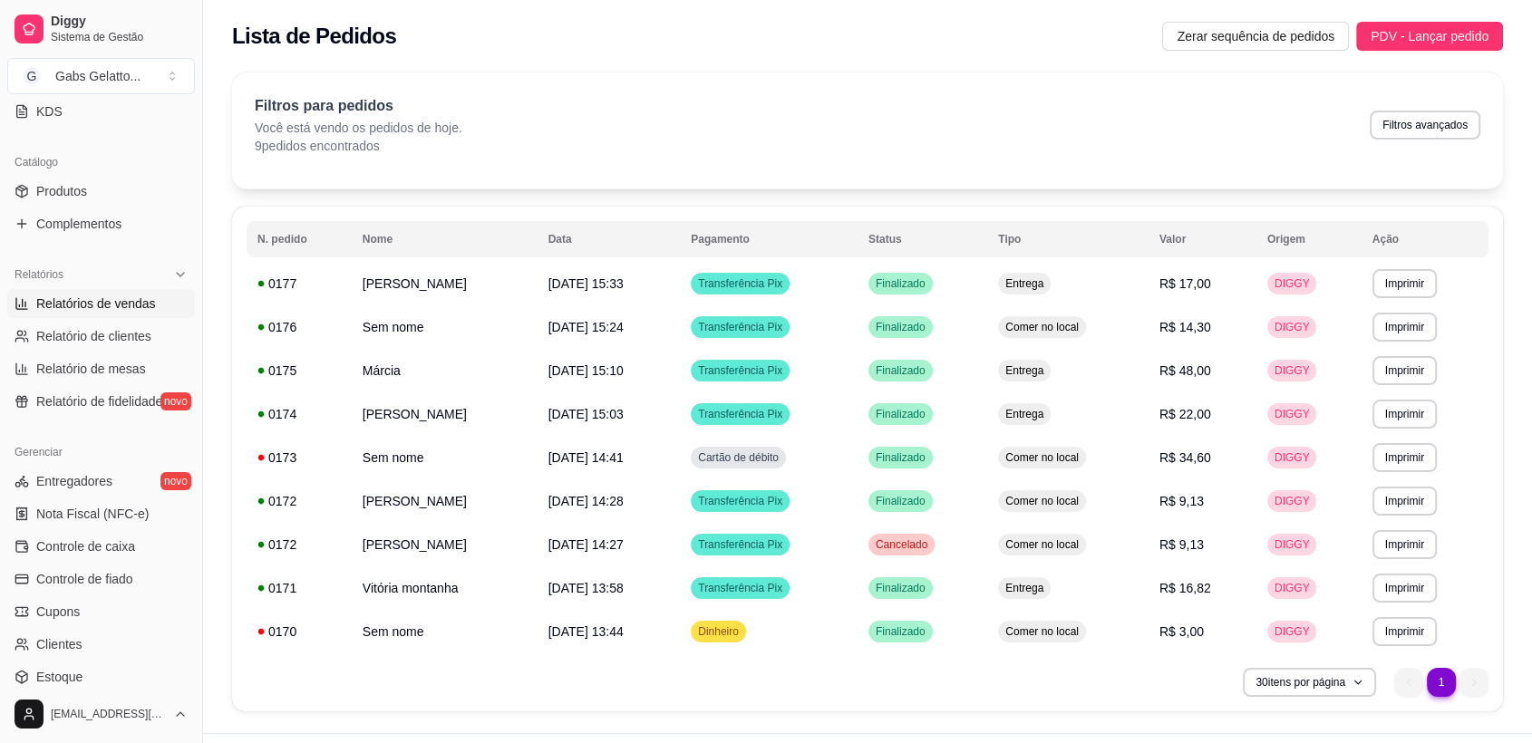
click at [135, 314] on link "Relatórios de vendas" at bounding box center [101, 303] width 188 height 29
select select "ALL"
select select "0"
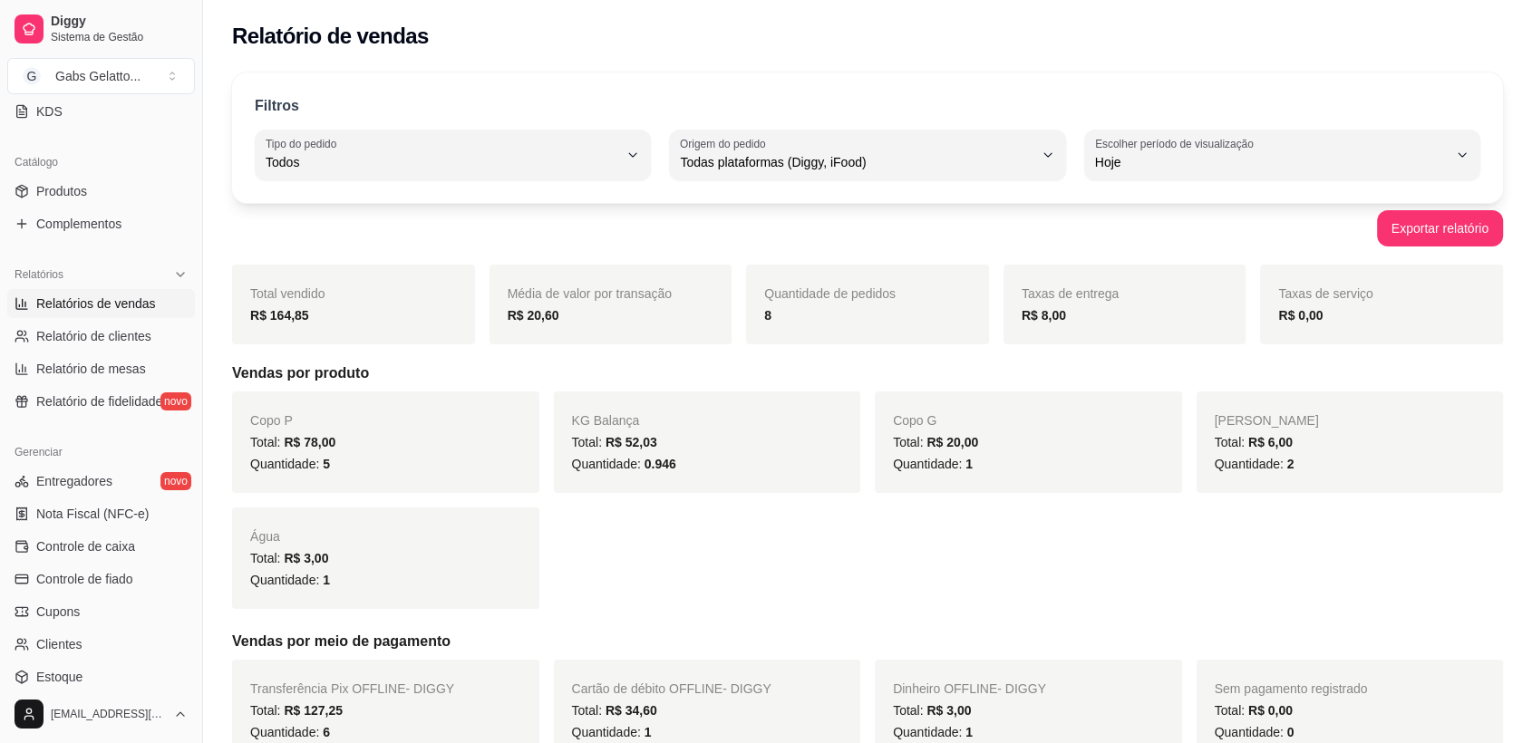
scroll to position [101, 0]
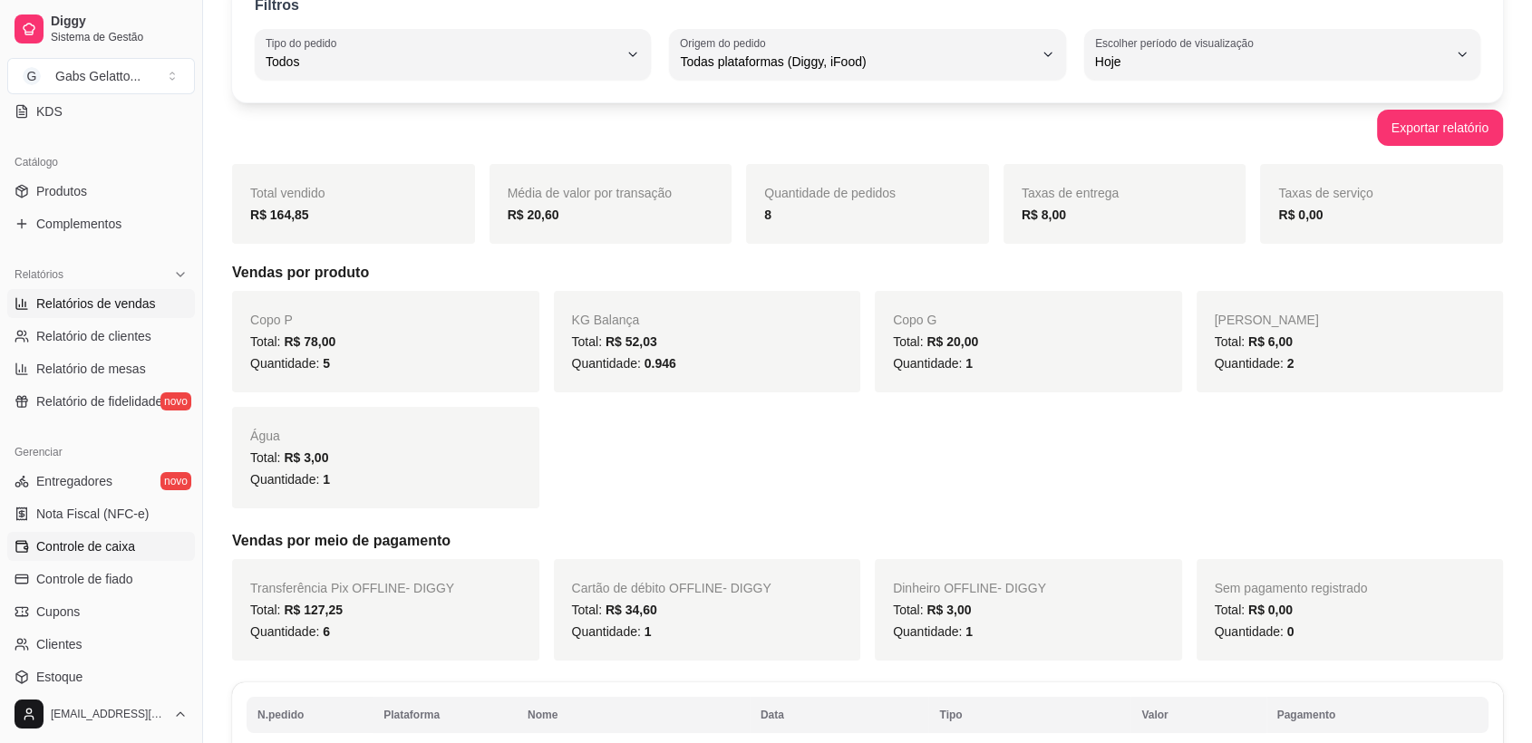
click at [124, 539] on span "Controle de caixa" at bounding box center [85, 547] width 99 height 18
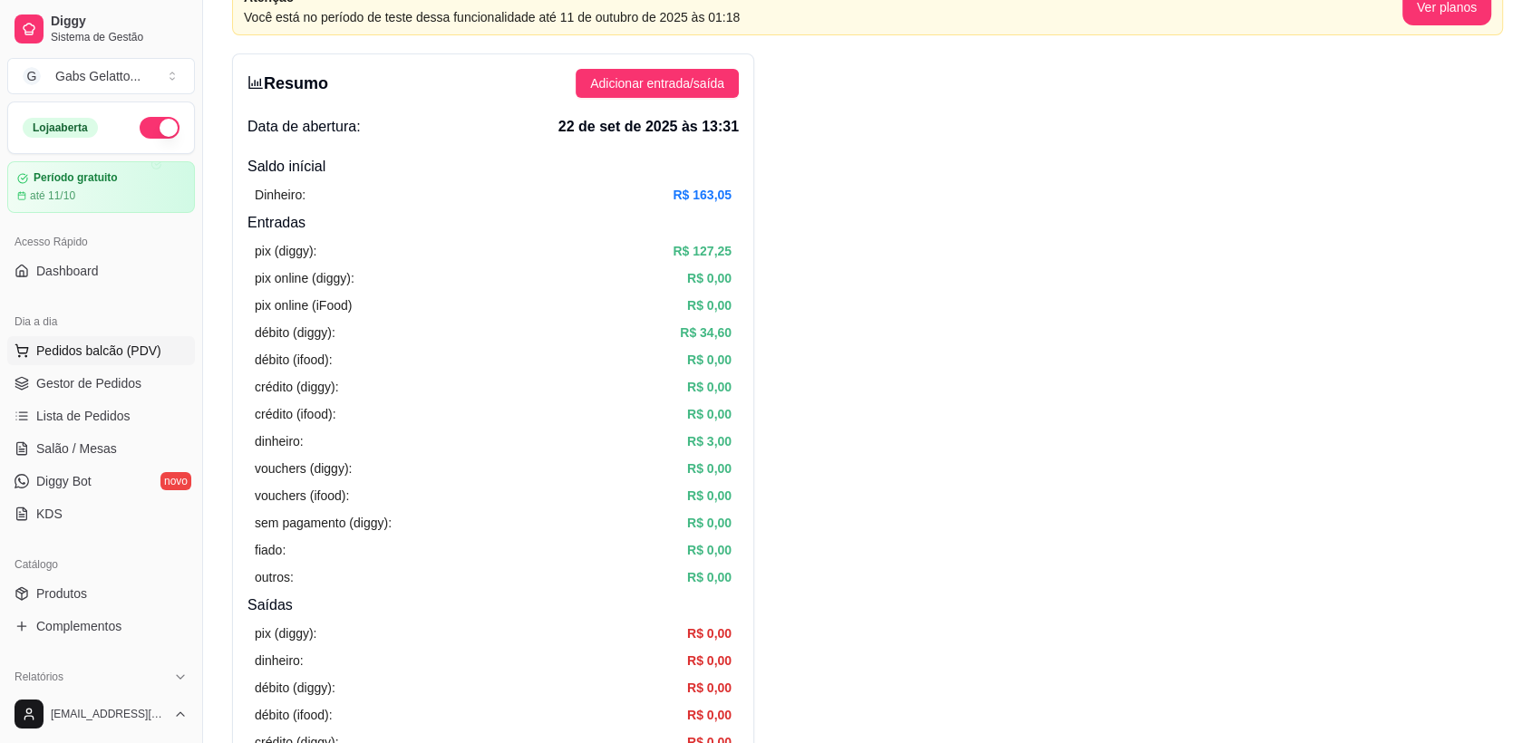
click at [70, 357] on span "Pedidos balcão (PDV)" at bounding box center [98, 351] width 125 height 18
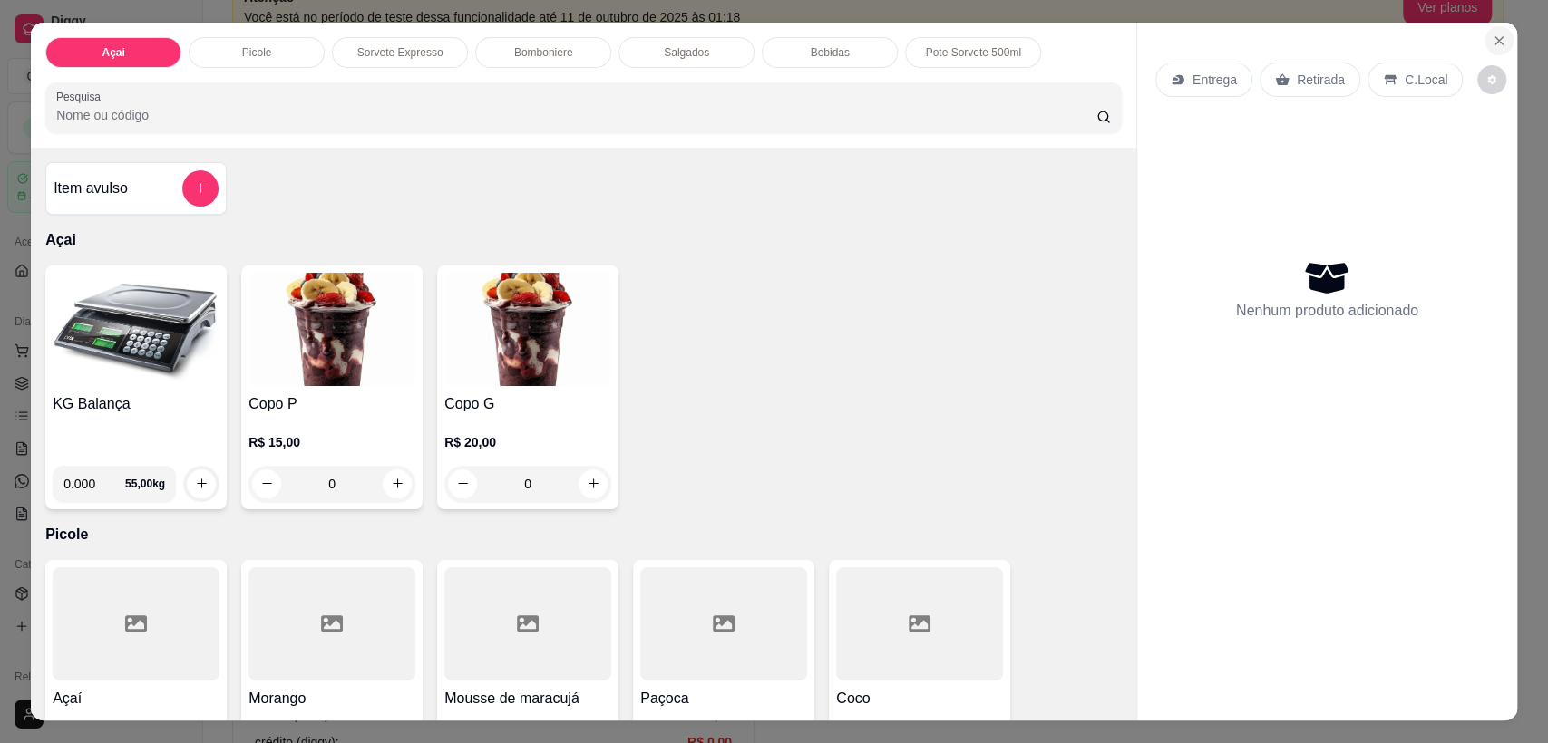
click at [1495, 38] on icon "Close" at bounding box center [1498, 41] width 15 height 15
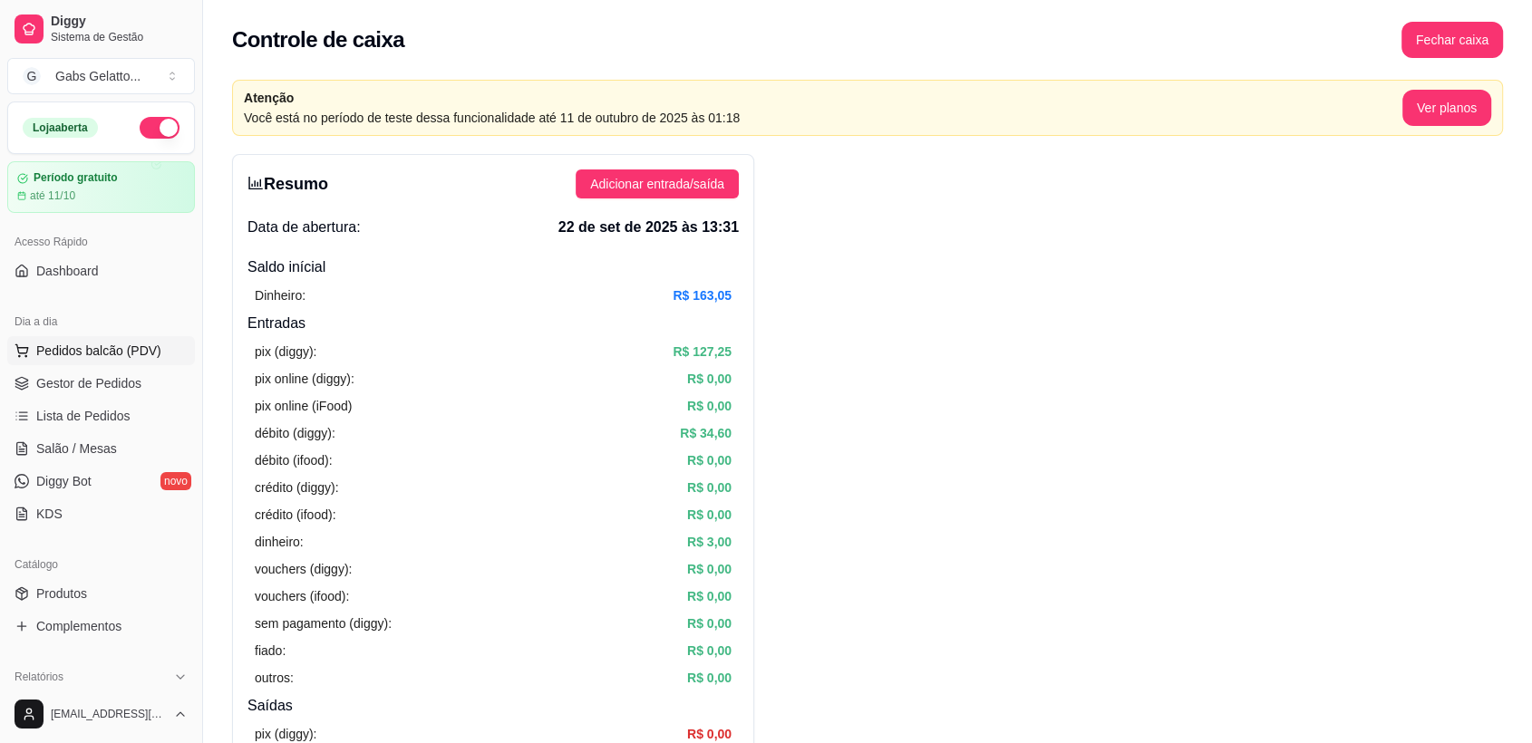
click at [101, 348] on span "Pedidos balcão (PDV)" at bounding box center [98, 351] width 125 height 18
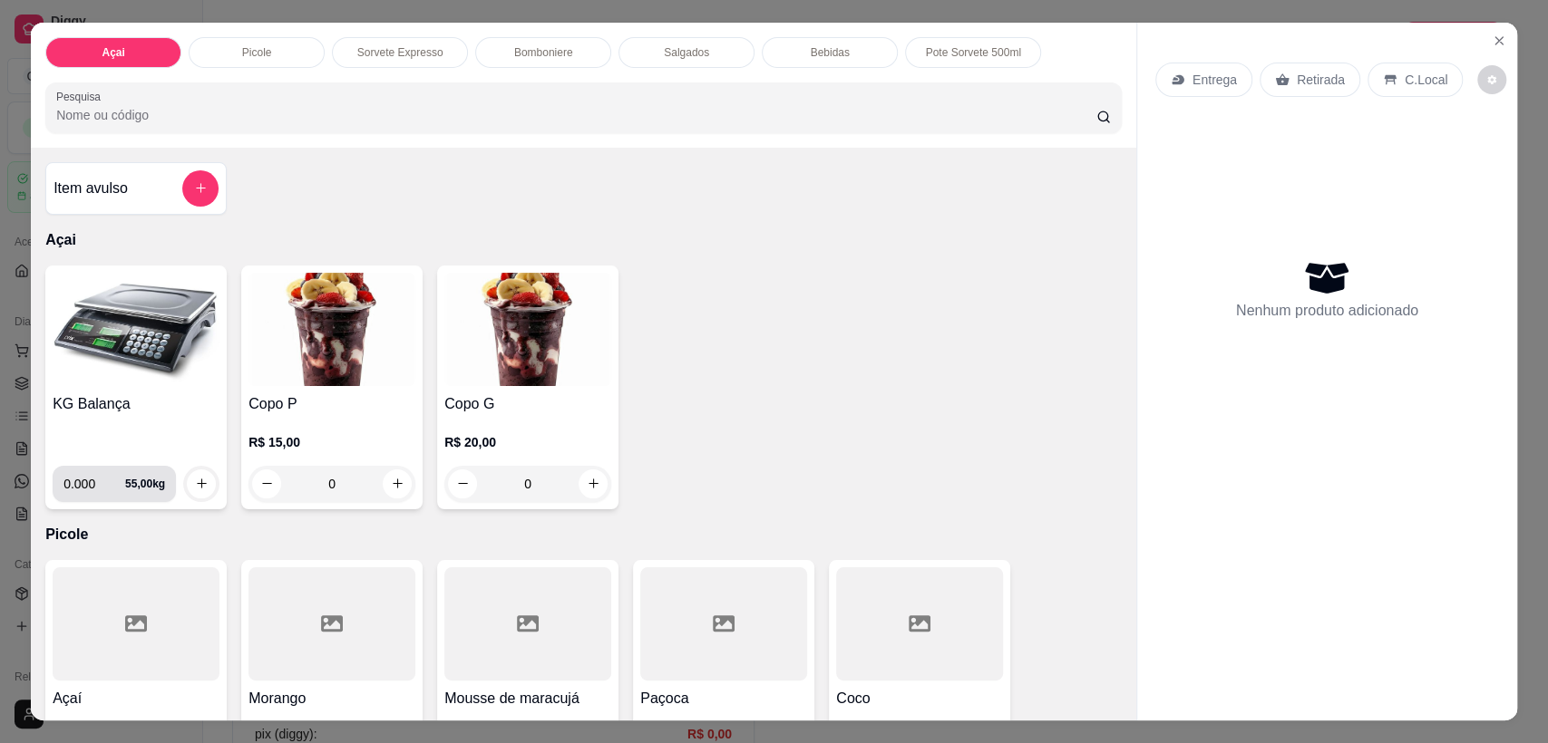
click at [89, 488] on input "0.000" at bounding box center [94, 484] width 62 height 36
type input "0.236"
click at [196, 472] on button "increase-product-quantity" at bounding box center [201, 484] width 29 height 29
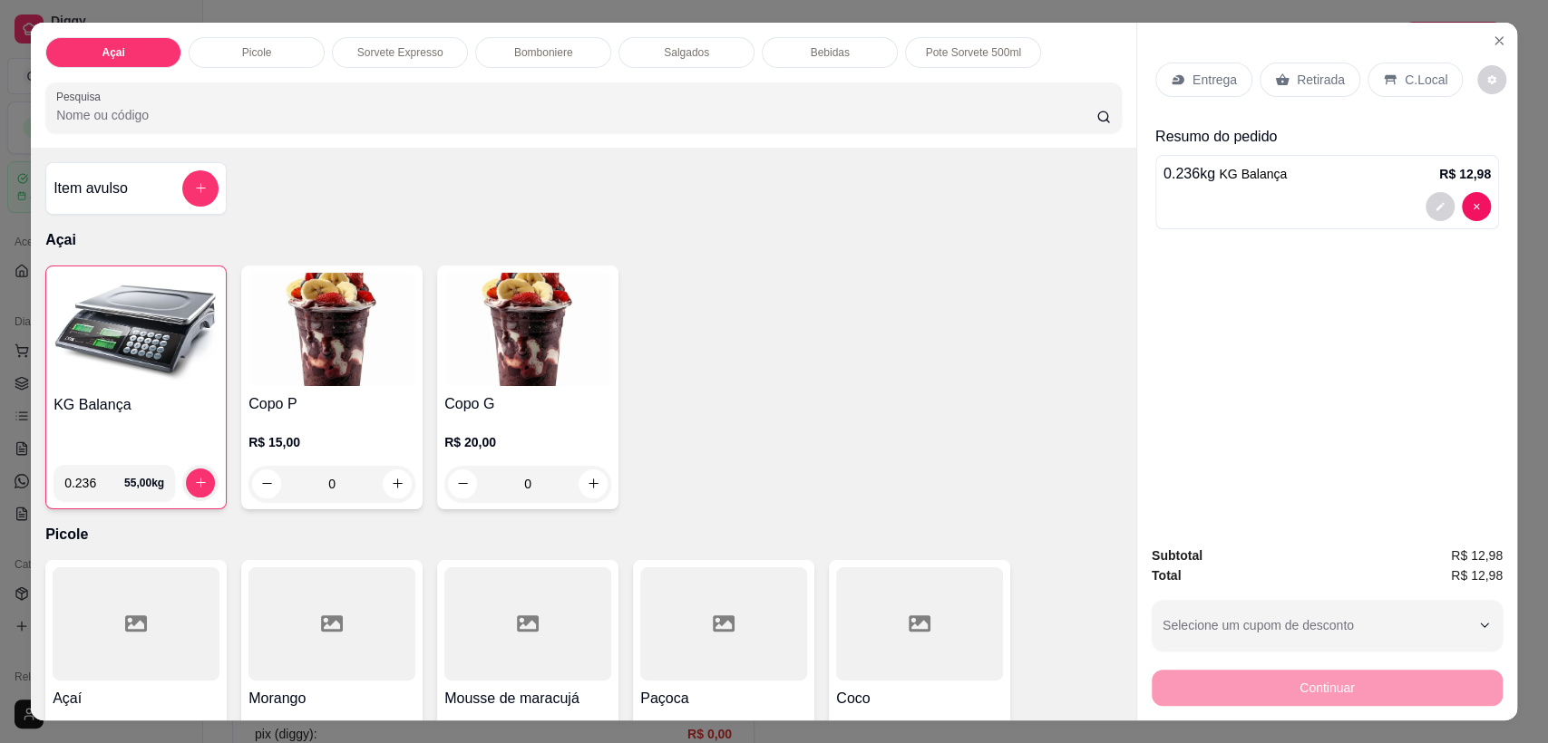
click at [1426, 75] on p "C.Local" at bounding box center [1425, 80] width 43 height 18
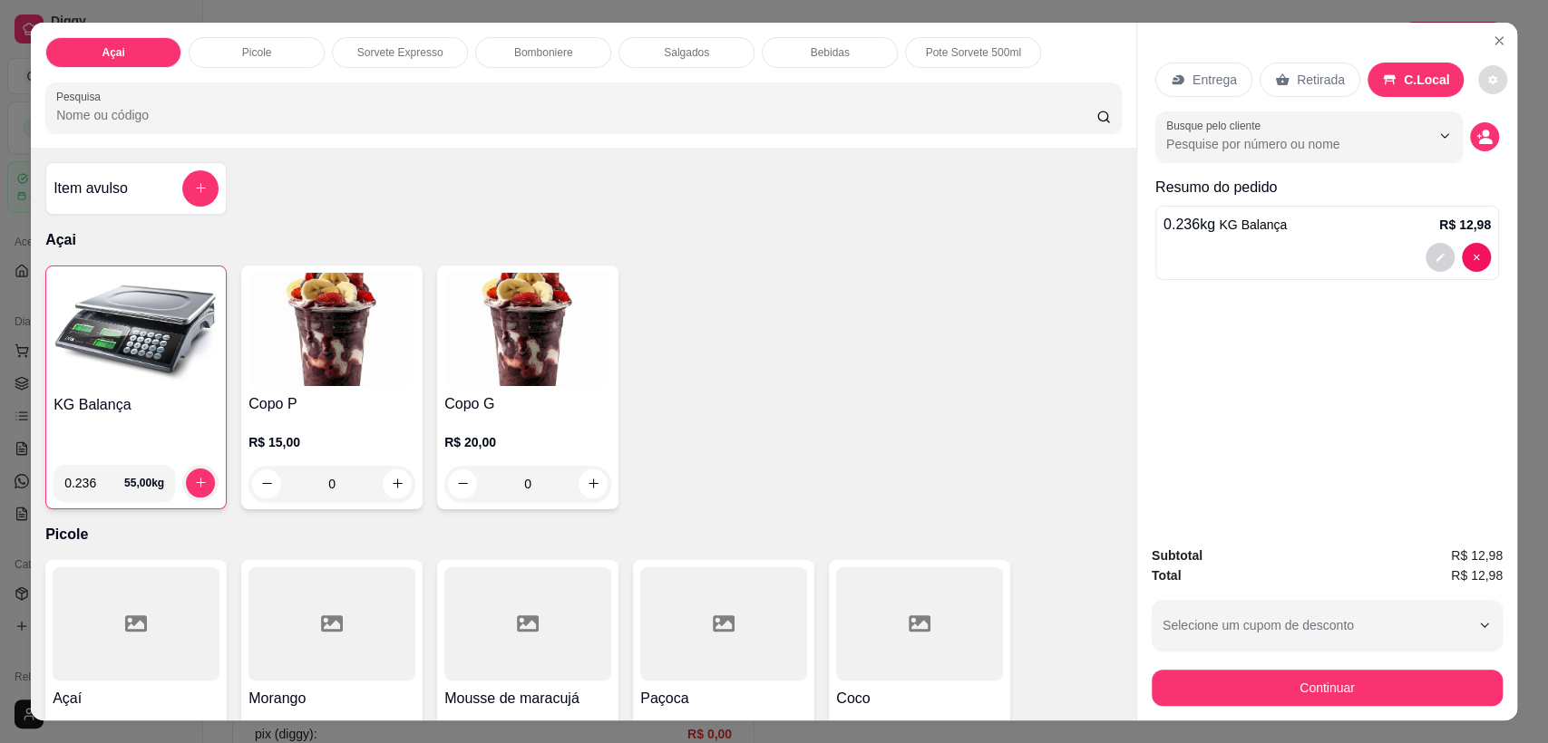
click at [1487, 83] on icon "decrease-product-quantity" at bounding box center [1492, 79] width 11 height 11
click at [1389, 328] on div "Entrega Retirada C.Local Busque pelo cliente Resumo do pedido 0.236 kg KG Balan…" at bounding box center [1327, 278] width 380 height 510
click at [1475, 124] on button "decrease-product-quantity" at bounding box center [1484, 136] width 28 height 28
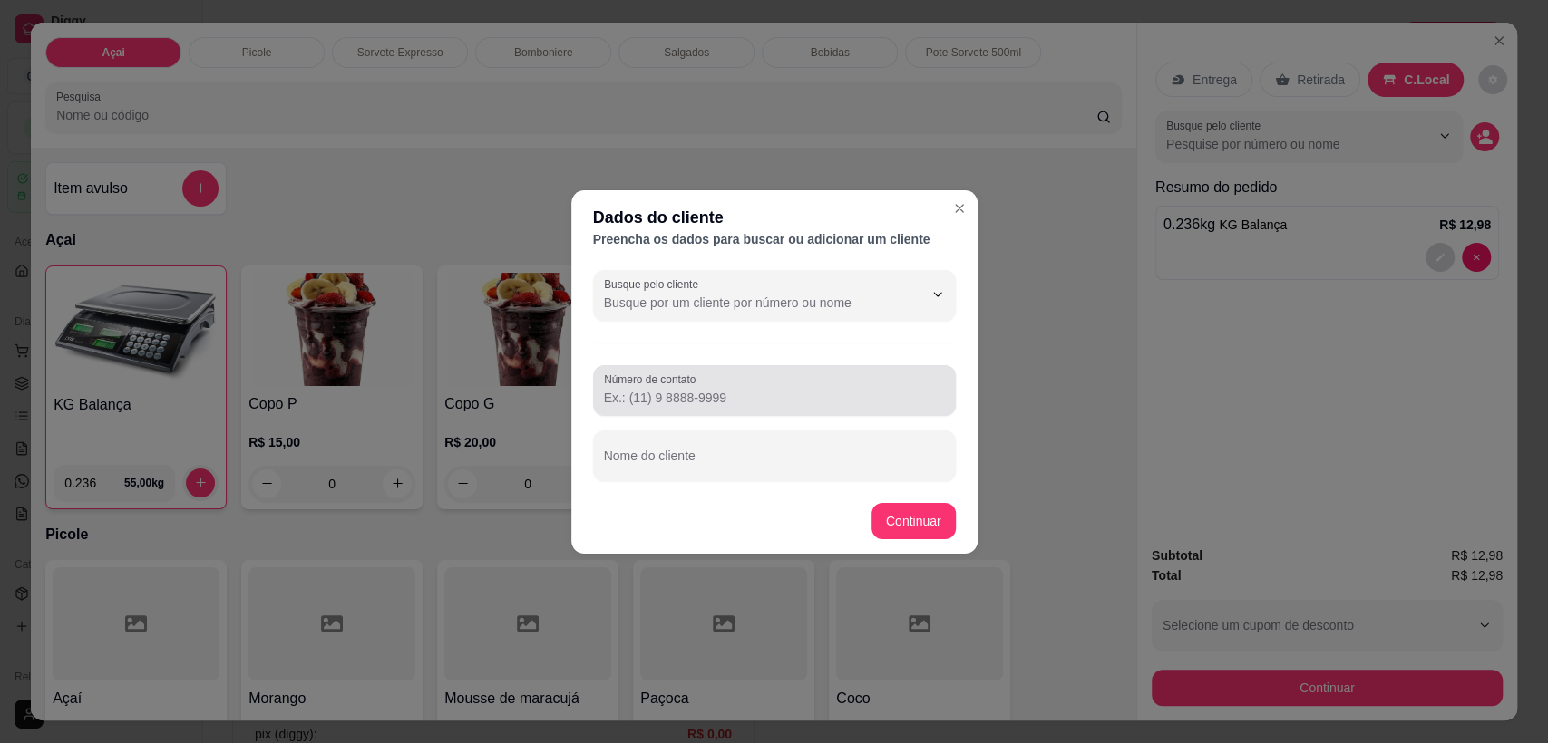
click at [722, 386] on div at bounding box center [774, 391] width 341 height 36
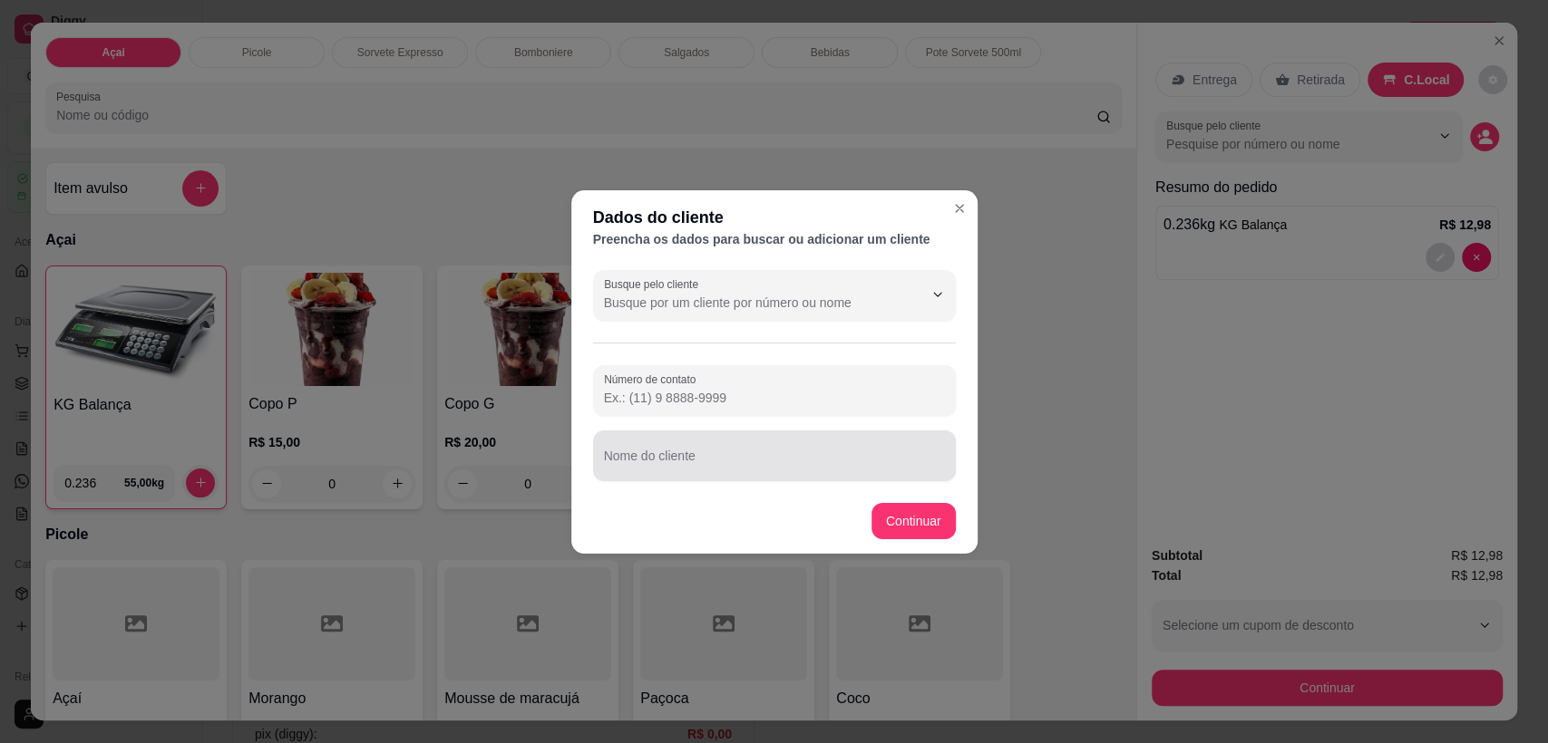
click at [693, 449] on div at bounding box center [774, 456] width 341 height 36
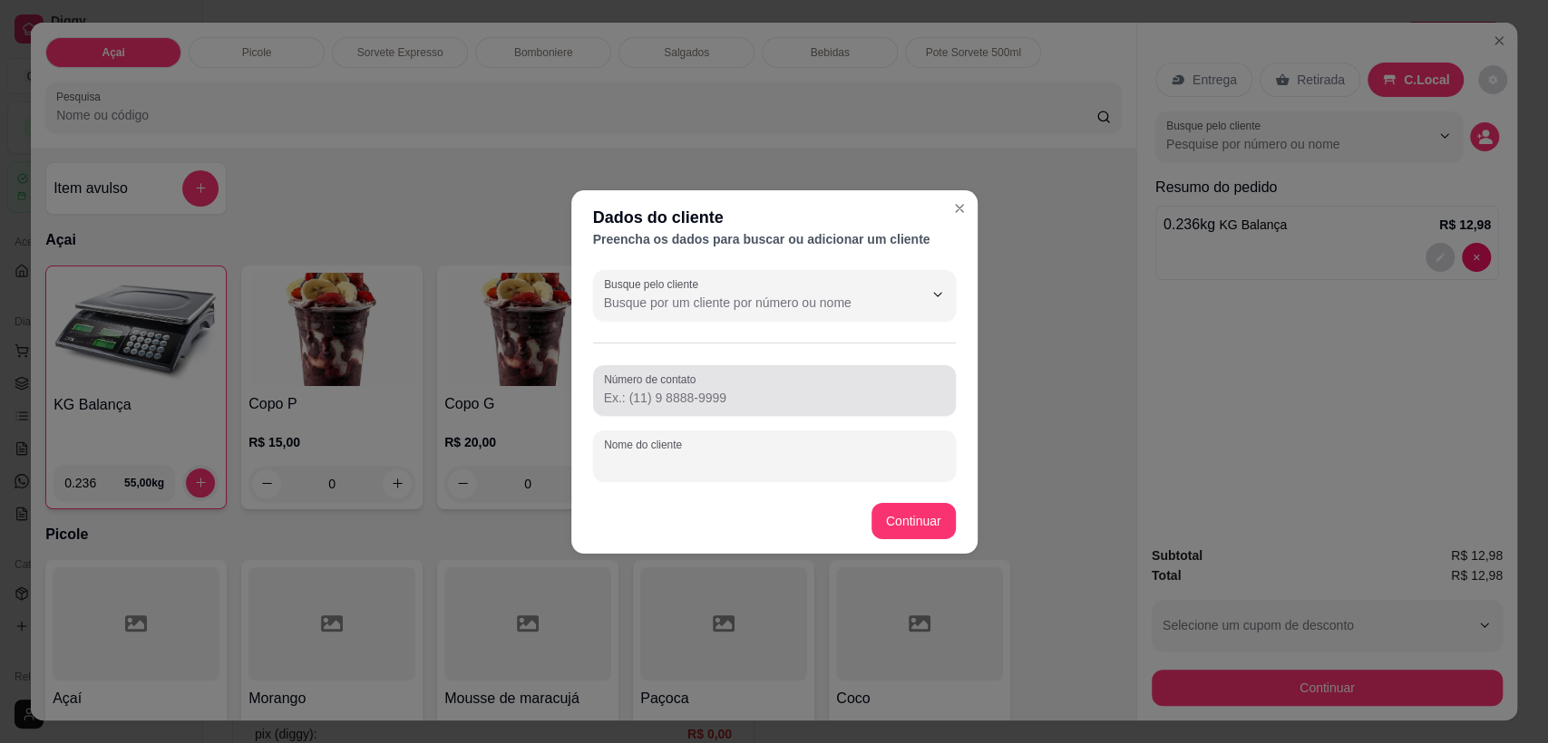
click at [689, 397] on input "Número de contato" at bounding box center [774, 398] width 341 height 18
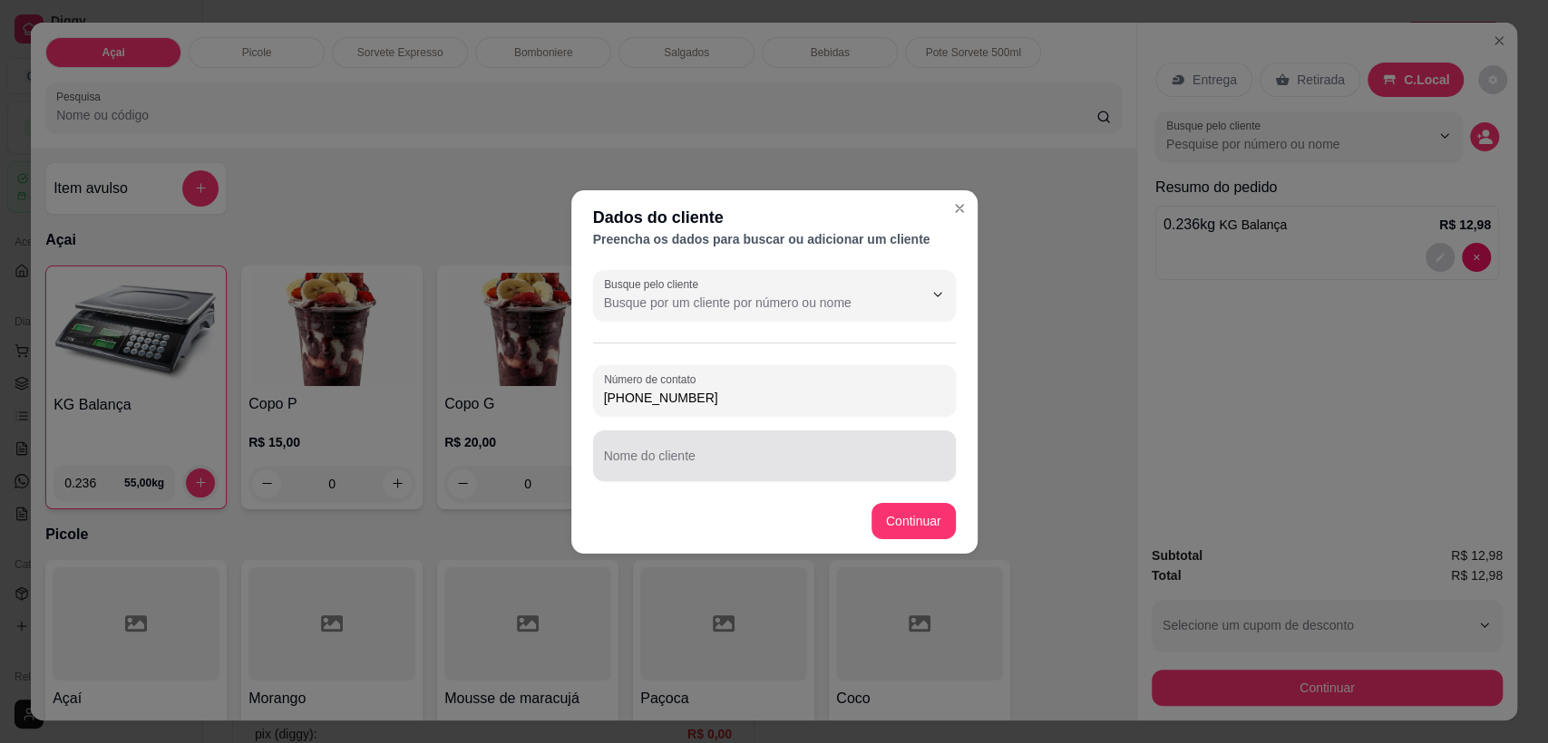
type input "[PHONE_NUMBER]"
click at [727, 451] on div at bounding box center [774, 456] width 341 height 36
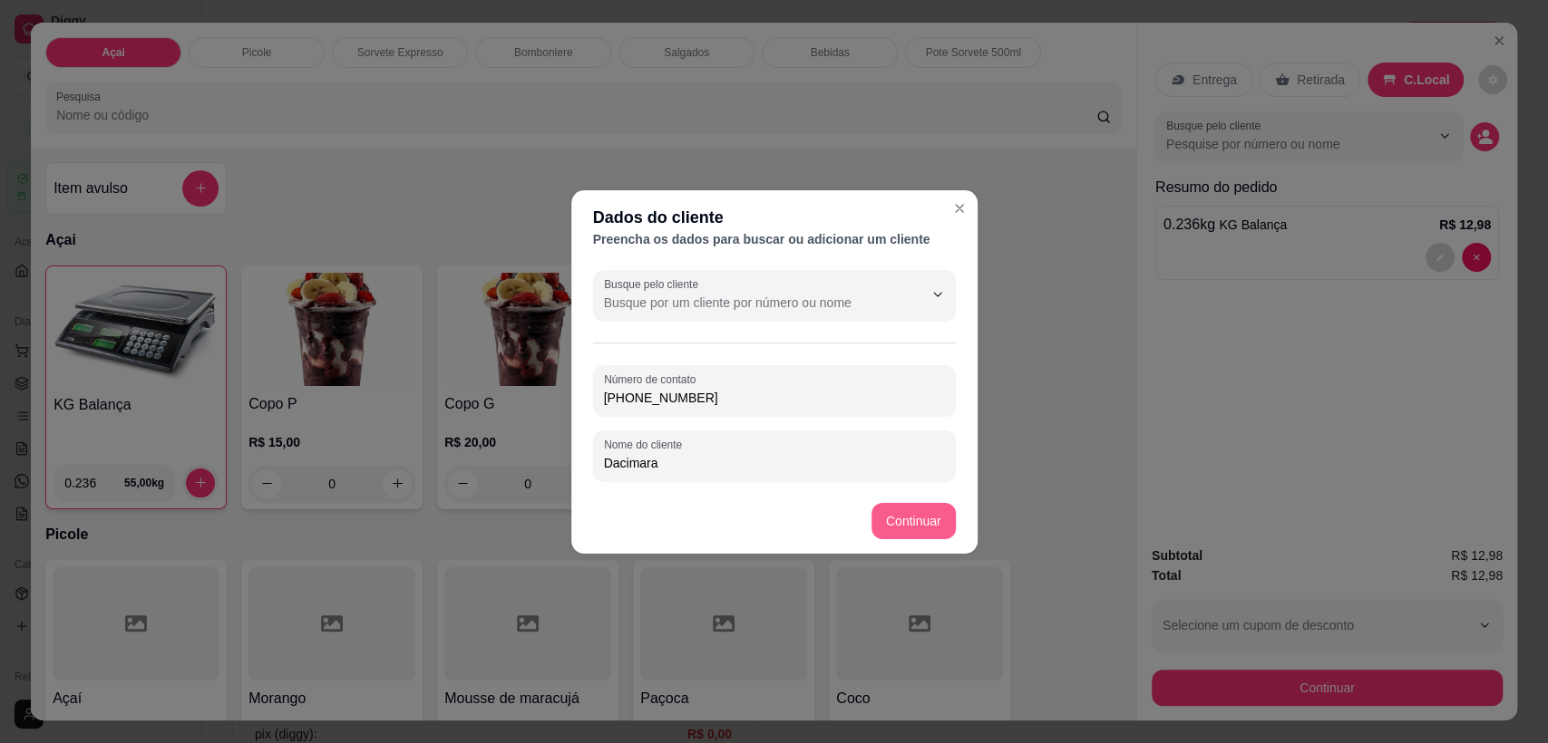
type input "Dacimara"
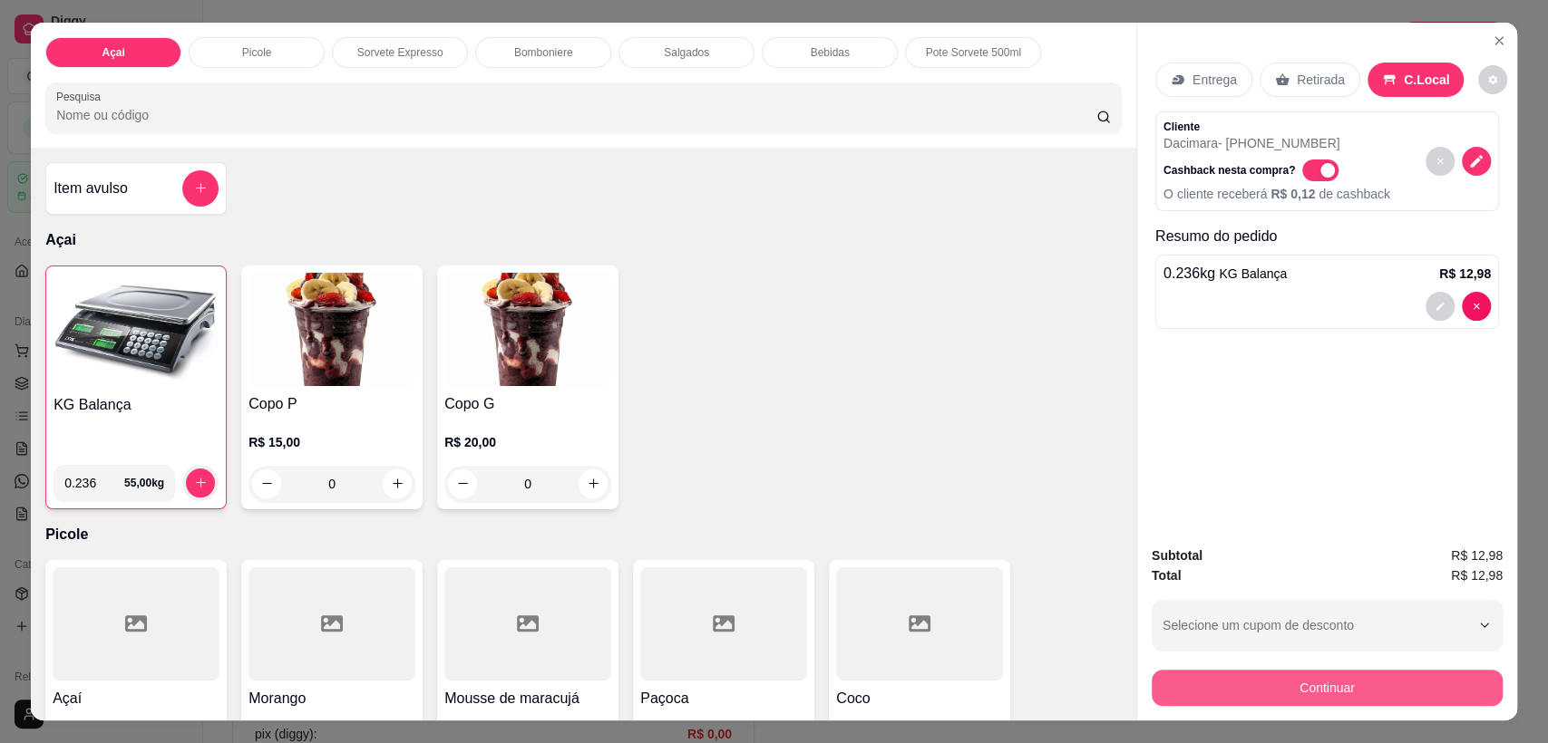
click at [1285, 698] on button "Continuar" at bounding box center [1326, 688] width 351 height 36
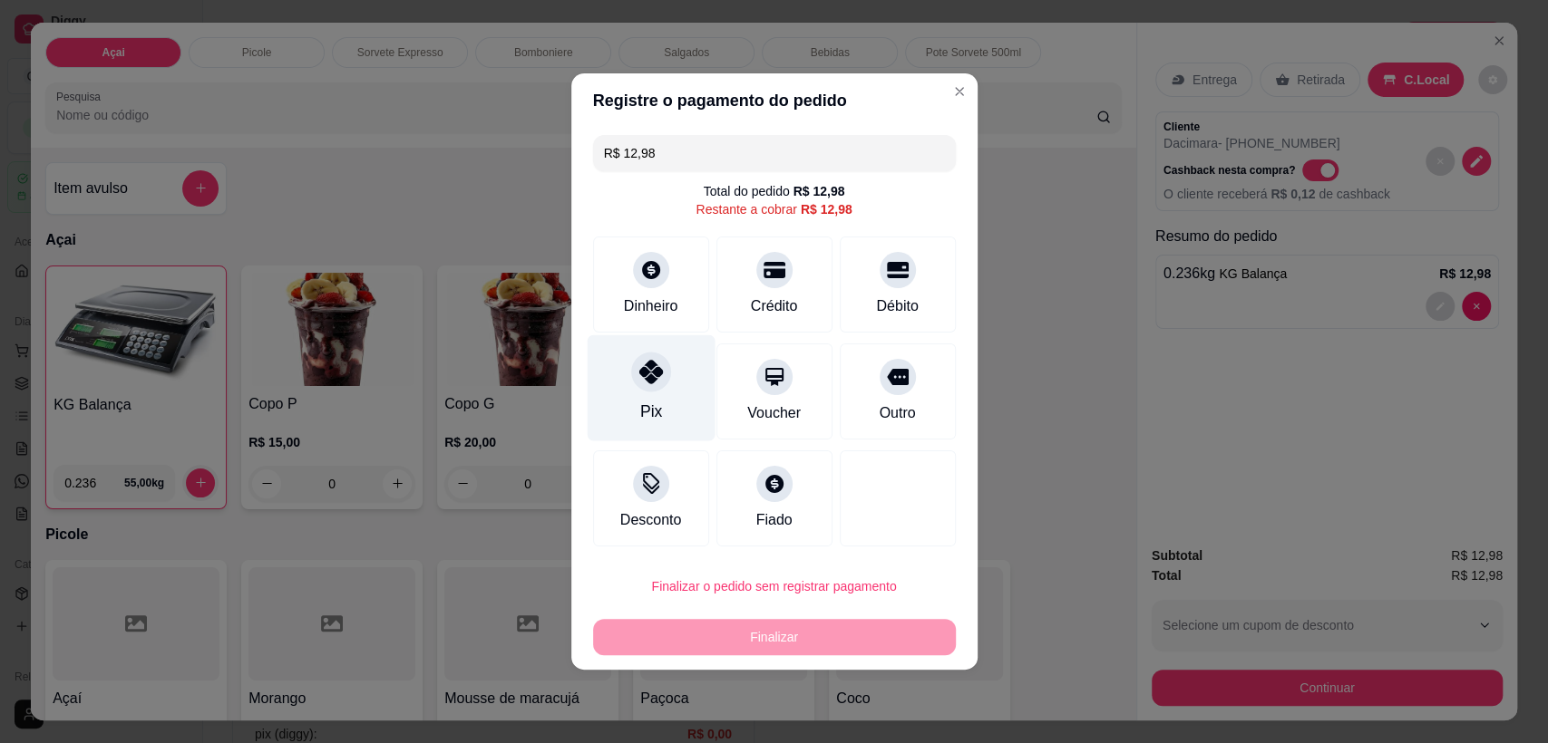
click at [637, 389] on div "Pix" at bounding box center [651, 388] width 128 height 106
type input "R$ 0,00"
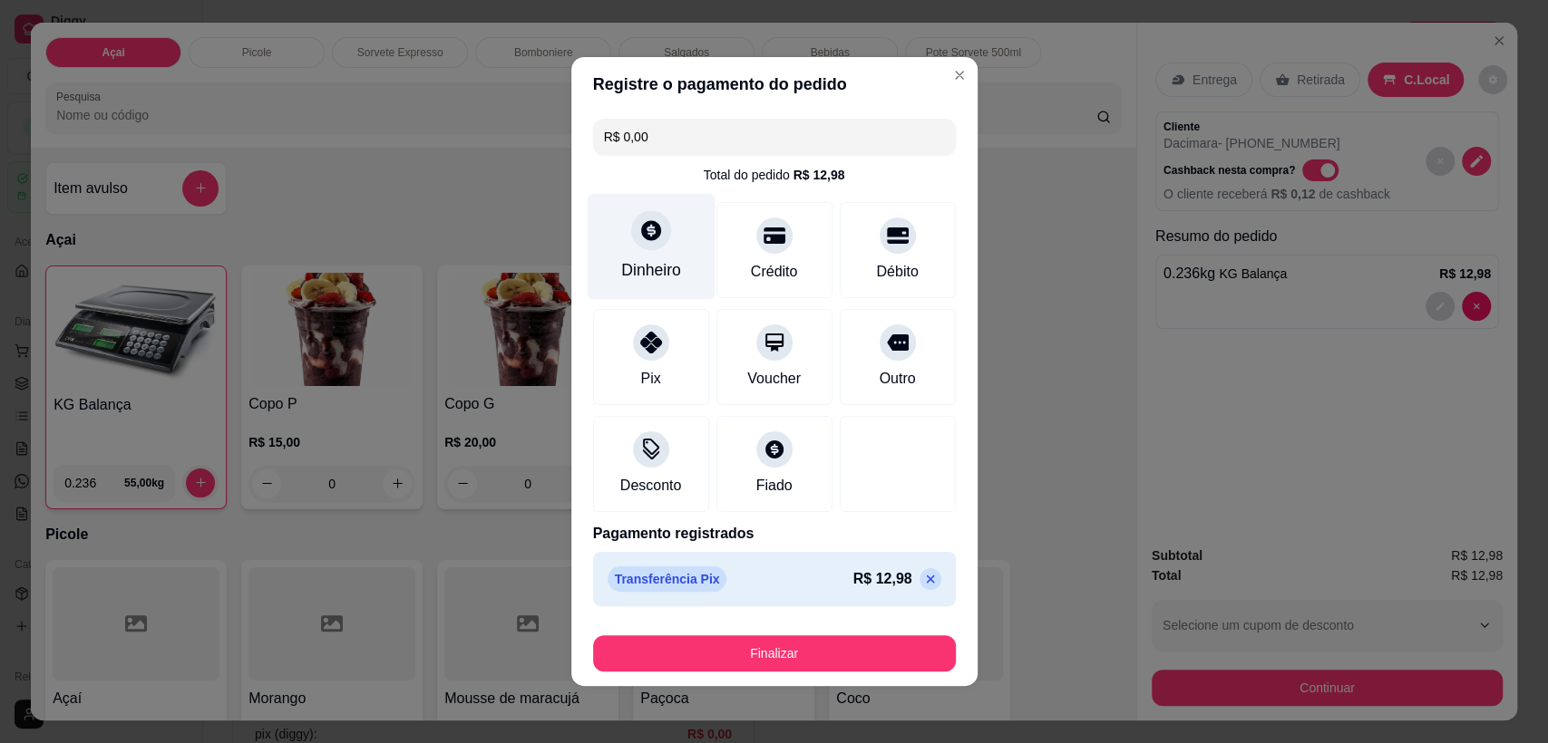
click at [621, 262] on div "Dinheiro" at bounding box center [651, 270] width 60 height 24
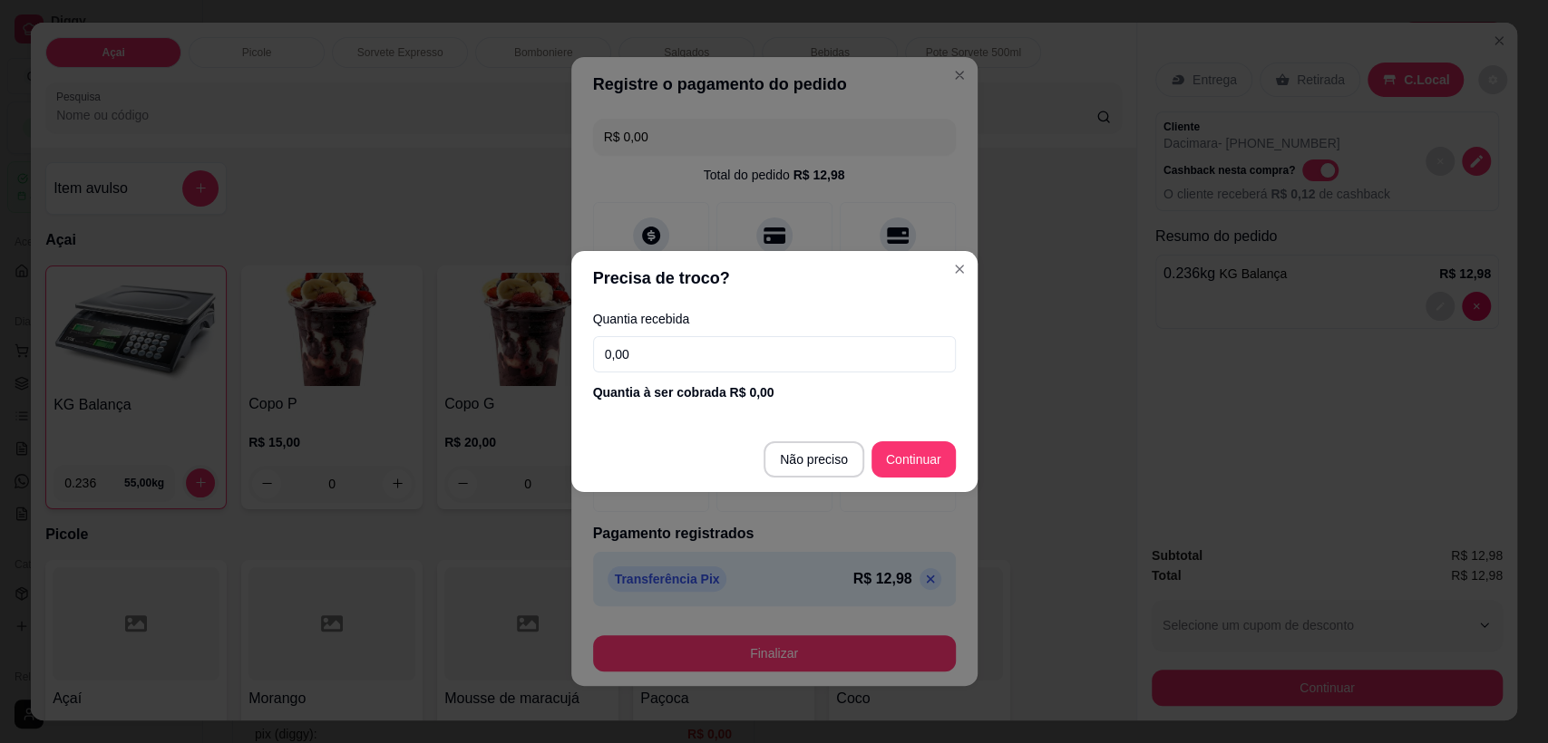
click at [730, 360] on input "0,00" at bounding box center [774, 354] width 363 height 36
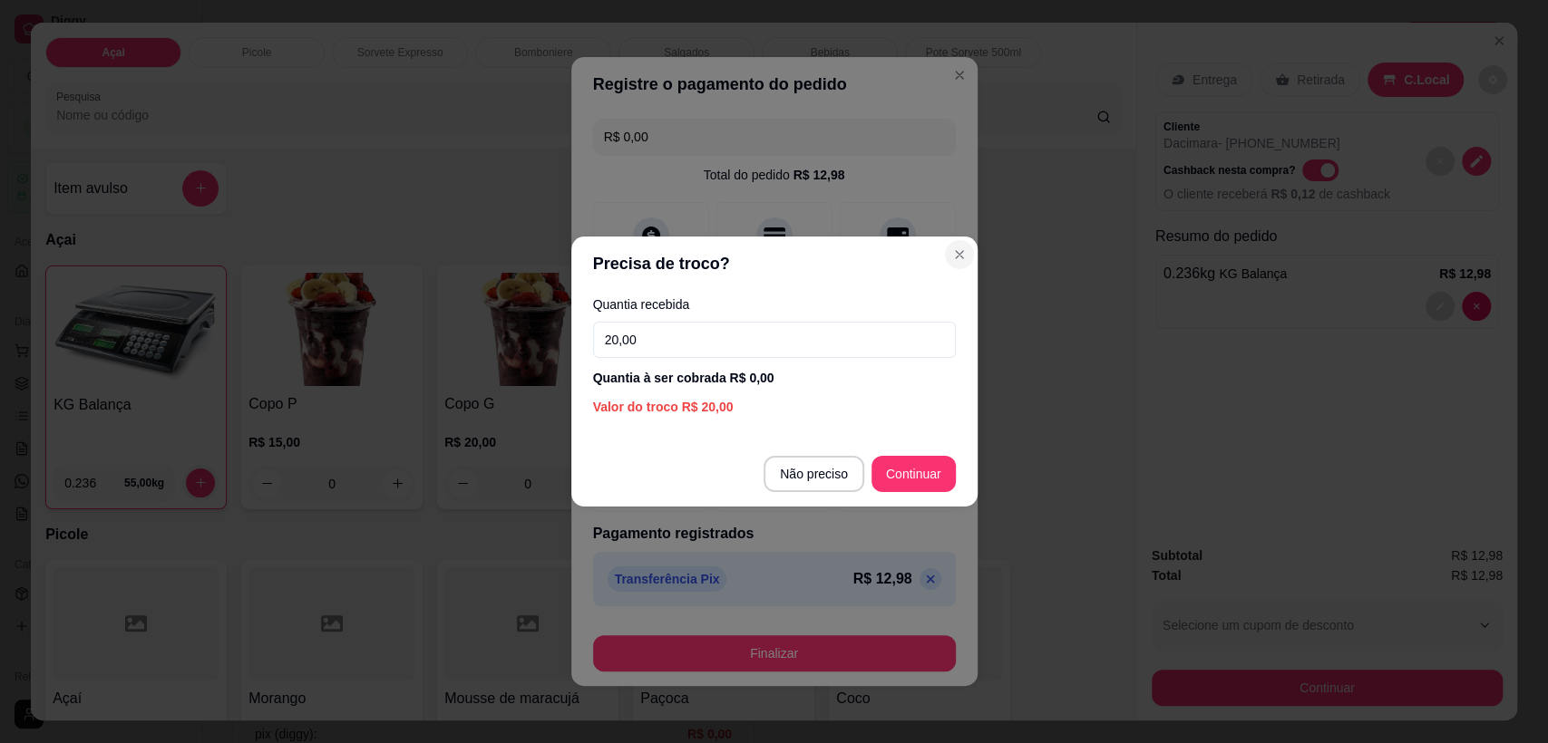
type input "20,00"
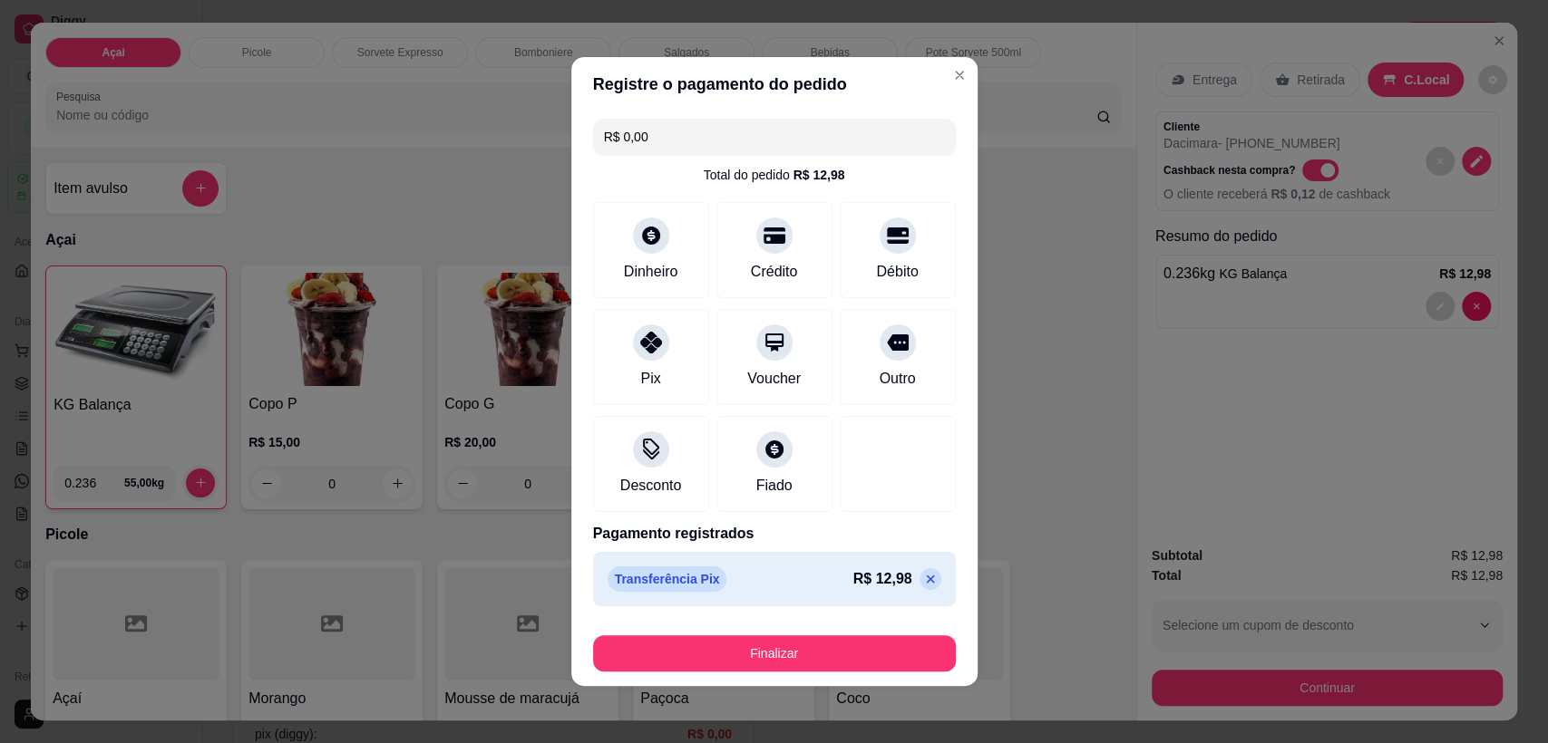
click at [898, 587] on div "R$ 12,98" at bounding box center [897, 579] width 88 height 22
click at [923, 575] on icon at bounding box center [930, 579] width 15 height 15
type input "R$ 12,98"
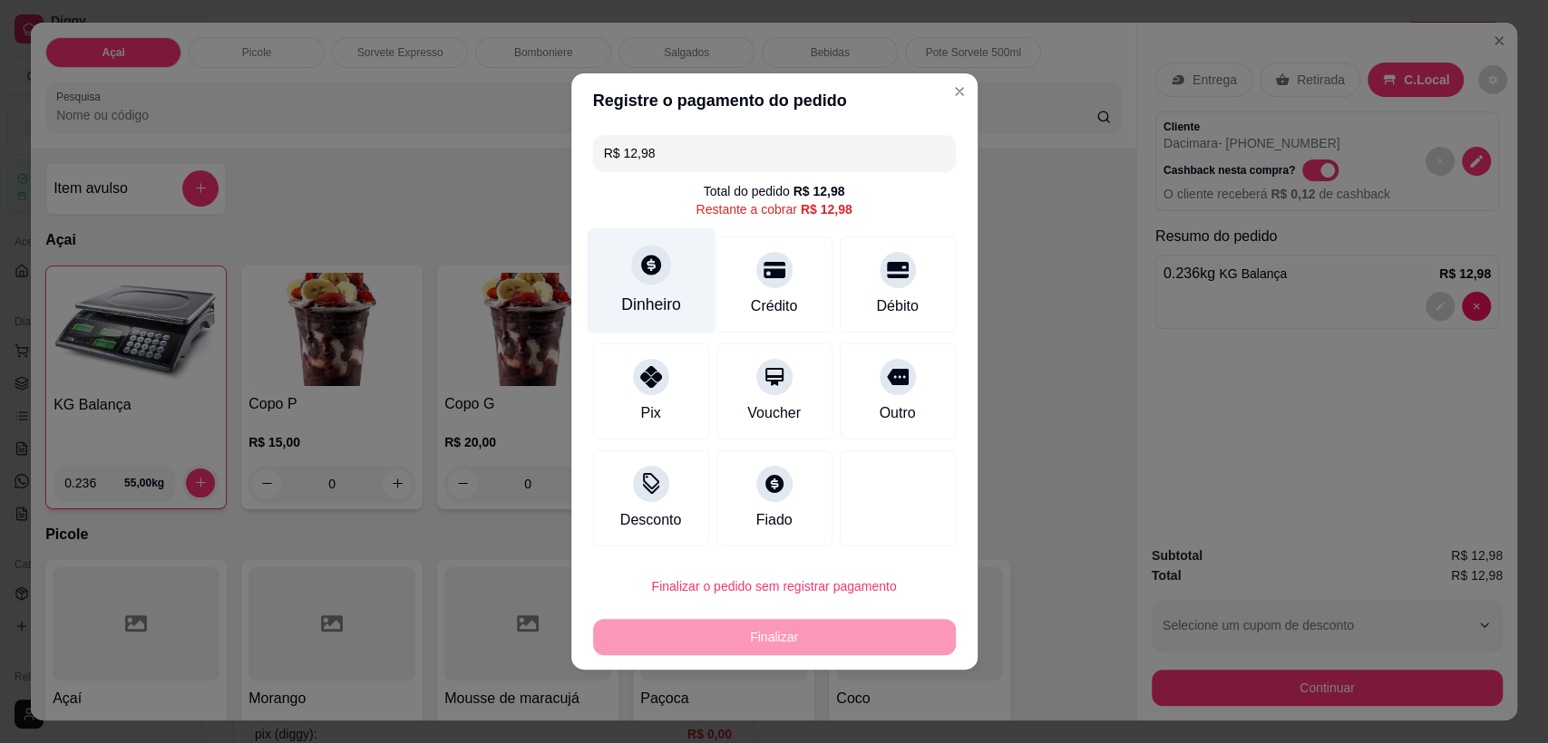
click at [646, 269] on icon at bounding box center [650, 265] width 24 height 24
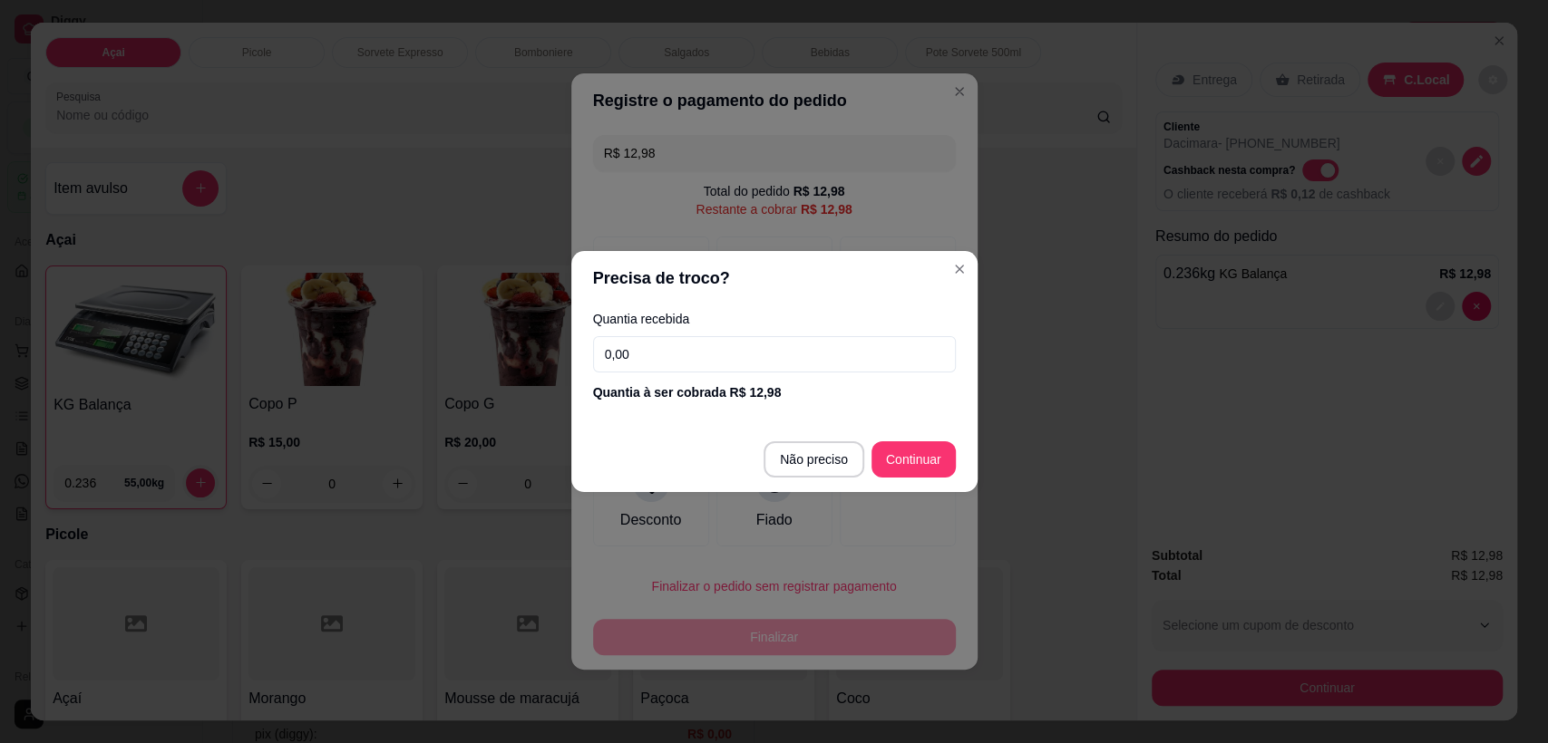
click at [743, 342] on input "0,00" at bounding box center [774, 354] width 363 height 36
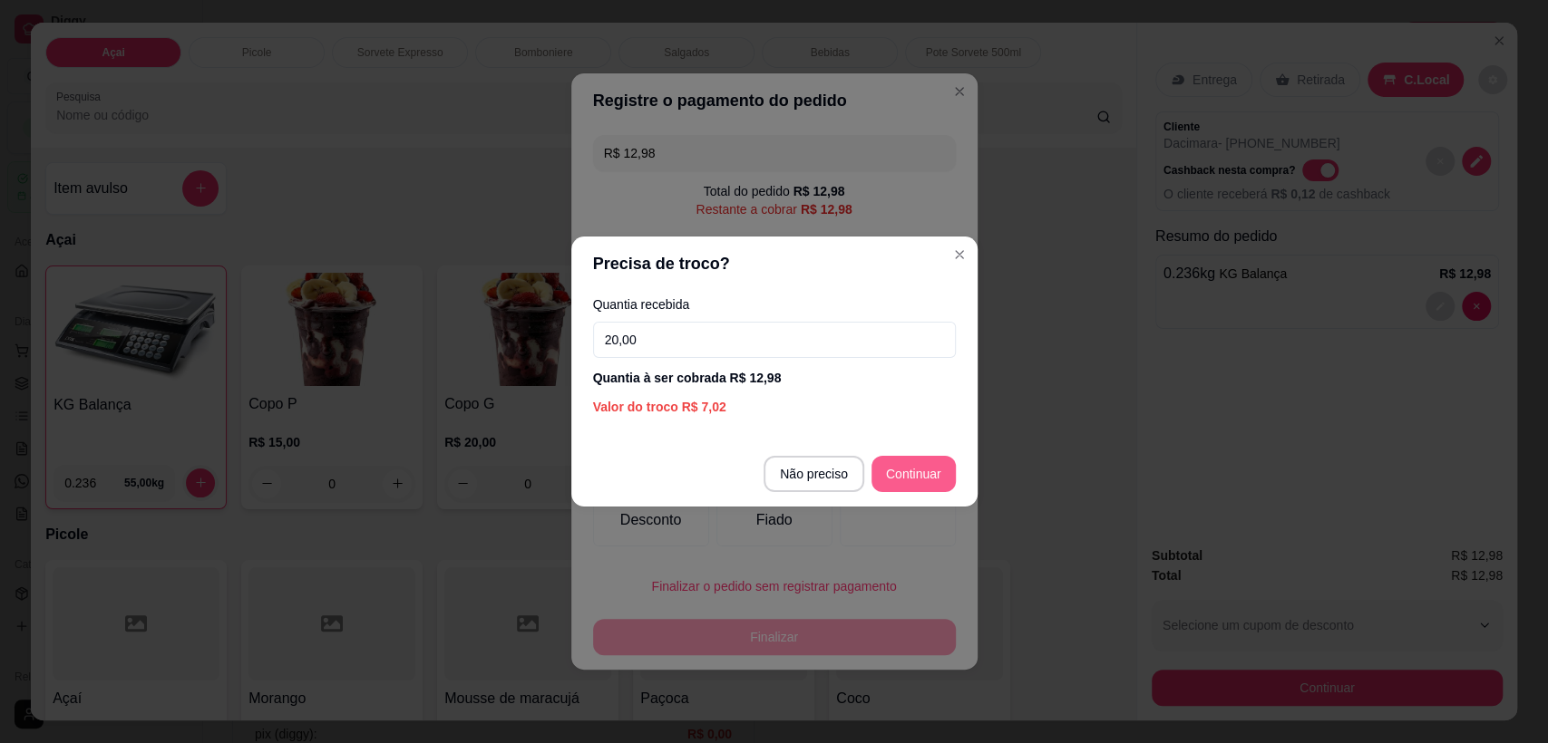
type input "20,00"
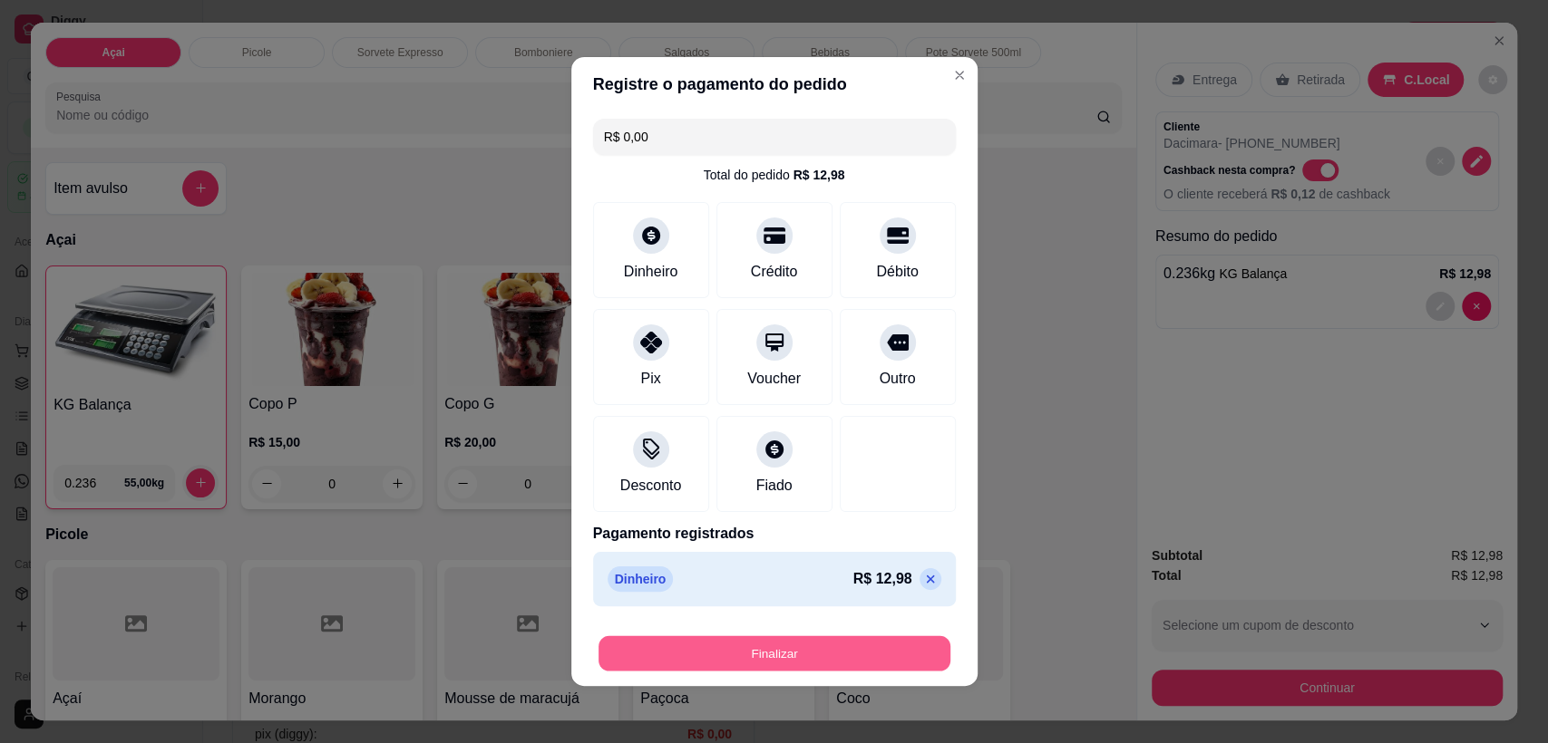
click at [823, 652] on button "Finalizar" at bounding box center [774, 653] width 352 height 35
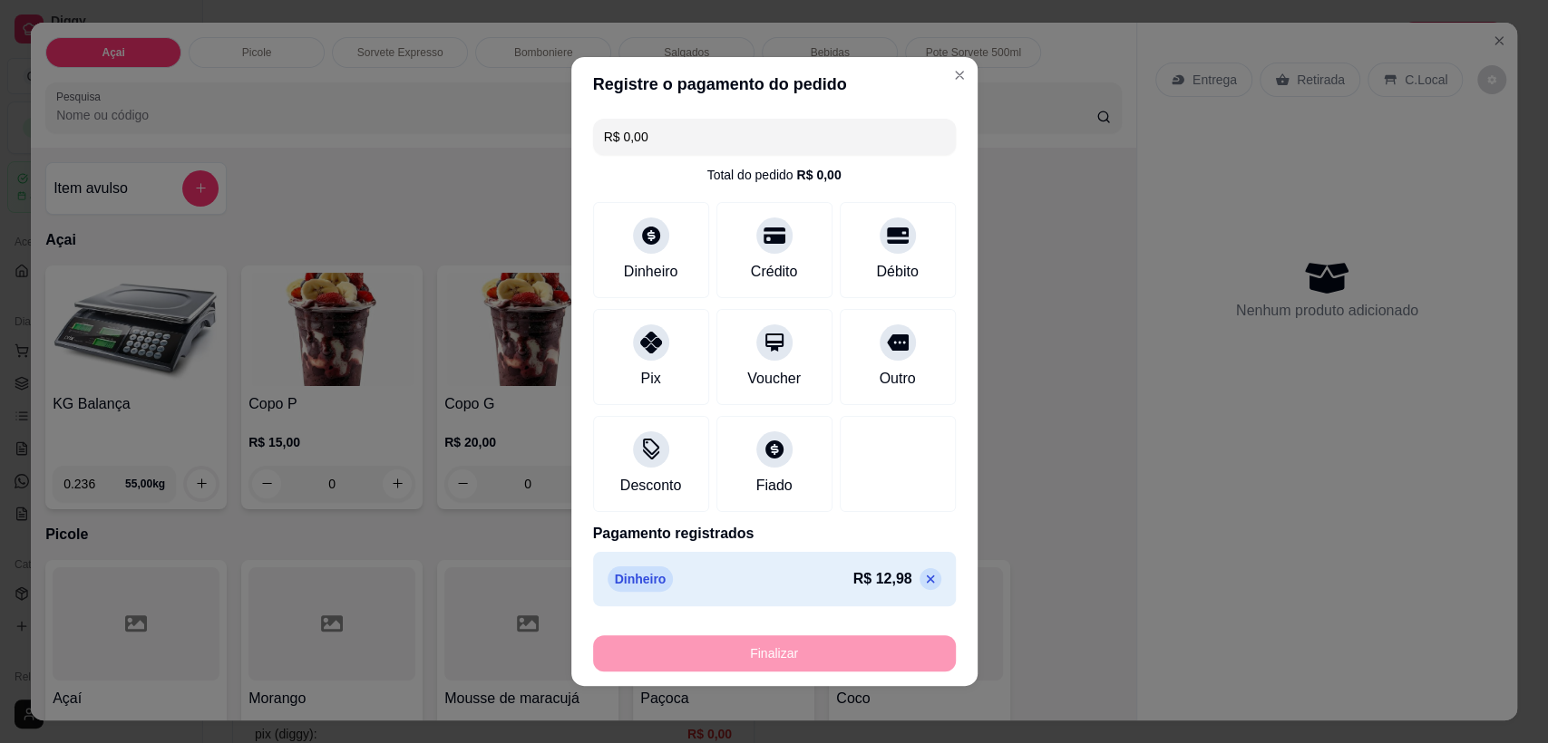
type input "-R$ 12,98"
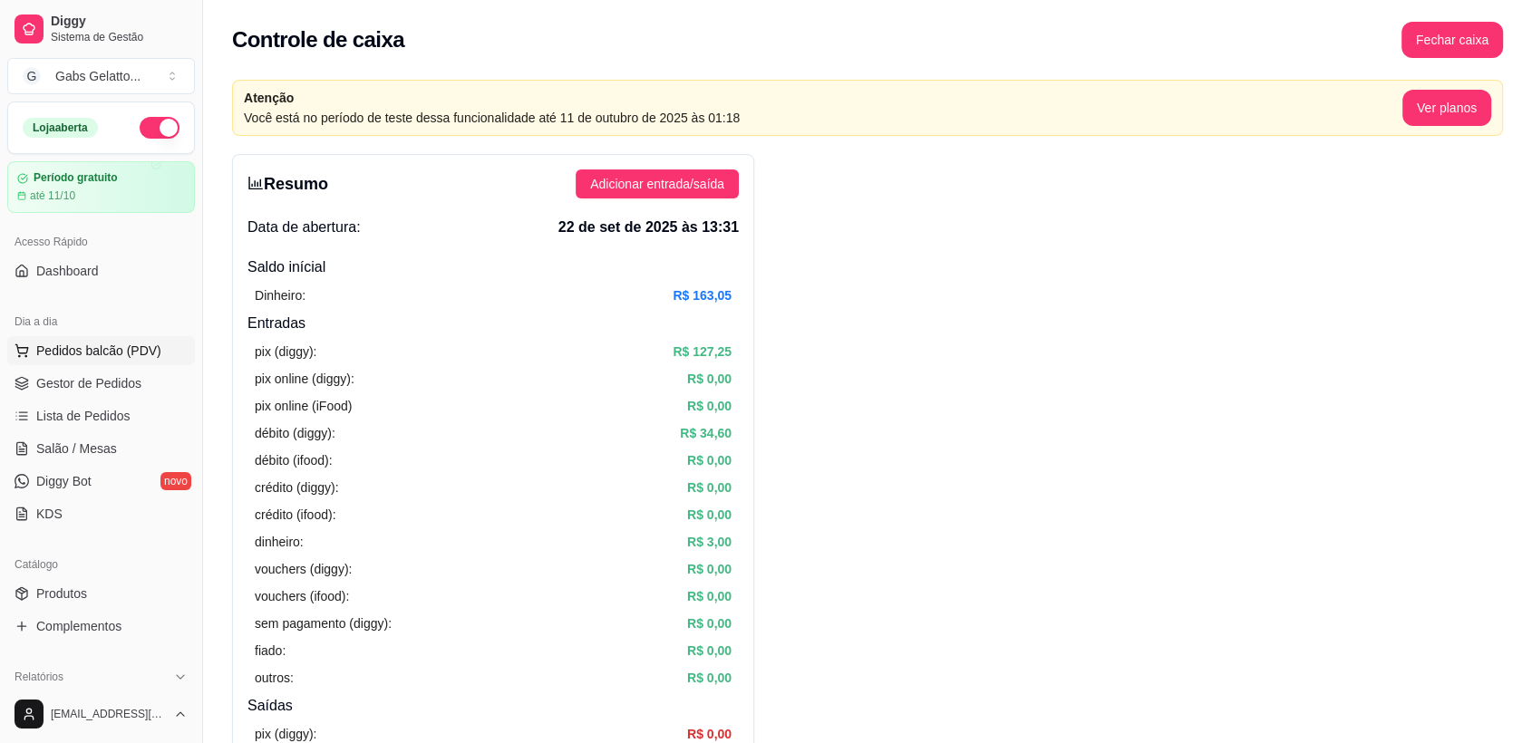
click at [139, 354] on span "Pedidos balcão (PDV)" at bounding box center [98, 351] width 125 height 18
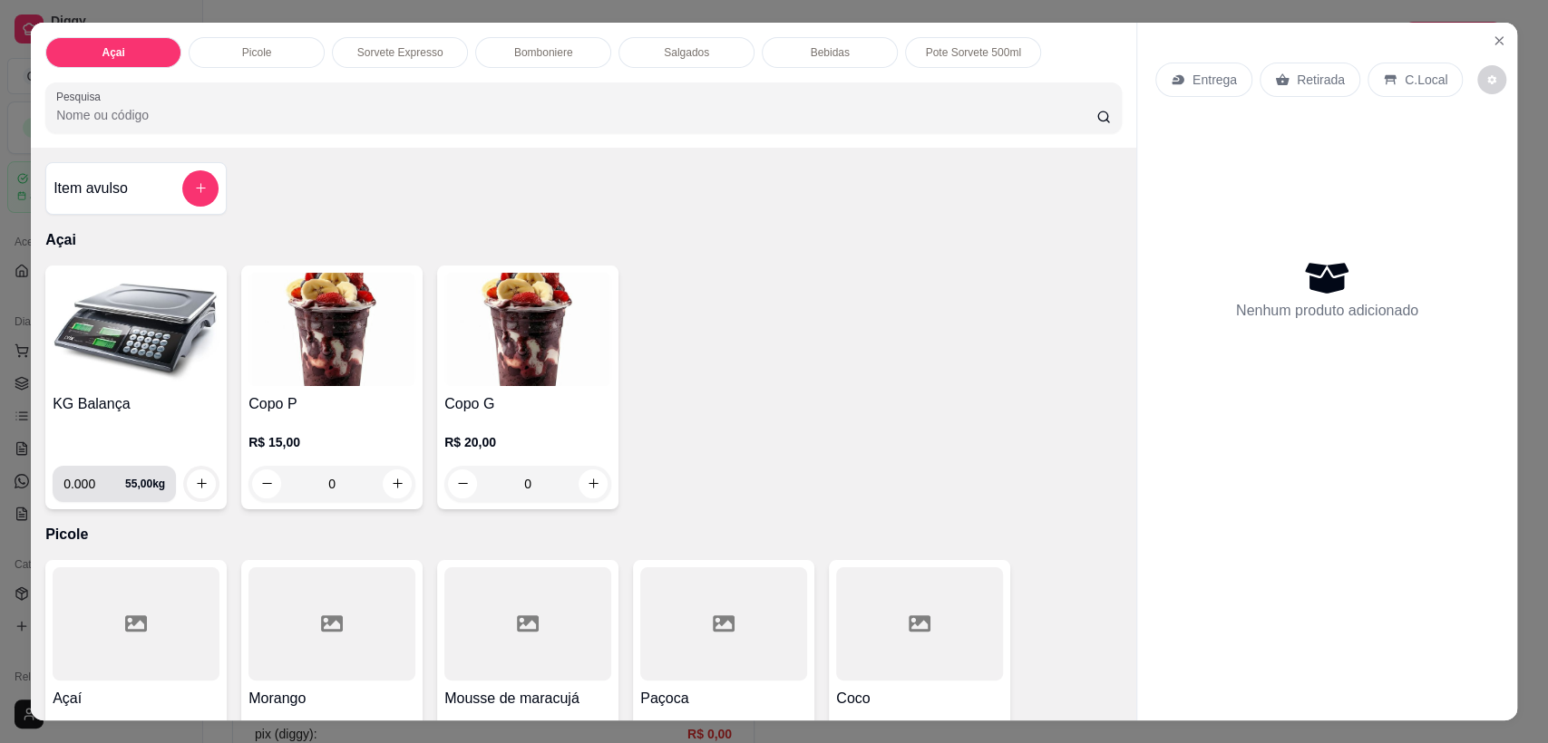
click at [83, 482] on input "0.000" at bounding box center [94, 484] width 62 height 36
type input "0.258"
click at [196, 492] on button "increase-product-quantity" at bounding box center [201, 484] width 29 height 29
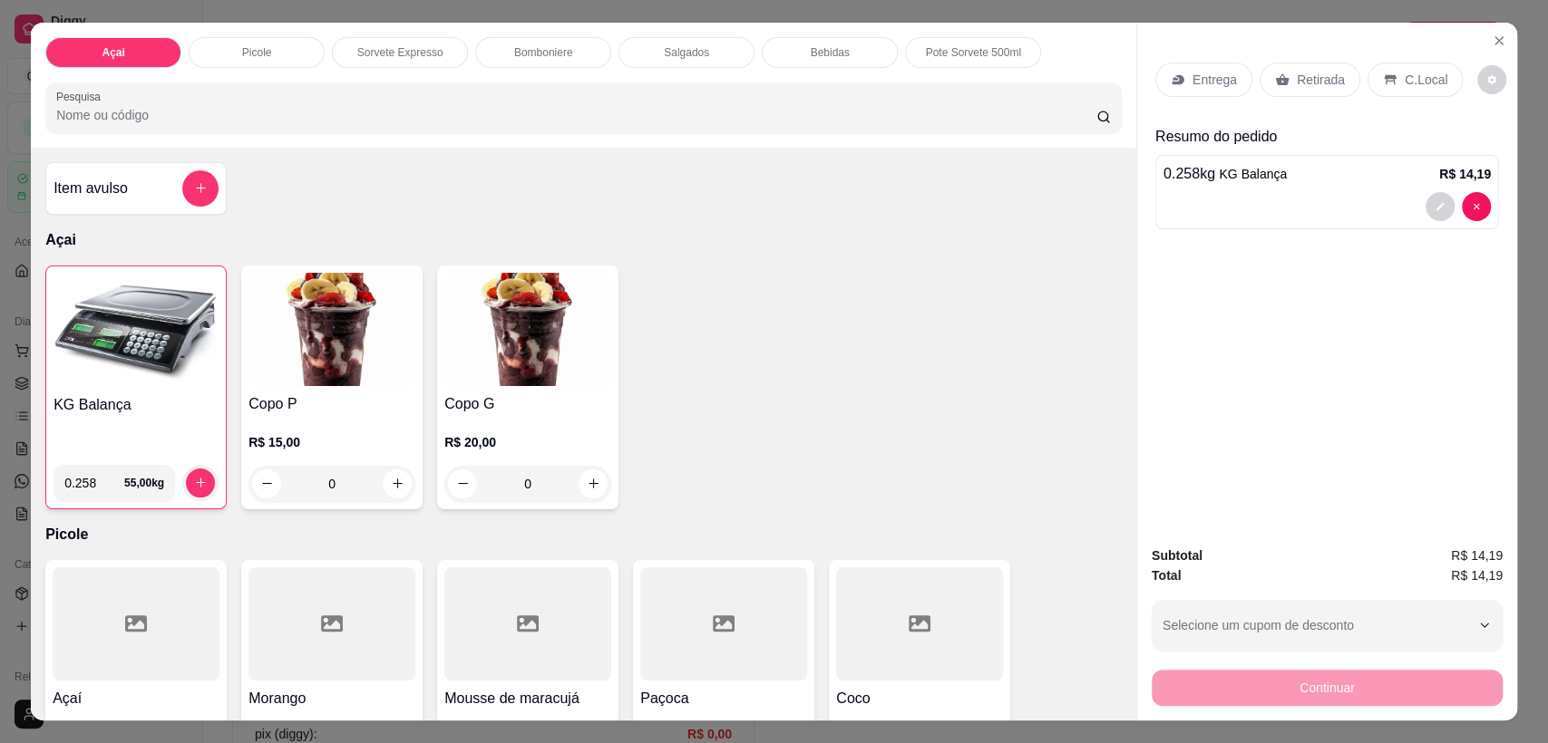
click at [1407, 93] on div "C.Local" at bounding box center [1414, 80] width 95 height 34
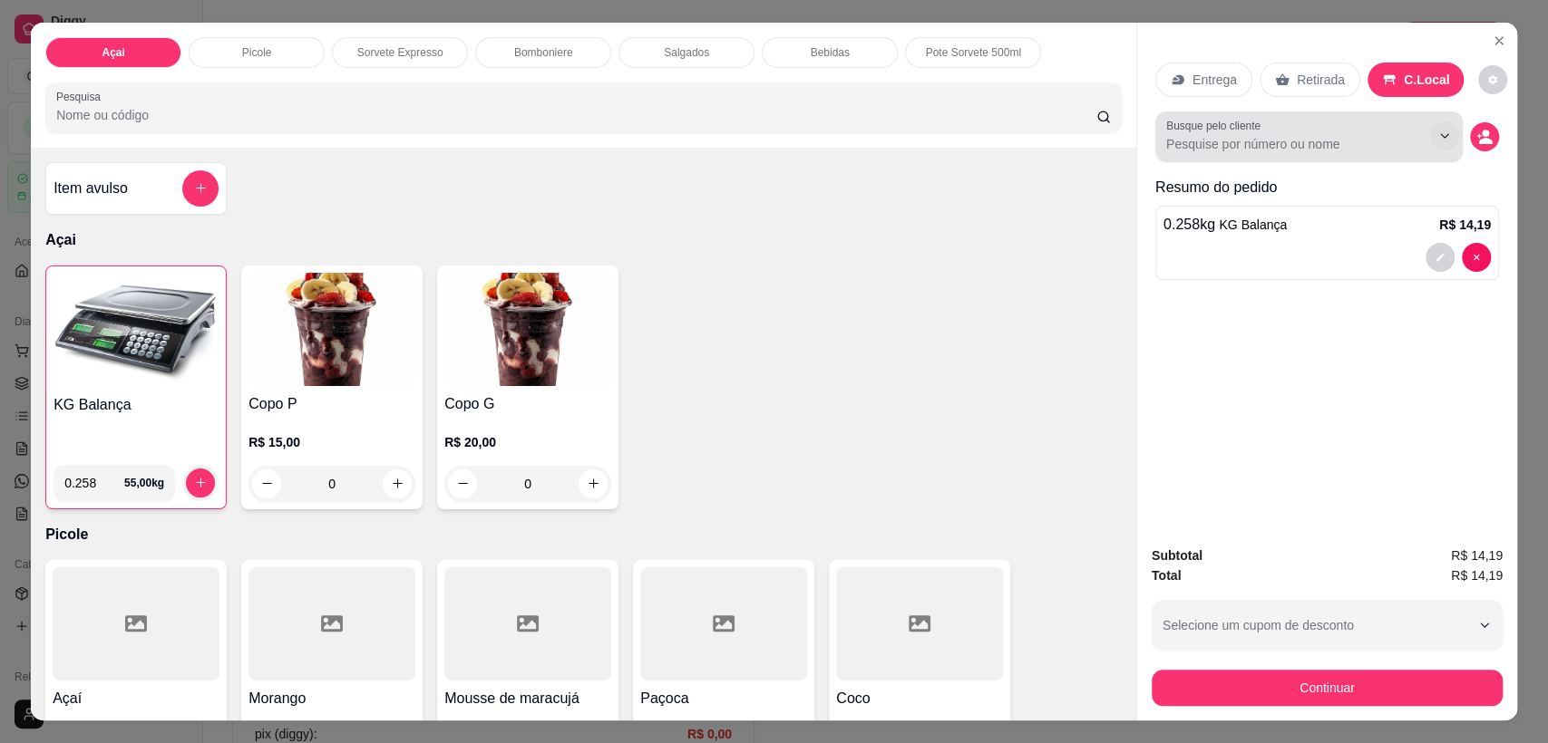
click at [1443, 136] on button "Show suggestions" at bounding box center [1444, 135] width 29 height 29
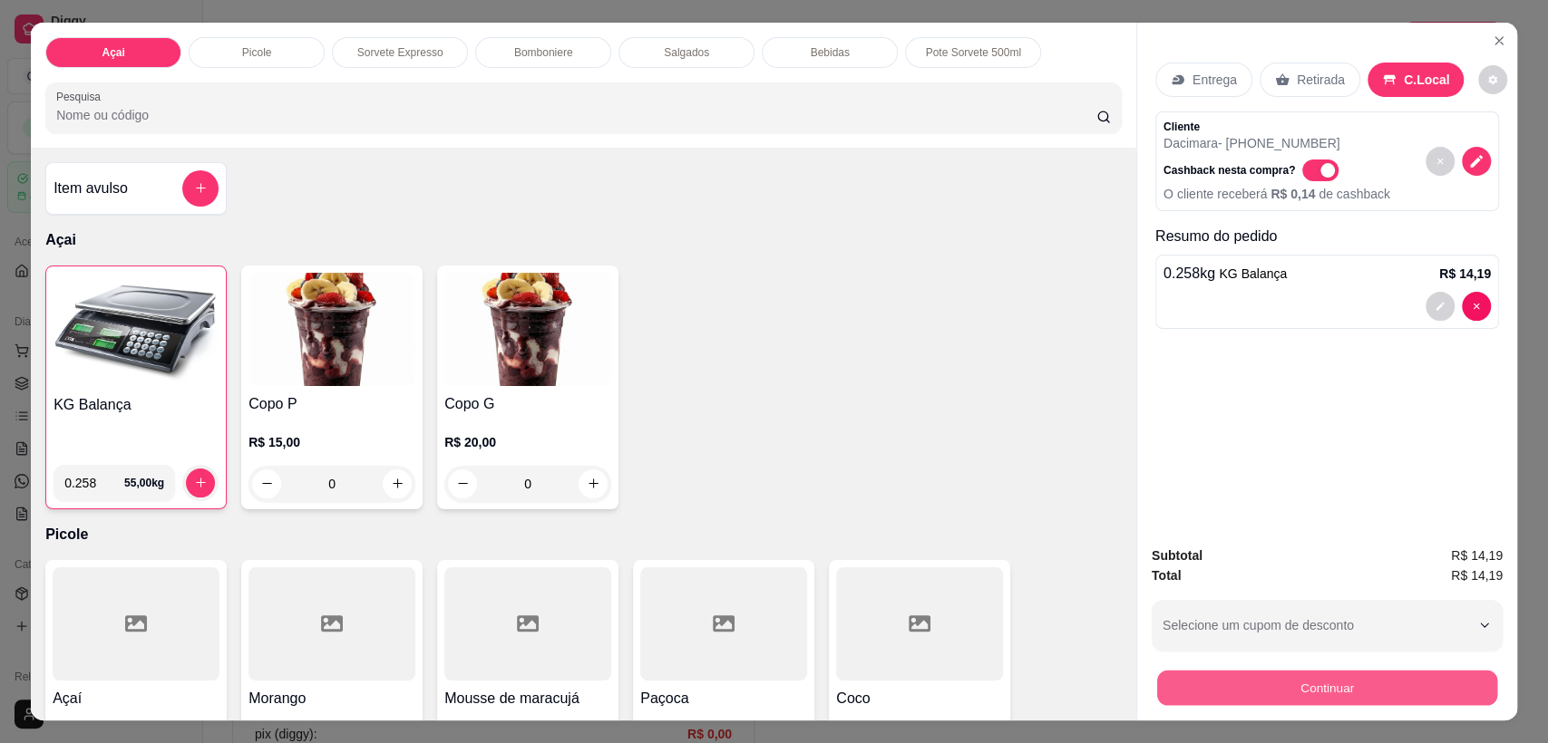
click at [1370, 689] on button "Continuar" at bounding box center [1327, 688] width 340 height 35
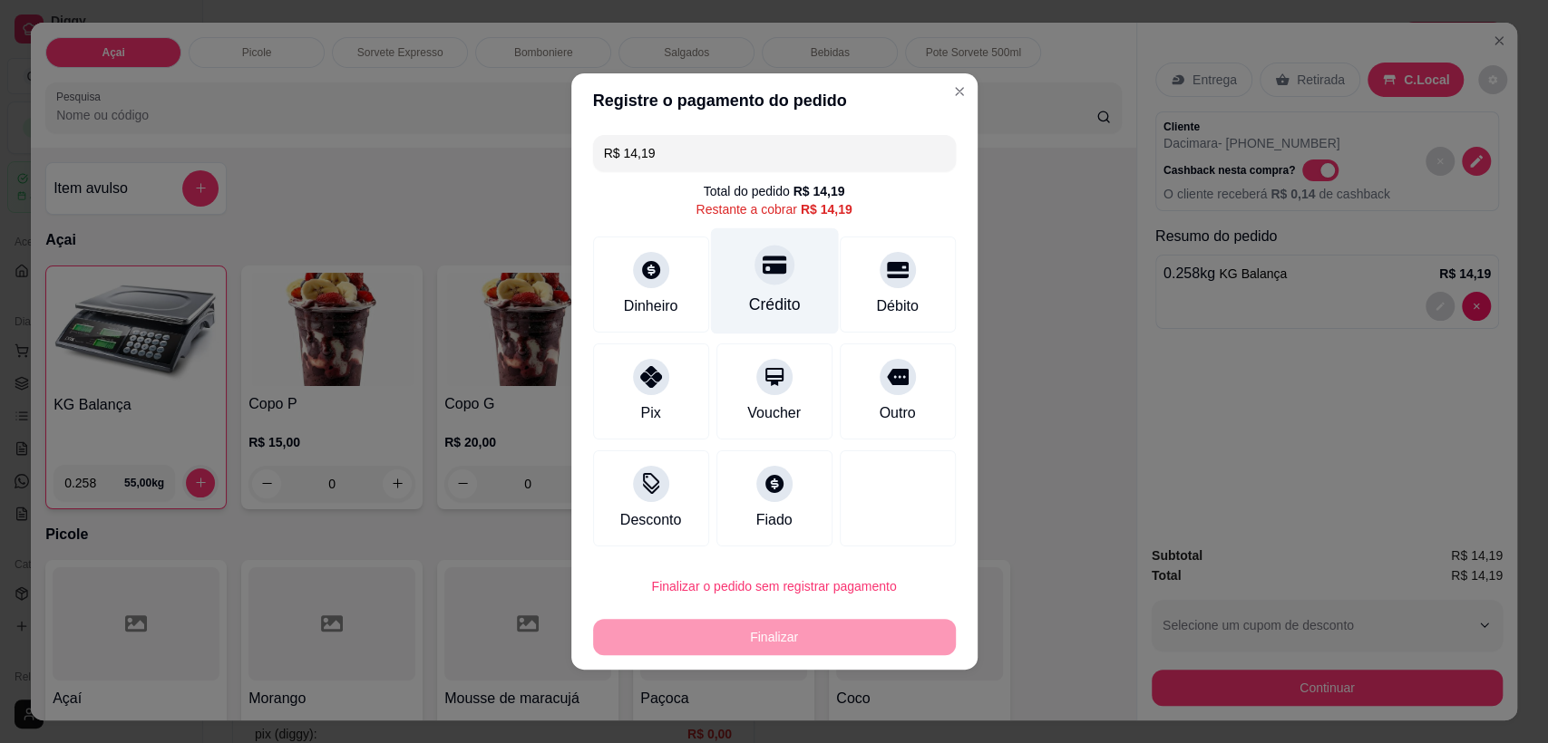
click at [773, 296] on div "Crédito" at bounding box center [774, 305] width 52 height 24
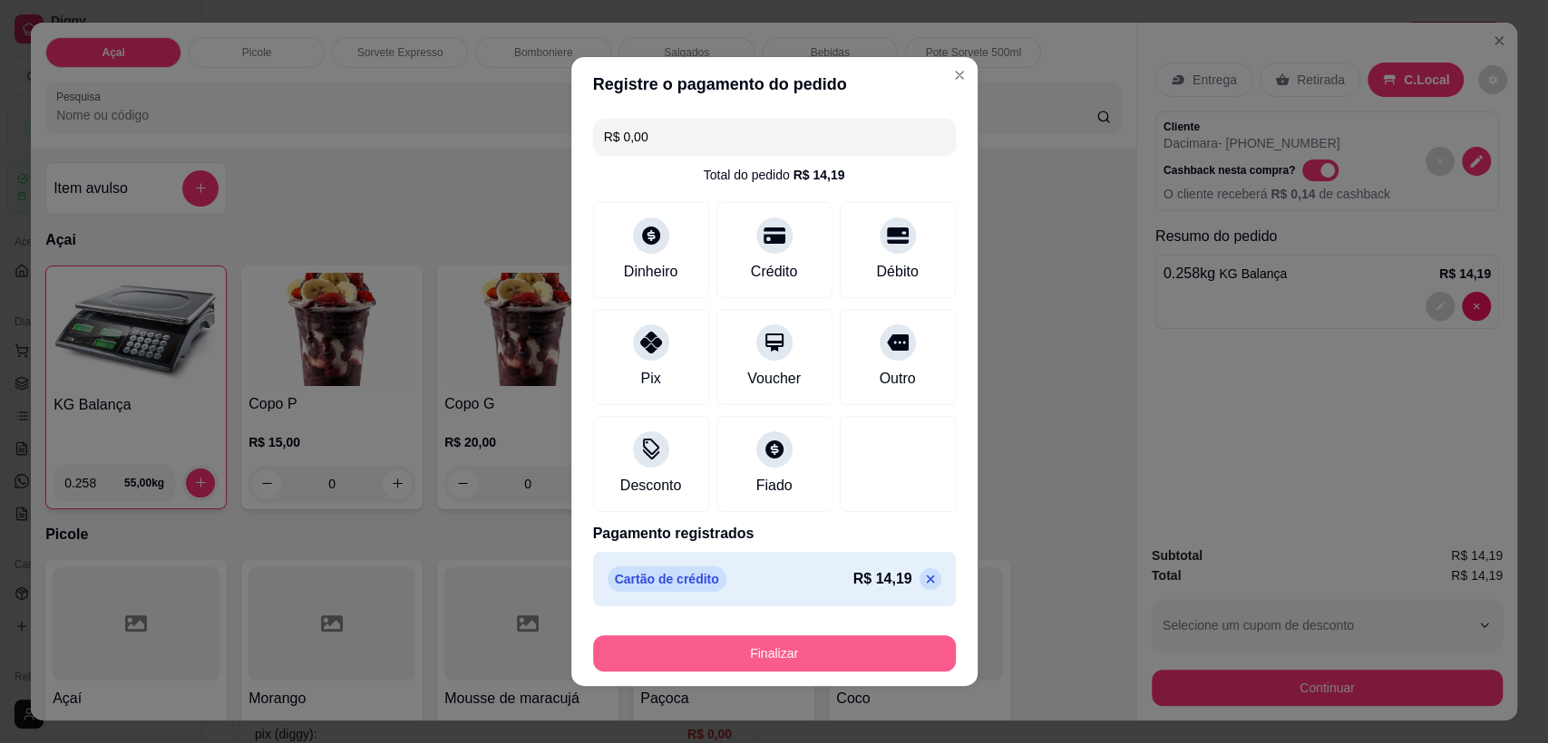
click at [771, 662] on button "Finalizar" at bounding box center [774, 654] width 363 height 36
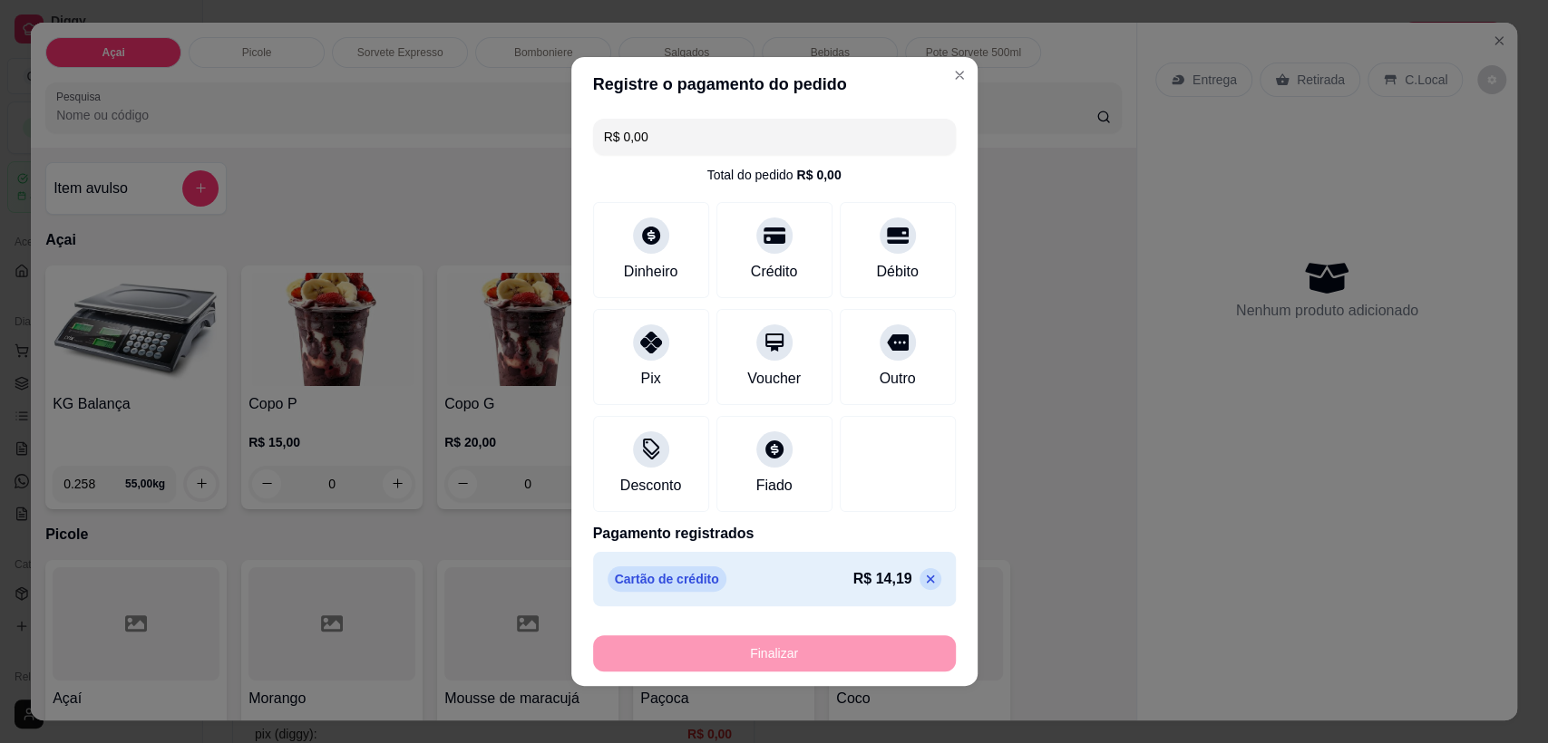
type input "-R$ 14,19"
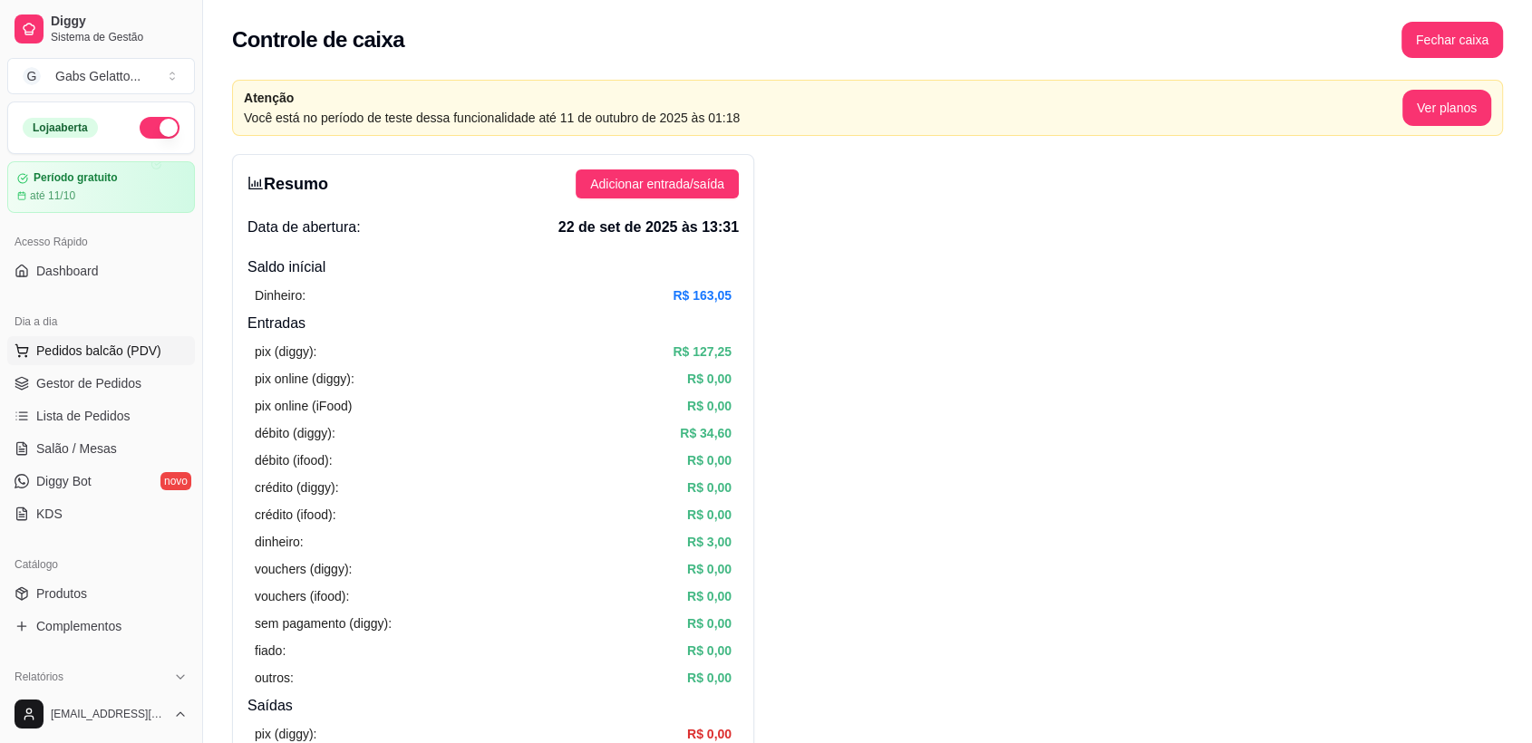
click at [128, 338] on button "Pedidos balcão (PDV)" at bounding box center [101, 350] width 188 height 29
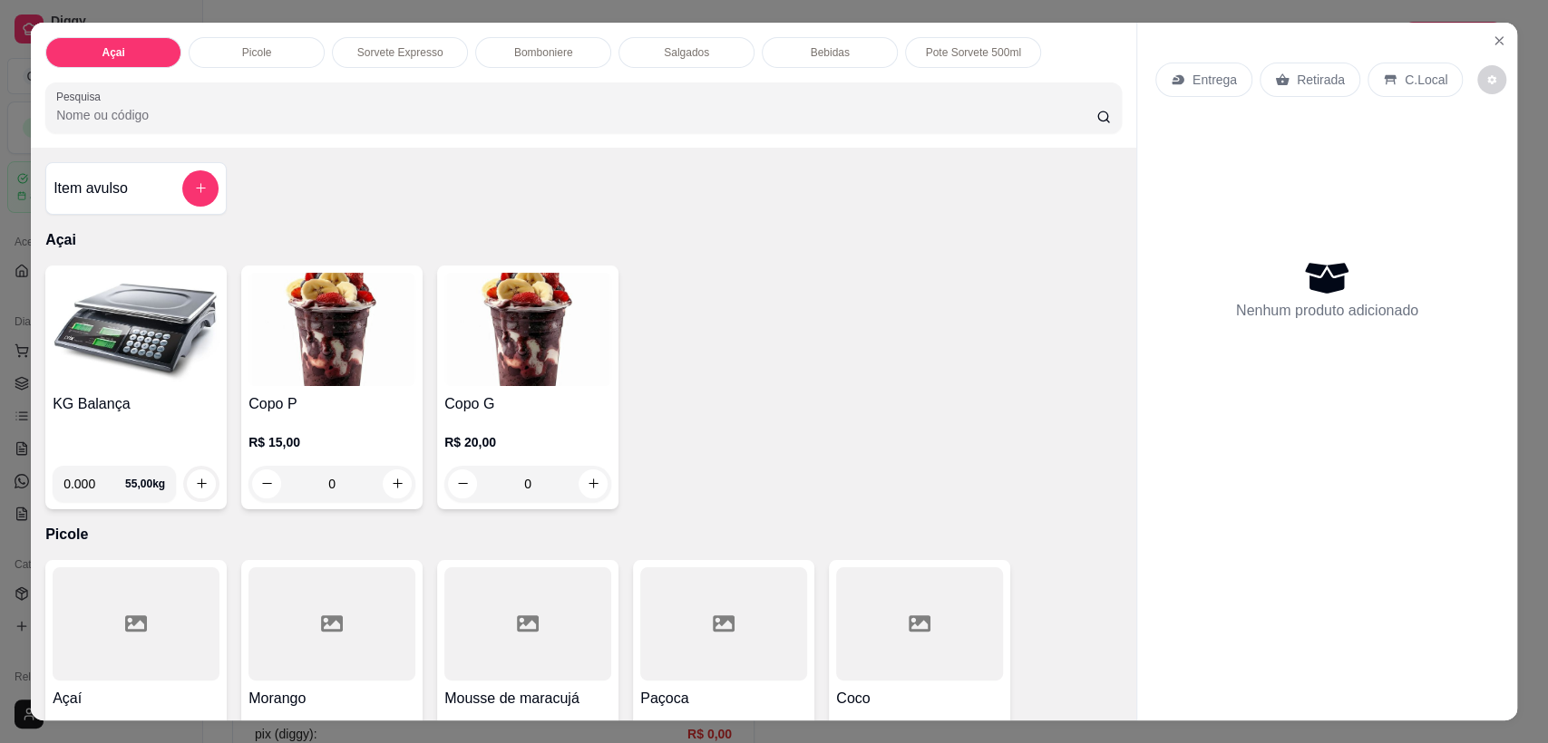
click at [85, 488] on input "0.000" at bounding box center [94, 484] width 62 height 36
type input "0.280"
click at [199, 477] on icon "increase-product-quantity" at bounding box center [202, 484] width 14 height 14
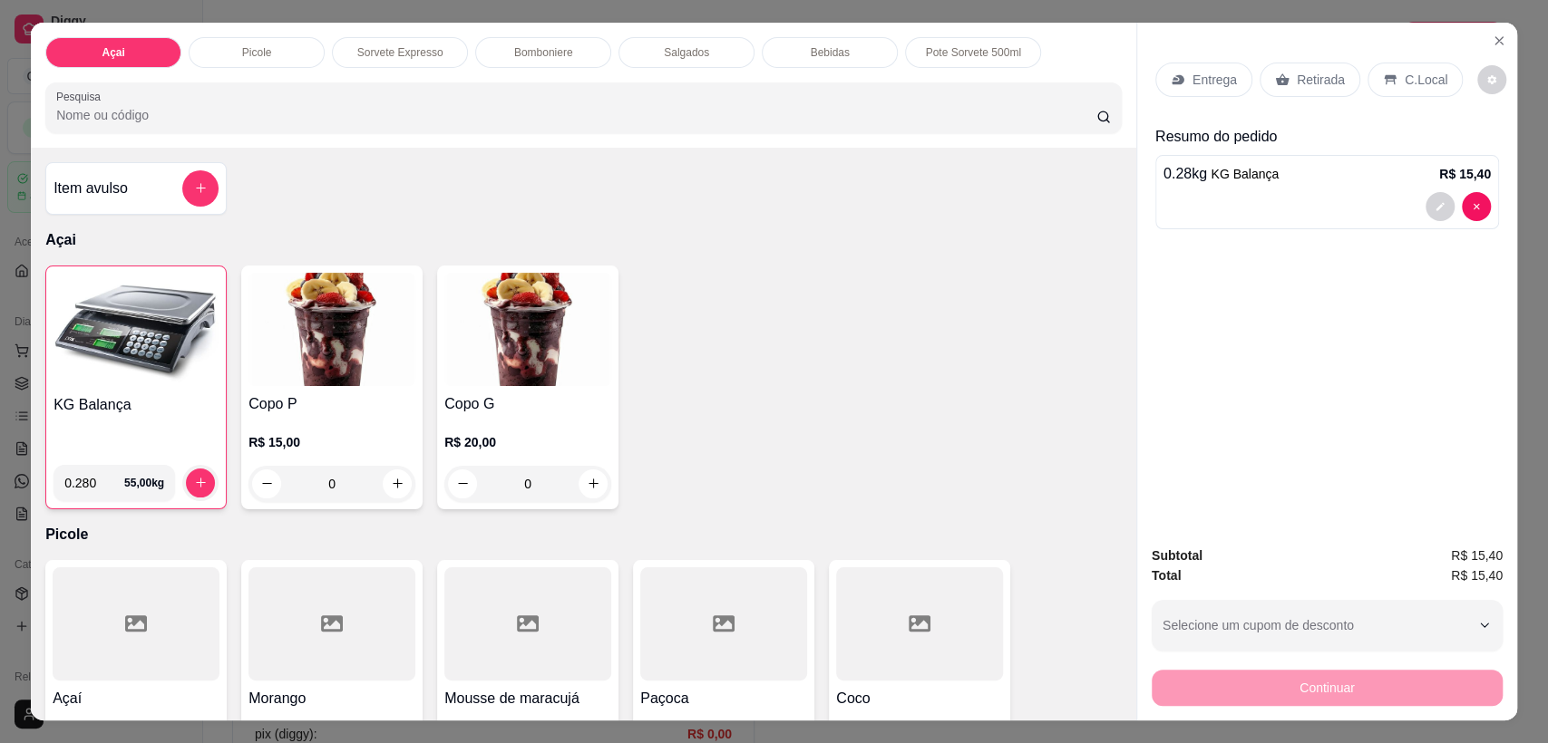
click at [1411, 90] on div "C.Local" at bounding box center [1414, 80] width 95 height 34
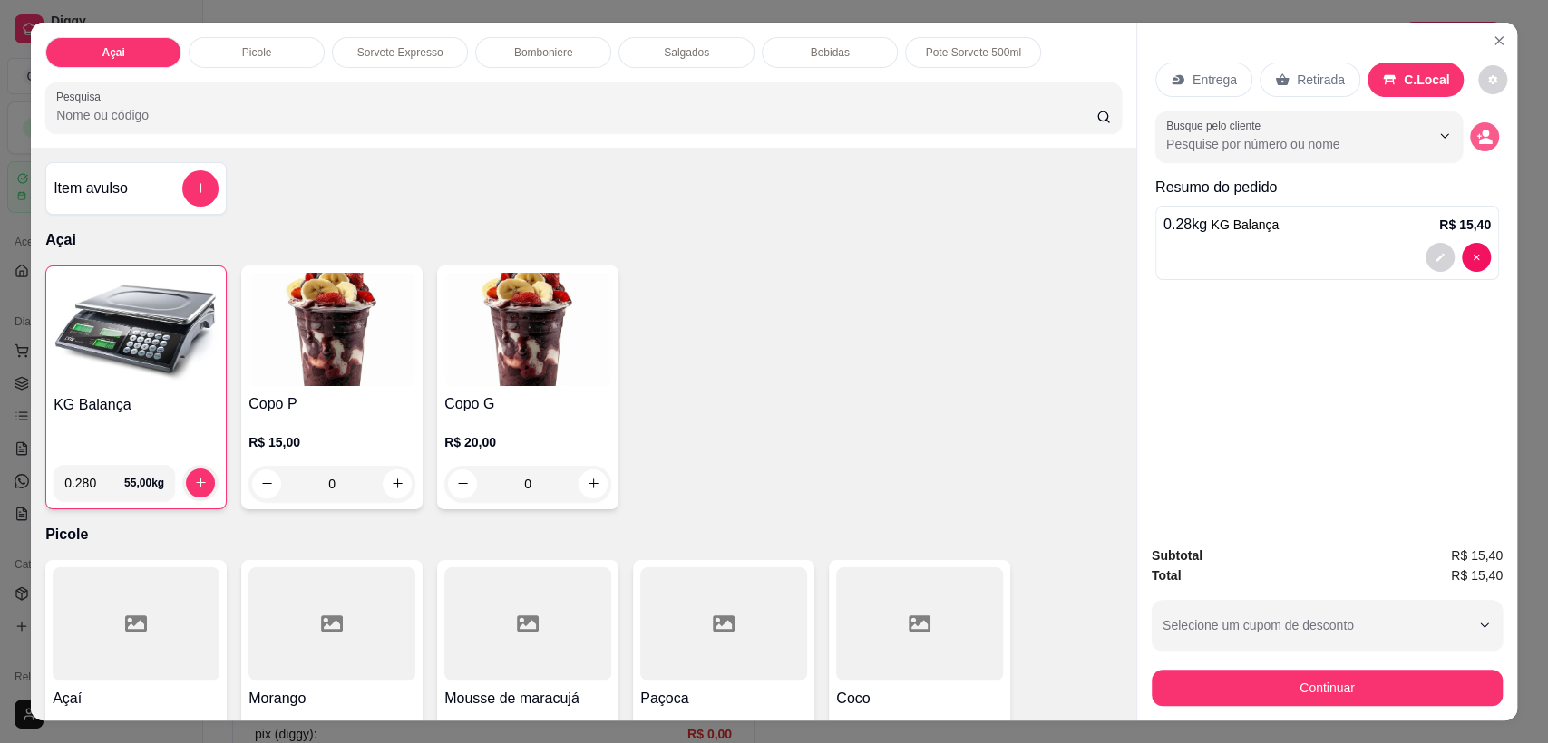
click at [1476, 140] on icon "decrease-product-quantity" at bounding box center [1484, 137] width 16 height 16
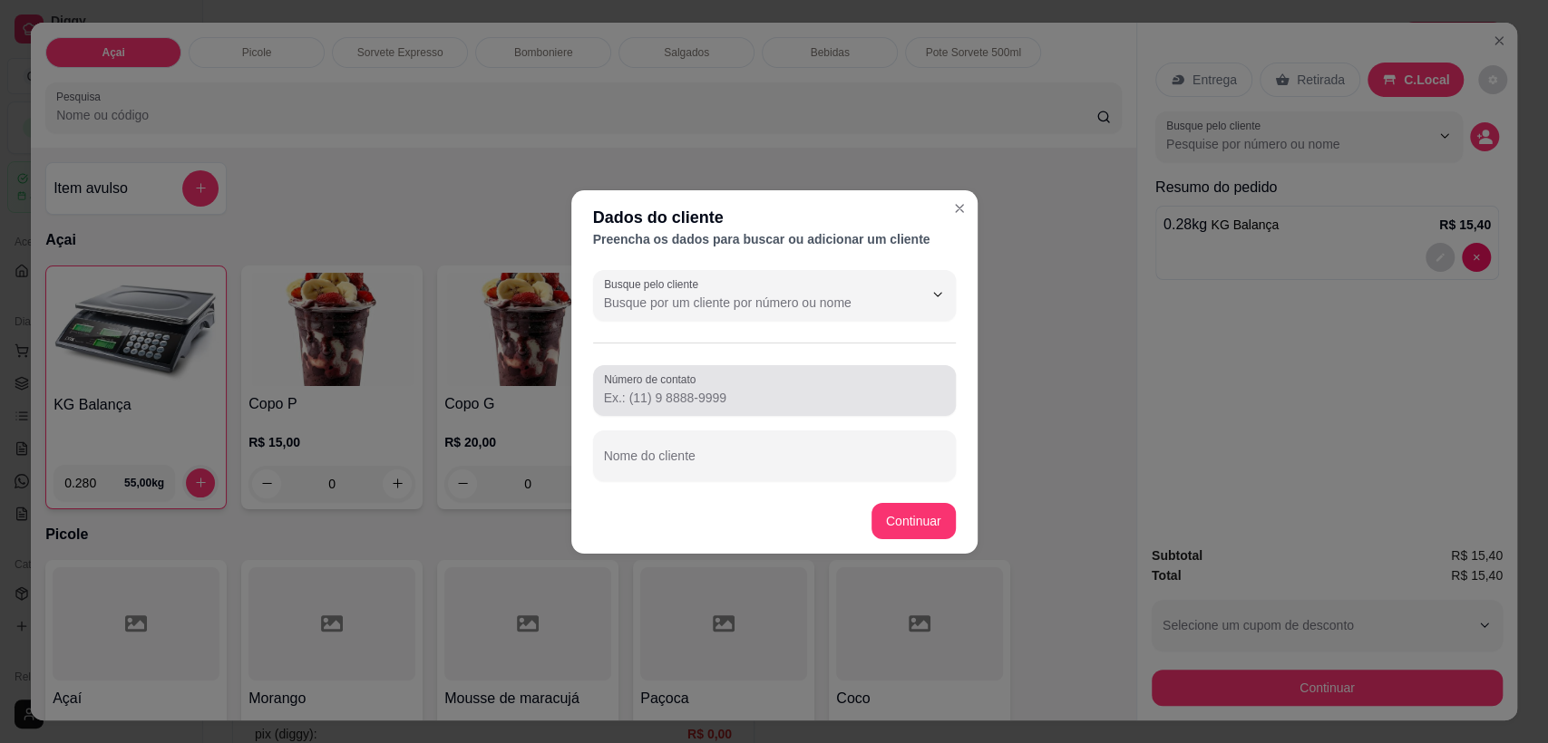
click at [780, 407] on div at bounding box center [774, 391] width 341 height 36
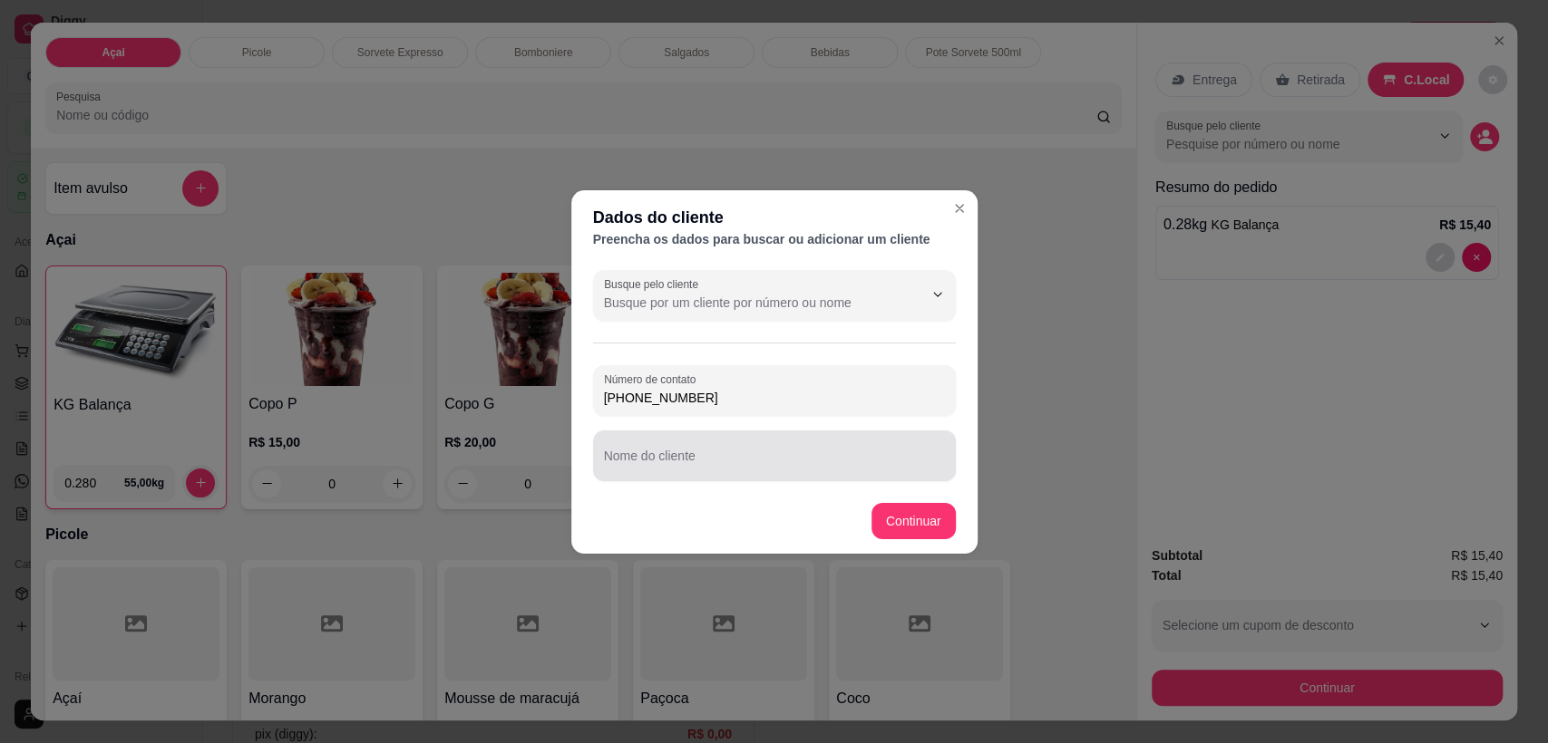
type input "[PHONE_NUMBER]"
click at [851, 442] on div at bounding box center [774, 456] width 341 height 36
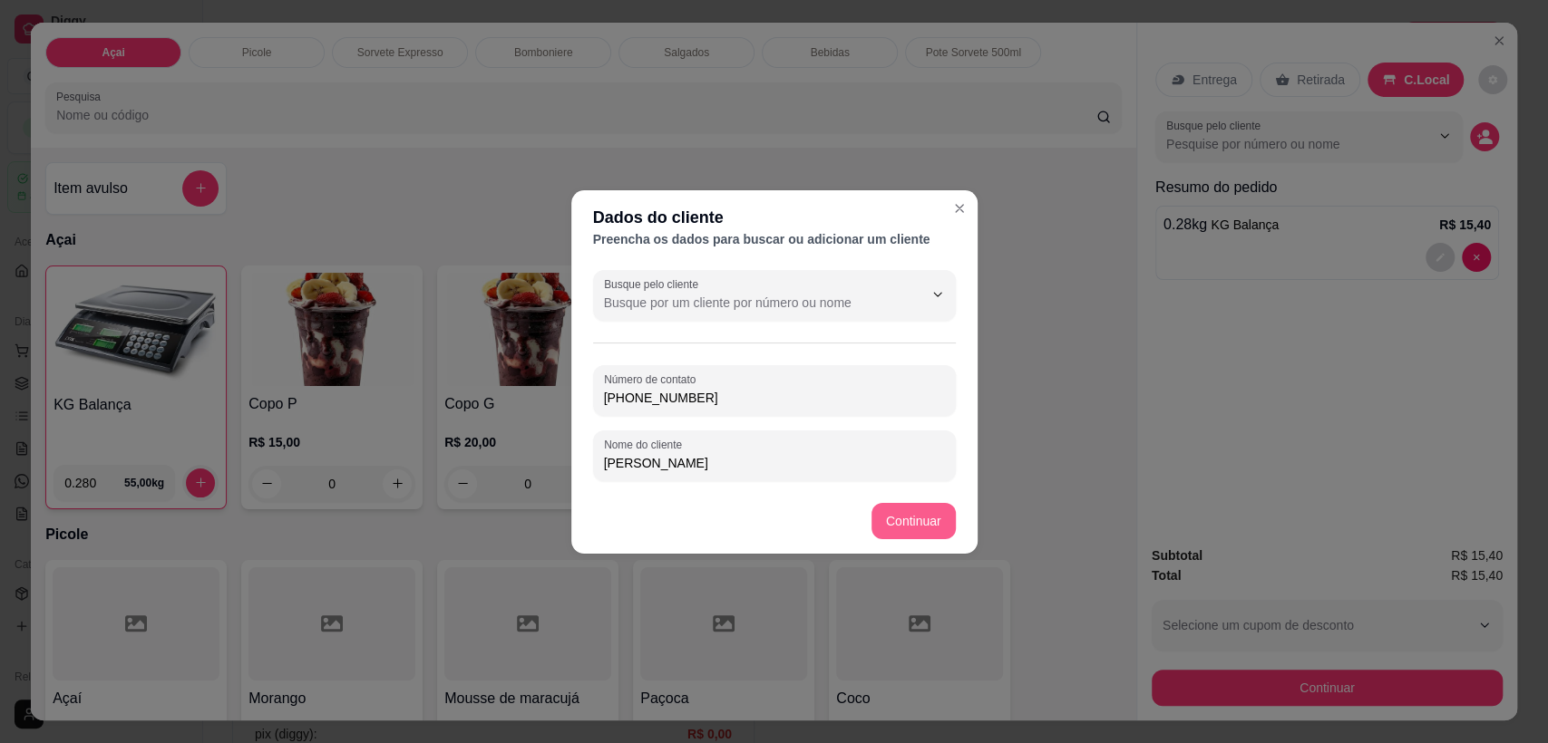
type input "[PERSON_NAME]"
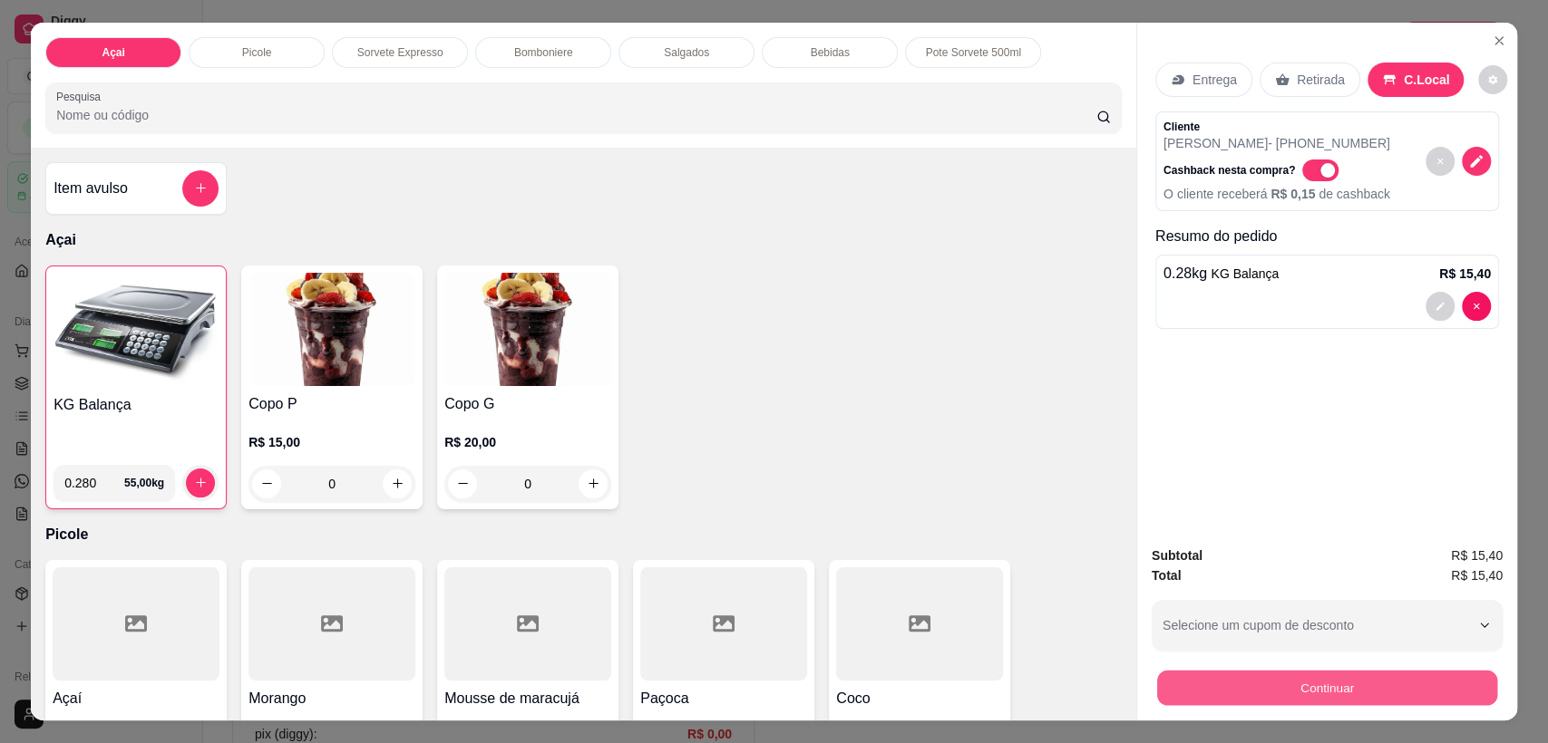
click at [1385, 676] on button "Continuar" at bounding box center [1327, 688] width 340 height 35
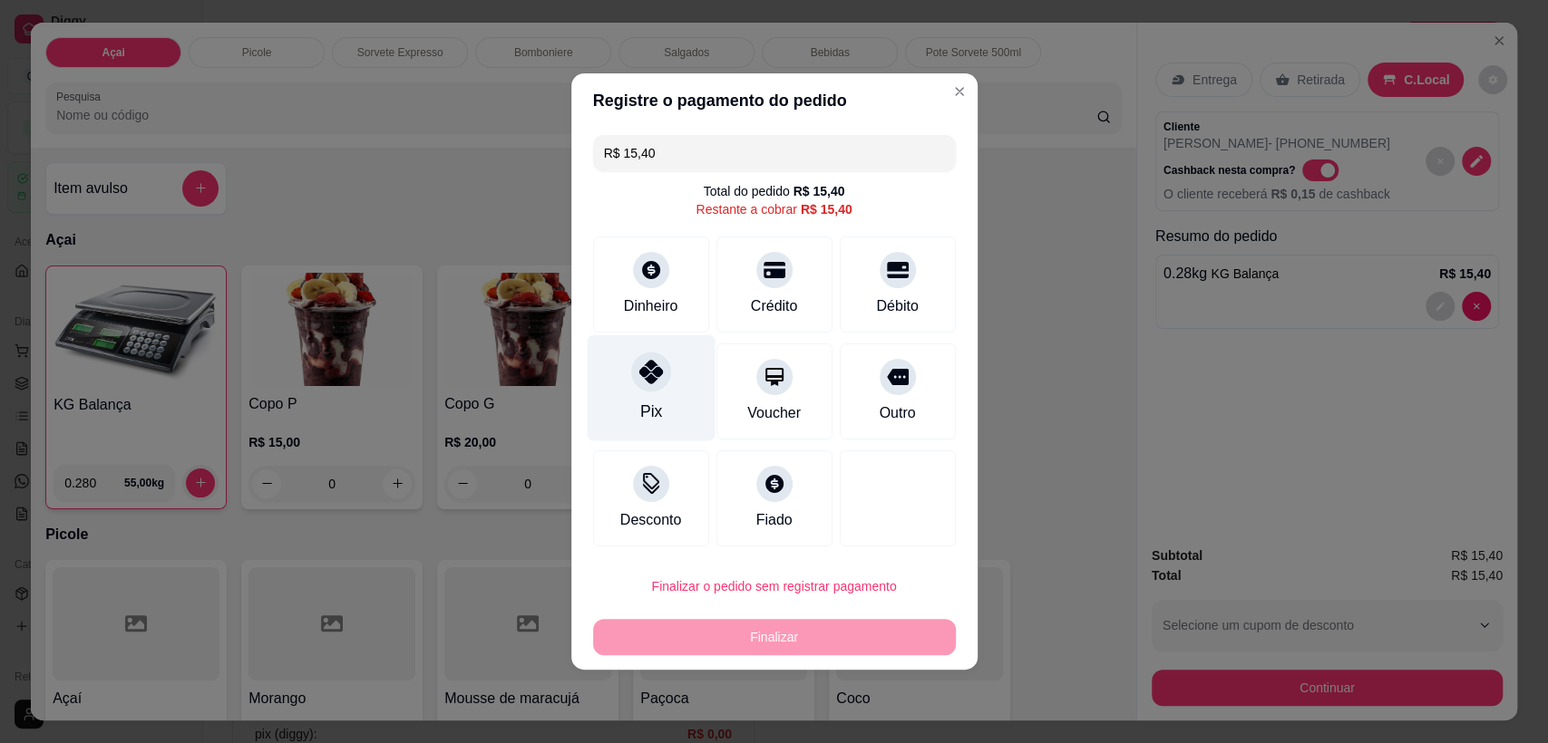
click at [649, 384] on div at bounding box center [651, 372] width 40 height 40
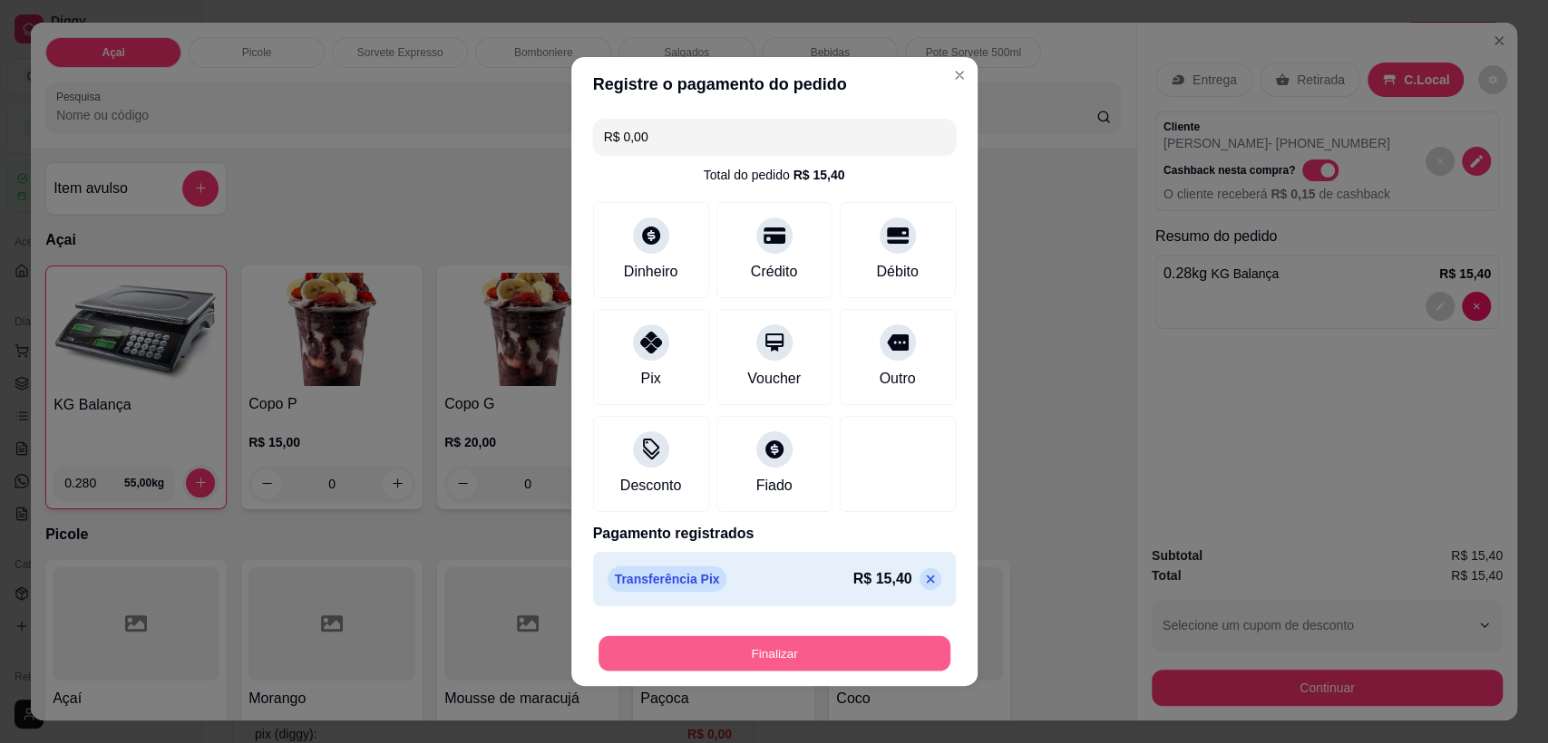
click at [762, 653] on button "Finalizar" at bounding box center [774, 653] width 352 height 35
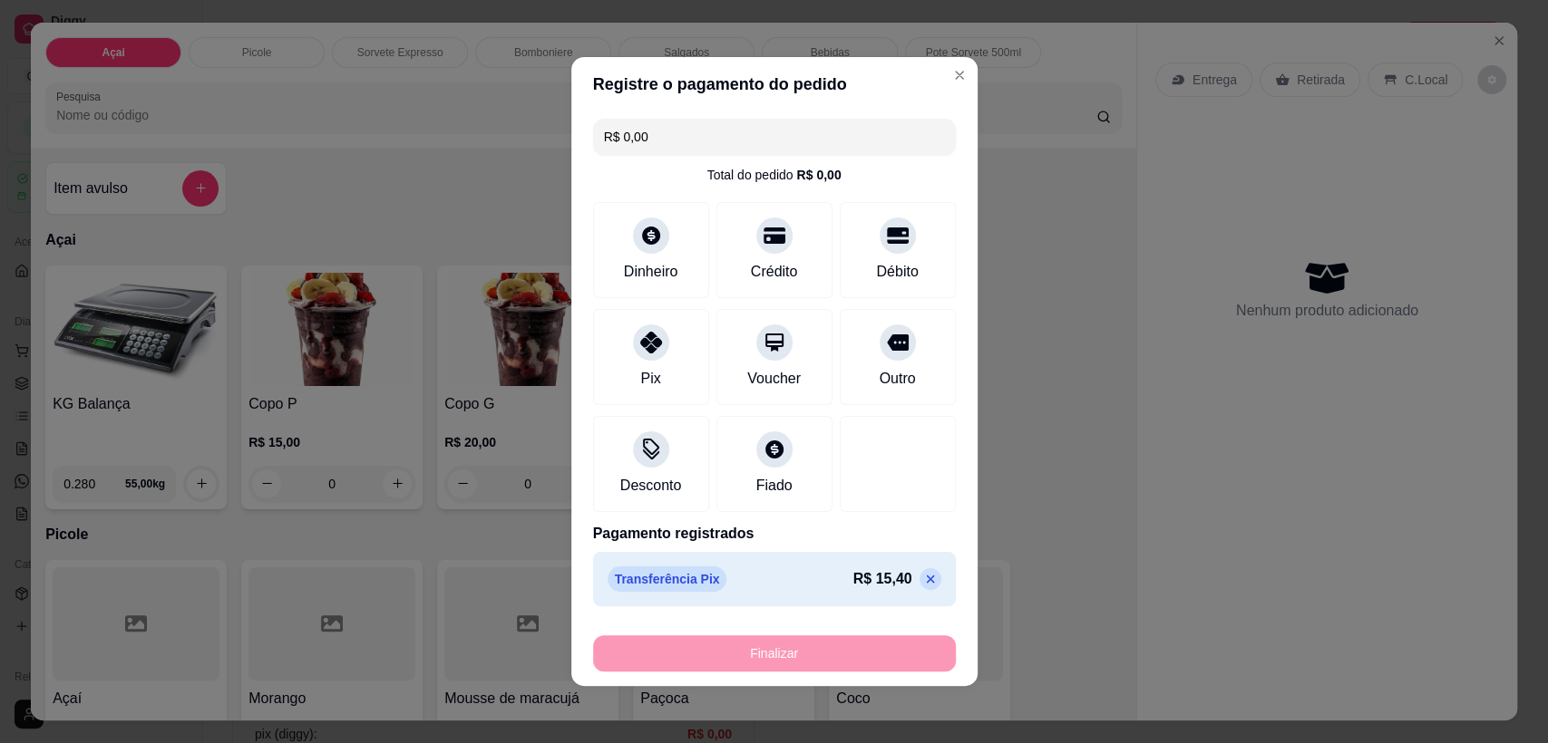
type input "-R$ 15,40"
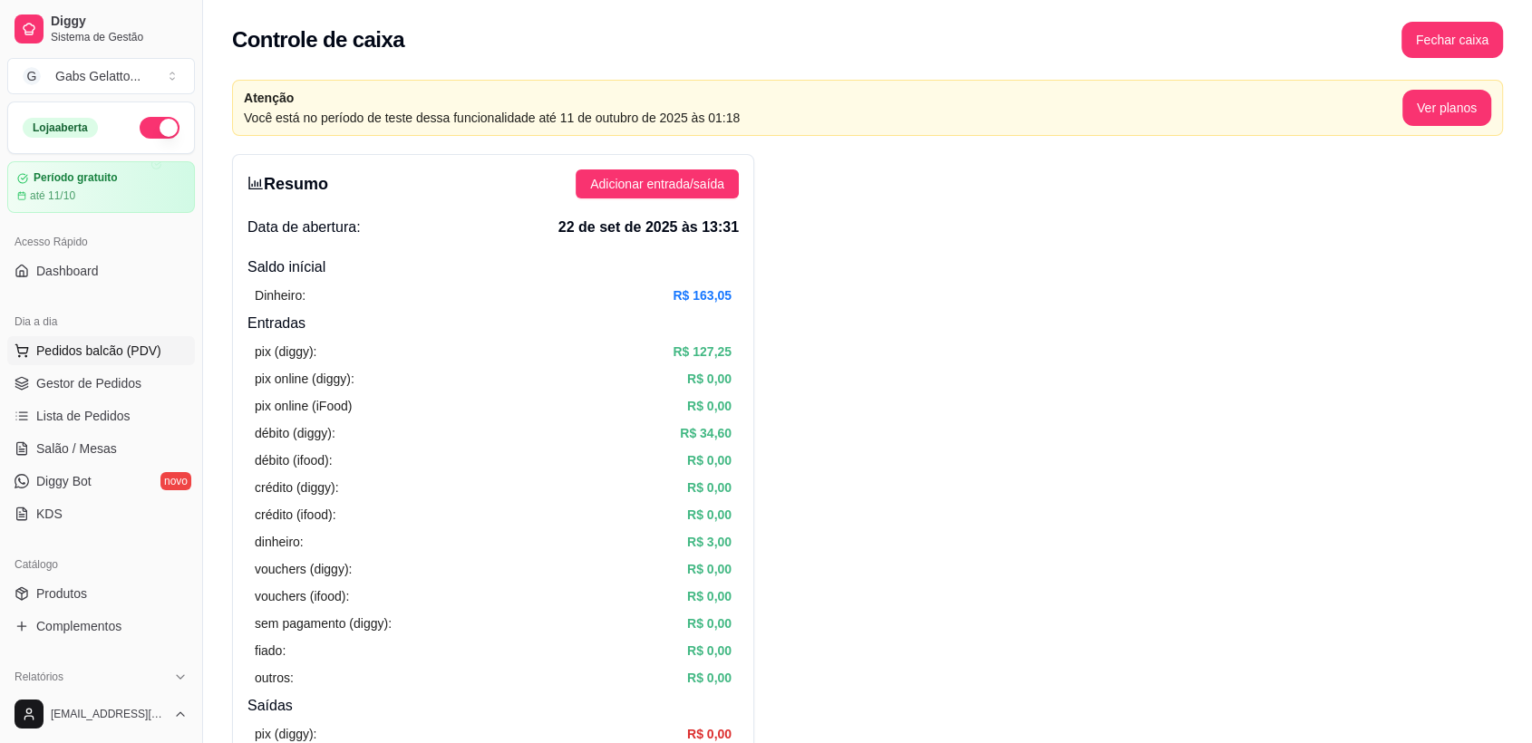
click at [90, 349] on span "Pedidos balcão (PDV)" at bounding box center [98, 351] width 125 height 18
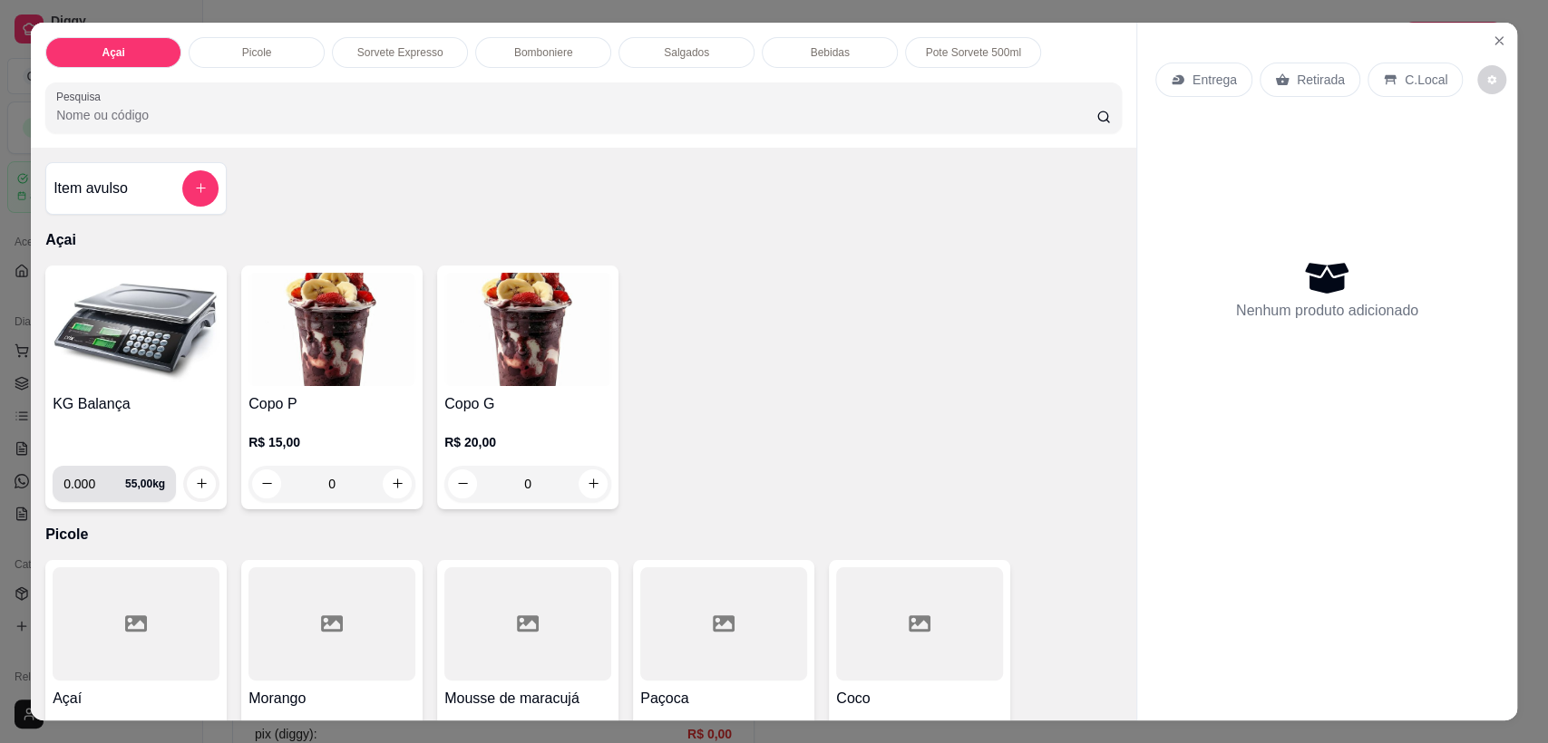
click at [88, 481] on input "0.000" at bounding box center [94, 484] width 62 height 36
type input "0.126"
click at [198, 479] on icon "increase-product-quantity" at bounding box center [202, 484] width 14 height 14
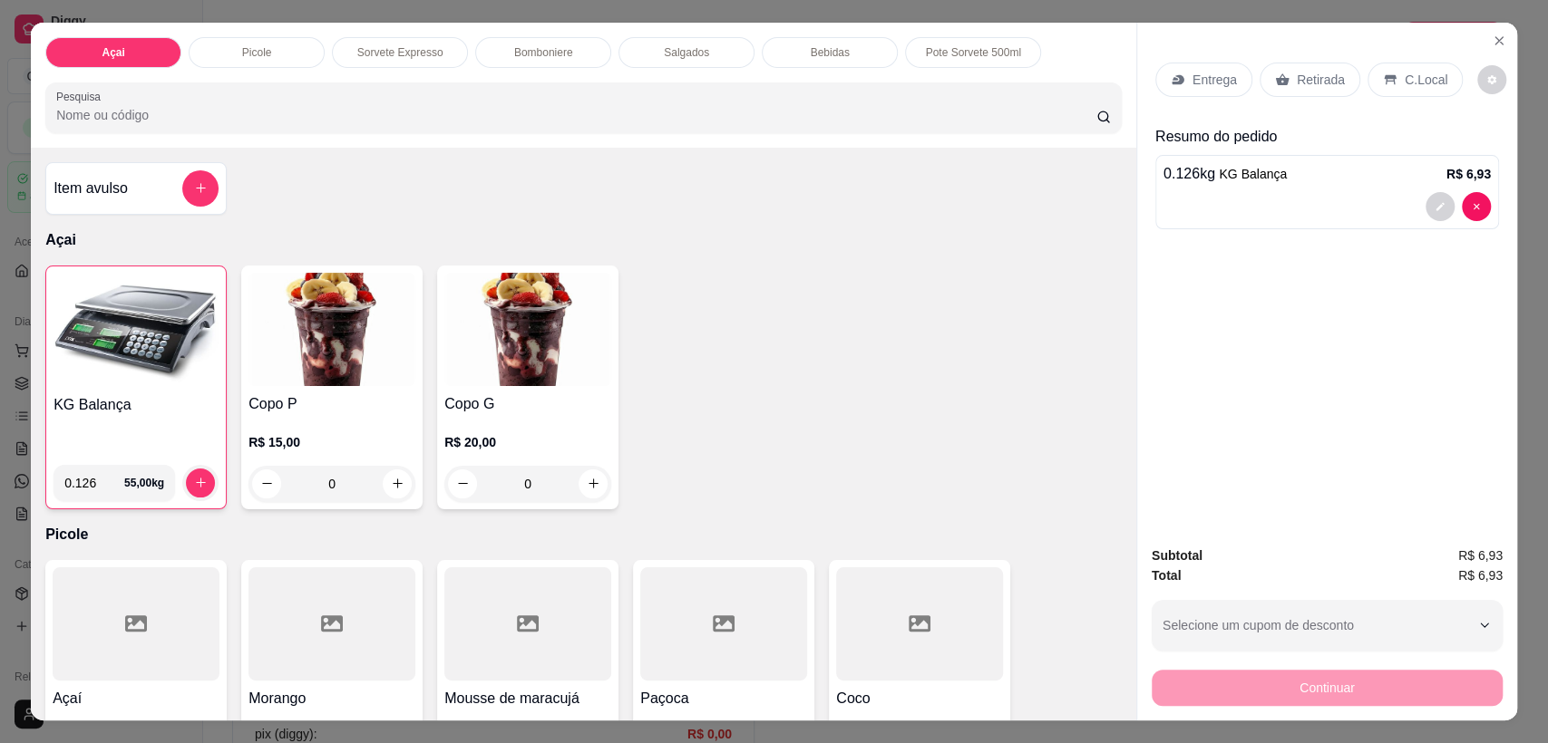
click at [1404, 83] on p "C.Local" at bounding box center [1425, 80] width 43 height 18
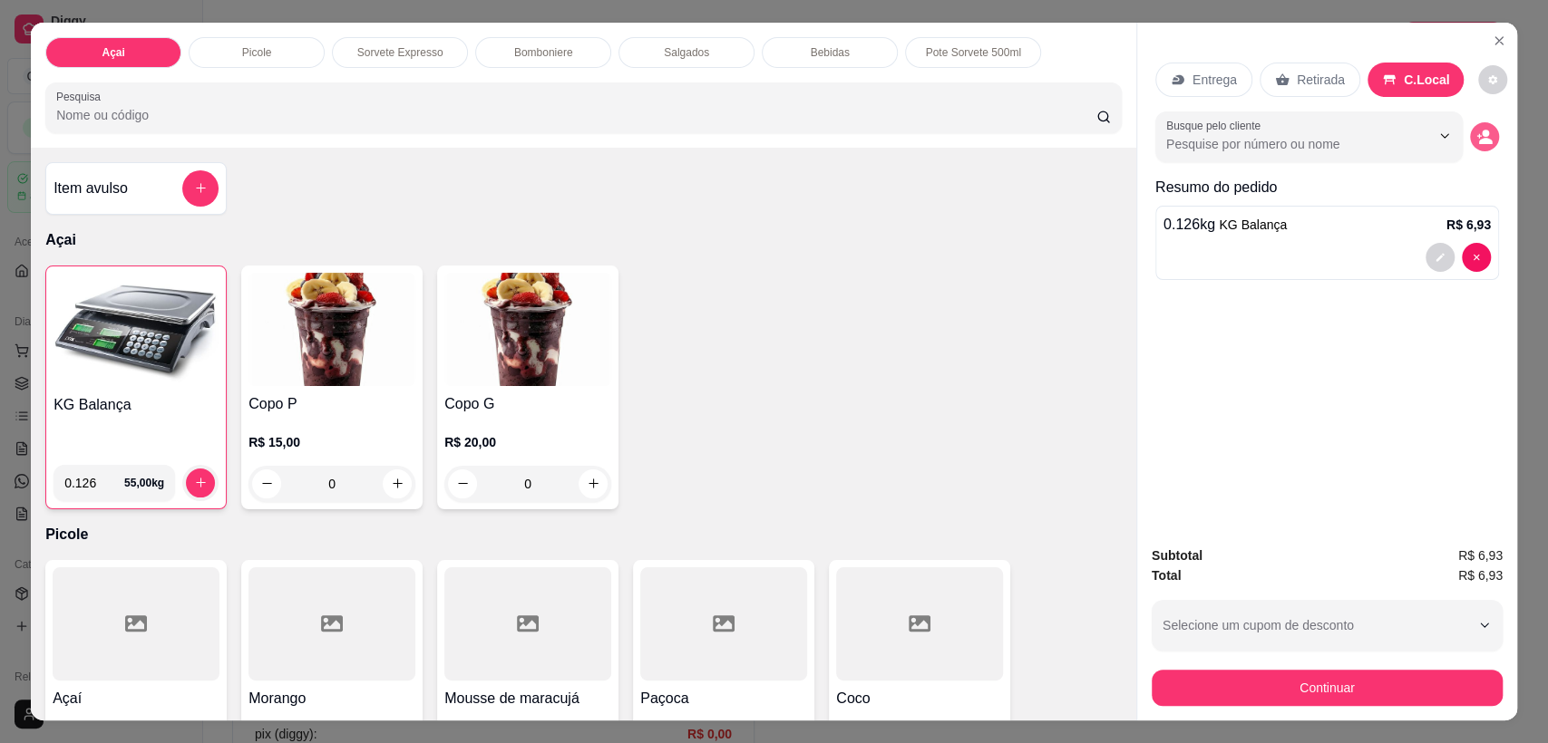
click at [1473, 127] on button "decrease-product-quantity" at bounding box center [1484, 136] width 29 height 29
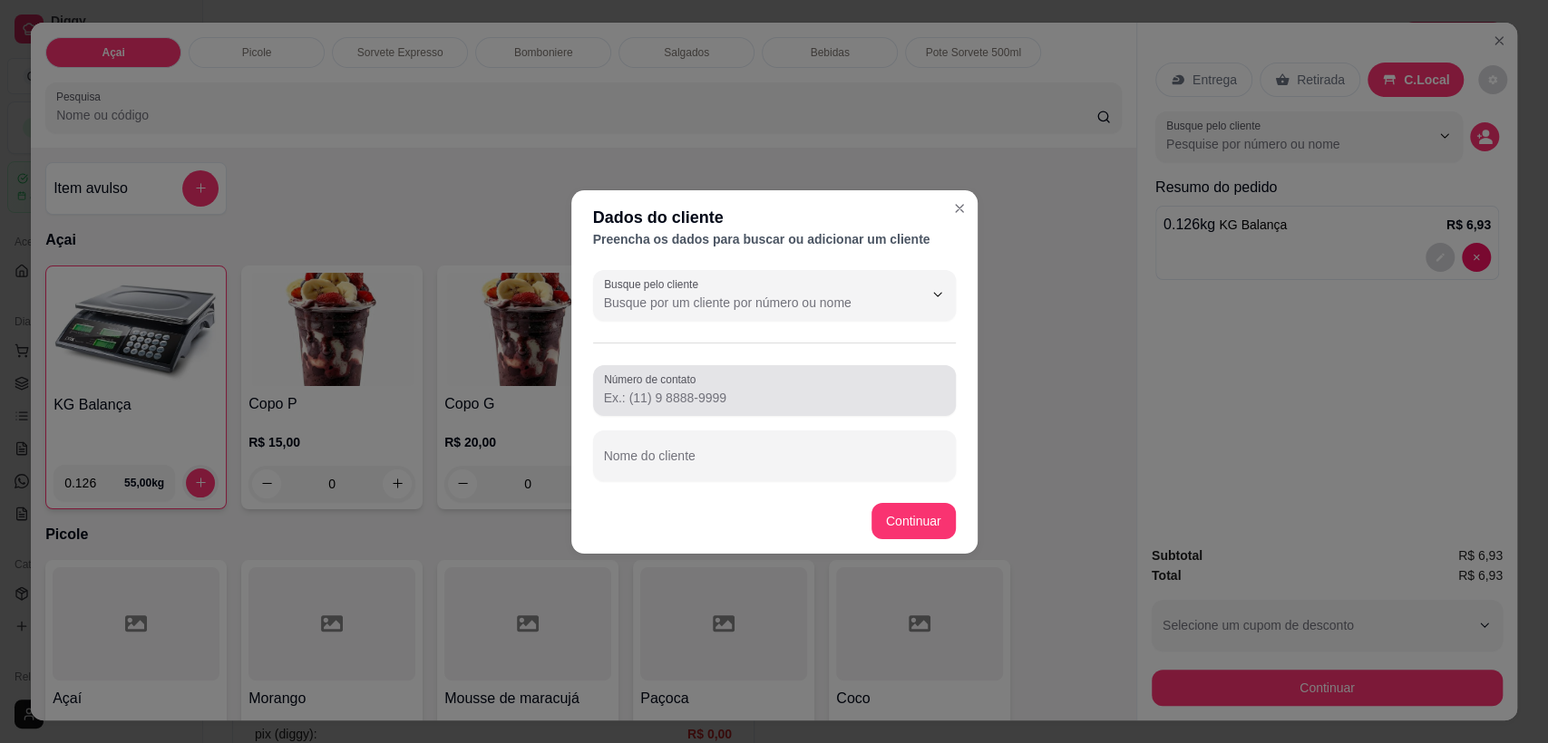
click at [748, 419] on div "Número de contato Nome do cliente" at bounding box center [774, 423] width 363 height 116
click at [766, 384] on div at bounding box center [774, 391] width 341 height 36
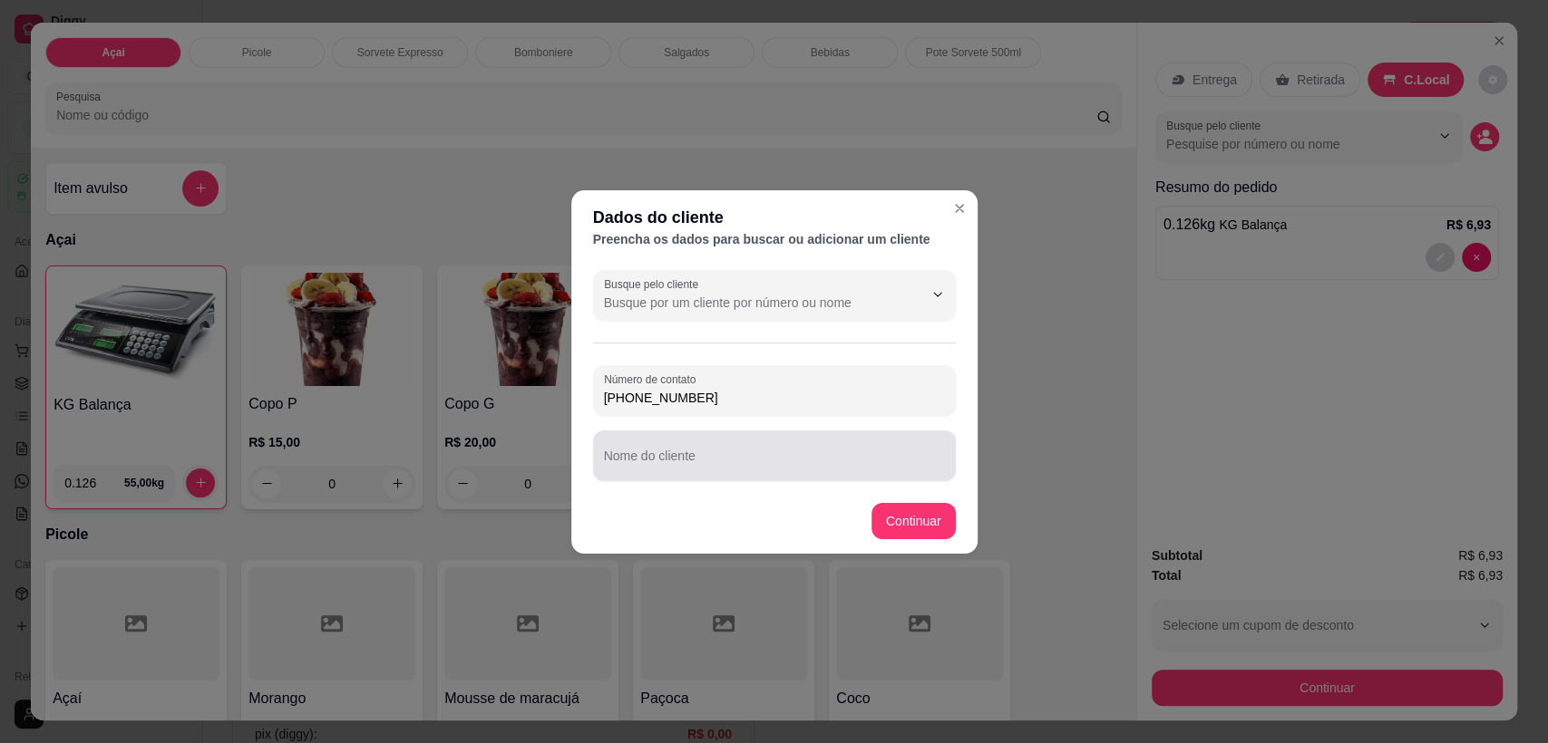
type input "[PHONE_NUMBER]"
click at [728, 469] on input "Nome do cliente" at bounding box center [774, 463] width 341 height 18
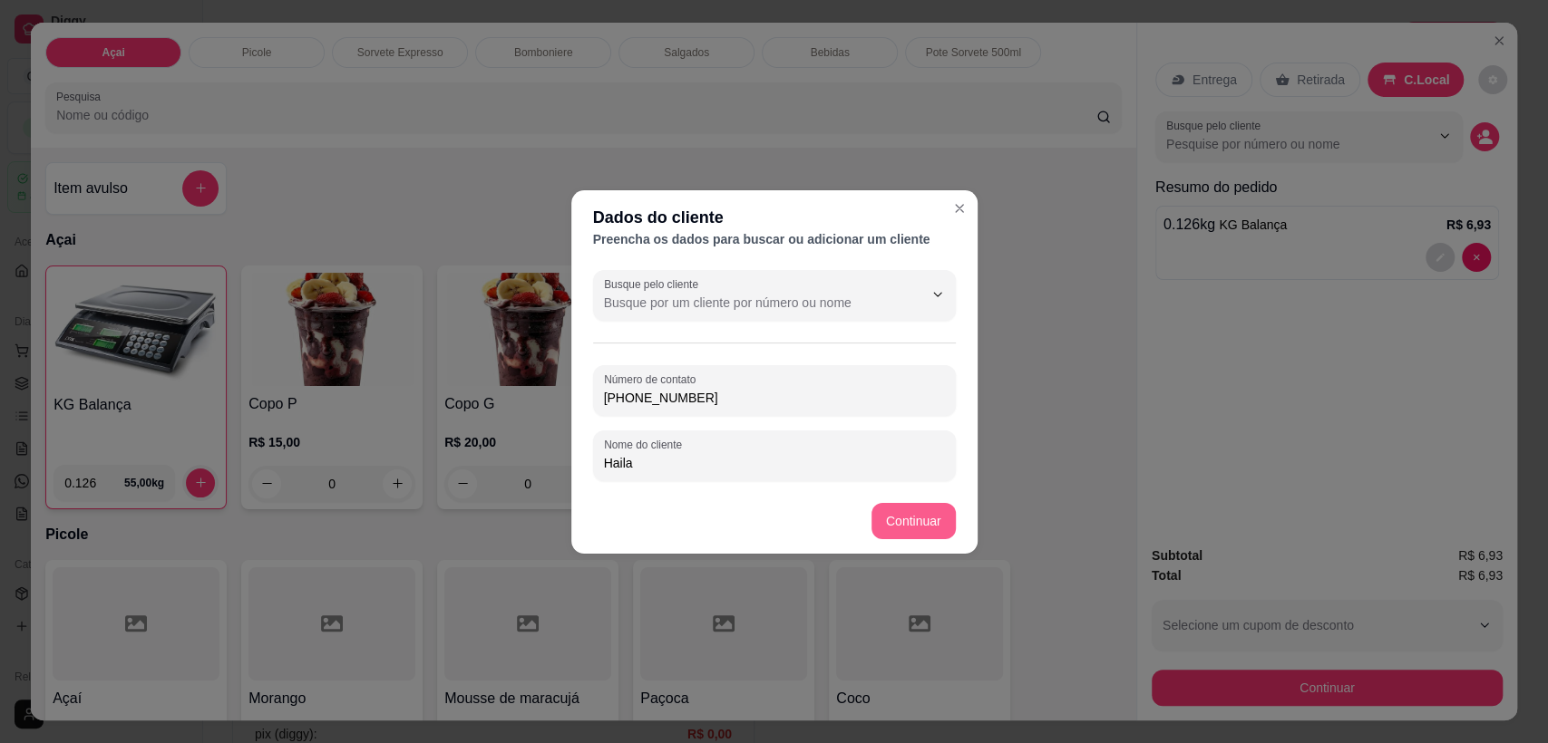
type input "Haila"
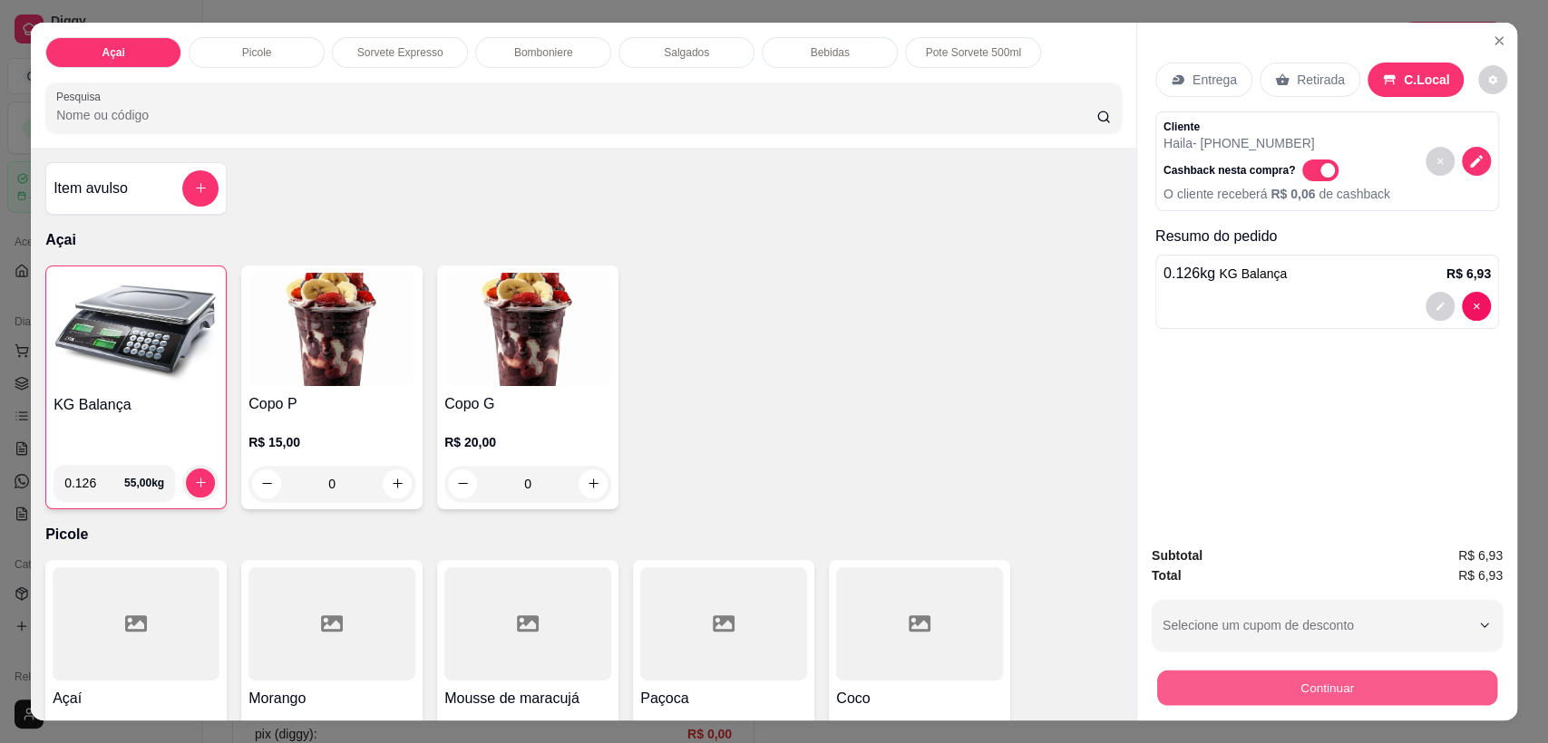
click at [1327, 684] on button "Continuar" at bounding box center [1327, 688] width 340 height 35
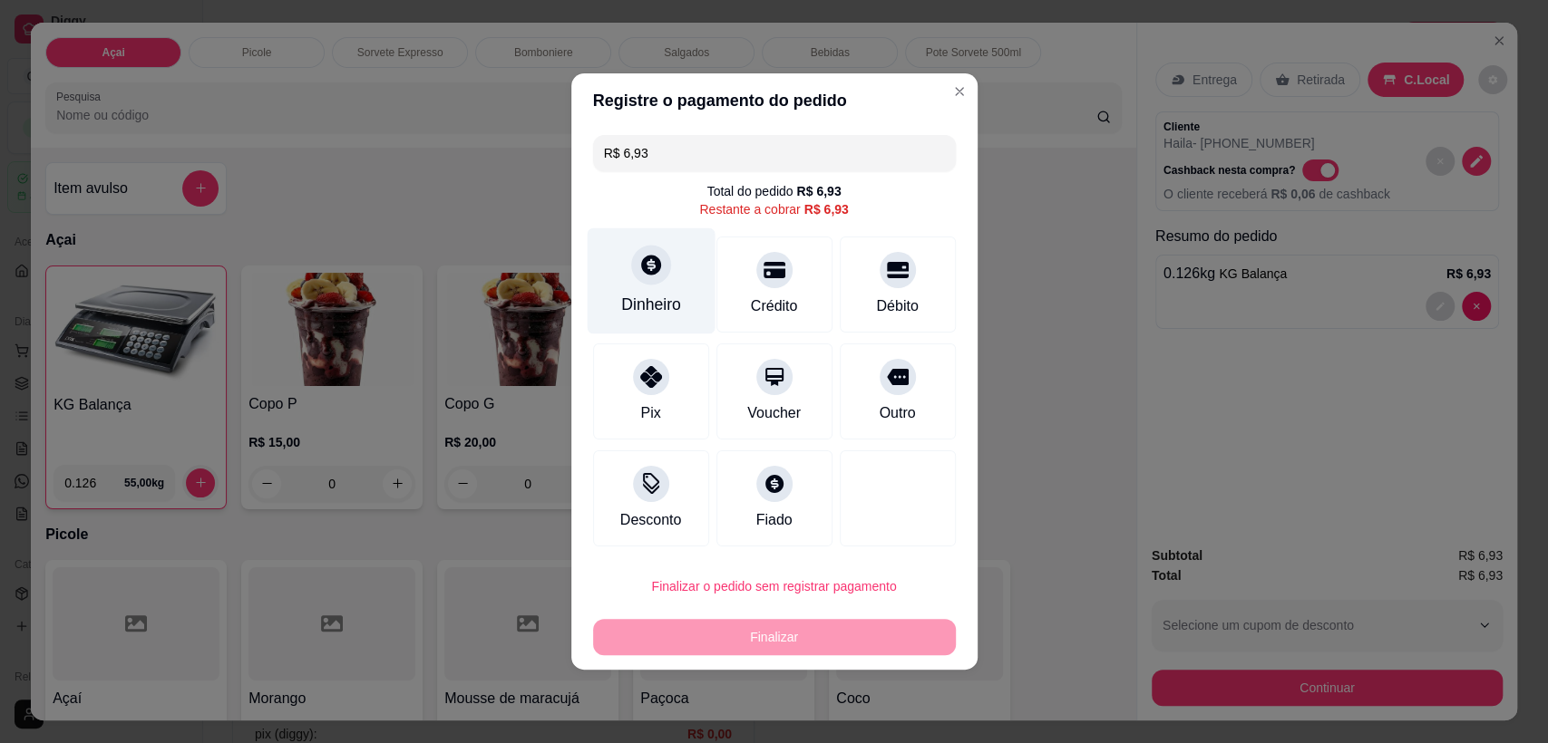
click at [679, 281] on div "Dinheiro" at bounding box center [651, 281] width 128 height 106
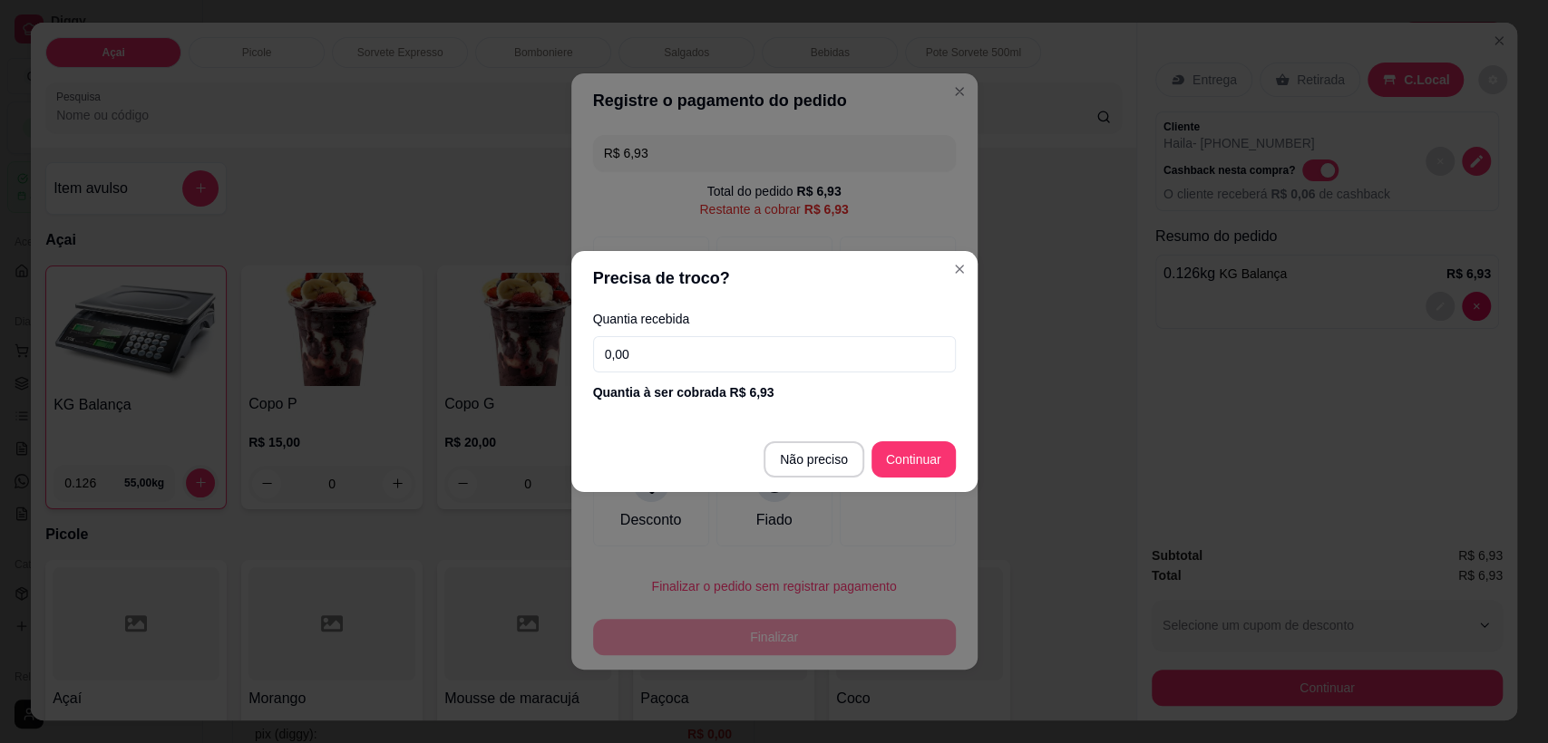
click at [679, 364] on input "0,00" at bounding box center [774, 354] width 363 height 36
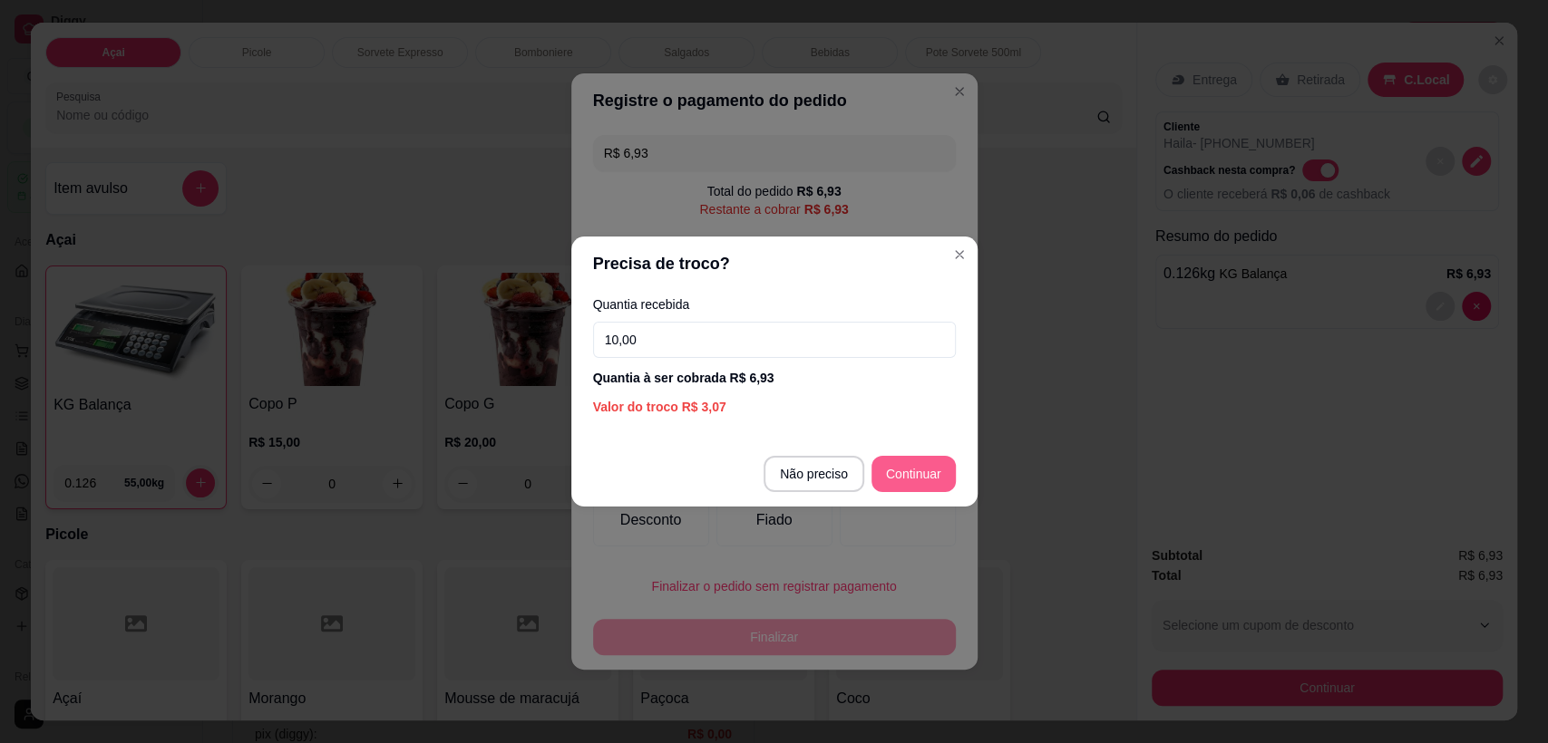
type input "10,00"
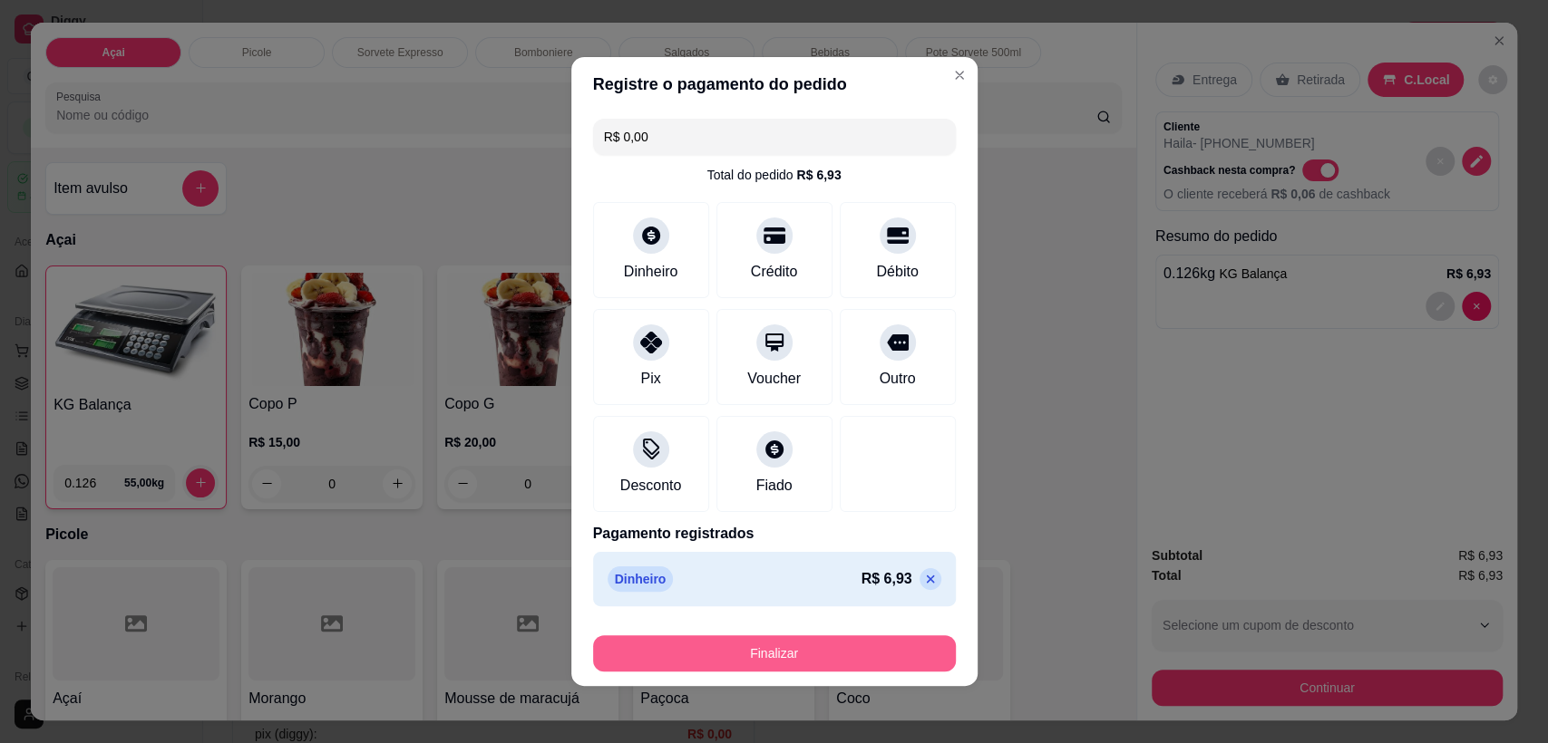
click at [772, 659] on button "Finalizar" at bounding box center [774, 654] width 363 height 36
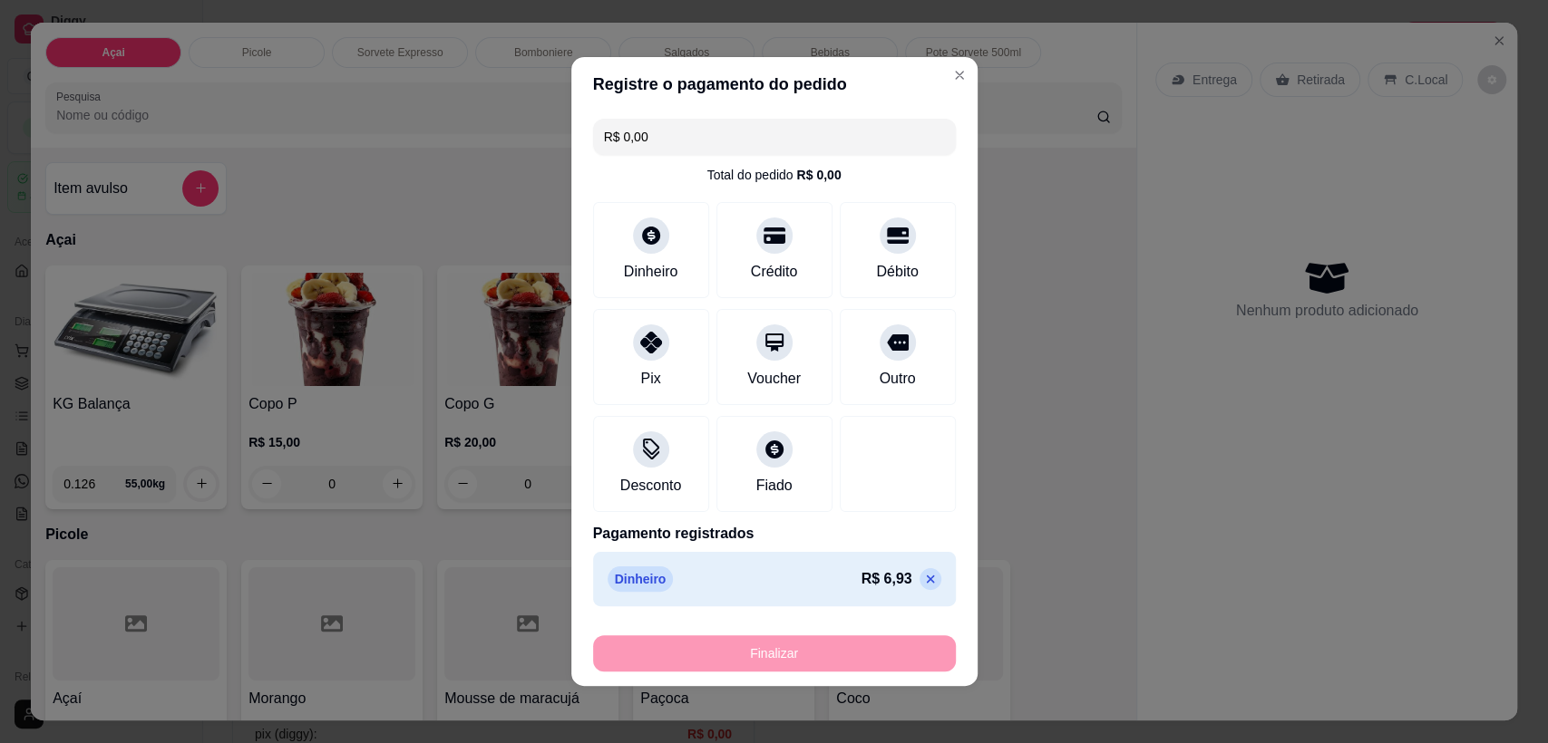
type input "-R$ 6,93"
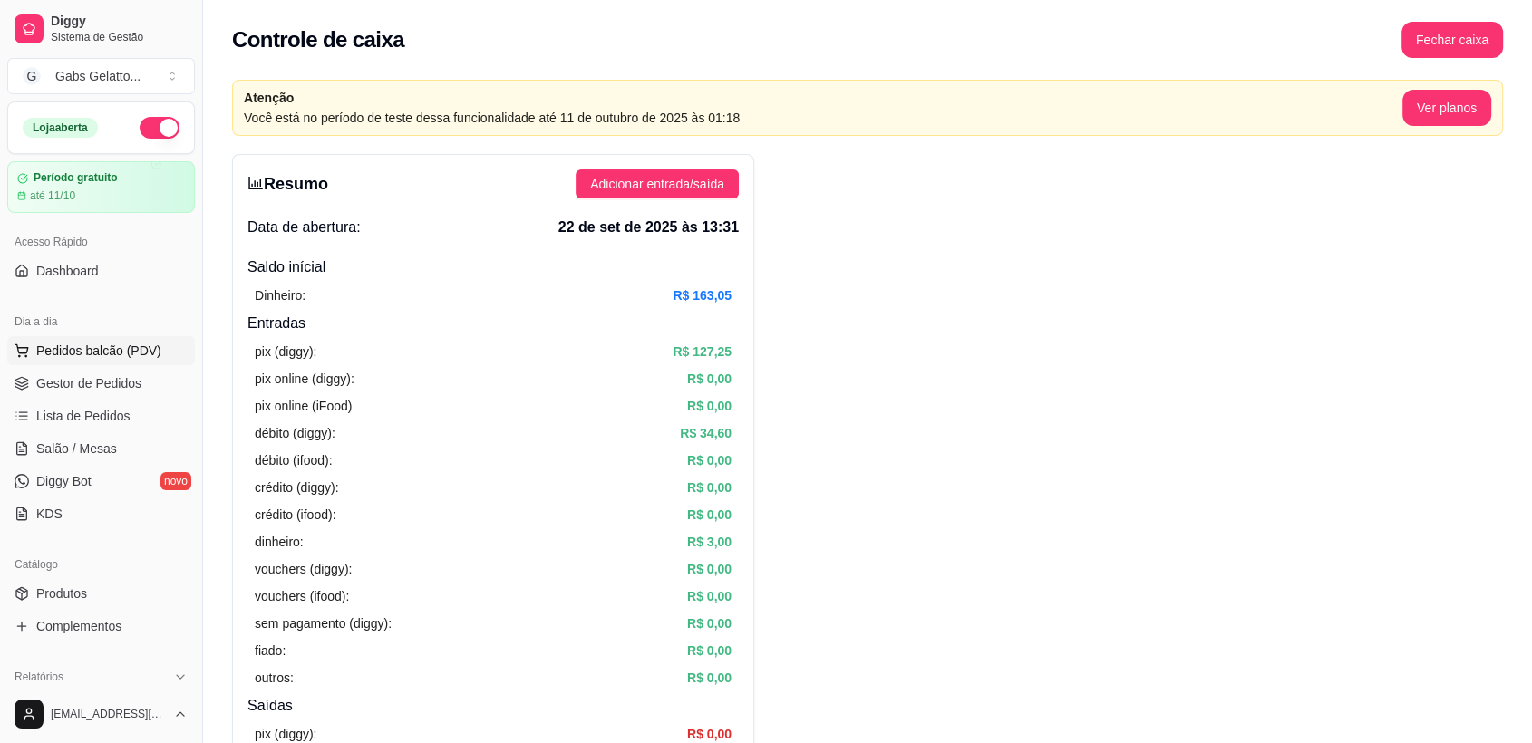
click at [134, 338] on button "Pedidos balcão (PDV)" at bounding box center [101, 350] width 188 height 29
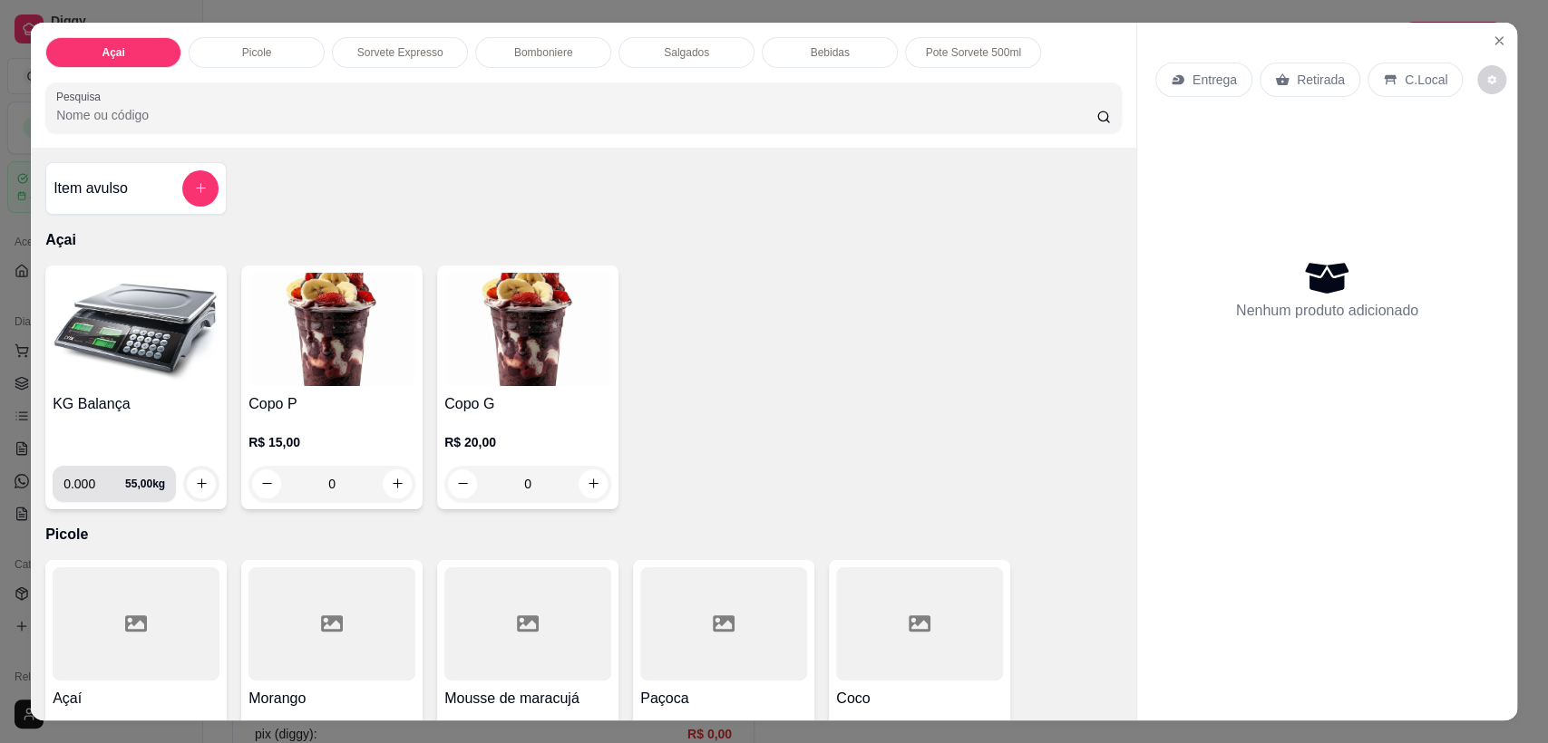
click at [84, 483] on input "0.000" at bounding box center [94, 484] width 62 height 36
type input "0.186"
click at [197, 483] on icon "increase-product-quantity" at bounding box center [202, 484] width 10 height 10
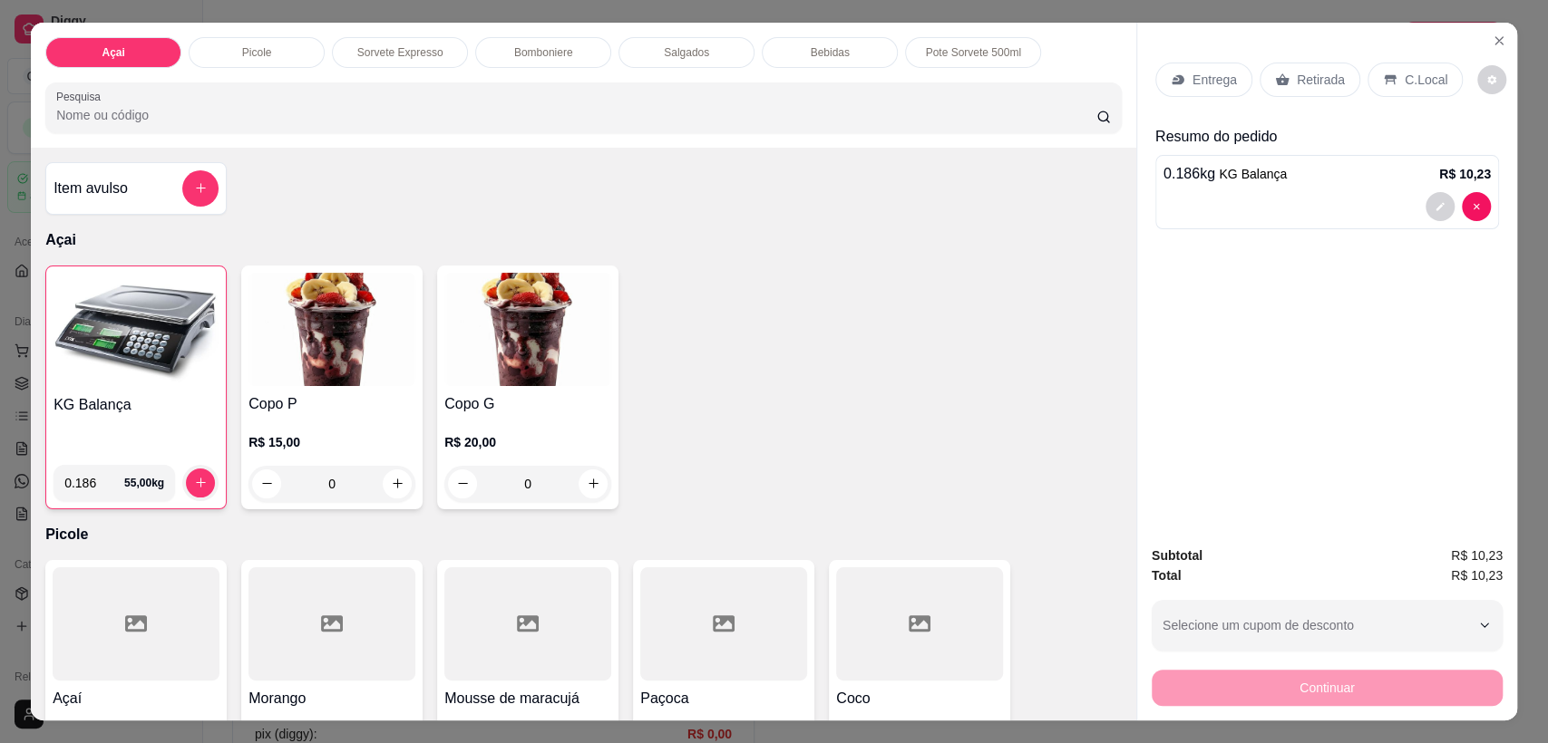
drag, startPoint x: 1430, startPoint y: 84, endPoint x: 1445, endPoint y: 83, distance: 15.4
click at [1431, 86] on p "C.Local" at bounding box center [1425, 80] width 43 height 18
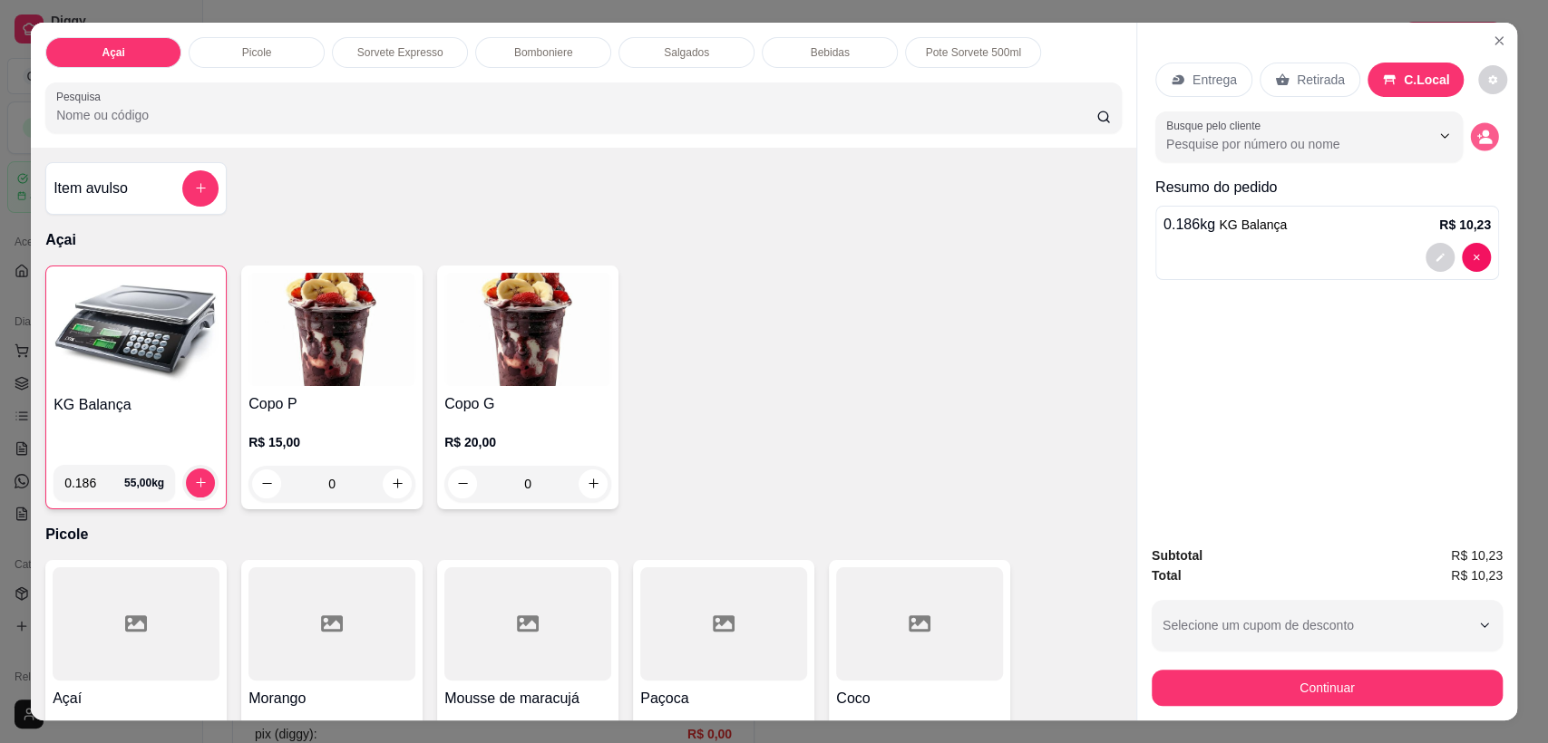
click at [1470, 131] on button "decrease-product-quantity" at bounding box center [1484, 136] width 28 height 28
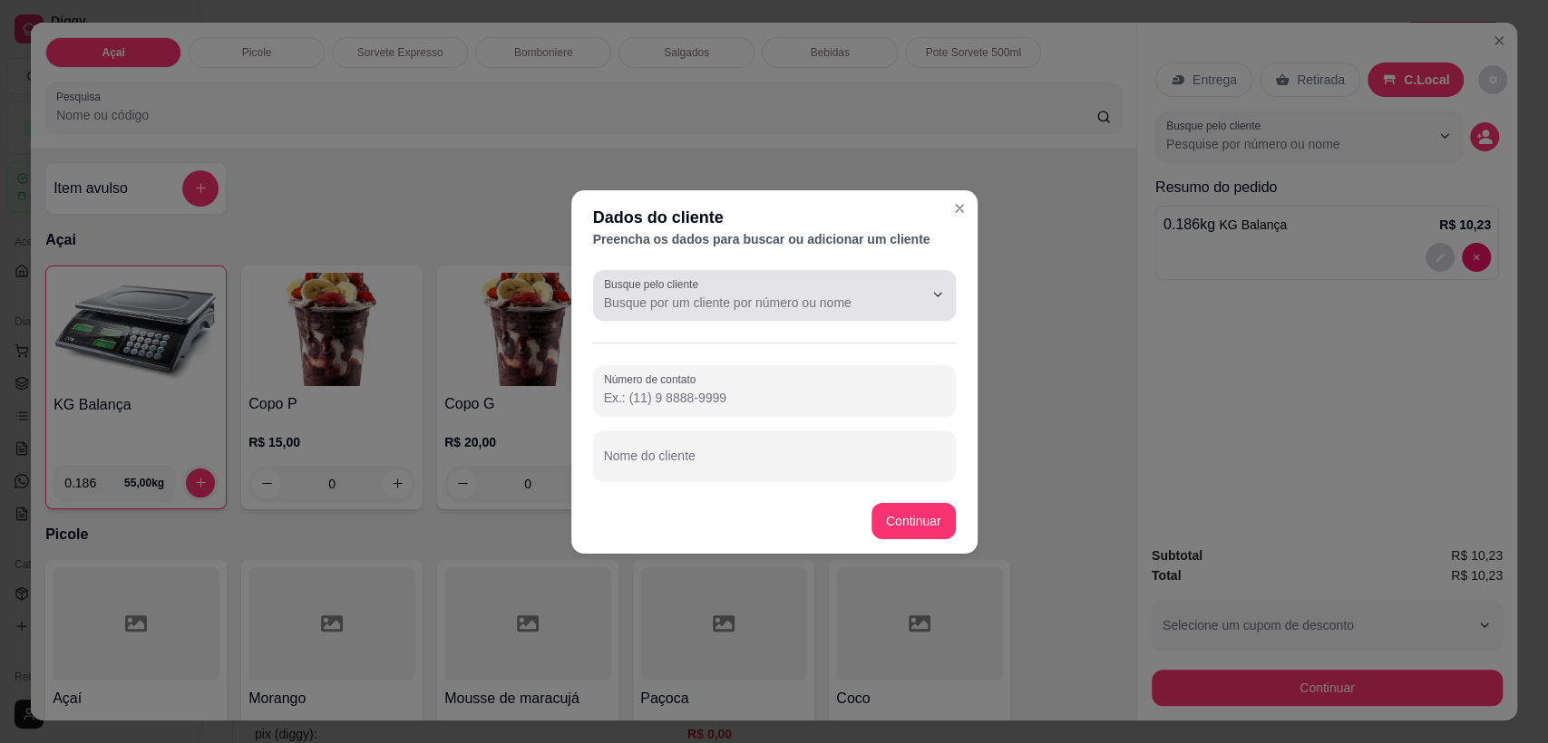
click at [752, 307] on input "Busque pelo cliente" at bounding box center [749, 303] width 290 height 18
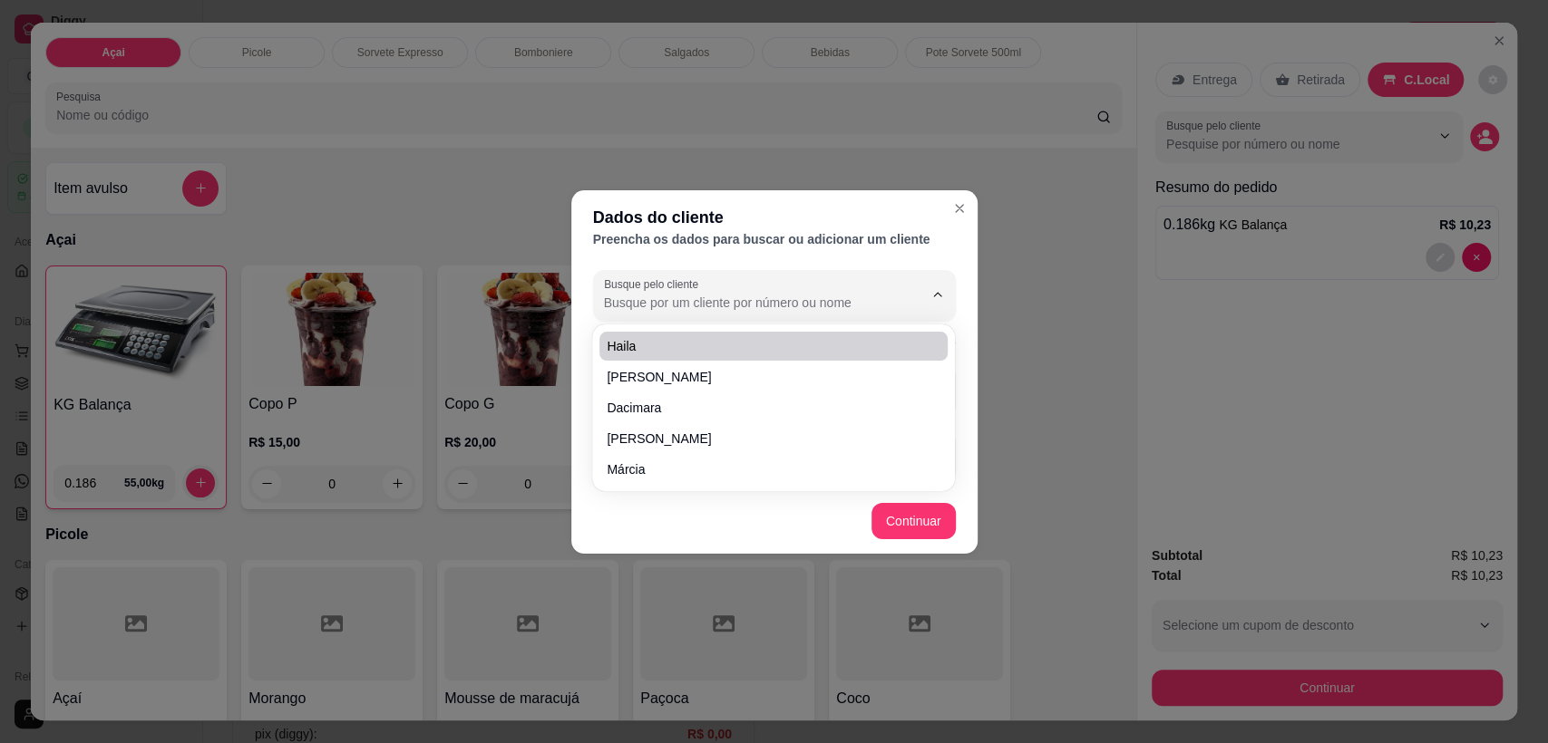
click at [655, 355] on li "Haila" at bounding box center [773, 346] width 348 height 29
type input "Haila"
type input "(75) 9 9803-2310"
type input "Haila"
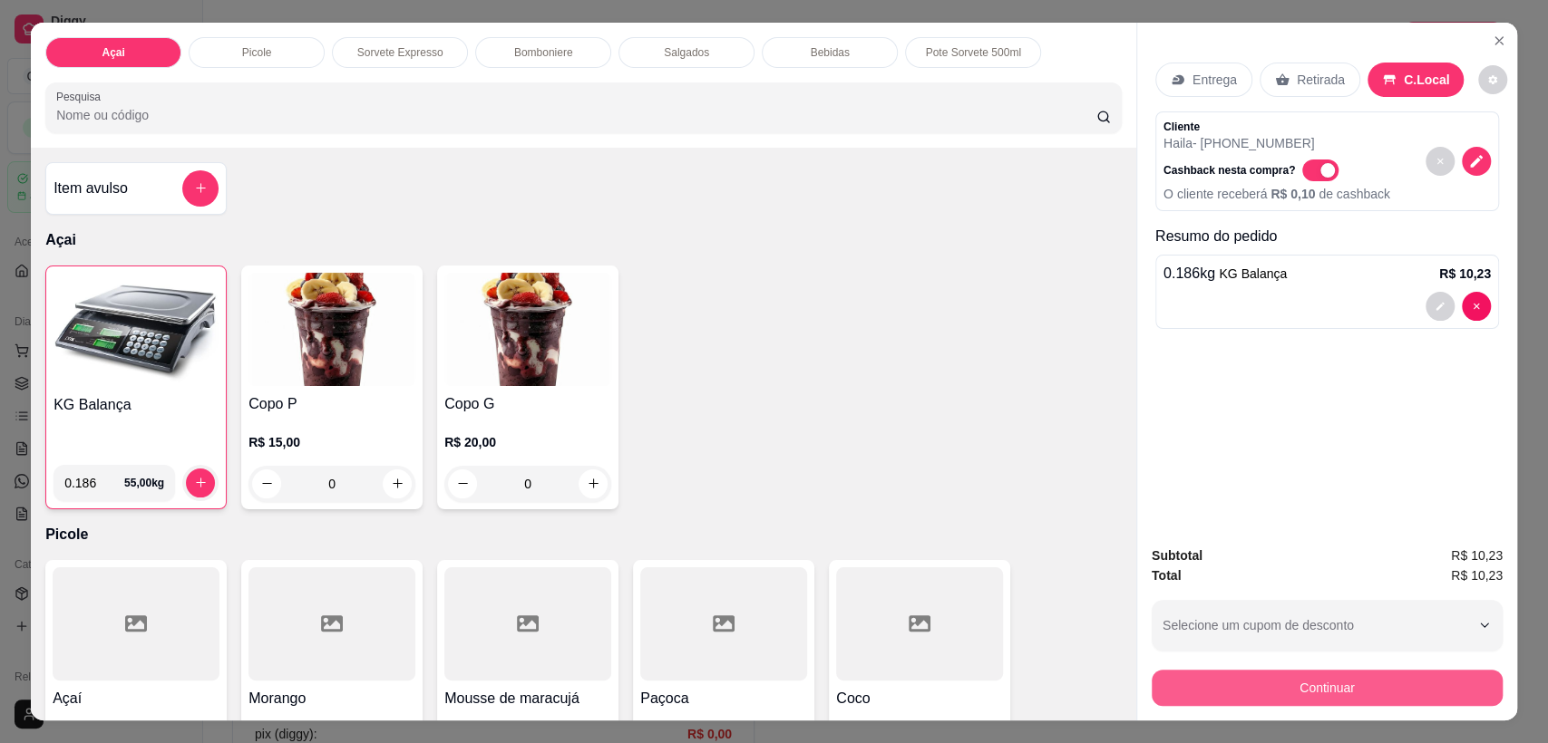
click at [1277, 693] on button "Continuar" at bounding box center [1326, 688] width 351 height 36
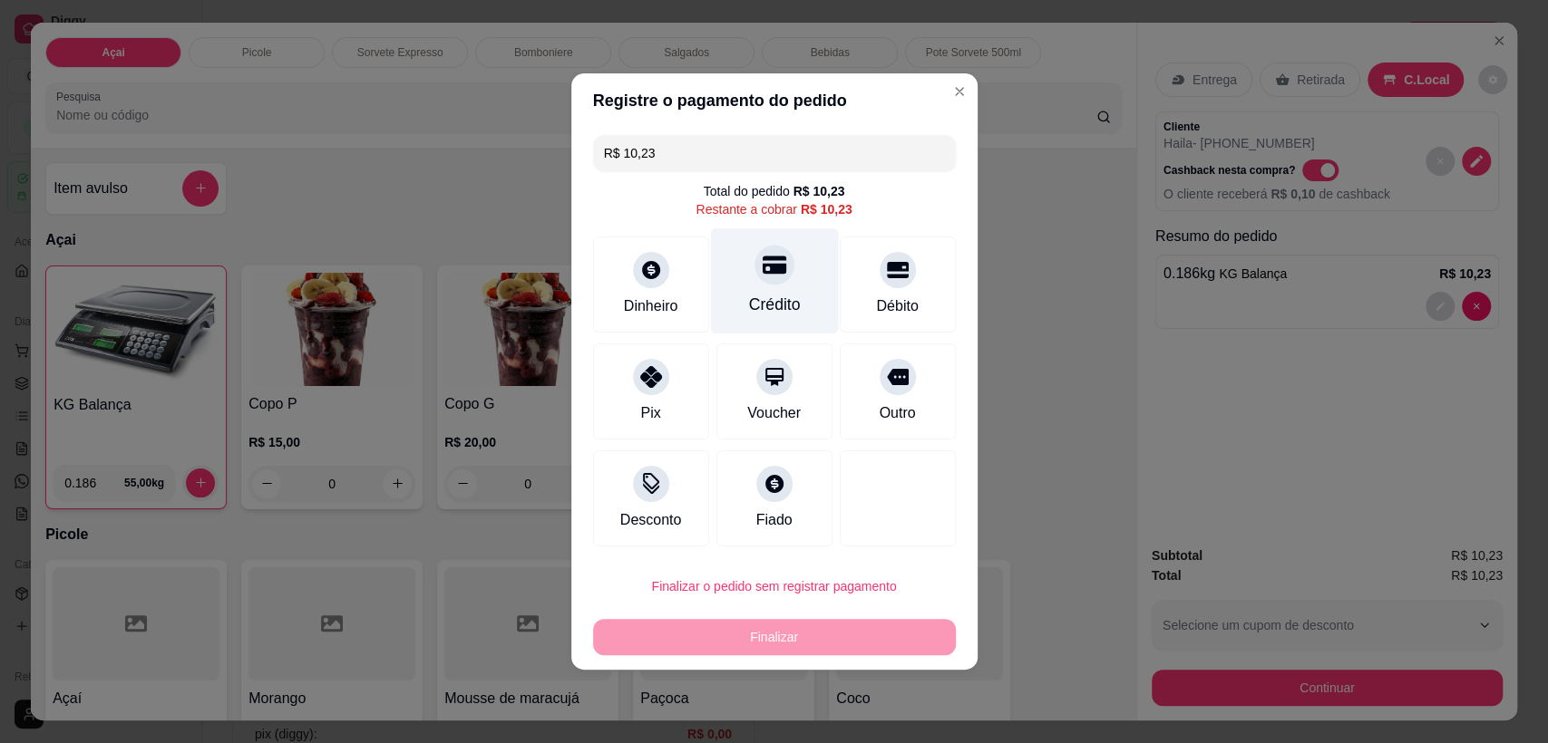
click at [778, 271] on div at bounding box center [774, 265] width 40 height 40
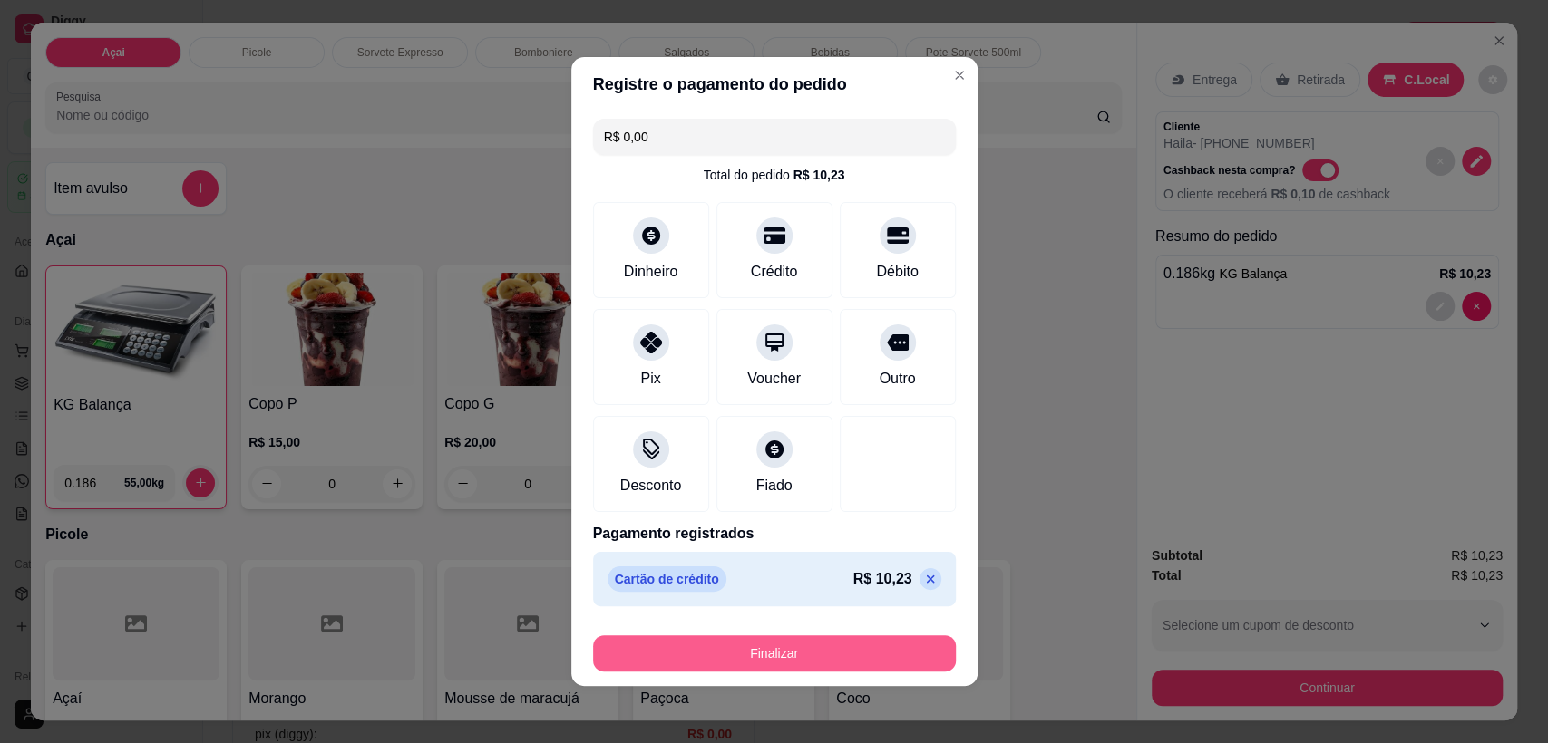
click at [798, 647] on button "Finalizar" at bounding box center [774, 654] width 363 height 36
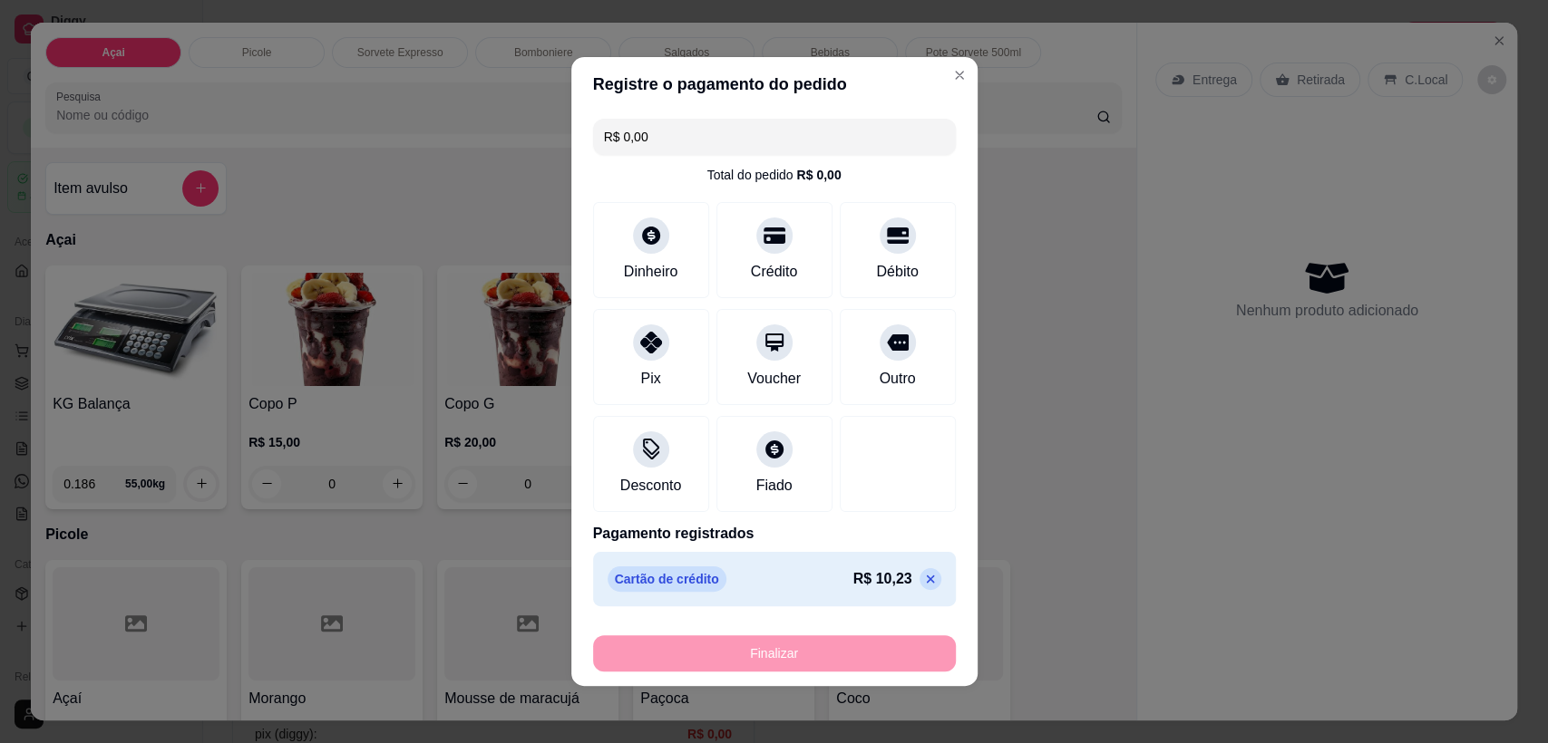
type input "-R$ 10,23"
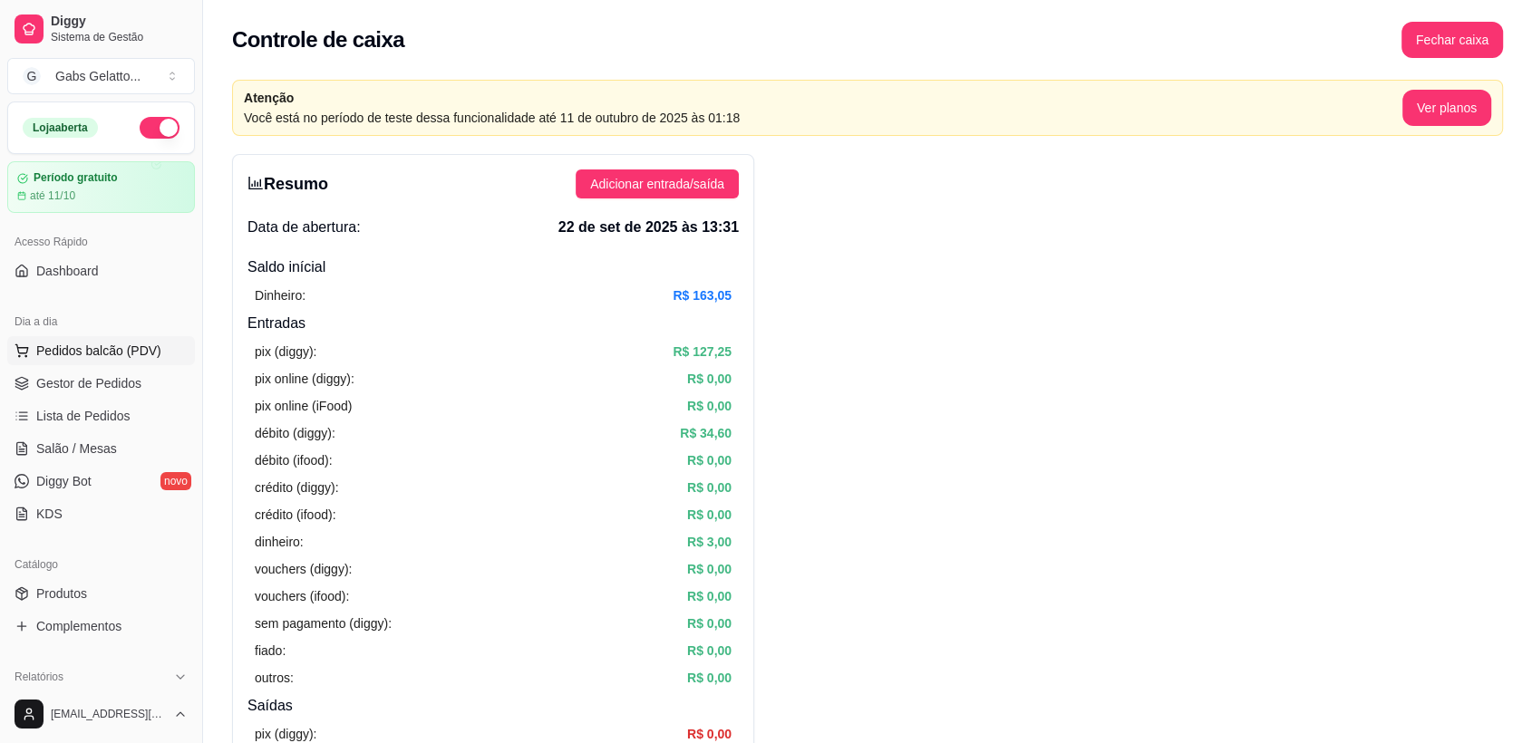
click at [123, 357] on span "Pedidos balcão (PDV)" at bounding box center [98, 351] width 125 height 18
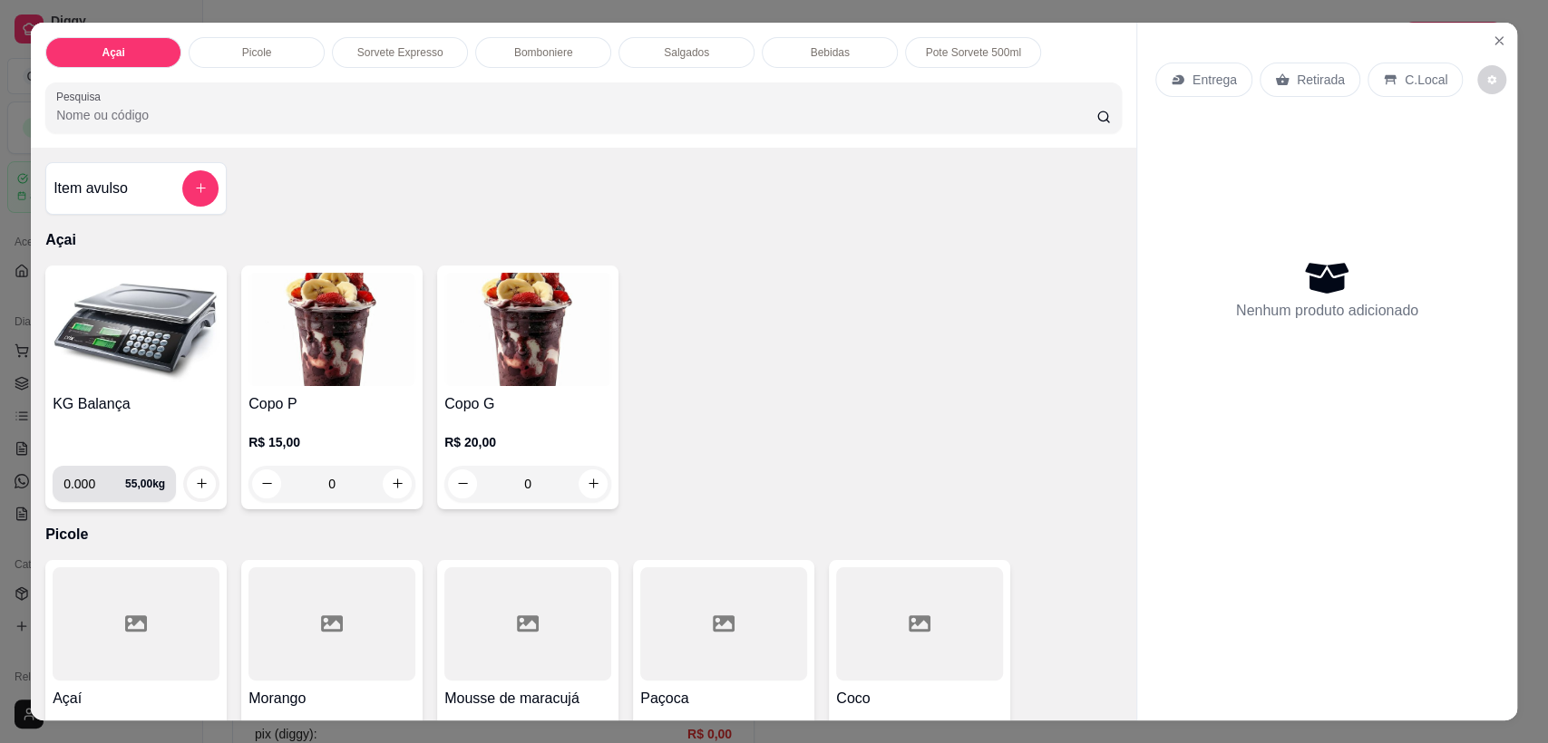
click at [87, 481] on input "0.000" at bounding box center [94, 484] width 62 height 36
type input "0.268"
click at [199, 480] on icon "increase-product-quantity" at bounding box center [202, 484] width 14 height 14
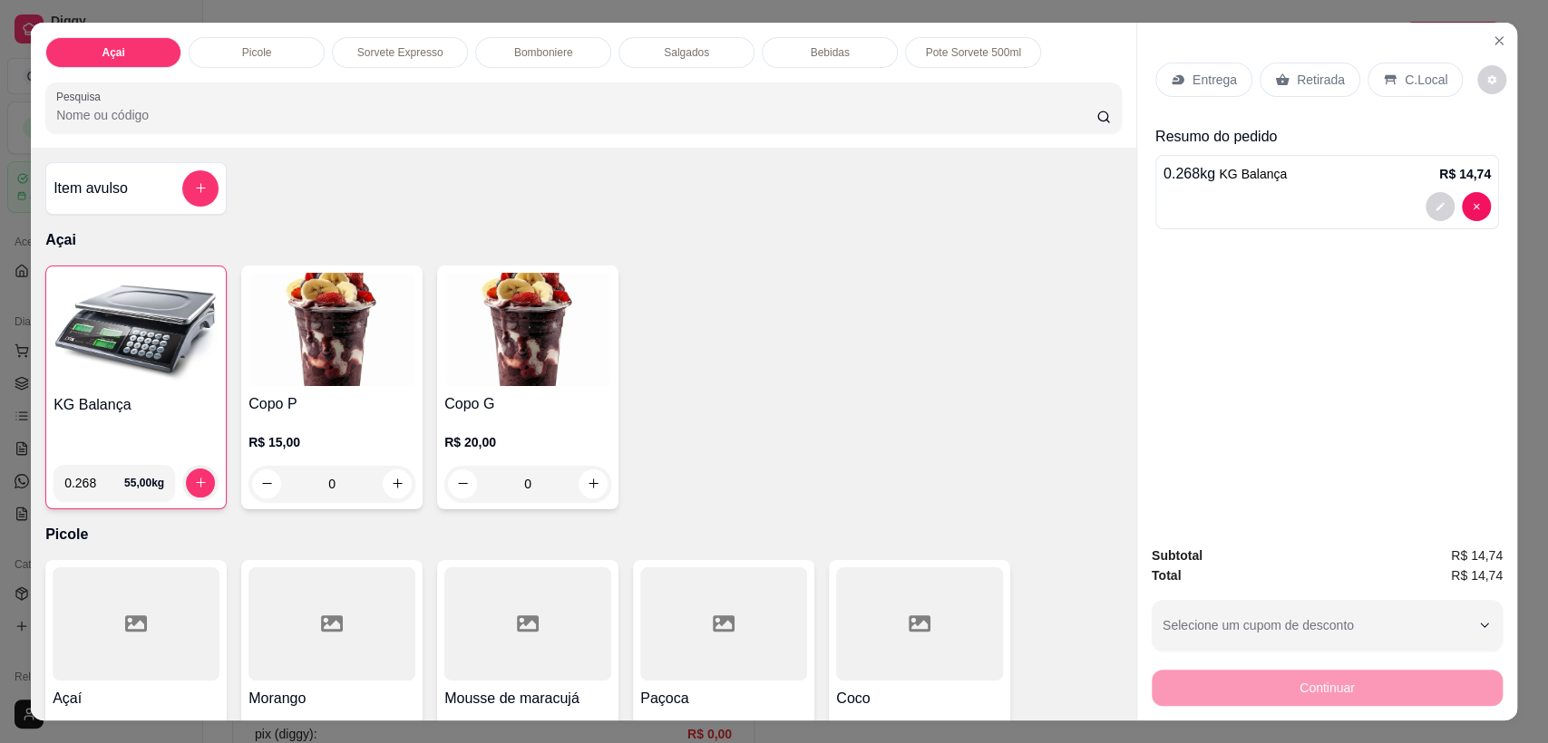
drag, startPoint x: 1403, startPoint y: 84, endPoint x: 1372, endPoint y: 102, distance: 35.3
click at [1404, 83] on p "C.Local" at bounding box center [1425, 80] width 43 height 18
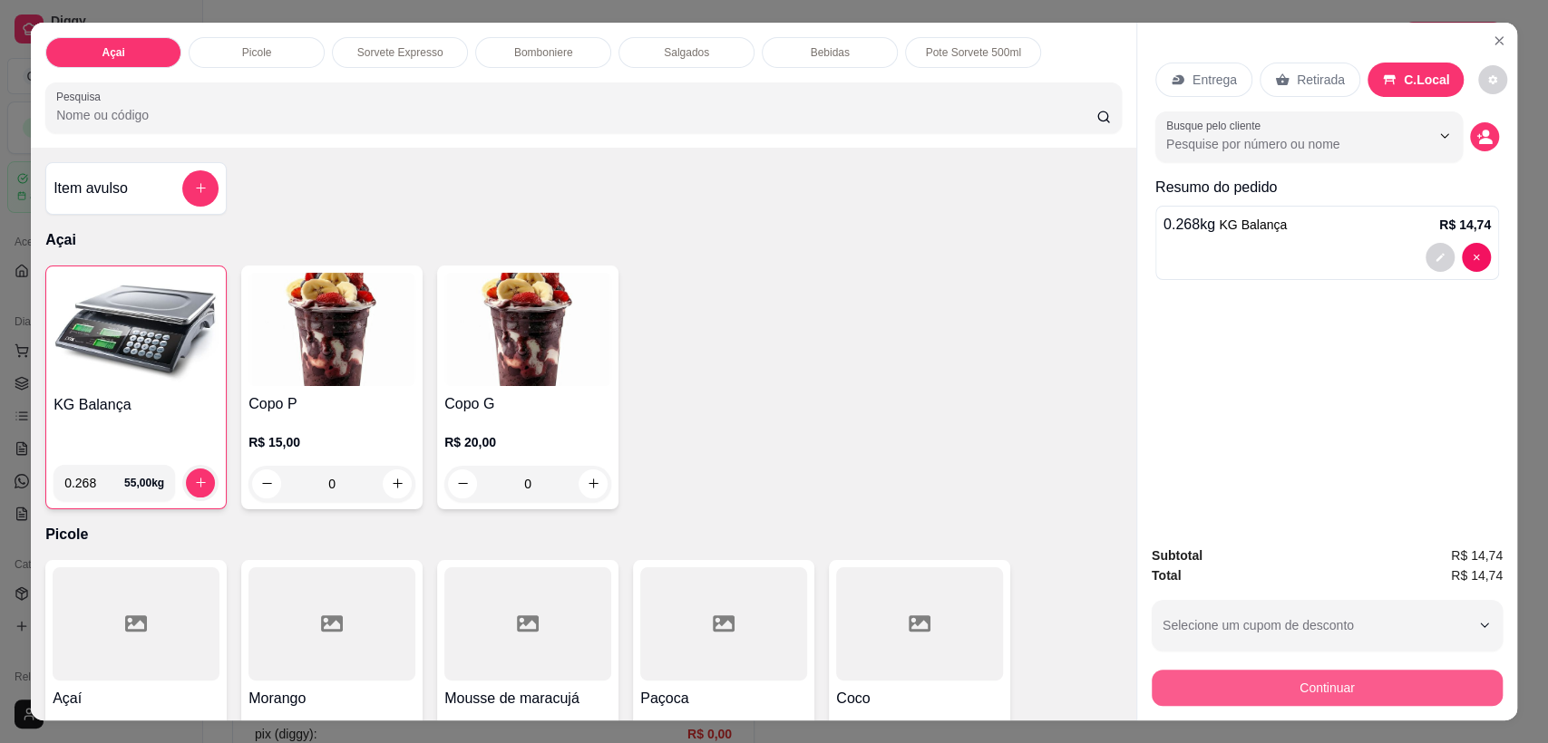
click at [1249, 699] on button "Continuar" at bounding box center [1326, 688] width 351 height 36
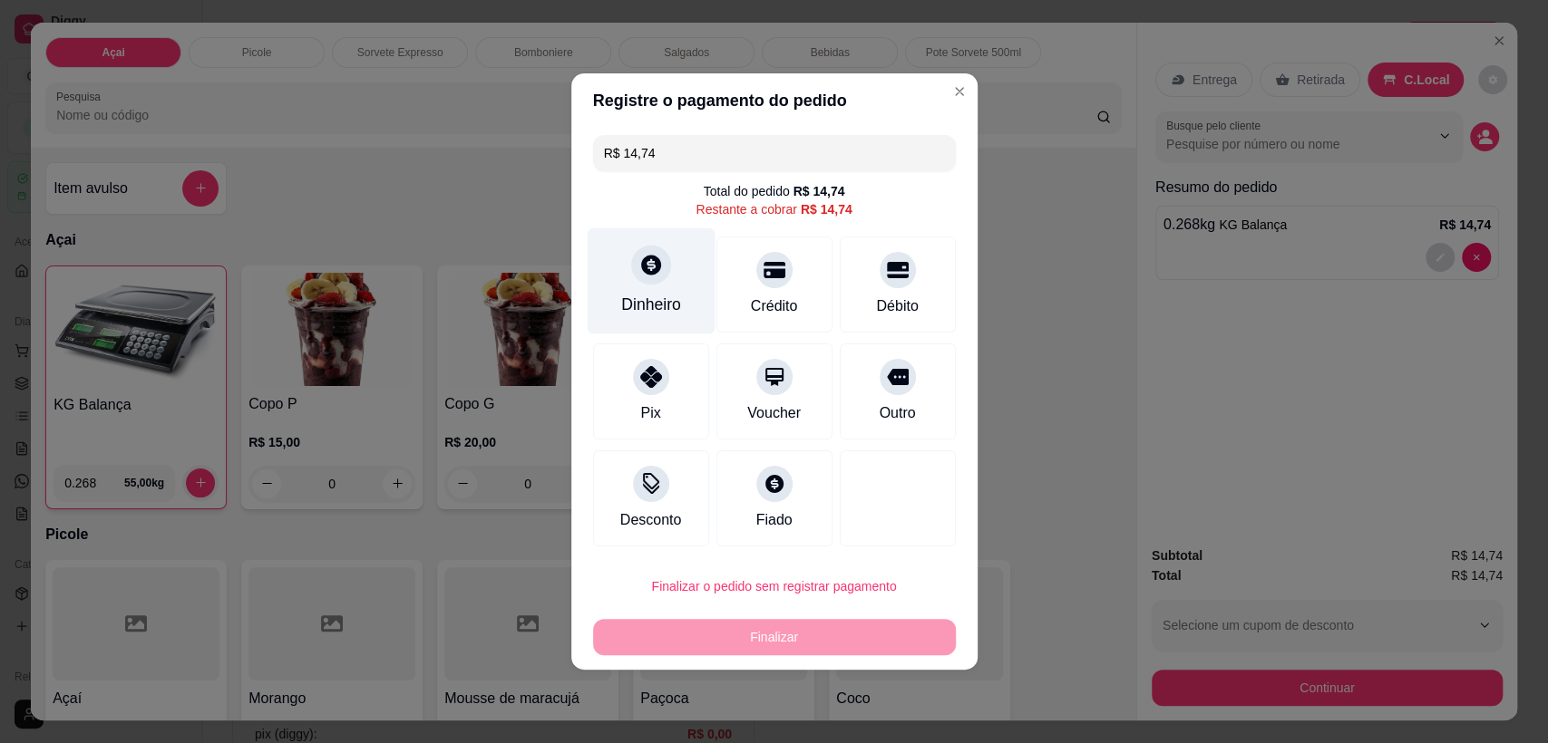
click at [653, 275] on icon at bounding box center [650, 265] width 24 height 24
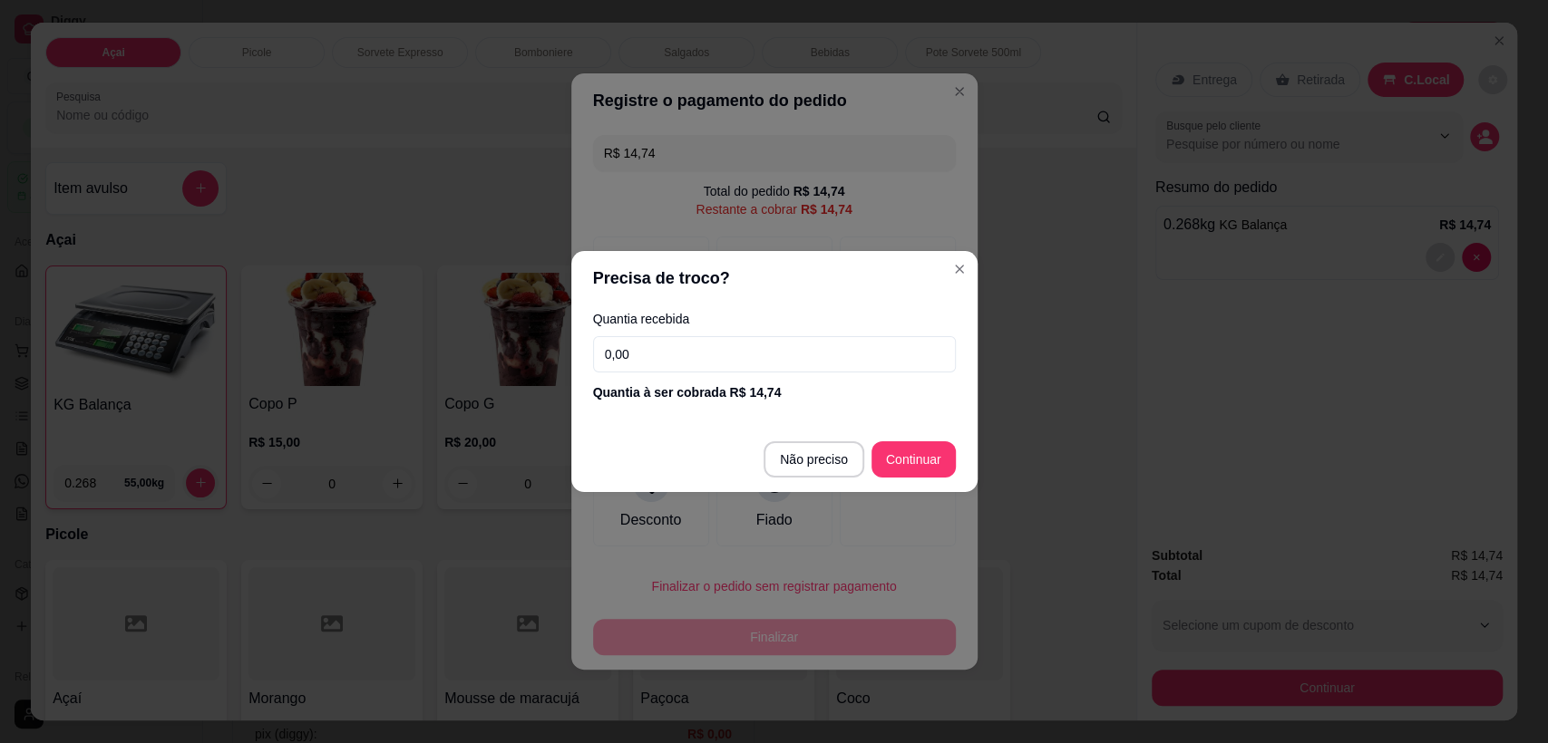
click at [758, 360] on input "0,00" at bounding box center [774, 354] width 363 height 36
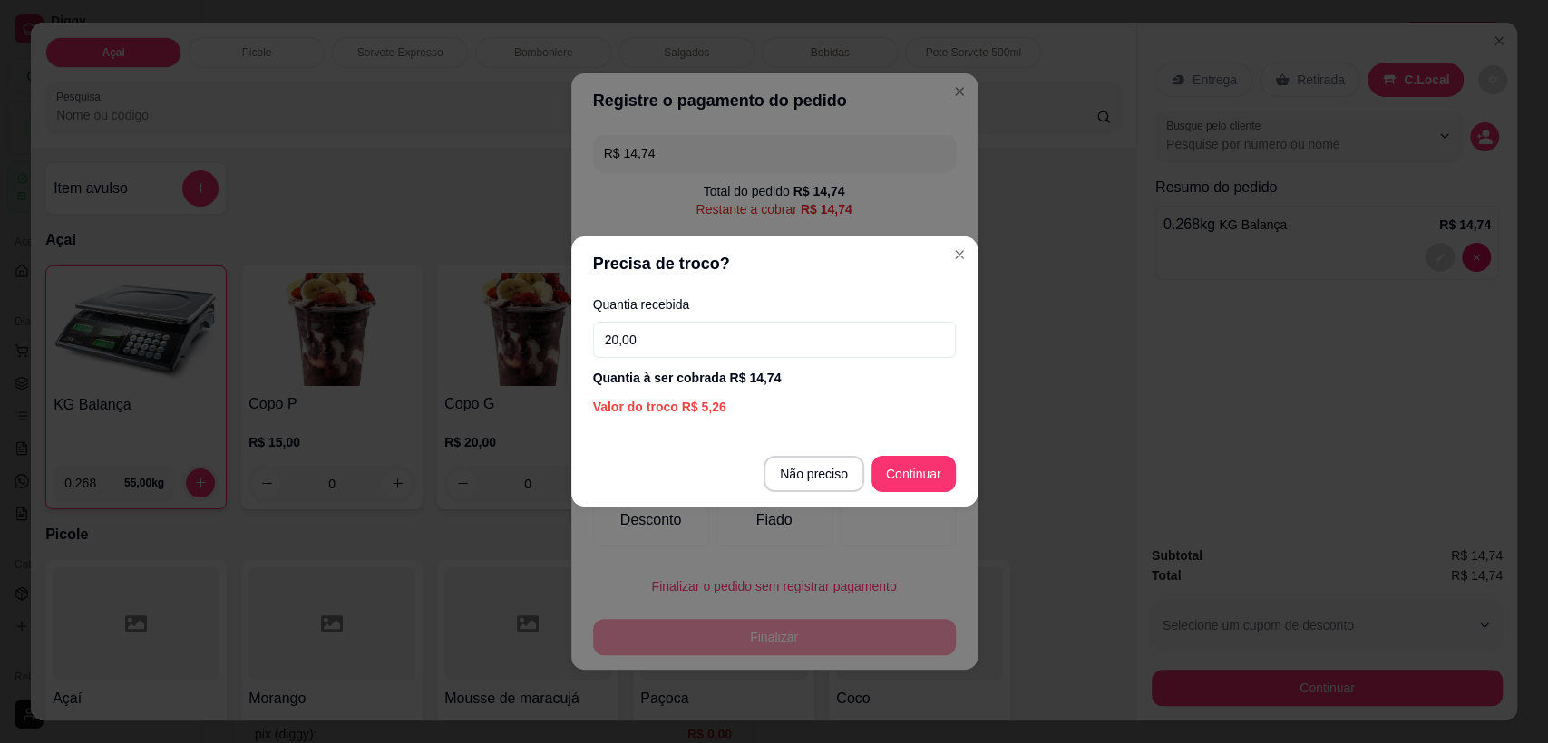
type input "20,00"
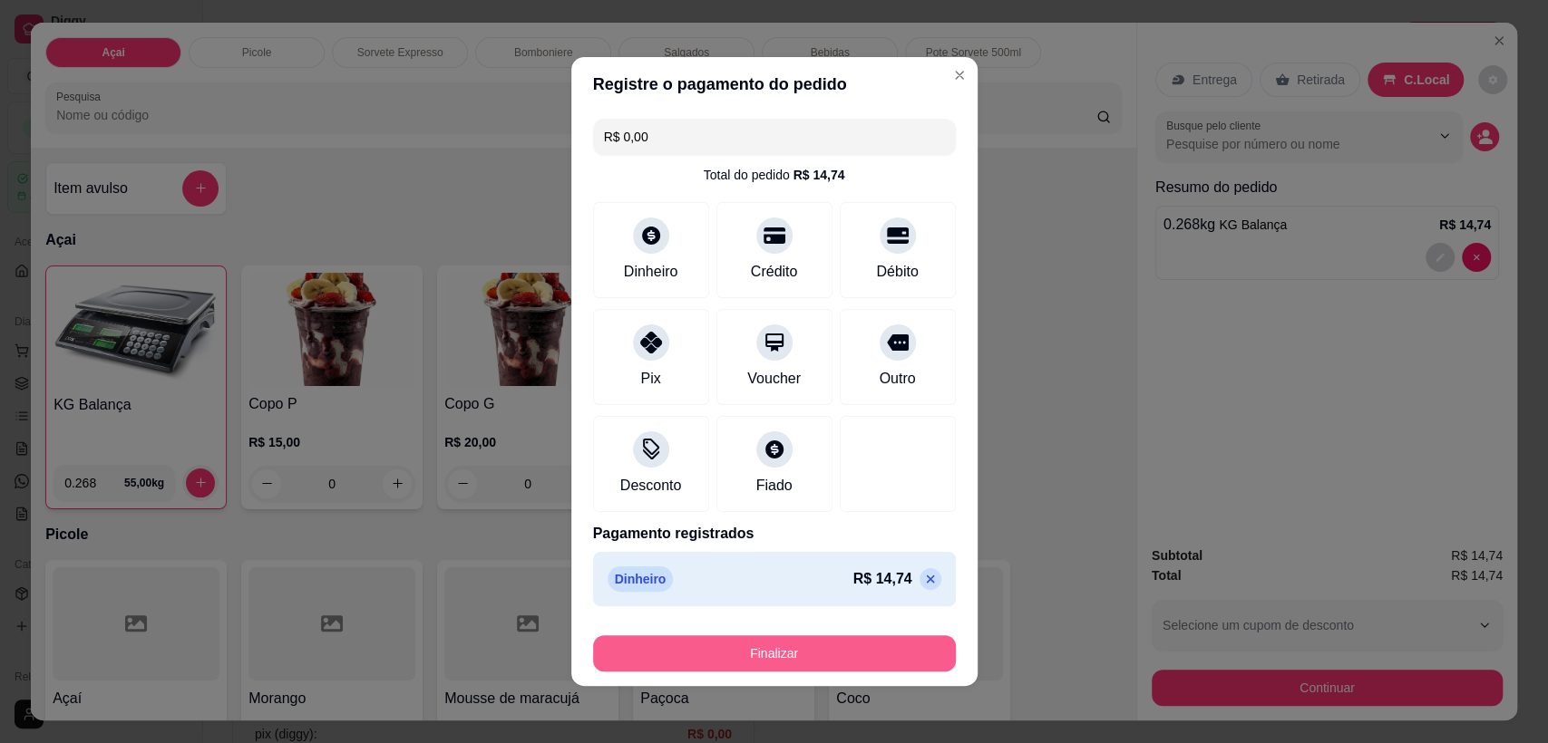
click at [817, 663] on button "Finalizar" at bounding box center [774, 654] width 363 height 36
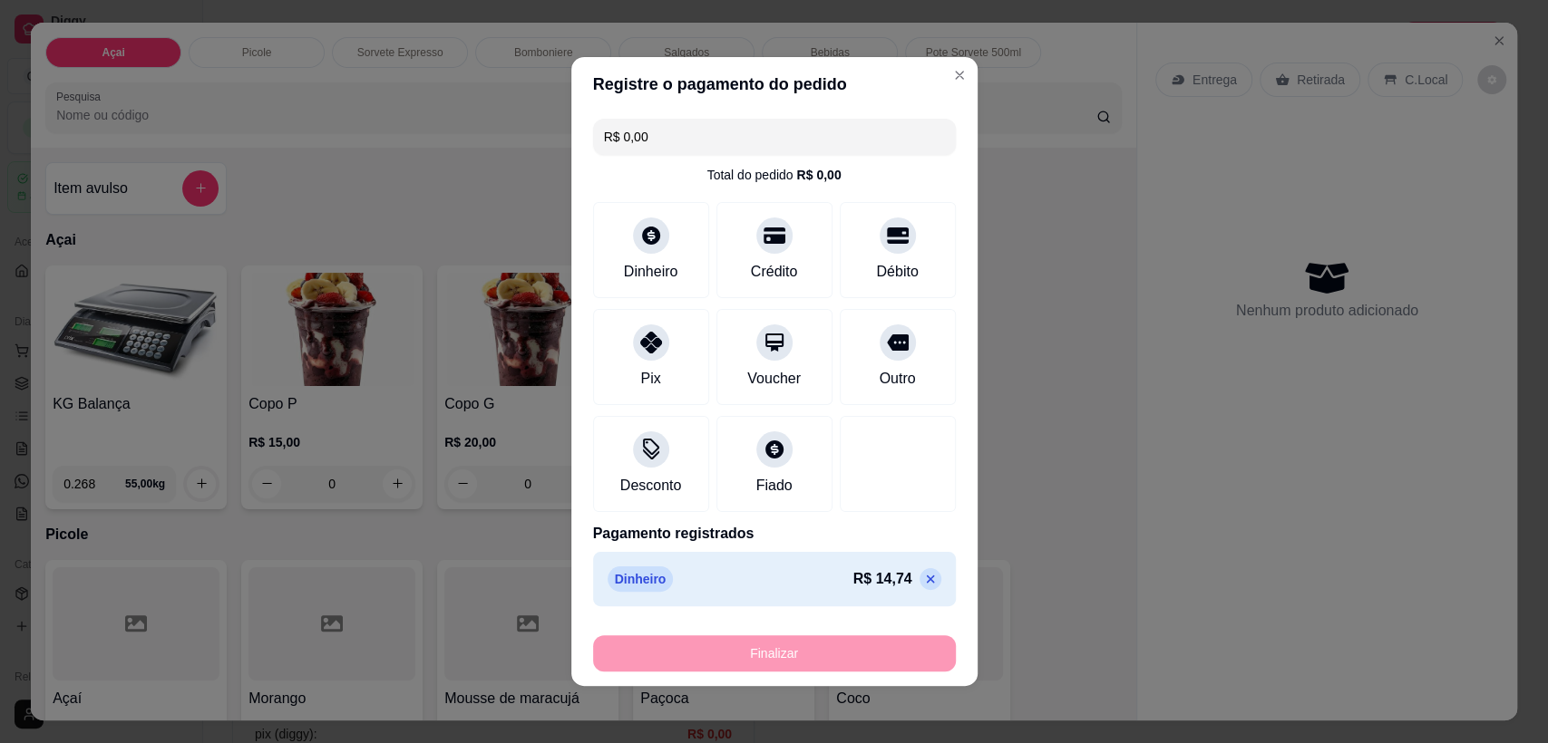
type input "-R$ 14,74"
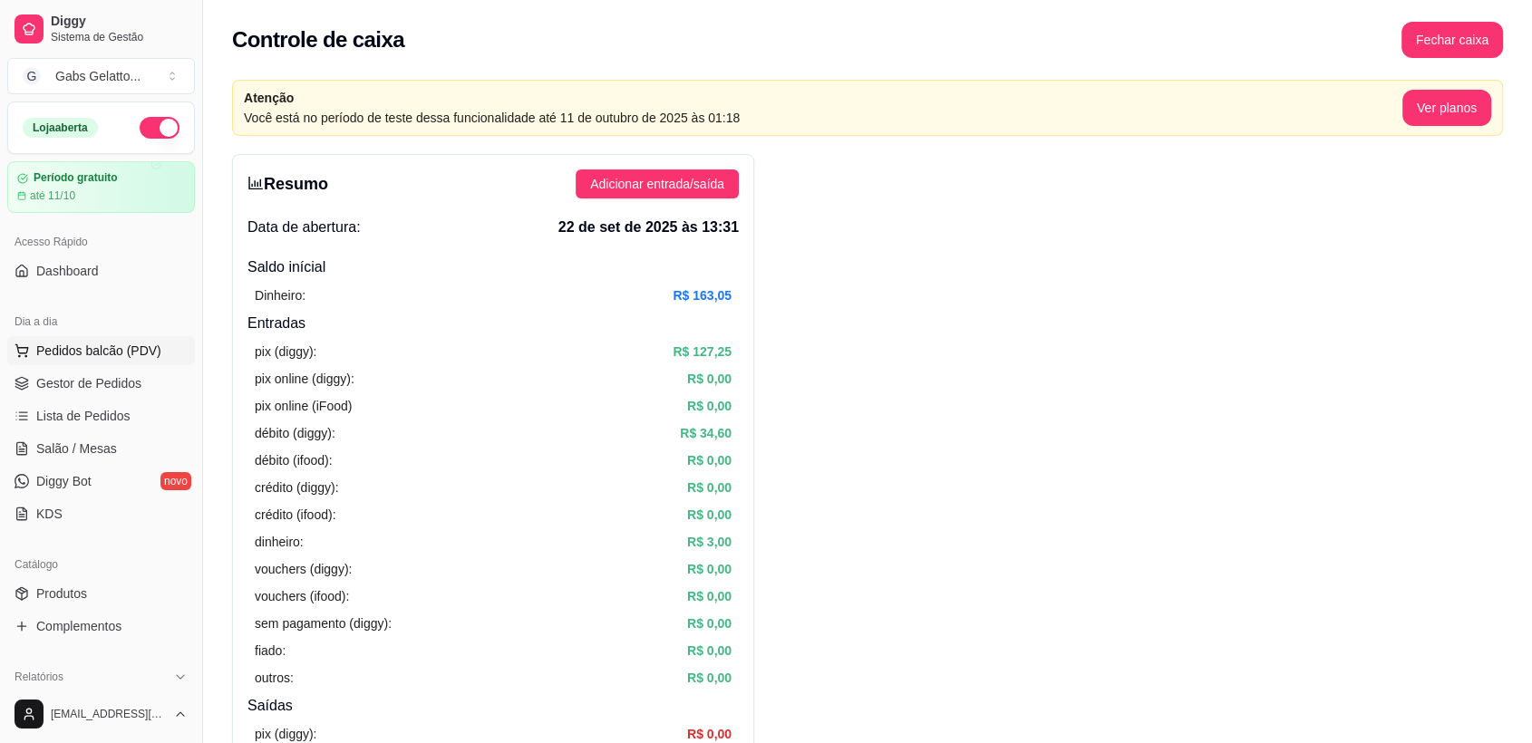
click at [101, 353] on span "Pedidos balcão (PDV)" at bounding box center [98, 351] width 125 height 18
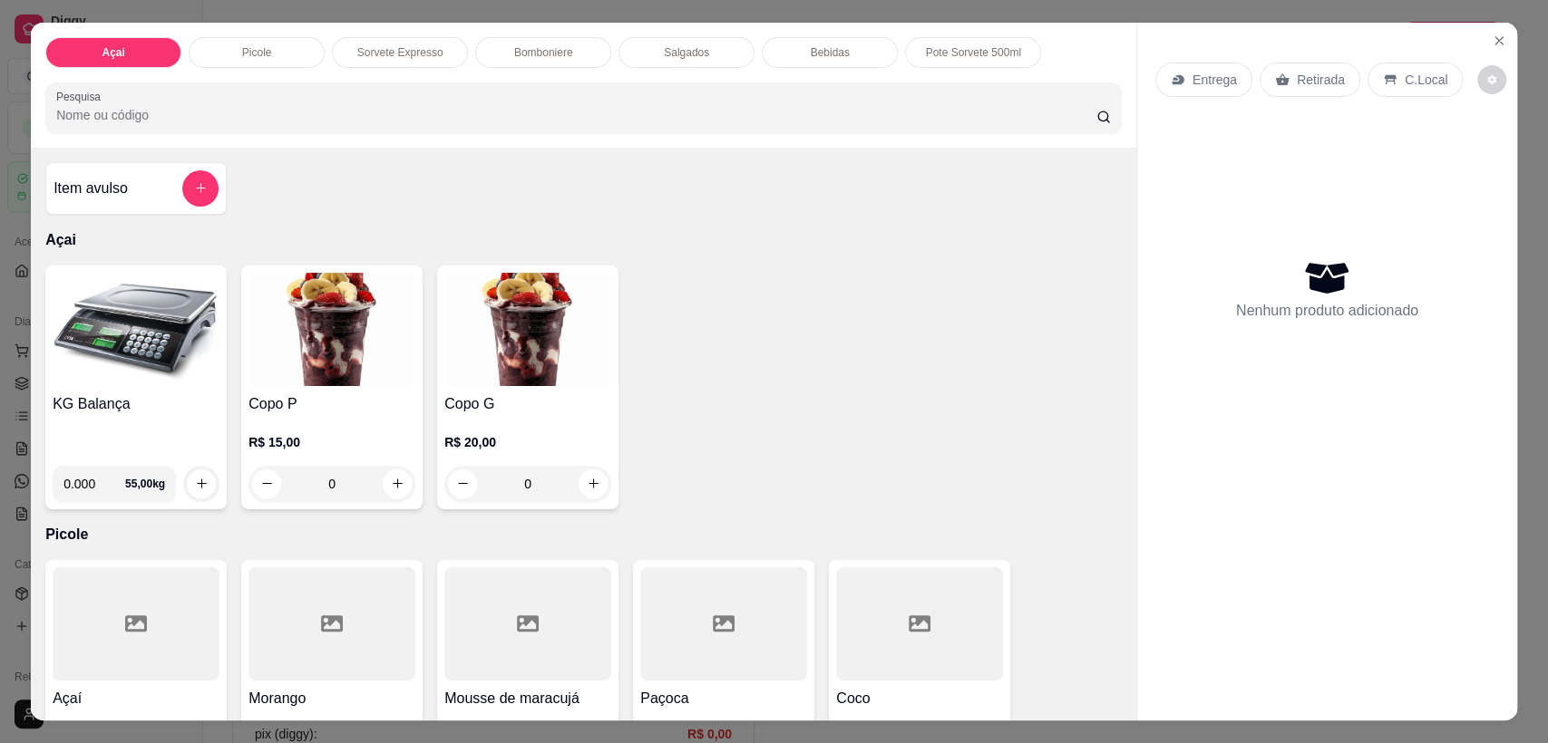
click at [1404, 79] on p "C.Local" at bounding box center [1425, 80] width 43 height 18
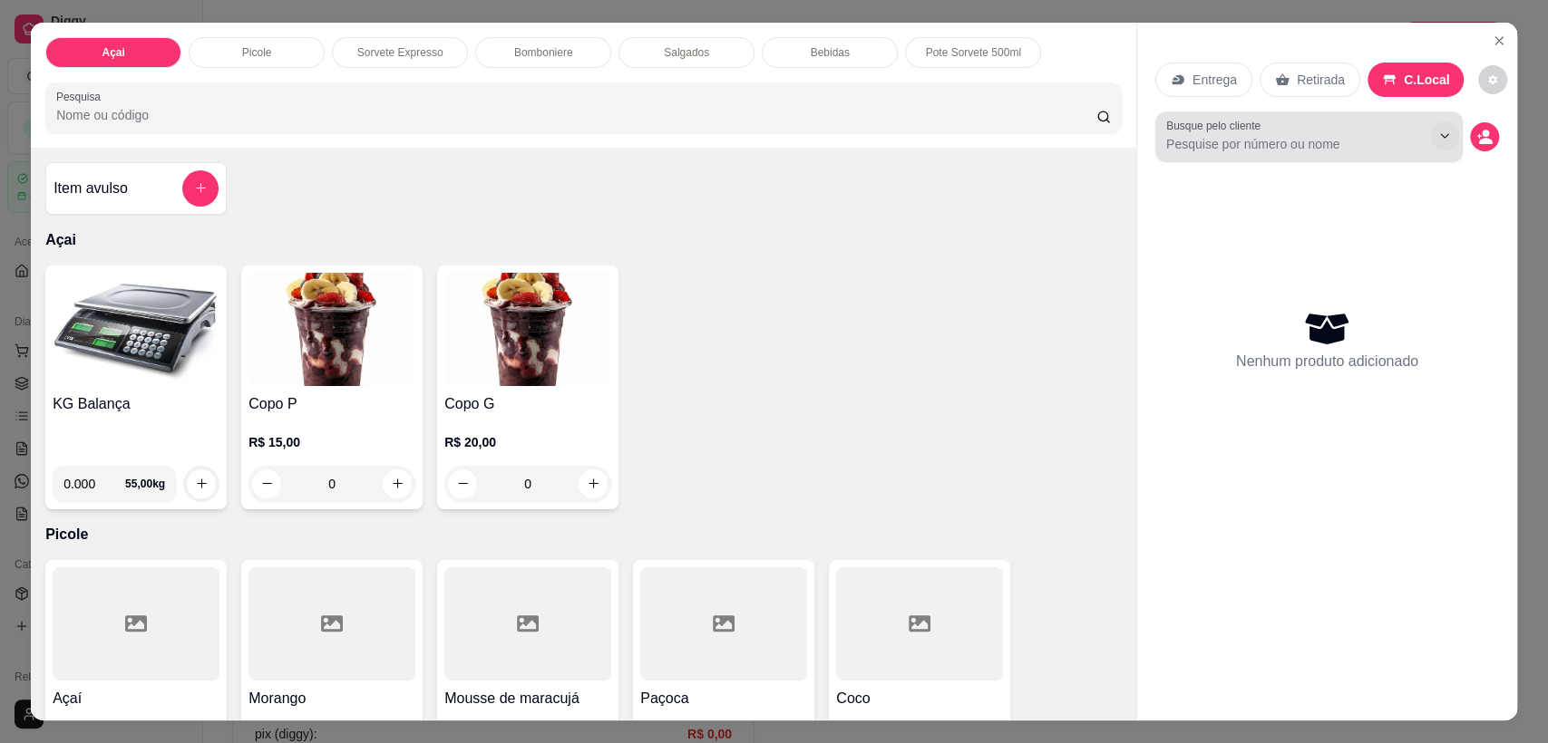
click at [1443, 130] on button "Show suggestions" at bounding box center [1444, 135] width 29 height 29
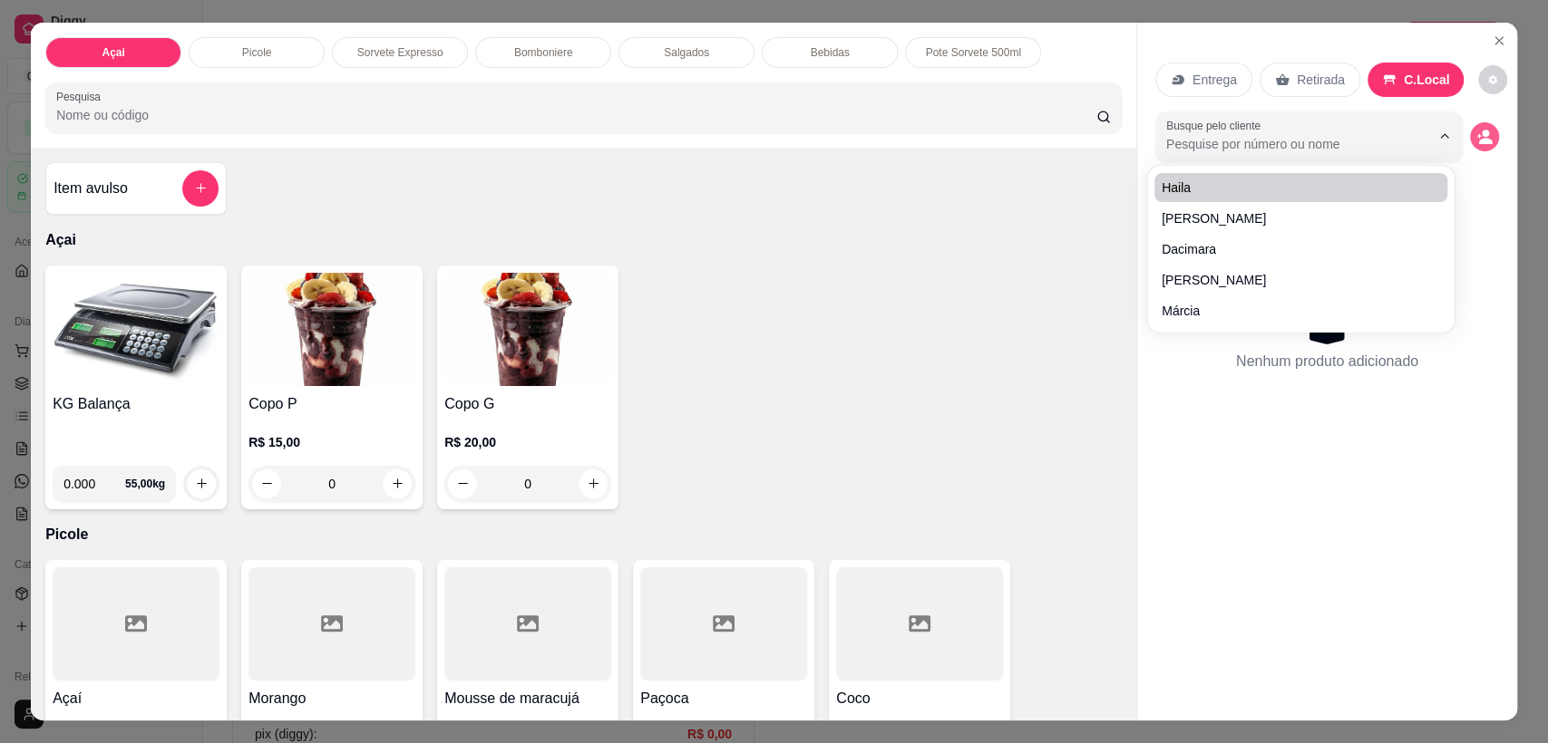
click at [1470, 132] on button "decrease-product-quantity" at bounding box center [1484, 136] width 29 height 29
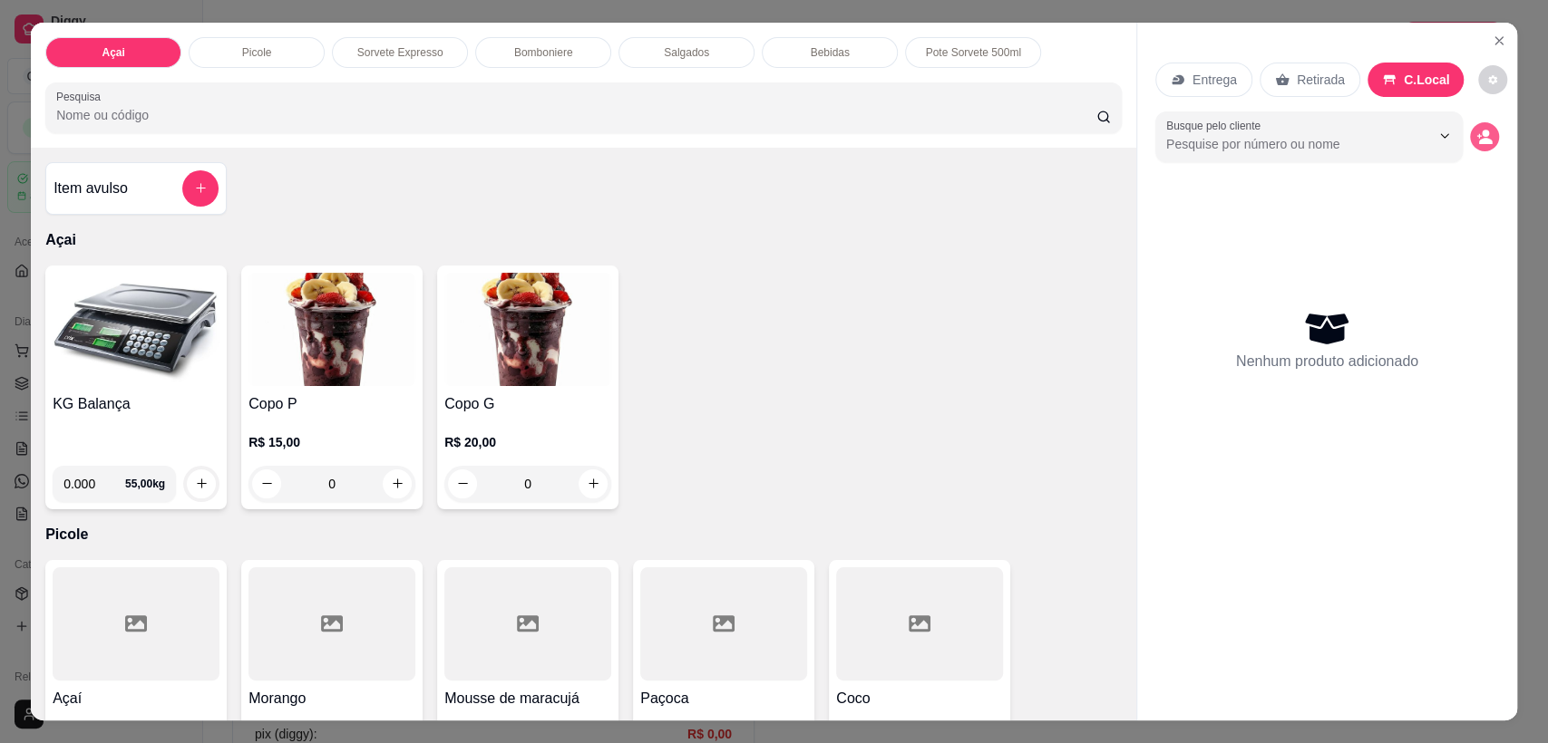
click at [1476, 137] on icon "decrease-product-quantity" at bounding box center [1484, 137] width 16 height 16
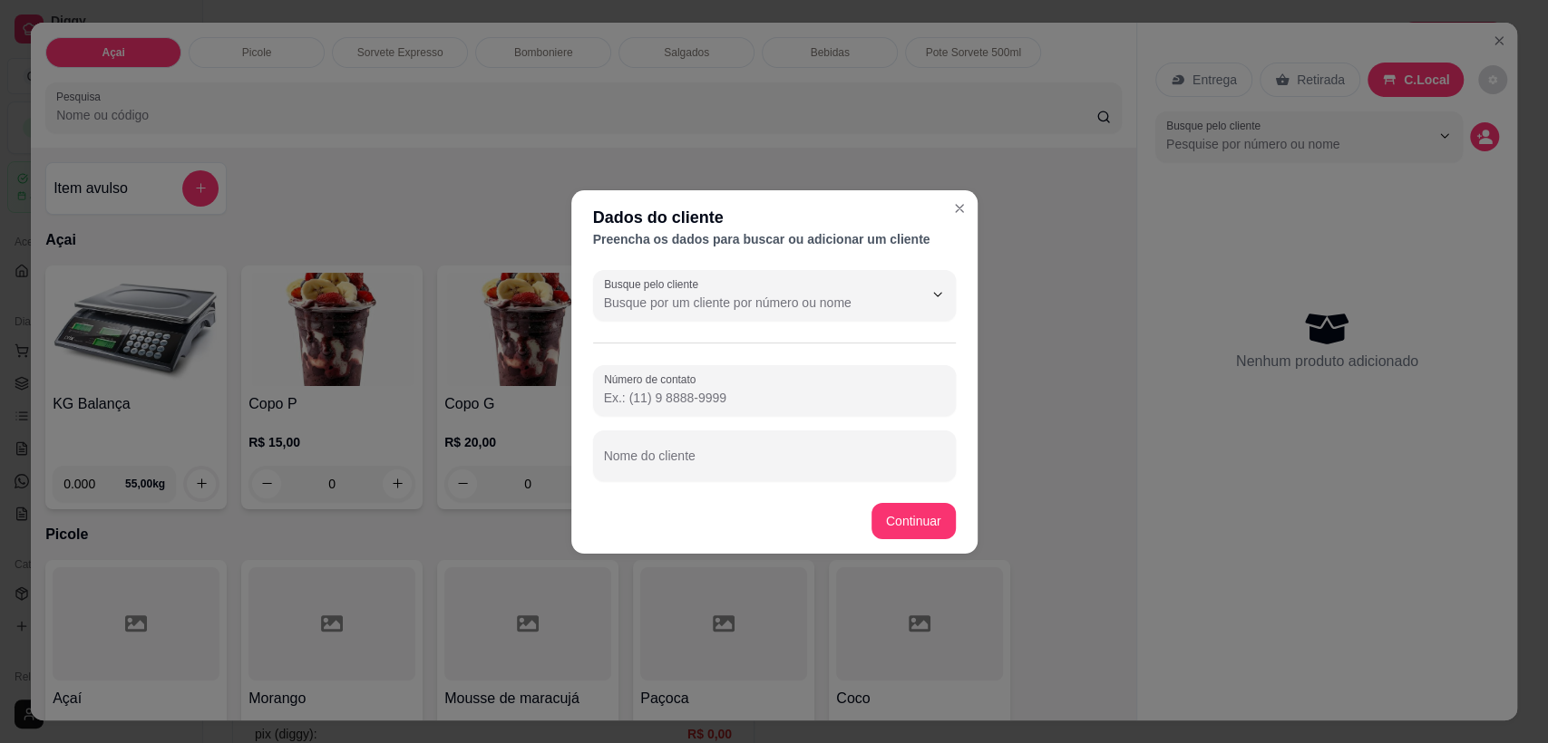
click at [791, 400] on input "Número de contato" at bounding box center [774, 398] width 341 height 18
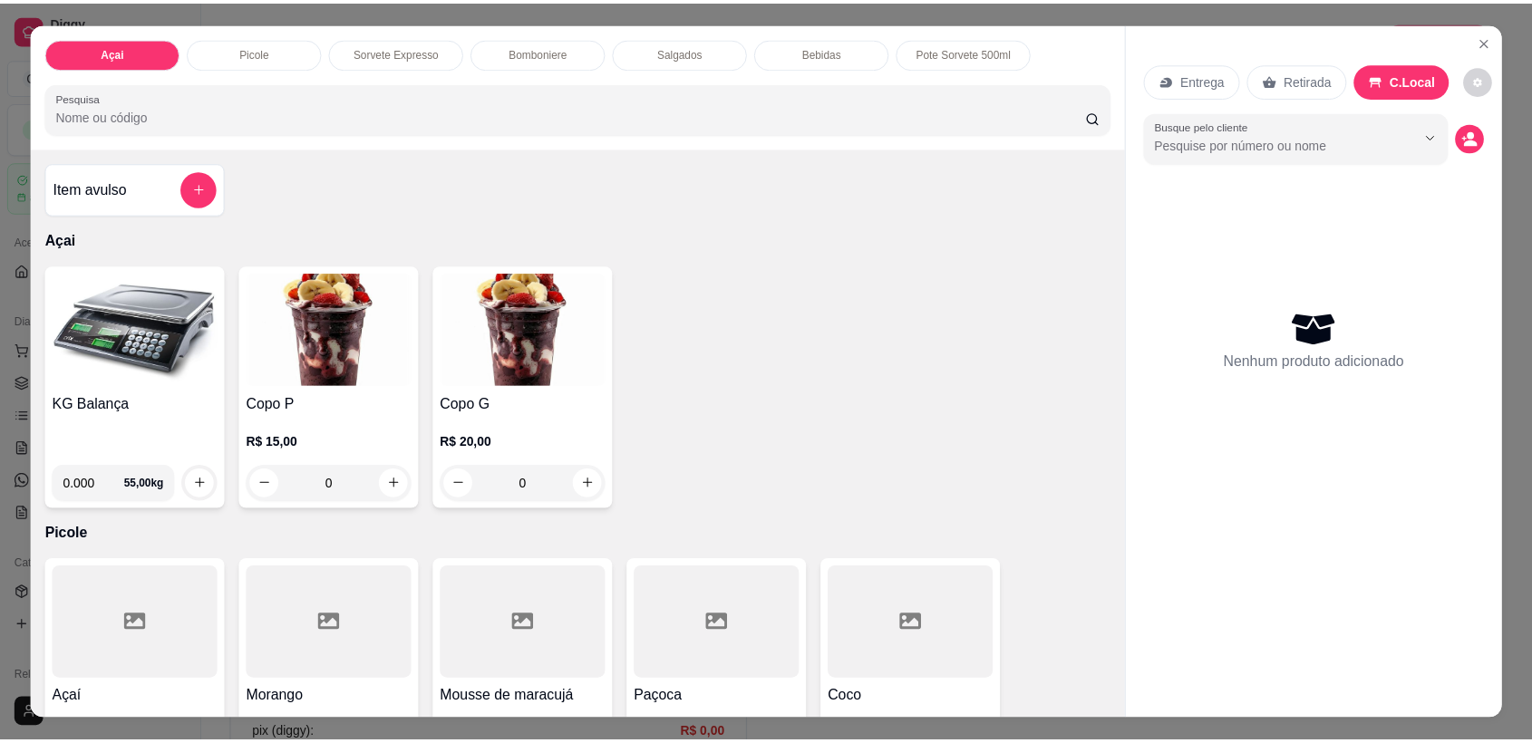
scroll to position [101, 0]
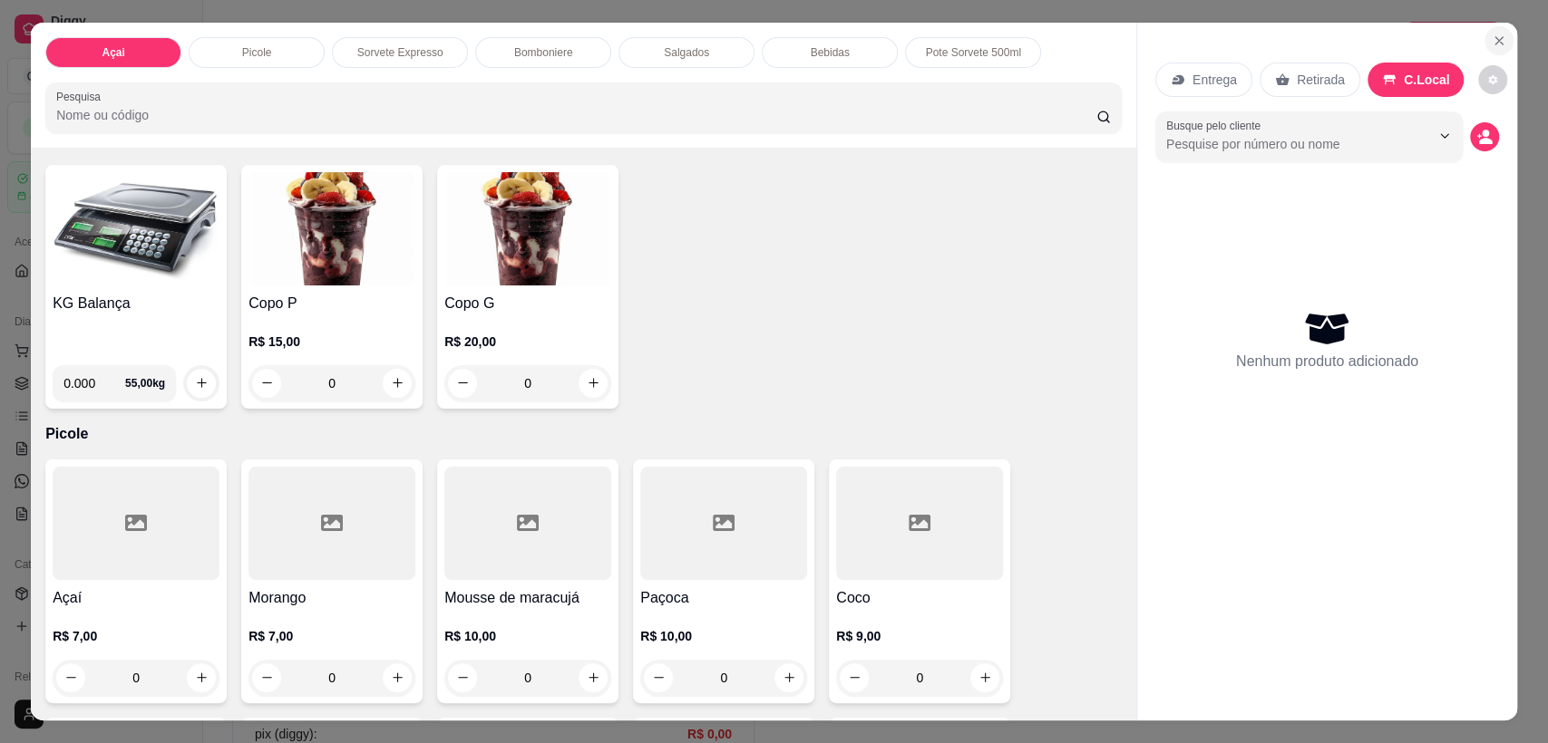
click at [1494, 47] on button "Close" at bounding box center [1498, 40] width 29 height 29
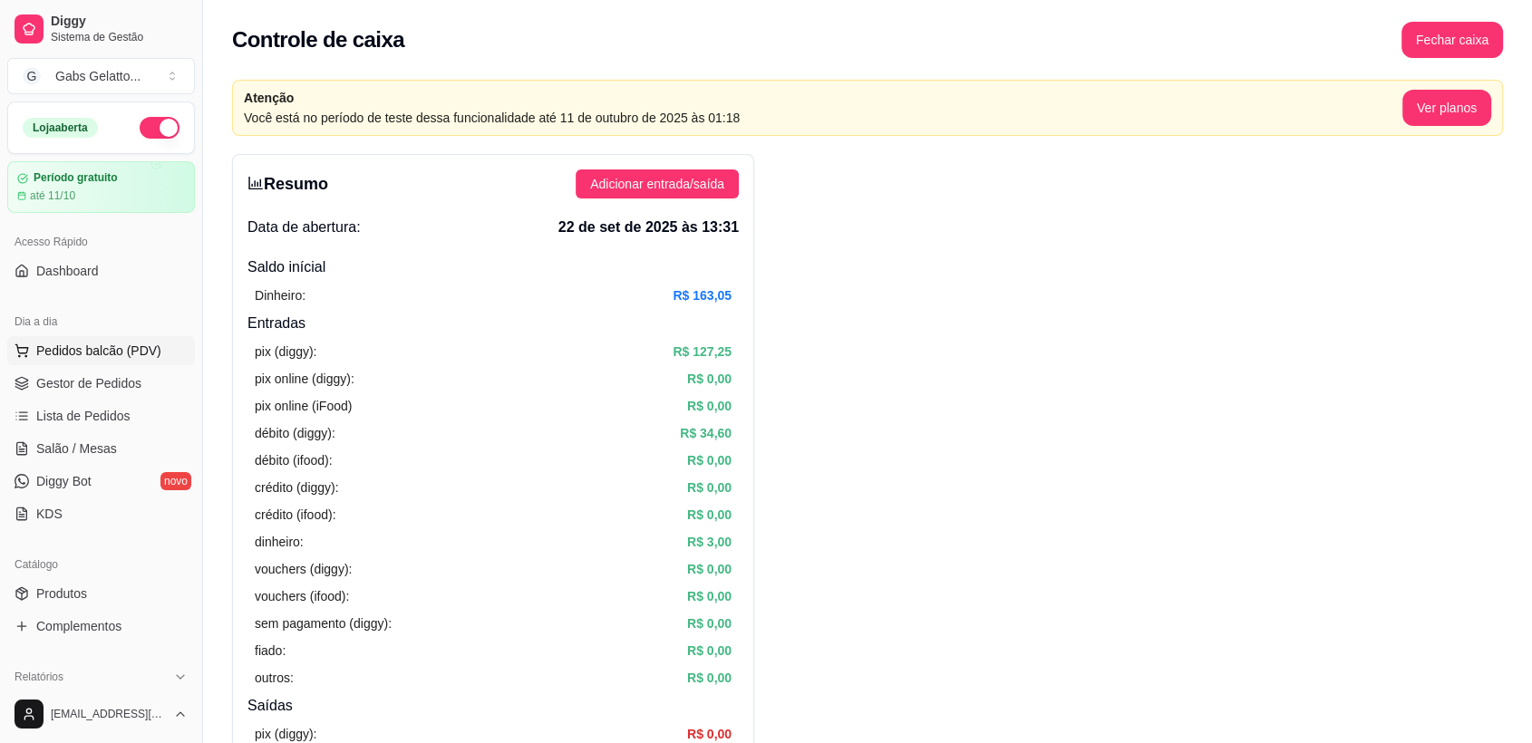
click at [43, 357] on span "Pedidos balcão (PDV)" at bounding box center [98, 351] width 125 height 18
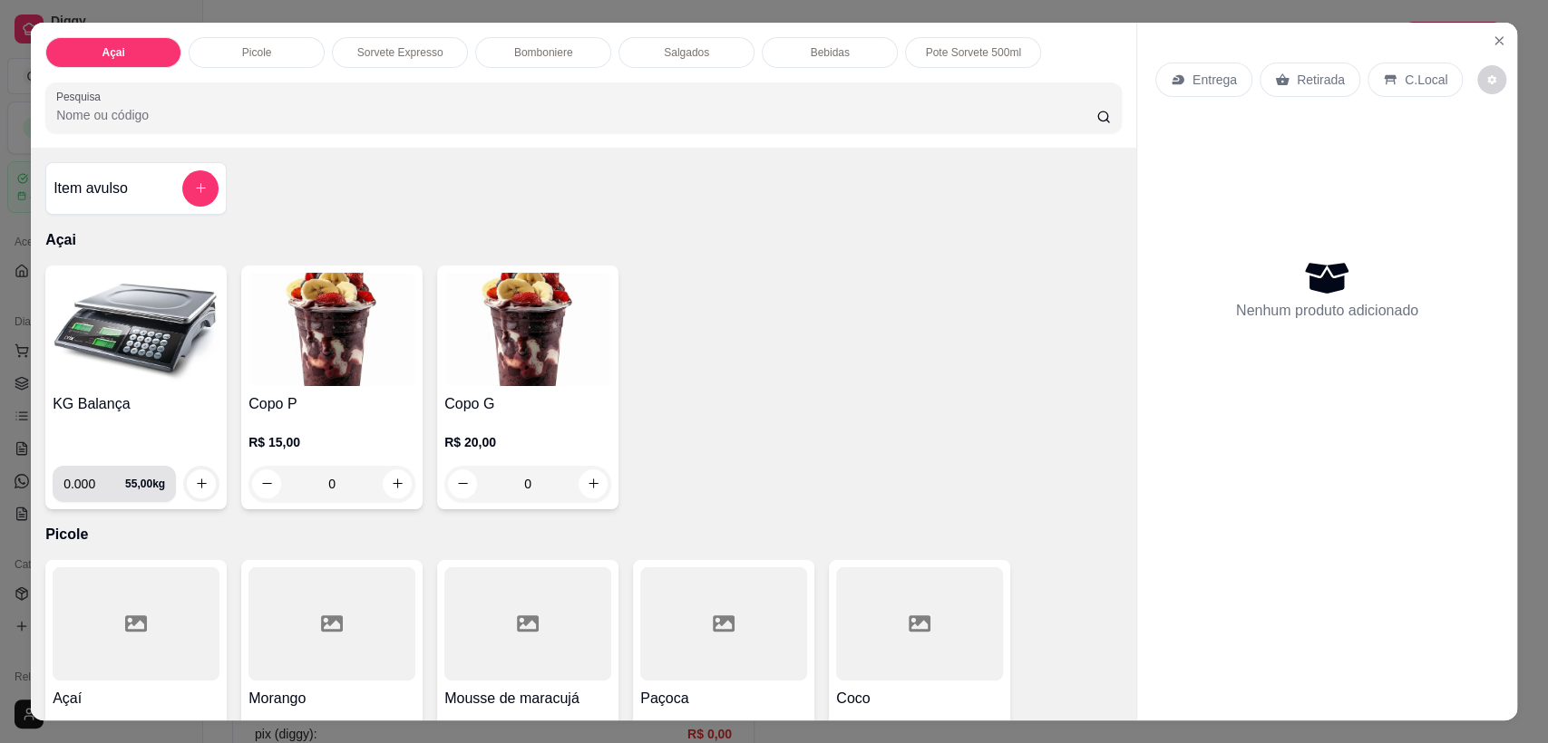
click at [87, 481] on input "0.000" at bounding box center [94, 484] width 62 height 36
type input "0.234"
click at [195, 478] on icon "increase-product-quantity" at bounding box center [202, 484] width 14 height 14
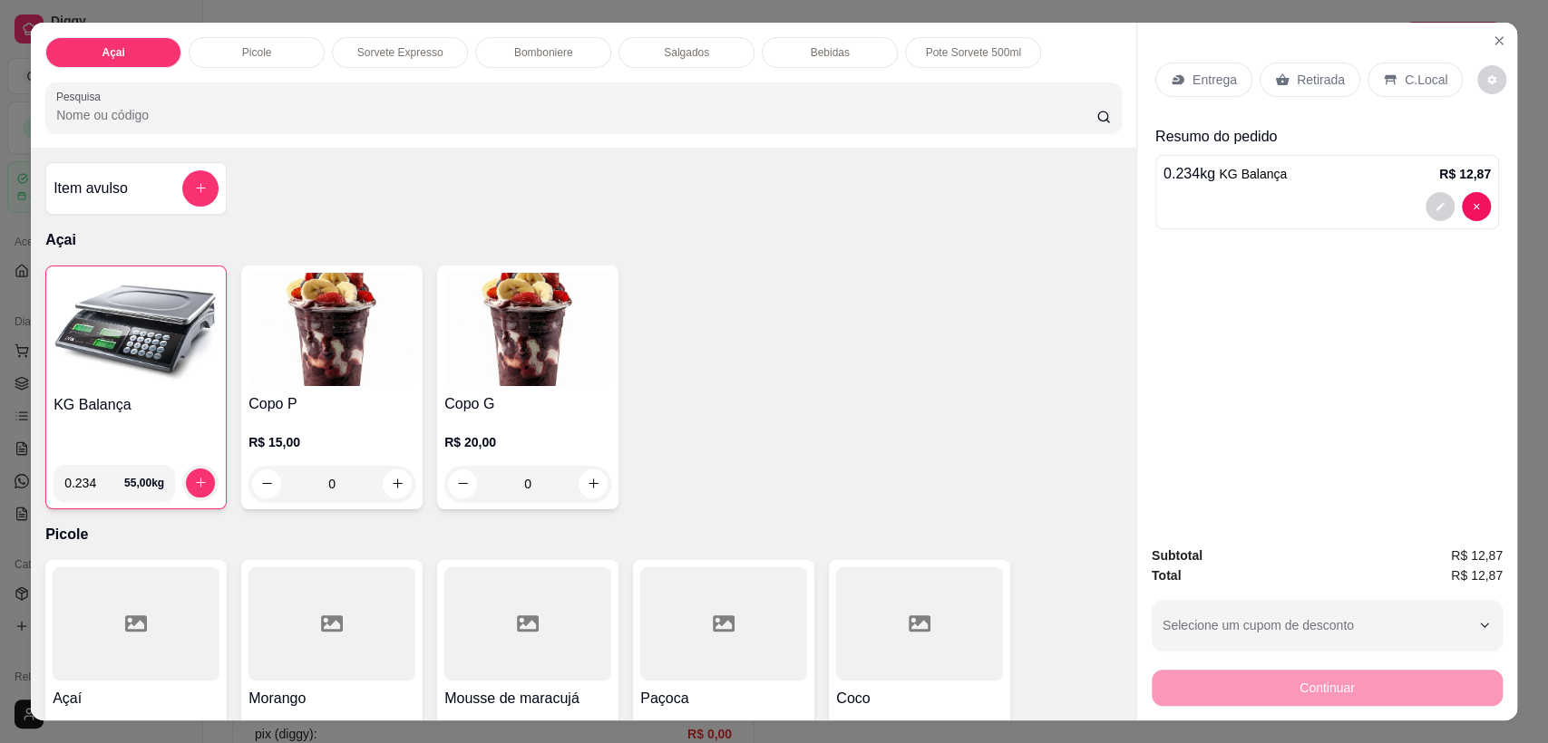
click at [1414, 82] on p "C.Local" at bounding box center [1425, 80] width 43 height 18
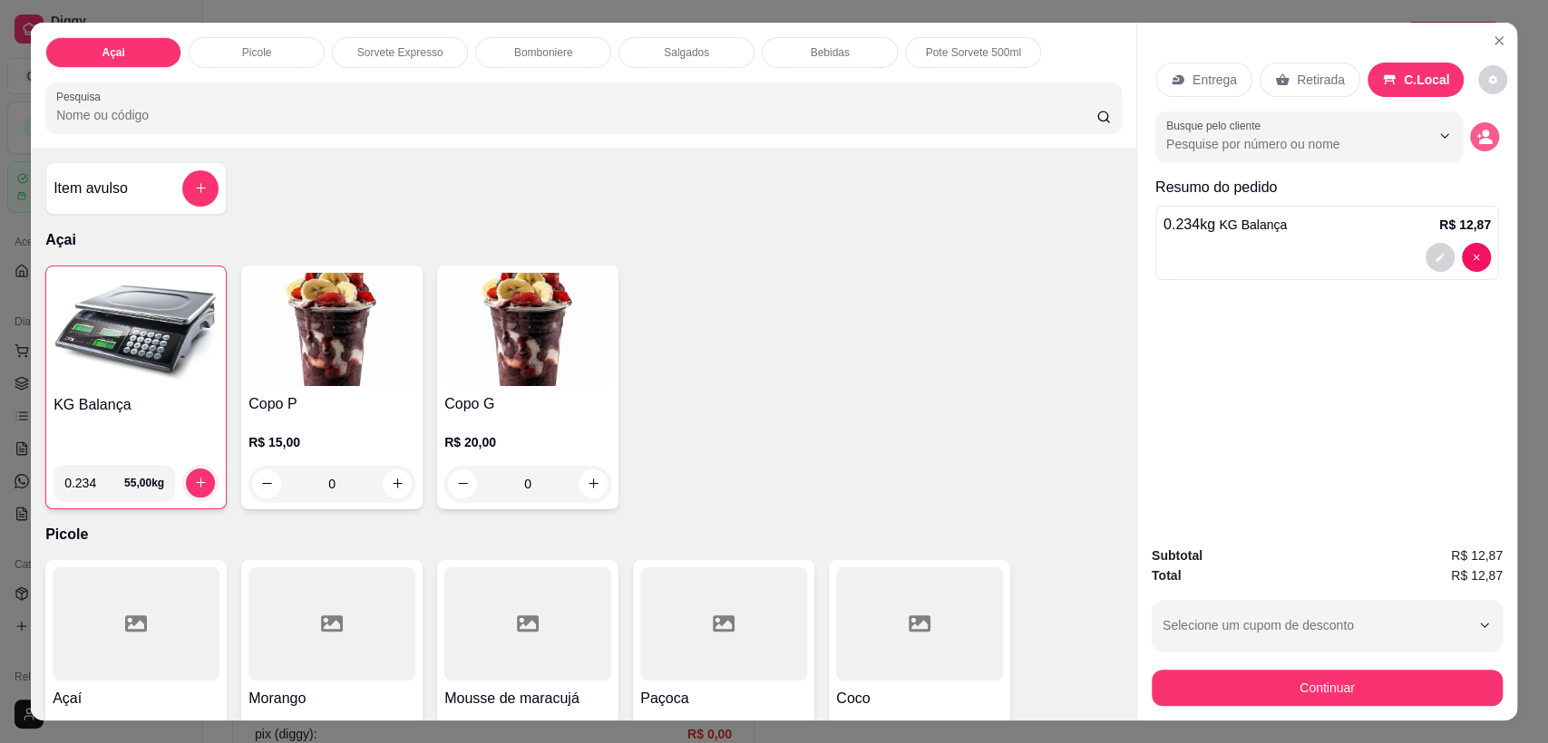
click at [1476, 135] on icon "decrease-product-quantity" at bounding box center [1478, 135] width 5 height 5
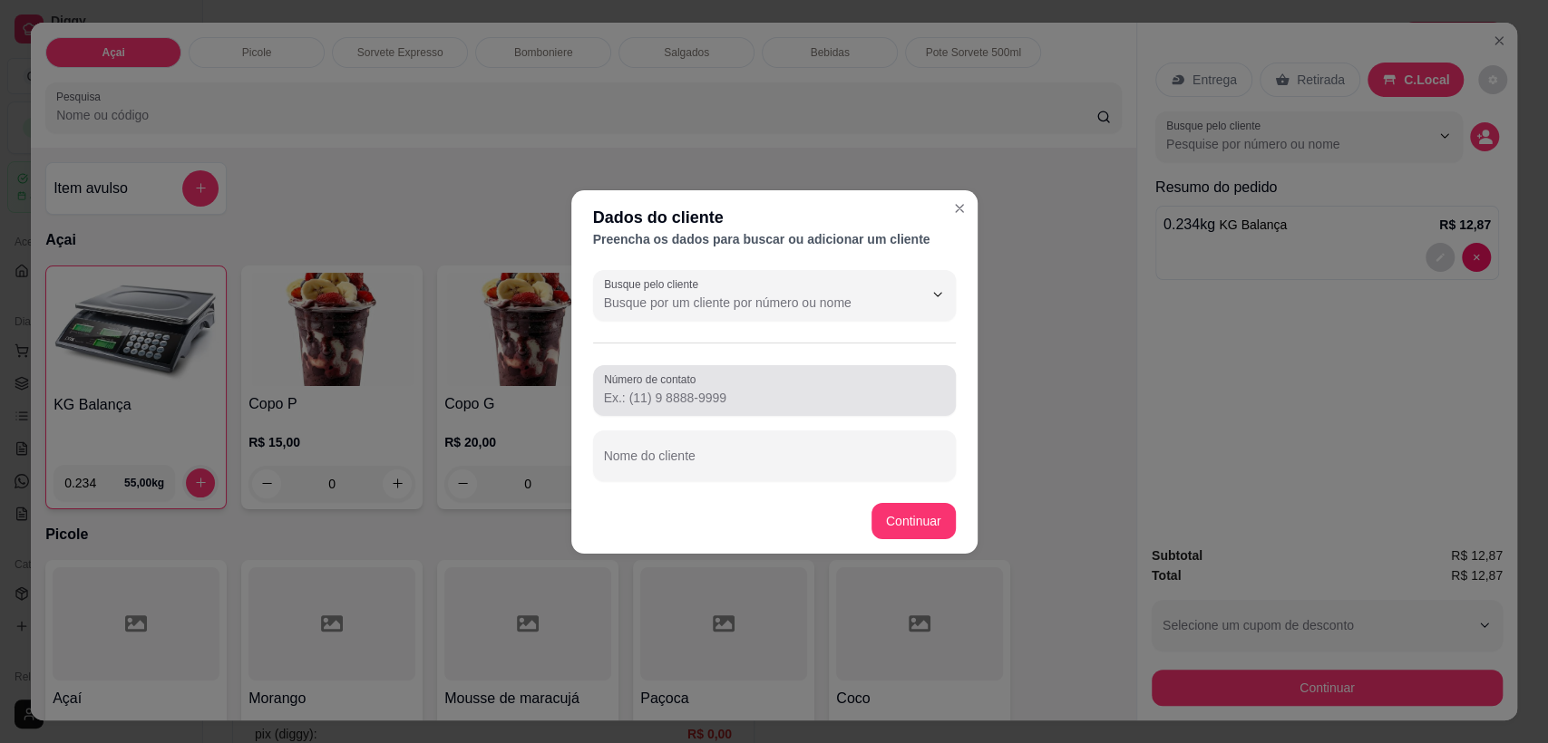
click at [726, 397] on input "Número de contato" at bounding box center [774, 398] width 341 height 18
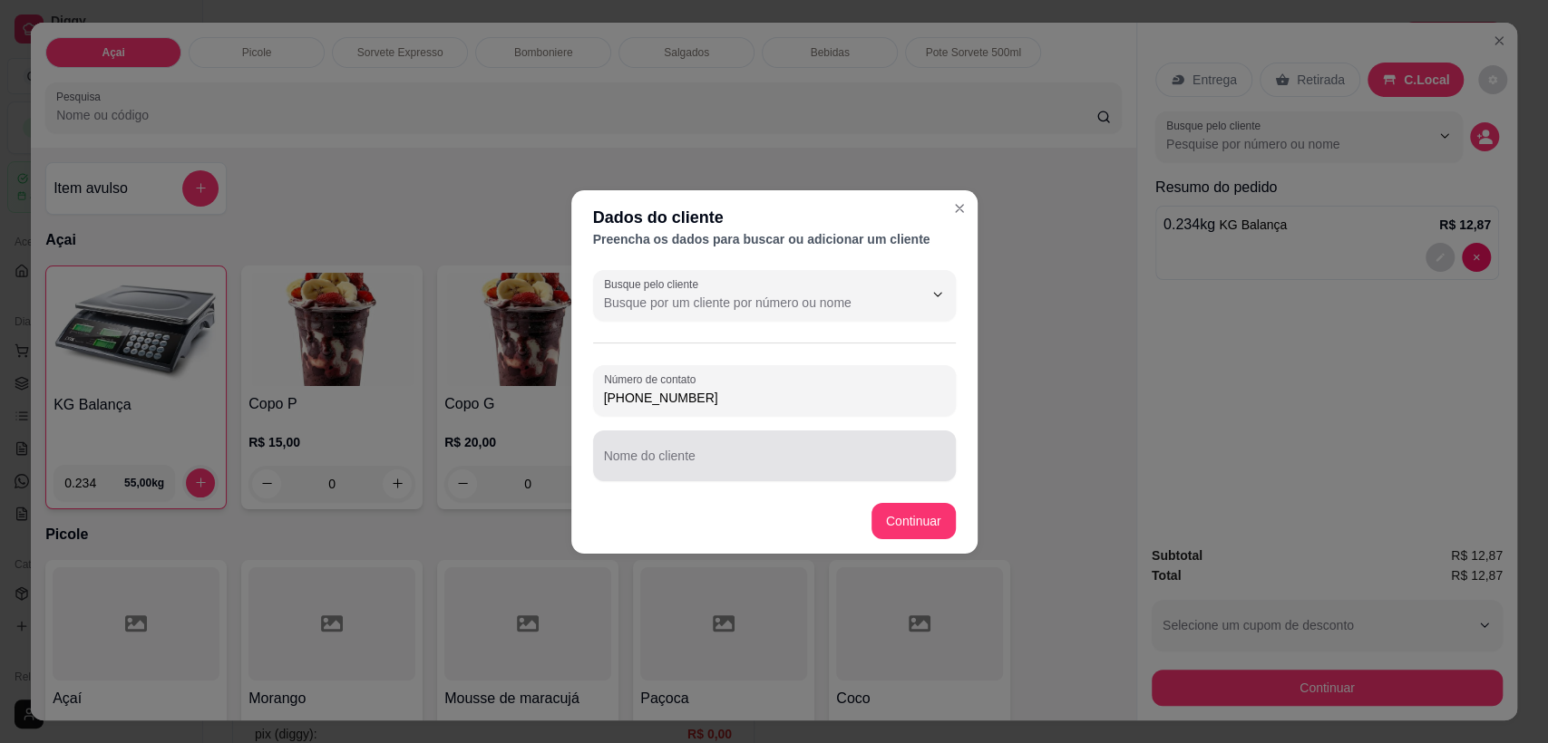
type input "[PHONE_NUMBER]"
click at [738, 442] on div at bounding box center [774, 456] width 341 height 36
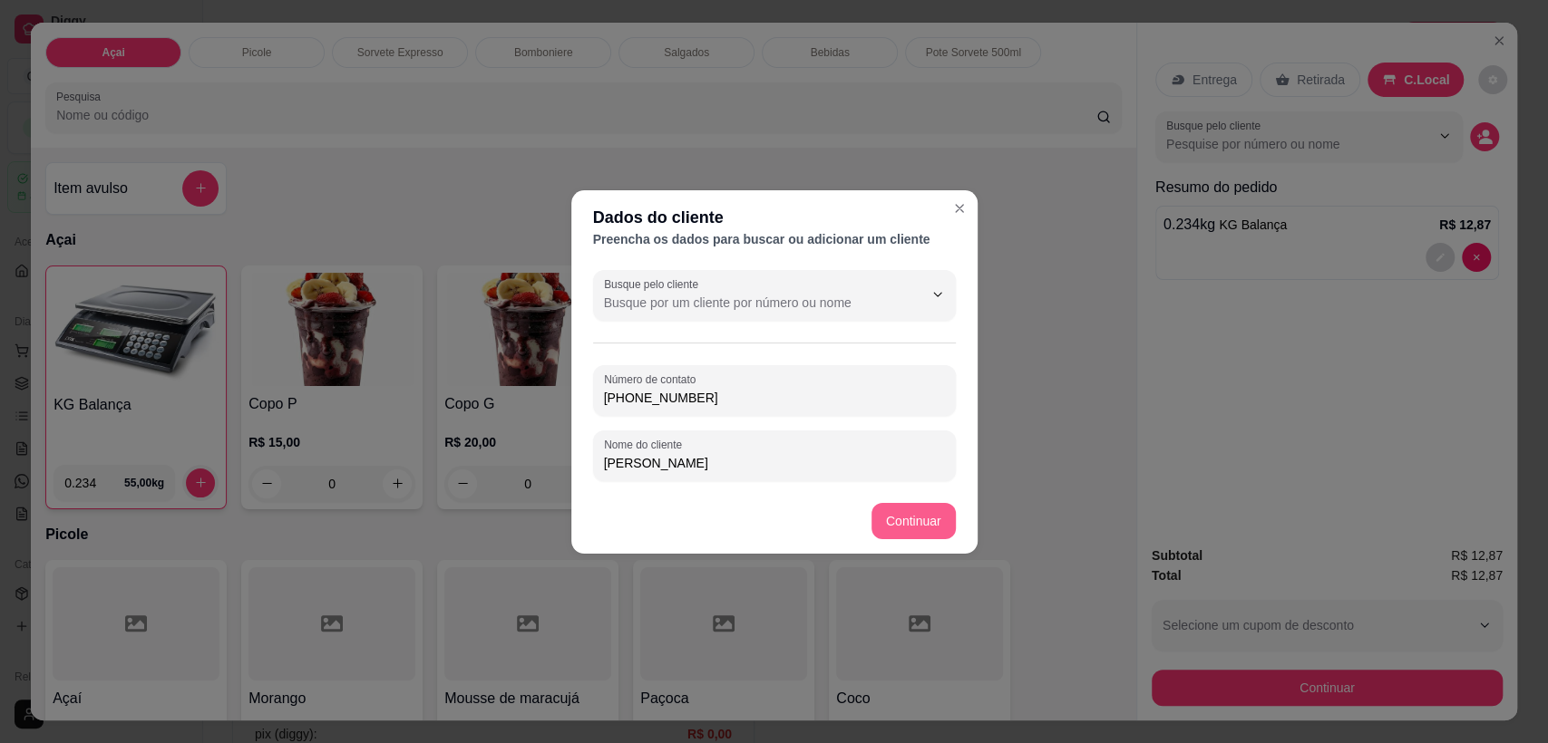
type input "[PERSON_NAME]"
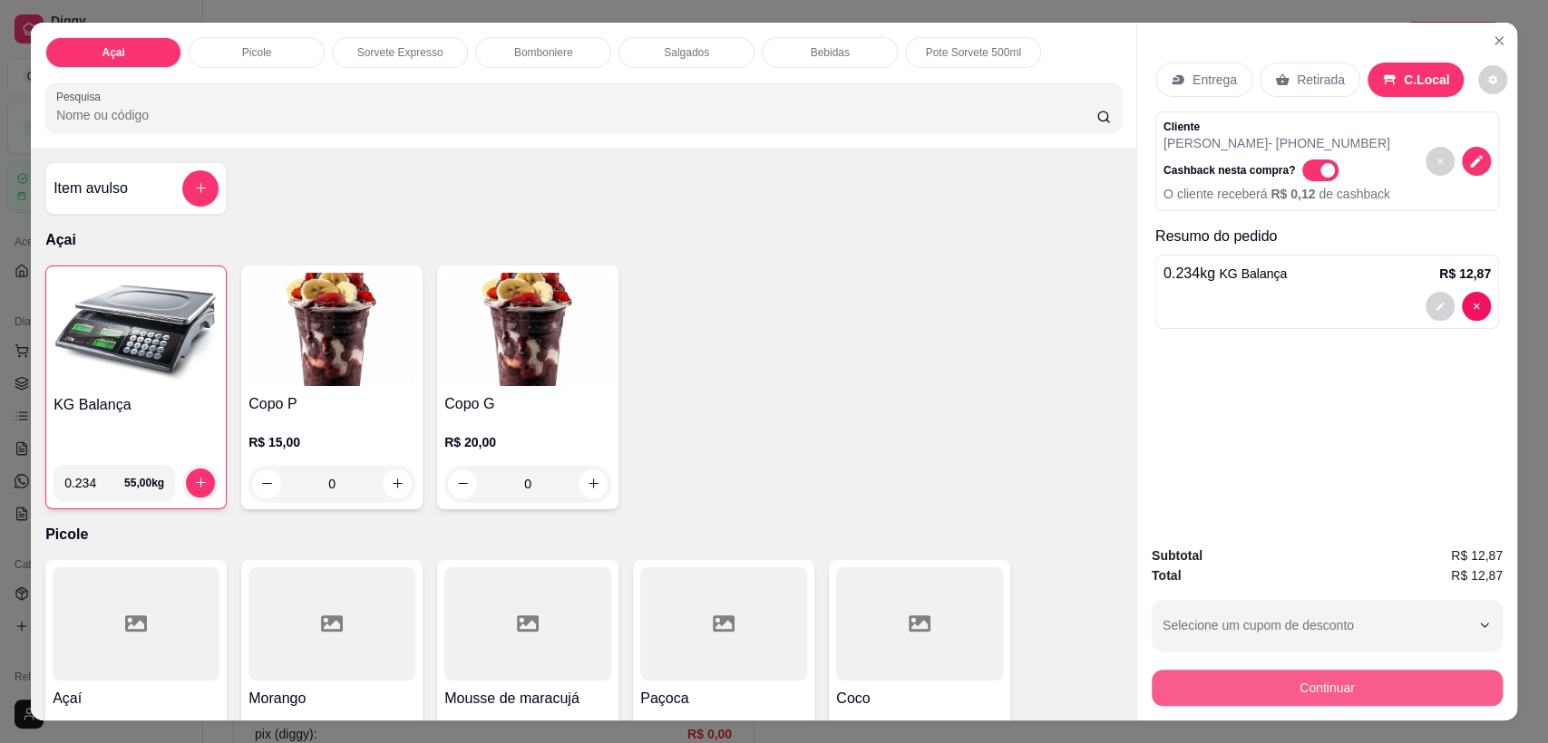
click at [1306, 684] on button "Continuar" at bounding box center [1326, 688] width 351 height 36
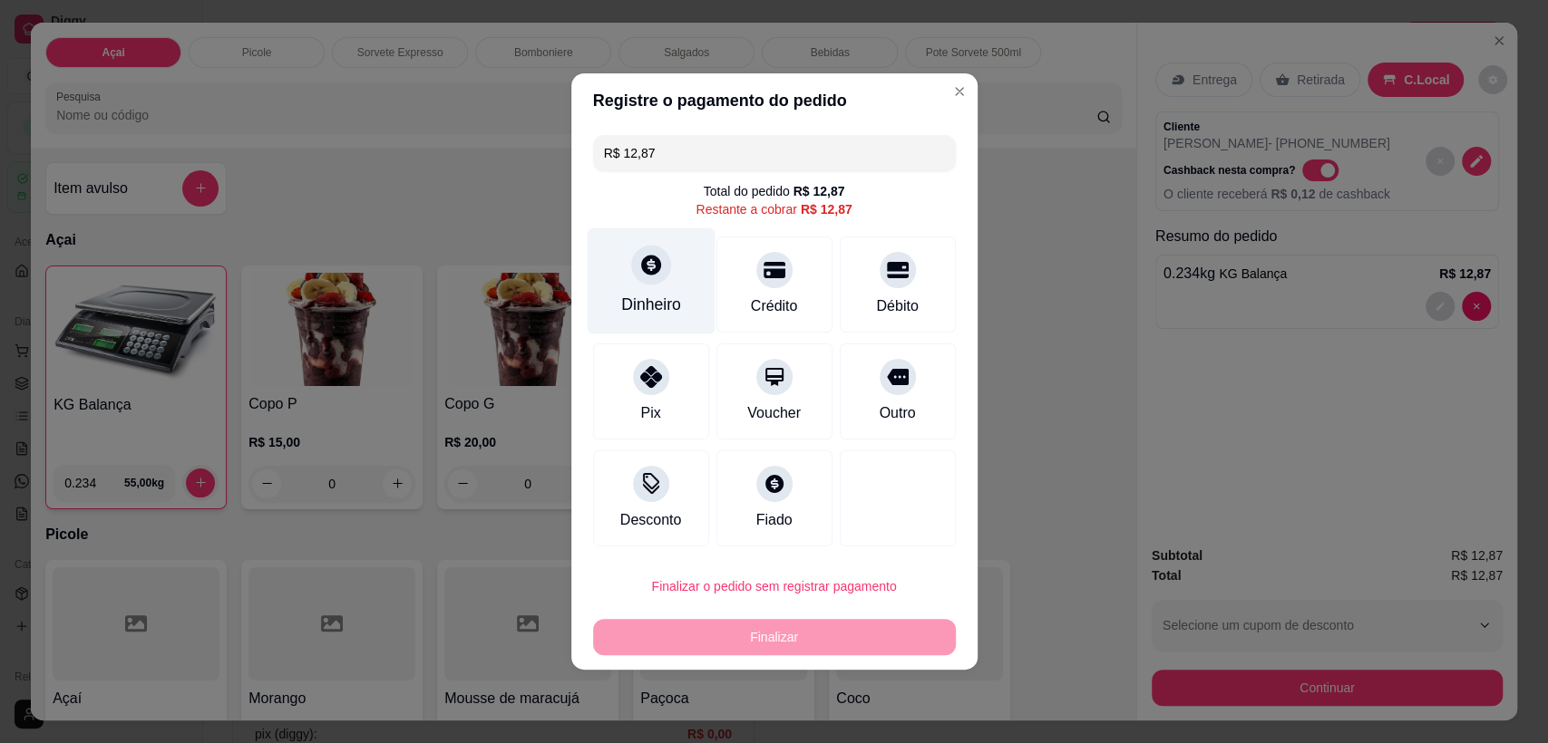
click at [671, 285] on div "Dinheiro" at bounding box center [651, 281] width 128 height 106
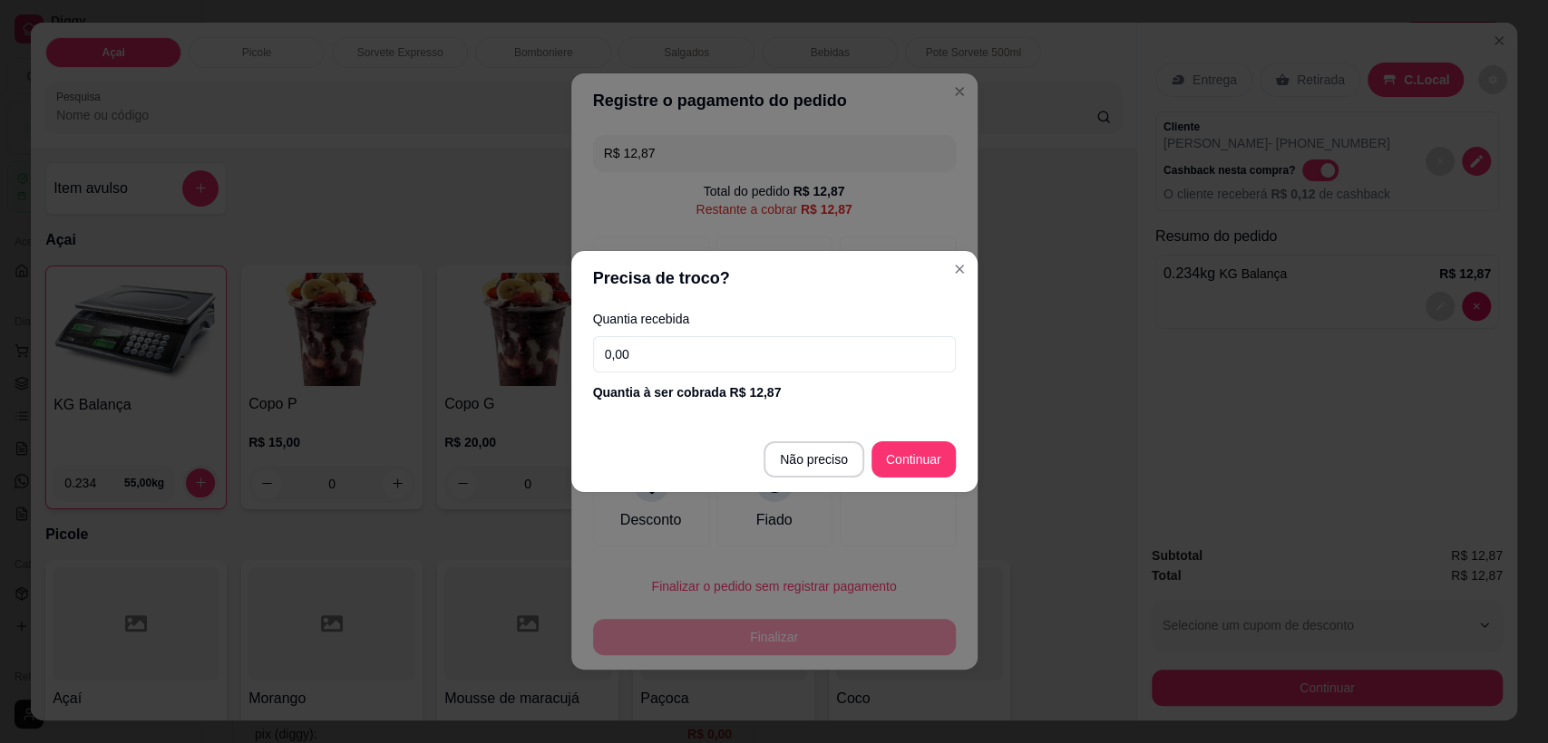
click at [772, 360] on input "0,00" at bounding box center [774, 354] width 363 height 36
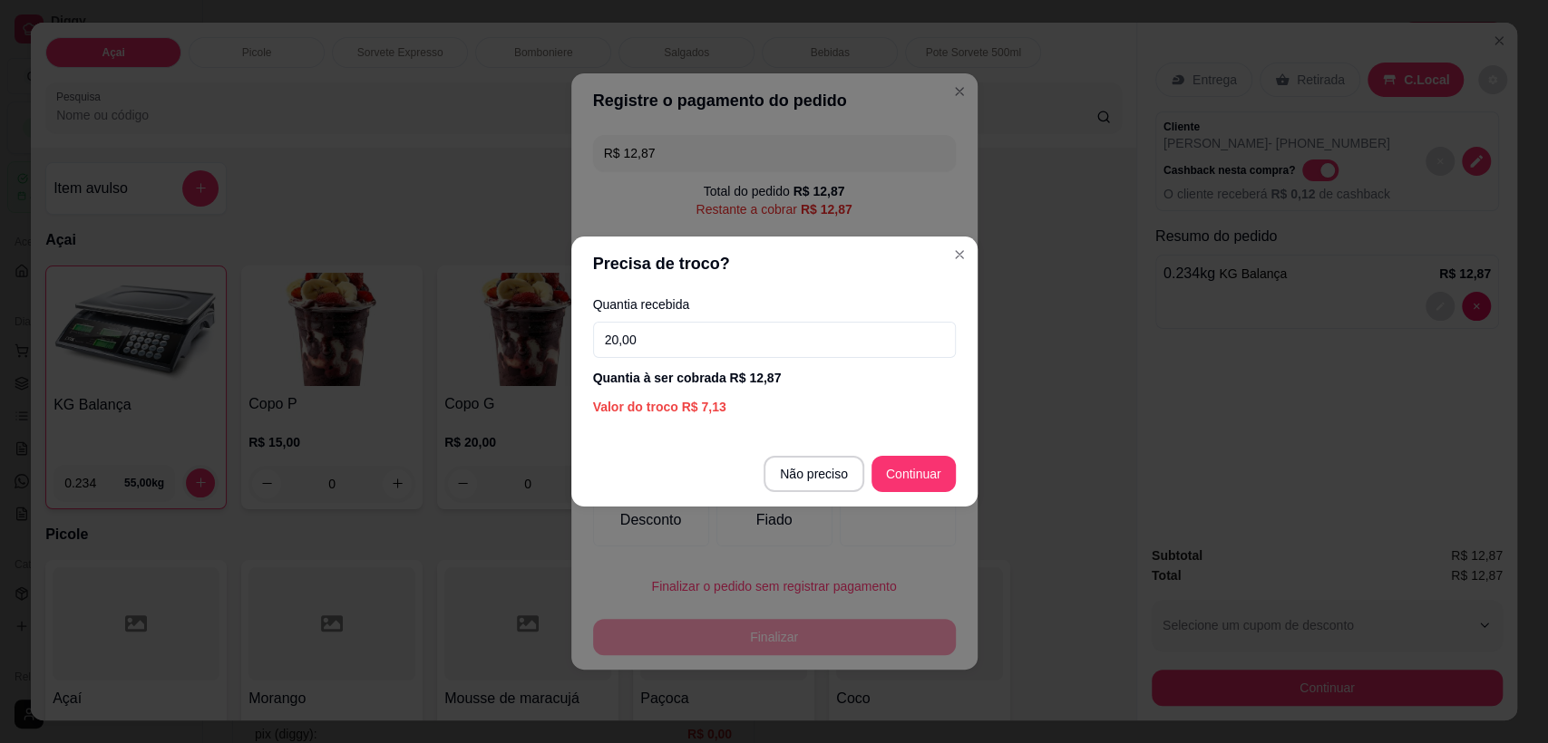
type input "20,00"
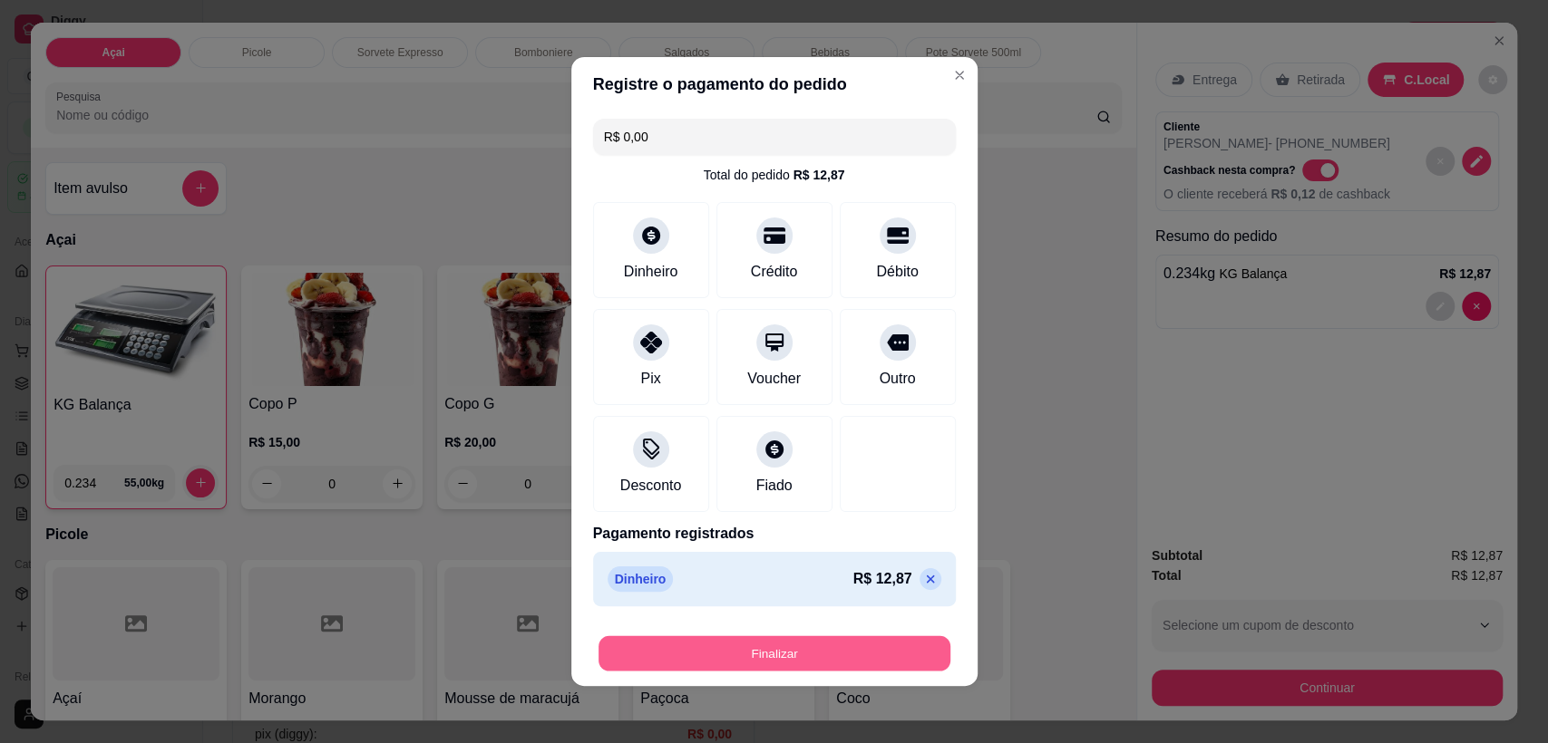
click at [824, 641] on button "Finalizar" at bounding box center [774, 653] width 352 height 35
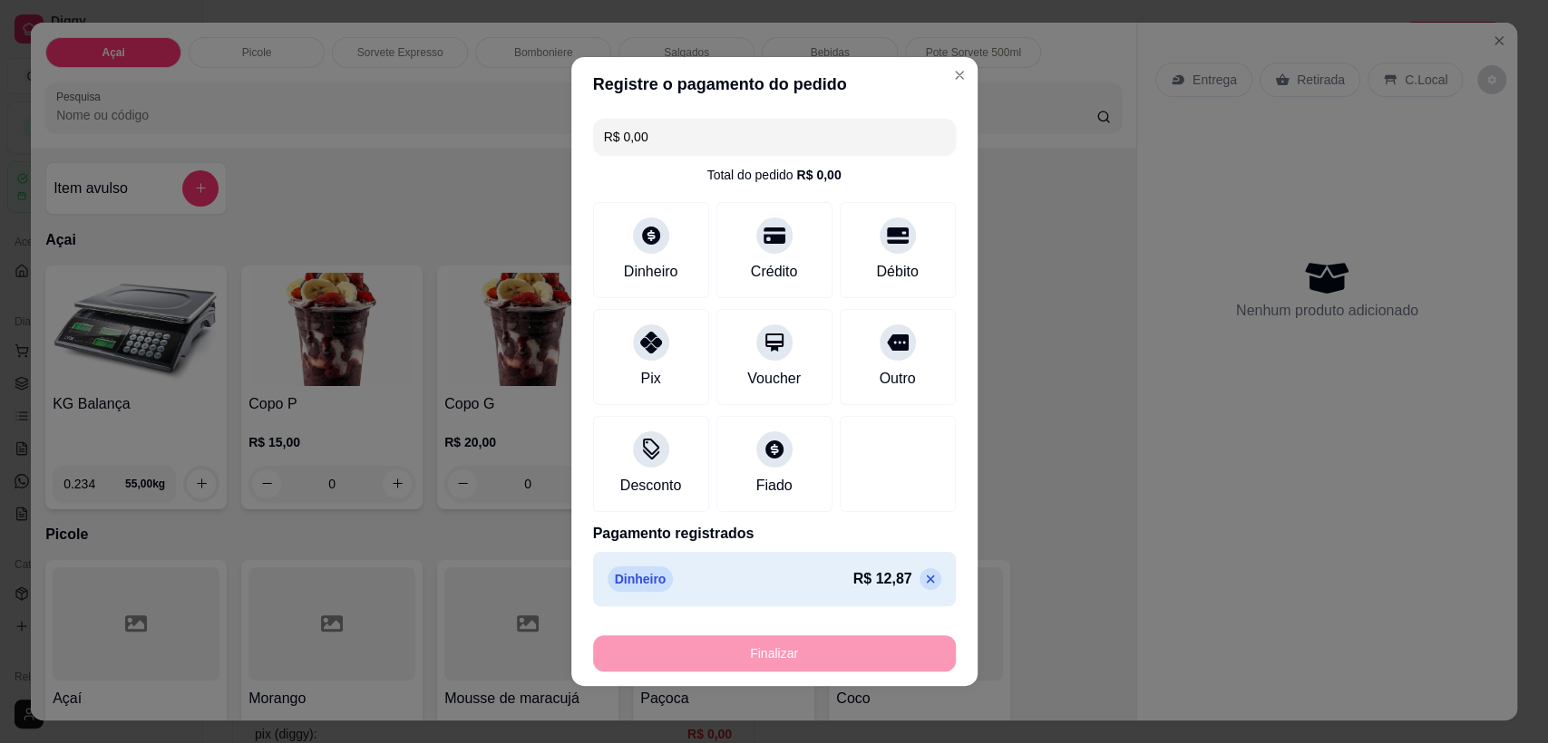
type input "-R$ 12,87"
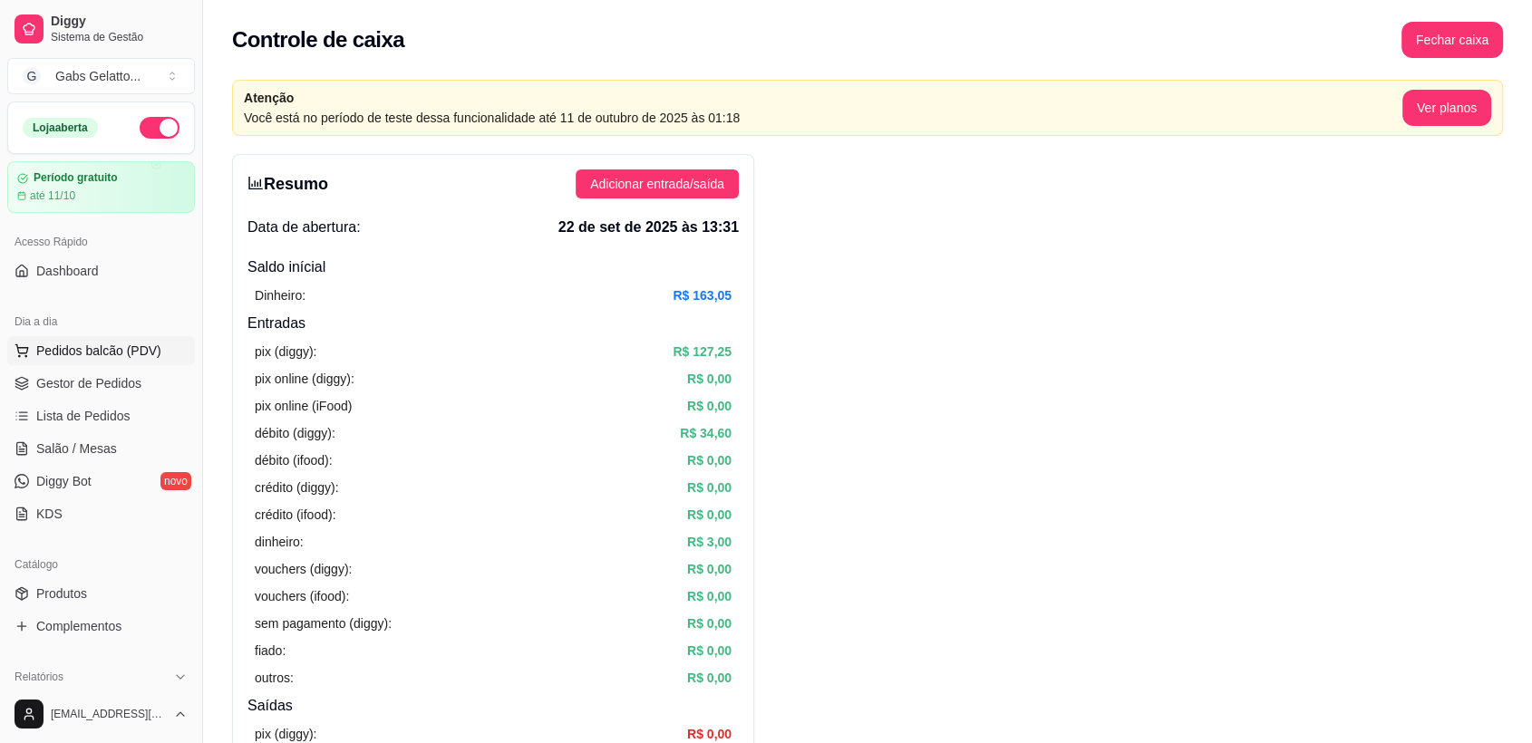
click at [87, 342] on span "Pedidos balcão (PDV)" at bounding box center [98, 351] width 125 height 18
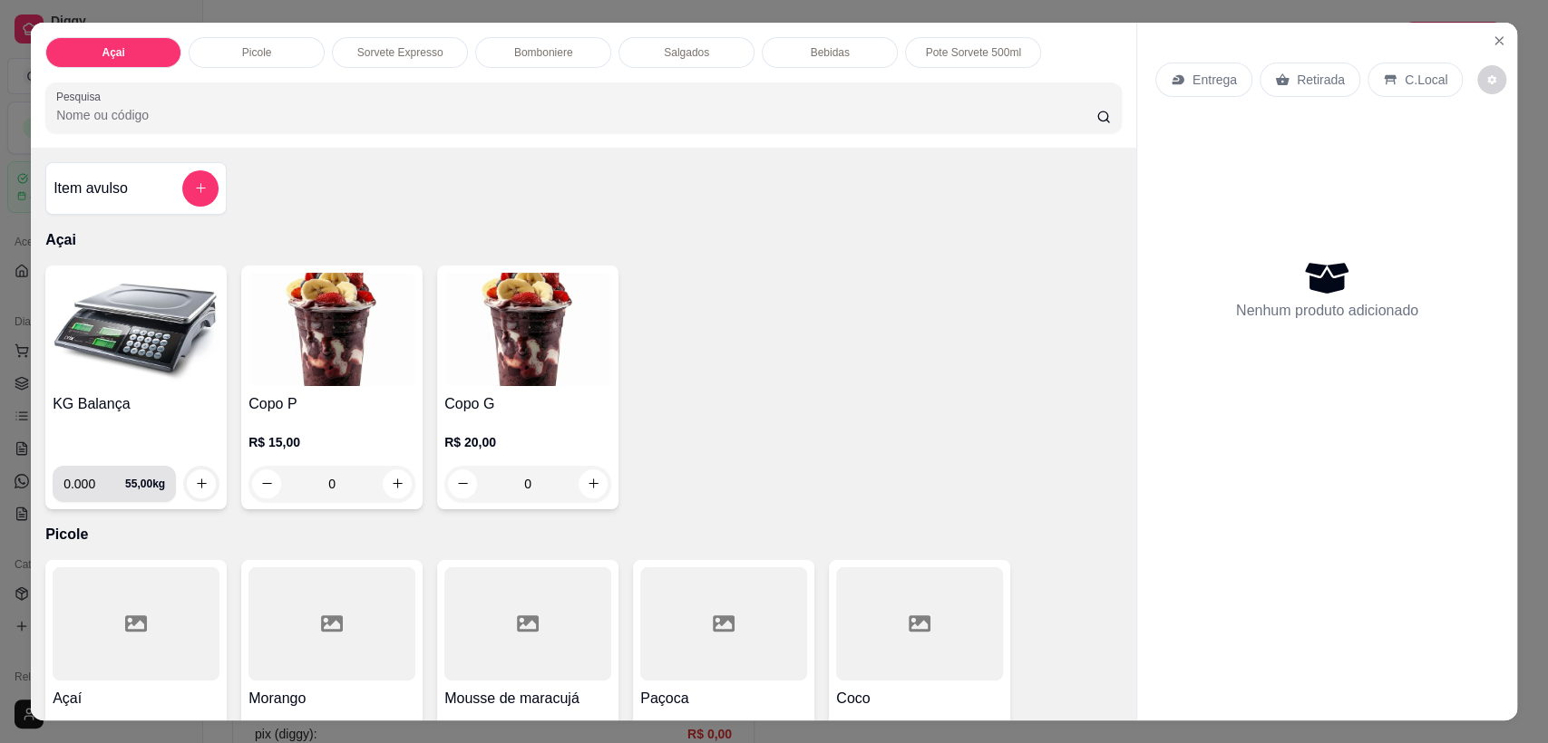
click at [92, 486] on input "0.000" at bounding box center [94, 484] width 62 height 36
type input "0.318"
click at [193, 492] on button "increase-product-quantity" at bounding box center [202, 484] width 28 height 28
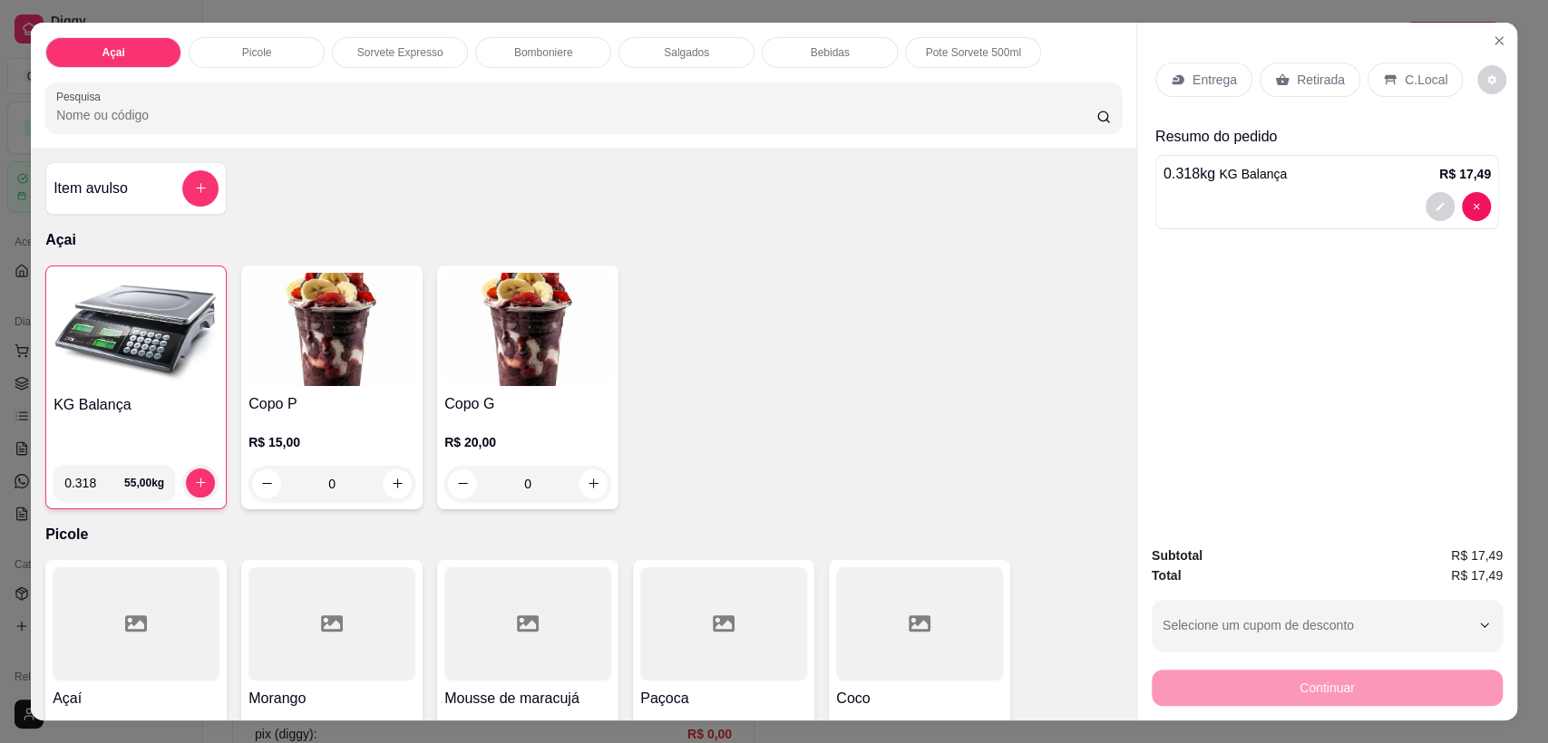
click at [1433, 83] on div "C.Local" at bounding box center [1414, 80] width 95 height 34
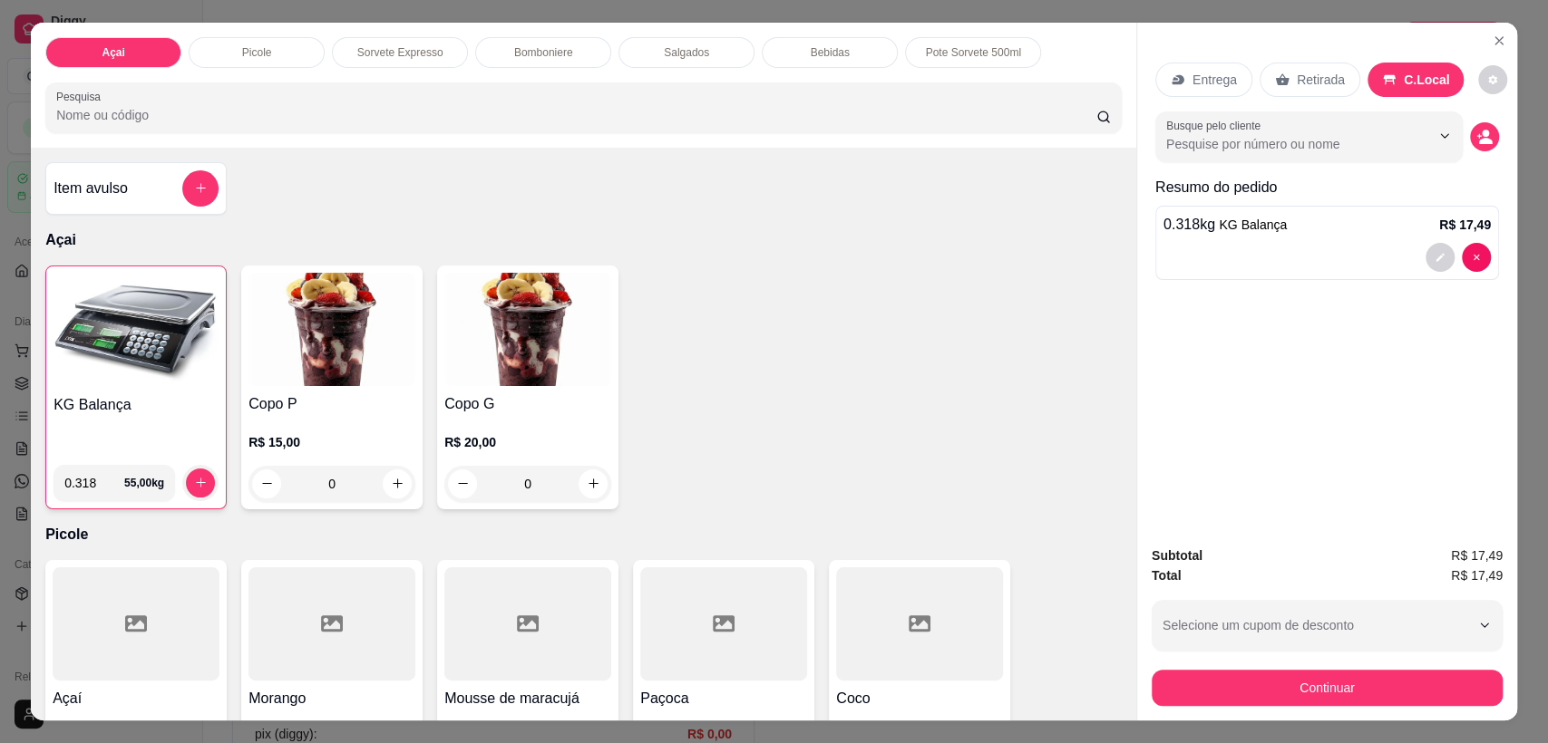
click at [1481, 155] on div "Busque pelo cliente" at bounding box center [1327, 137] width 344 height 51
click at [1476, 131] on icon "decrease-product-quantity" at bounding box center [1483, 136] width 15 height 15
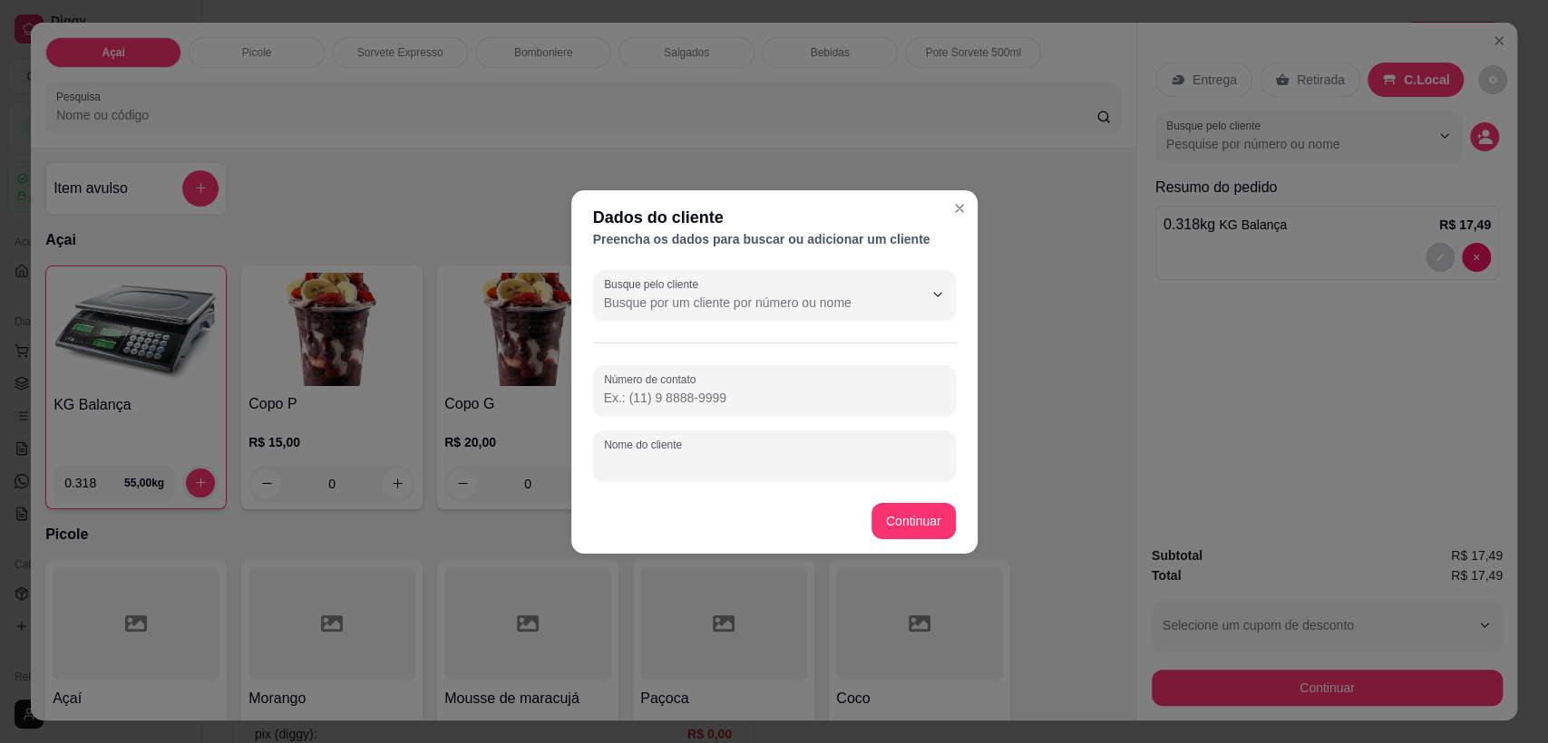
click at [745, 461] on input "Nome do cliente" at bounding box center [774, 463] width 341 height 18
click at [752, 403] on input "Número de contato" at bounding box center [774, 398] width 341 height 18
type input "[PHONE_NUMBER]"
click at [733, 439] on div at bounding box center [774, 456] width 341 height 36
type input "Kayque Posto"
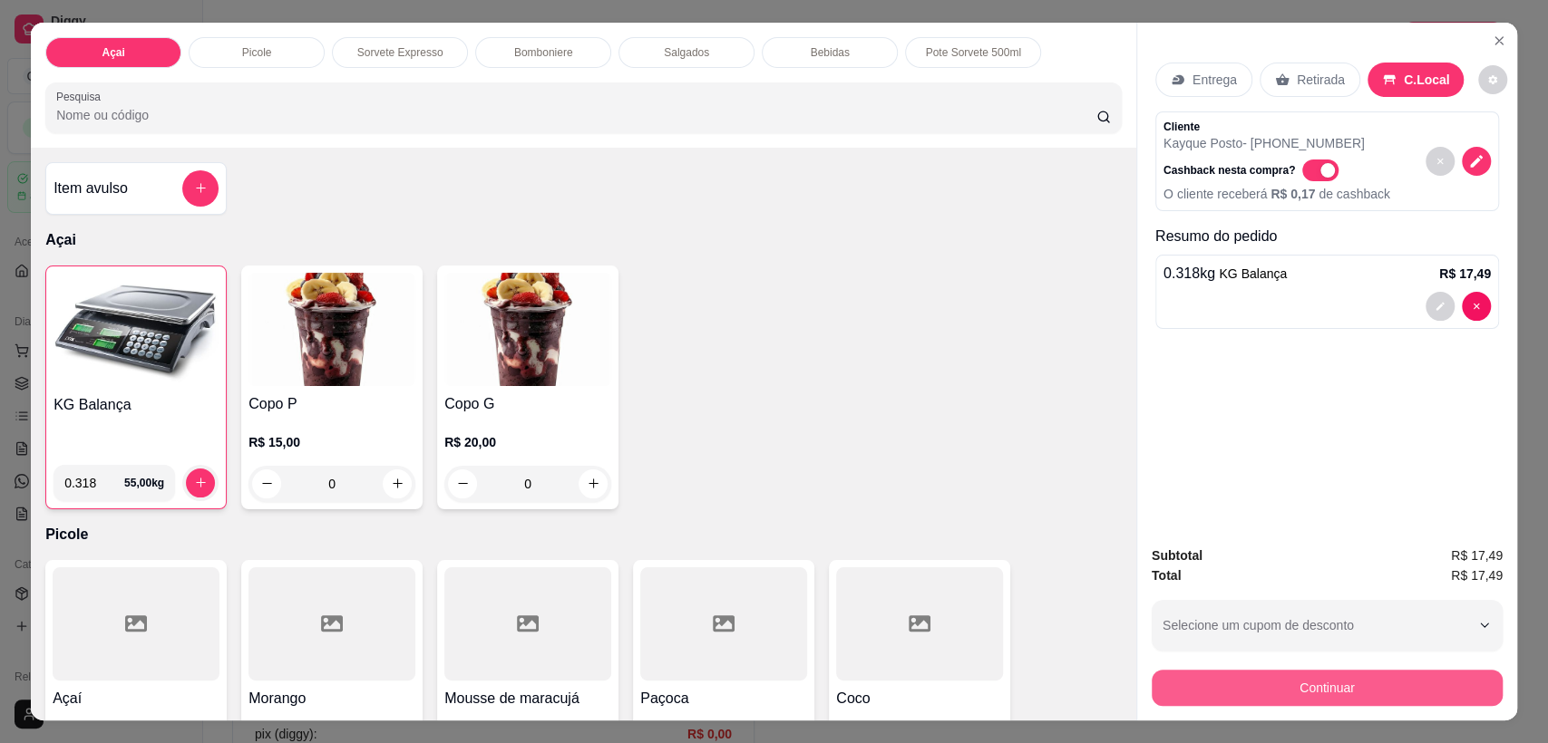
click at [1345, 684] on button "Continuar" at bounding box center [1326, 688] width 351 height 36
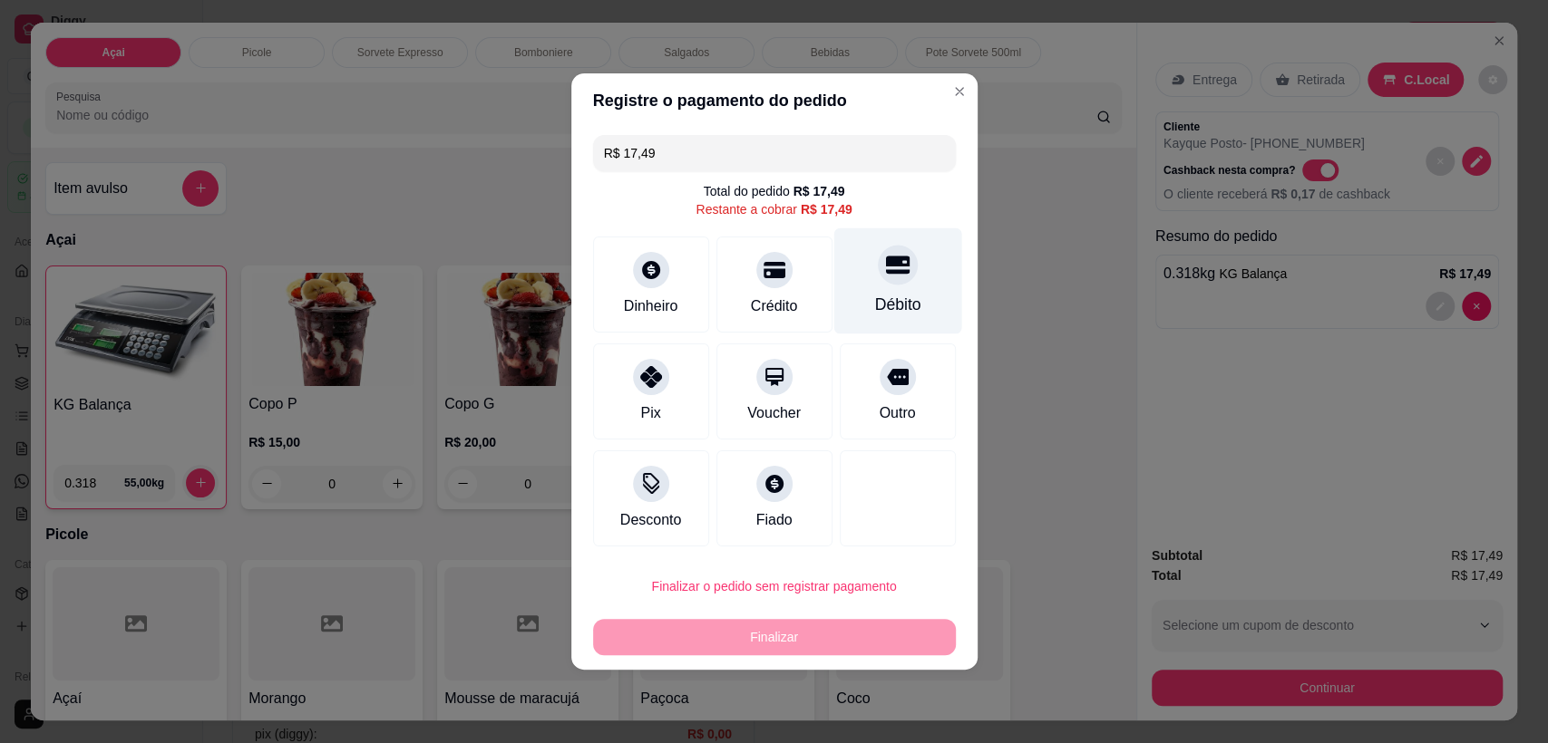
click at [893, 264] on icon at bounding box center [897, 266] width 24 height 18
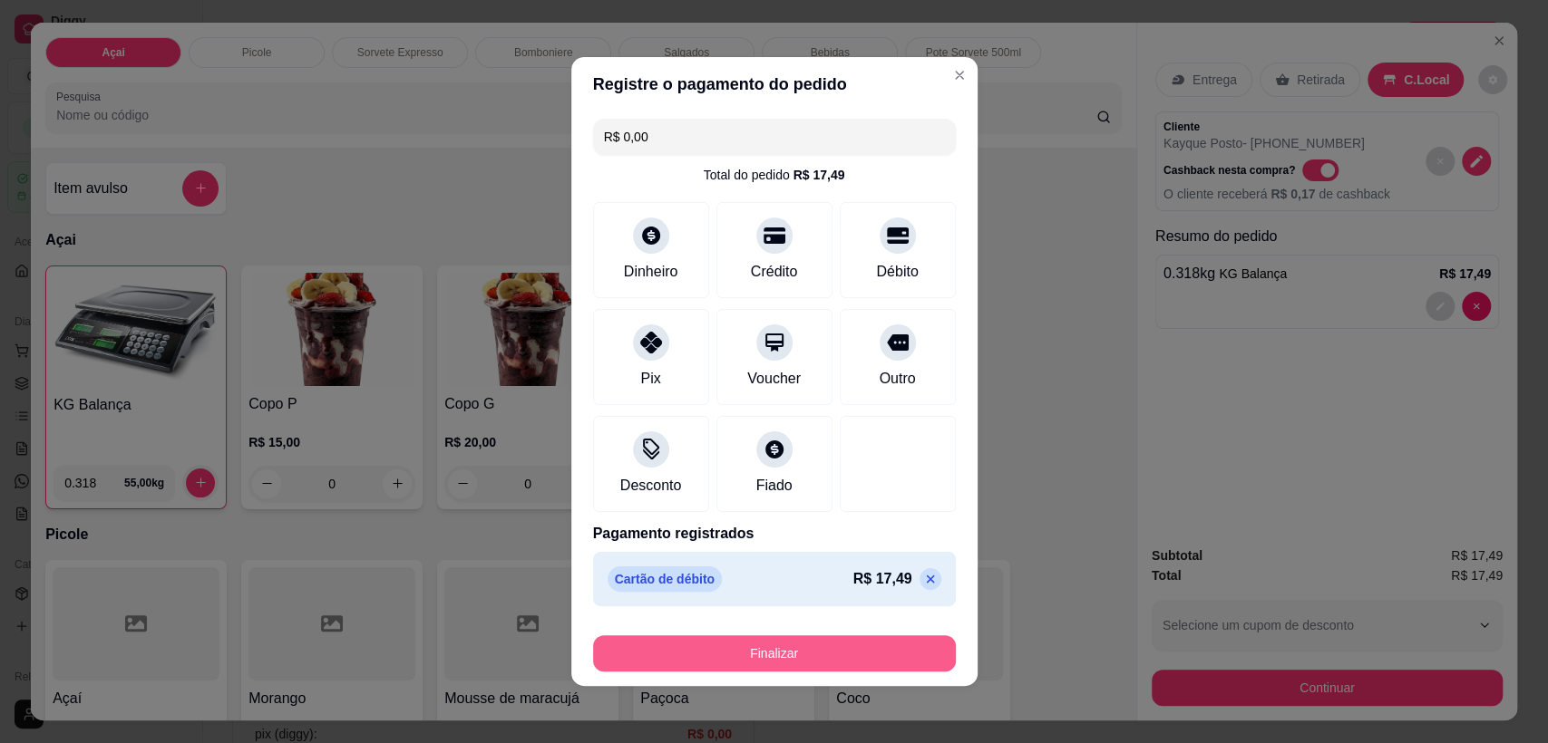
click at [804, 654] on button "Finalizar" at bounding box center [774, 654] width 363 height 36
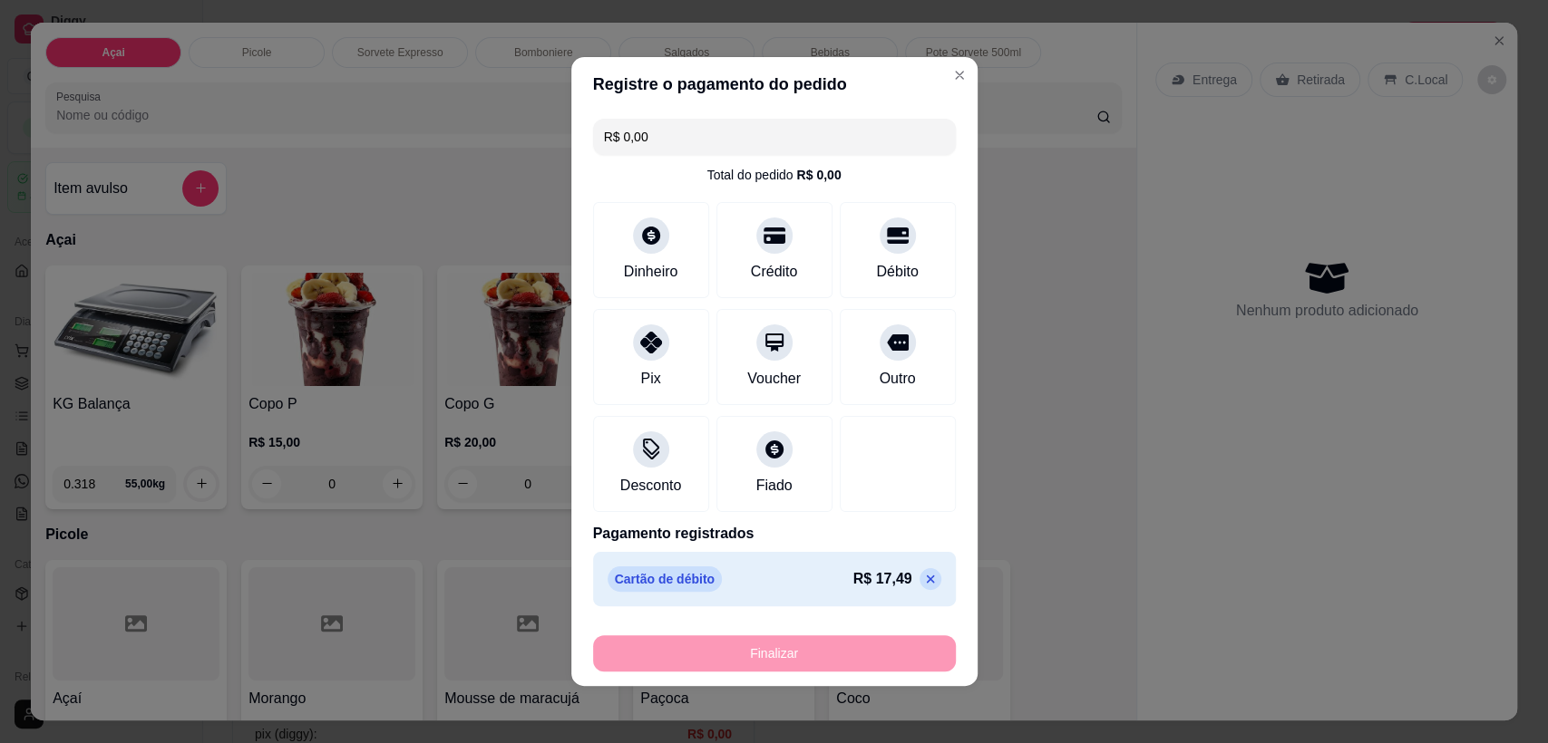
type input "-R$ 17,49"
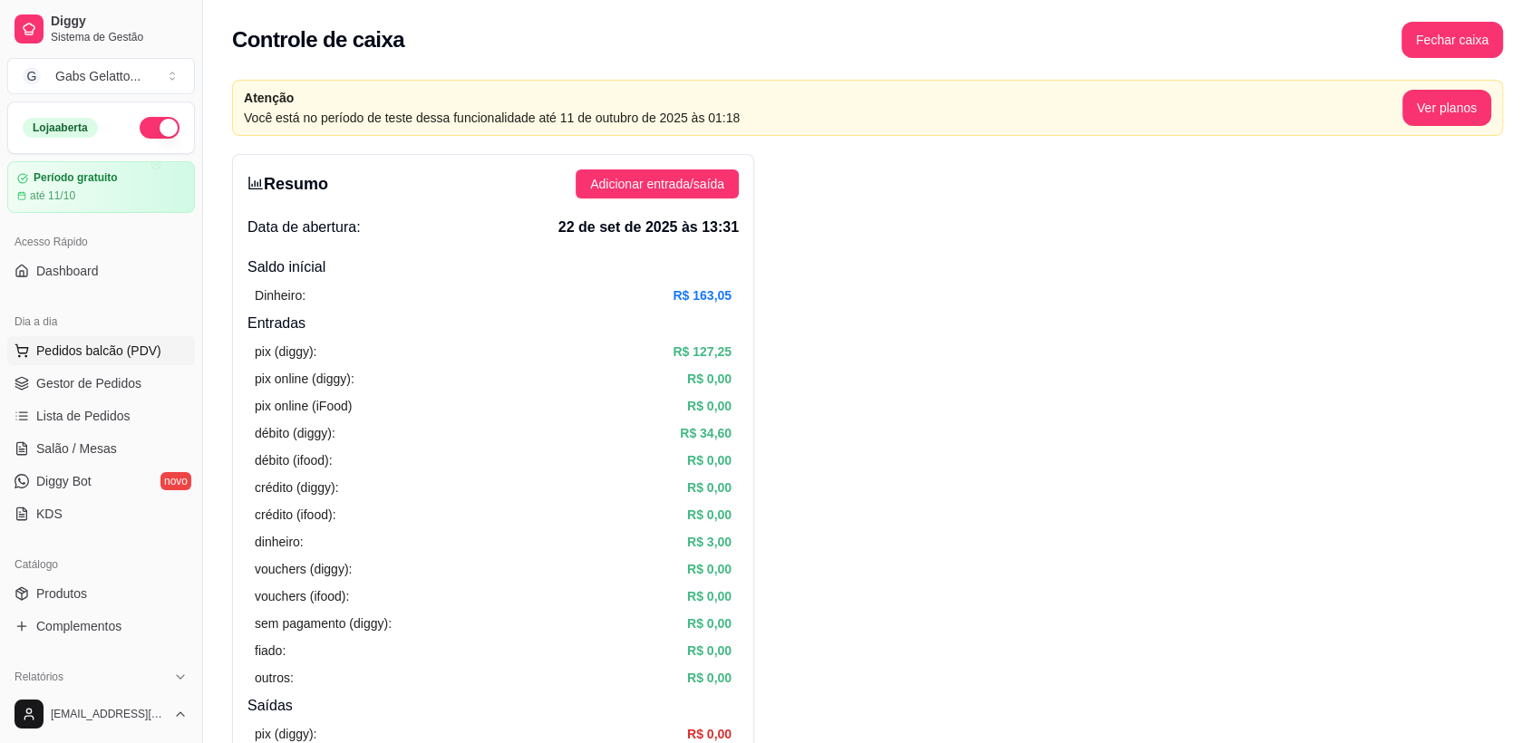
click at [109, 362] on button "Pedidos balcão (PDV)" at bounding box center [101, 350] width 188 height 29
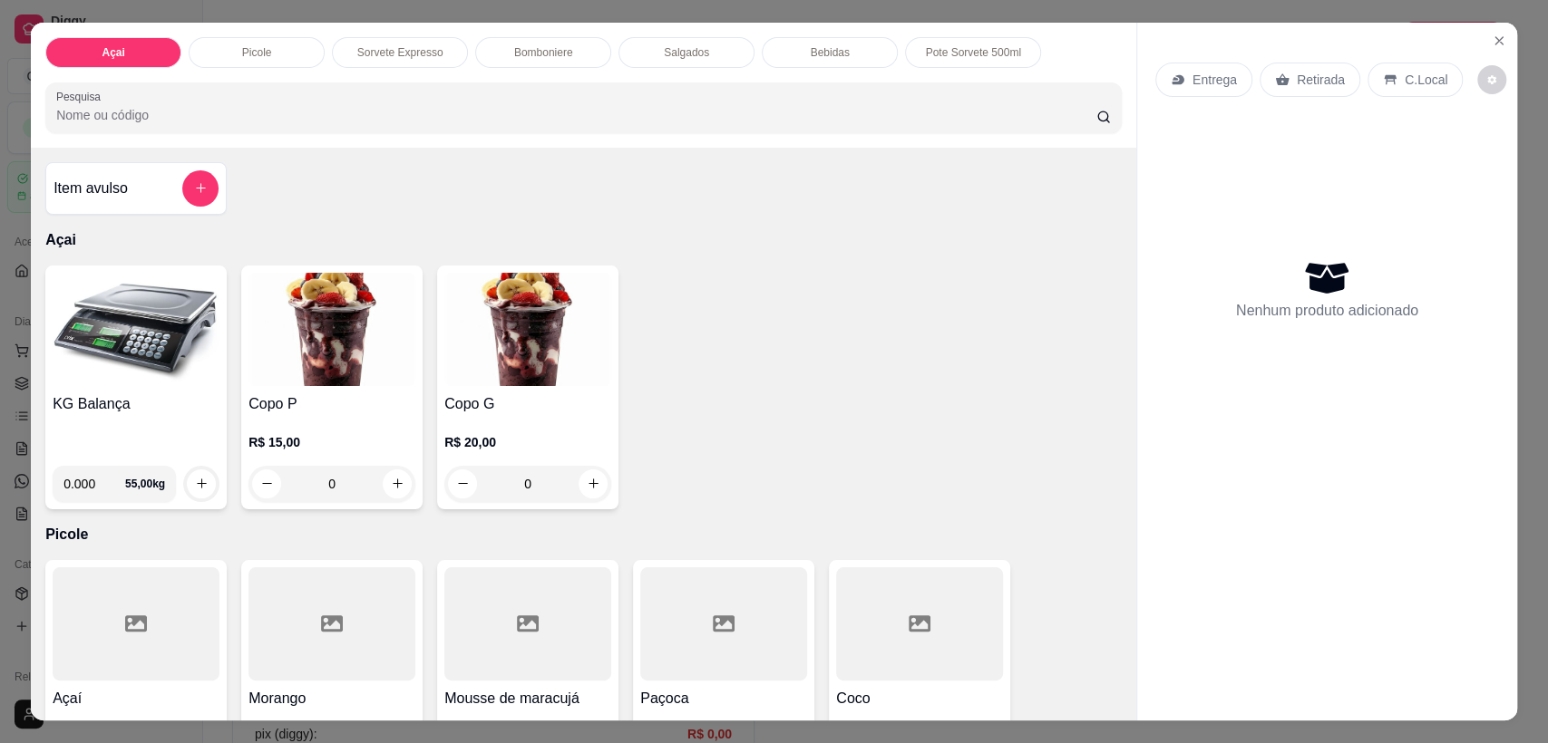
click at [1384, 75] on icon at bounding box center [1390, 79] width 12 height 10
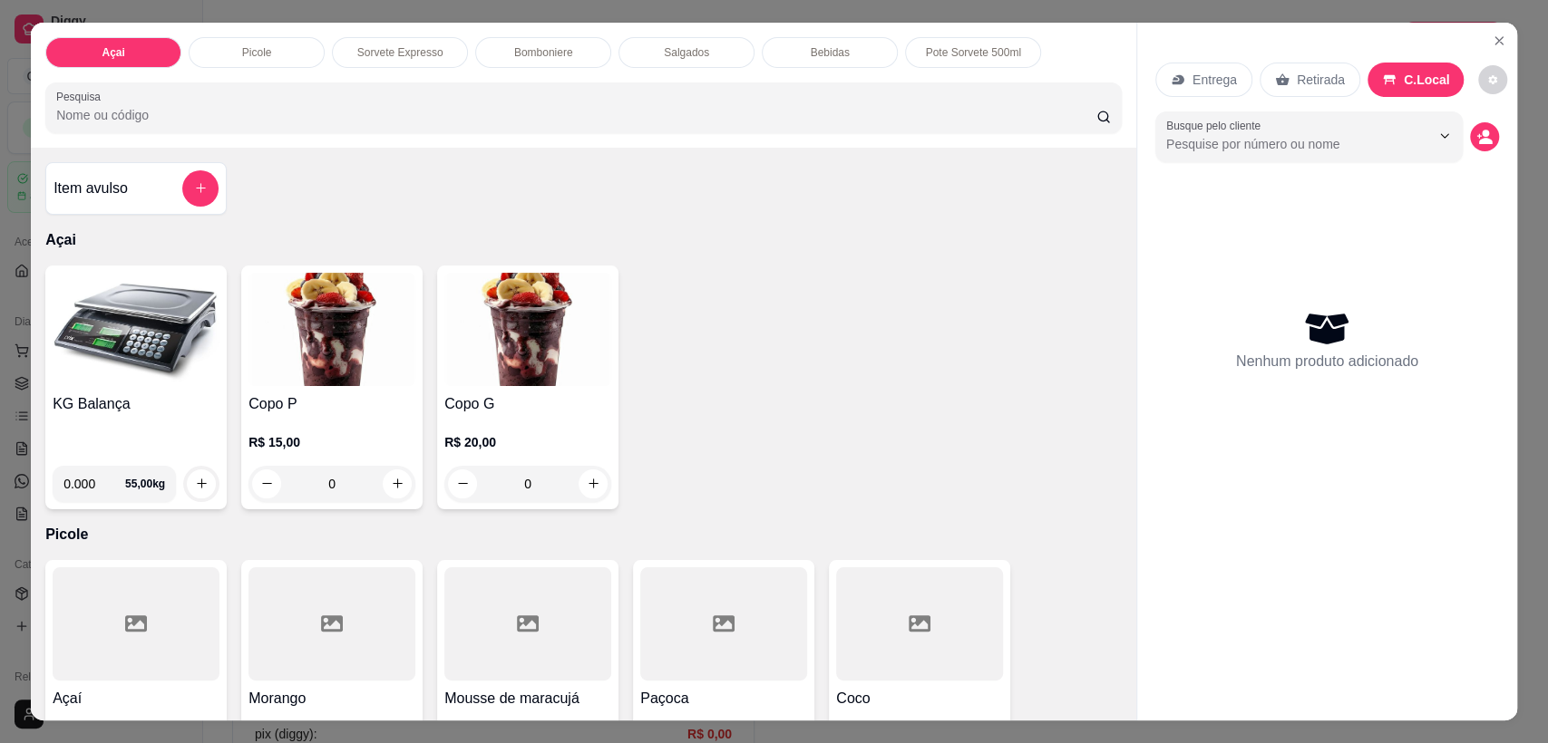
click at [1385, 74] on div "C.Local" at bounding box center [1415, 80] width 97 height 34
click at [1476, 131] on icon "decrease-product-quantity" at bounding box center [1484, 137] width 16 height 16
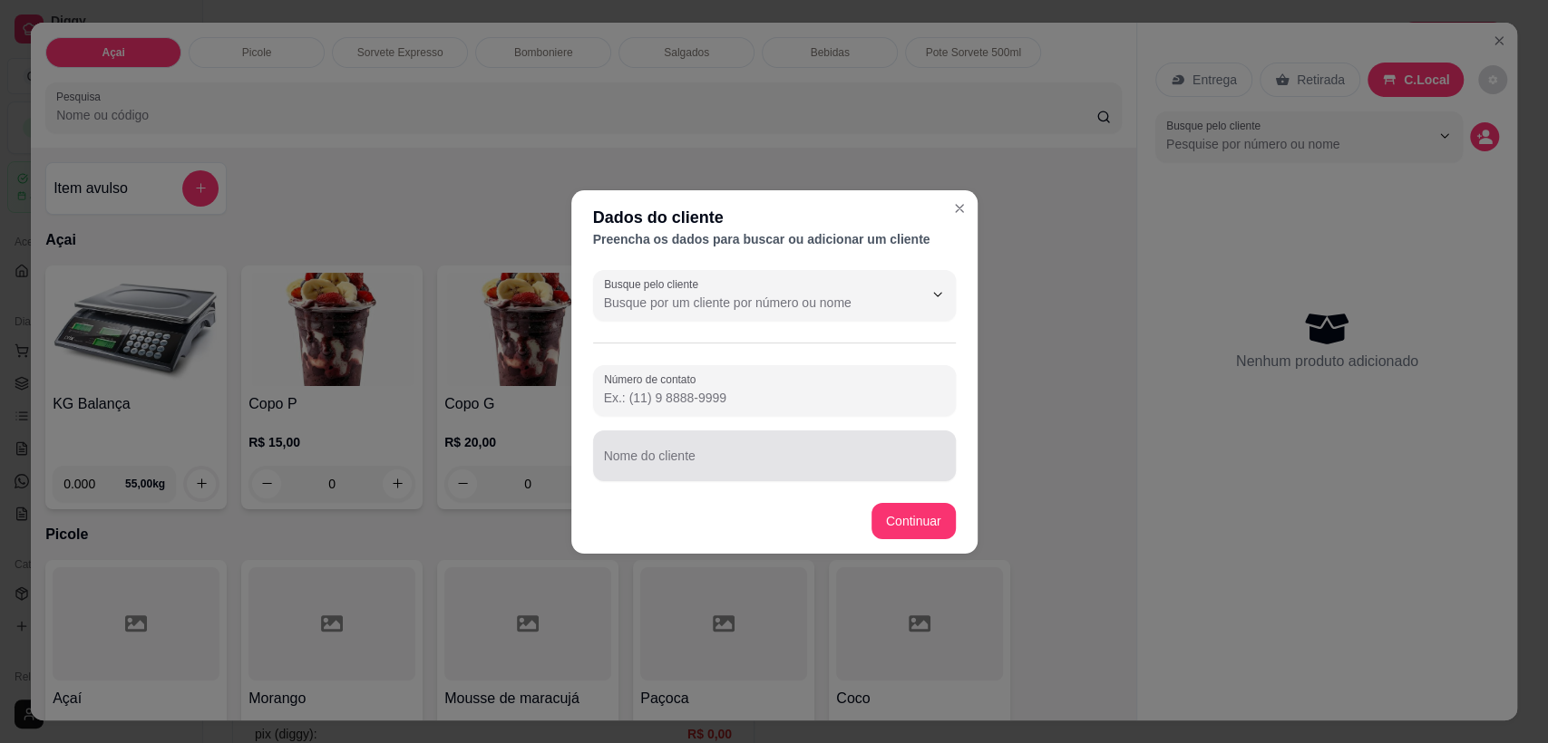
click at [777, 442] on div at bounding box center [774, 456] width 341 height 36
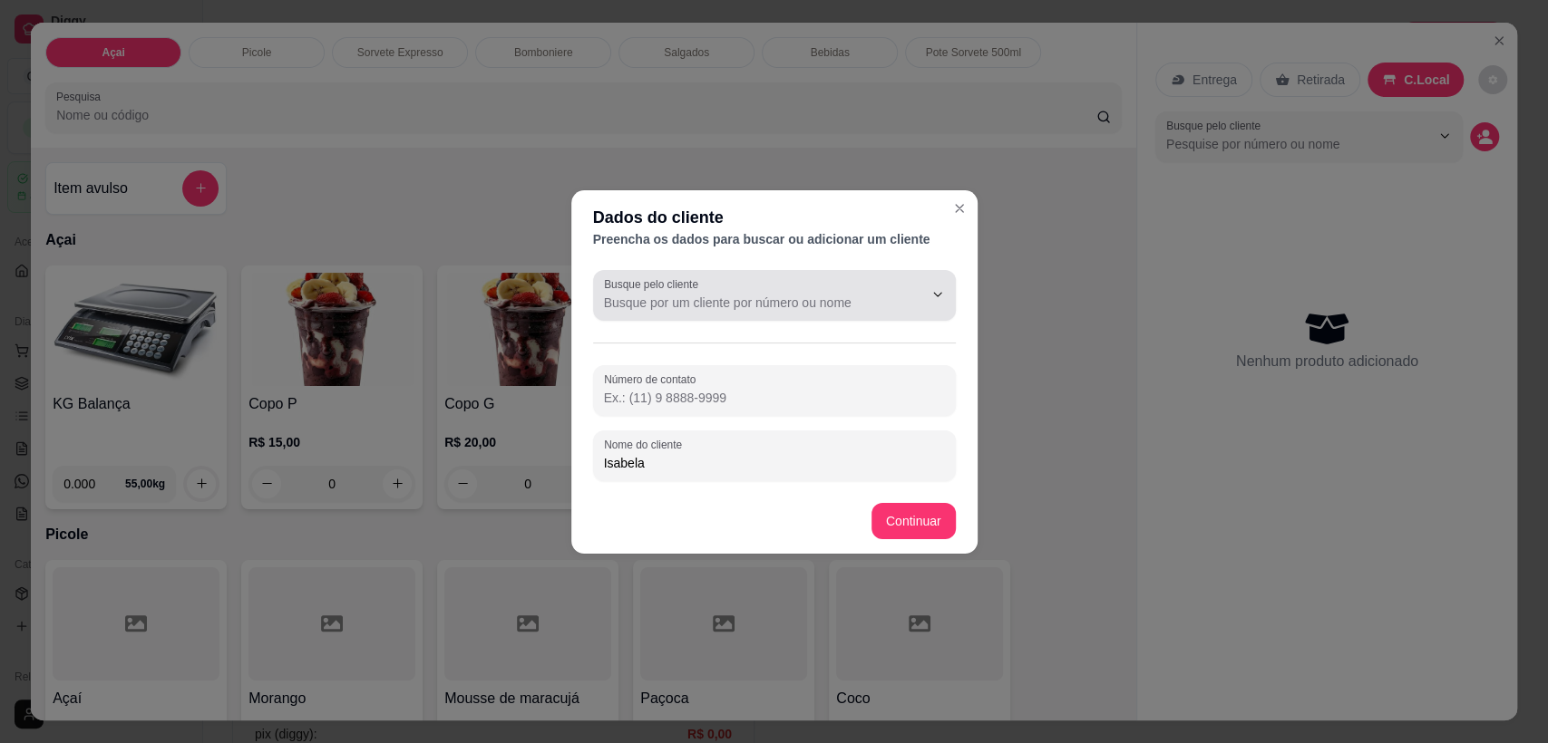
type input "Isabela"
drag, startPoint x: 725, startPoint y: 319, endPoint x: 683, endPoint y: 376, distance: 71.3
click at [724, 323] on div "Busque pelo cliente Número de contato Nome do cliente Isabela" at bounding box center [774, 376] width 406 height 226
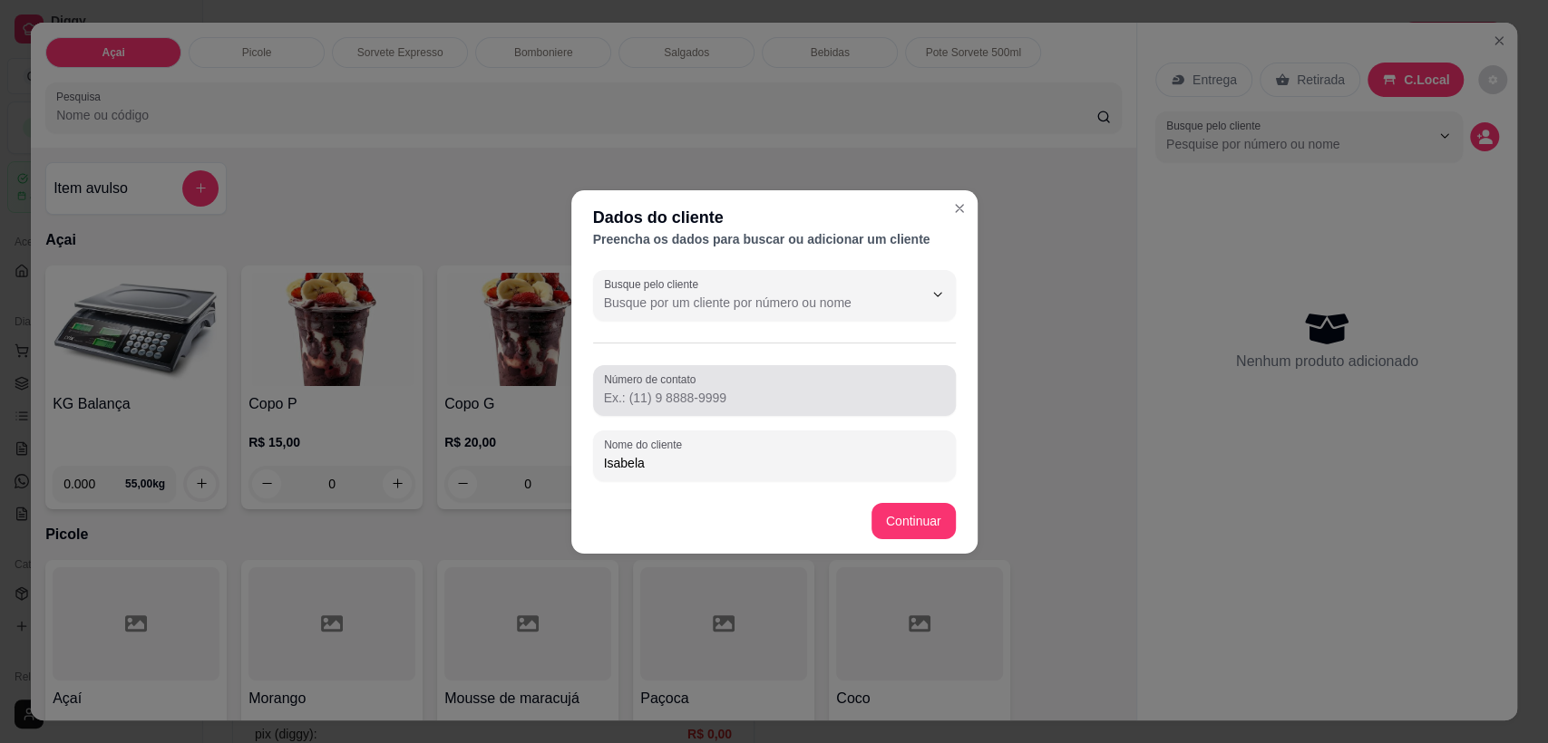
click at [677, 408] on div "Número de contato" at bounding box center [774, 390] width 363 height 51
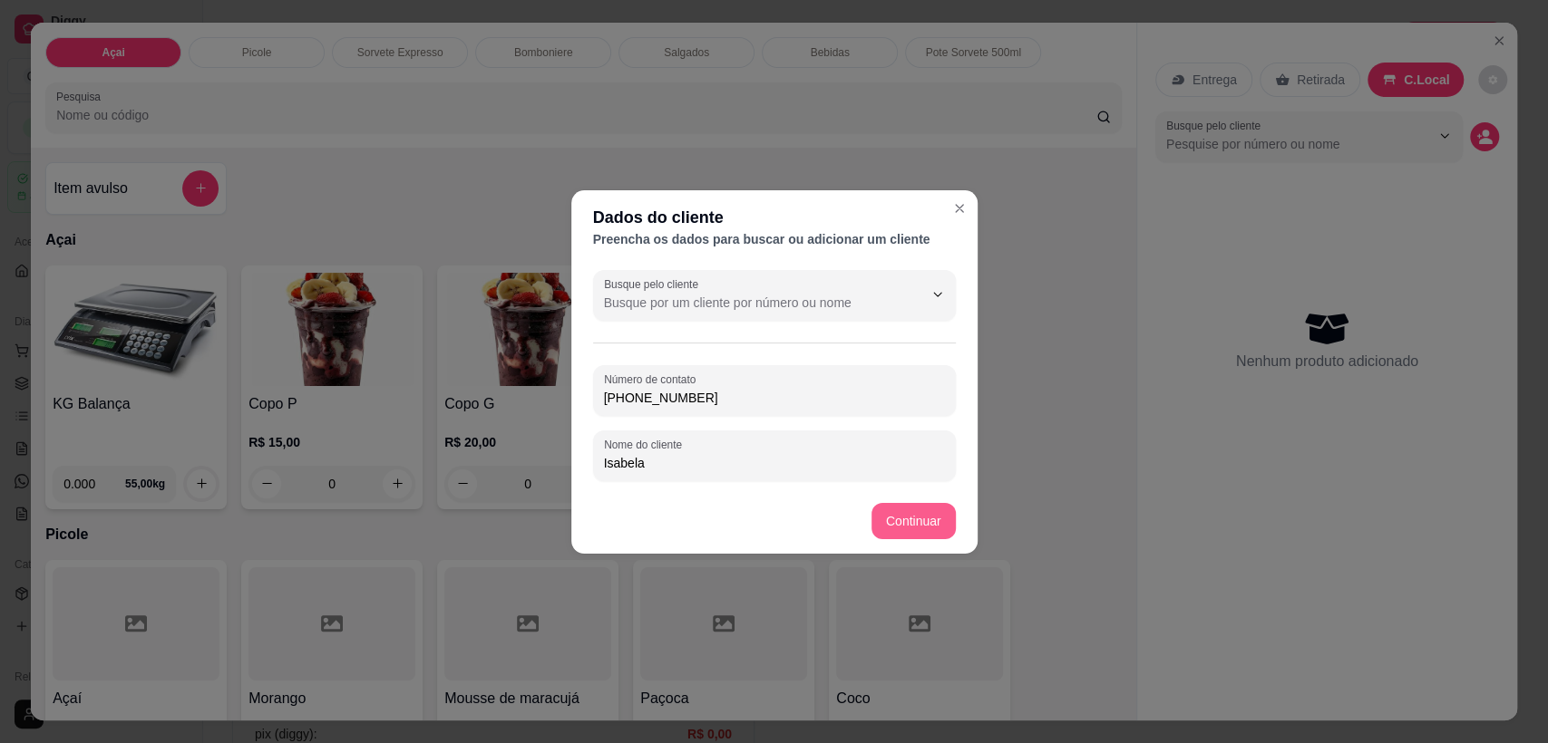
type input "[PHONE_NUMBER]"
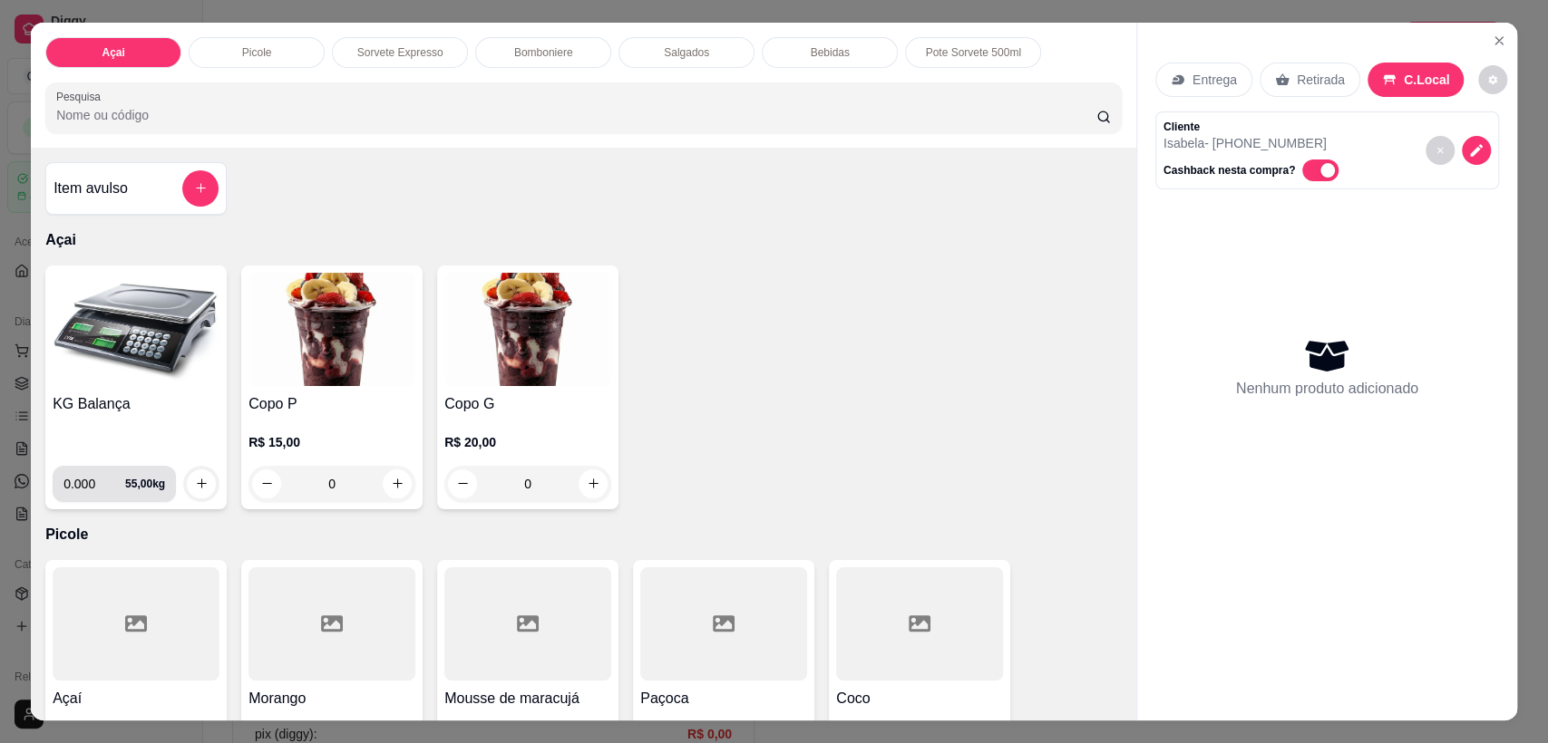
click at [86, 476] on input "0.000" at bounding box center [94, 484] width 62 height 36
type input "0.174"
click at [195, 484] on icon "increase-product-quantity" at bounding box center [202, 484] width 14 height 14
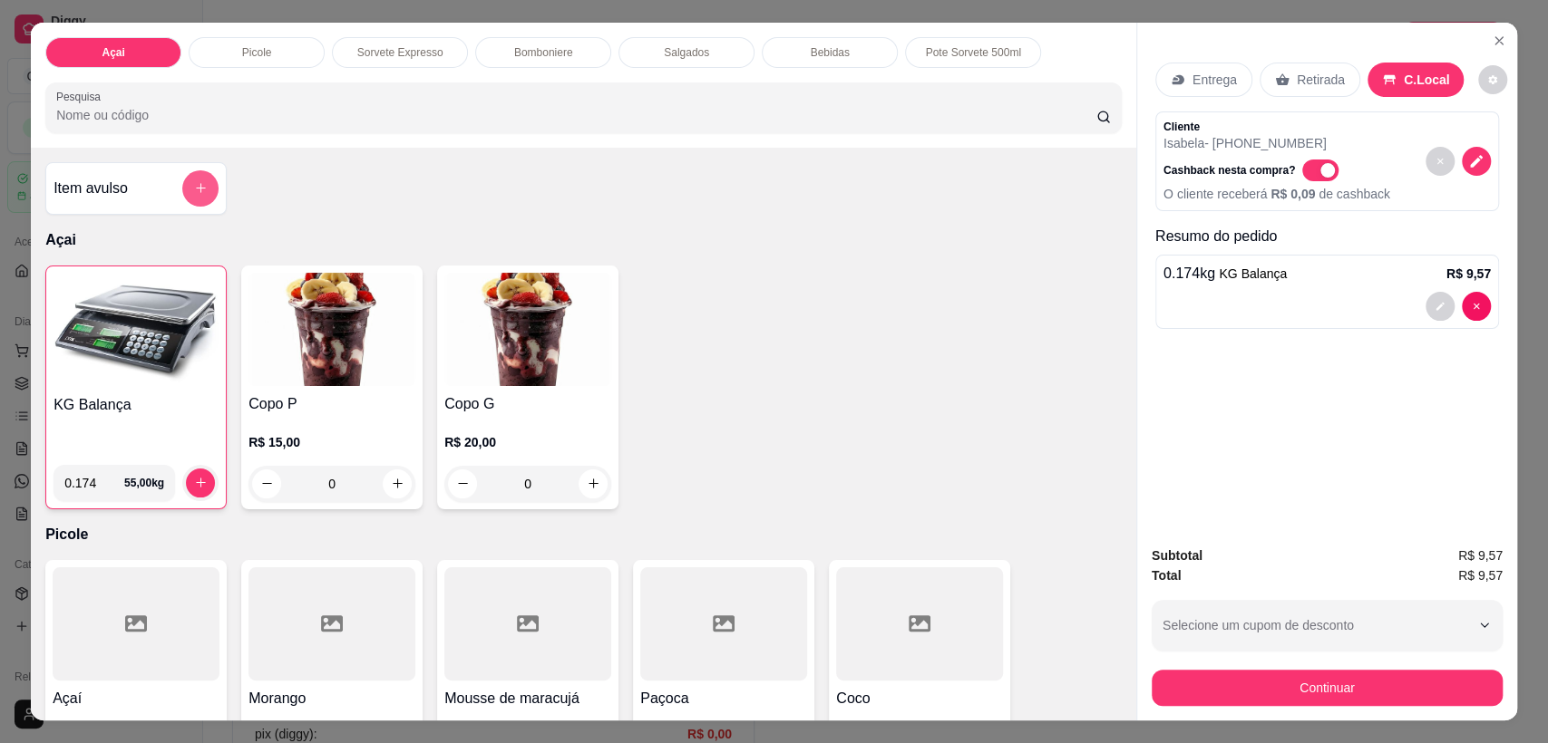
click at [206, 191] on button "add-separate-item" at bounding box center [200, 188] width 36 height 36
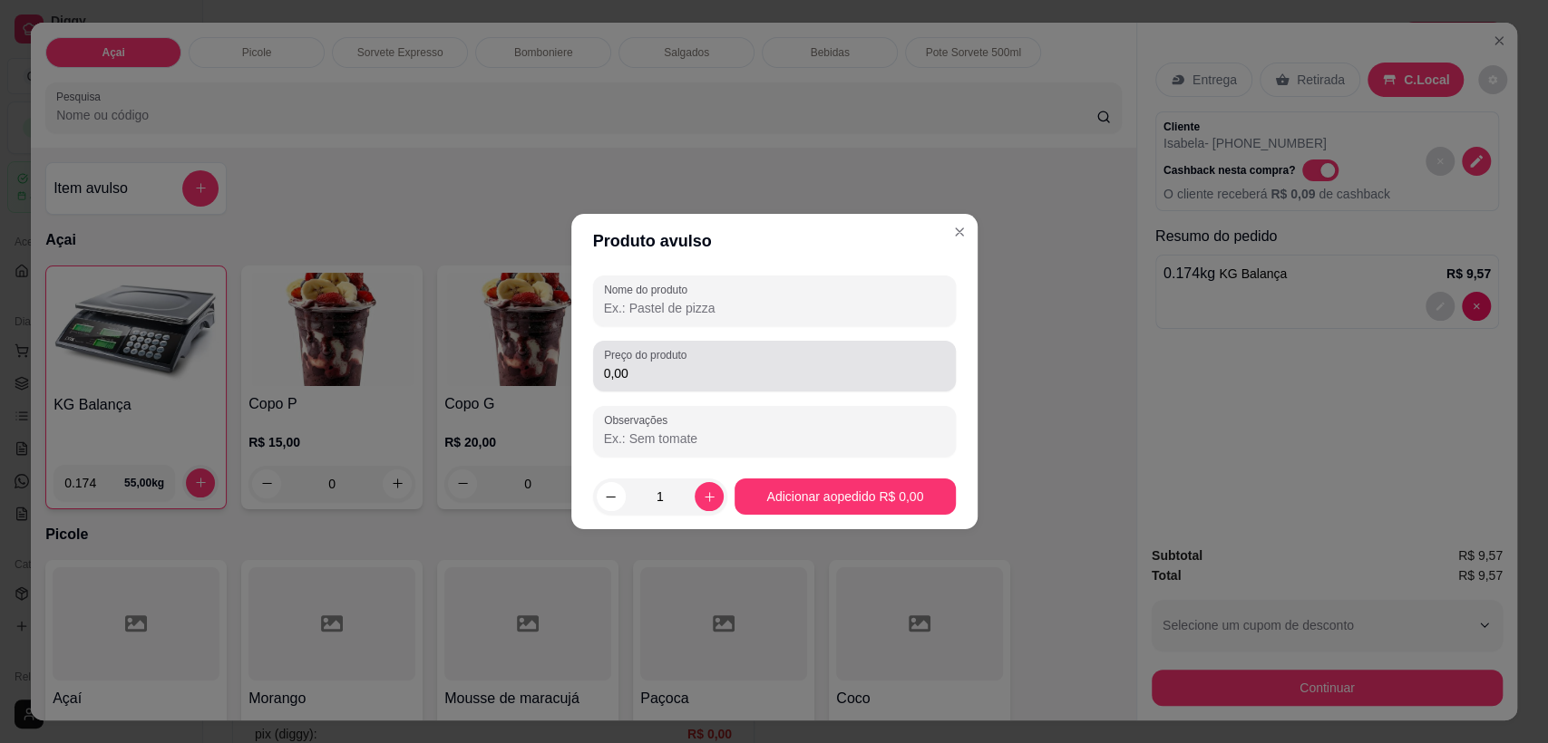
click at [658, 379] on input "0,00" at bounding box center [774, 373] width 341 height 18
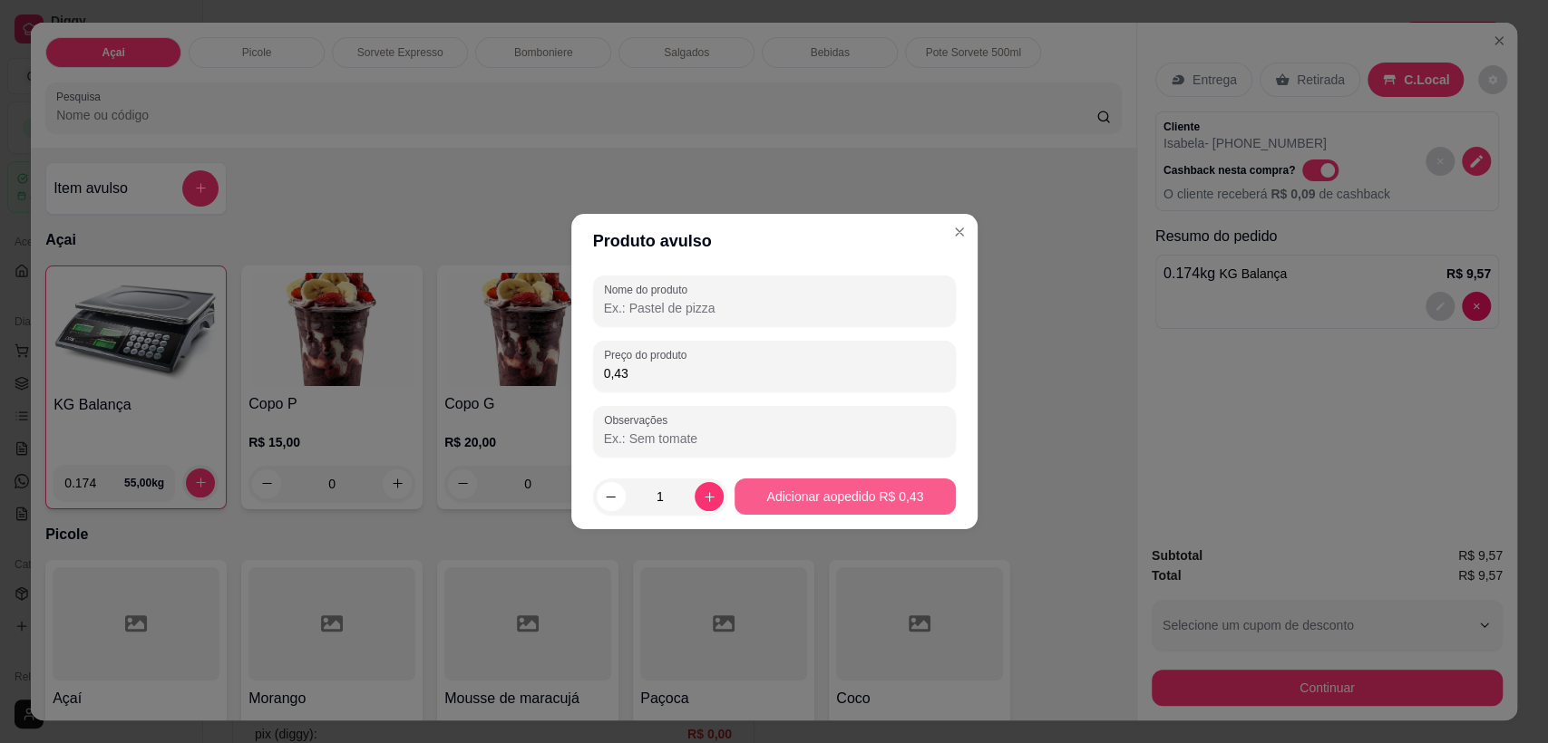
type input "0,43"
click at [796, 491] on button "Adicionar ao pedido R$ 0,43" at bounding box center [844, 497] width 220 height 36
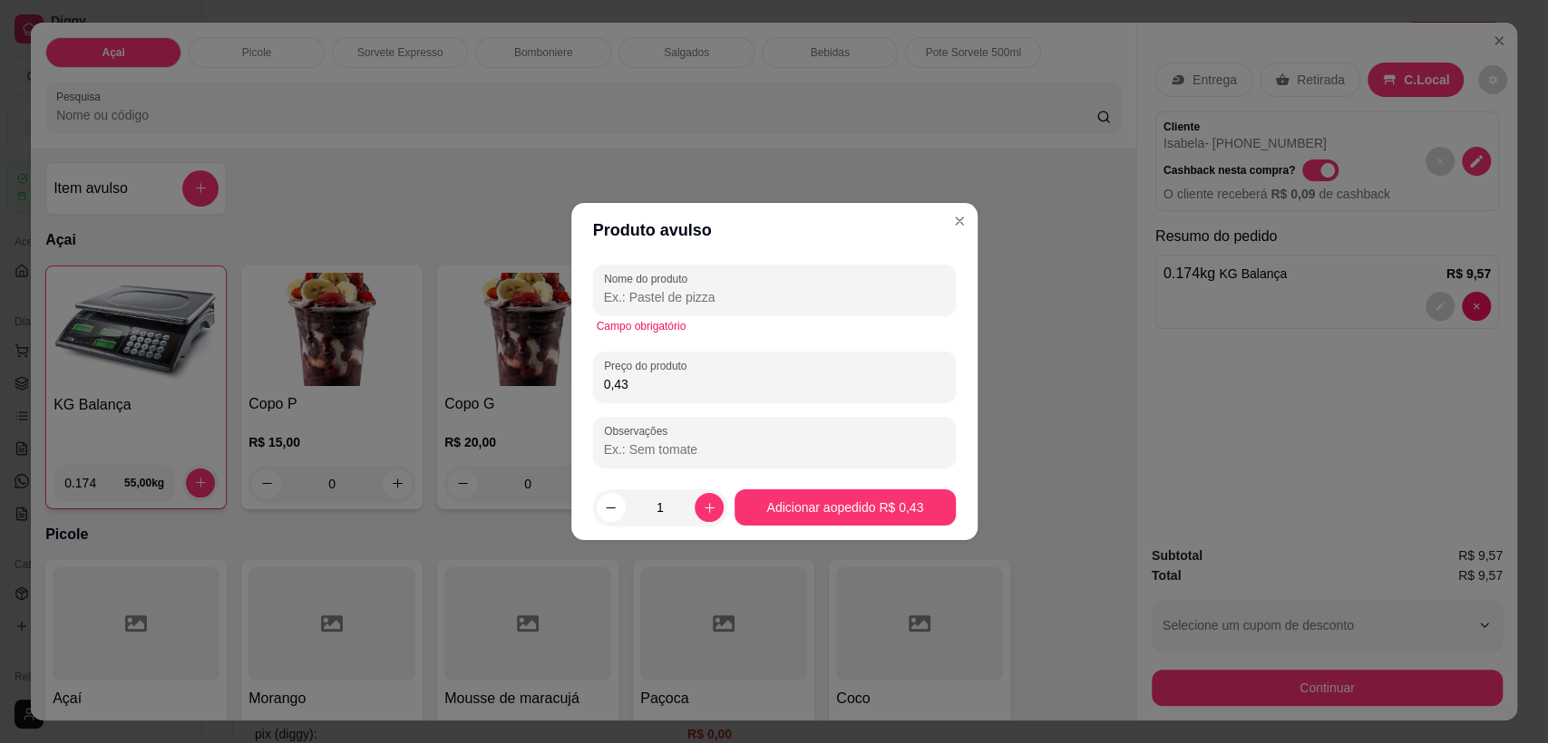
click at [705, 299] on input "Nome do produto" at bounding box center [774, 297] width 341 height 18
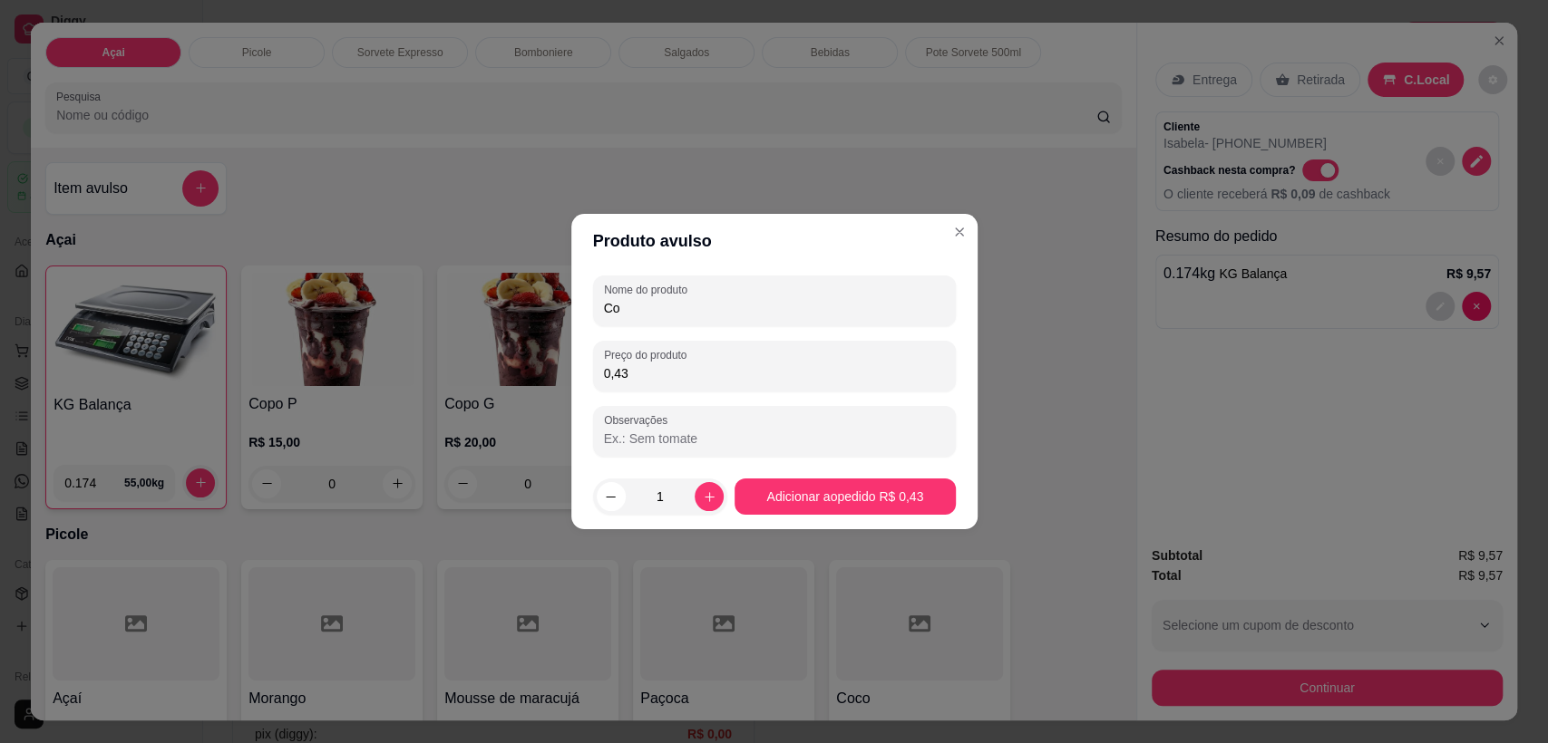
type input "C"
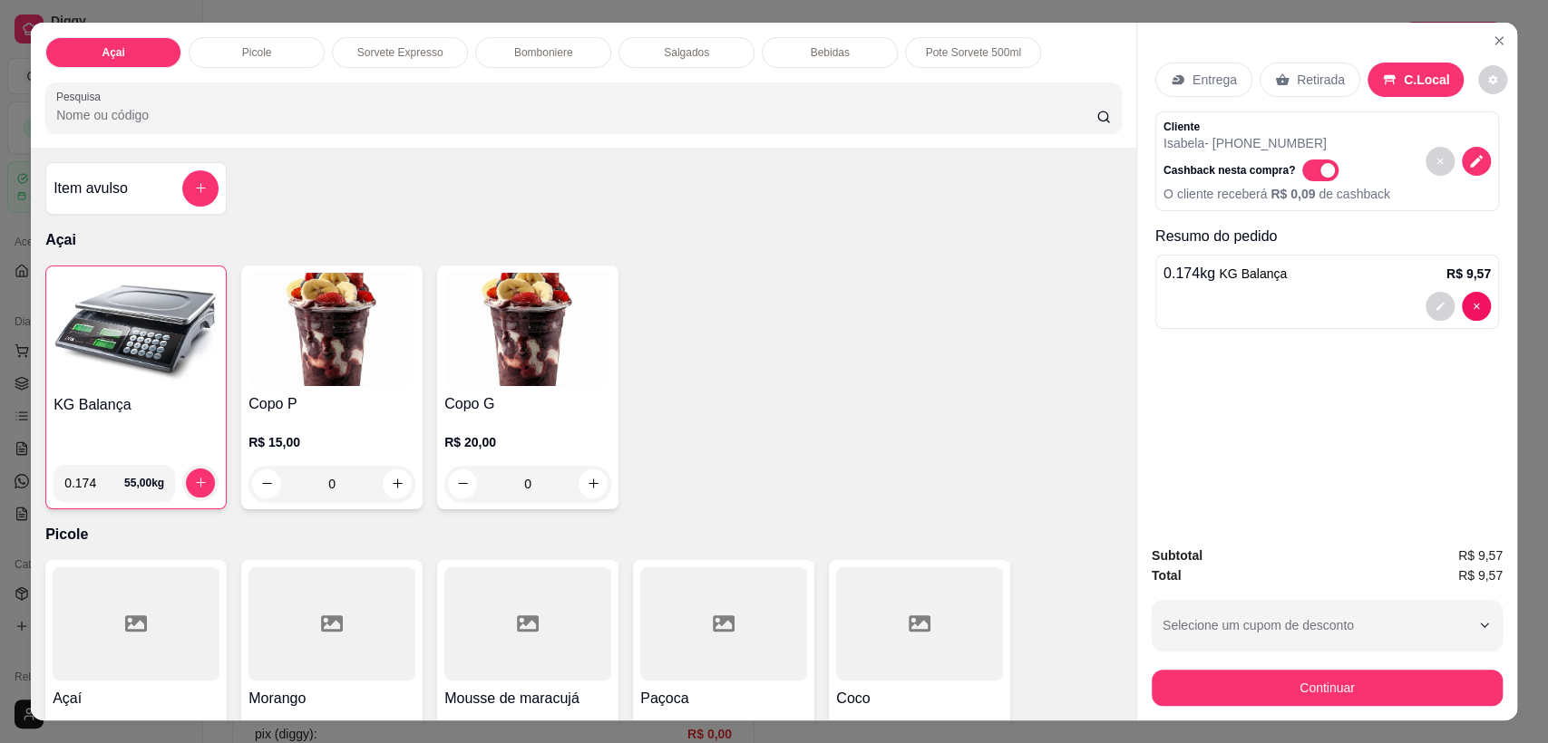
click at [92, 482] on input "0.174" at bounding box center [94, 483] width 60 height 36
type input "0.182"
click at [205, 481] on button "increase-product-quantity" at bounding box center [201, 483] width 28 height 28
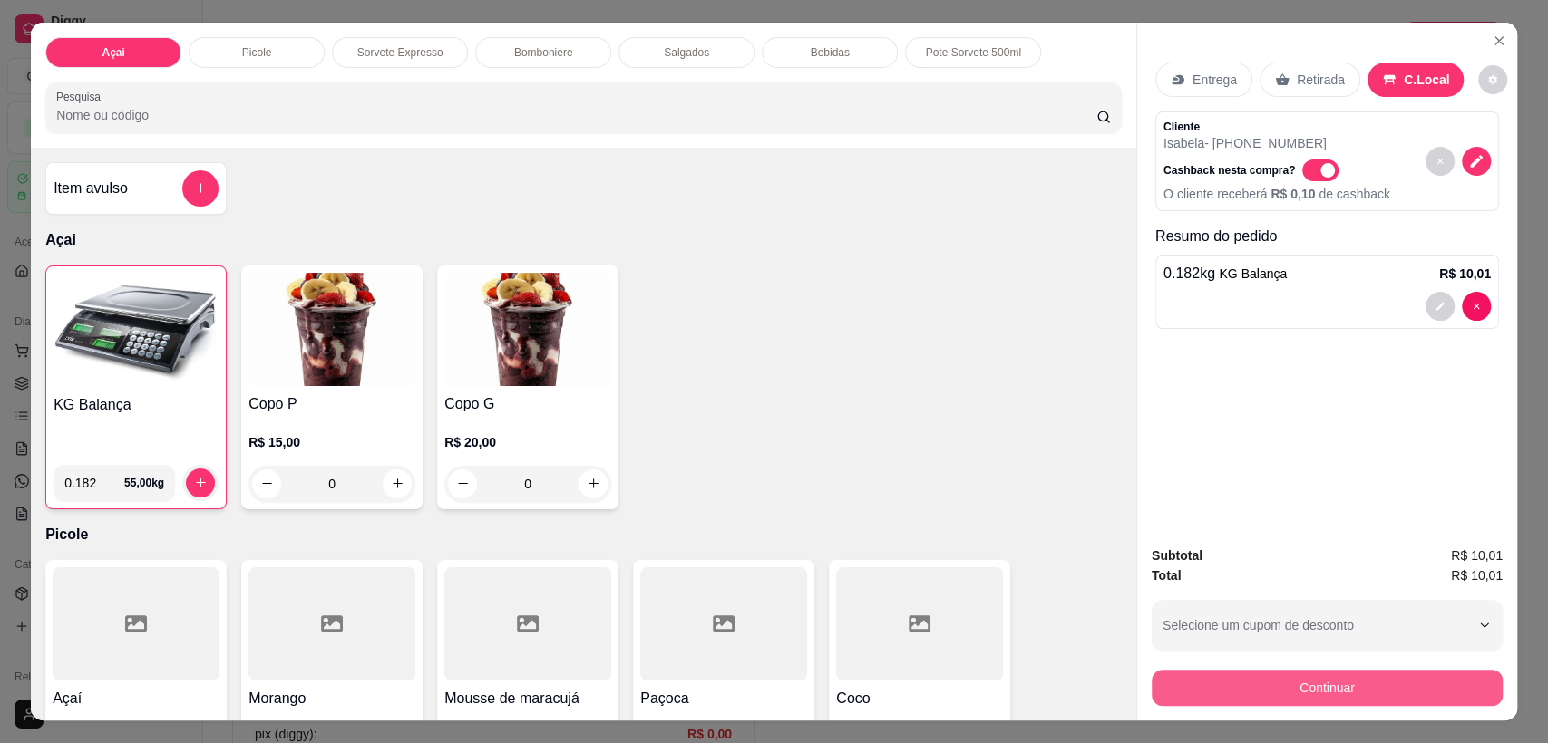
click at [1302, 683] on button "Continuar" at bounding box center [1326, 688] width 351 height 36
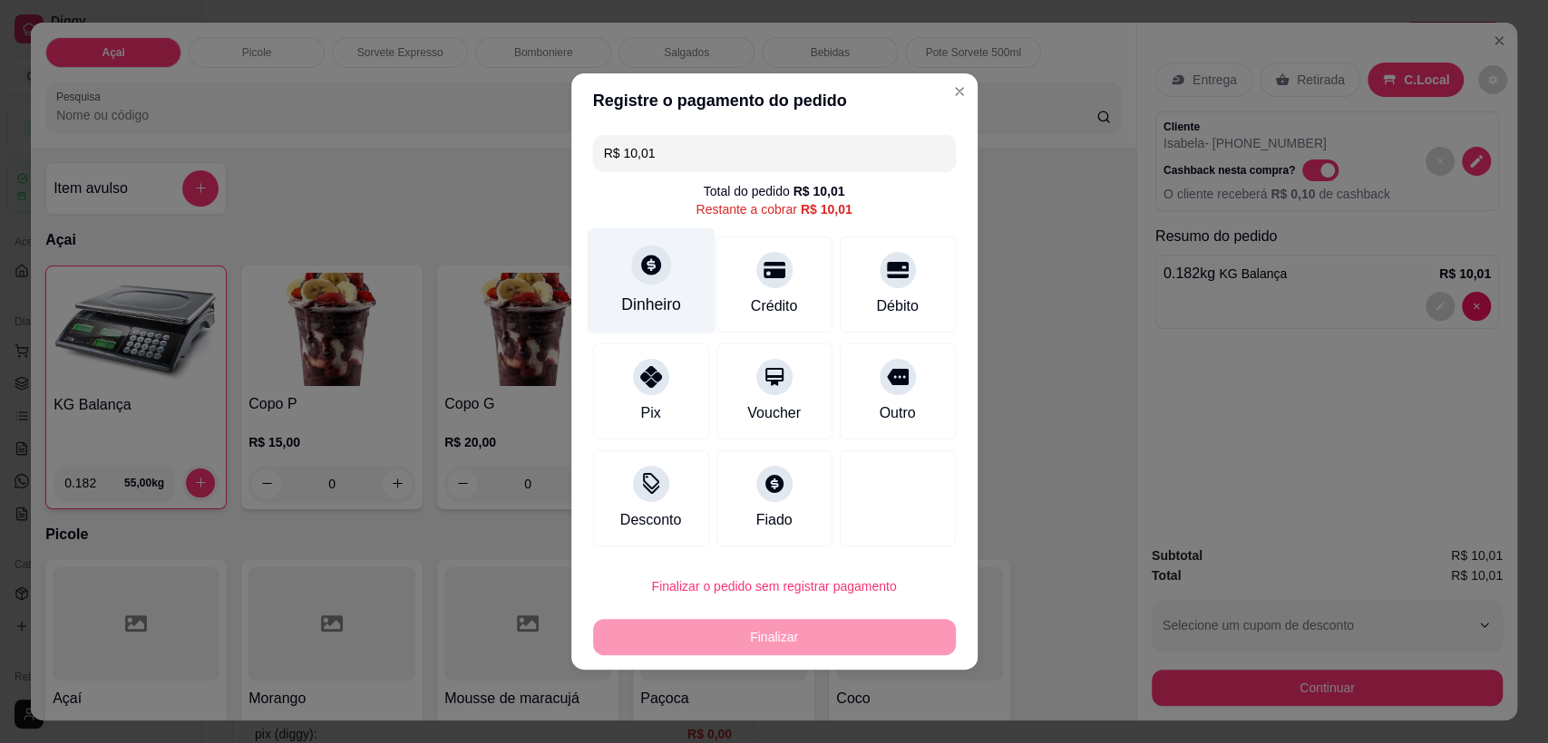
click at [665, 285] on div "Dinheiro" at bounding box center [651, 281] width 128 height 106
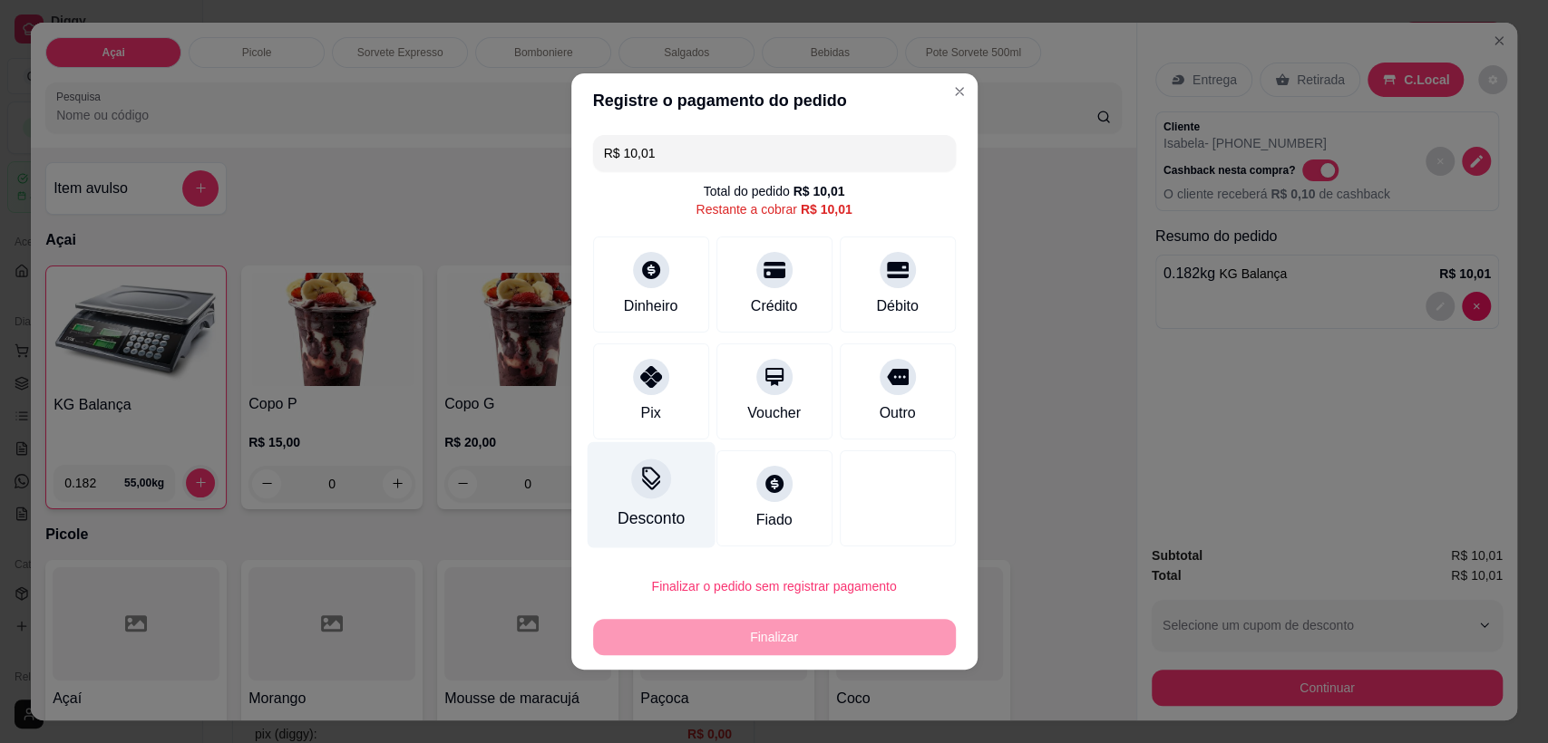
click at [636, 493] on div at bounding box center [651, 479] width 40 height 40
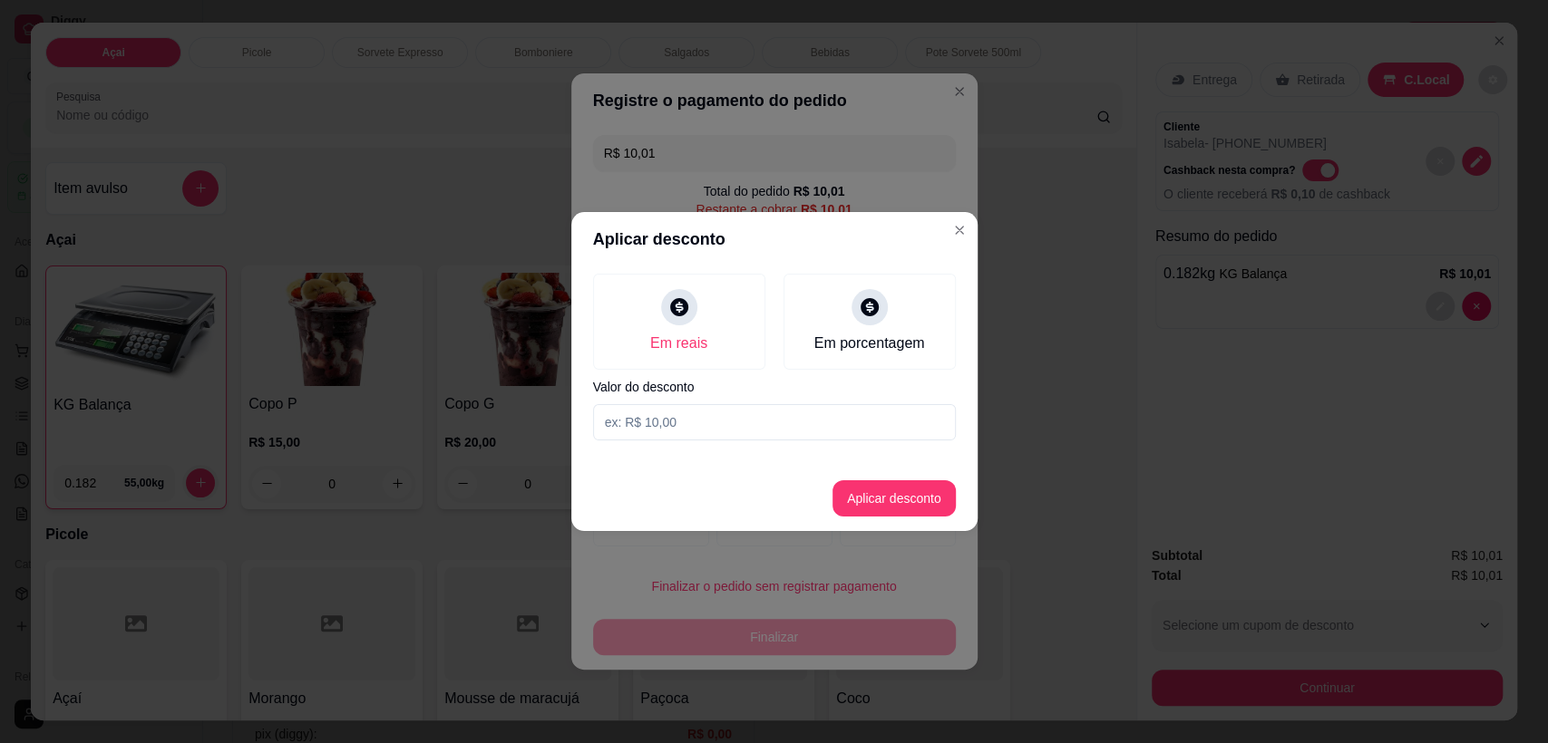
click at [846, 426] on input at bounding box center [774, 422] width 363 height 36
type input "0,01"
click at [872, 502] on button "Aplicar desconto" at bounding box center [893, 498] width 119 height 35
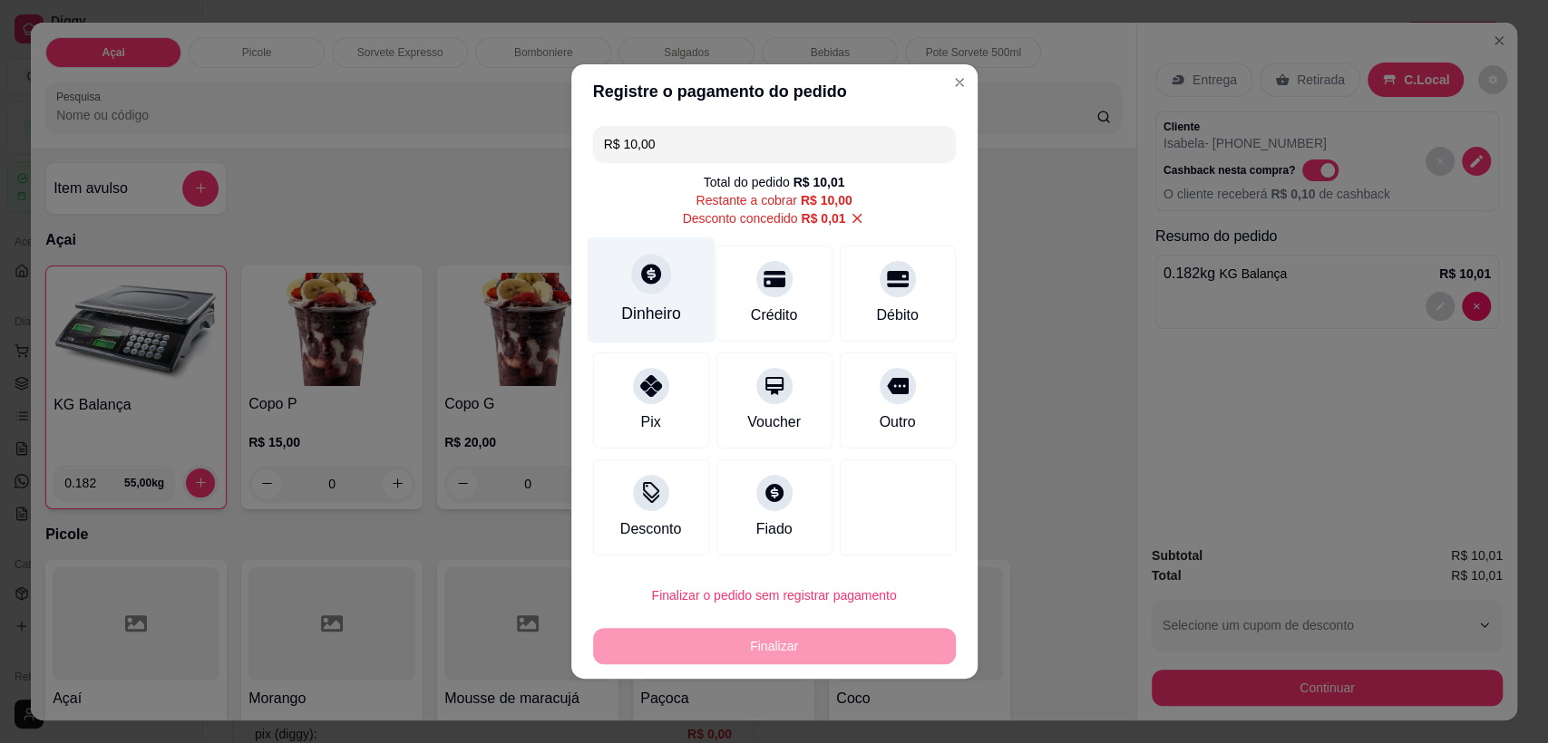
click at [652, 270] on icon at bounding box center [651, 274] width 20 height 20
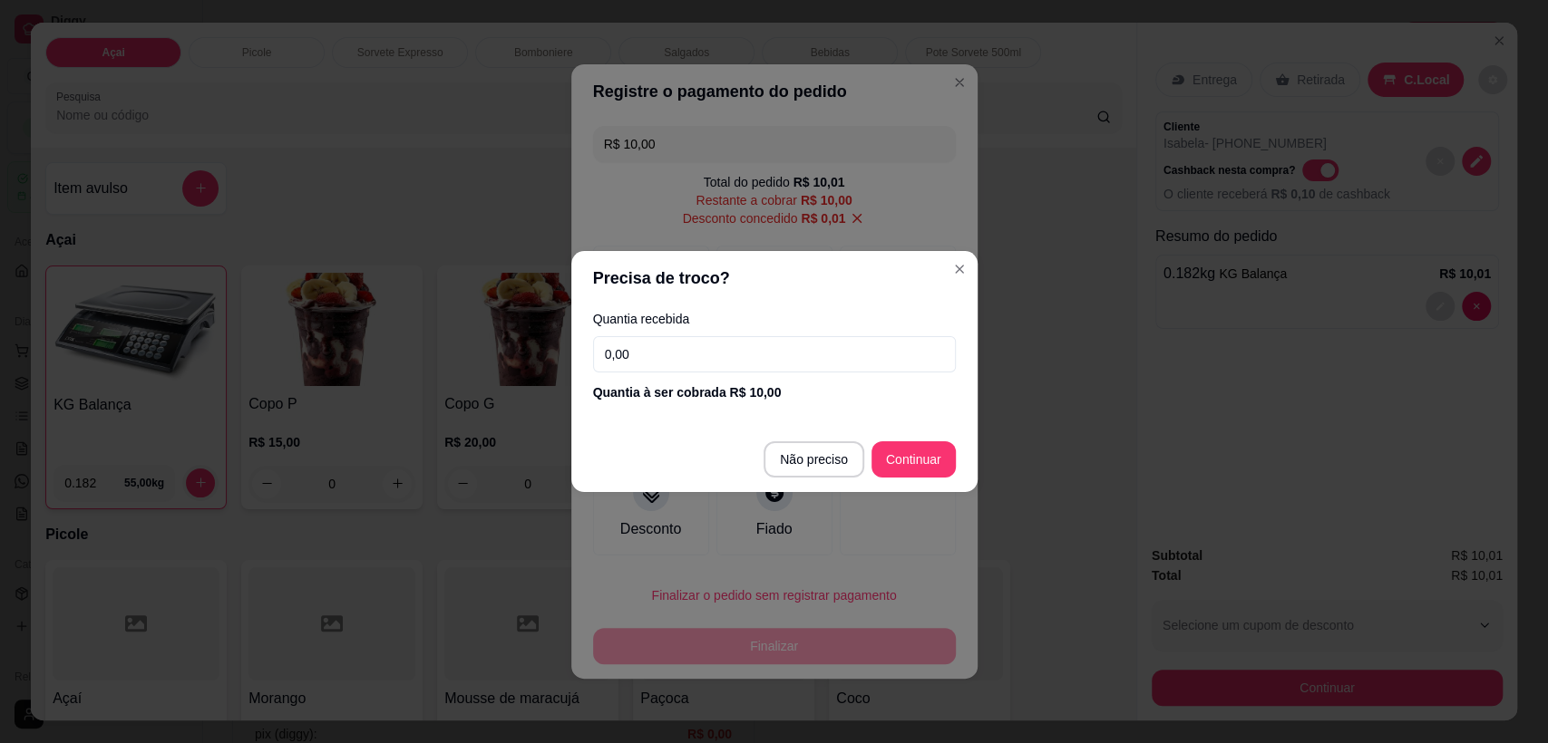
click at [757, 357] on input "0,00" at bounding box center [774, 354] width 363 height 36
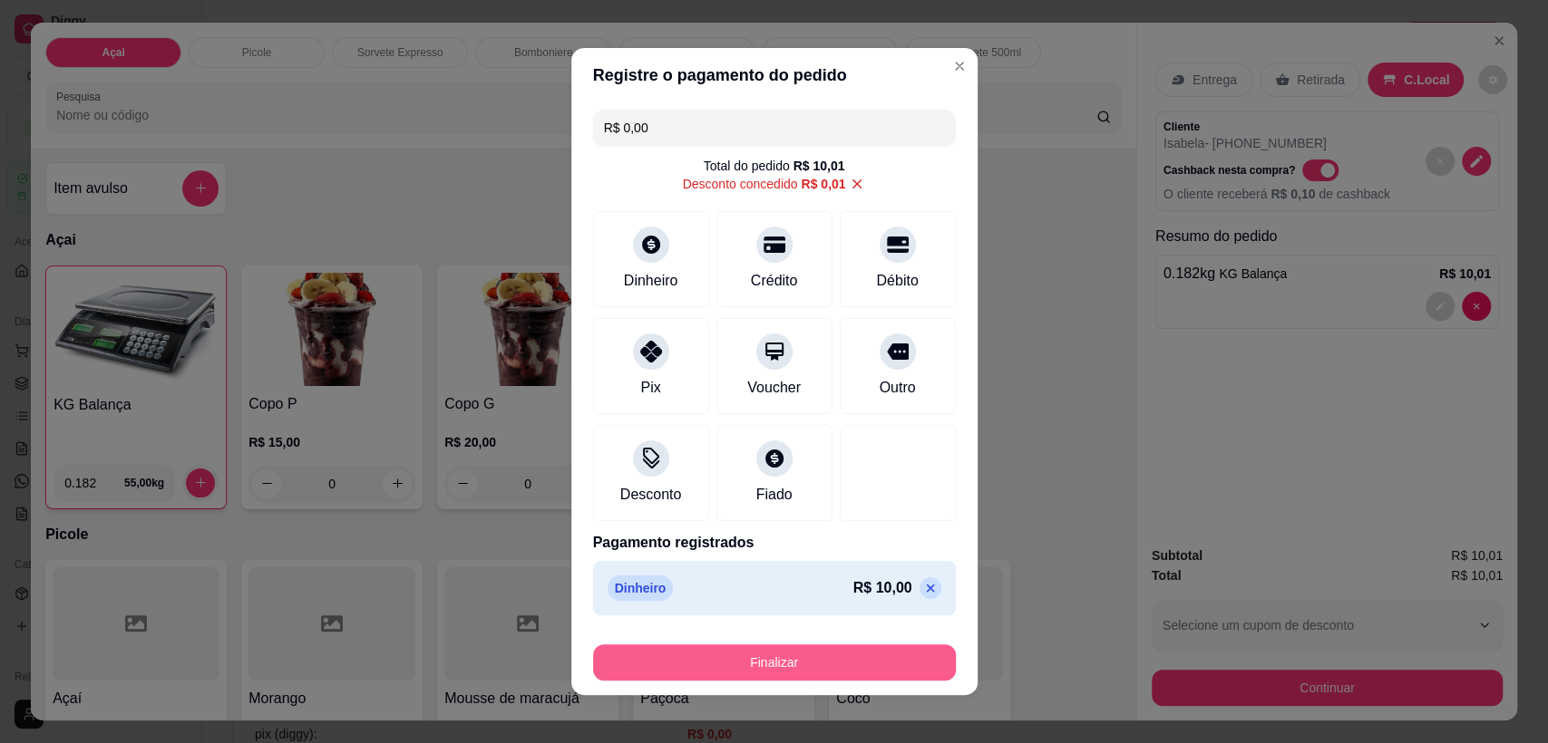
click at [820, 657] on button "Finalizar" at bounding box center [774, 663] width 363 height 36
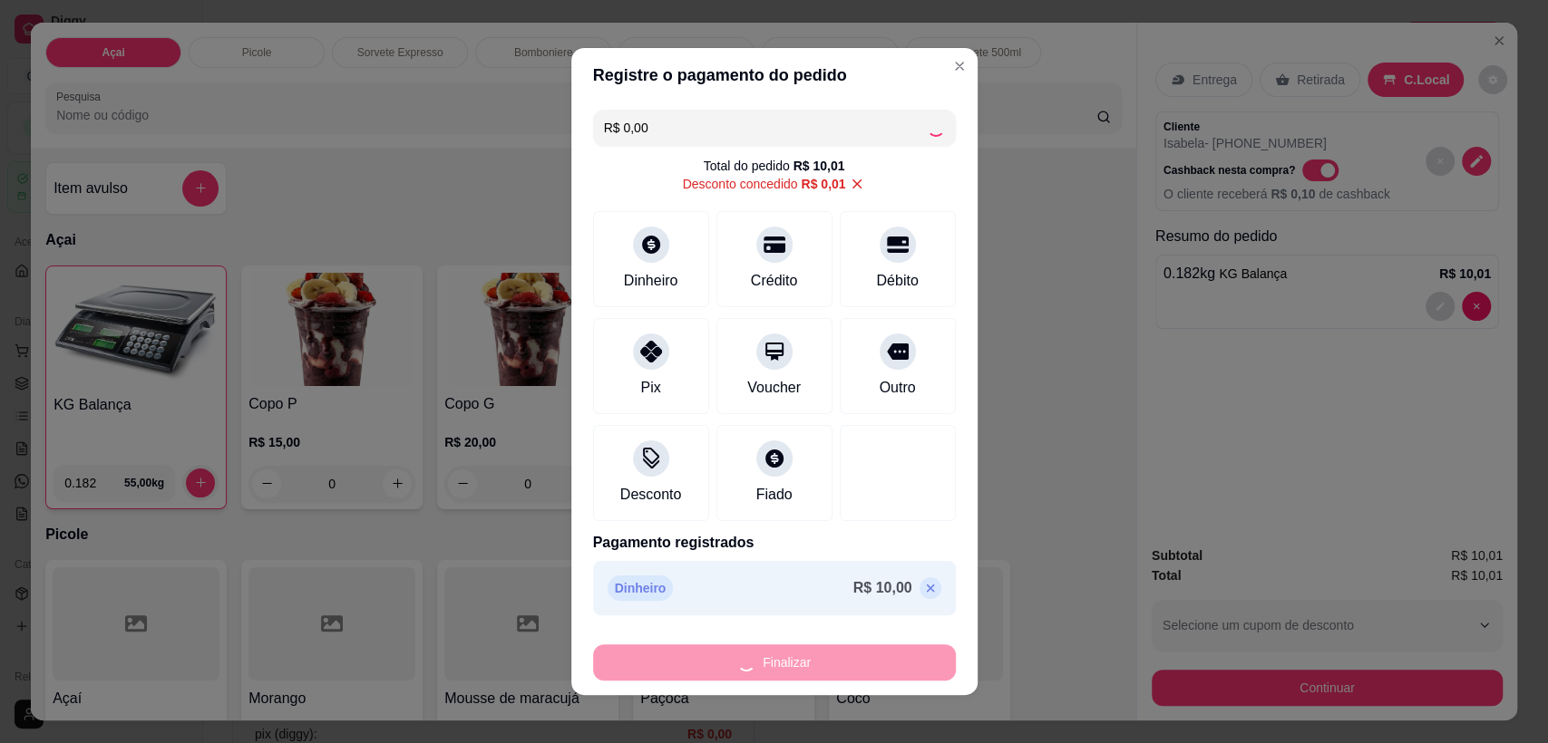
type input "-R$ 10,01"
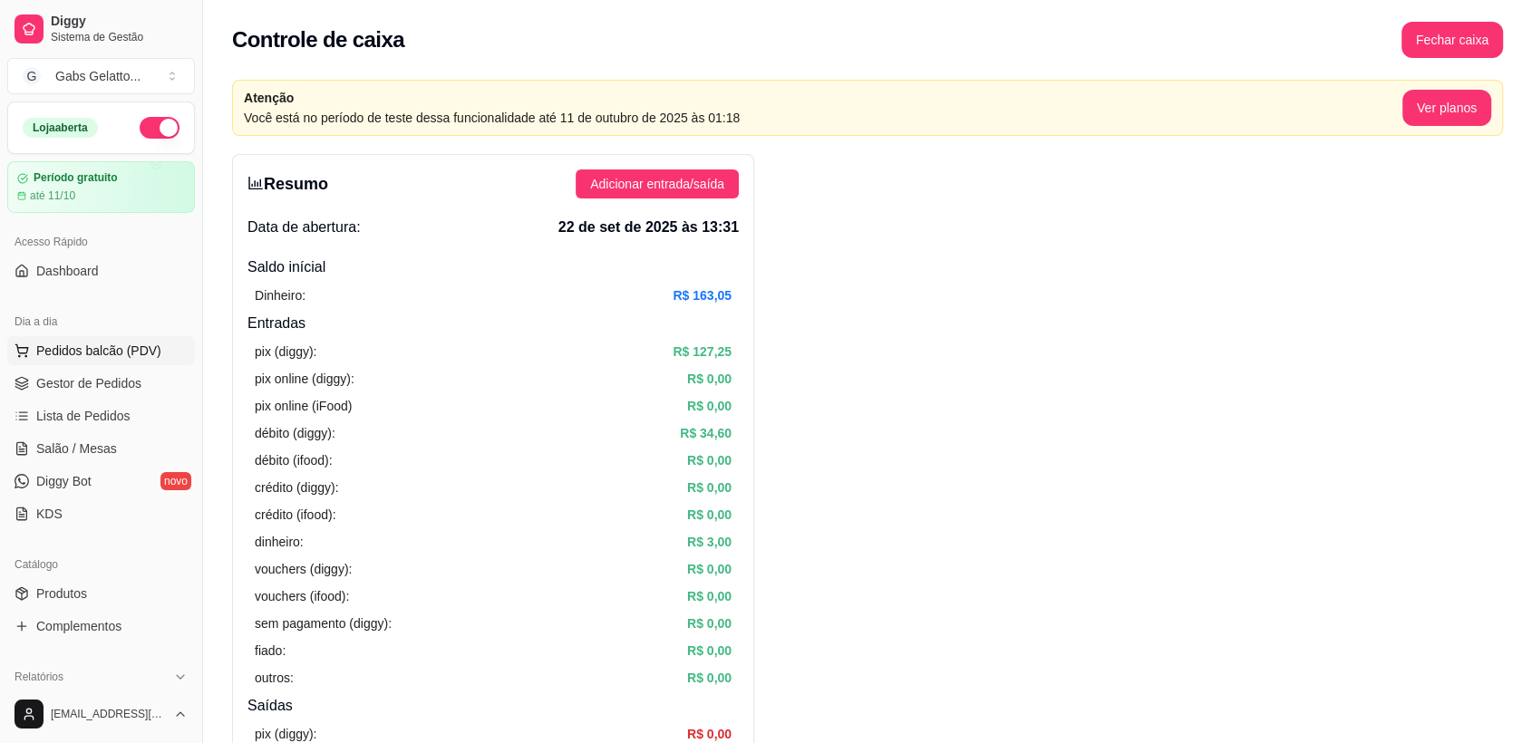
click at [134, 347] on span "Pedidos balcão (PDV)" at bounding box center [98, 351] width 125 height 18
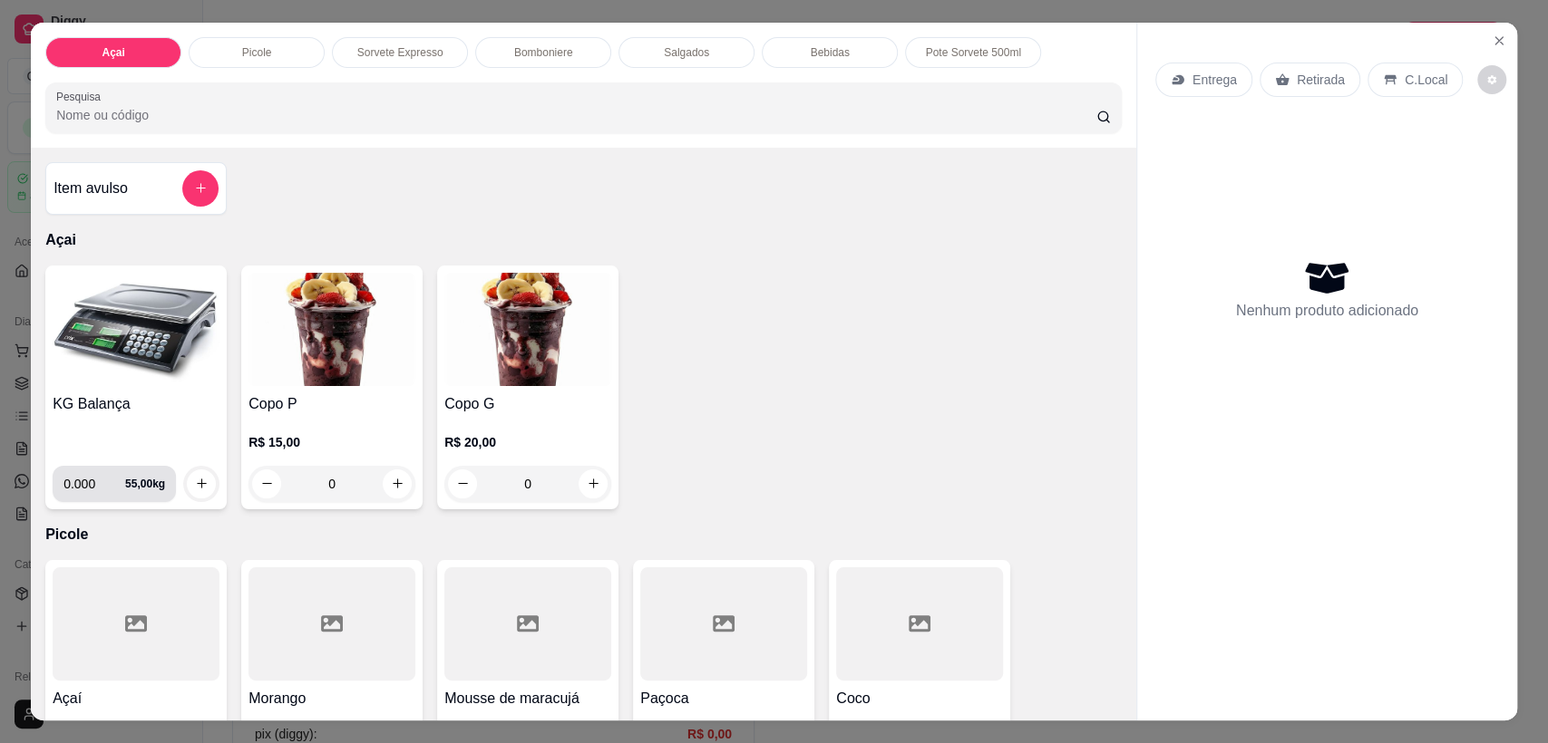
click at [82, 477] on input "0.000" at bounding box center [94, 484] width 62 height 36
click at [87, 477] on input "0.000" at bounding box center [94, 484] width 62 height 36
type input "0.150"
click at [187, 483] on button "increase-product-quantity" at bounding box center [201, 484] width 29 height 29
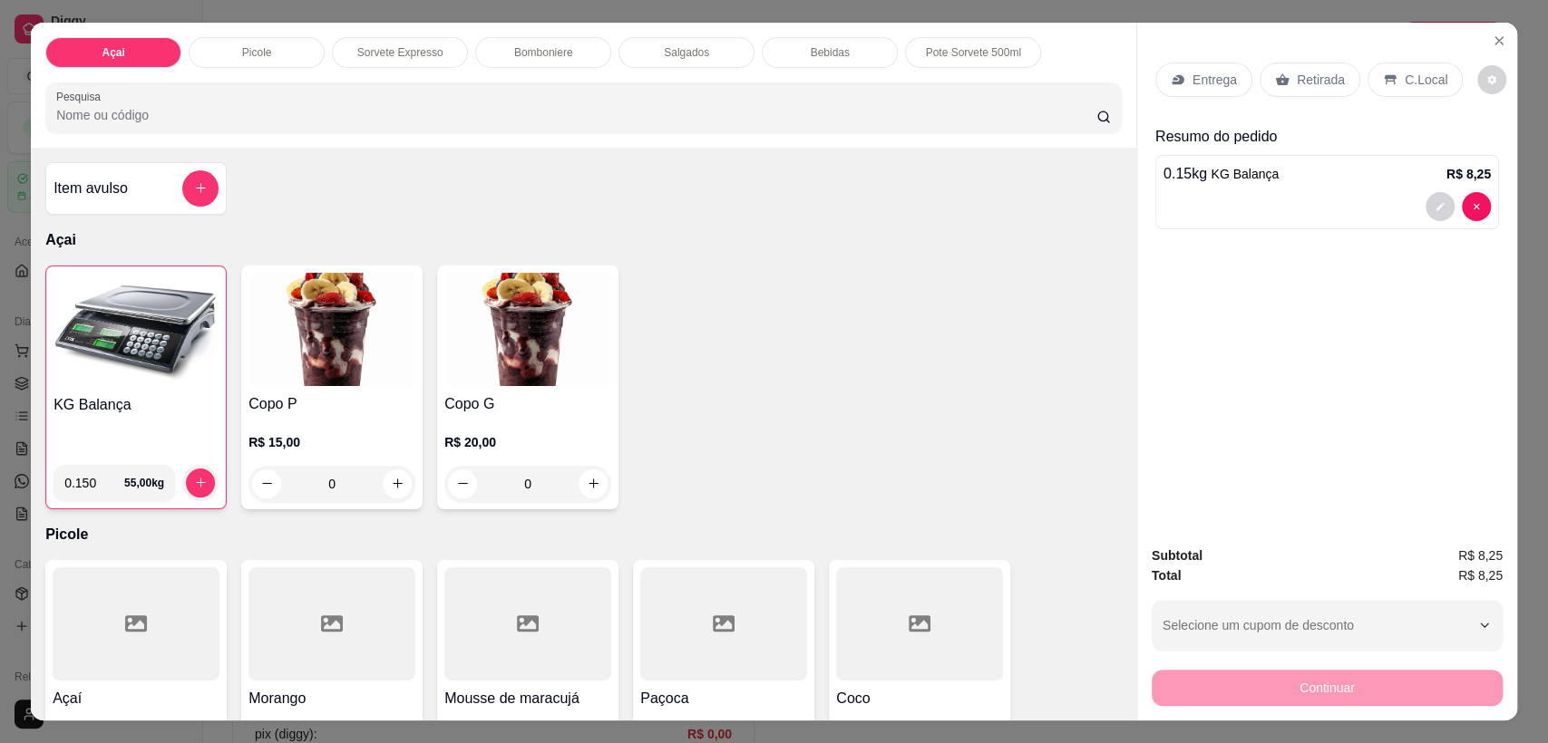
click at [1420, 74] on p "C.Local" at bounding box center [1425, 80] width 43 height 18
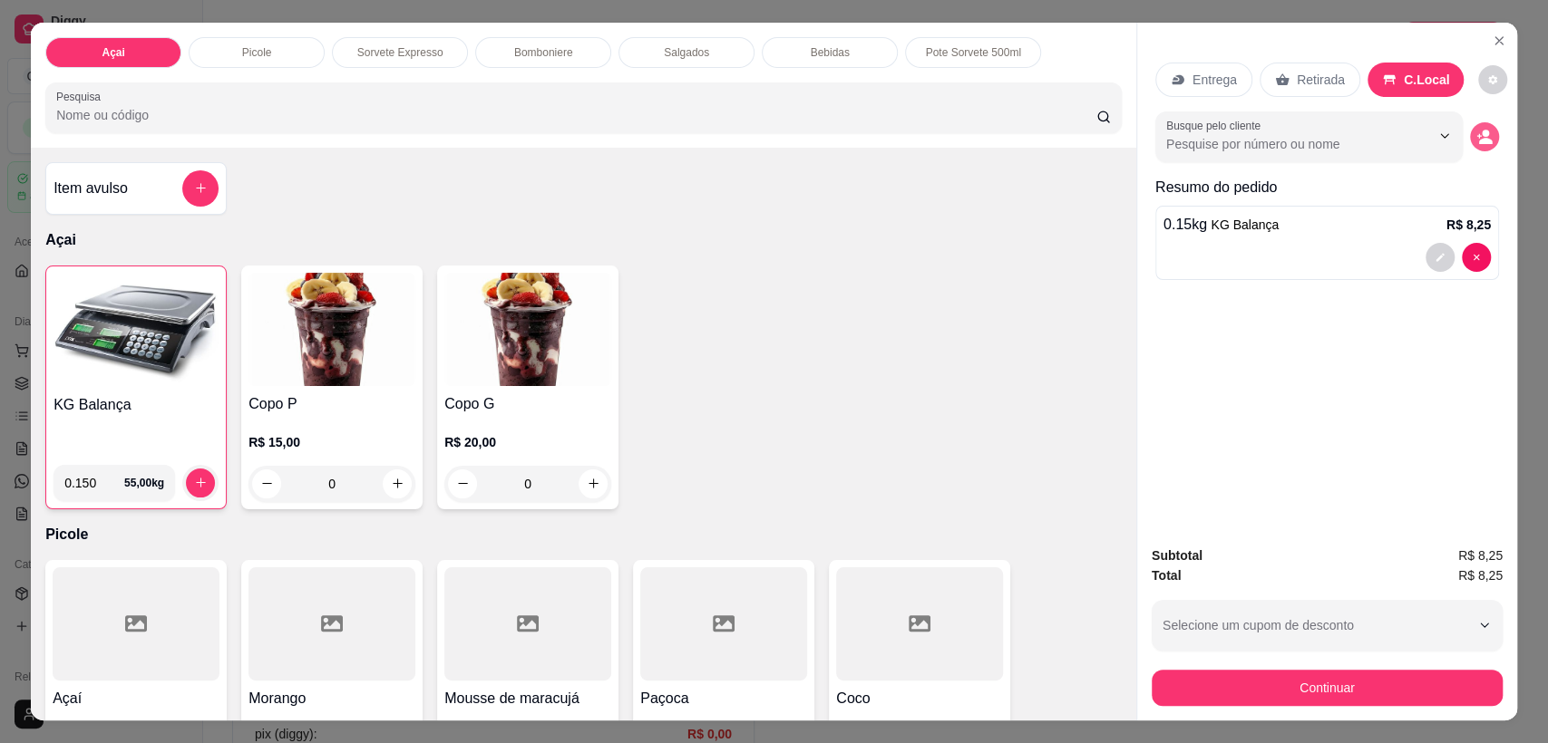
click at [1480, 138] on icon "decrease-product-quantity" at bounding box center [1484, 137] width 16 height 16
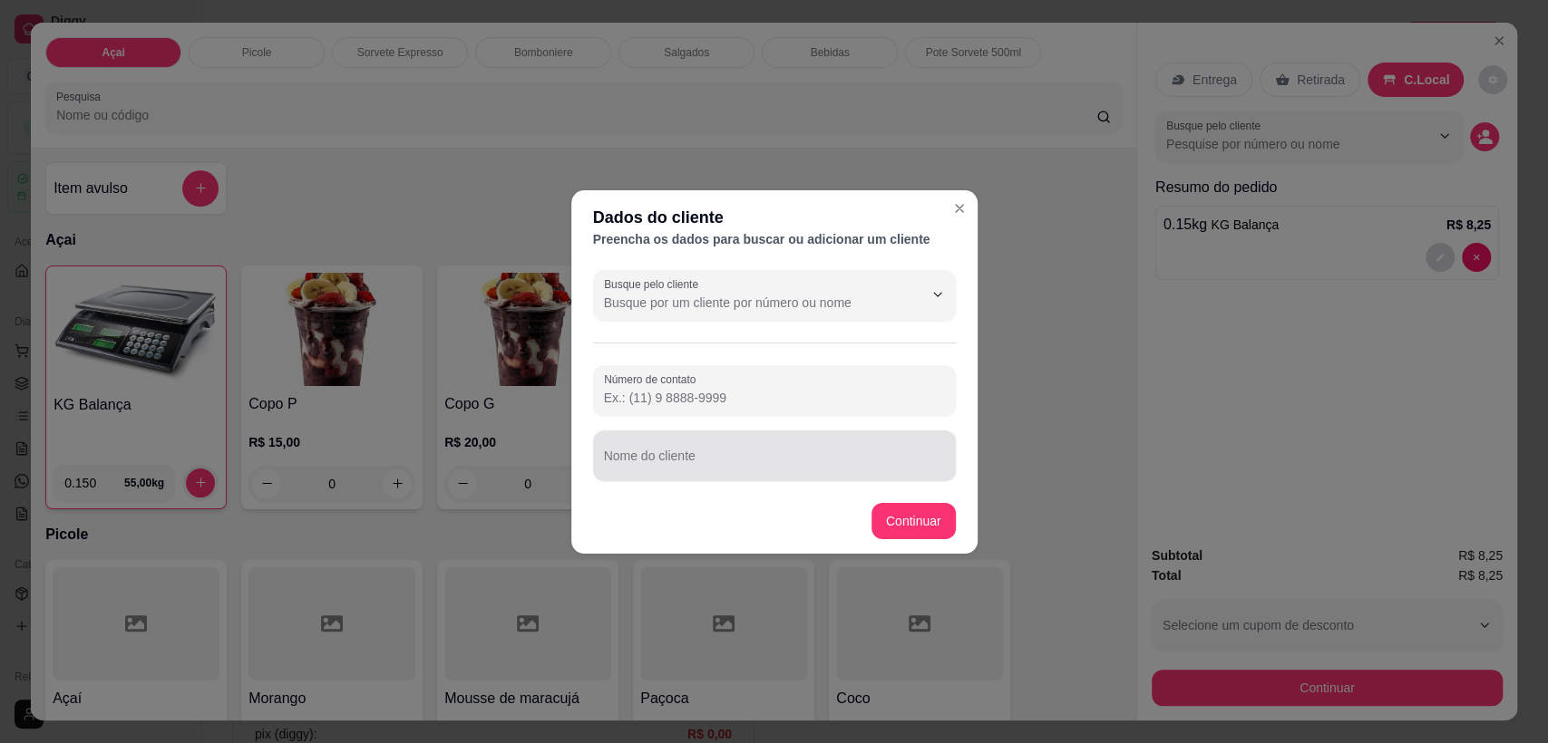
click at [793, 463] on input "Nome do cliente" at bounding box center [774, 463] width 341 height 18
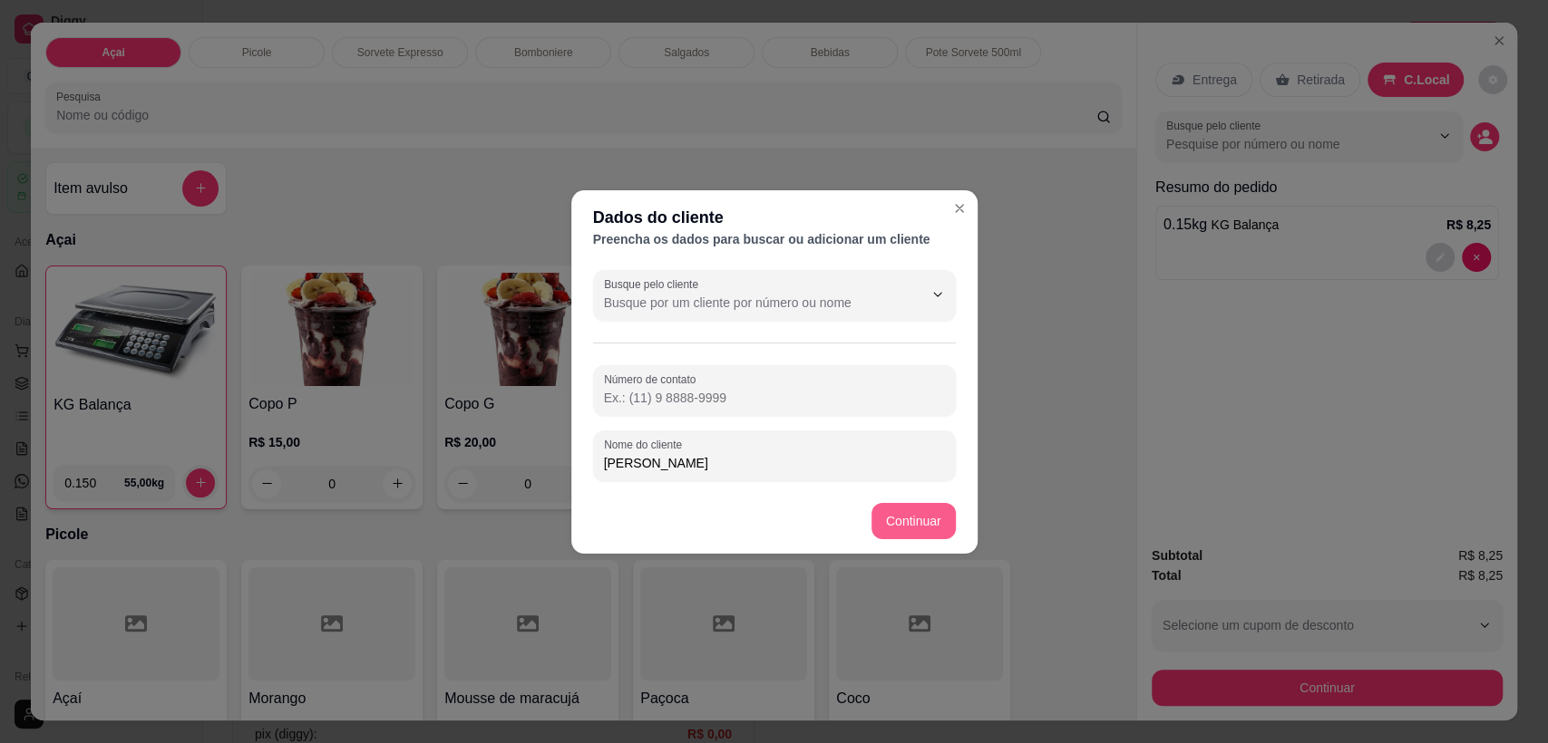
type input "[PERSON_NAME]"
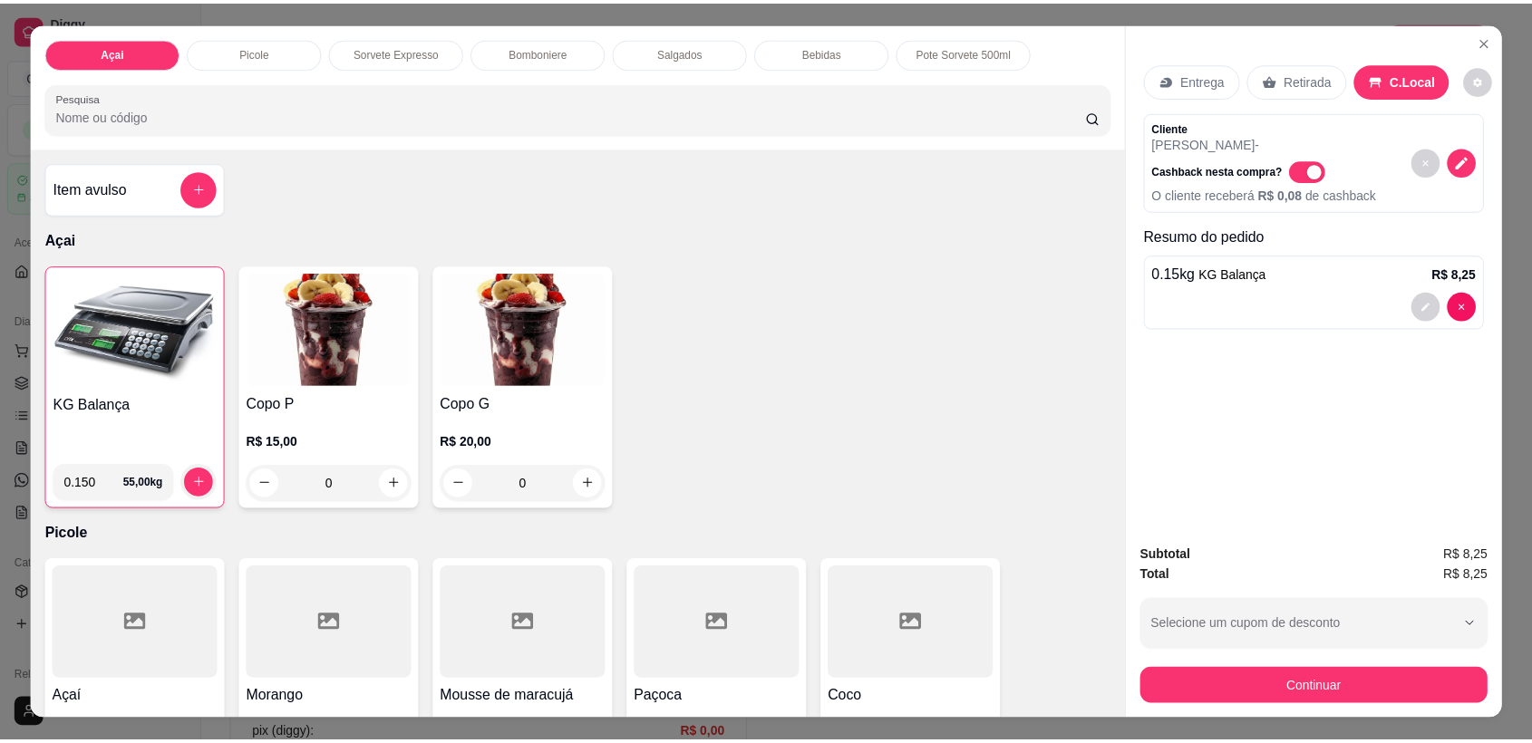
scroll to position [101, 0]
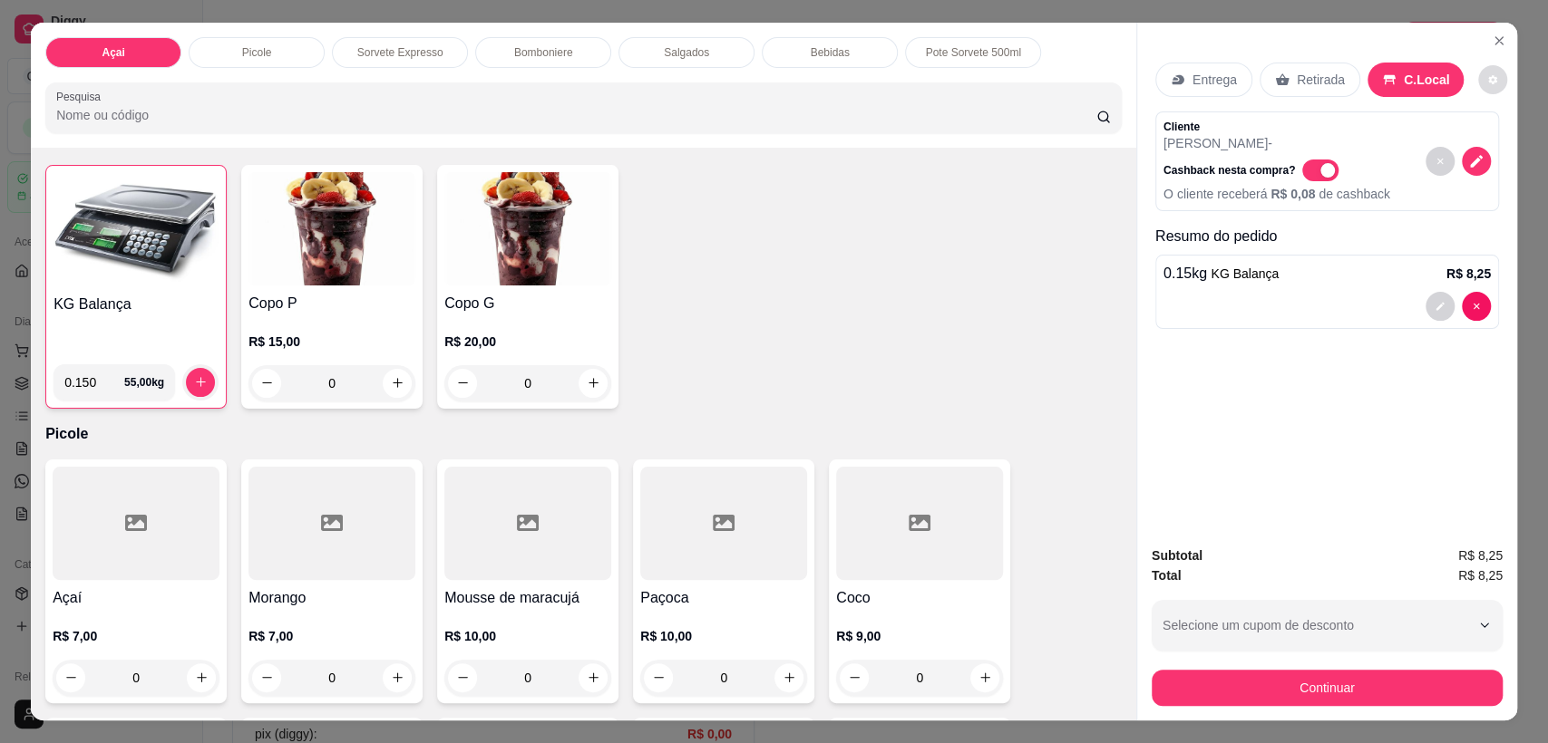
click at [1481, 71] on button "decrease-product-quantity" at bounding box center [1492, 79] width 29 height 29
click at [1393, 66] on div "C.Local" at bounding box center [1415, 80] width 97 height 34
click at [1477, 164] on button "decrease-product-quantity" at bounding box center [1475, 161] width 29 height 29
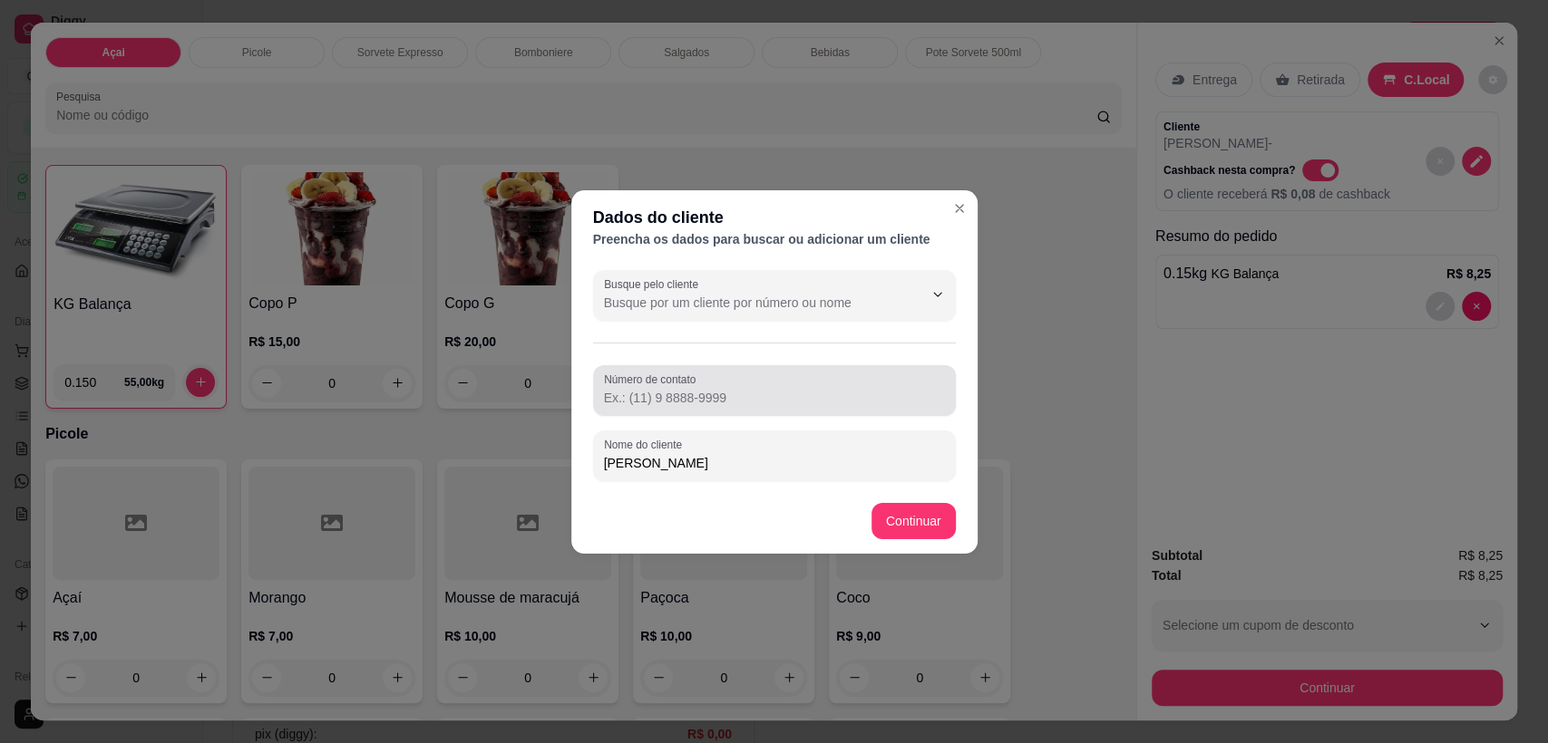
click at [779, 408] on div "Número de contato" at bounding box center [774, 390] width 363 height 51
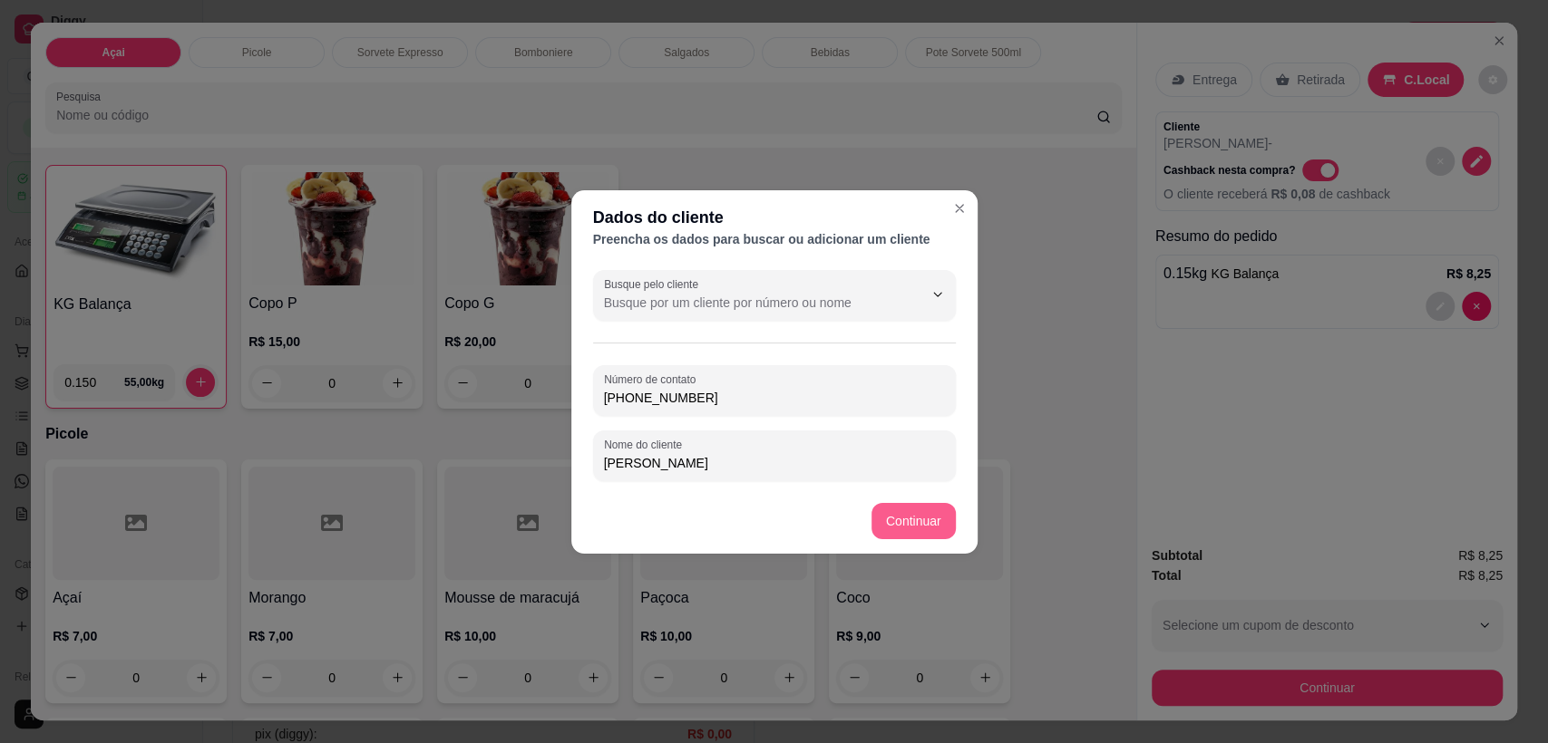
type input "[PHONE_NUMBER]"
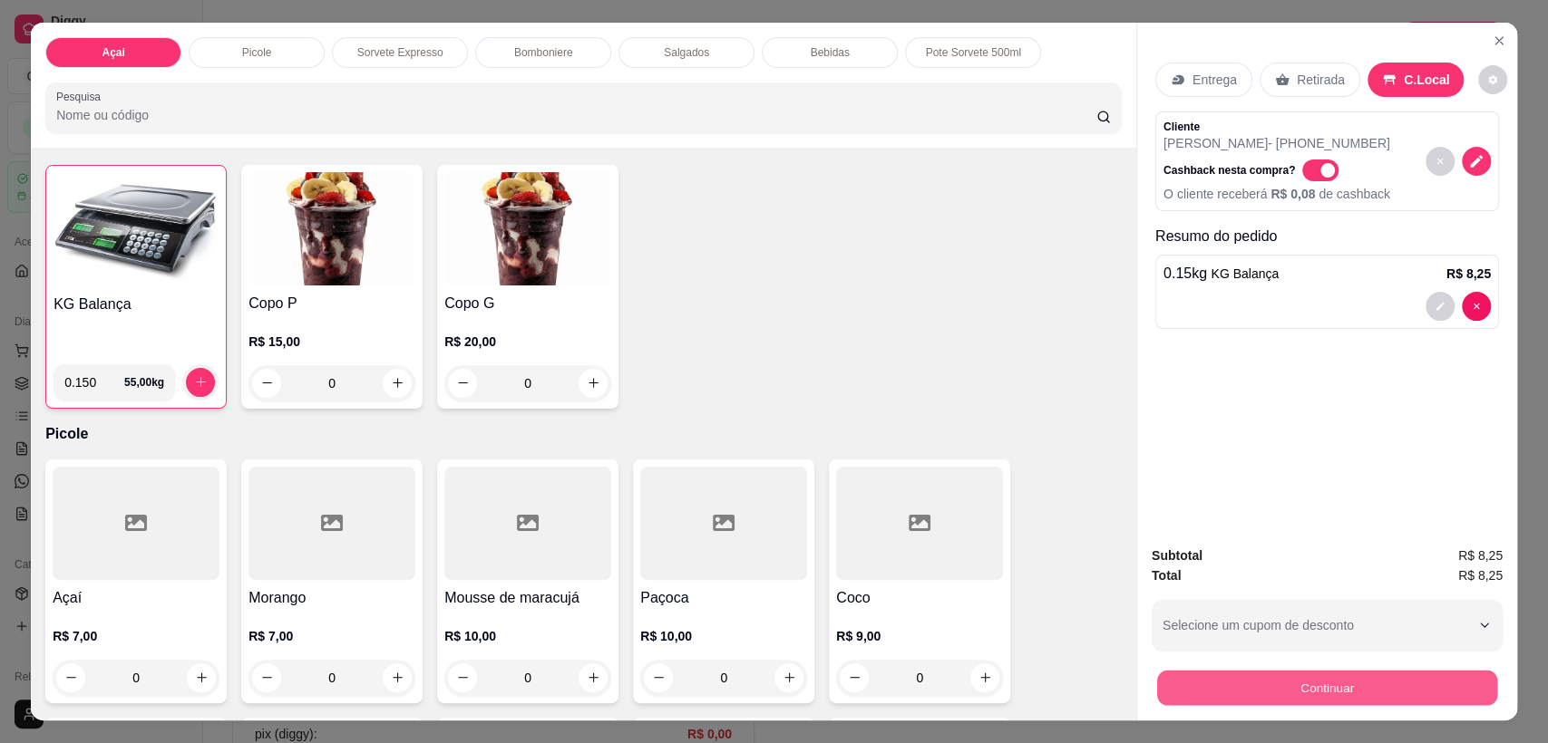
click at [1297, 683] on button "Continuar" at bounding box center [1327, 688] width 340 height 35
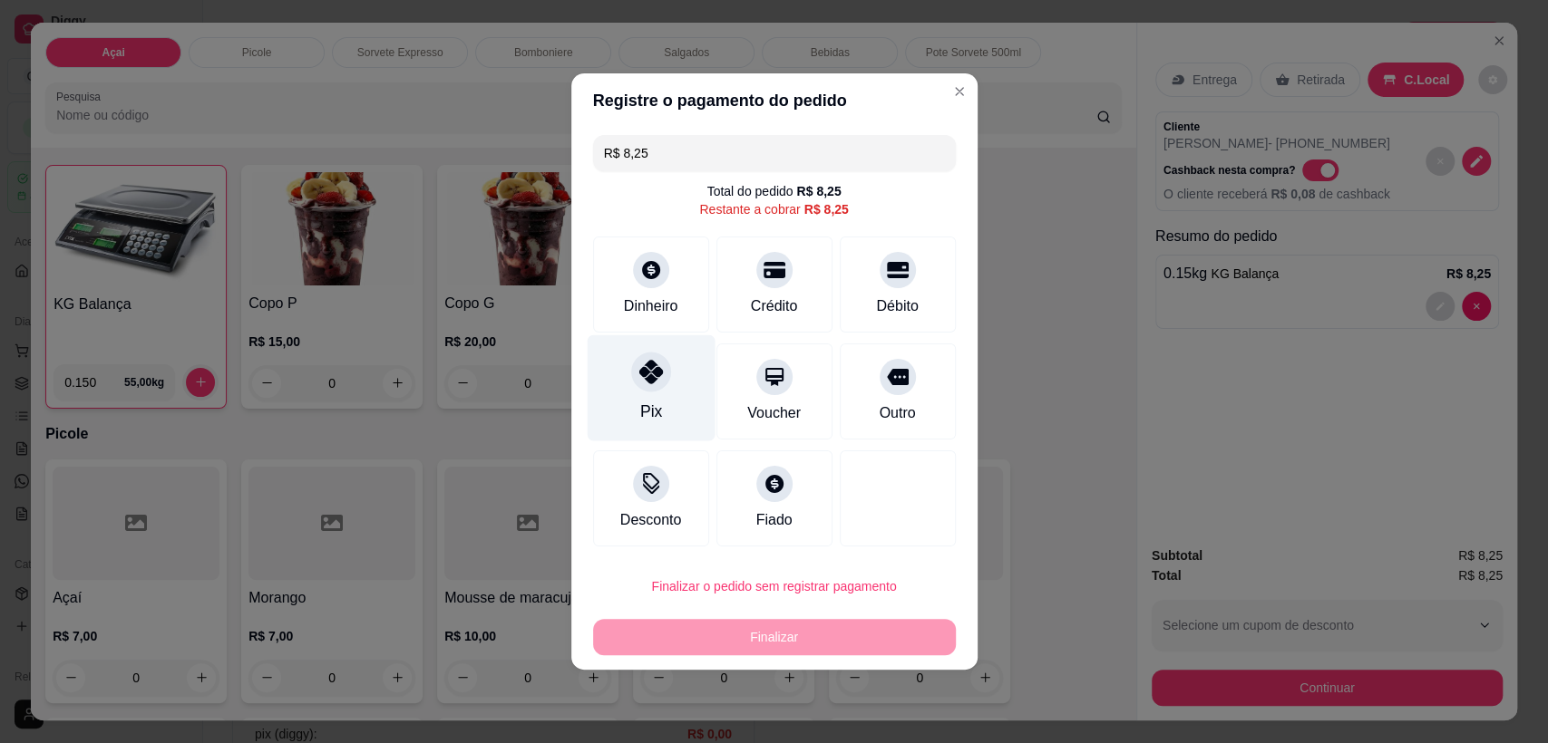
click at [664, 385] on div "Pix" at bounding box center [651, 388] width 128 height 106
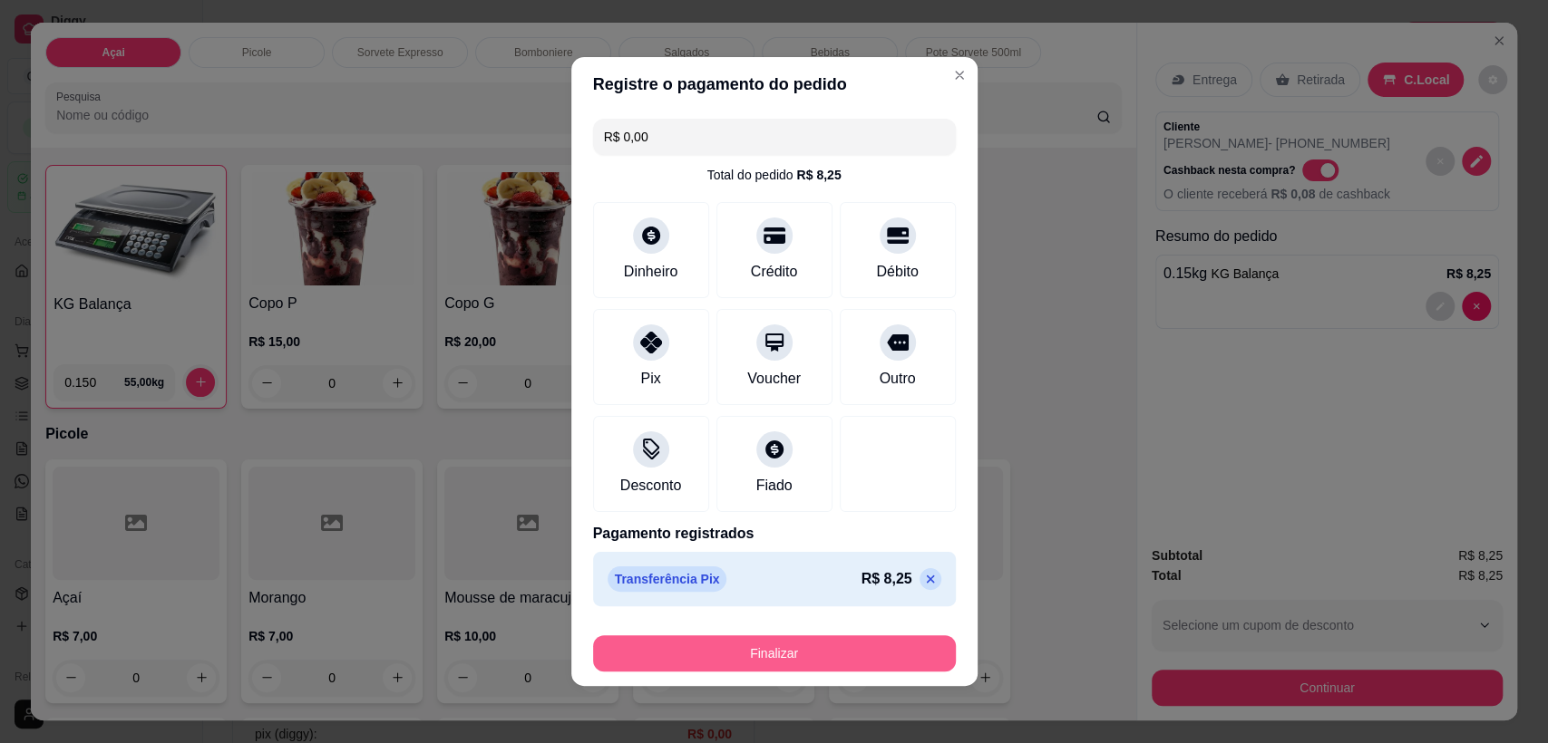
click at [768, 643] on button "Finalizar" at bounding box center [774, 654] width 363 height 36
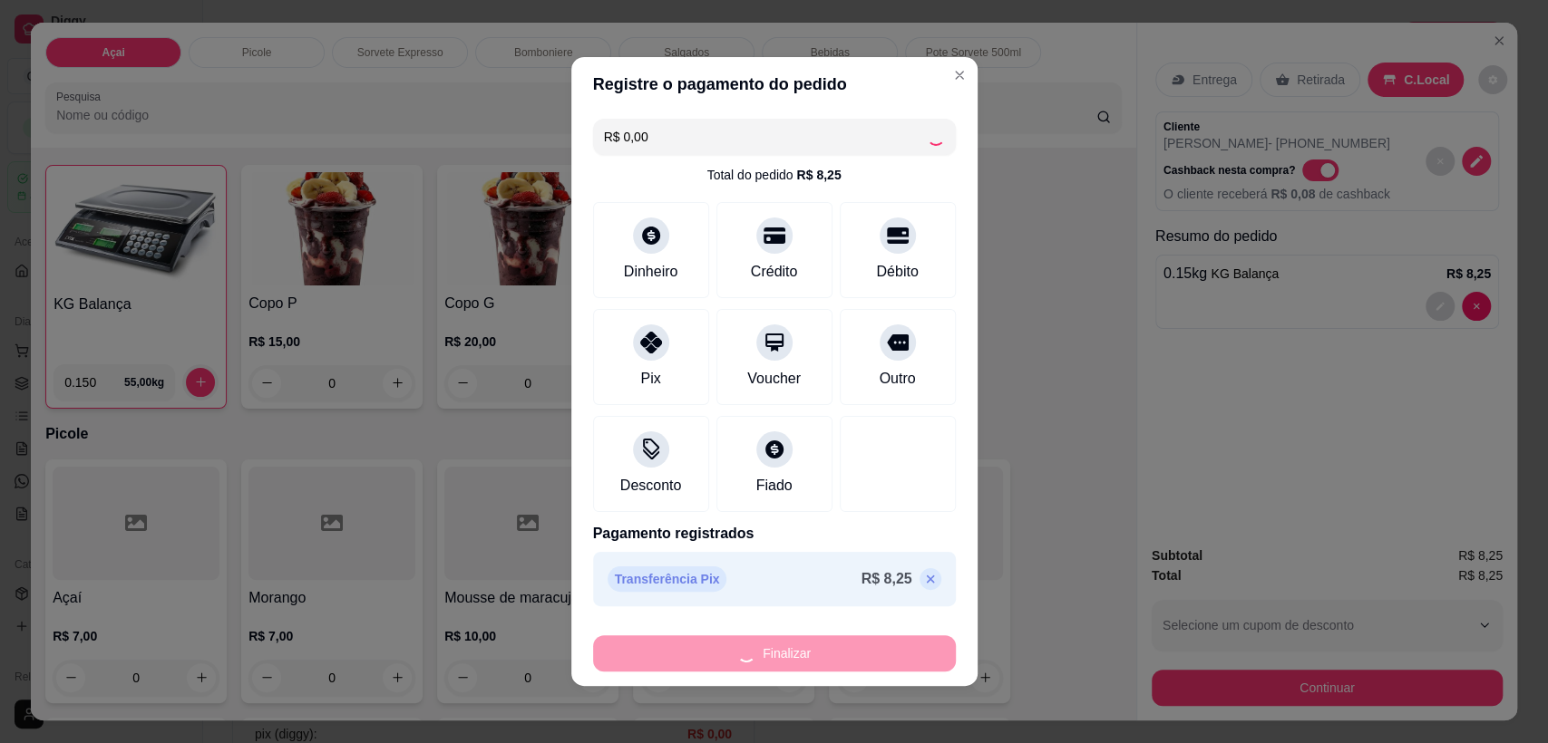
type input "-R$ 8,25"
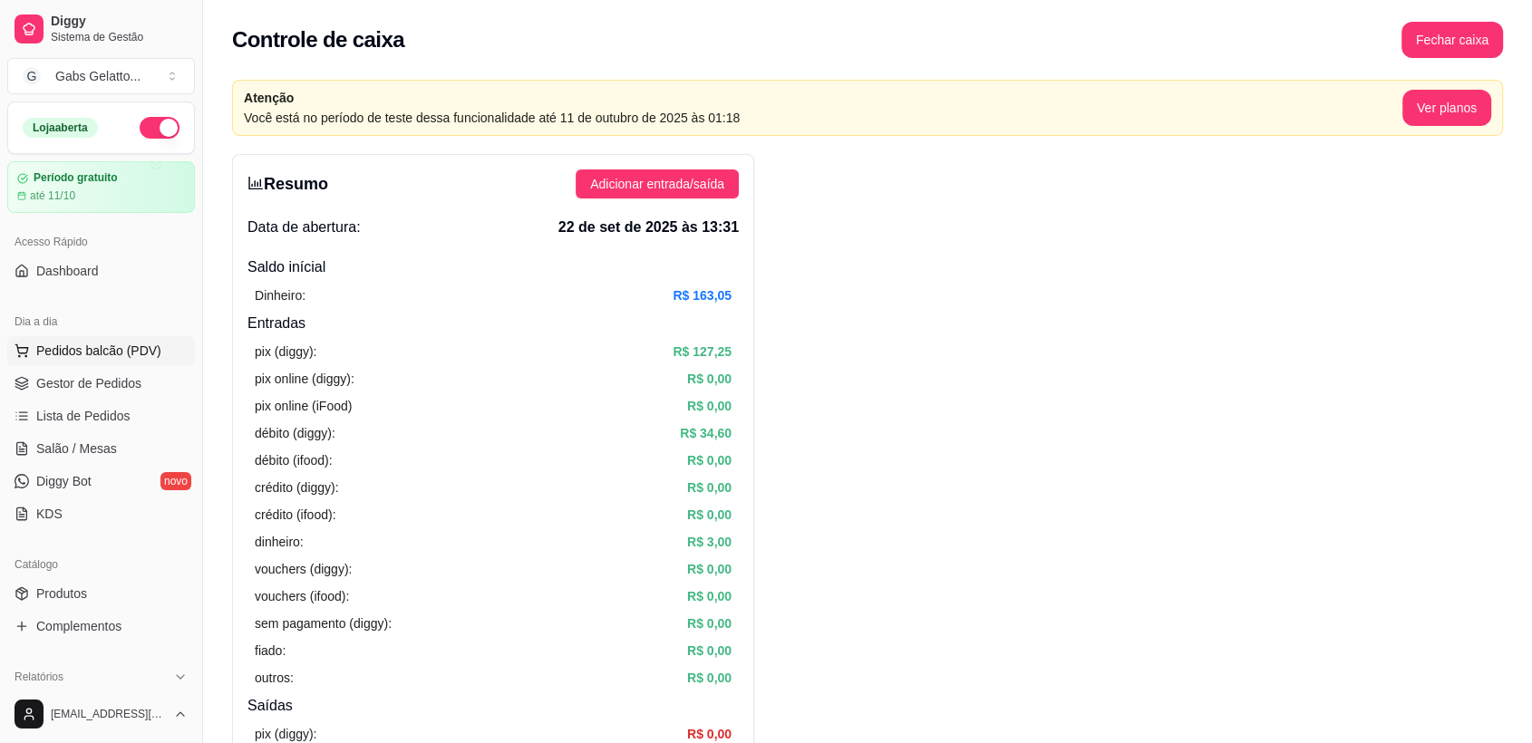
click at [96, 354] on span "Pedidos balcão (PDV)" at bounding box center [98, 351] width 125 height 18
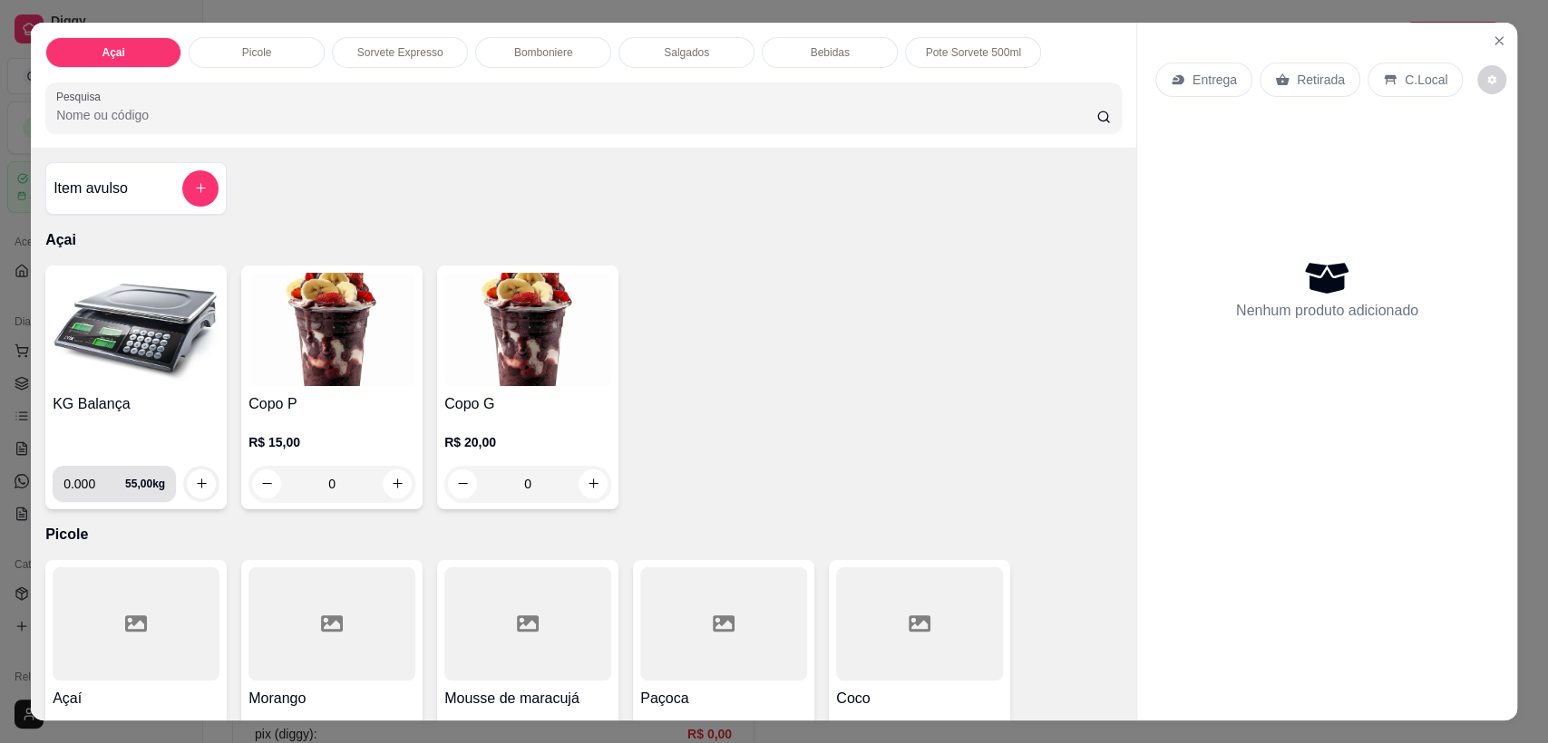
click at [89, 481] on input "0.000" at bounding box center [94, 484] width 62 height 36
type input "0.118"
click at [116, 336] on img at bounding box center [136, 329] width 167 height 113
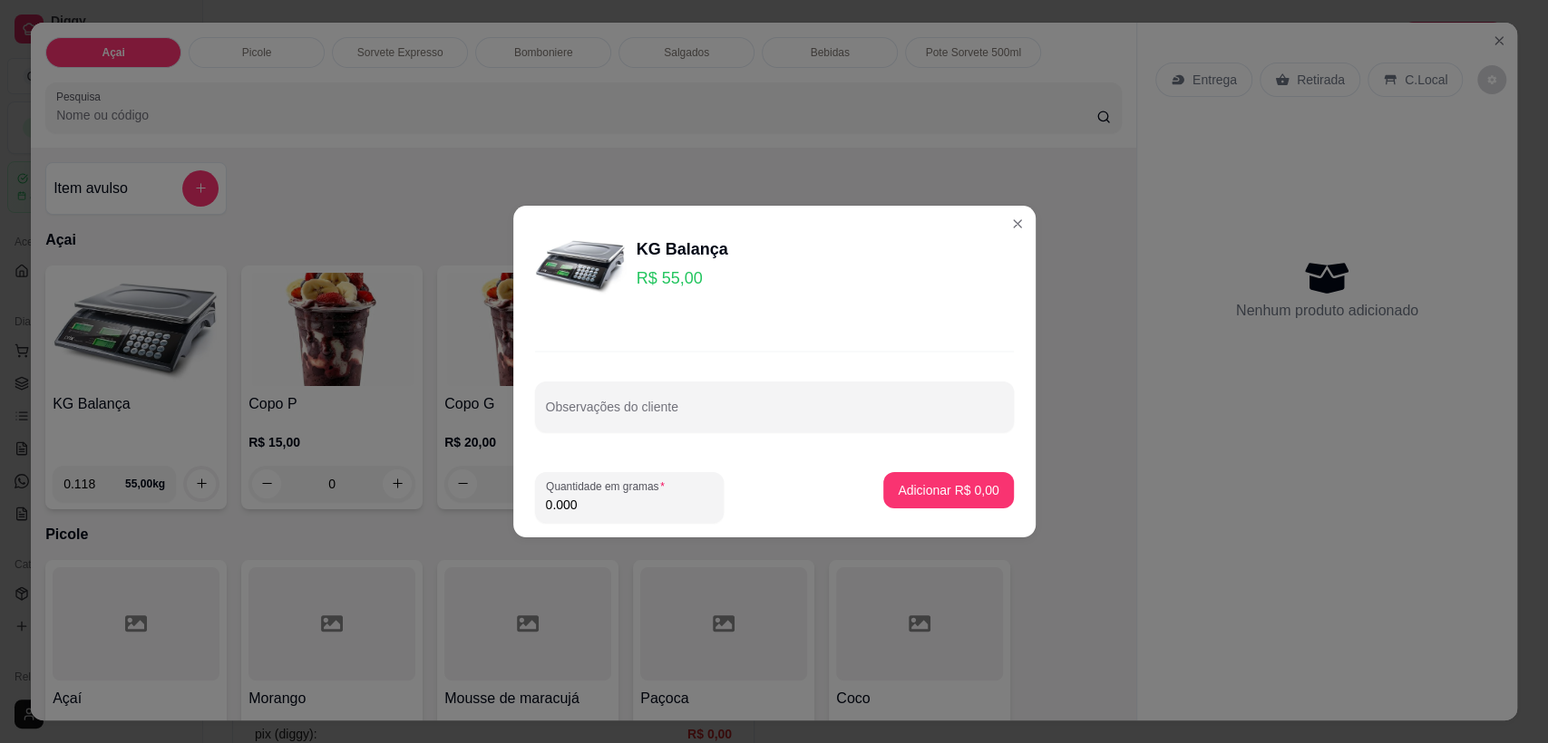
click at [600, 512] on input "0.000" at bounding box center [629, 505] width 167 height 18
type input "0.110"
click at [905, 496] on p "Adicionar R$ 6,05" at bounding box center [948, 490] width 101 height 18
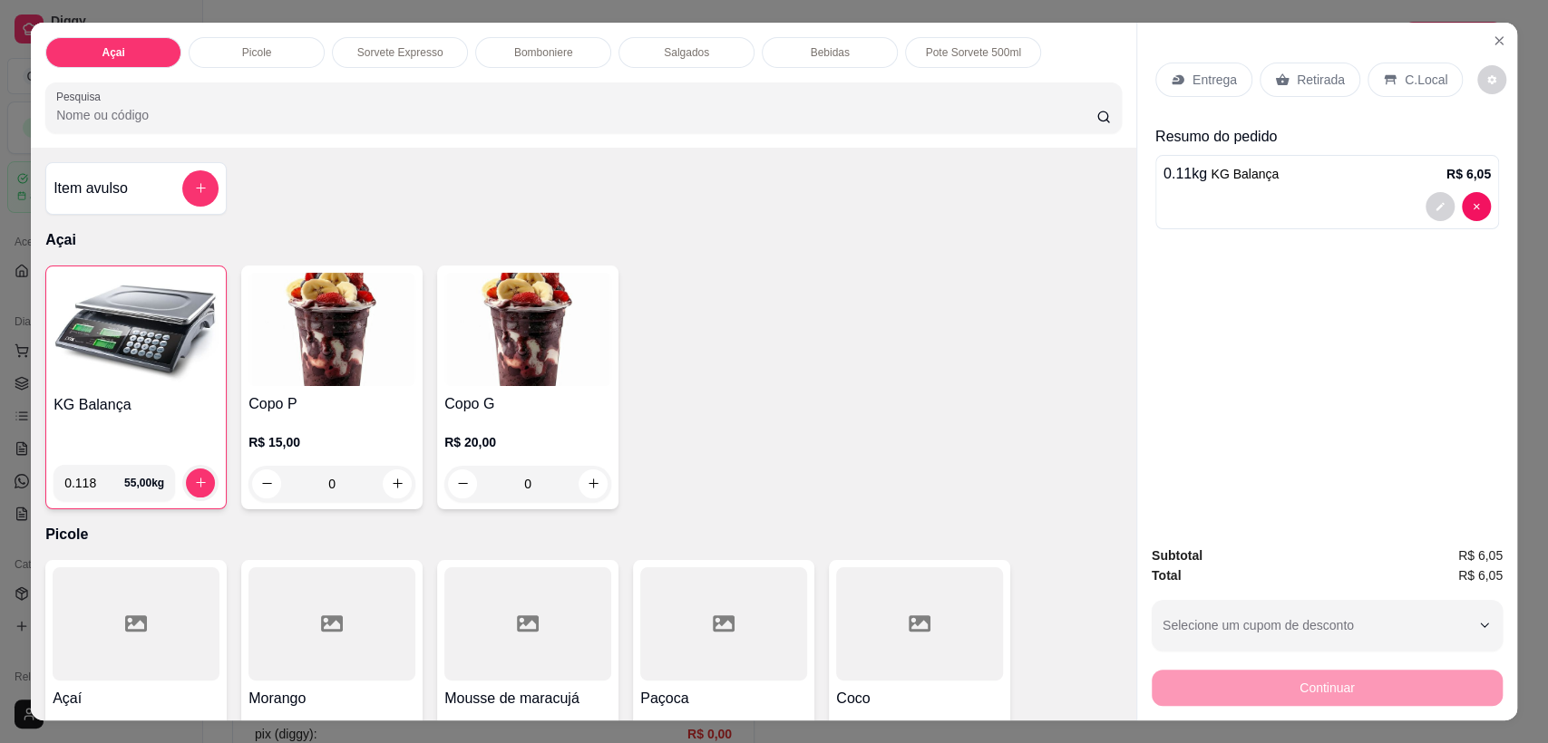
click at [1404, 80] on p "C.Local" at bounding box center [1425, 80] width 43 height 18
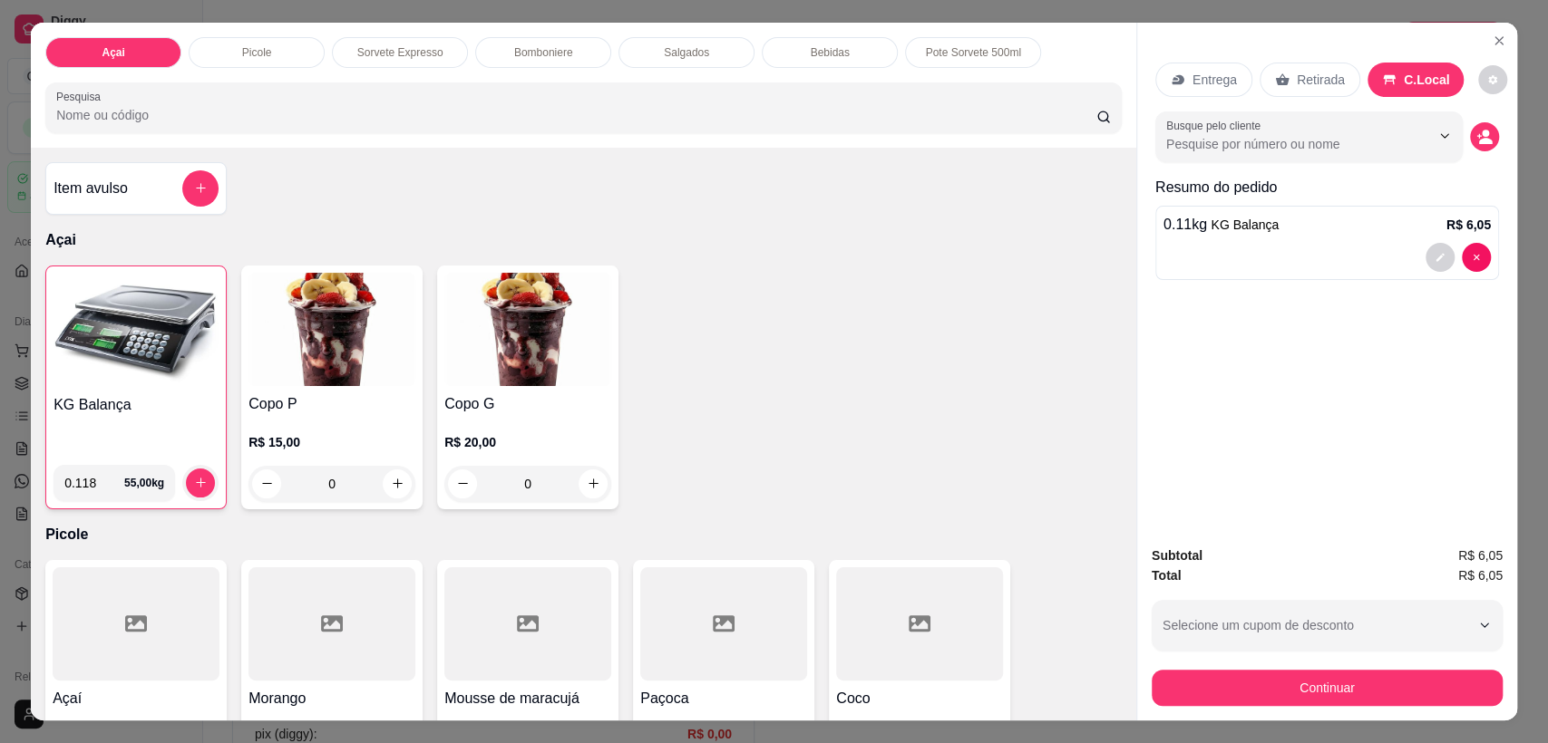
click at [1300, 673] on div "Continuar" at bounding box center [1326, 685] width 351 height 41
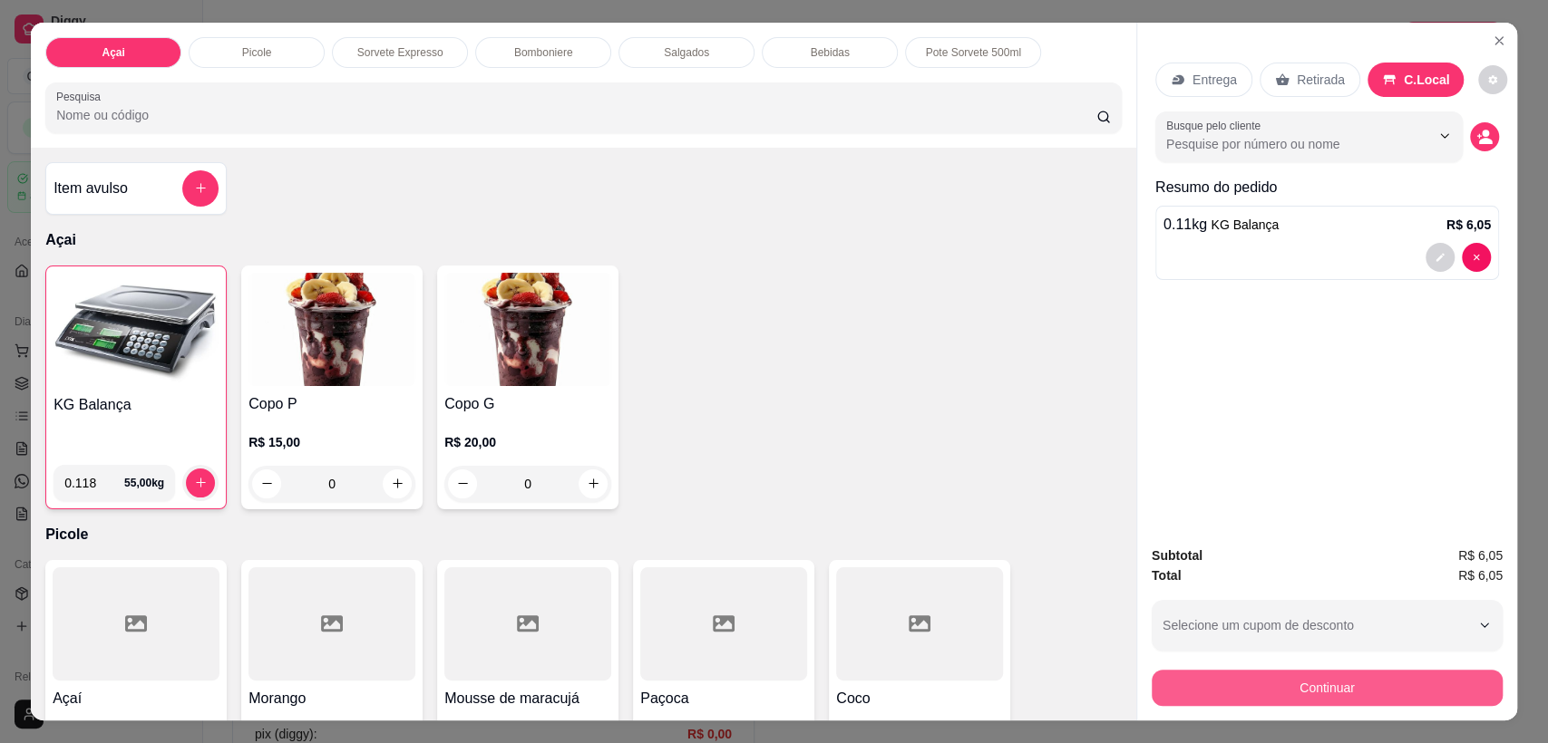
click at [1297, 682] on button "Continuar" at bounding box center [1326, 688] width 351 height 36
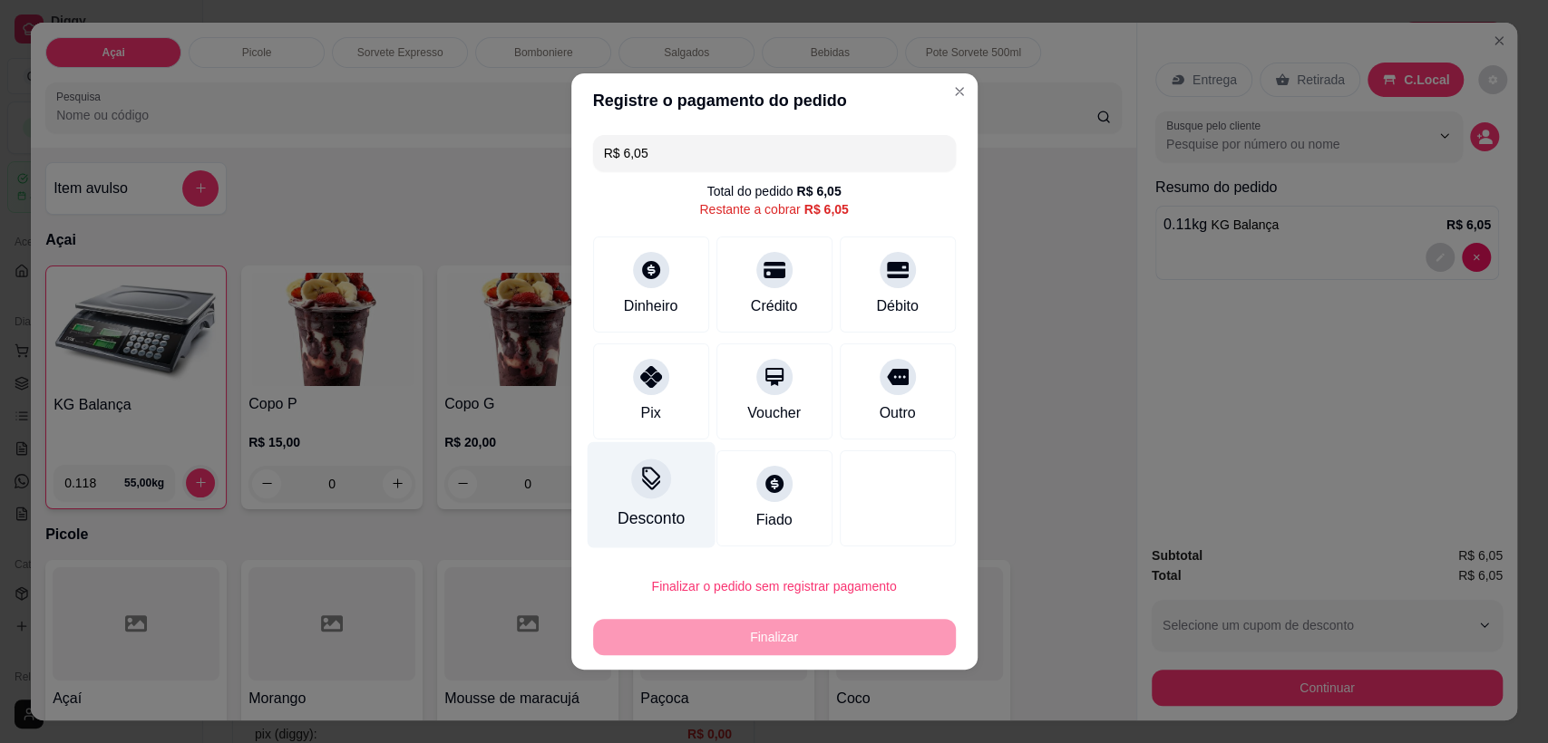
click at [675, 487] on div "Desconto" at bounding box center [651, 495] width 128 height 106
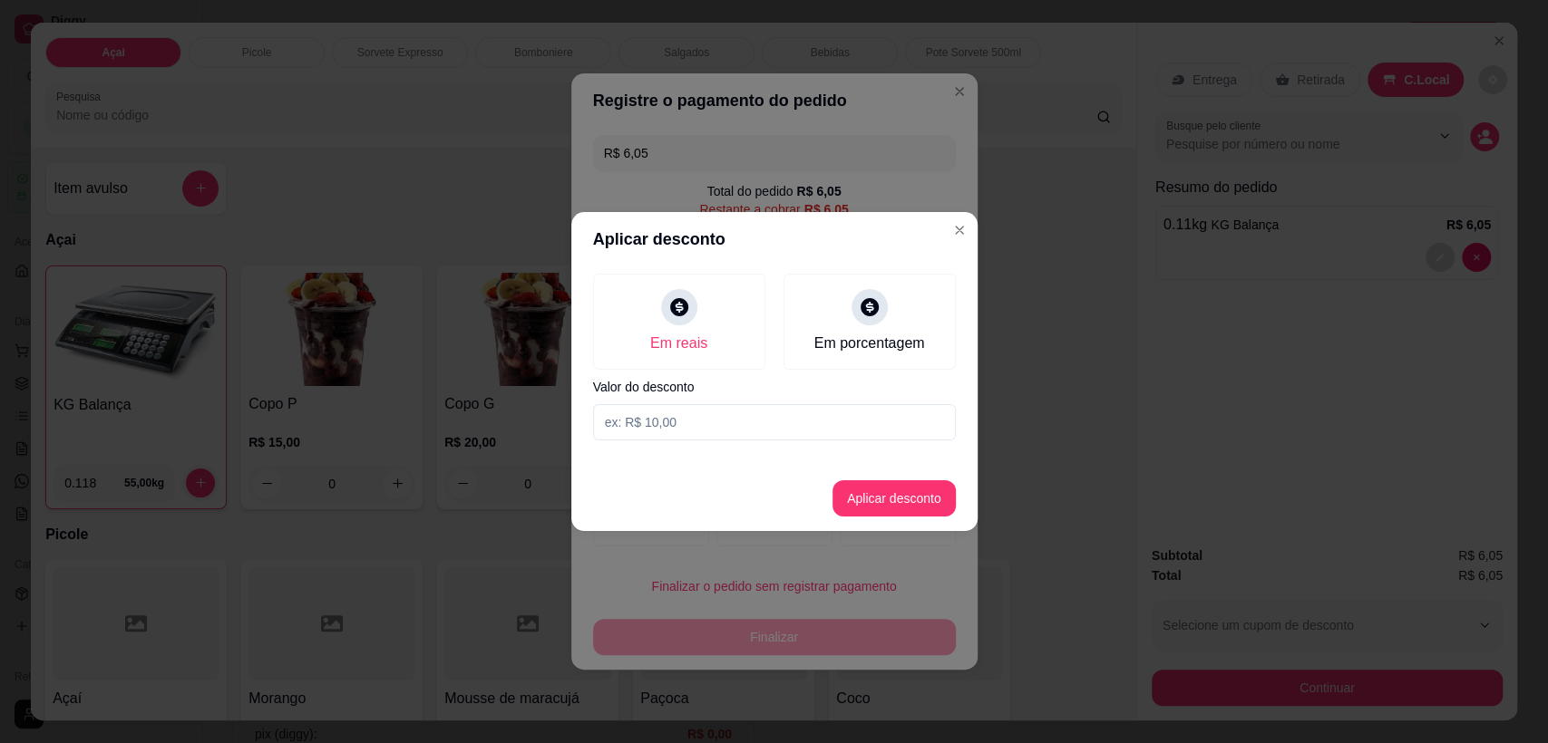
click at [731, 423] on input at bounding box center [774, 422] width 363 height 36
type input "0,05"
click at [888, 509] on button "Aplicar desconto" at bounding box center [893, 499] width 123 height 36
type input "R$ 6,00"
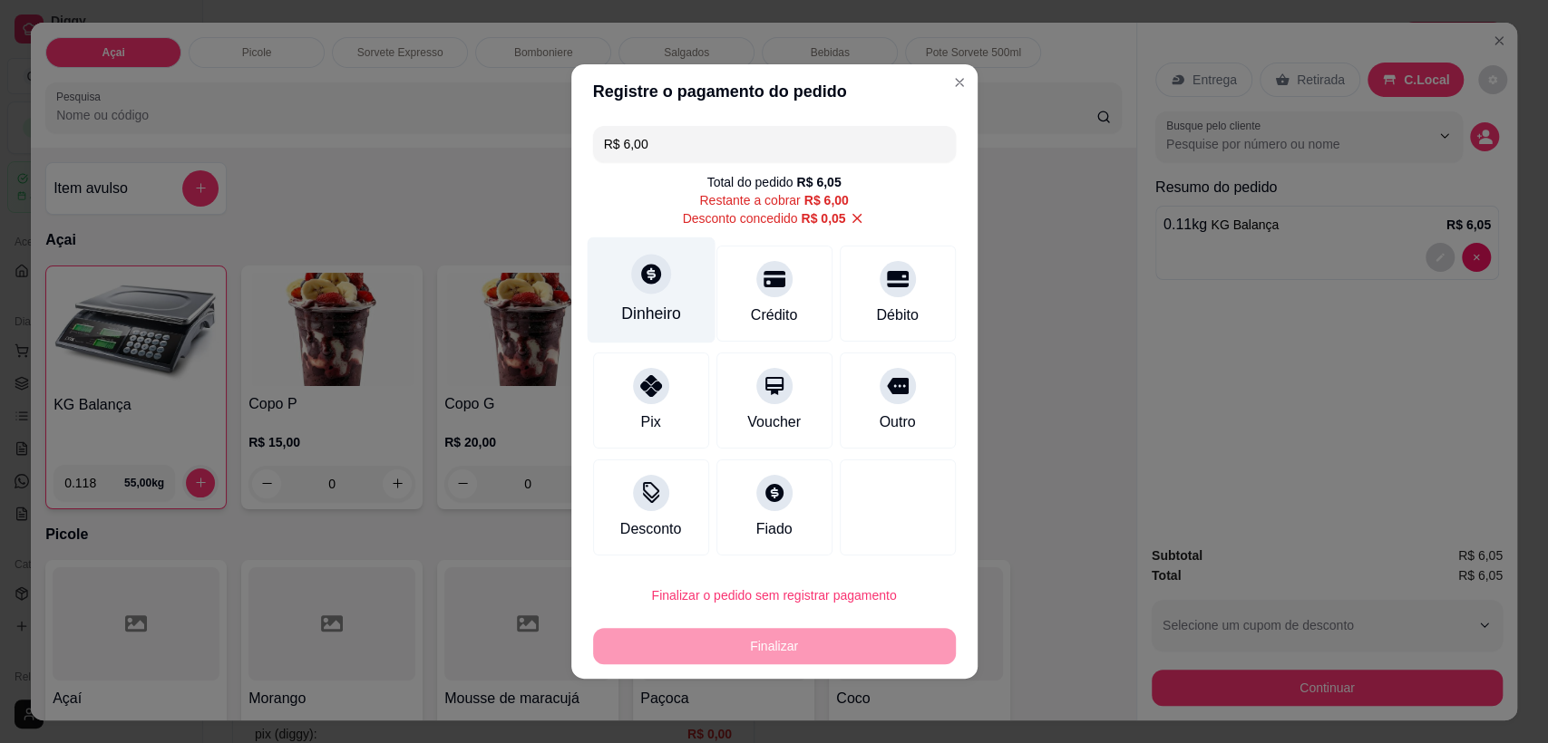
click at [668, 302] on div "Dinheiro" at bounding box center [651, 314] width 60 height 24
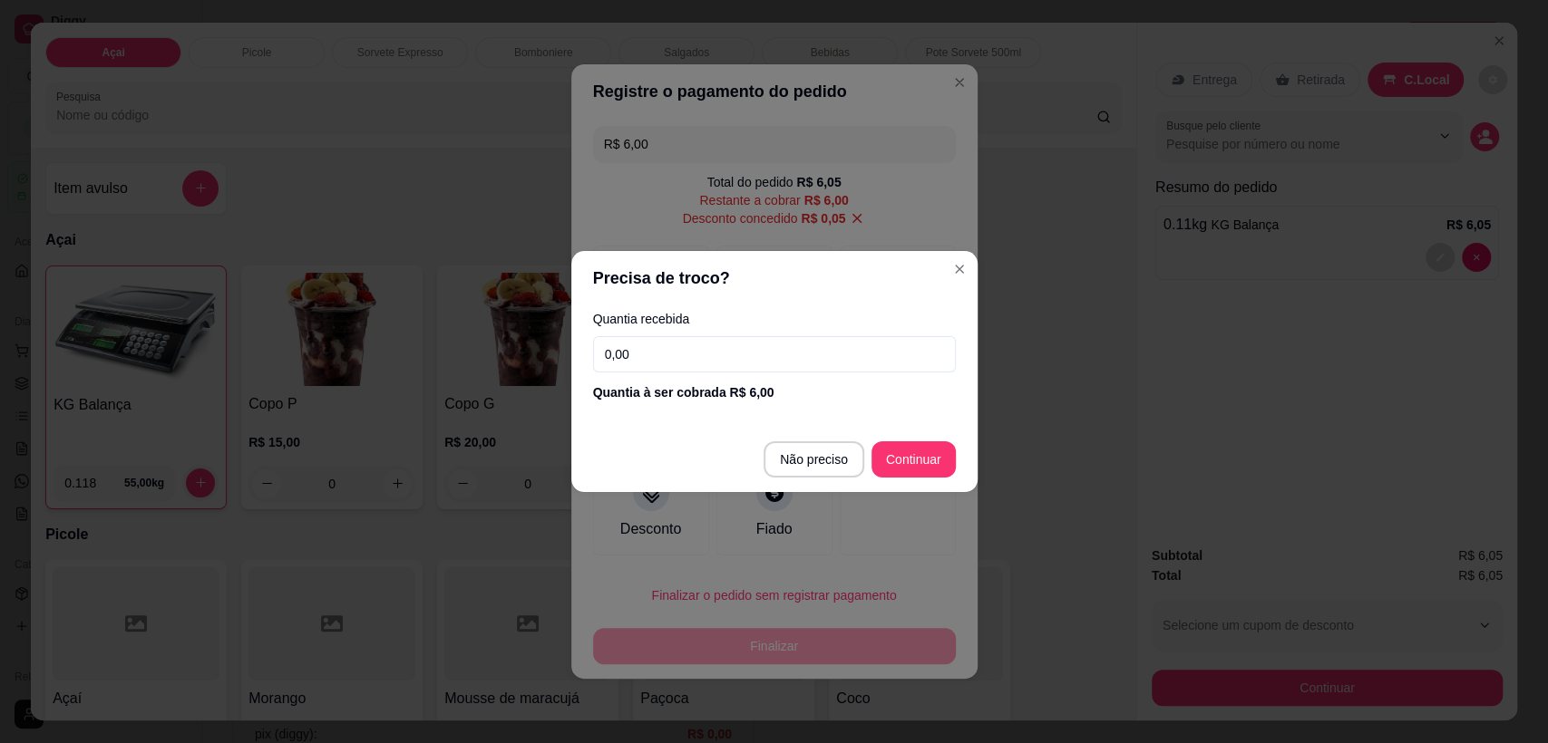
click at [754, 362] on input "0,00" at bounding box center [774, 354] width 363 height 36
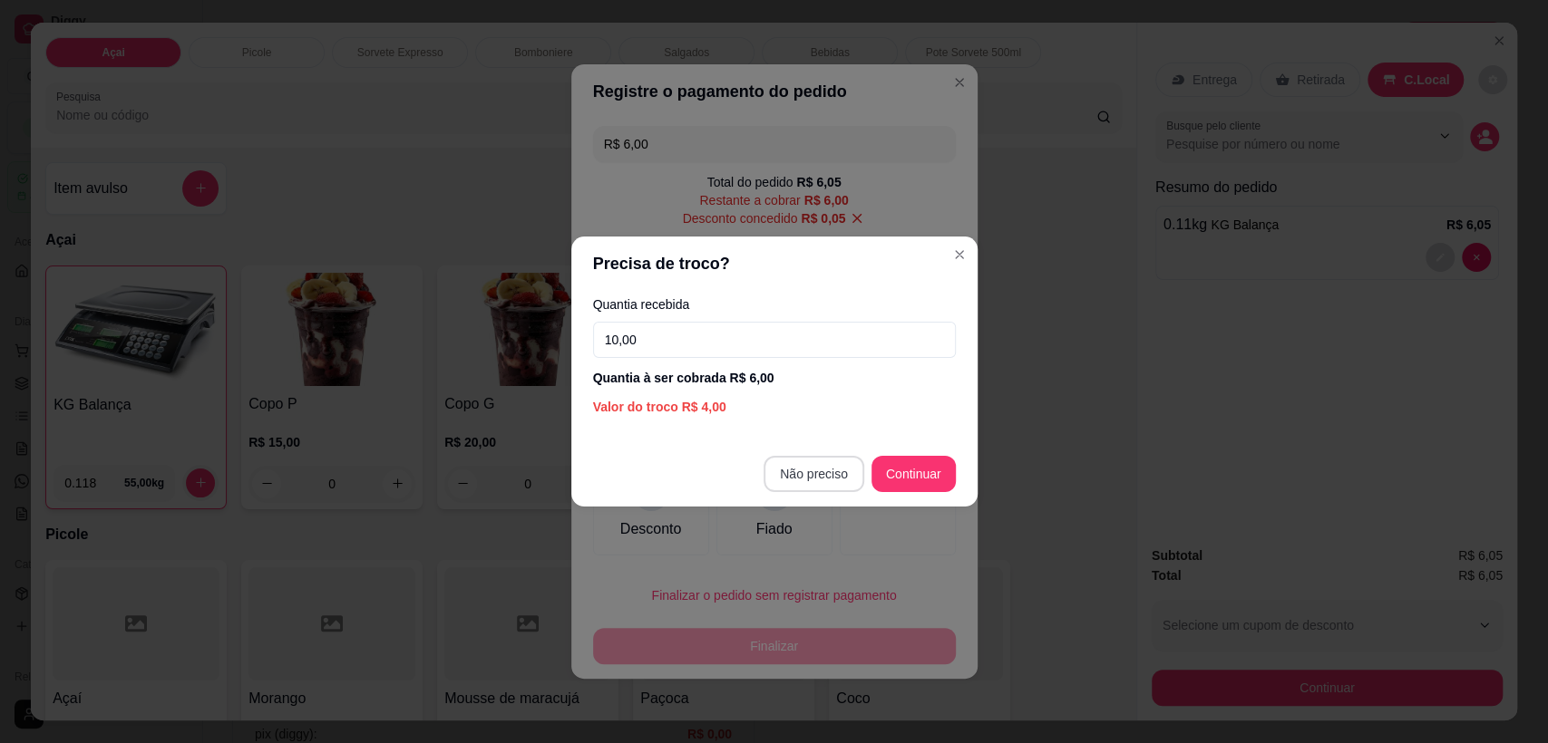
type input "10,00"
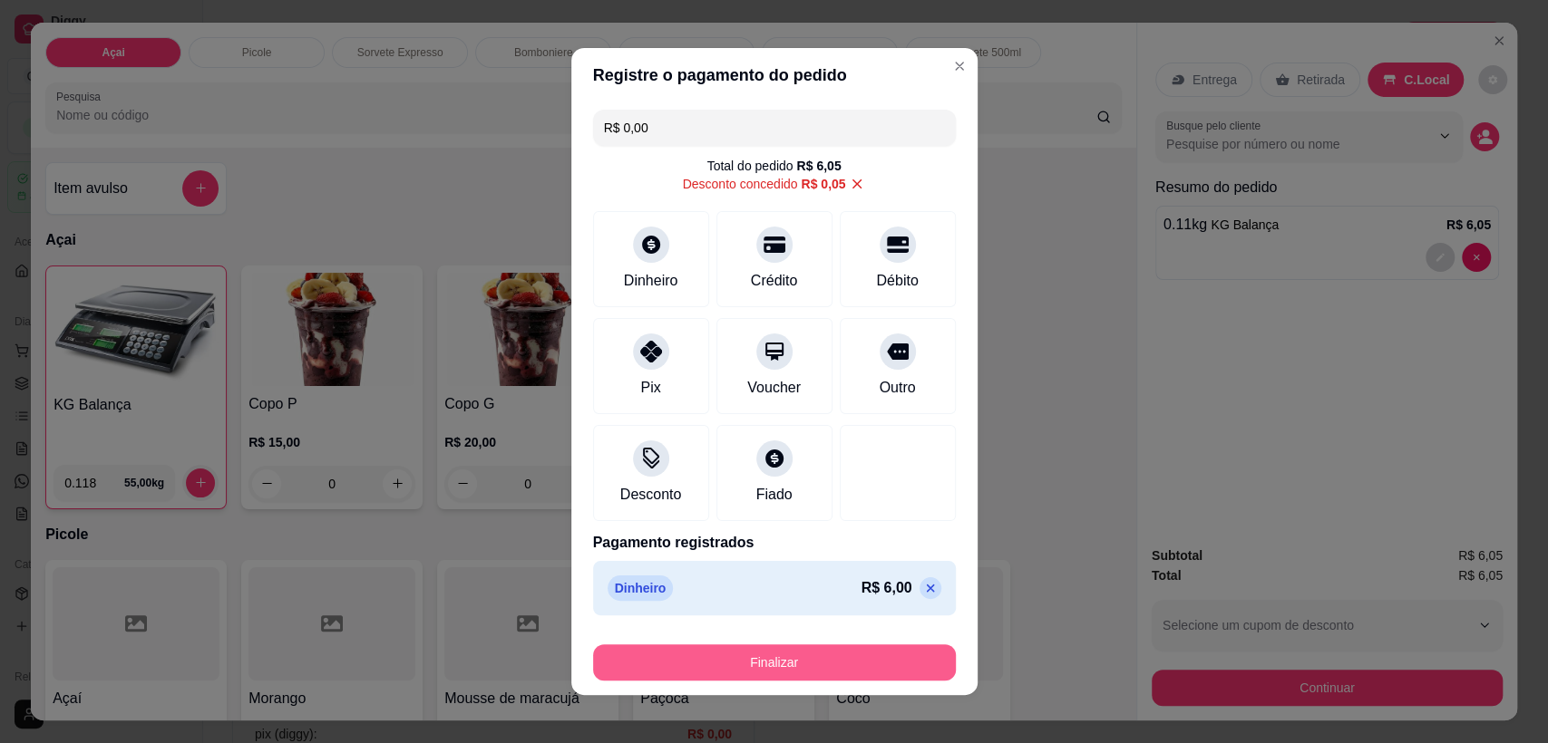
click at [798, 657] on button "Finalizar" at bounding box center [774, 663] width 363 height 36
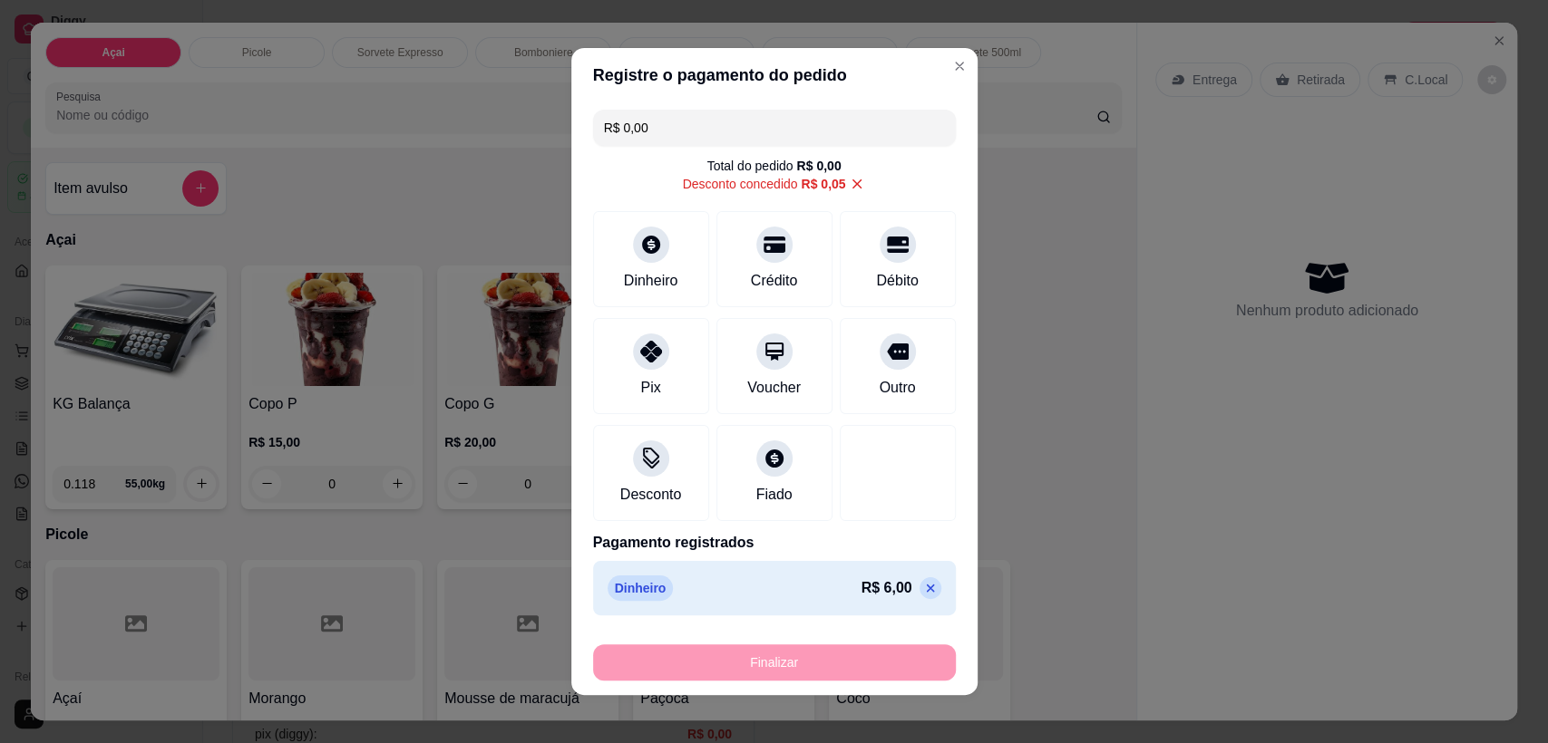
type input "-R$ 6,05"
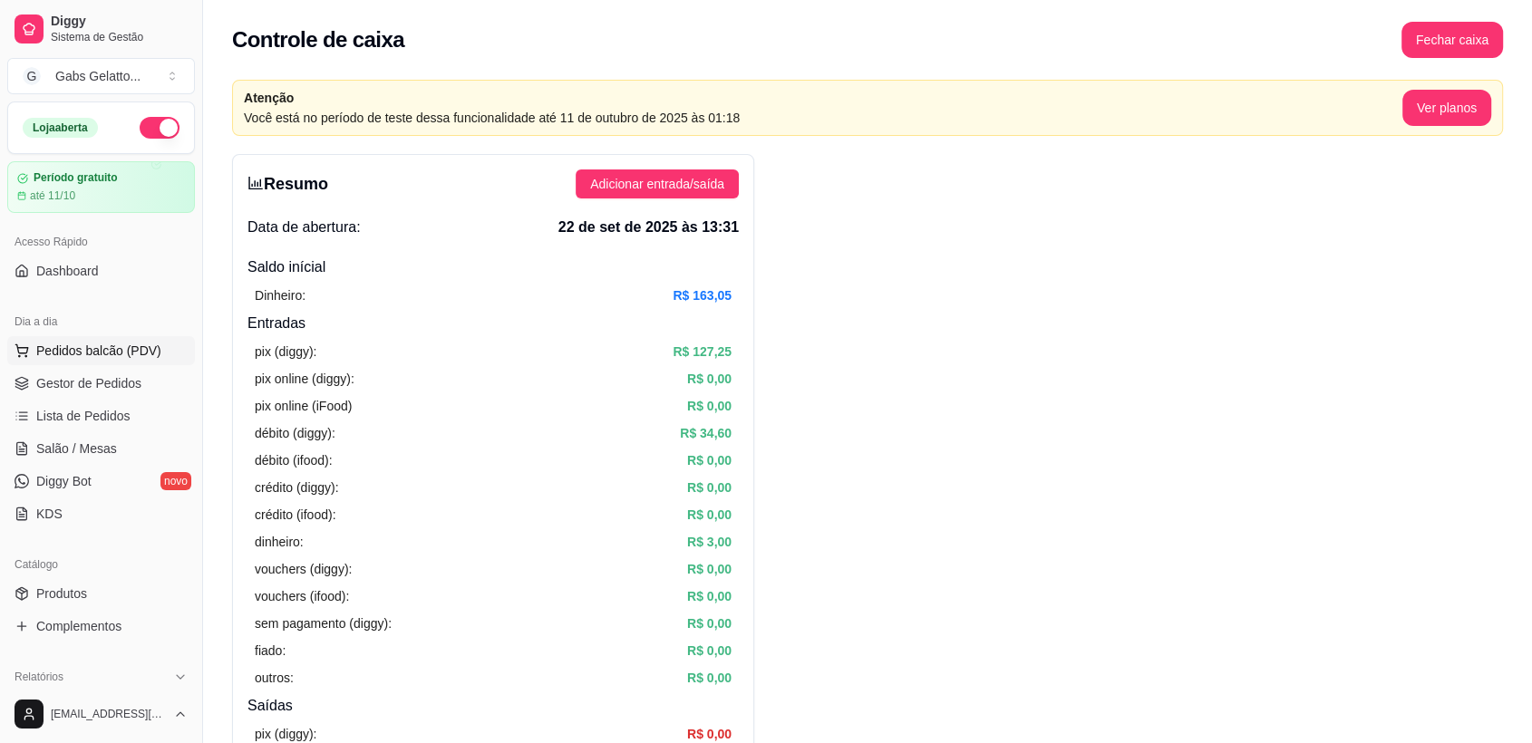
click at [83, 364] on button "Pedidos balcão (PDV)" at bounding box center [101, 350] width 188 height 29
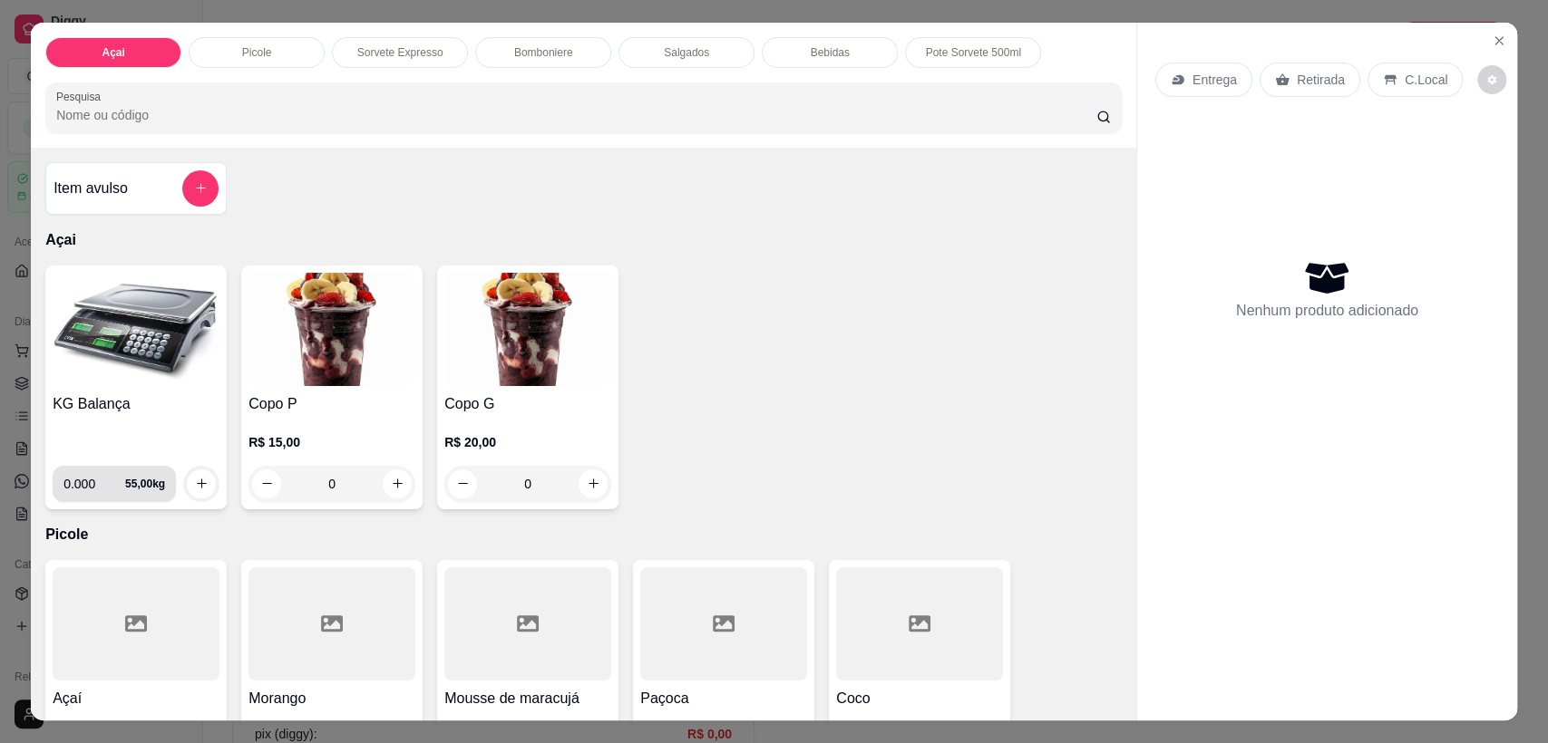
click at [92, 466] on input "0.000" at bounding box center [94, 484] width 62 height 36
type input "0.130"
click at [195, 485] on icon "increase-product-quantity" at bounding box center [202, 484] width 14 height 14
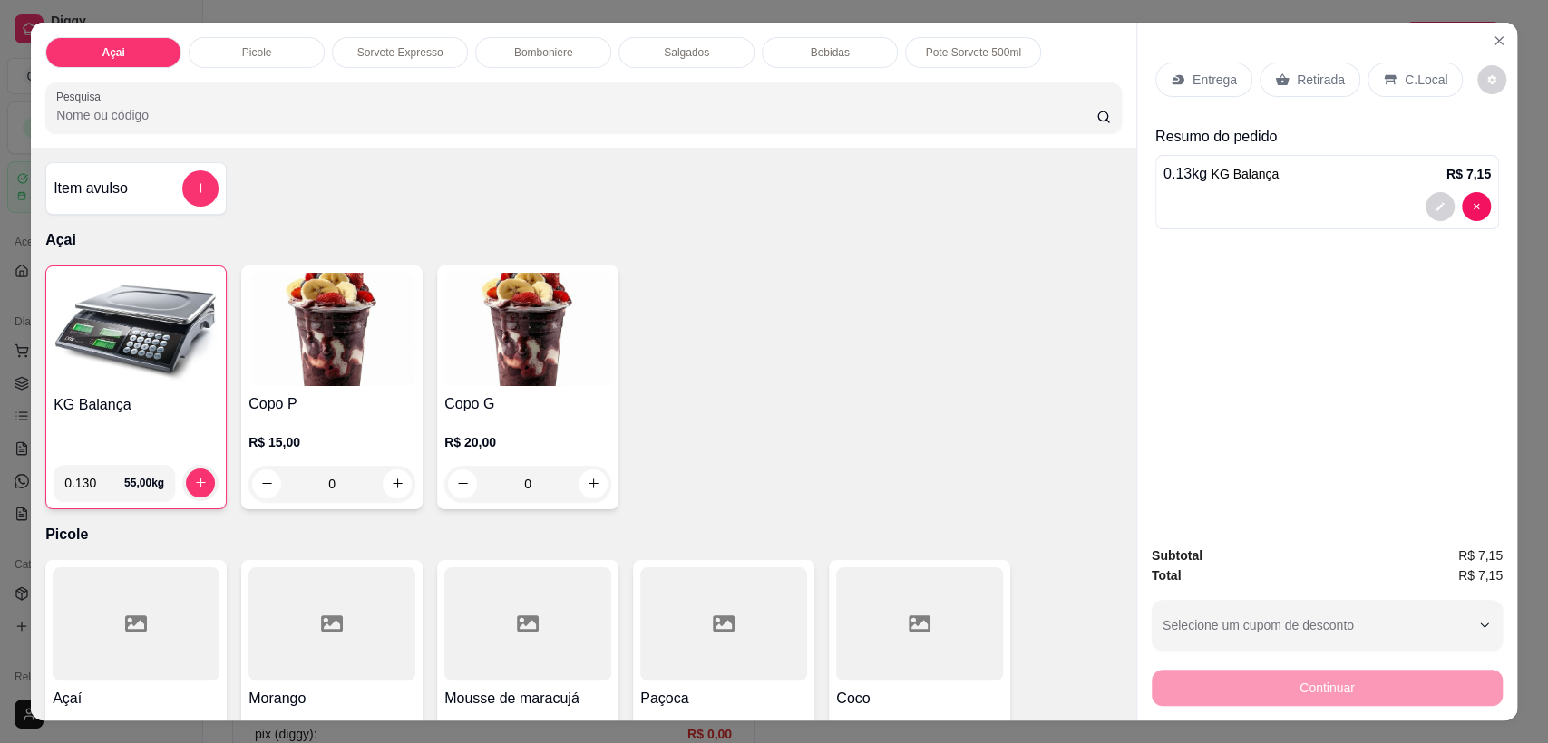
click at [1390, 85] on div "C.Local" at bounding box center [1414, 80] width 95 height 34
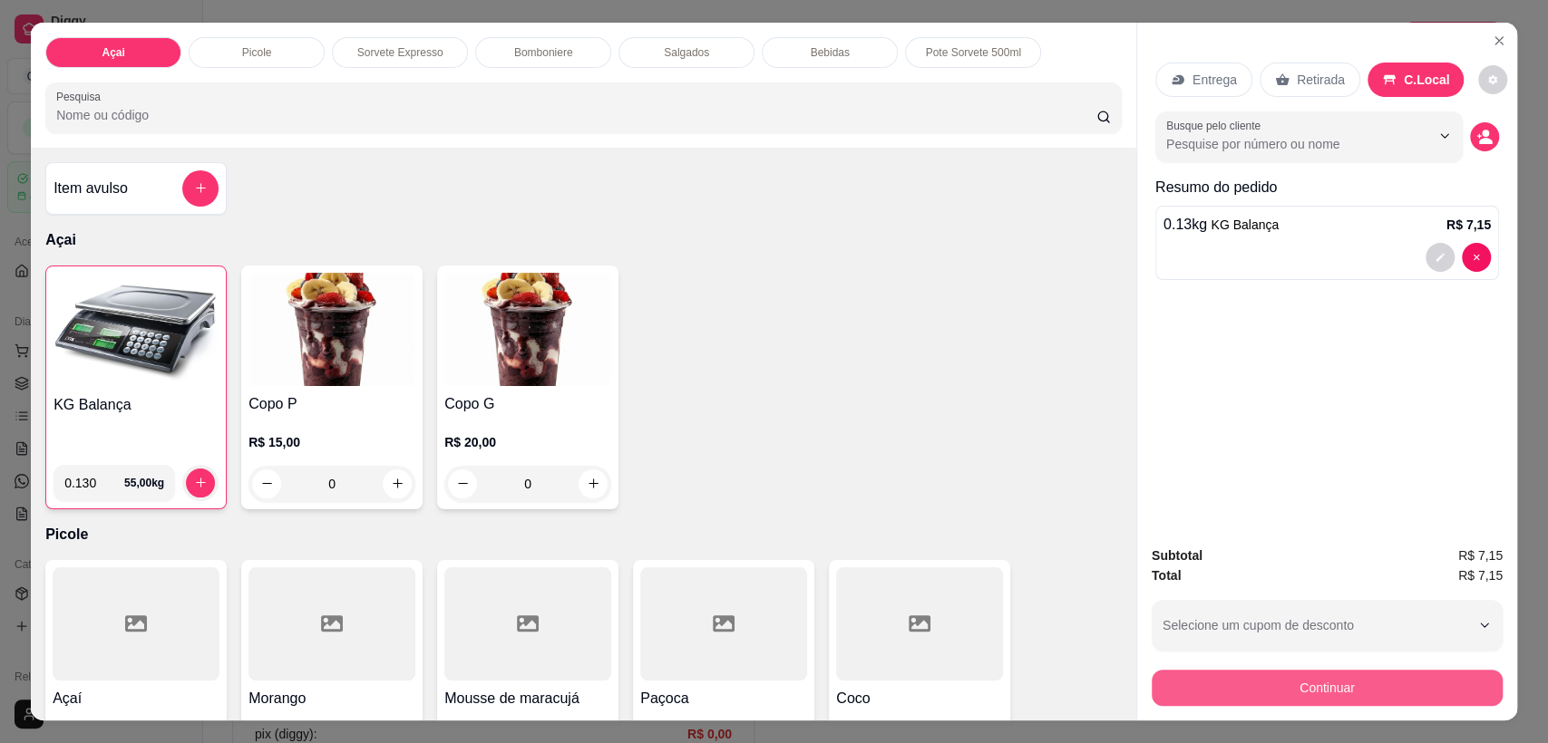
click at [1250, 689] on button "Continuar" at bounding box center [1326, 688] width 351 height 36
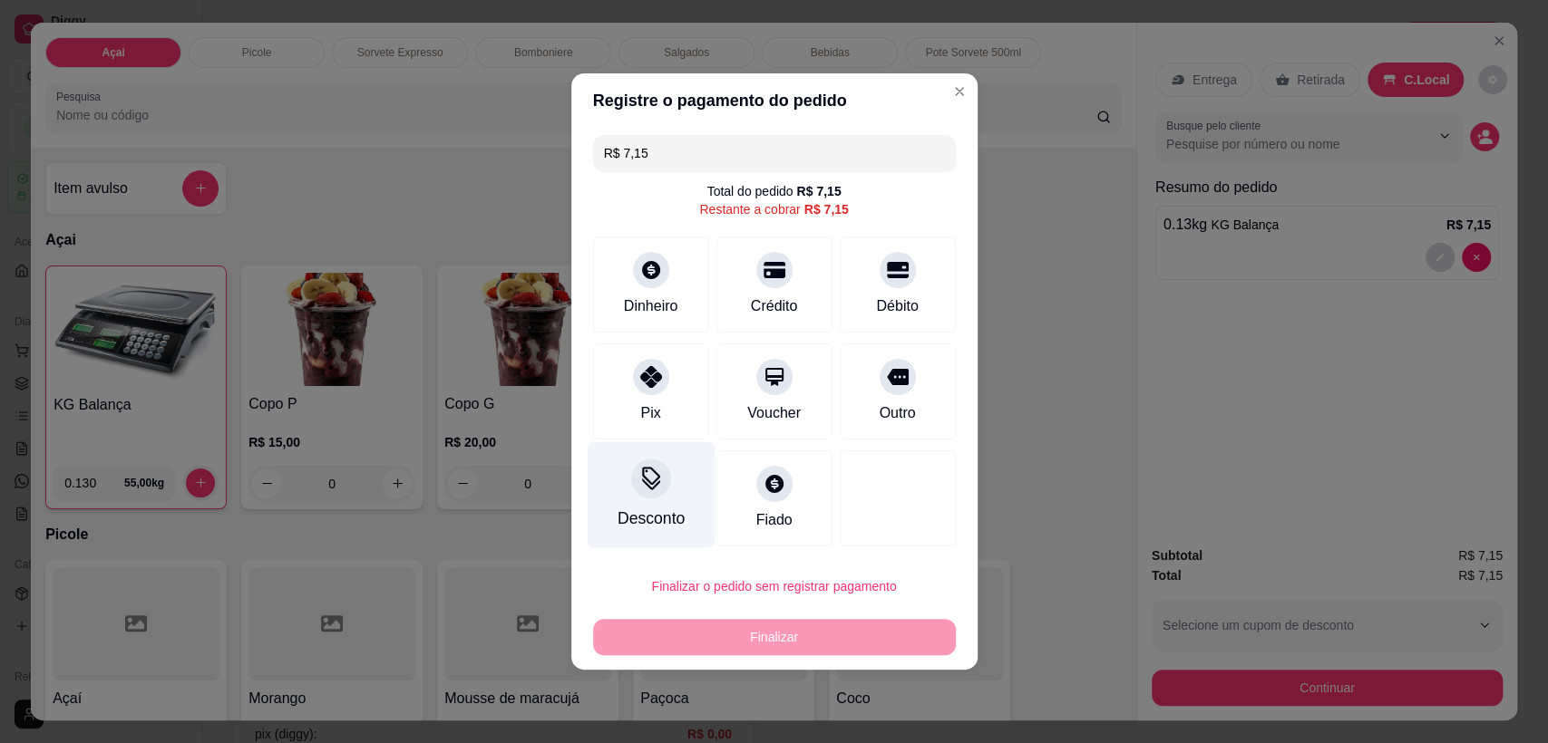
click at [651, 475] on icon at bounding box center [650, 479] width 24 height 24
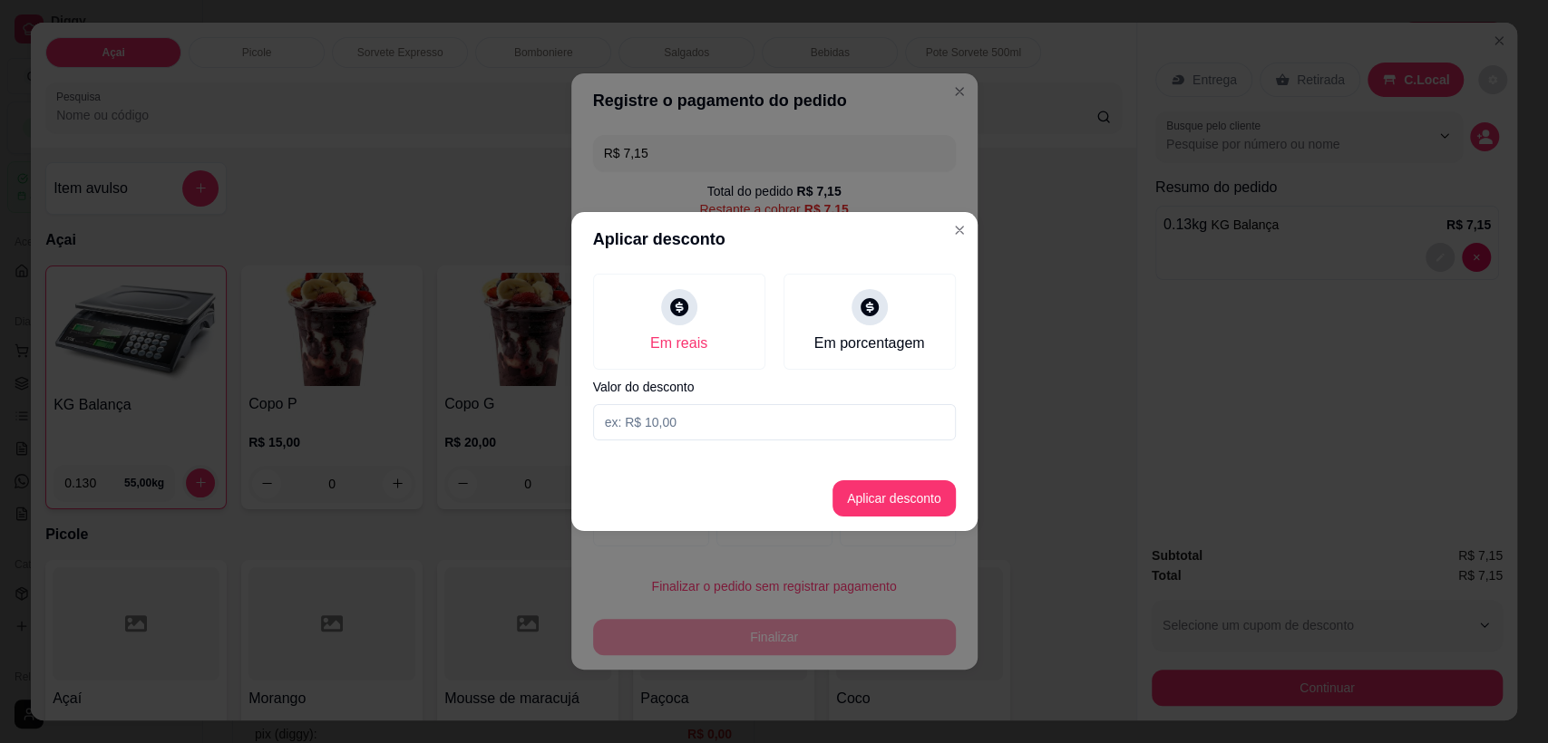
click at [757, 423] on input at bounding box center [774, 422] width 363 height 36
type input "0,15"
click at [941, 496] on button "Aplicar desconto" at bounding box center [893, 499] width 123 height 36
type input "R$ 7,00"
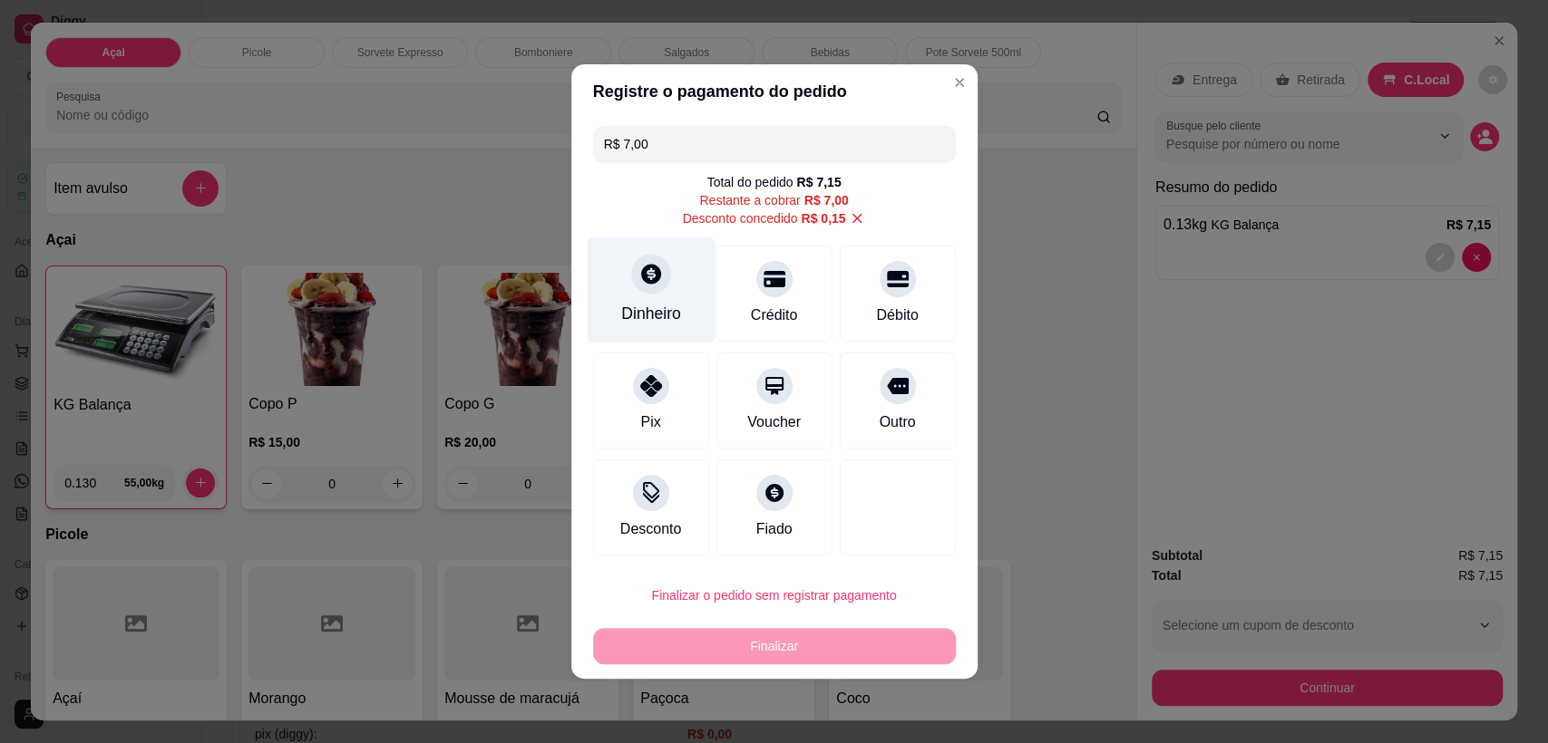
click at [650, 297] on div "Dinheiro" at bounding box center [651, 291] width 128 height 106
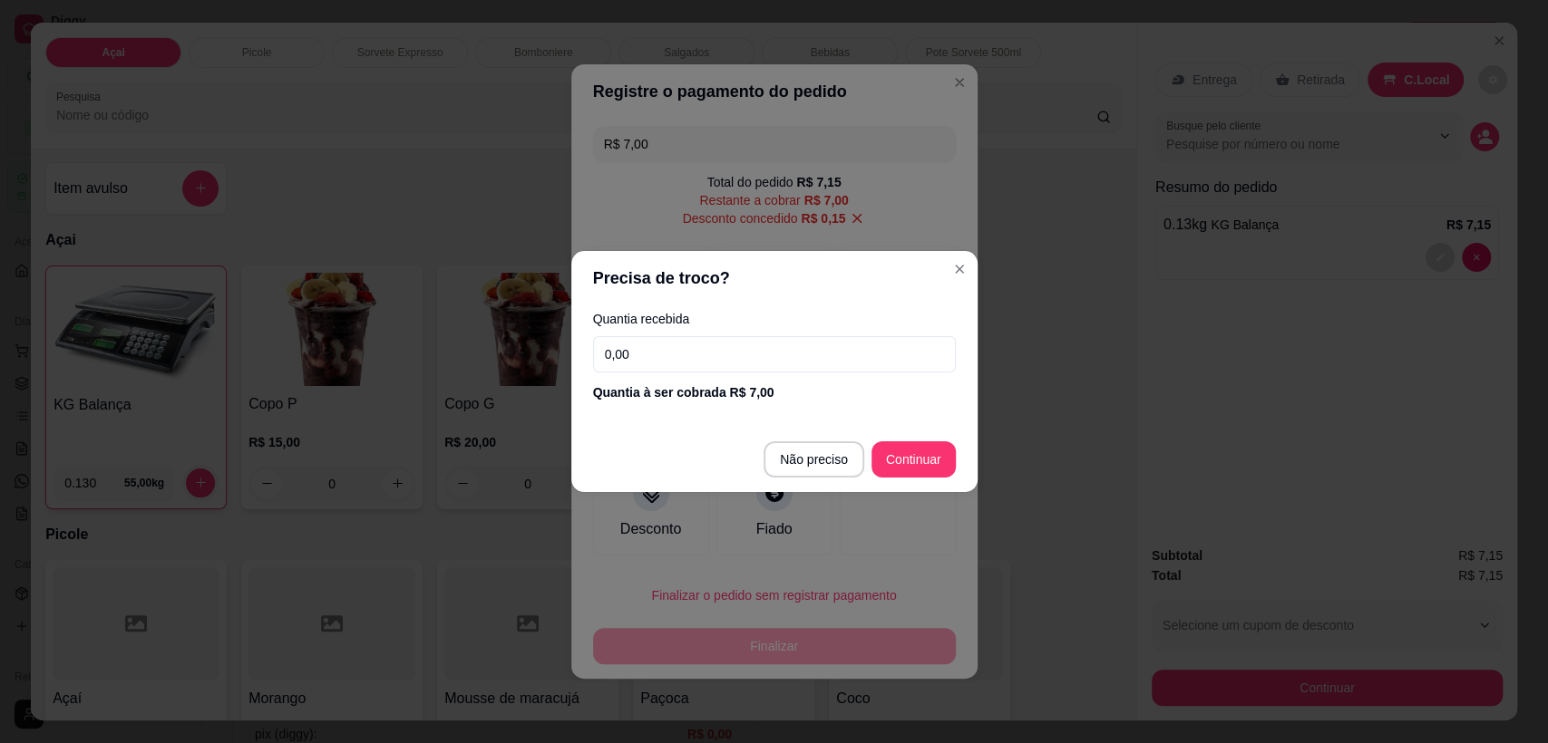
click at [762, 348] on input "0,00" at bounding box center [774, 354] width 363 height 36
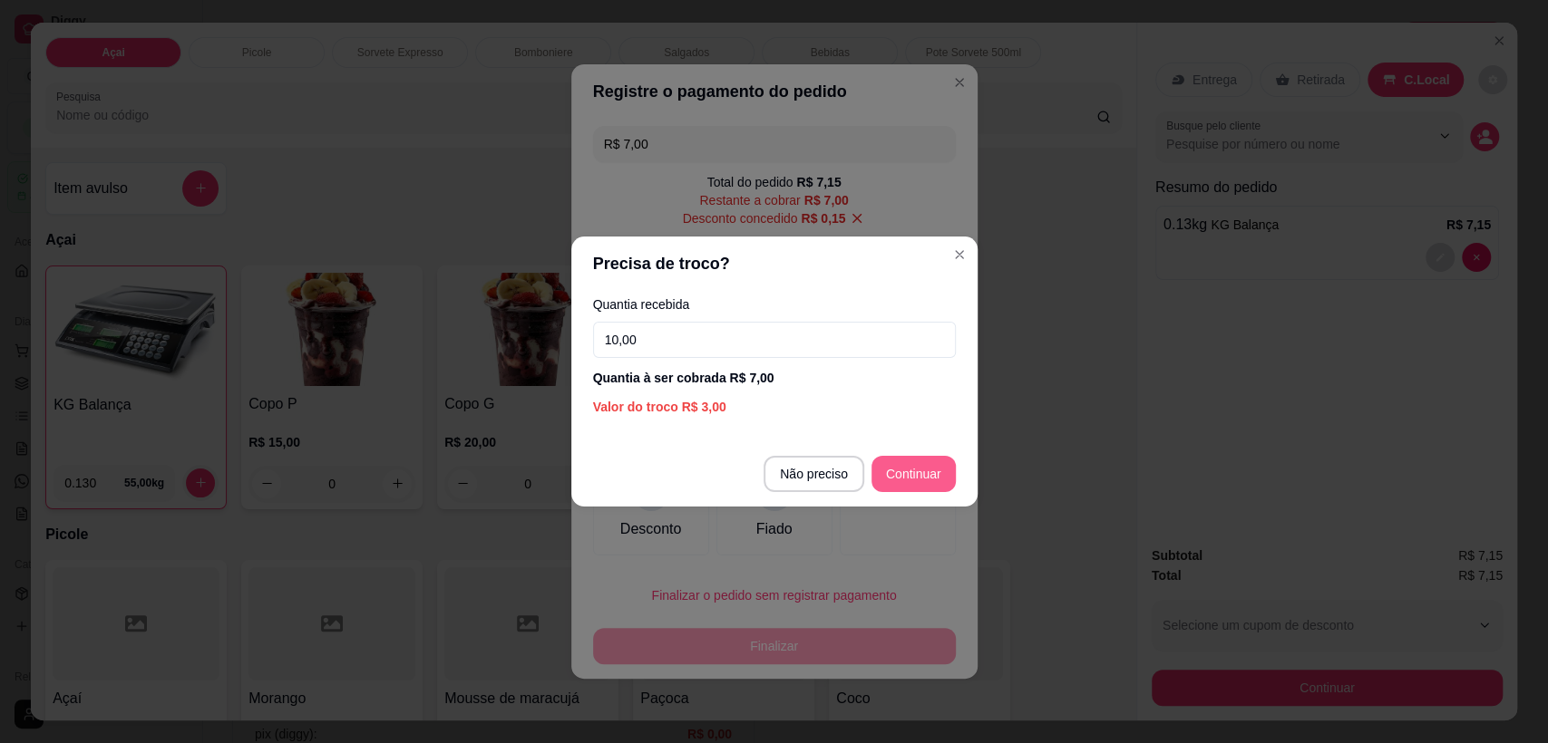
type input "10,00"
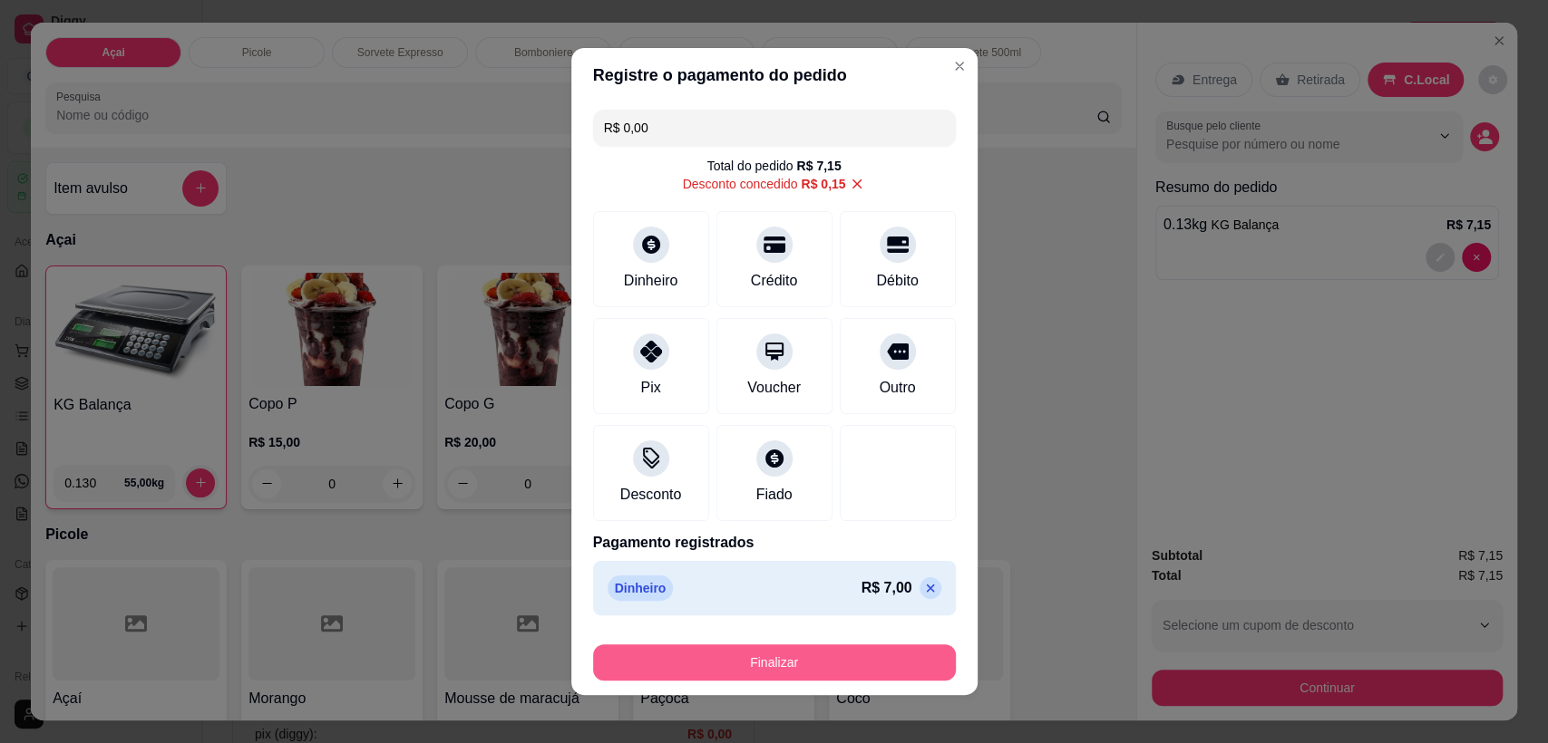
click at [816, 669] on button "Finalizar" at bounding box center [774, 663] width 363 height 36
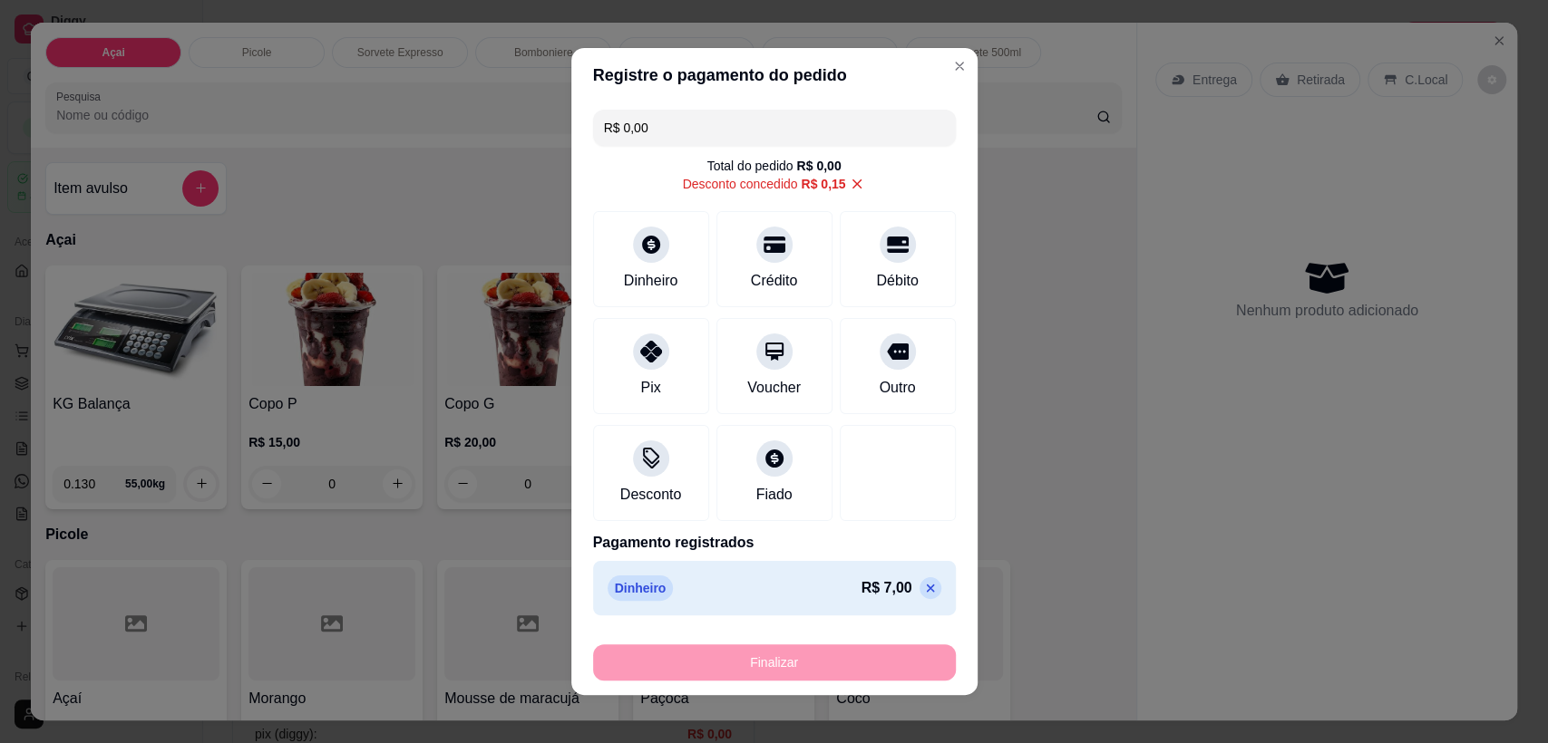
type input "-R$ 7,15"
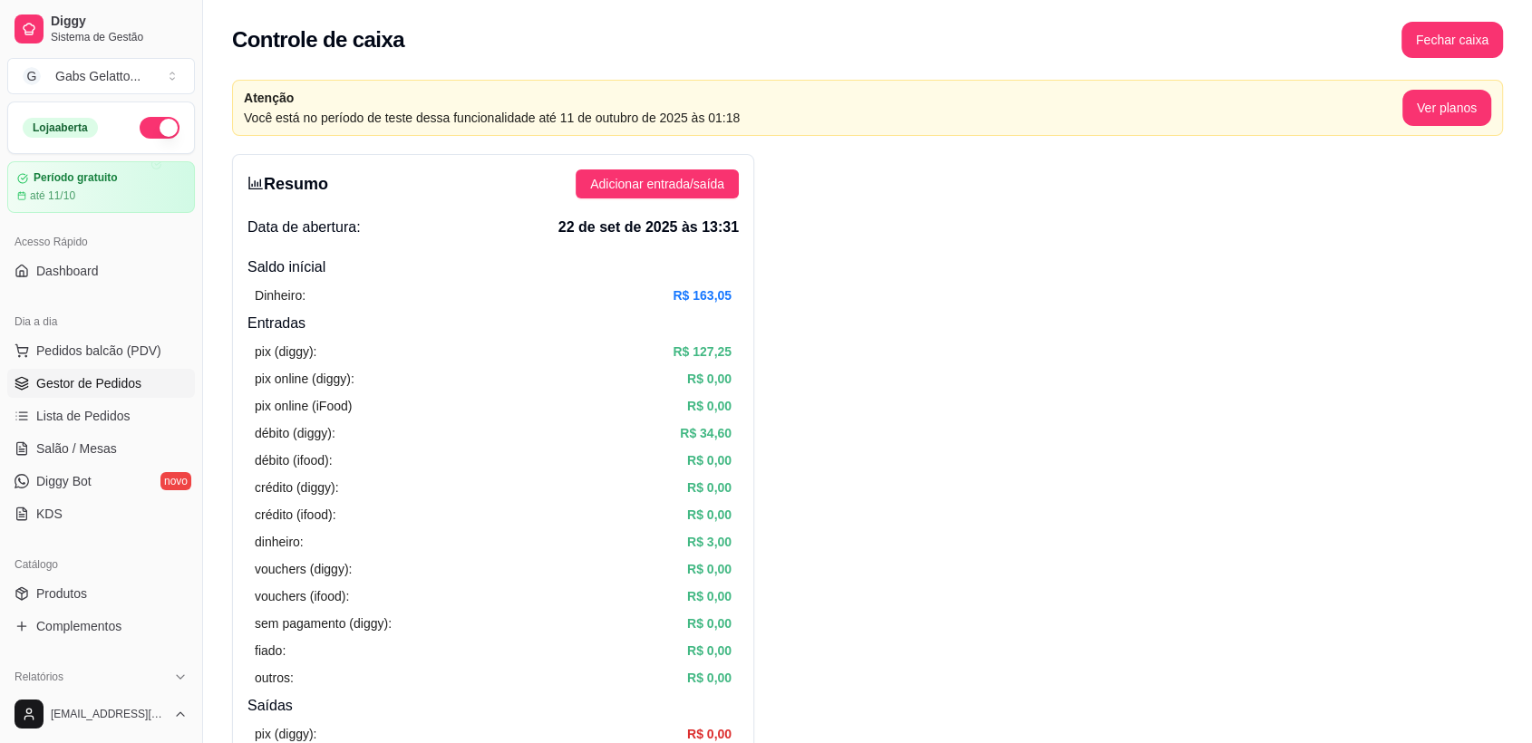
click at [128, 389] on span "Gestor de Pedidos" at bounding box center [88, 383] width 105 height 18
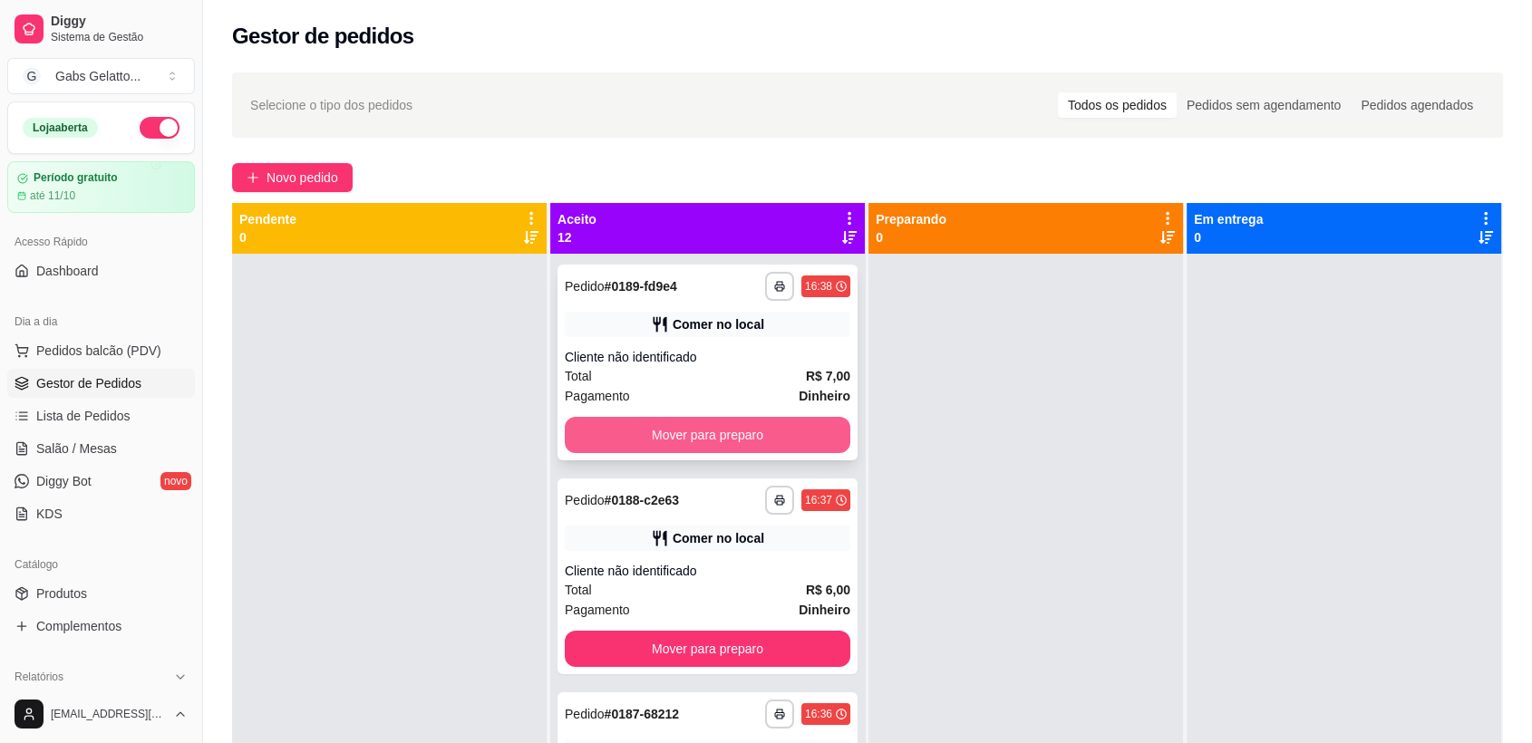
click at [680, 424] on button "Mover para preparo" at bounding box center [708, 435] width 286 height 36
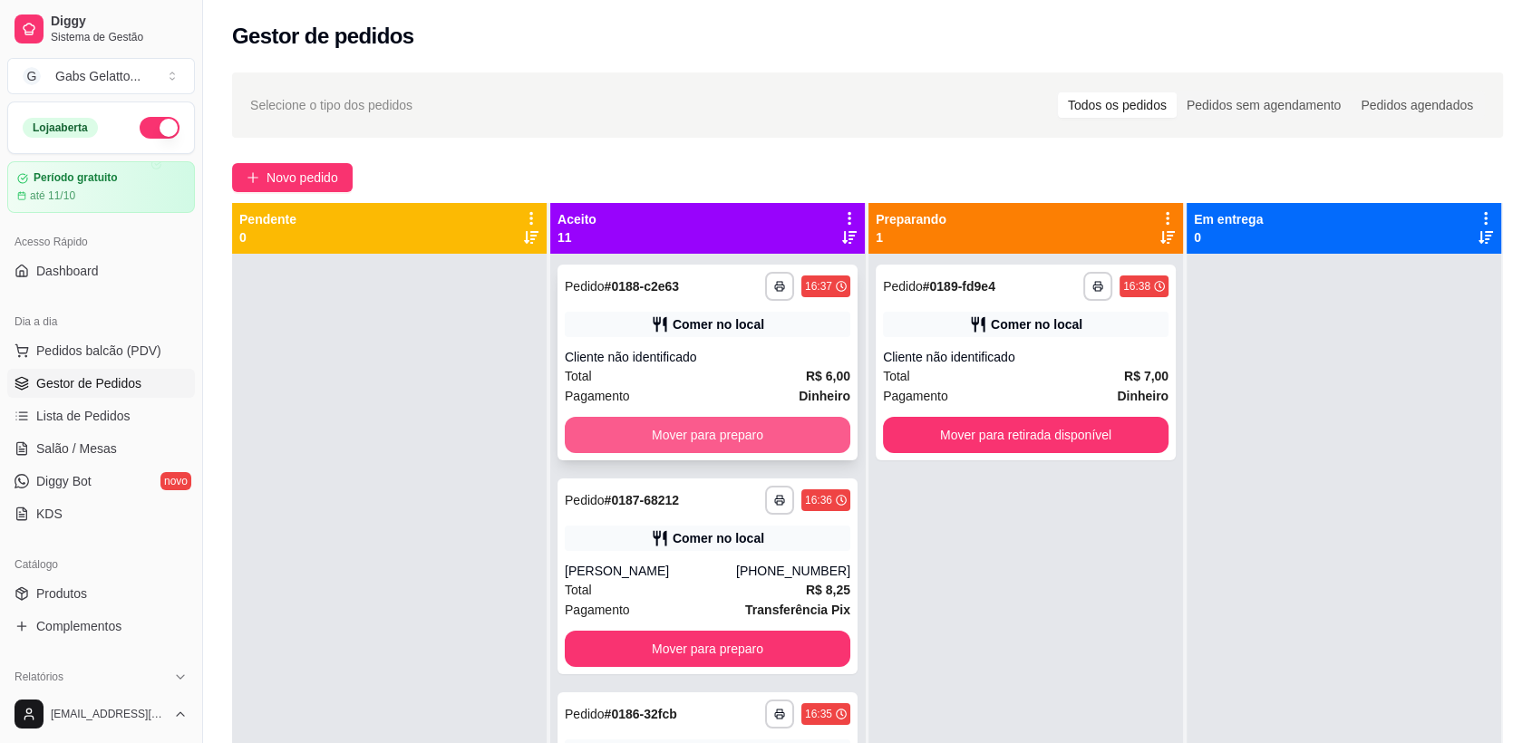
click at [692, 422] on button "Mover para preparo" at bounding box center [708, 435] width 286 height 36
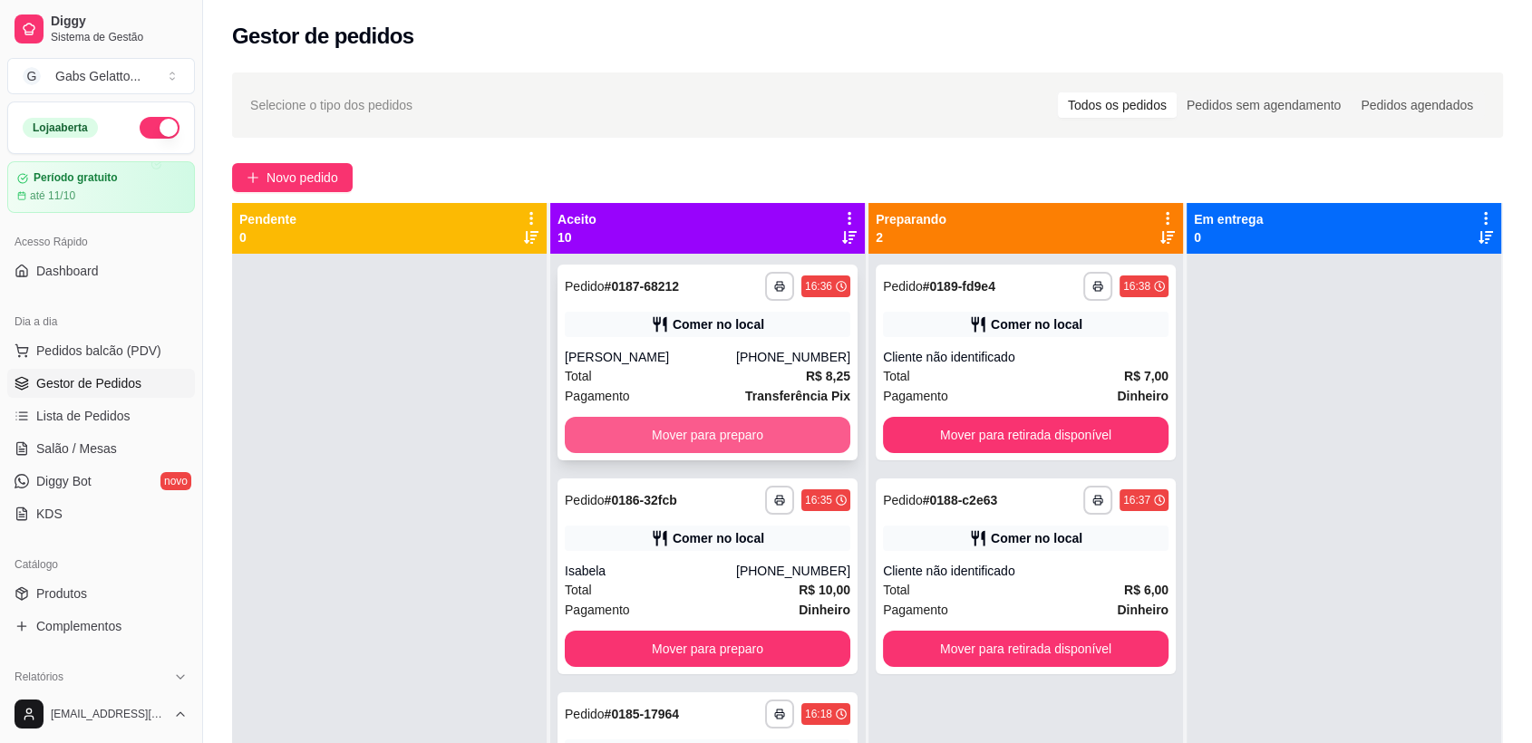
click at [700, 437] on button "Mover para preparo" at bounding box center [708, 435] width 286 height 36
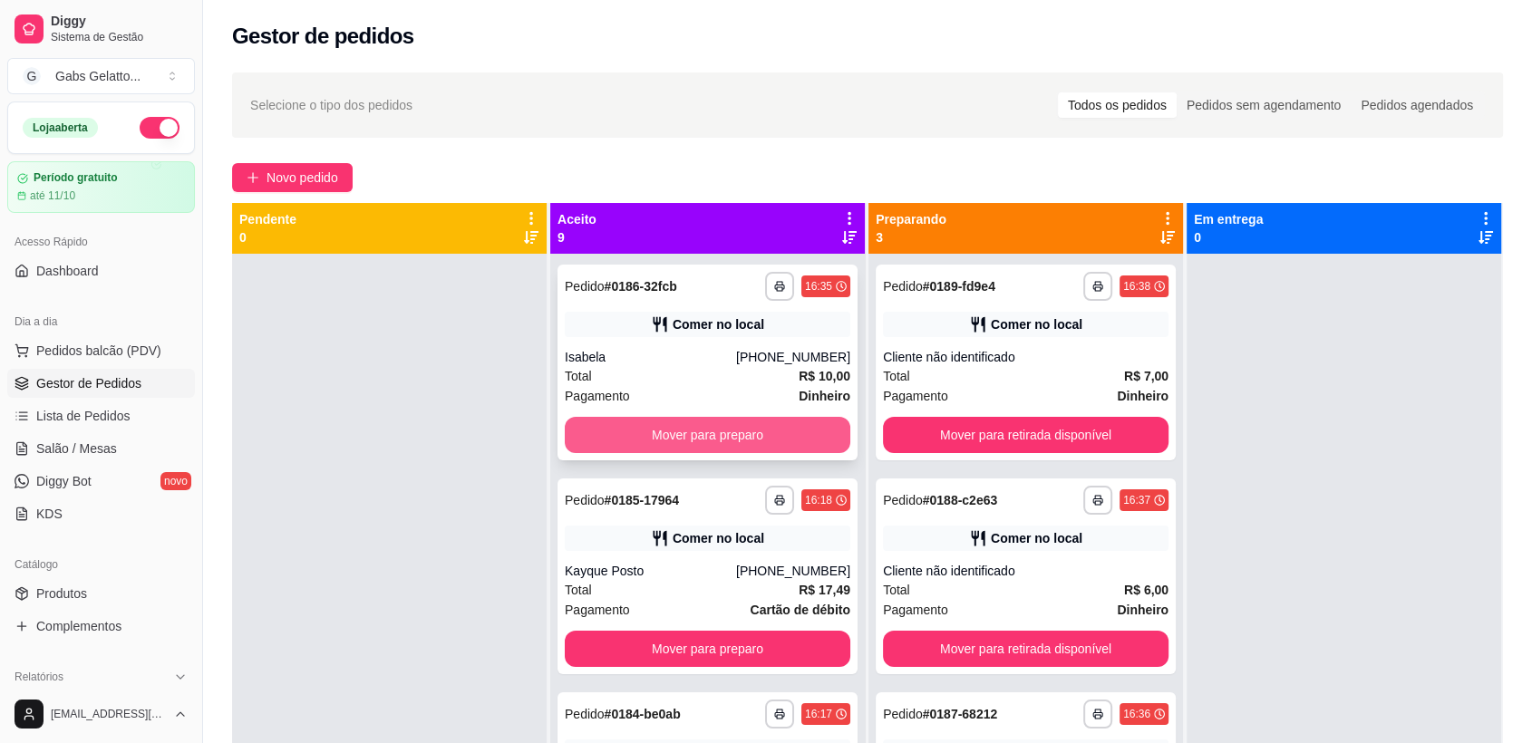
click at [706, 436] on button "Mover para preparo" at bounding box center [708, 435] width 286 height 36
click at [731, 441] on button "Mover para preparo" at bounding box center [708, 435] width 286 height 36
click at [732, 440] on button "Mover para preparo" at bounding box center [708, 435] width 286 height 36
click at [732, 440] on button "Mover para preparo" at bounding box center [707, 435] width 277 height 35
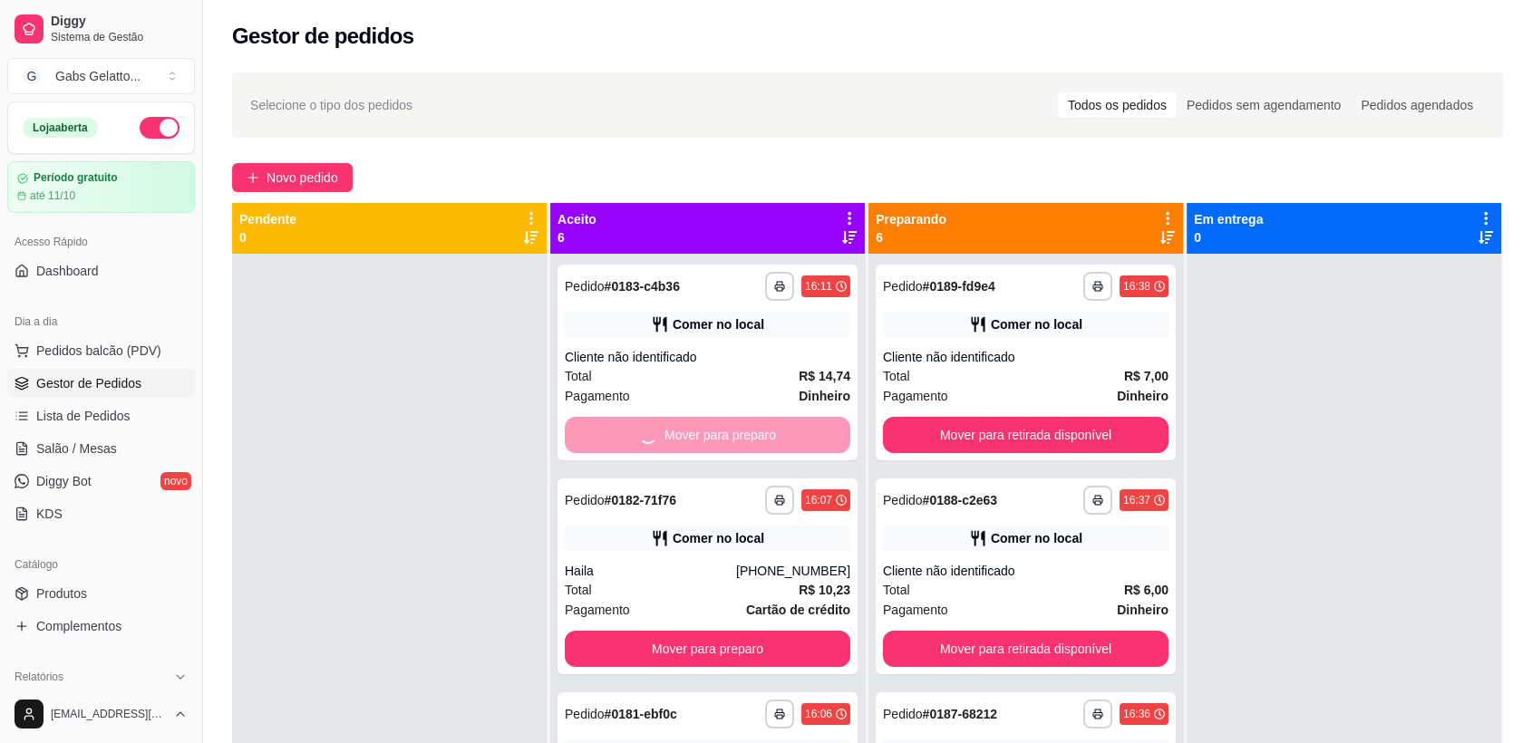
click at [732, 440] on div "Mover para preparo" at bounding box center [708, 435] width 286 height 36
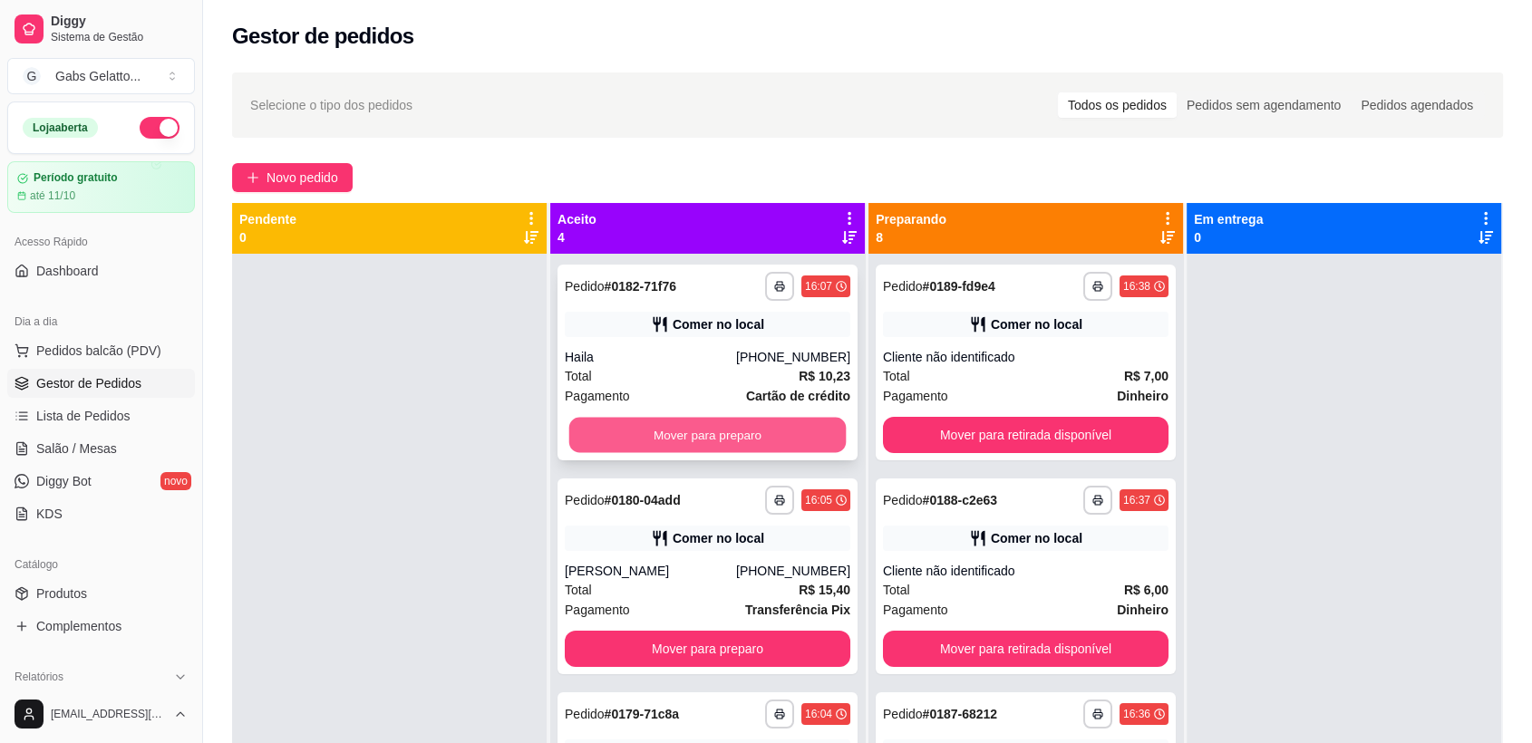
click at [719, 430] on button "Mover para preparo" at bounding box center [707, 435] width 277 height 35
click at [727, 433] on button "Mover para preparo" at bounding box center [708, 435] width 286 height 36
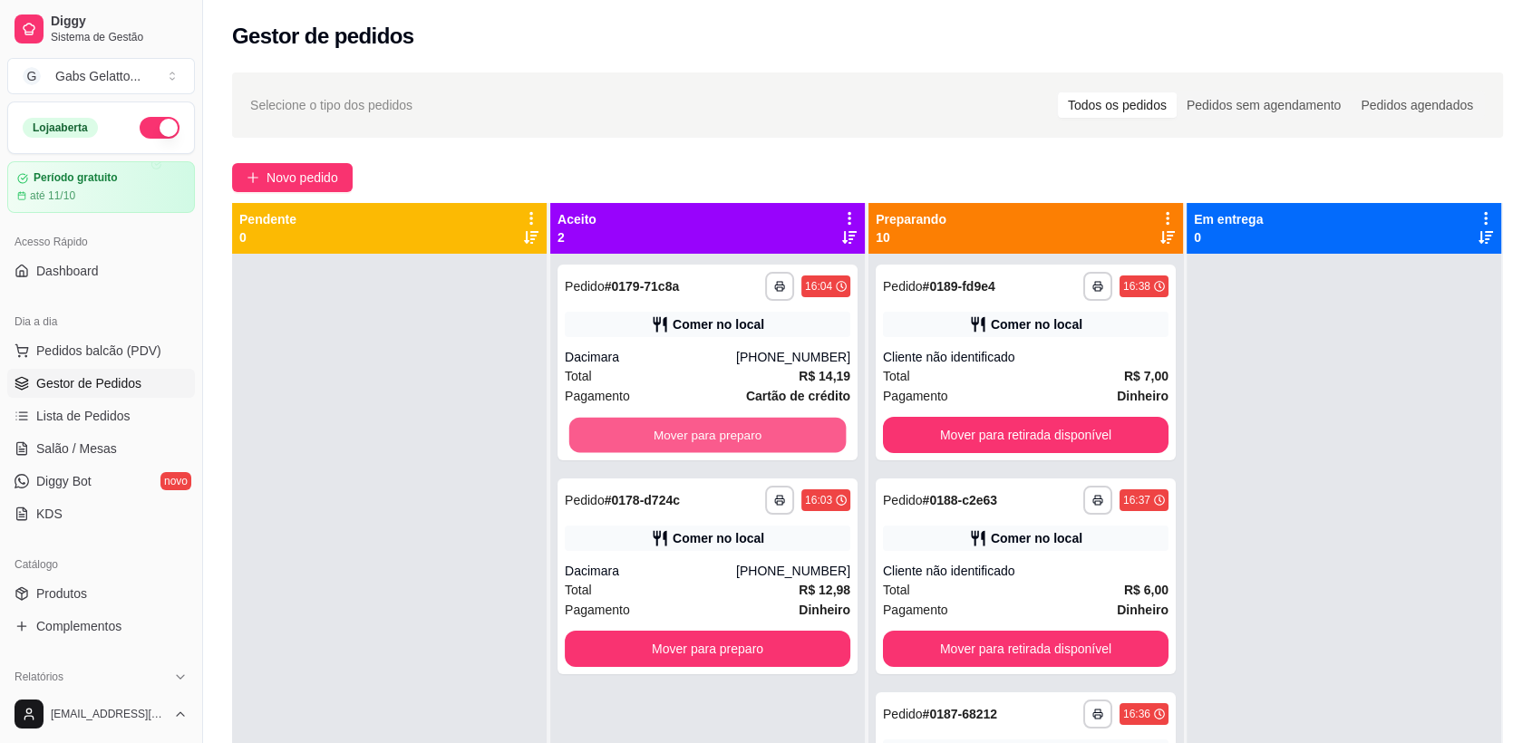
click at [742, 428] on button "Mover para preparo" at bounding box center [707, 435] width 277 height 35
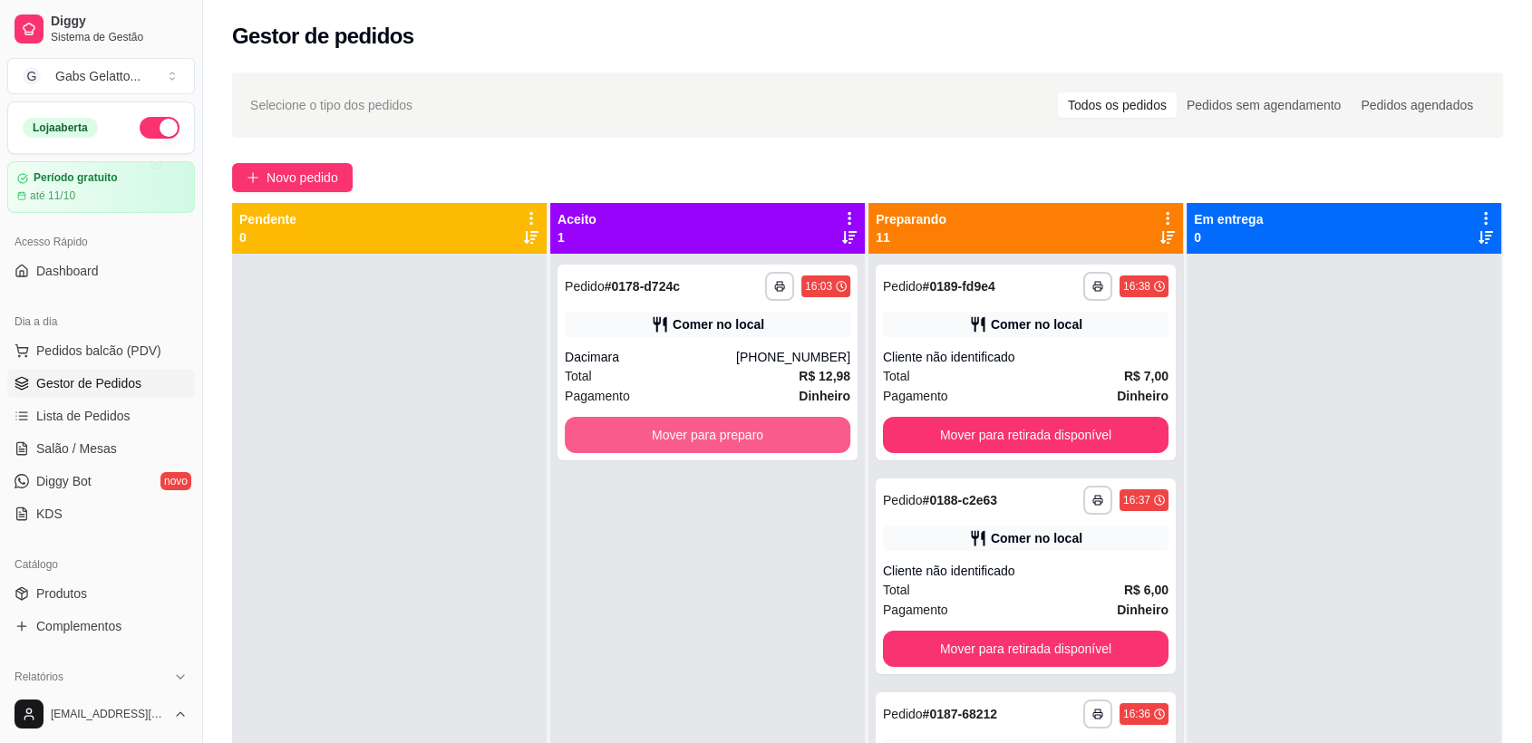
click at [742, 428] on button "Mover para preparo" at bounding box center [708, 435] width 286 height 36
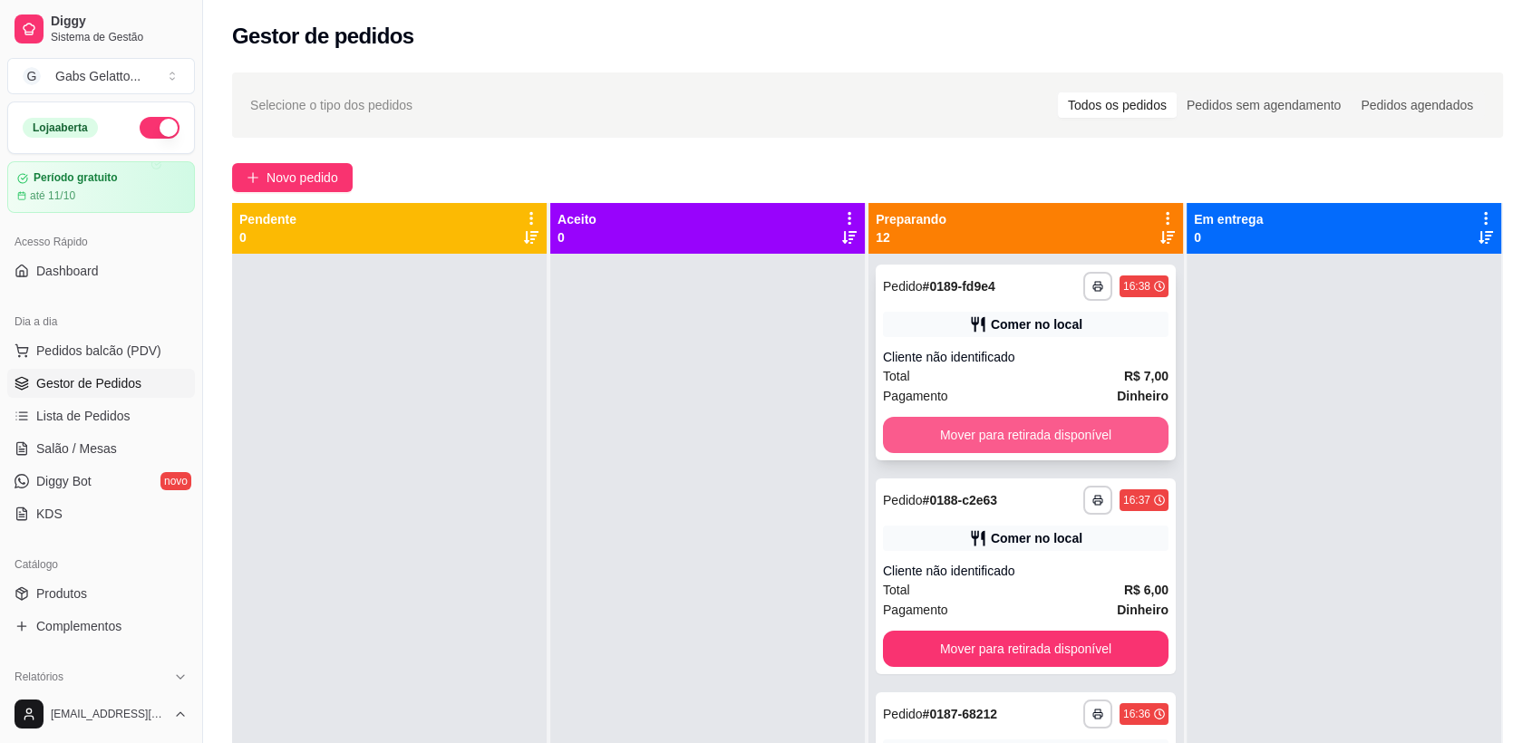
click at [1016, 432] on button "Mover para retirada disponível" at bounding box center [1026, 435] width 286 height 36
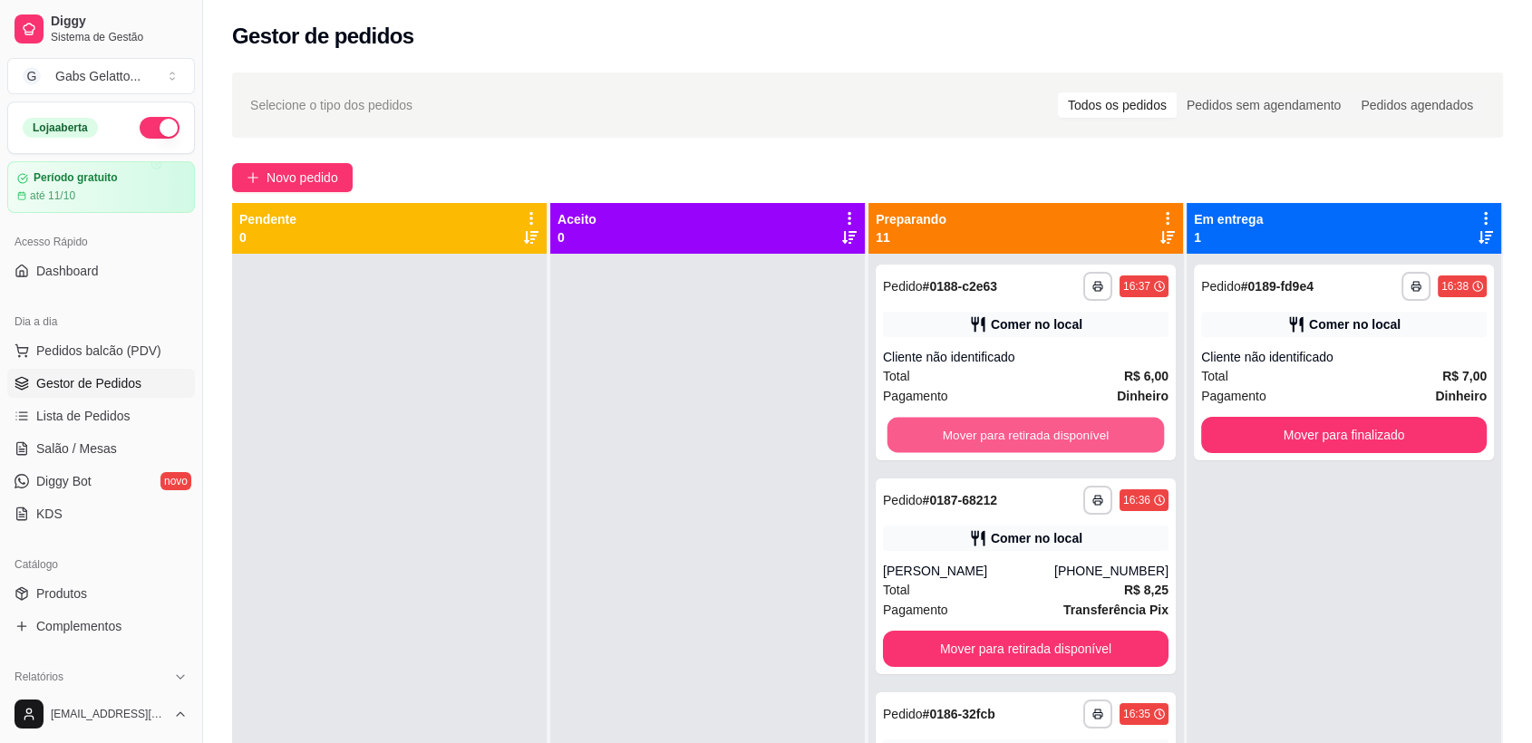
click at [1015, 435] on button "Mover para retirada disponível" at bounding box center [1026, 435] width 277 height 35
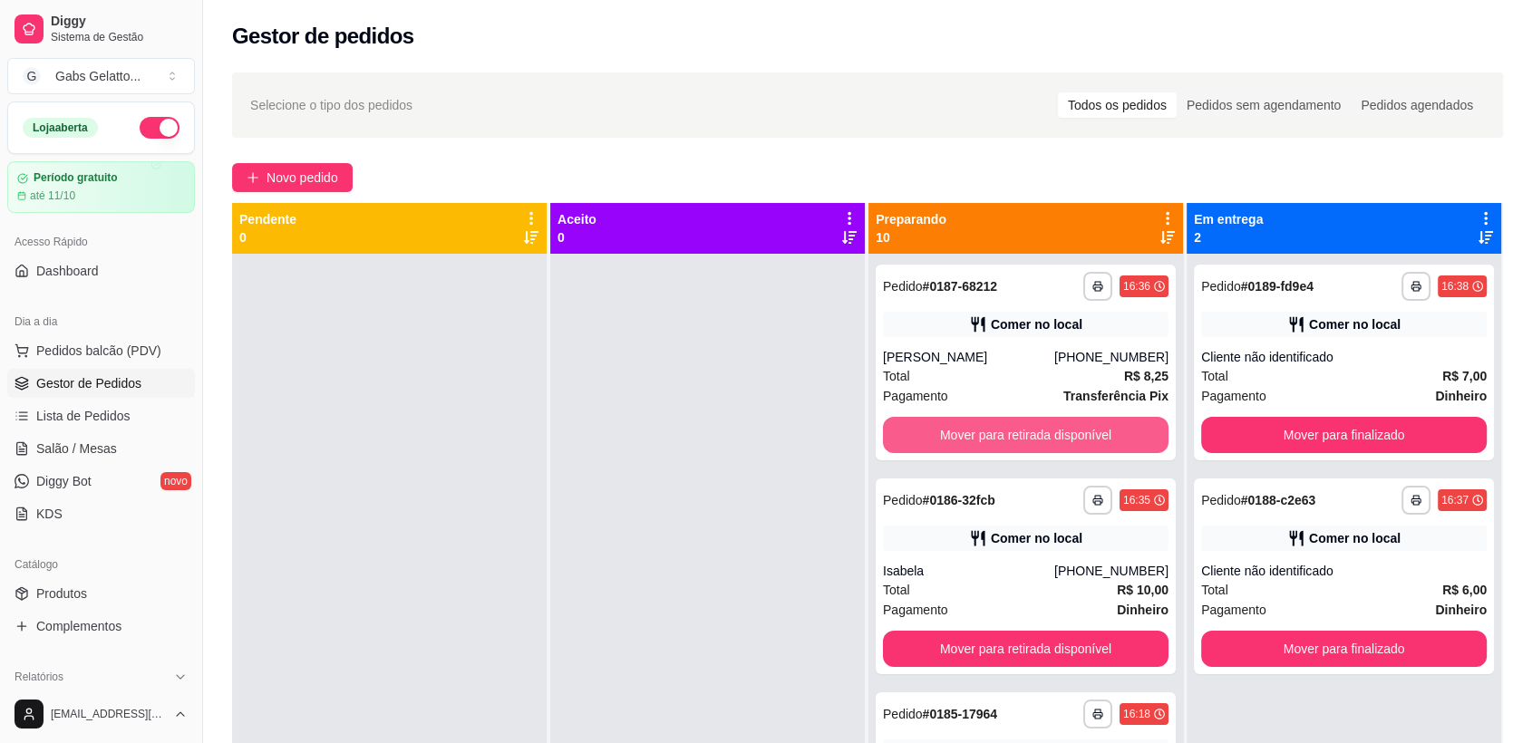
click at [1015, 435] on button "Mover para retirada disponível" at bounding box center [1026, 435] width 286 height 36
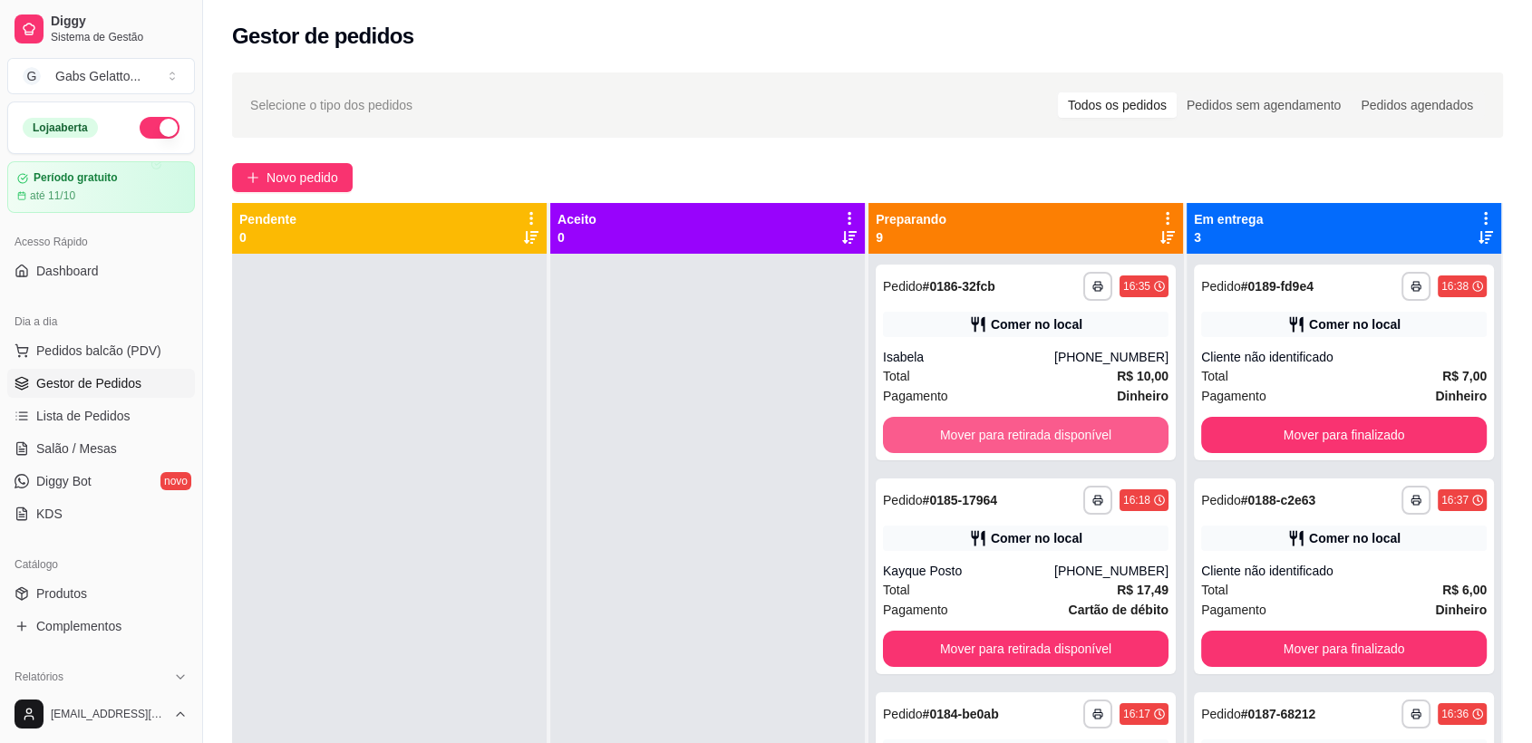
click at [1015, 435] on button "Mover para retirada disponível" at bounding box center [1026, 435] width 286 height 36
click at [1015, 435] on button "Mover para retirada disponível" at bounding box center [1026, 435] width 277 height 35
click at [1022, 434] on button "Mover para retirada disponível" at bounding box center [1026, 435] width 277 height 35
click at [1022, 434] on button "Mover para retirada disponível" at bounding box center [1026, 435] width 286 height 36
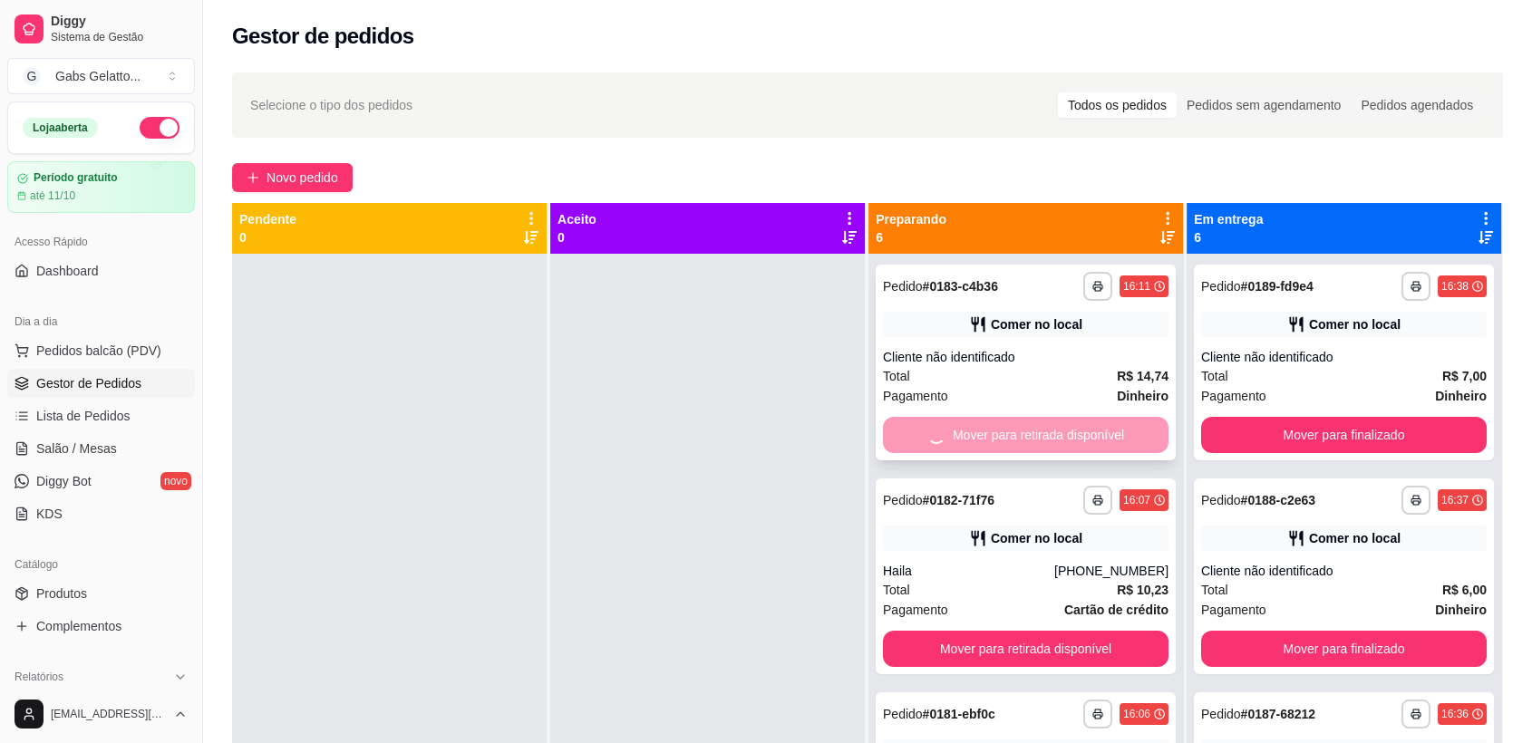
click at [1028, 434] on div "Mover para retirada disponível" at bounding box center [1026, 435] width 286 height 36
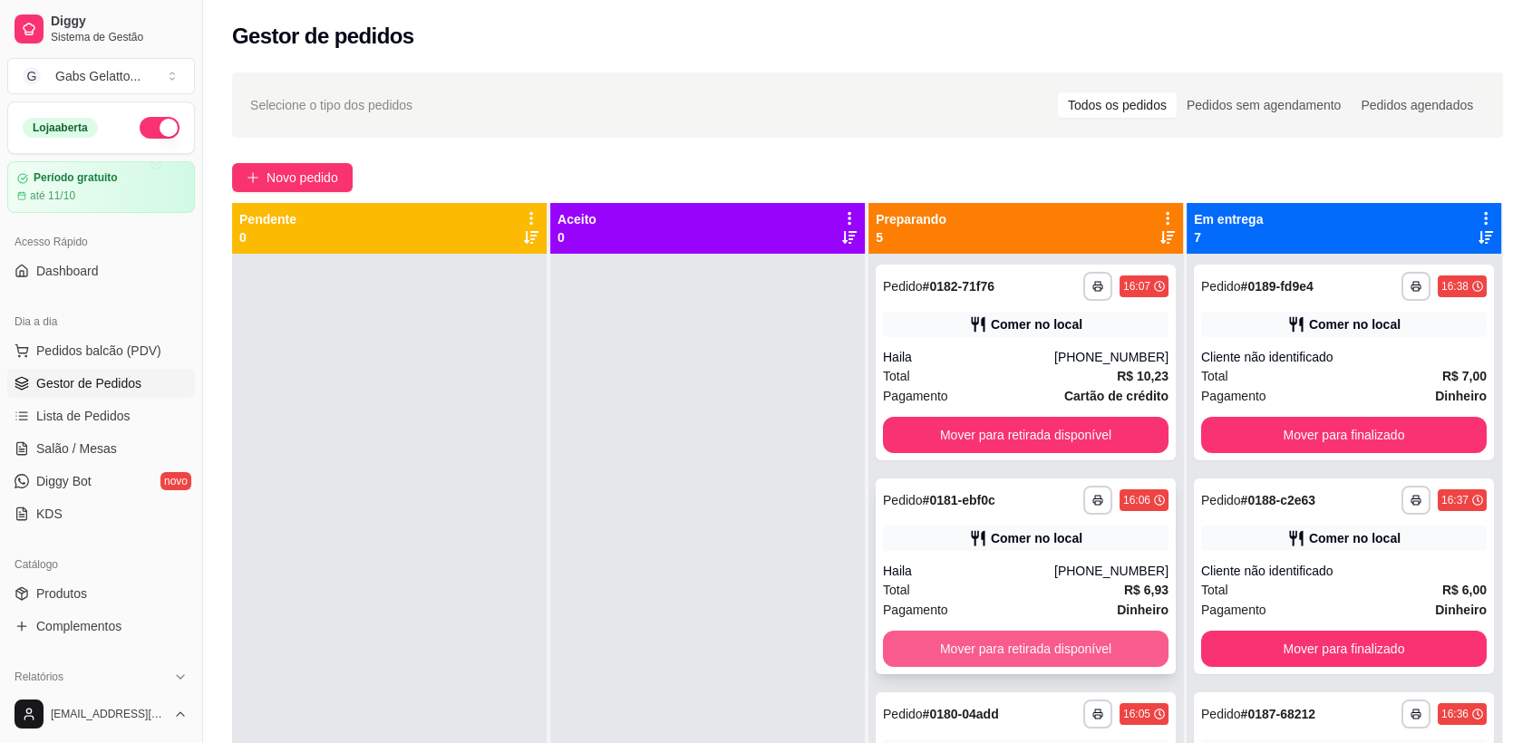
click at [1012, 651] on button "Mover para retirada disponível" at bounding box center [1026, 649] width 286 height 36
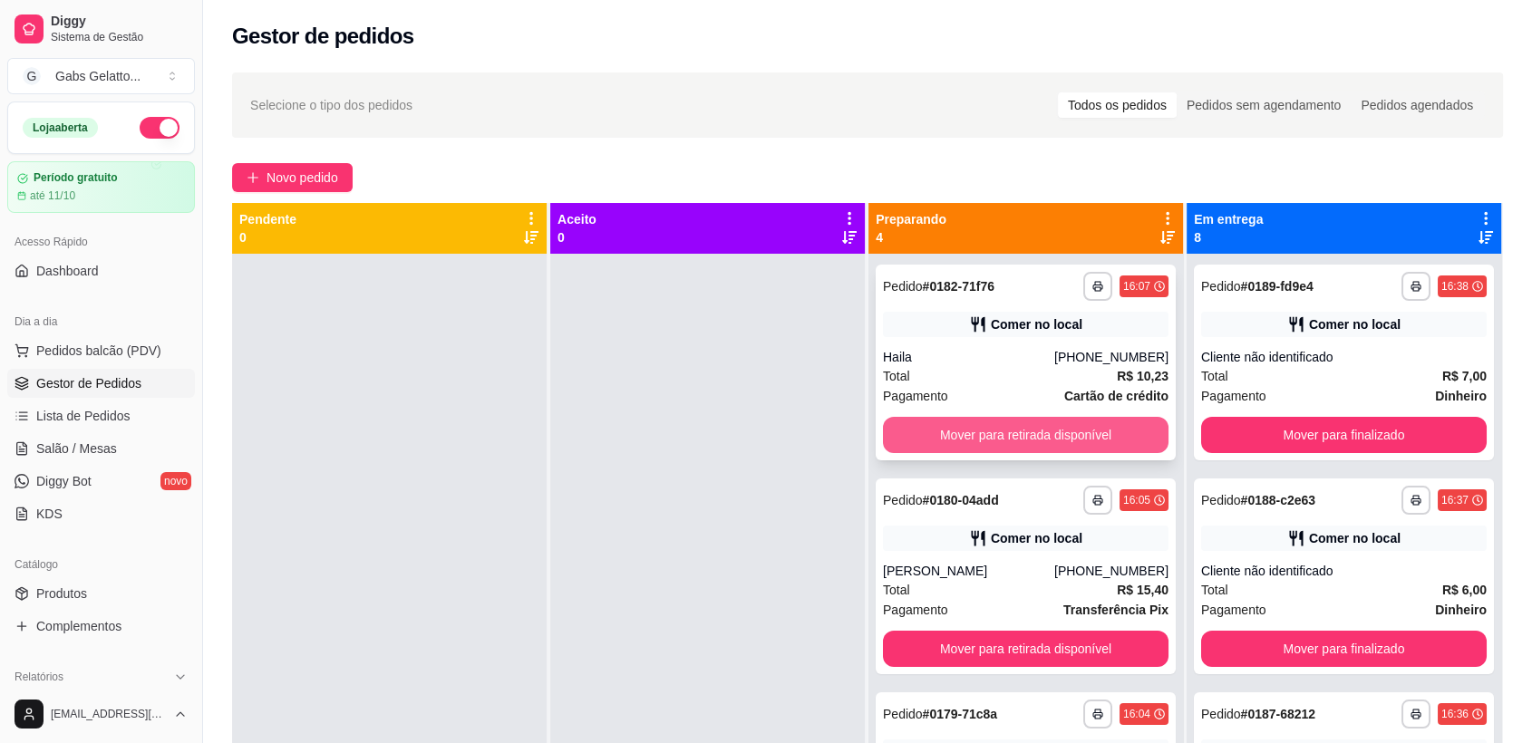
click at [1025, 423] on button "Mover para retirada disponível" at bounding box center [1026, 435] width 286 height 36
click at [1029, 440] on button "Mover para retirada disponível" at bounding box center [1026, 435] width 286 height 36
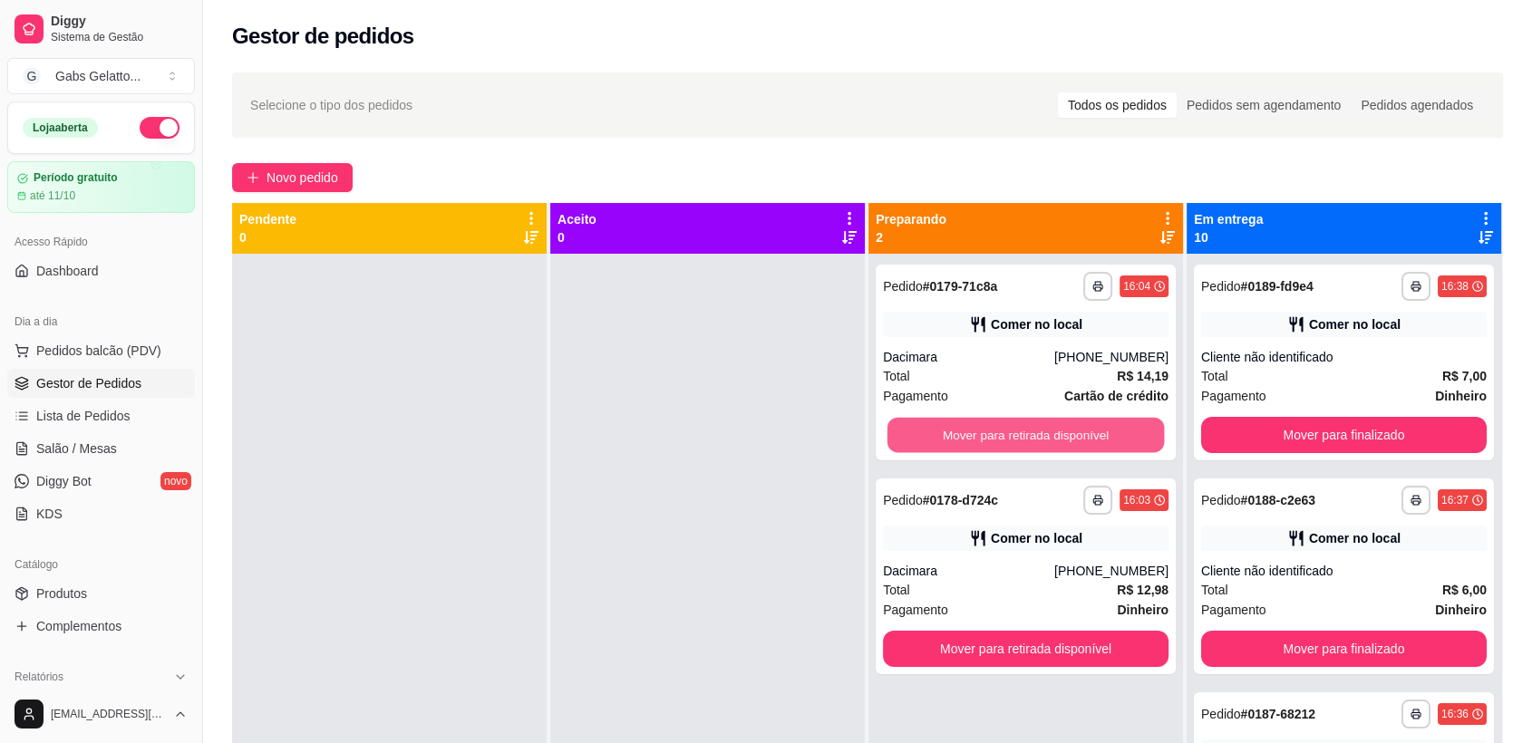
click at [1029, 440] on button "Mover para retirada disponível" at bounding box center [1026, 435] width 277 height 35
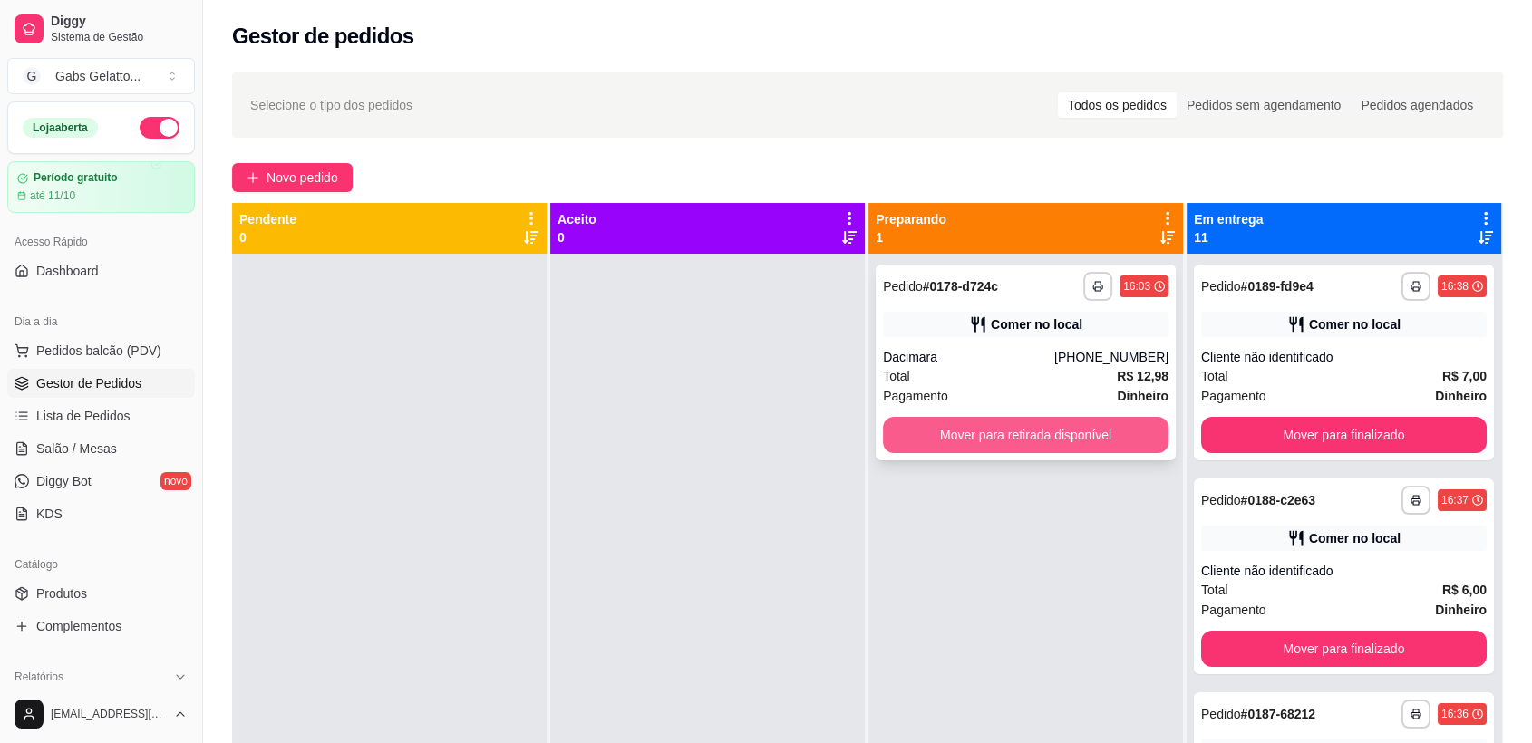
click at [1075, 447] on button "Mover para retirada disponível" at bounding box center [1026, 435] width 286 height 36
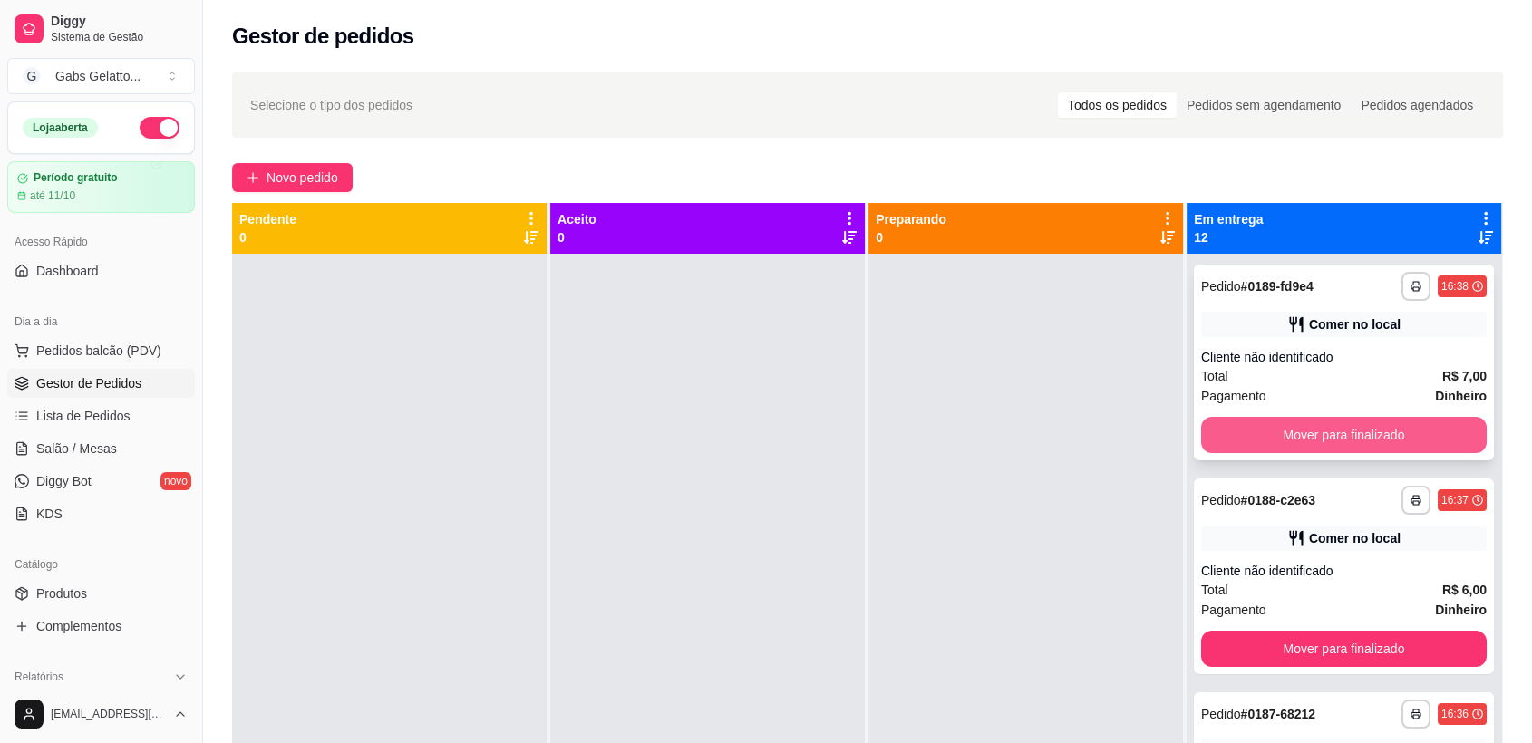
click at [1349, 428] on button "Mover para finalizado" at bounding box center [1344, 435] width 286 height 36
click at [1349, 428] on button "Mover para finalizado" at bounding box center [1344, 435] width 277 height 35
click at [1350, 429] on button "Mover para finalizado" at bounding box center [1344, 435] width 286 height 36
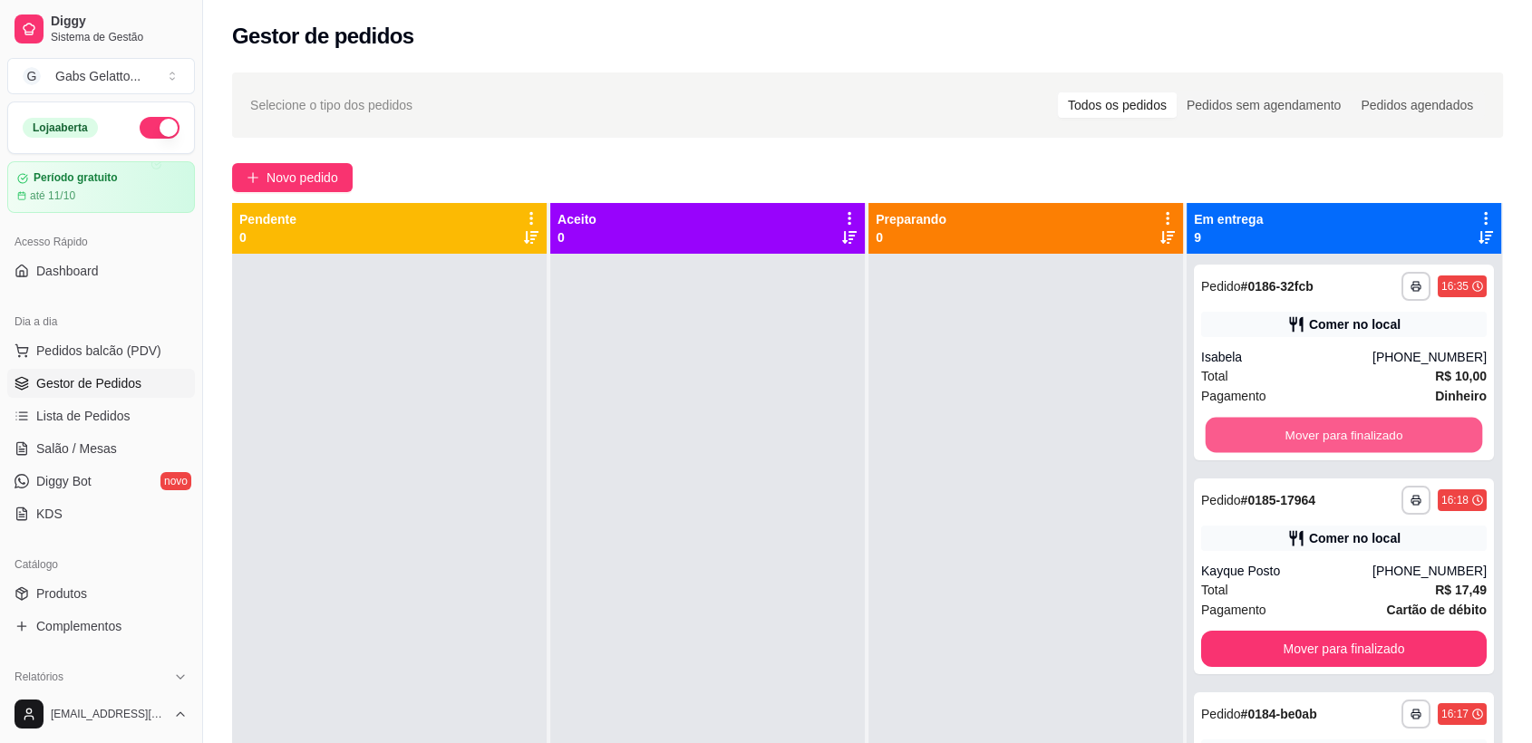
click at [1349, 443] on button "Mover para finalizado" at bounding box center [1344, 435] width 277 height 35
click at [1349, 443] on button "Mover para finalizado" at bounding box center [1344, 435] width 286 height 36
click at [1349, 443] on button "Mover para finalizado" at bounding box center [1344, 435] width 277 height 35
click at [1347, 442] on button "Mover para finalizado" at bounding box center [1344, 435] width 286 height 36
click at [1352, 442] on button "Mover para finalizado" at bounding box center [1344, 435] width 286 height 36
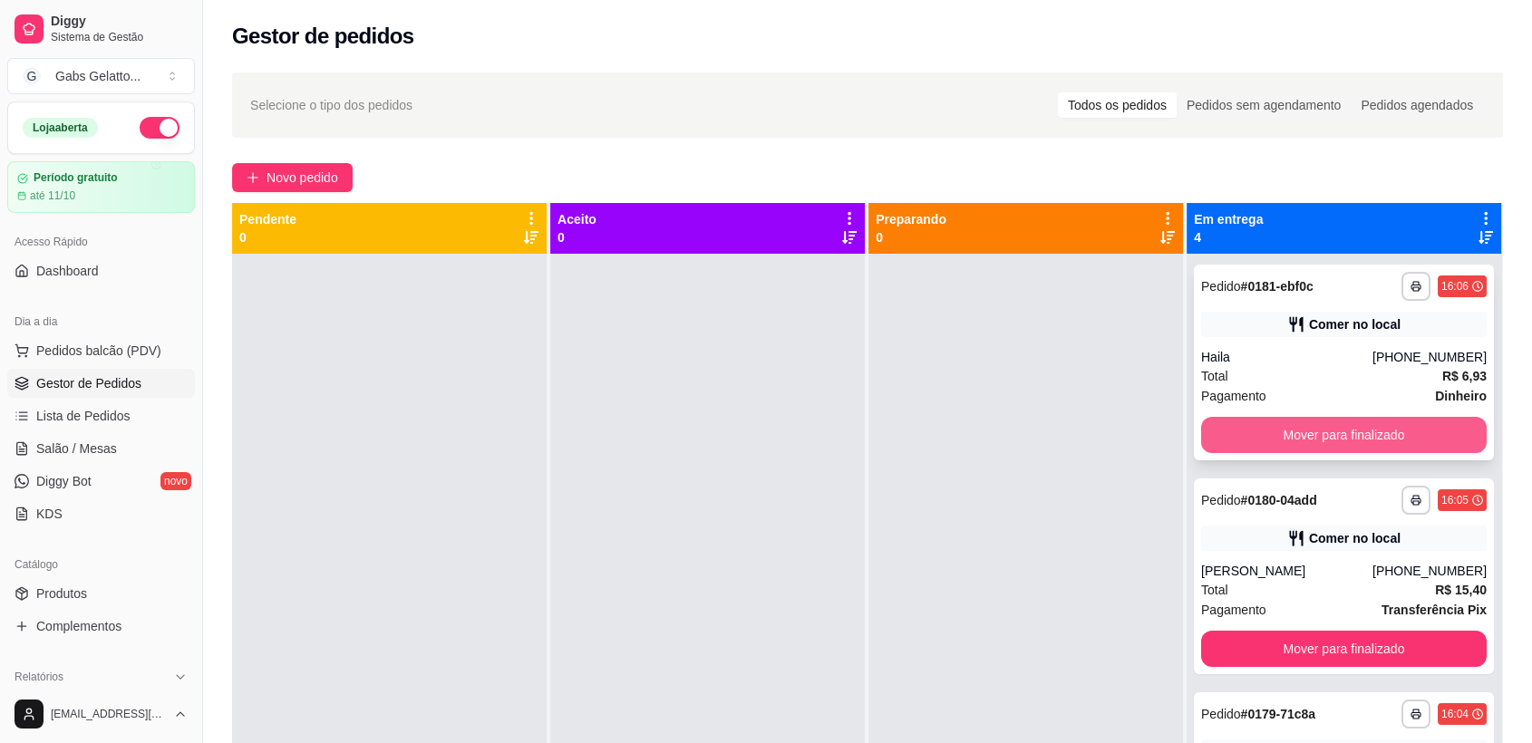
click at [1349, 442] on button "Mover para finalizado" at bounding box center [1344, 435] width 286 height 36
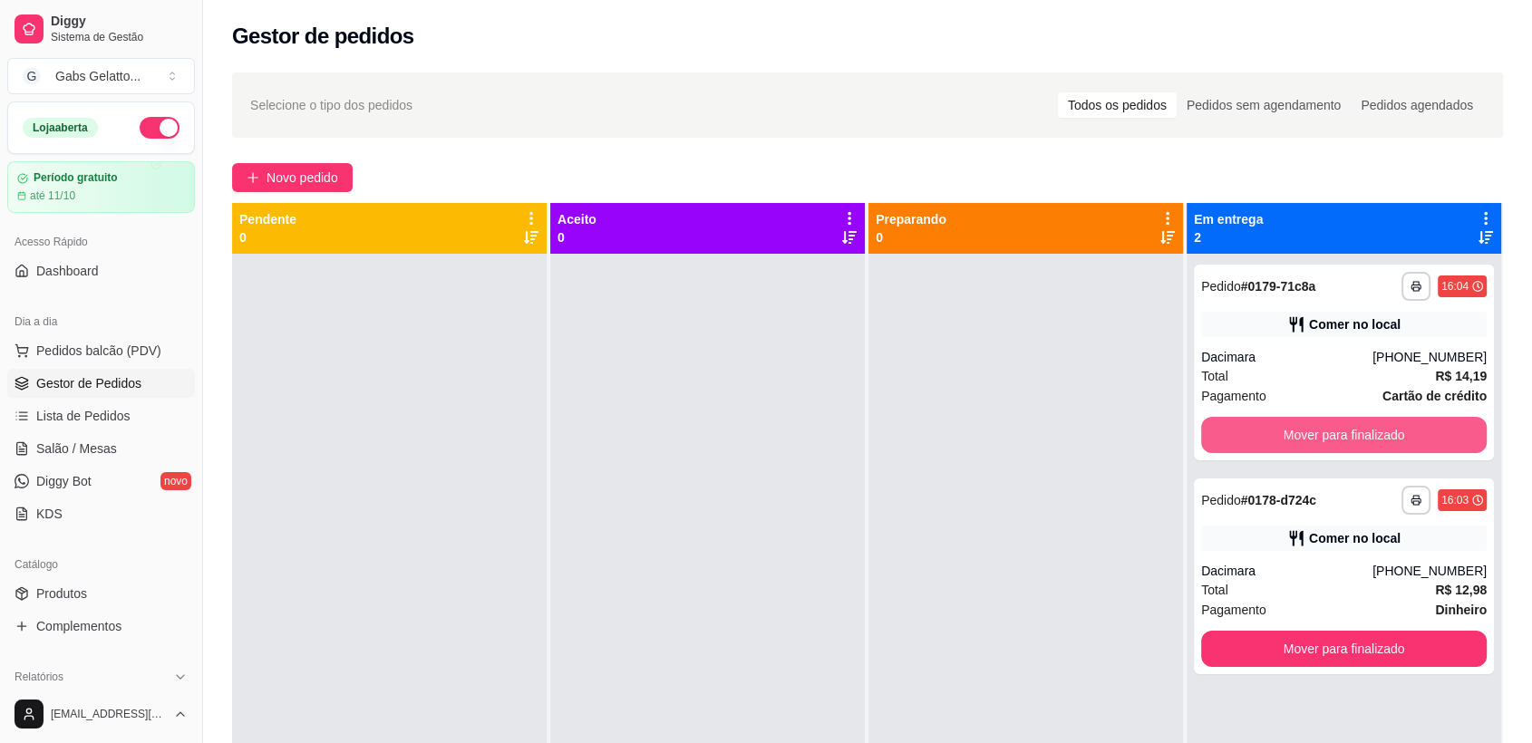
click at [1349, 442] on button "Mover para finalizado" at bounding box center [1344, 435] width 286 height 36
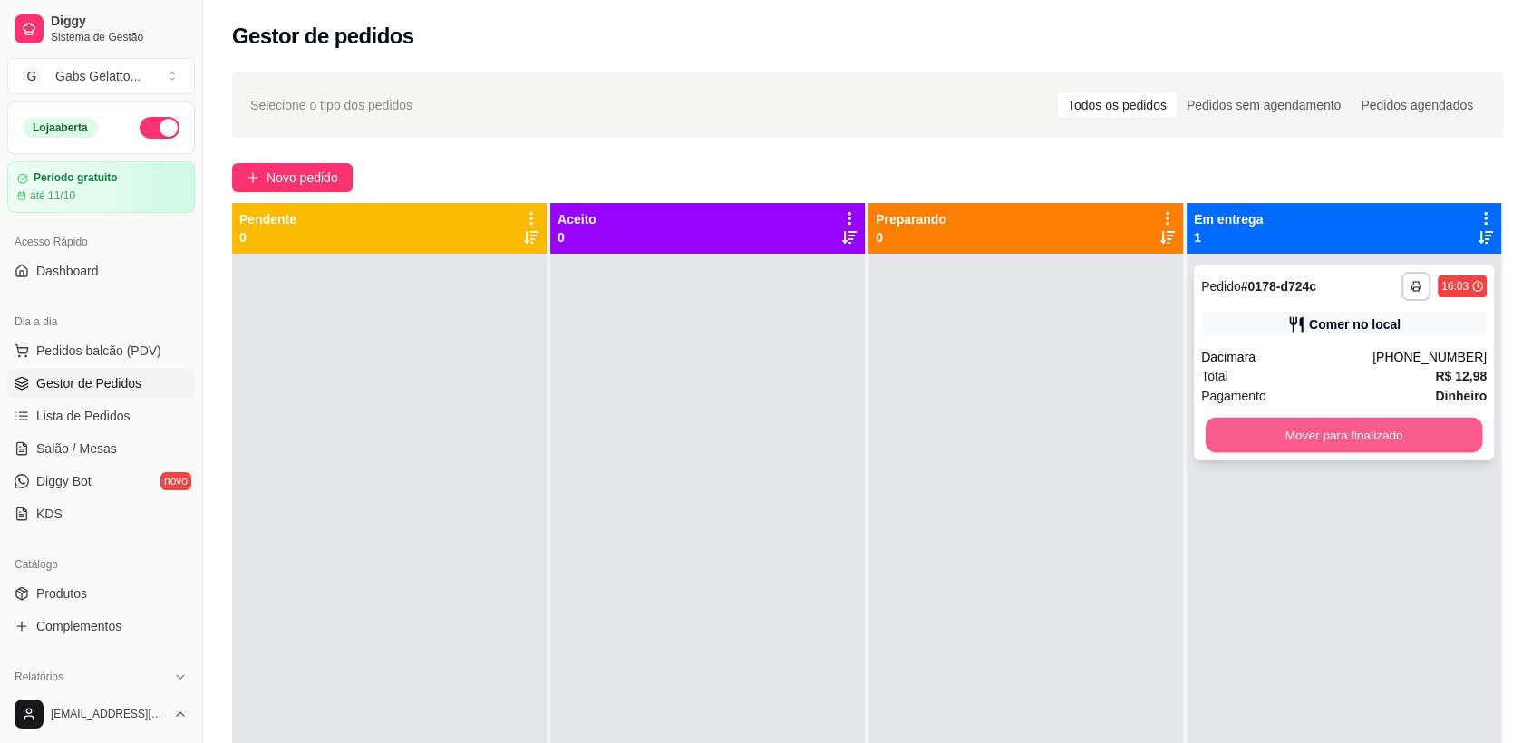
click at [1342, 437] on button "Mover para finalizado" at bounding box center [1344, 435] width 277 height 35
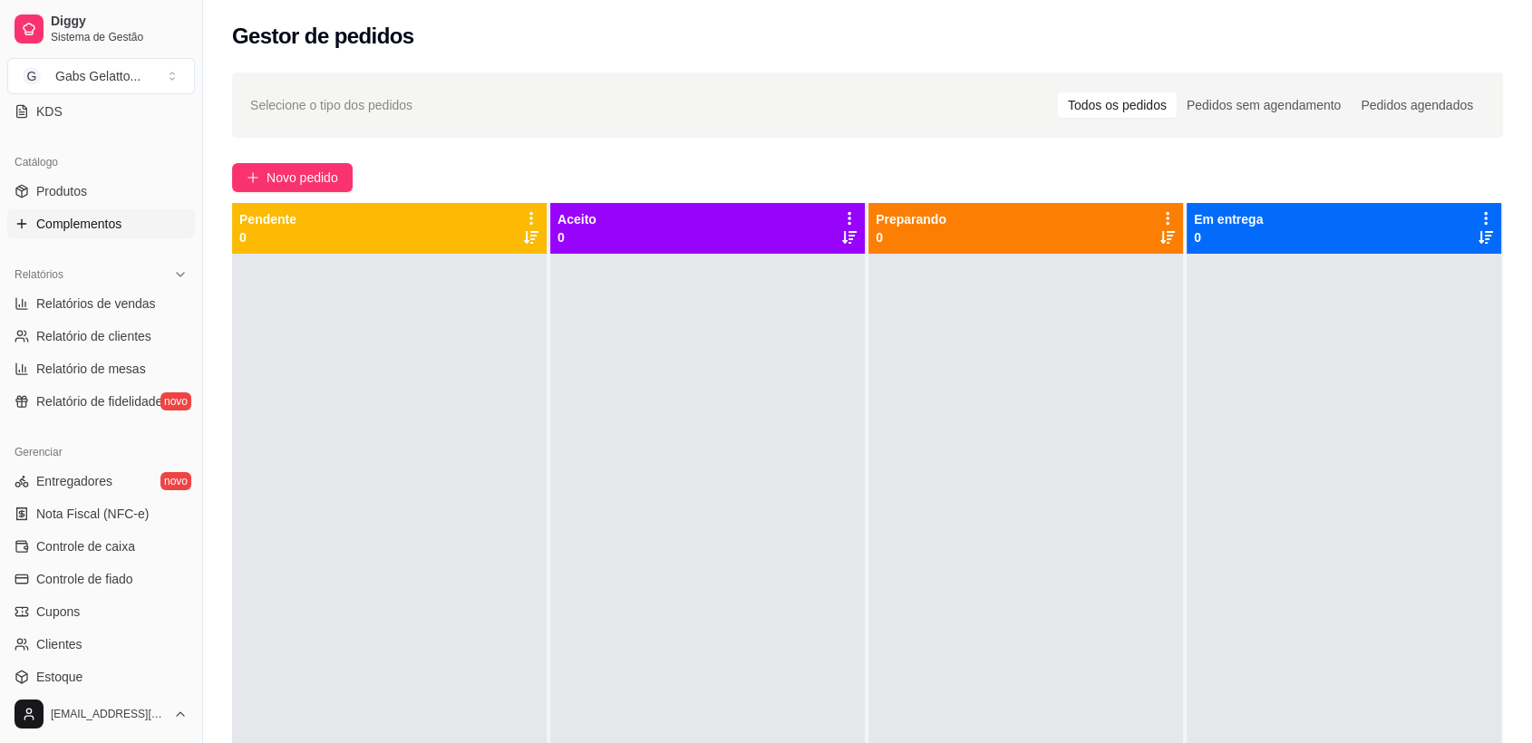
scroll to position [503, 0]
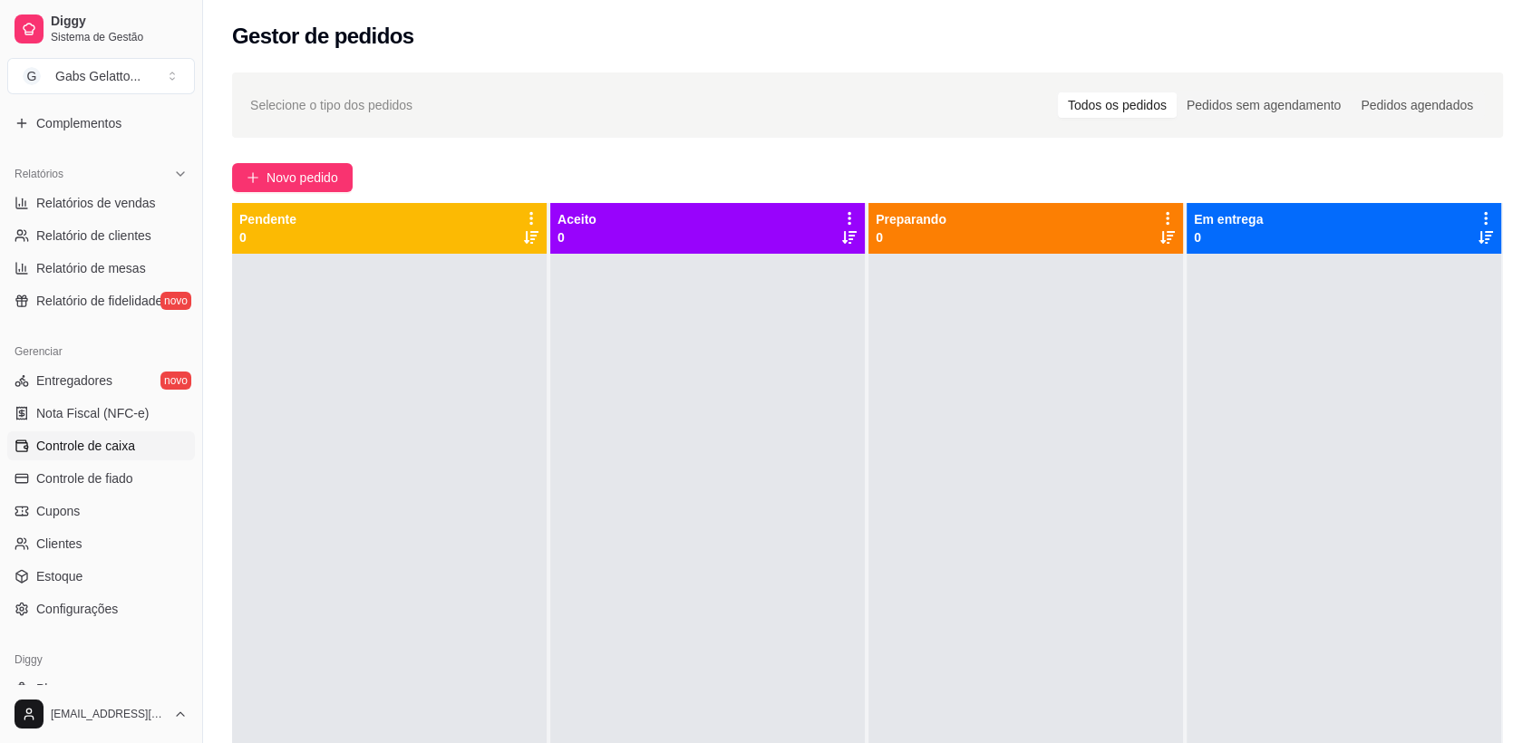
click at [125, 451] on span "Controle de caixa" at bounding box center [85, 446] width 99 height 18
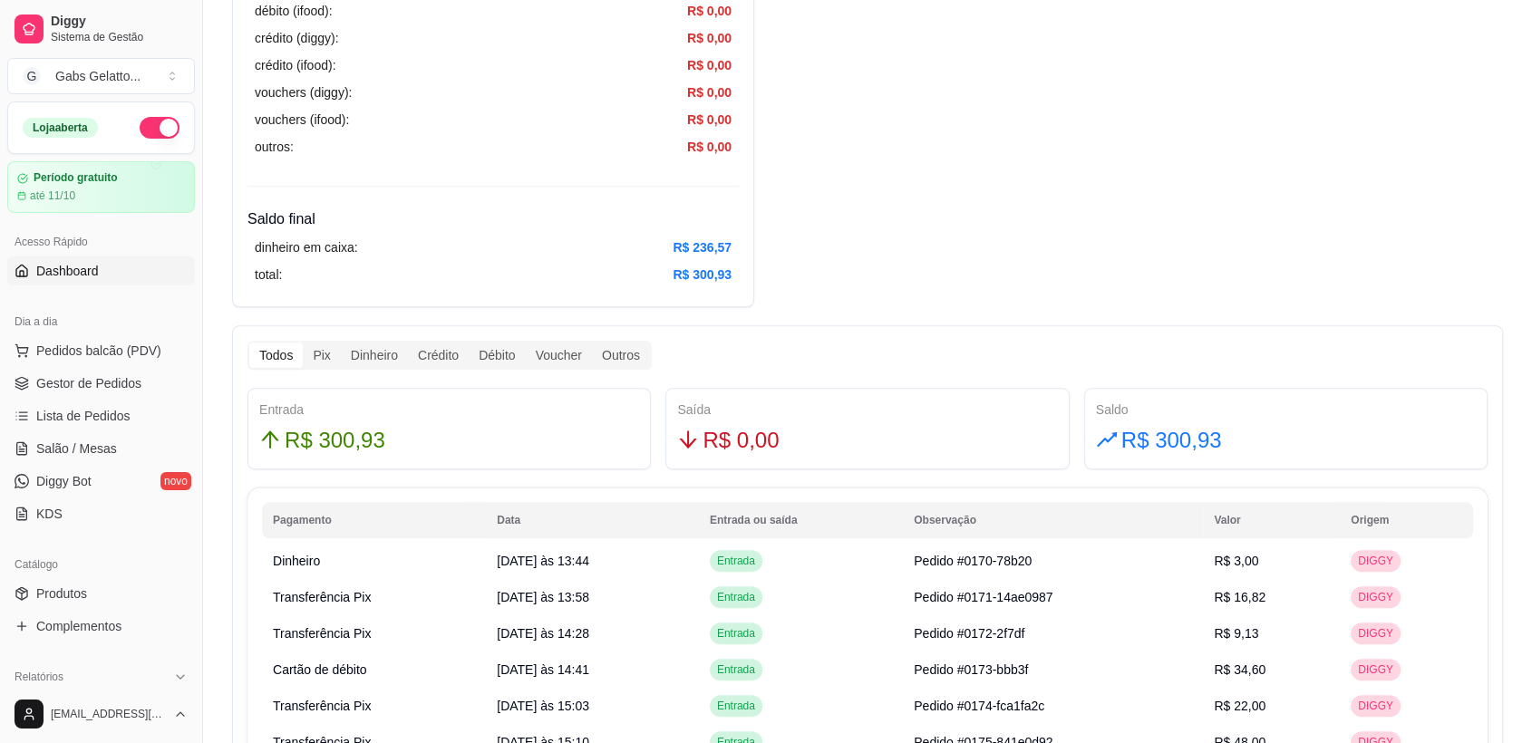
scroll to position [704, 0]
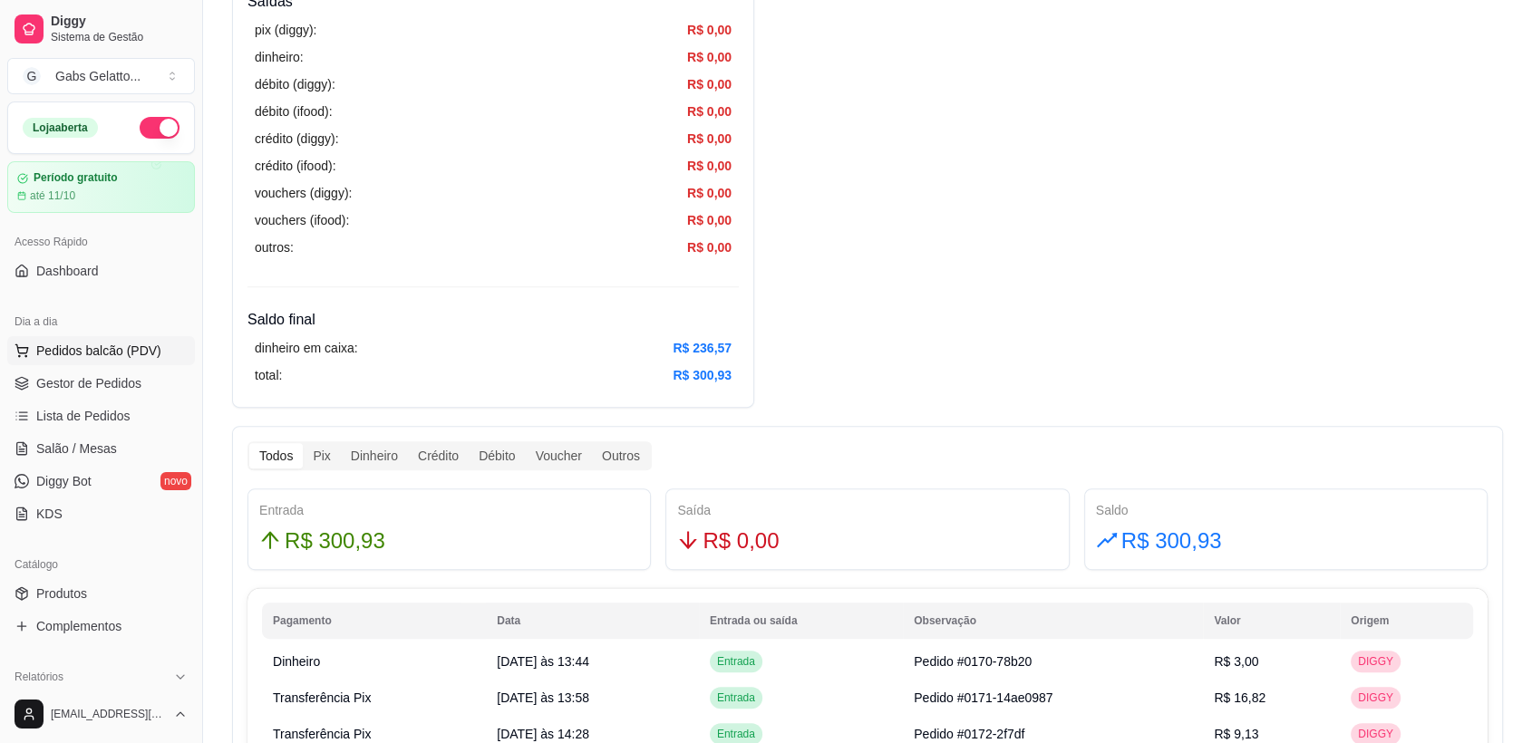
click at [73, 357] on span "Pedidos balcão (PDV)" at bounding box center [98, 351] width 125 height 18
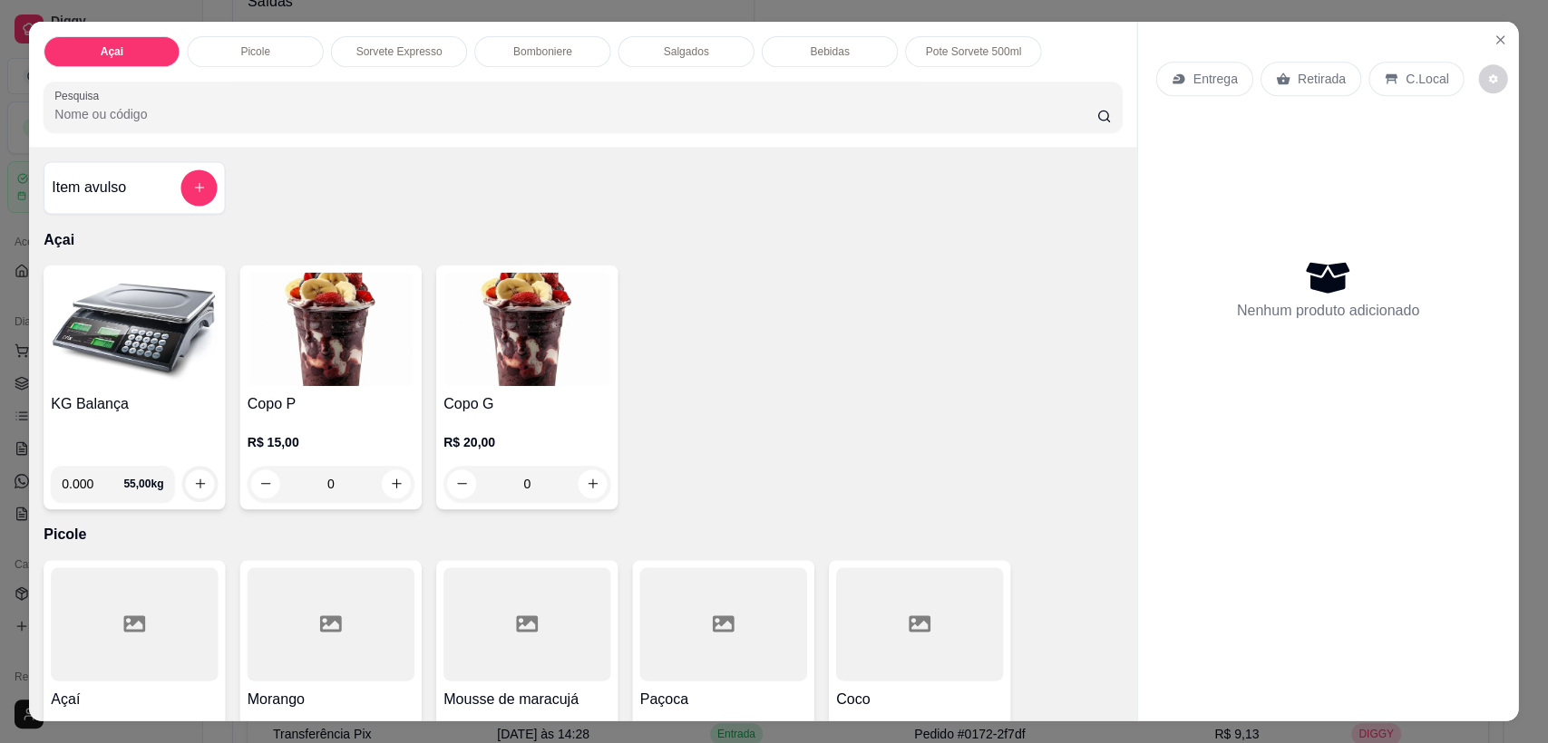
click at [70, 393] on h4 "KG Balança" at bounding box center [135, 404] width 167 height 22
click at [1494, 38] on icon "Close" at bounding box center [1498, 41] width 15 height 15
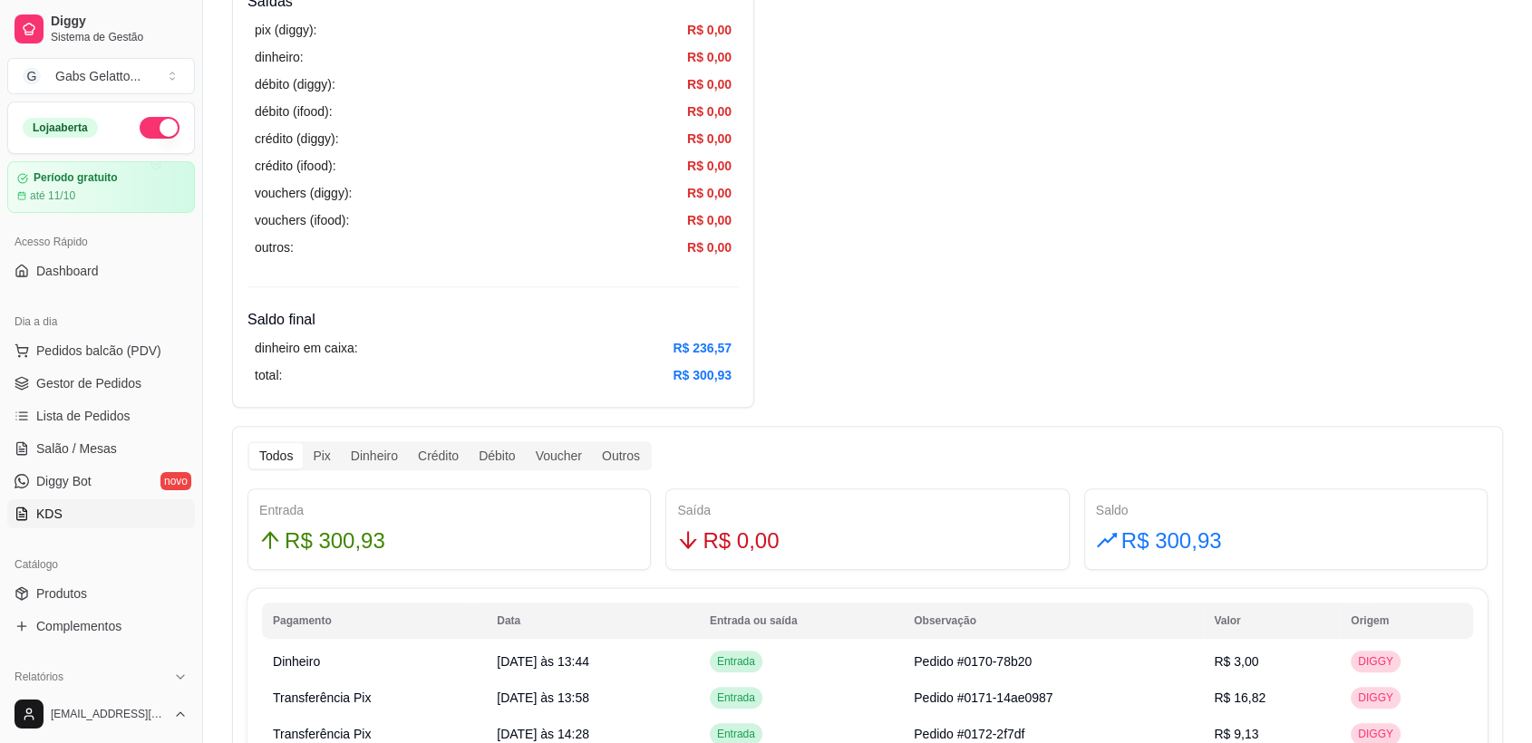
click at [87, 500] on link "KDS" at bounding box center [101, 514] width 188 height 29
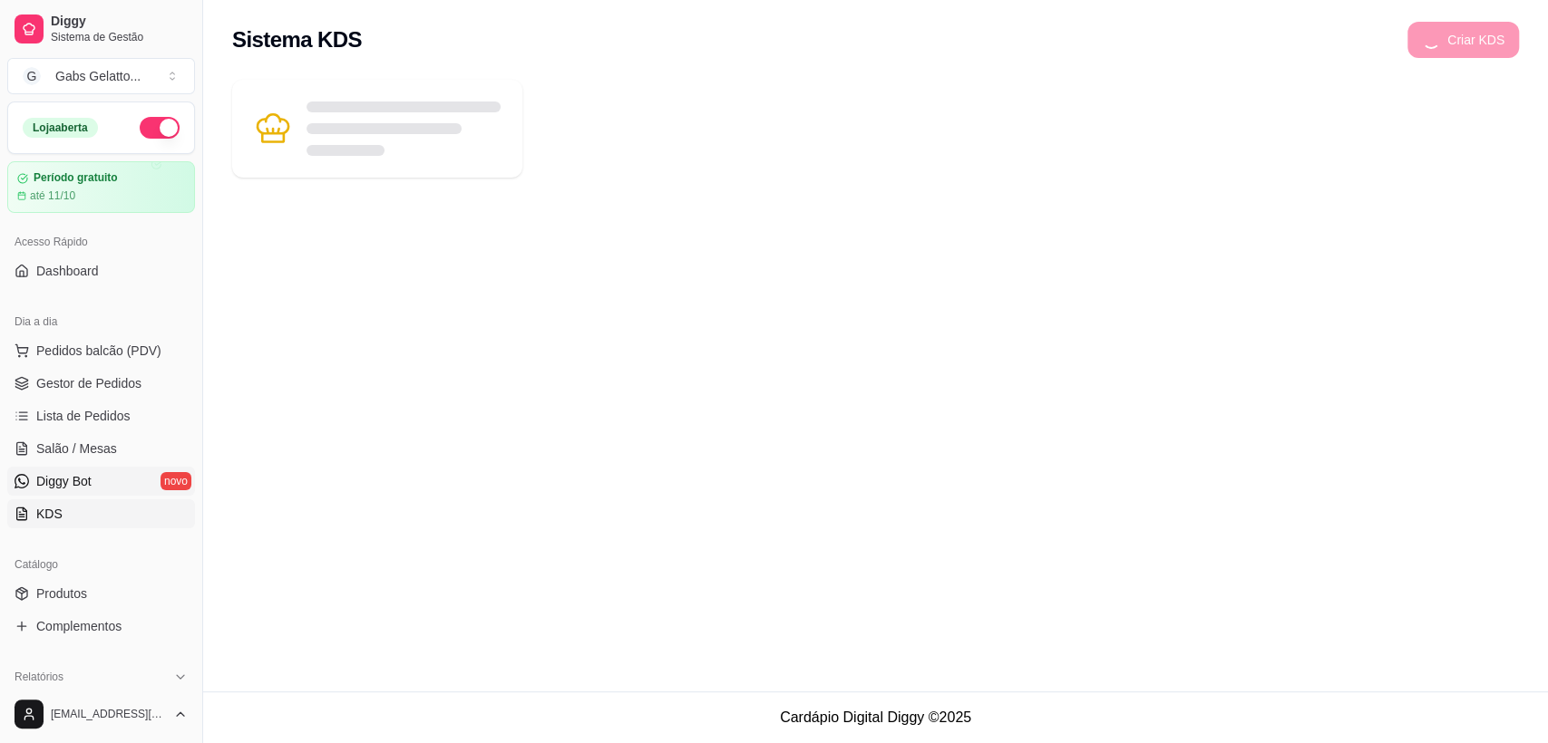
click at [92, 485] on link "Diggy Bot novo" at bounding box center [101, 481] width 188 height 29
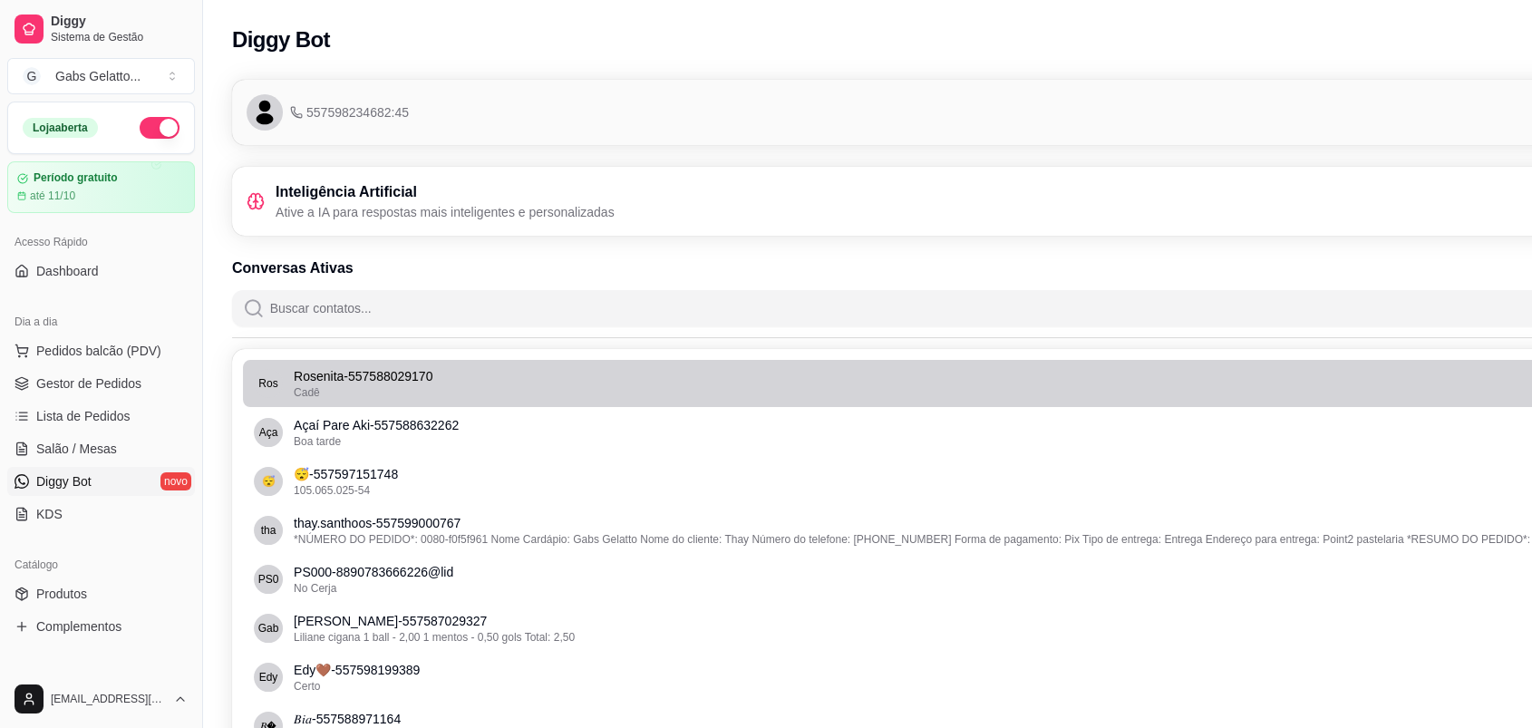
click at [477, 393] on div "Cadê" at bounding box center [971, 392] width 1354 height 15
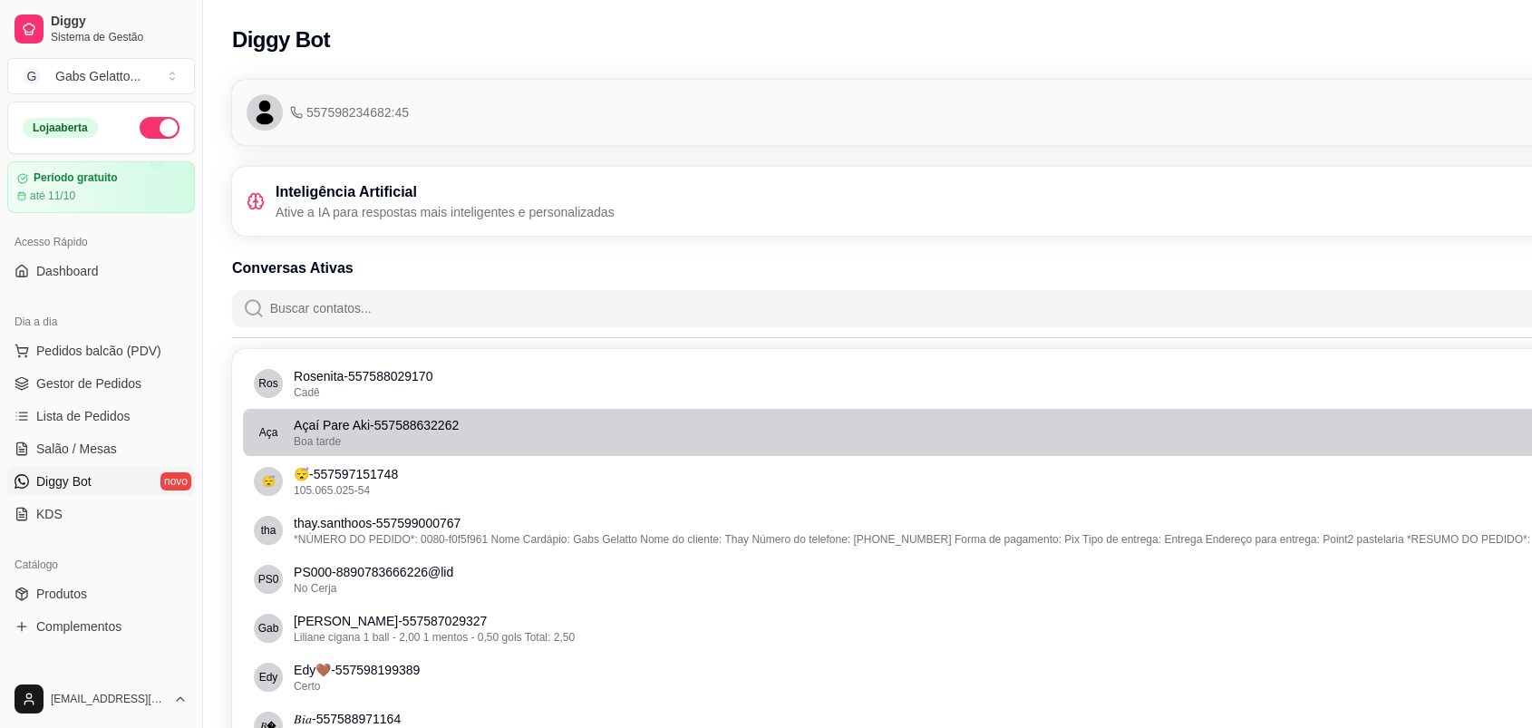
click at [401, 434] on div "Boa tarde" at bounding box center [971, 441] width 1354 height 15
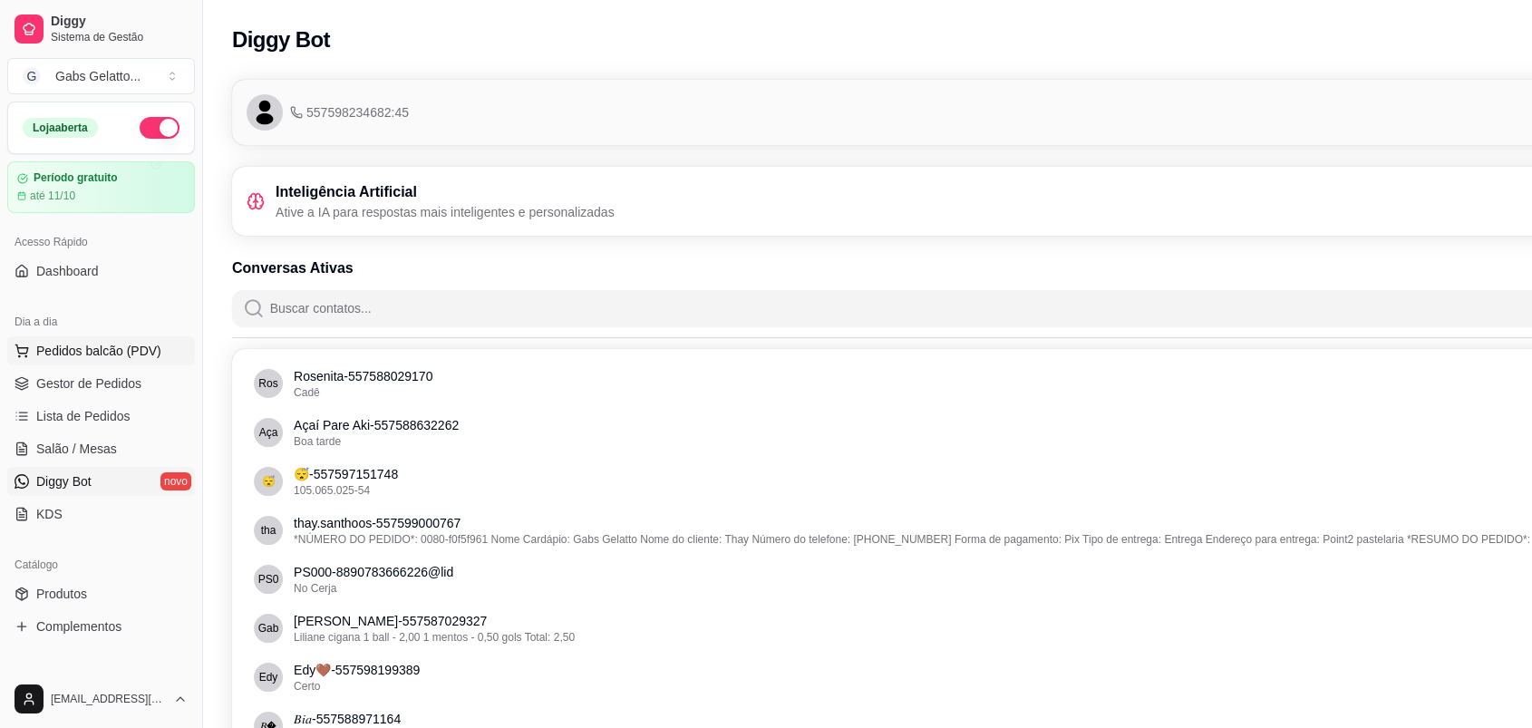
click at [85, 349] on span "Pedidos balcão (PDV)" at bounding box center [98, 351] width 125 height 18
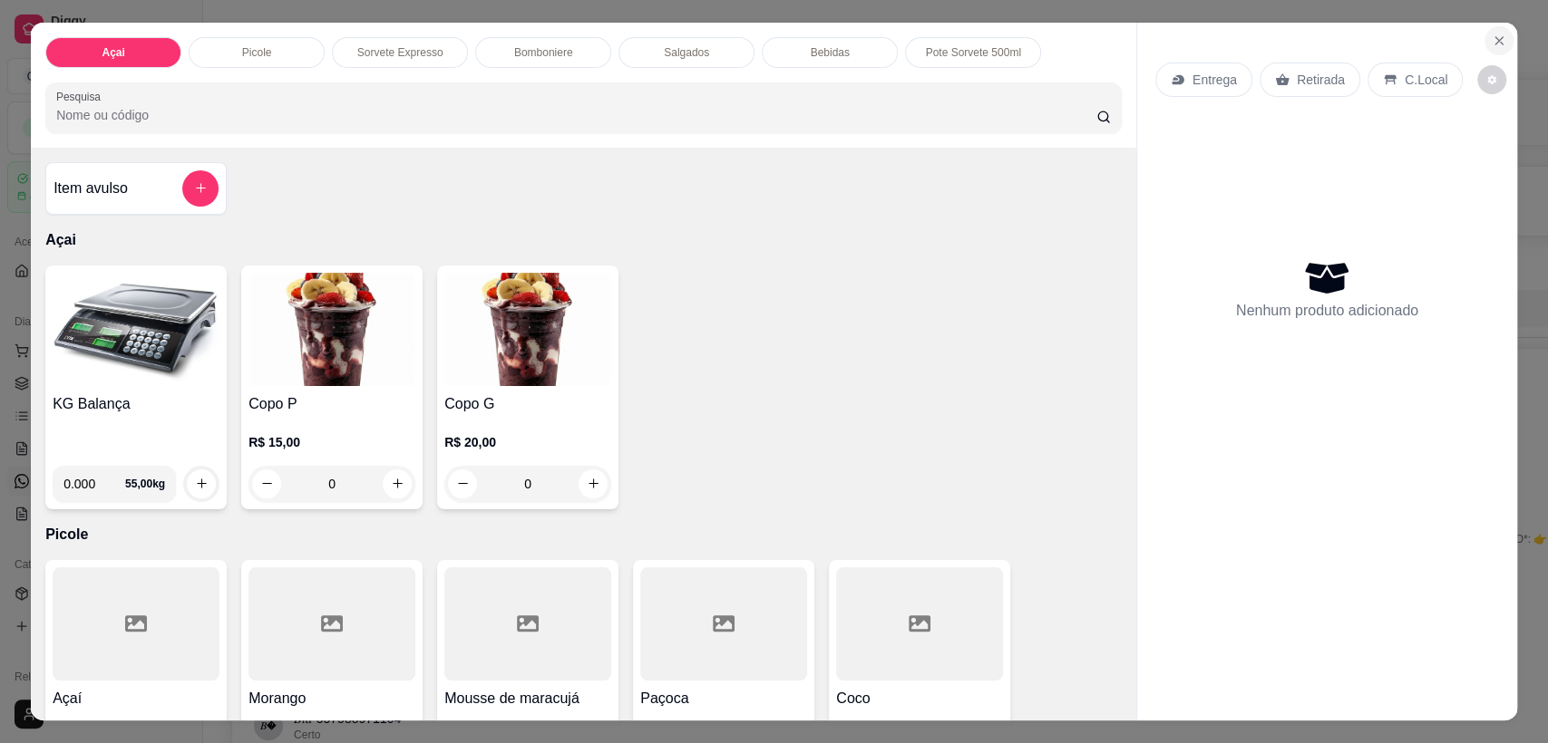
click at [1495, 41] on icon "Close" at bounding box center [1498, 40] width 7 height 7
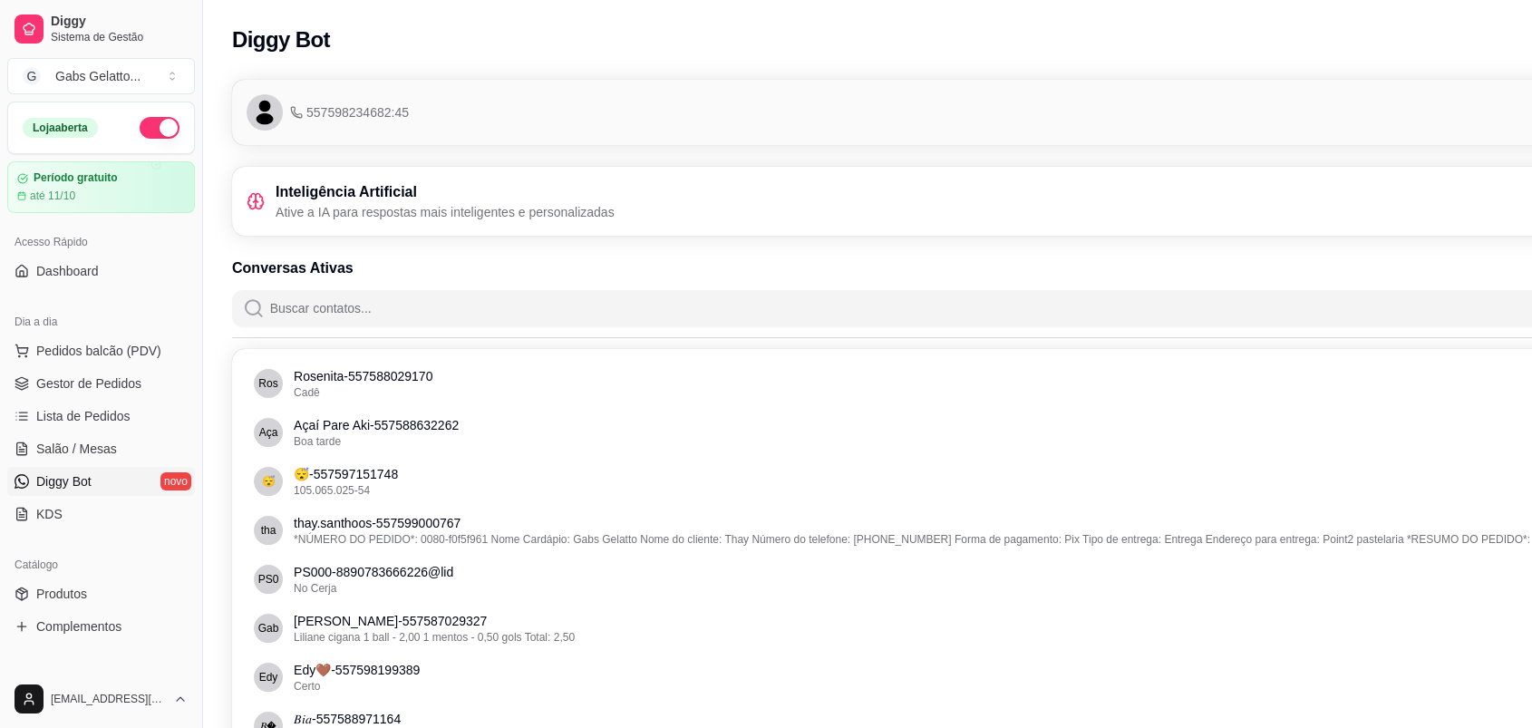
click at [256, 202] on icon at bounding box center [256, 201] width 0 height 10
click at [70, 372] on link "Gestor de Pedidos" at bounding box center [101, 383] width 188 height 29
